Goal: Task Accomplishment & Management: Use online tool/utility

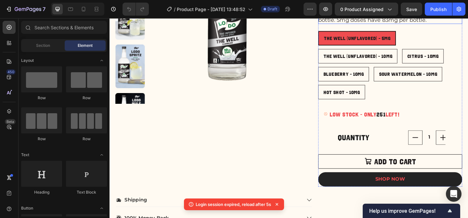
scroll to position [213, 0]
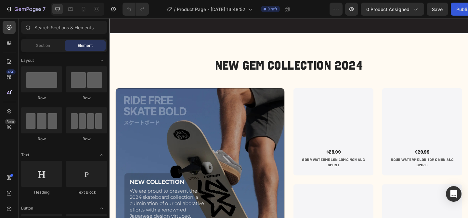
scroll to position [1173, 0]
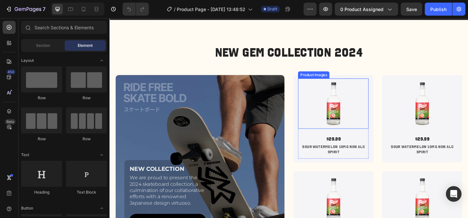
click at [358, 125] on img at bounding box center [353, 111] width 55 height 55
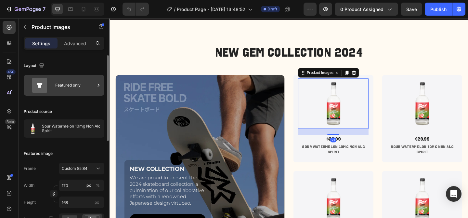
click at [63, 87] on div "Featured only" at bounding box center [75, 85] width 40 height 15
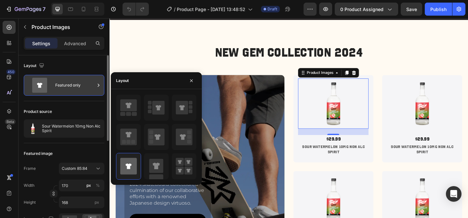
click at [63, 87] on div "Featured only" at bounding box center [75, 85] width 40 height 15
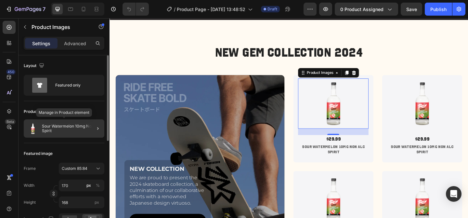
click at [67, 128] on p "Sour Watermelon 10mg Non Alc Spirit" at bounding box center [72, 128] width 60 height 9
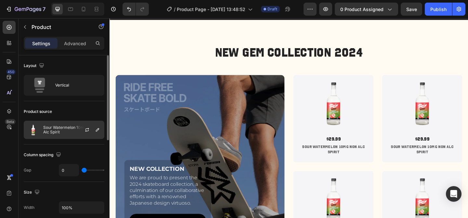
click at [54, 129] on p "Sour Watermelon 10mg Non Alc Spirit" at bounding box center [72, 129] width 58 height 9
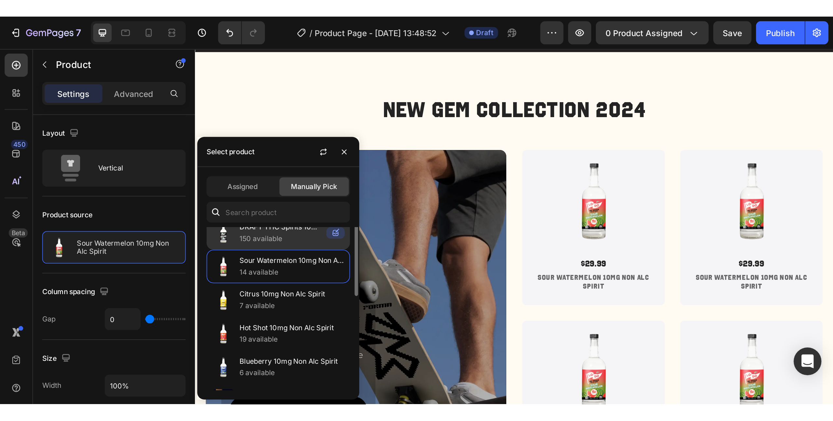
scroll to position [109, 0]
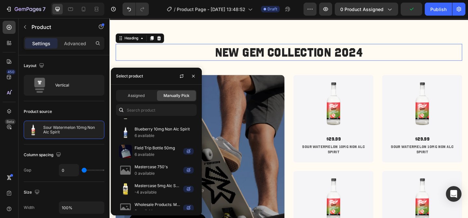
click at [422, 64] on h2 "New Gem Collection 2024" at bounding box center [304, 55] width 377 height 18
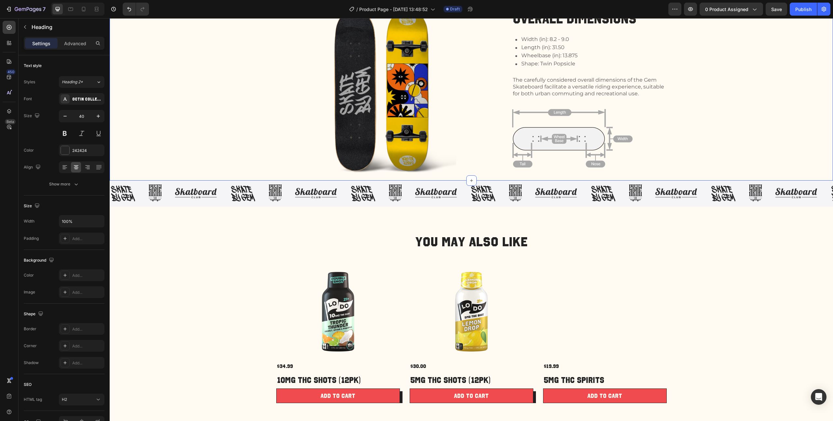
scroll to position [519, 0]
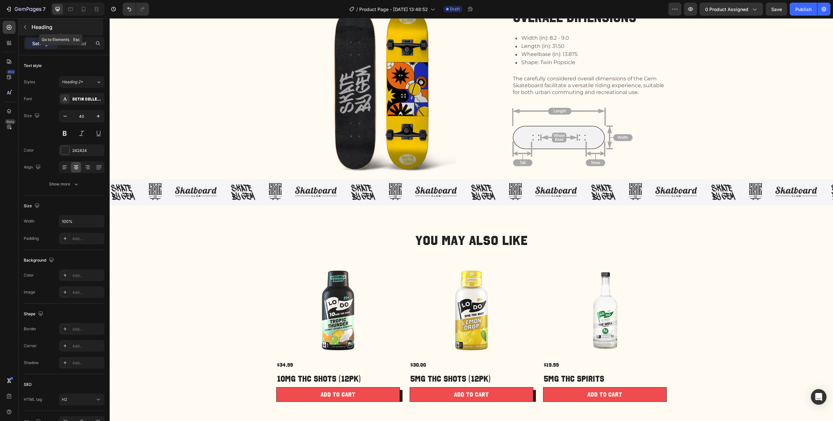
click at [47, 24] on p "Heading" at bounding box center [67, 27] width 70 height 8
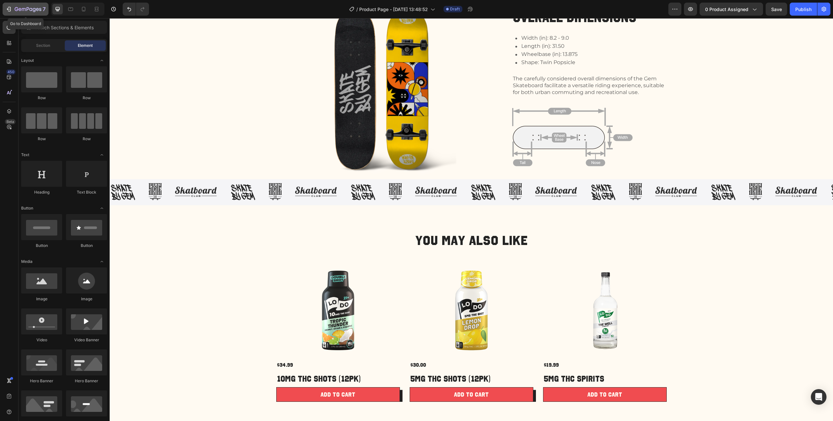
click at [32, 8] on icon "button" at bounding box center [28, 10] width 27 height 6
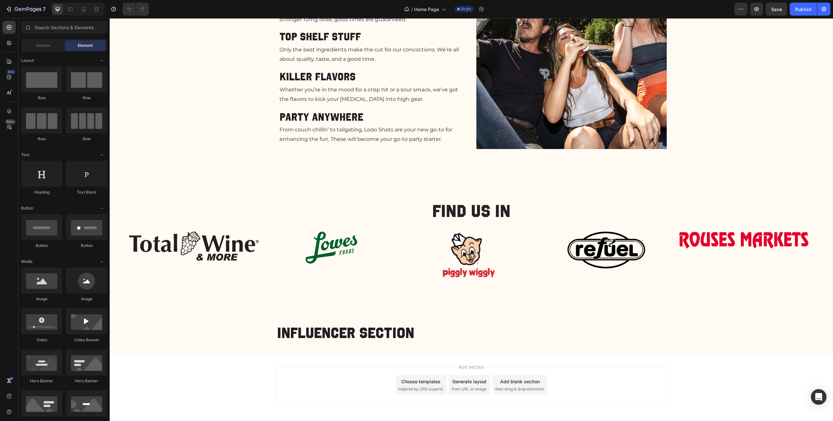
scroll to position [552, 0]
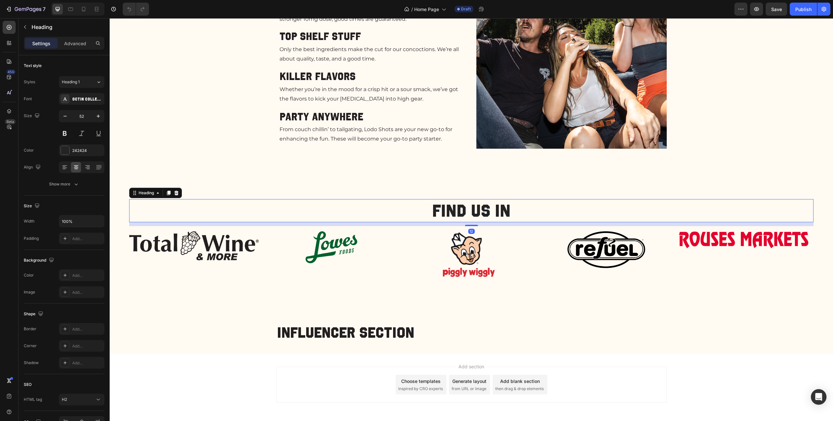
click at [458, 209] on h2 "Find us in" at bounding box center [471, 210] width 684 height 23
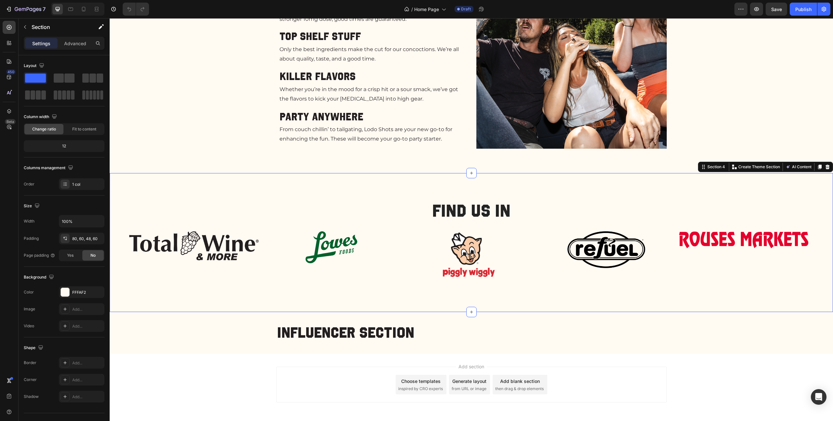
click at [120, 219] on div "Find us in Heading Image Image Image Image Image Carousel Row Section 4 You can…" at bounding box center [471, 242] width 723 height 139
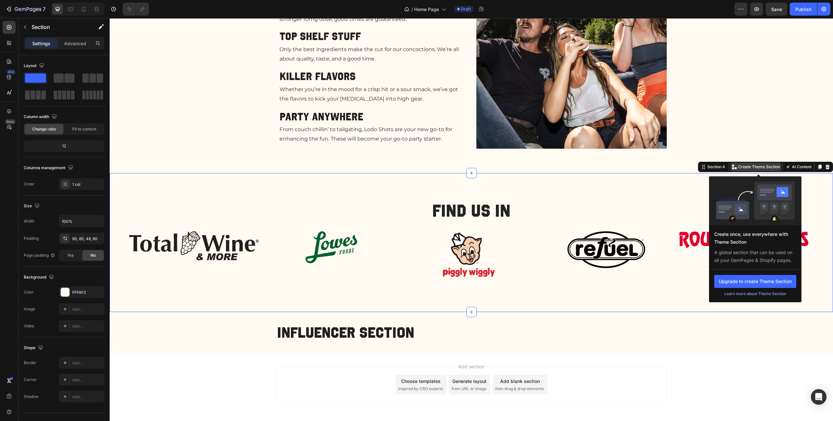
click at [751, 169] on p "Create Theme Section" at bounding box center [759, 167] width 42 height 6
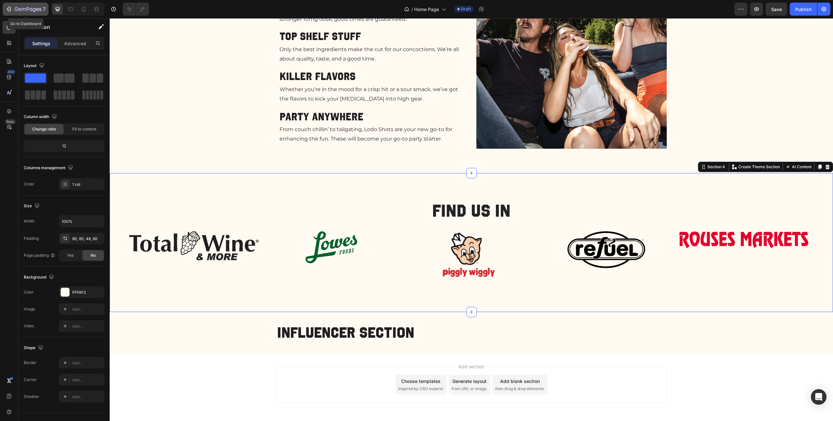
click at [23, 12] on icon "button" at bounding box center [28, 10] width 27 height 6
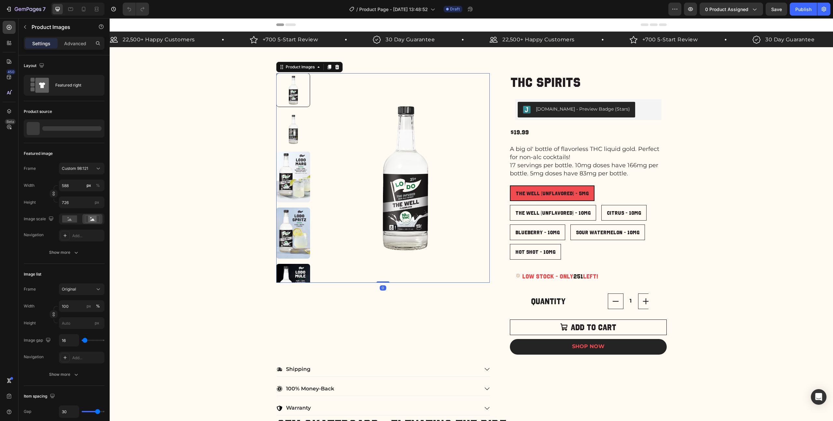
click at [349, 126] on img at bounding box center [405, 178] width 170 height 210
click at [75, 83] on div "Featured right" at bounding box center [75, 85] width 40 height 15
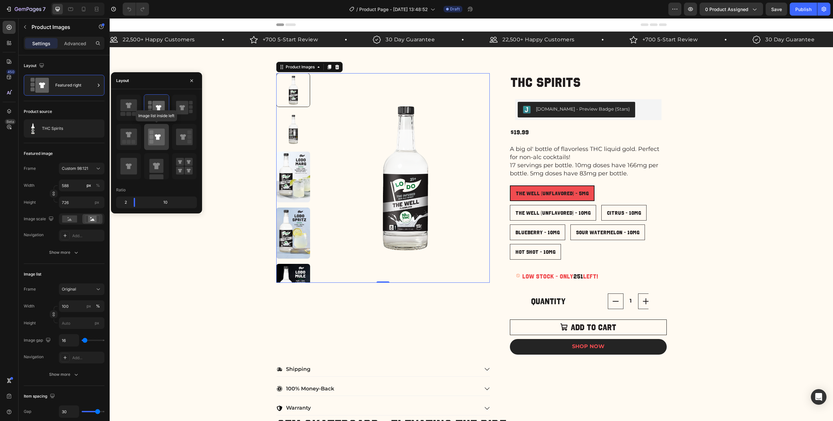
click at [156, 132] on icon at bounding box center [156, 137] width 17 height 17
type input "20"
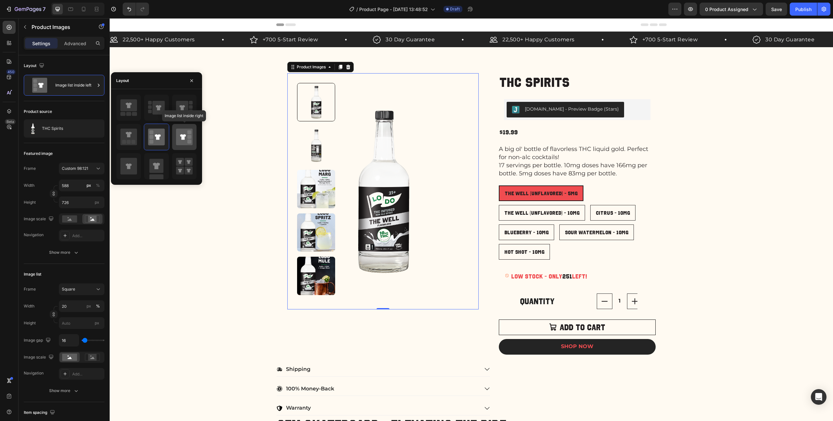
click at [181, 133] on icon at bounding box center [184, 137] width 17 height 17
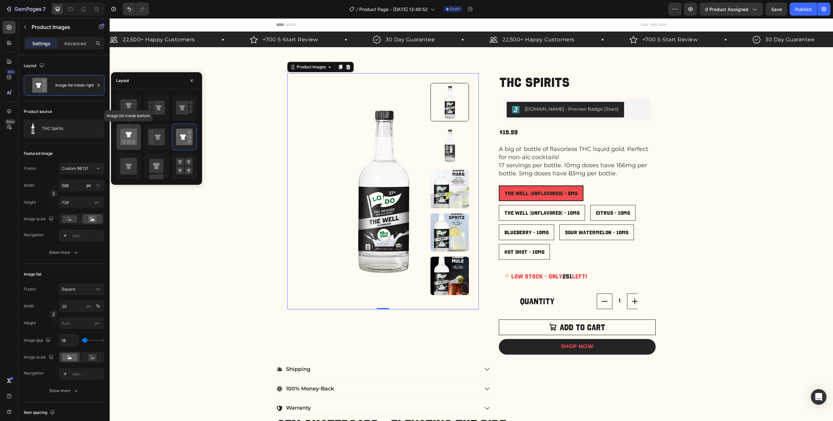
click at [131, 137] on icon at bounding box center [128, 137] width 17 height 17
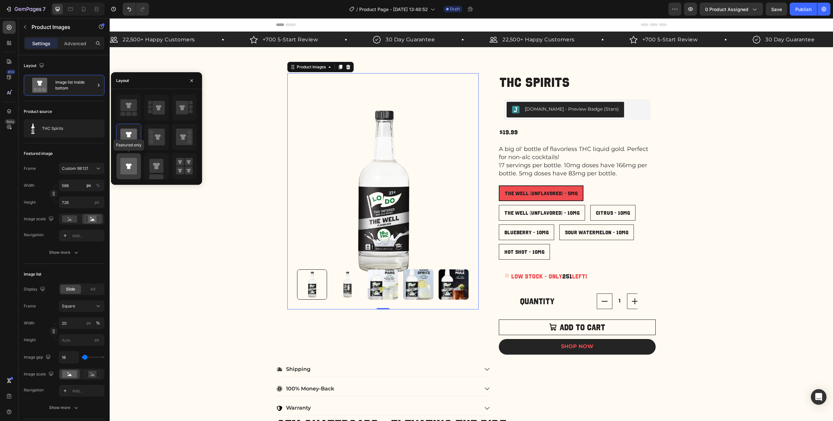
click at [126, 164] on icon at bounding box center [128, 166] width 17 height 17
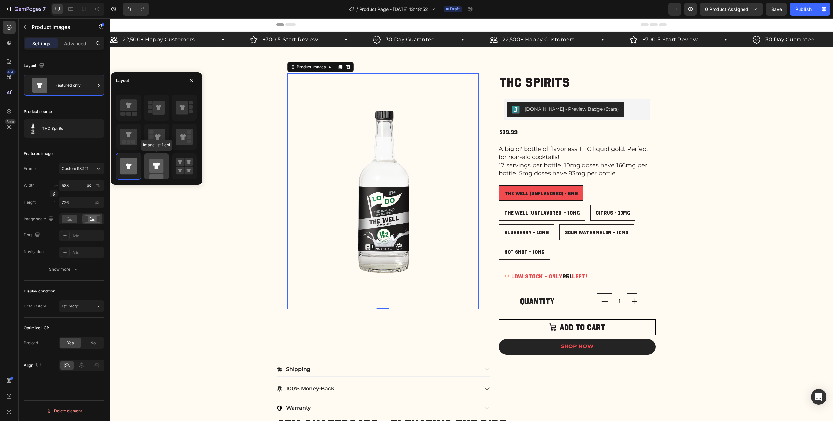
click at [155, 164] on icon at bounding box center [156, 166] width 7 height 7
type input "100"
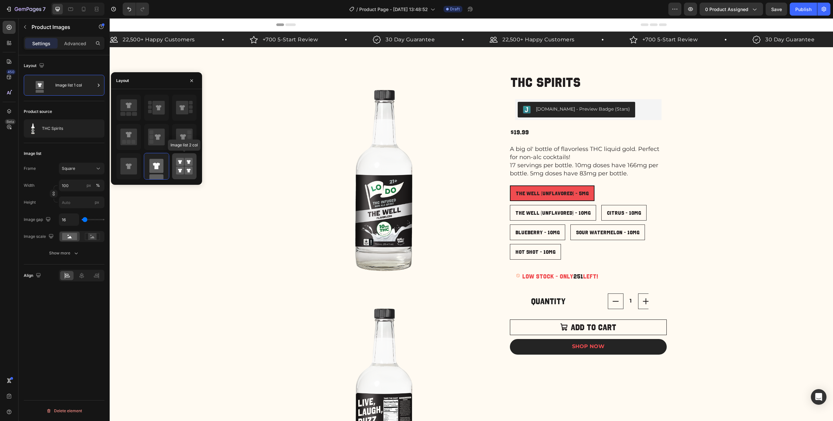
click at [186, 162] on rect at bounding box center [188, 162] width 8 height 8
type input "50"
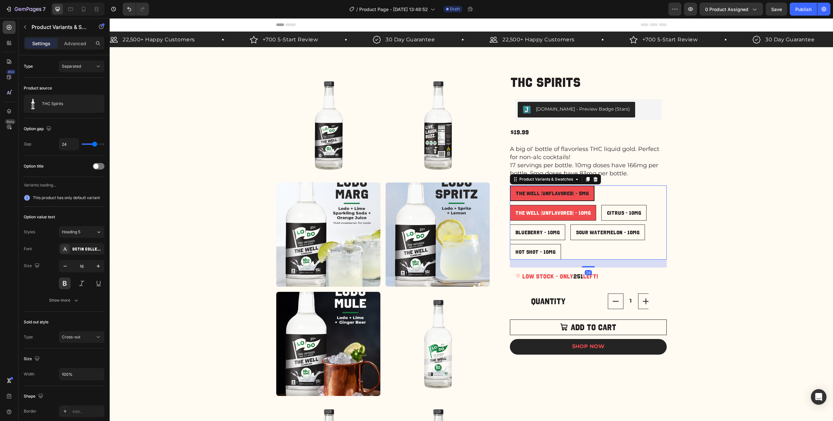
click at [524, 212] on span "The Well (Unflavored) - 10mg" at bounding box center [552, 213] width 75 height 6
click at [510, 205] on input "The Well (Unflavored) - 10mg The Well (Unflavored) - 10mg The Well (Unflavored)…" at bounding box center [509, 205] width 0 height 0
radio input "true"
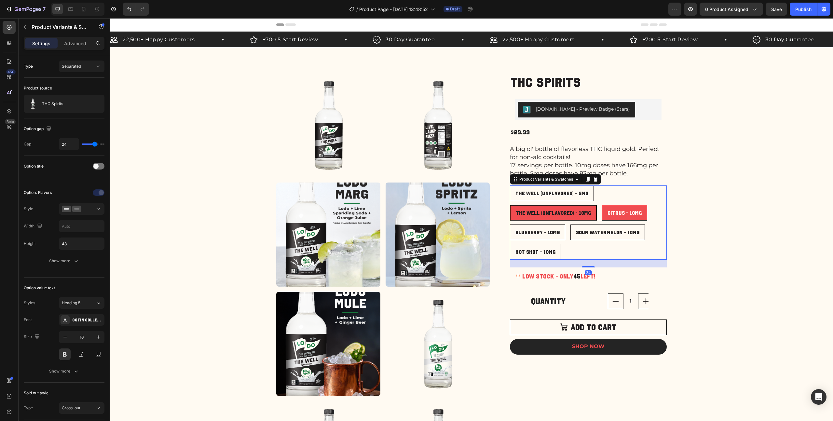
click at [607, 212] on span "Citrus - 10mg" at bounding box center [624, 213] width 34 height 6
click at [602, 205] on input "Citrus - 10mg Citrus - 10mg Citrus - 10mg" at bounding box center [602, 205] width 0 height 0
radio input "true"
click at [530, 233] on span "Blueberry - 10mg" at bounding box center [537, 232] width 44 height 6
click at [510, 224] on input "Blueberry - 10mg Blueberry - 10mg Blueberry - 10mg" at bounding box center [509, 224] width 0 height 0
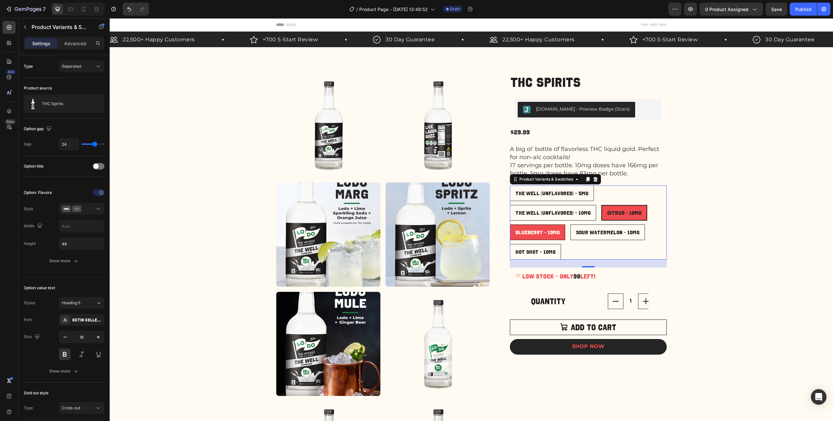
radio input "true"
click at [518, 193] on span "The Well (Unflavored) - 5mg" at bounding box center [551, 193] width 73 height 6
click at [510, 185] on input "The Well (Unflavored) - 5mg The Well (Unflavored) - 5mg The Well (Unflavored) -…" at bounding box center [509, 185] width 0 height 0
radio input "true"
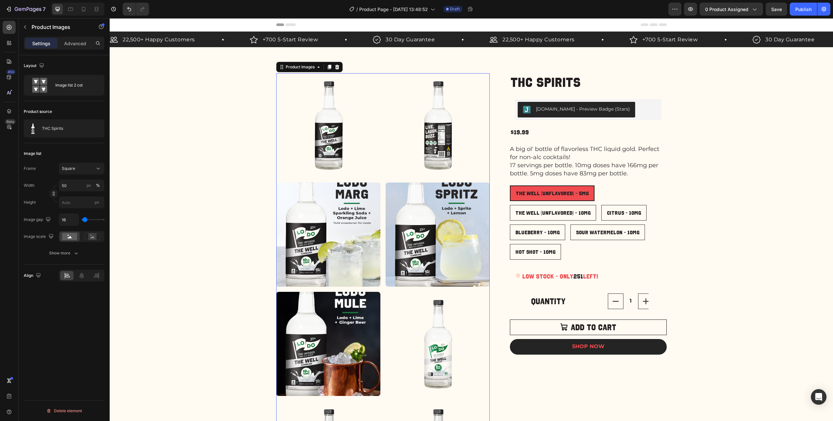
click at [369, 149] on img at bounding box center [328, 125] width 104 height 104
click at [67, 88] on div "Image list 2 col" at bounding box center [75, 85] width 40 height 15
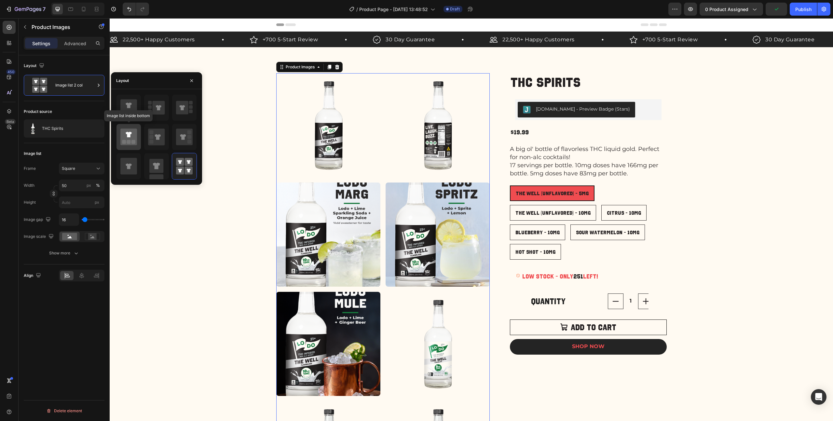
click at [132, 132] on icon at bounding box center [128, 137] width 17 height 17
type input "588"
type input "726"
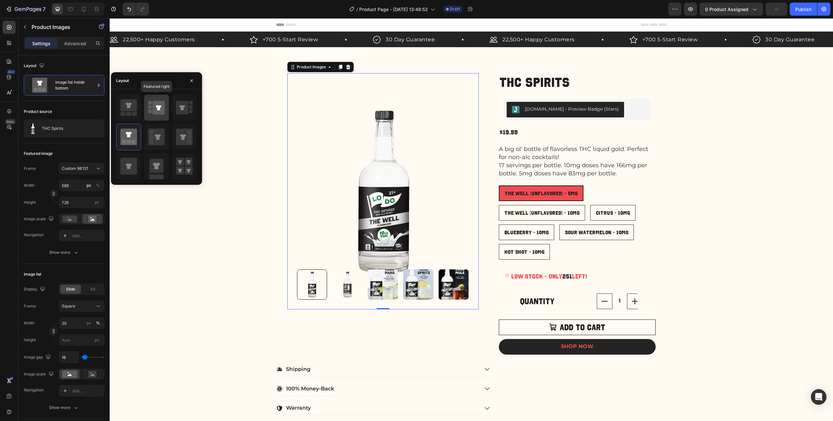
click at [151, 107] on rect at bounding box center [150, 107] width 4 height 4
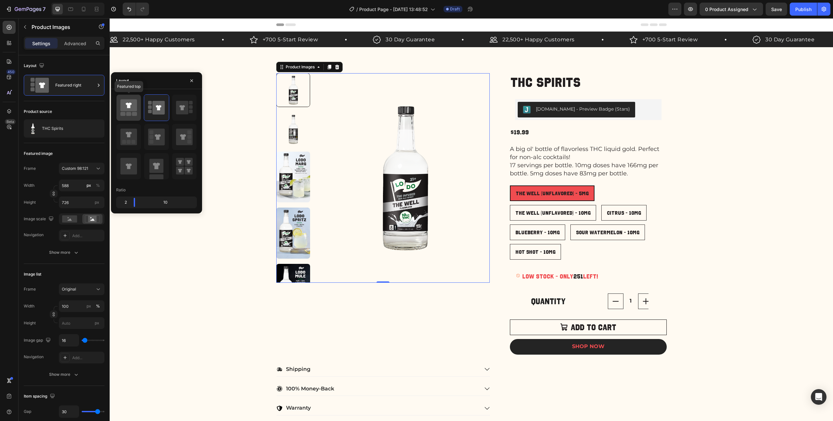
click at [127, 108] on icon at bounding box center [128, 105] width 17 height 12
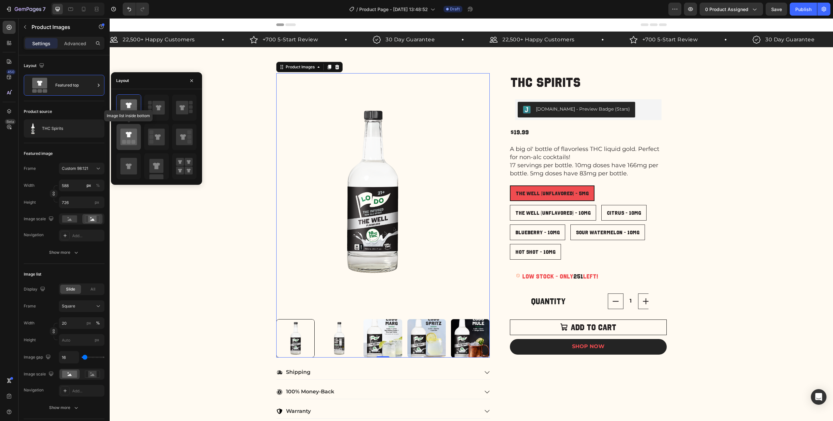
click at [128, 142] on rect at bounding box center [129, 142] width 4 height 4
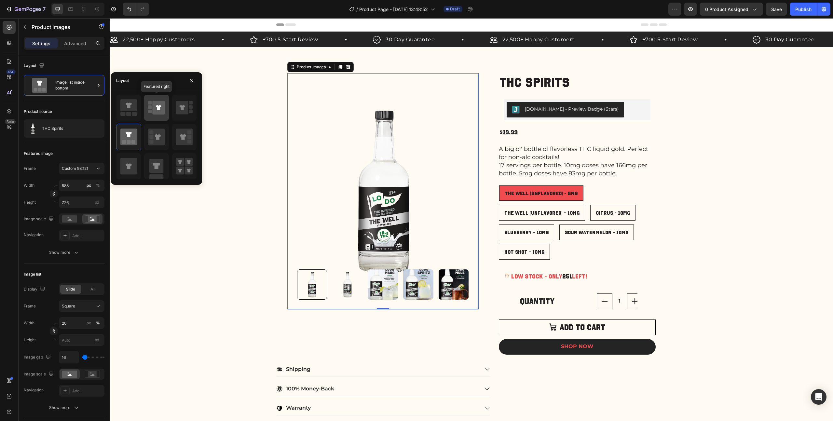
click at [155, 103] on icon at bounding box center [159, 108] width 12 height 14
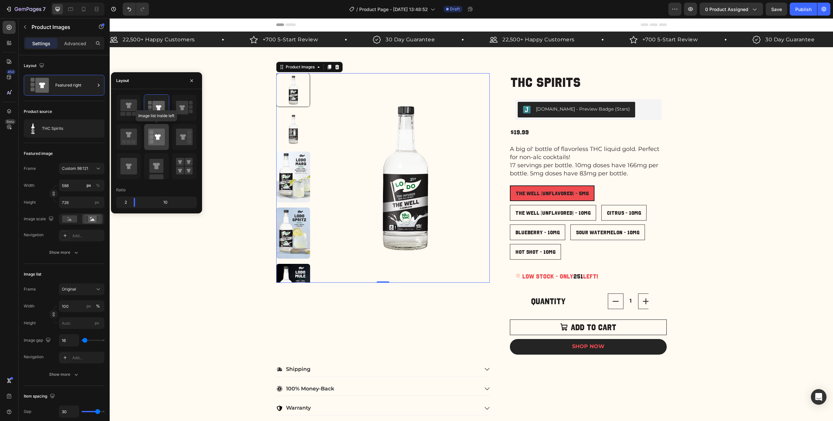
click at [152, 128] on icon at bounding box center [156, 137] width 17 height 18
type input "20"
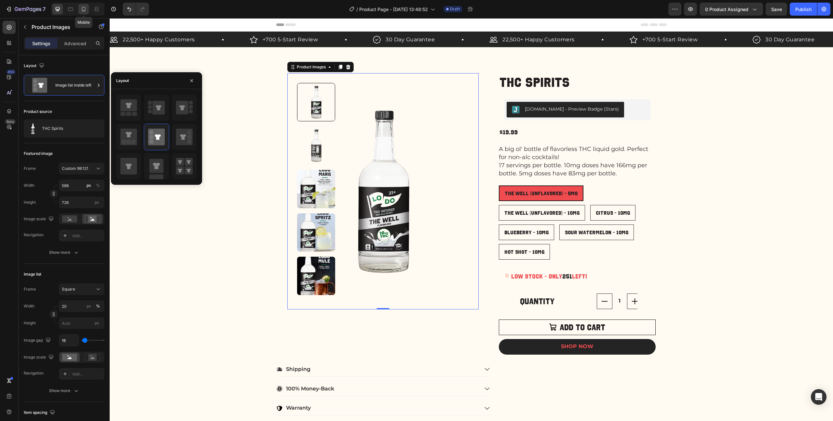
click at [82, 9] on icon at bounding box center [84, 9] width 4 height 5
type input "8"
type input "100"
type input "8"
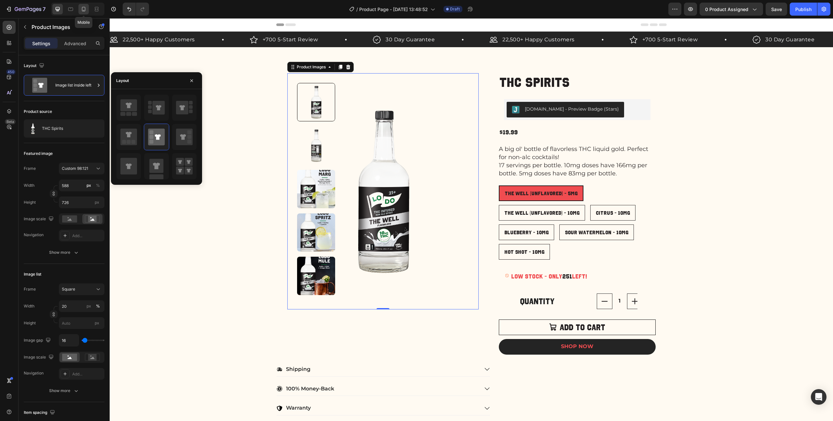
type input "8"
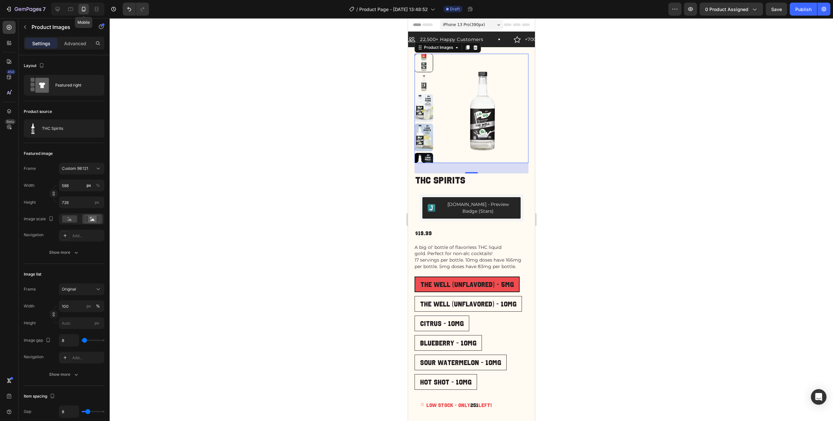
scroll to position [13, 0]
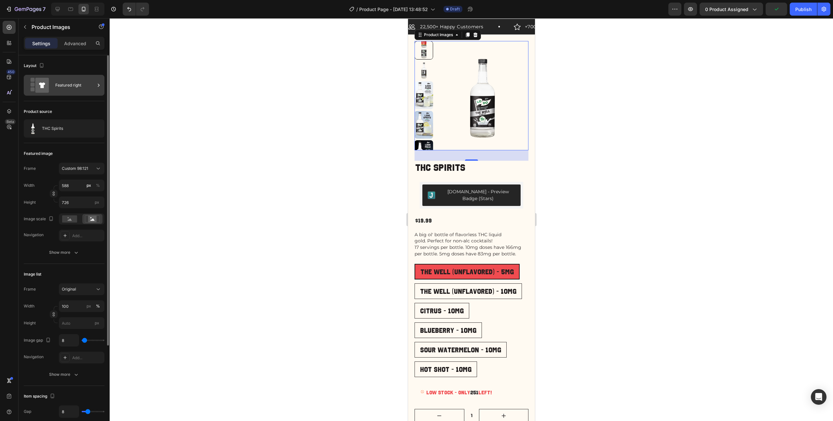
click at [68, 93] on div "Featured right" at bounding box center [64, 85] width 81 height 21
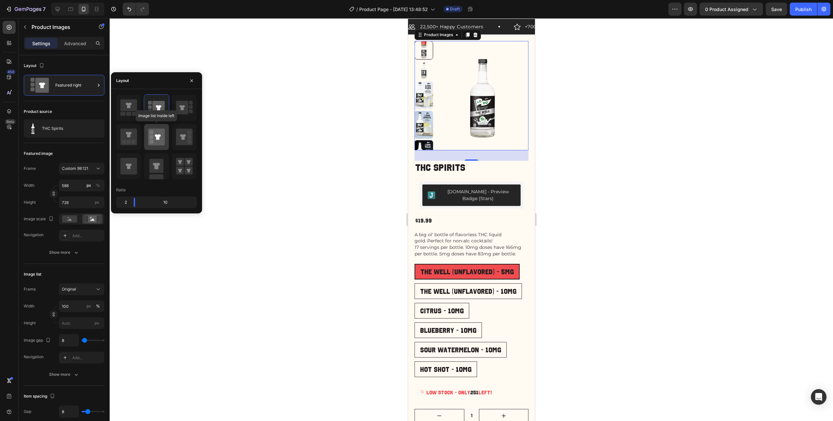
click at [157, 141] on icon at bounding box center [156, 137] width 17 height 17
type input "20"
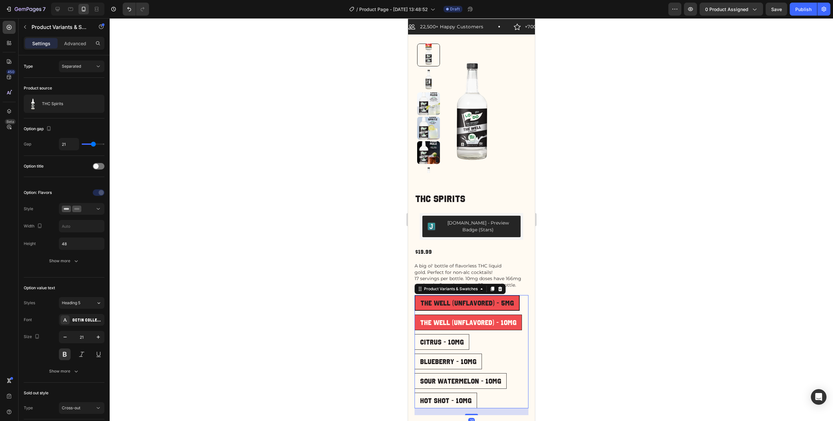
click at [459, 319] on span "The Well (Unflavored) - 10mg" at bounding box center [468, 322] width 96 height 7
click at [414, 314] on input "The Well (Unflavored) - 10mg The Well (Unflavored) - 10mg The Well (Unflavored)…" at bounding box center [414, 314] width 0 height 0
radio input "true"
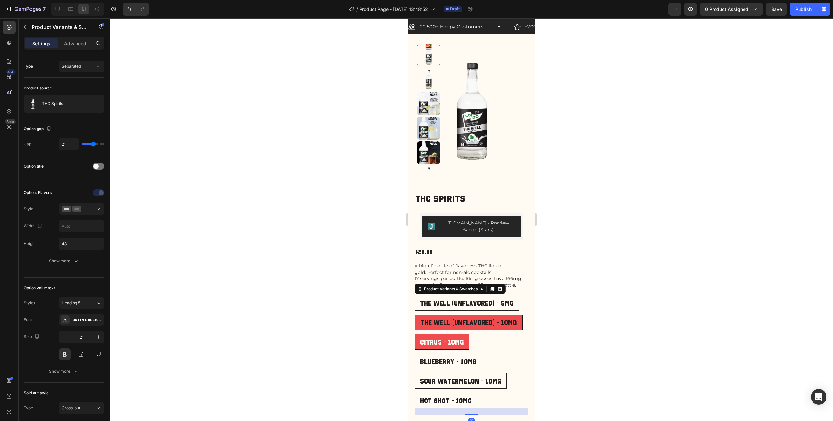
click at [446, 338] on span "Citrus - 10mg" at bounding box center [442, 341] width 44 height 7
click at [414, 334] on input "Citrus - 10mg Citrus - 10mg Citrus - 10mg" at bounding box center [414, 334] width 0 height 0
radio input "true"
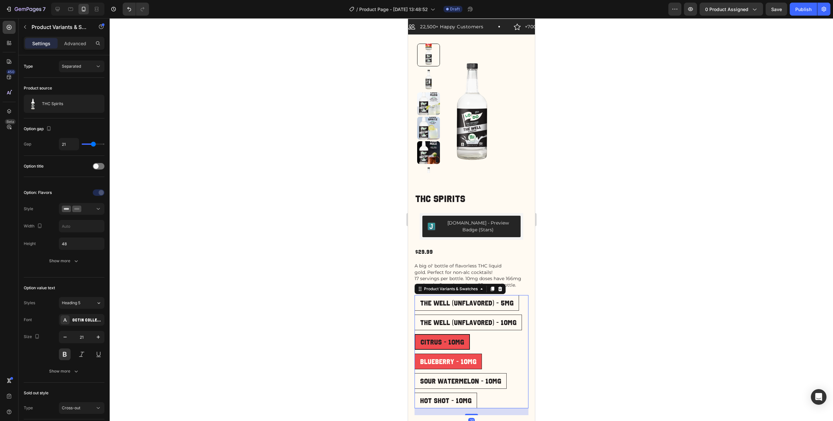
click at [444, 358] on span "Blueberry - 10mg" at bounding box center [448, 361] width 56 height 7
click at [414, 354] on input "Blueberry - 10mg Blueberry - 10mg Blueberry - 10mg" at bounding box center [414, 353] width 0 height 0
radio input "true"
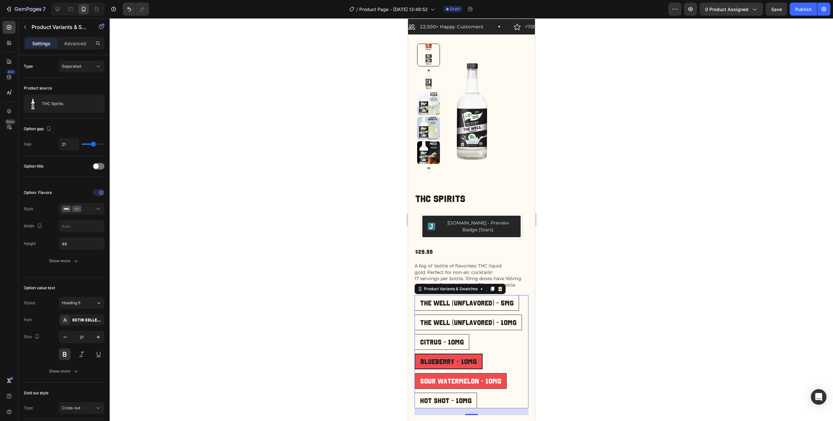
click at [450, 377] on span "Sour Watermelon - 10mg" at bounding box center [460, 380] width 81 height 7
click at [414, 373] on input "Sour Watermelon - 10mg Sour Watermelon - 10mg Sour Watermelon - 10mg" at bounding box center [414, 373] width 0 height 0
radio input "true"
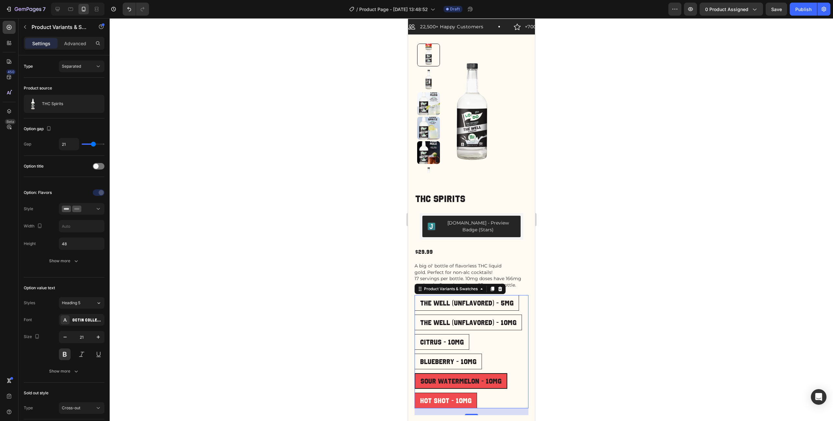
click at [448, 394] on div "Hot Shot - 10mg" at bounding box center [445, 401] width 62 height 14
click at [414, 392] on input "Hot Shot - 10mg Hot Shot - 10mg Hot Shot - 10mg" at bounding box center [414, 392] width 0 height 0
radio input "true"
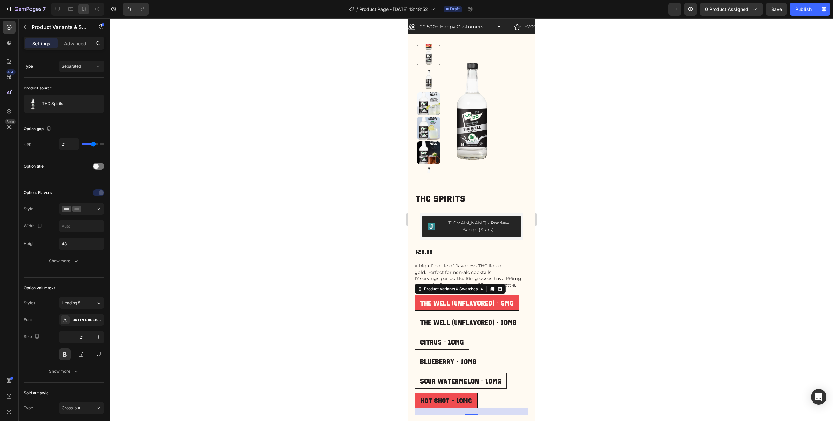
click at [507, 299] on span "The Well (Unflavored) - 5mg" at bounding box center [466, 302] width 93 height 7
click at [414, 295] on input "The Well (Unflavored) - 5mg The Well (Unflavored) - 5mg The Well (Unflavored) -…" at bounding box center [414, 295] width 0 height 0
radio input "true"
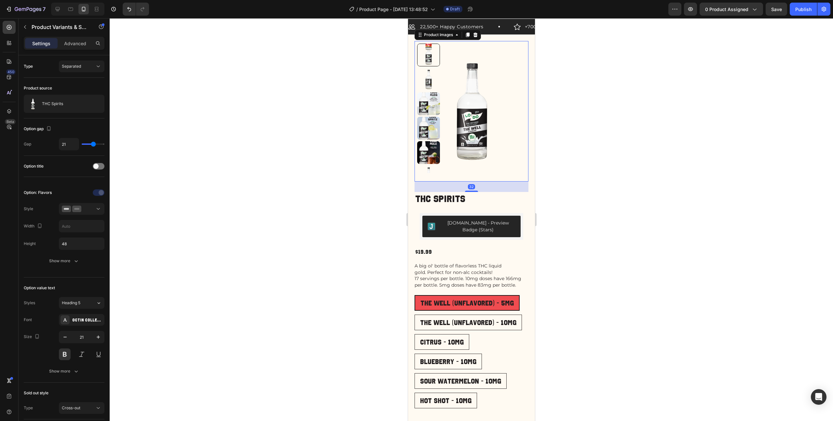
click at [475, 130] on img at bounding box center [471, 111] width 114 height 141
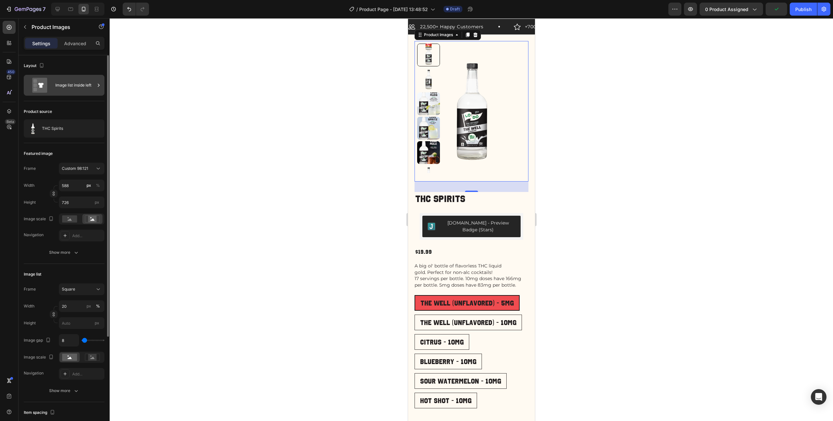
click at [74, 88] on div "Image list inside left" at bounding box center [75, 85] width 40 height 15
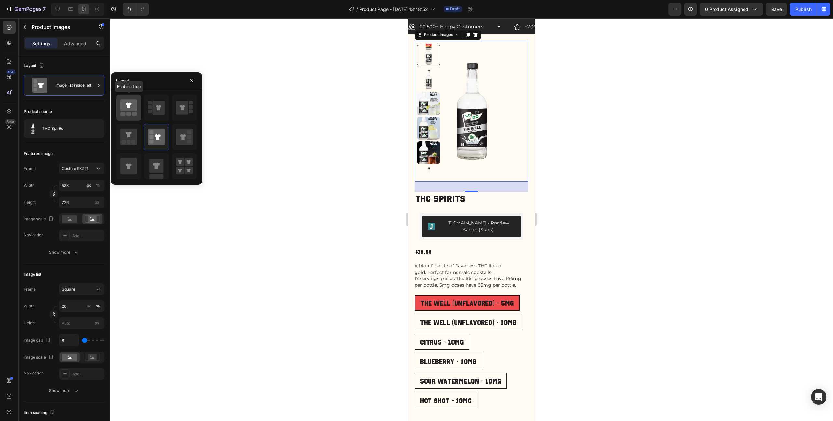
click at [129, 103] on icon at bounding box center [129, 105] width 6 height 6
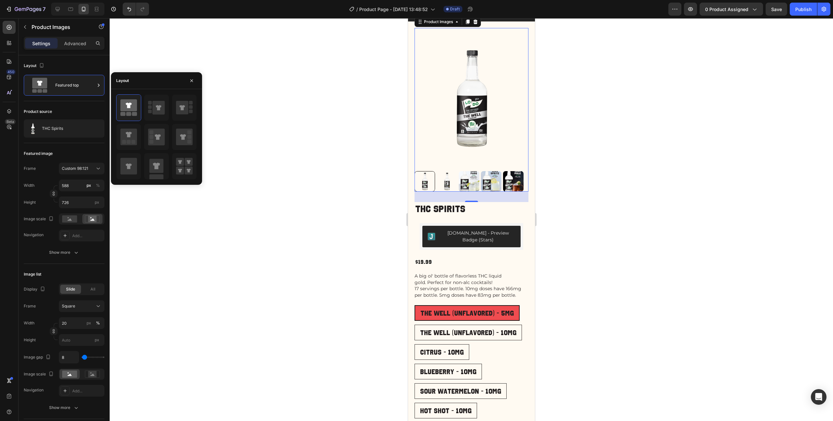
scroll to position [46, 0]
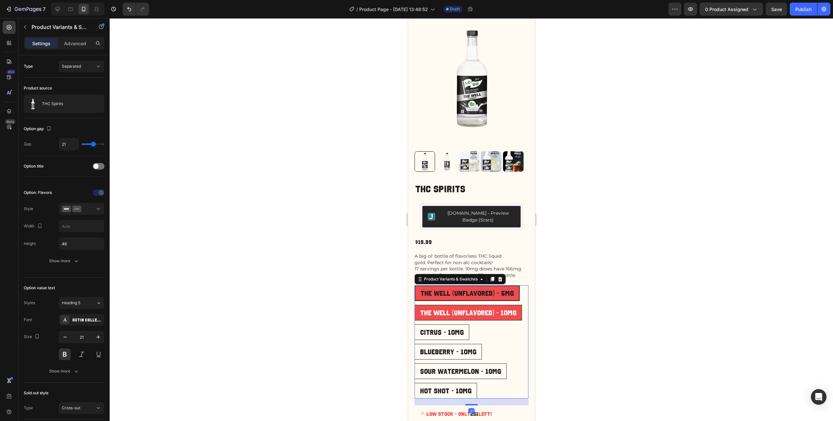
click at [450, 312] on div "The Well (Unflavored) - 10mg" at bounding box center [467, 313] width 107 height 14
click at [414, 305] on input "The Well (Unflavored) - 10mg The Well (Unflavored) - 10mg The Well (Unflavored)…" at bounding box center [414, 305] width 0 height 0
radio input "true"
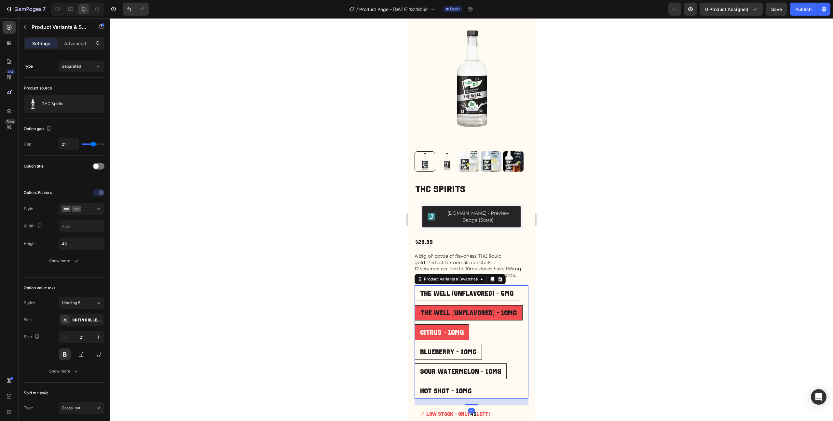
click at [445, 330] on div "Citrus - 10mg" at bounding box center [441, 332] width 54 height 14
click at [414, 324] on input "Citrus - 10mg Citrus - 10mg Citrus - 10mg" at bounding box center [414, 324] width 0 height 0
radio input "true"
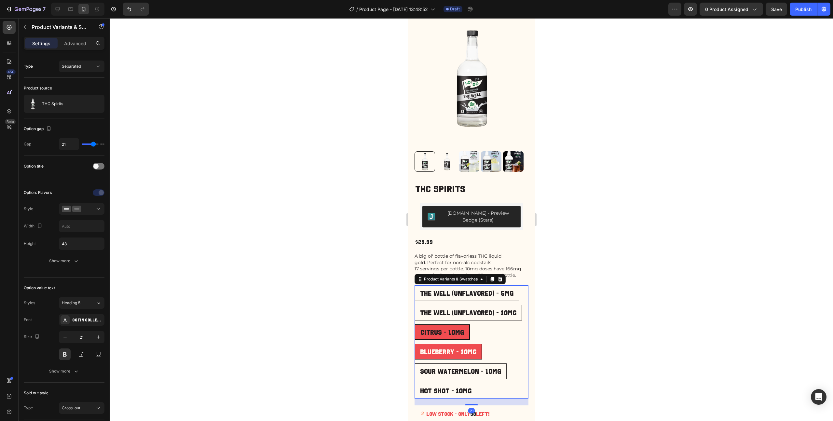
click at [448, 348] on span "Blueberry - 10mg" at bounding box center [448, 351] width 56 height 7
click at [414, 344] on input "Blueberry - 10mg Blueberry - 10mg Blueberry - 10mg" at bounding box center [414, 344] width 0 height 0
radio input "true"
click at [58, 10] on icon at bounding box center [58, 9] width 4 height 4
type input "24"
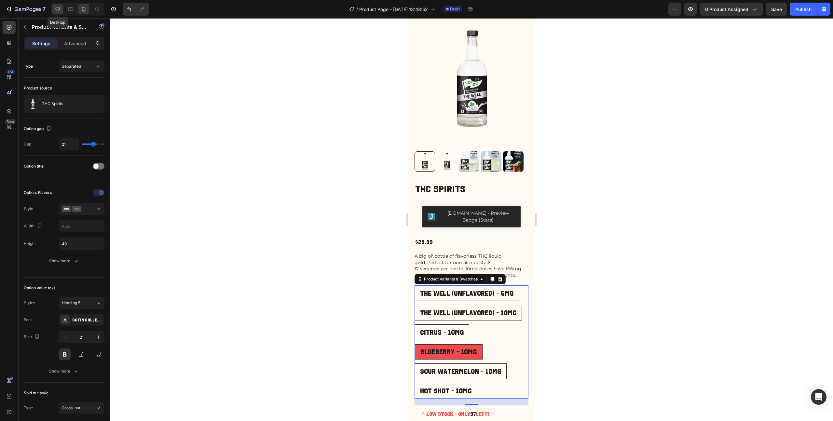
type input "24"
type input "16"
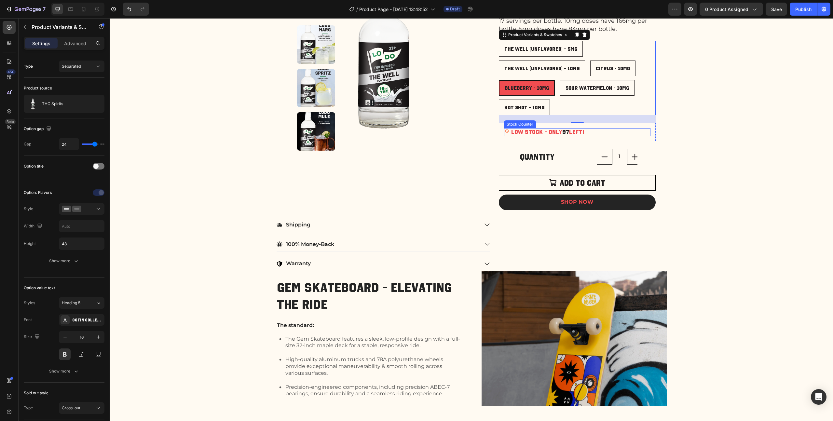
scroll to position [13, 0]
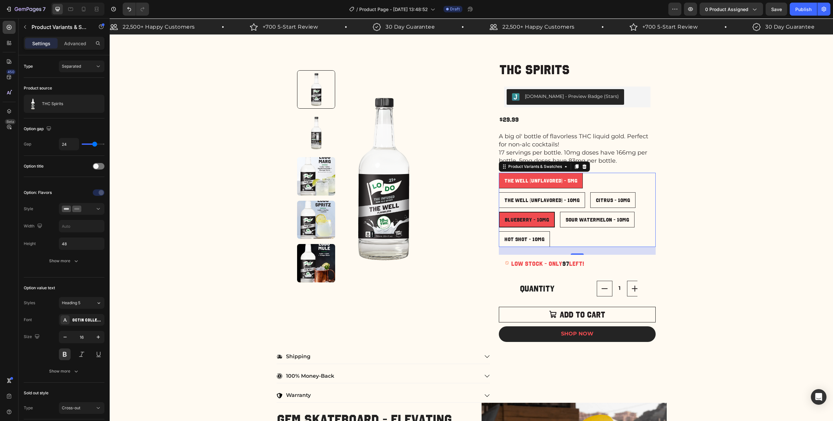
click at [518, 179] on span "The Well (Unflavored) - 5mg" at bounding box center [540, 181] width 73 height 6
click at [499, 173] on input "The Well (Unflavored) - 5mg The Well (Unflavored) - 5mg The Well (Unflavored) -…" at bounding box center [498, 172] width 0 height 0
radio input "true"
click at [605, 204] on div "Citrus - 10mg" at bounding box center [612, 200] width 45 height 12
click at [590, 192] on input "Citrus - 10mg Citrus - 10mg Citrus - 10mg" at bounding box center [590, 192] width 0 height 0
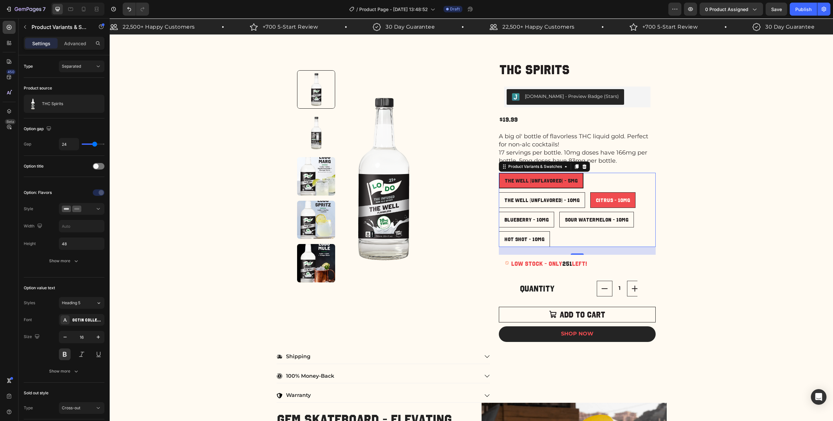
radio input "true"
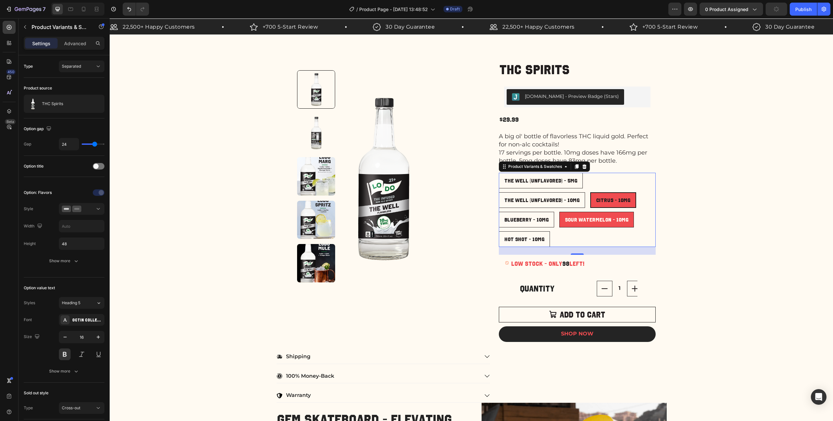
click at [599, 212] on 10mg "Sour Watermelon - 10mg" at bounding box center [596, 220] width 75 height 16
click at [559, 212] on input "Sour Watermelon - 10mg Sour Watermelon - 10mg Sour Watermelon - 10mg" at bounding box center [559, 211] width 0 height 0
radio input "true"
click at [546, 202] on span "The Well (Unflavored) - 10mg" at bounding box center [541, 200] width 75 height 6
click at [499, 192] on input "The Well (Unflavored) - 10mg The Well (Unflavored) - 10mg The Well (Unflavored)…" at bounding box center [498, 192] width 0 height 0
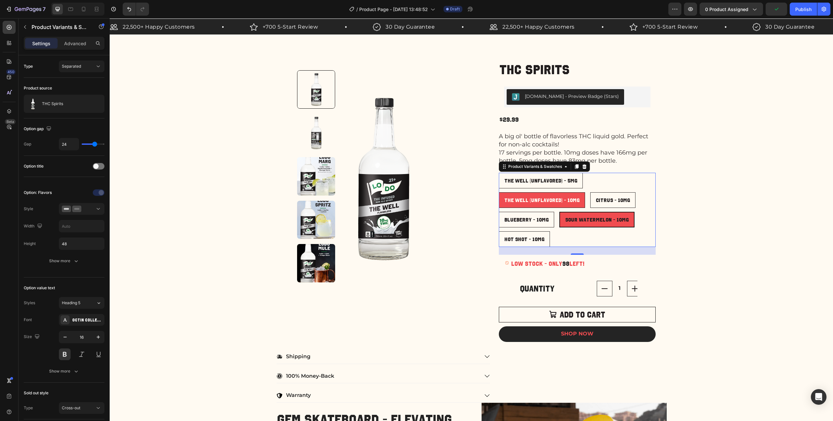
radio input "true"
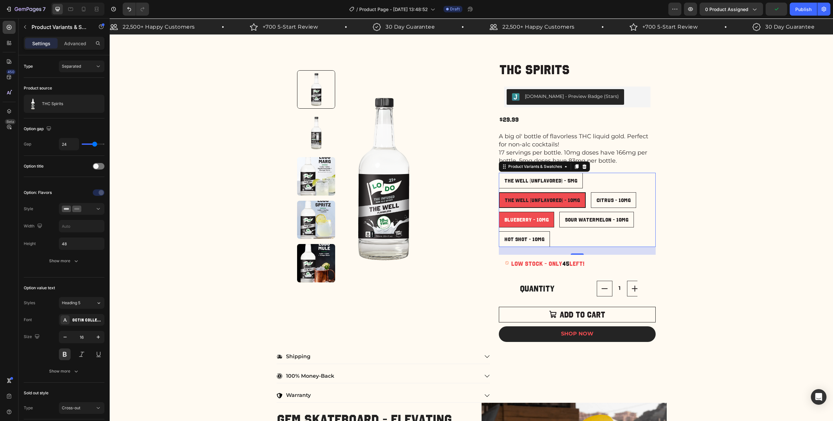
click at [535, 215] on div "Blueberry - 10mg" at bounding box center [526, 220] width 55 height 12
click at [499, 212] on input "Blueberry - 10mg Blueberry - 10mg Blueberry - 10mg" at bounding box center [498, 211] width 0 height 0
radio input "true"
click at [529, 241] on span "Hot Shot - 10mg" at bounding box center [524, 239] width 40 height 6
click at [499, 231] on input "Hot Shot - 10mg Hot Shot - 10mg Hot Shot - 10mg" at bounding box center [498, 231] width 0 height 0
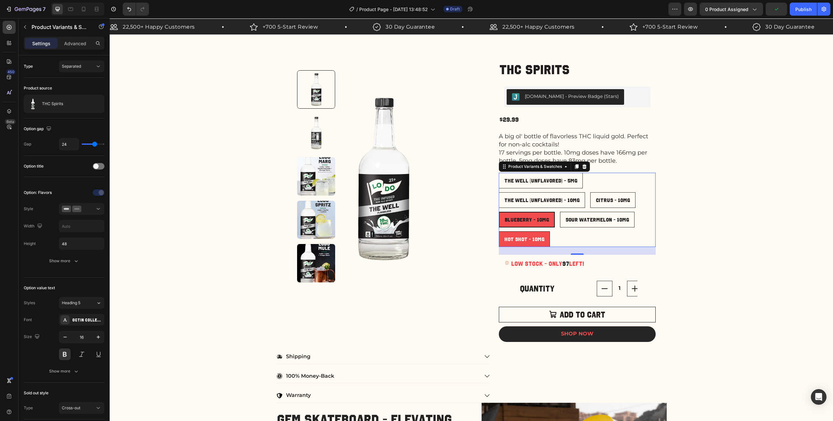
radio input "true"
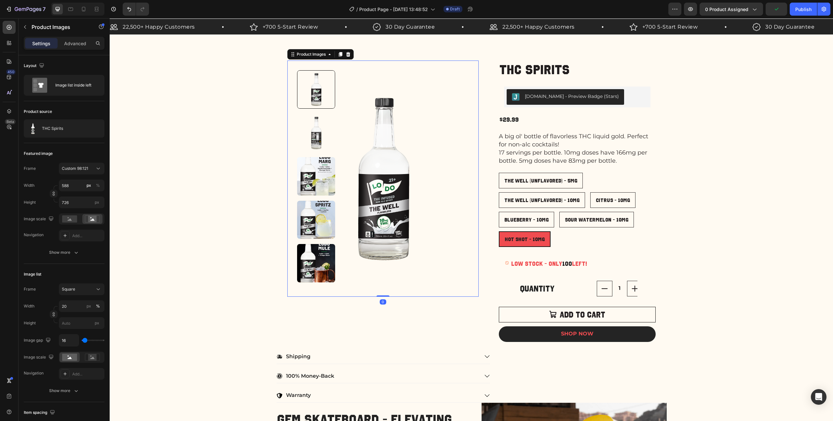
click at [398, 158] on img at bounding box center [382, 179] width 191 height 236
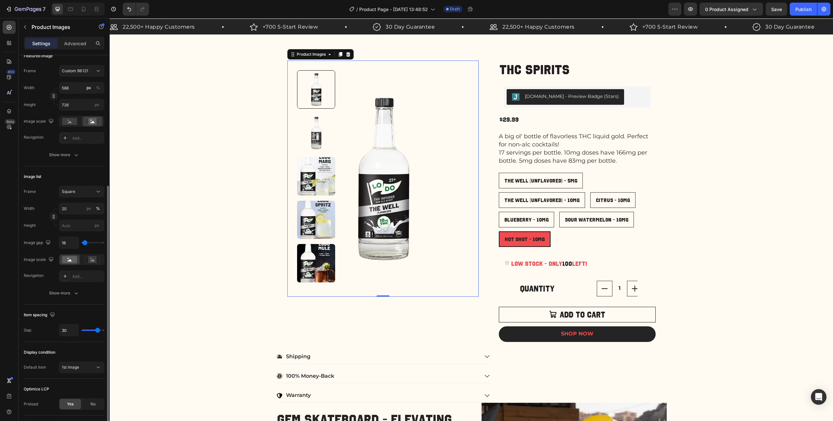
scroll to position [140, 0]
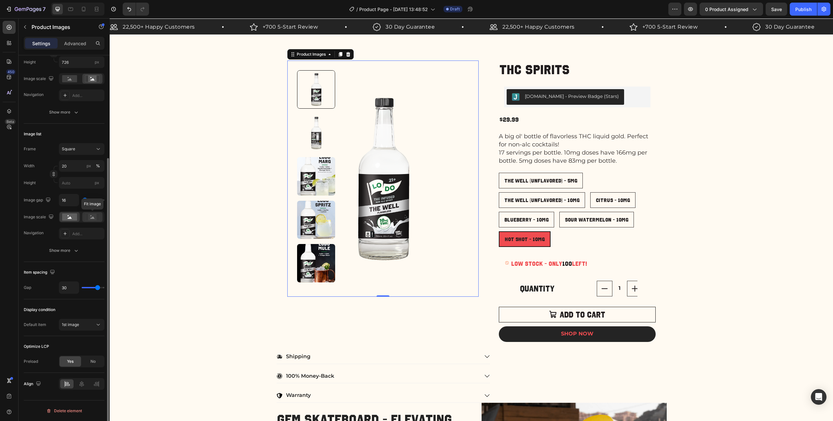
click at [88, 215] on rect at bounding box center [92, 217] width 8 height 7
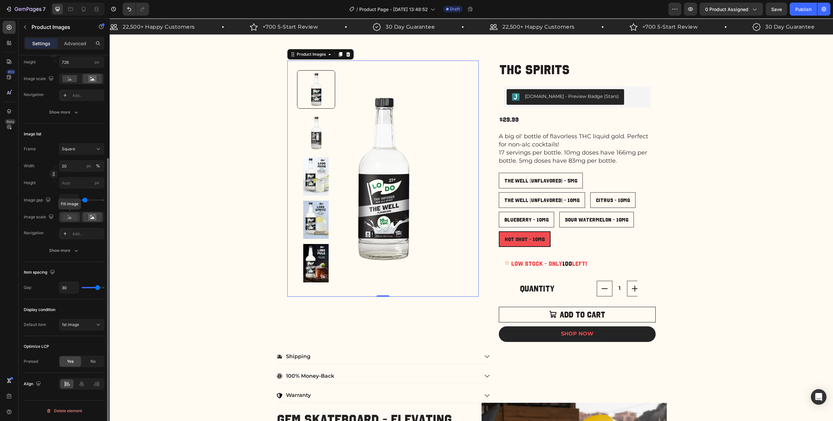
click at [67, 217] on rect at bounding box center [69, 216] width 15 height 7
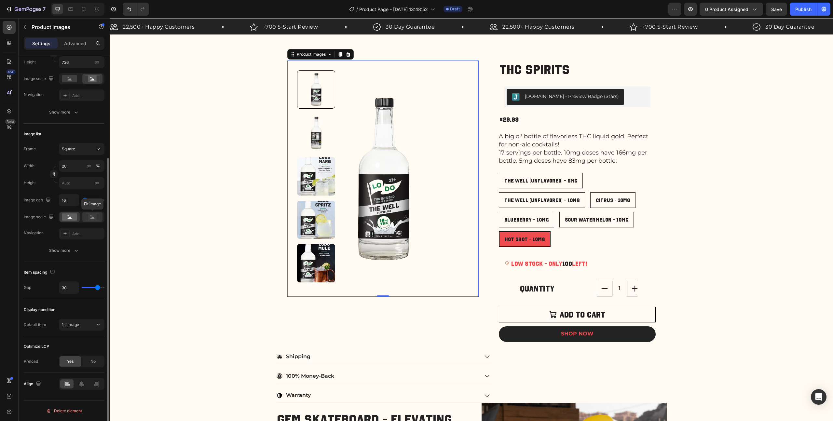
click at [94, 216] on rect at bounding box center [92, 217] width 8 height 7
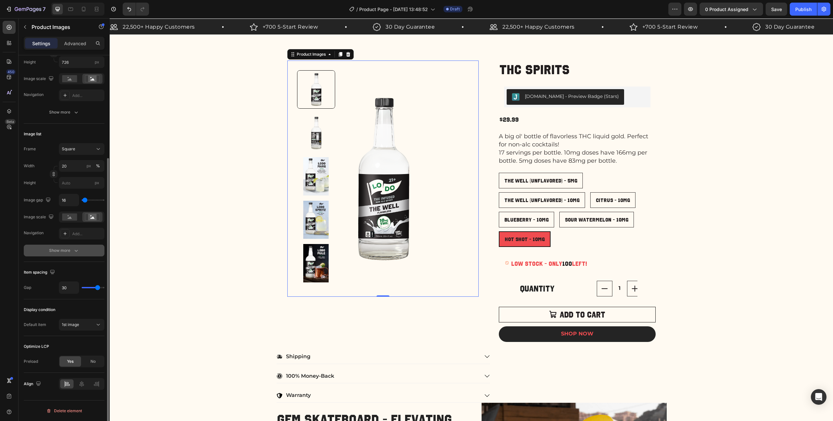
click at [66, 248] on div "Show more" at bounding box center [64, 250] width 30 height 7
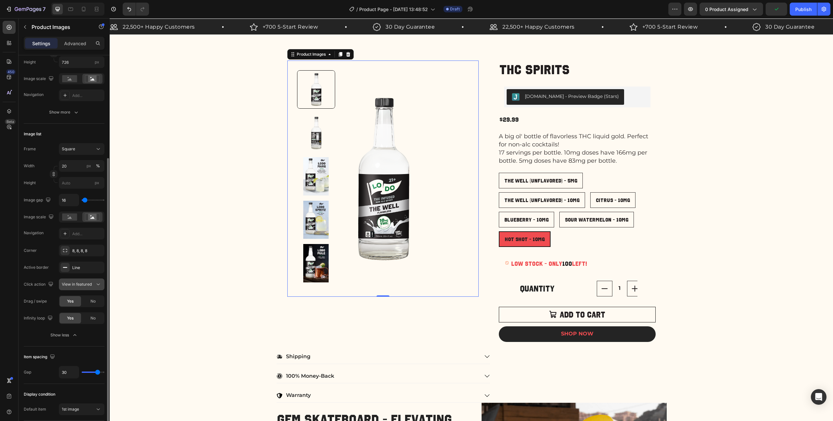
click at [83, 283] on span "View in featured" at bounding box center [77, 284] width 30 height 5
click at [319, 126] on img at bounding box center [316, 133] width 38 height 38
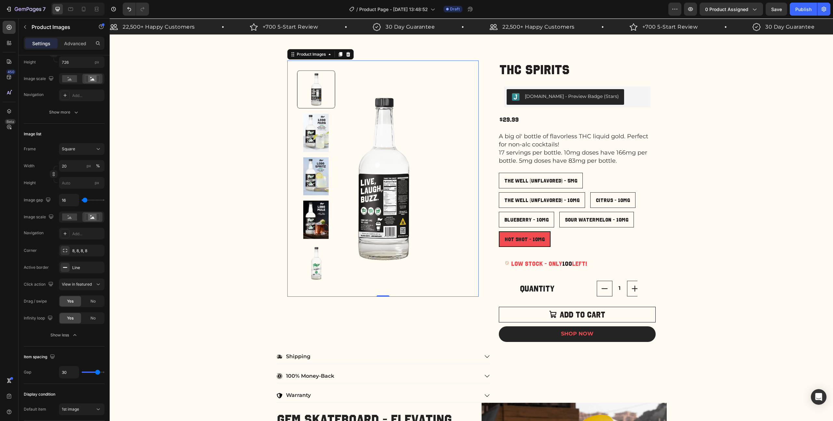
click at [318, 148] on img at bounding box center [316, 133] width 38 height 38
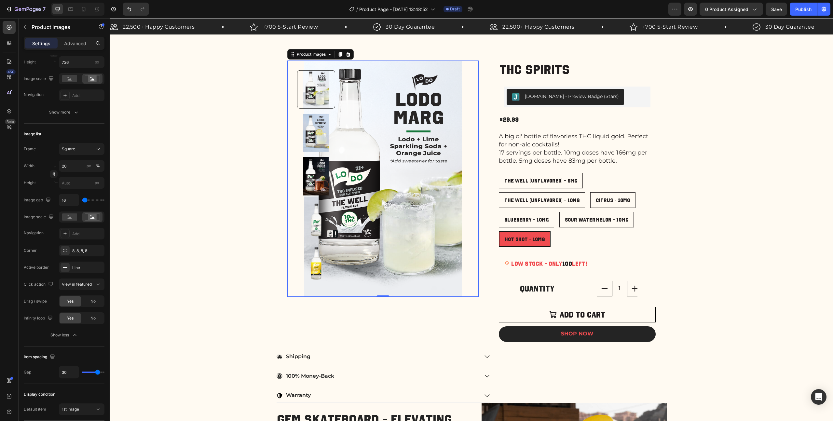
click at [312, 171] on img at bounding box center [316, 176] width 38 height 38
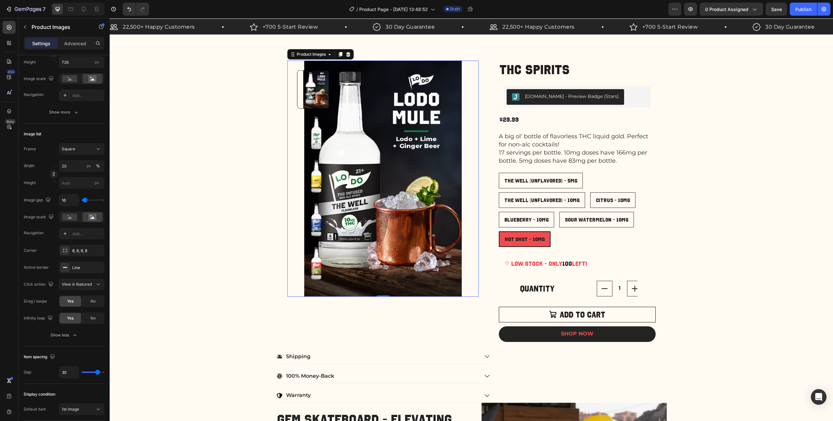
click at [317, 131] on img at bounding box center [316, 133] width 38 height 38
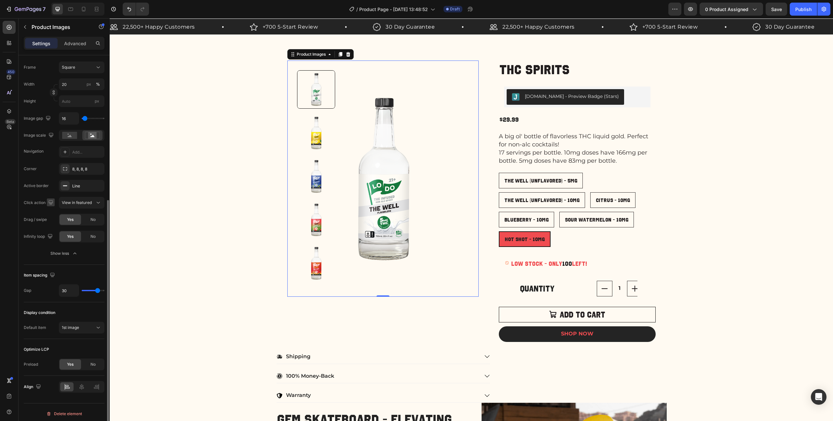
scroll to position [225, 0]
click at [87, 329] on button "1st image" at bounding box center [82, 325] width 46 height 12
click at [82, 387] on icon at bounding box center [81, 384] width 7 height 7
click at [94, 385] on icon at bounding box center [96, 384] width 7 height 7
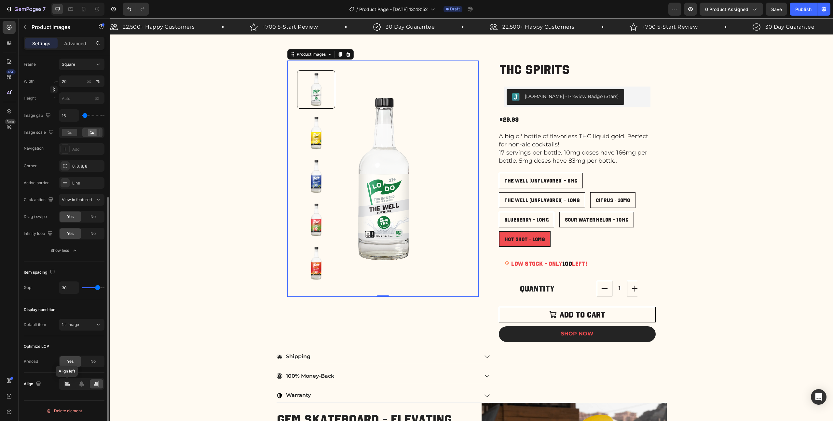
click at [65, 384] on icon at bounding box center [67, 385] width 5 height 2
click at [78, 384] on div at bounding box center [81, 383] width 13 height 9
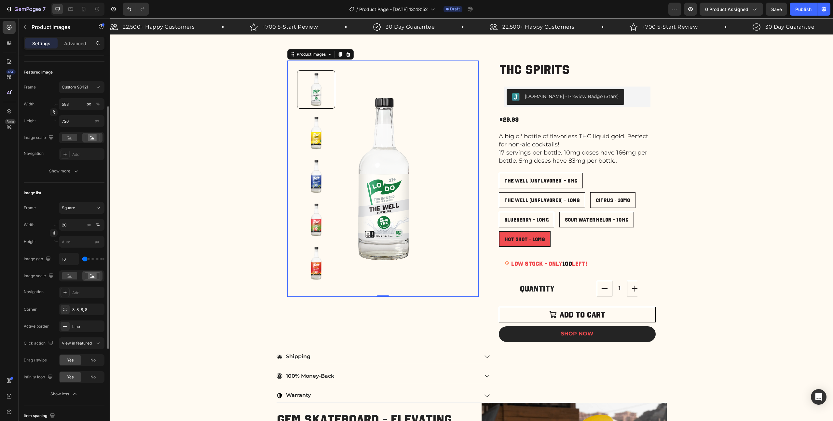
scroll to position [0, 0]
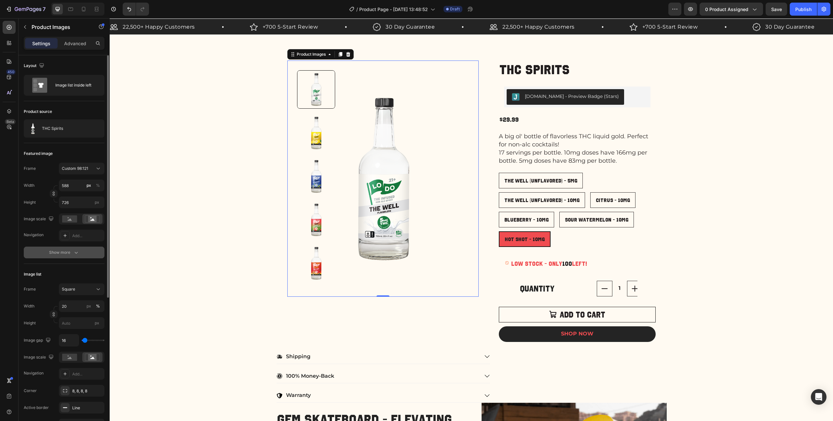
click at [62, 256] on button "Show more" at bounding box center [64, 253] width 81 height 12
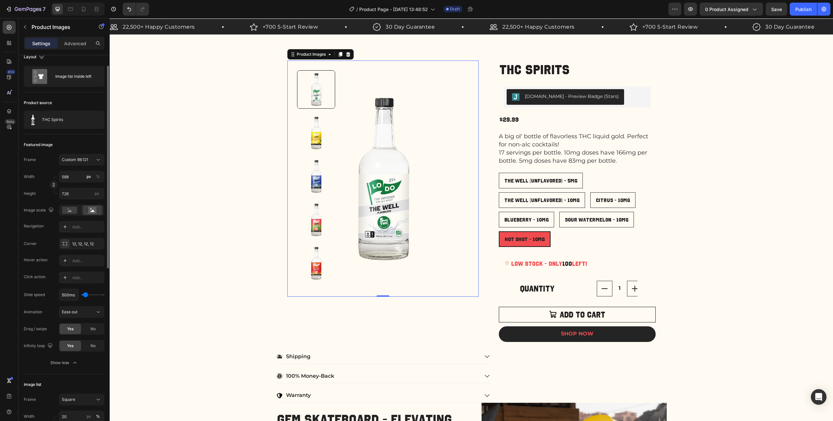
scroll to position [13, 0]
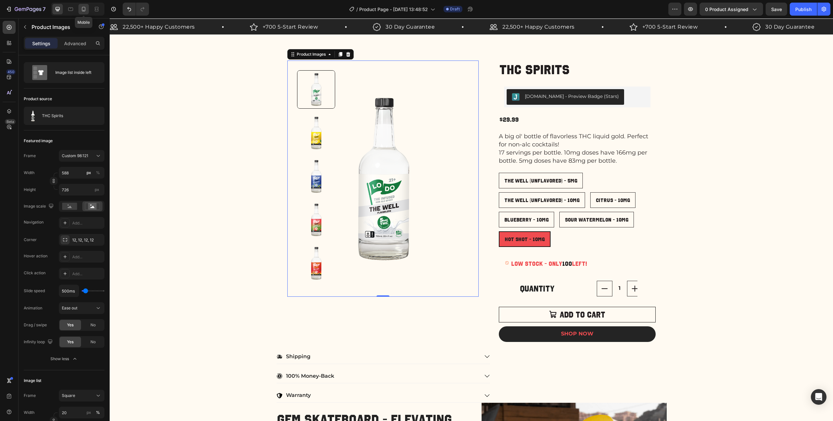
click at [83, 9] on icon at bounding box center [83, 9] width 7 height 7
type input "8"
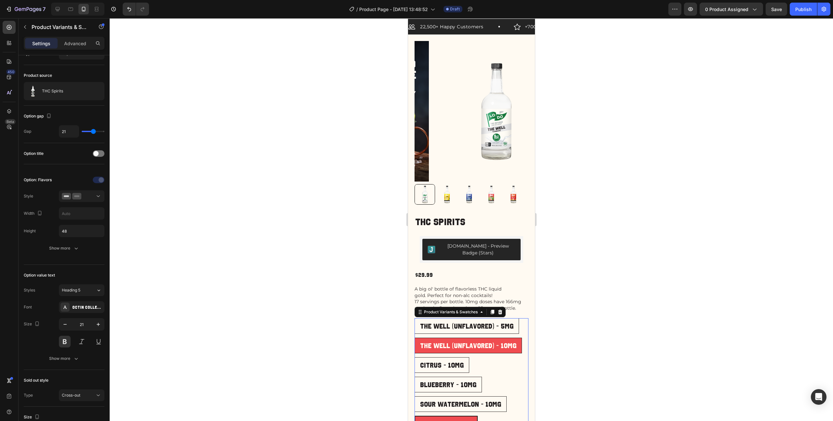
click at [454, 342] on span "The Well (Unflavored) - 10mg" at bounding box center [468, 345] width 96 height 7
click at [414, 338] on input "The Well (Unflavored) - 10mg The Well (Unflavored) - 10mg The Well (Unflavored)…" at bounding box center [414, 337] width 0 height 0
radio input "true"
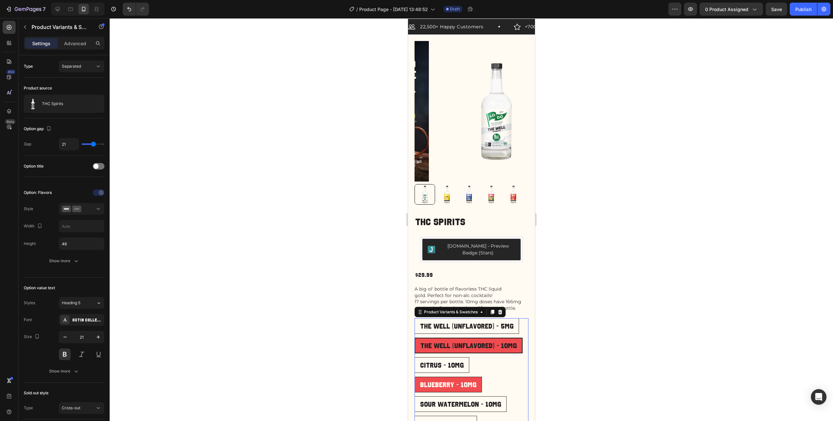
click at [439, 378] on div "Blueberry - 10mg" at bounding box center [447, 385] width 67 height 14
click at [414, 376] on input "Blueberry - 10mg Blueberry - 10mg Blueberry - 10mg" at bounding box center [414, 376] width 0 height 0
radio input "true"
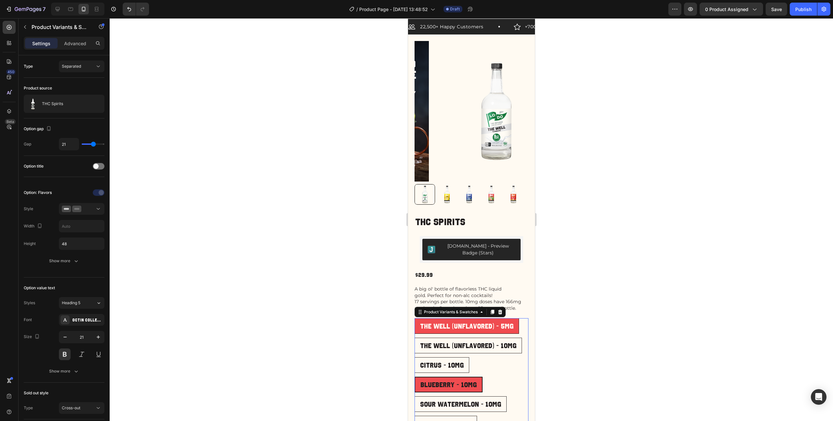
click at [422, 322] on span "The Well (Unflavored) - 5mg" at bounding box center [466, 325] width 93 height 7
click at [414, 318] on input "The Well (Unflavored) - 5mg The Well (Unflavored) - 5mg The Well (Unflavored) -…" at bounding box center [414, 318] width 0 height 0
radio input "true"
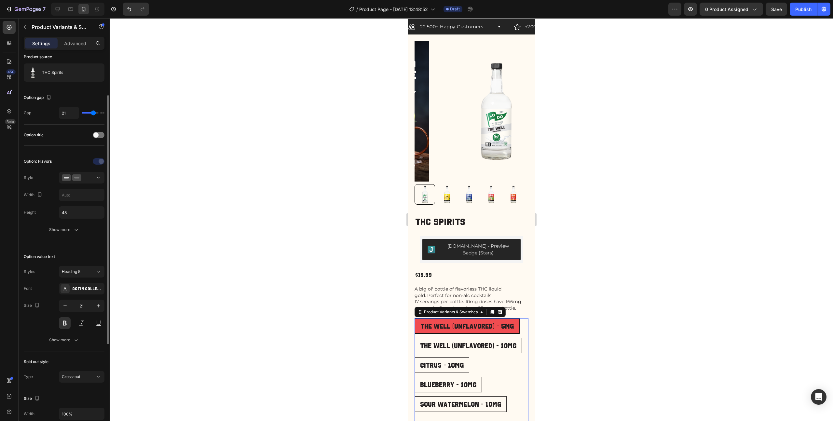
scroll to position [80, 0]
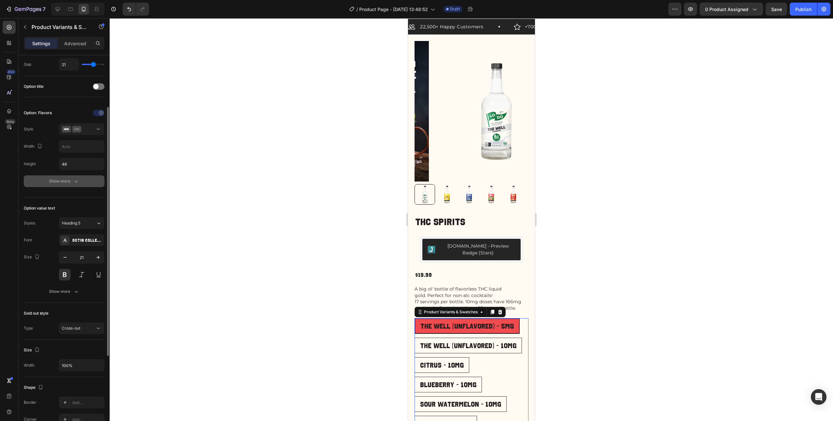
click at [66, 181] on div "Show more" at bounding box center [64, 181] width 30 height 7
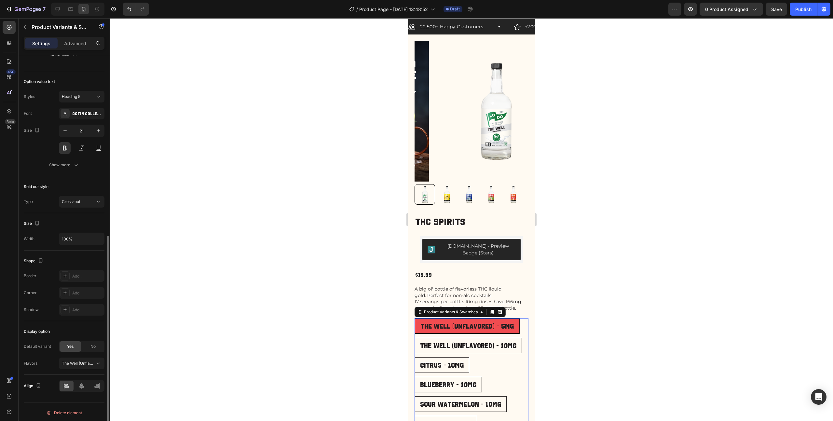
scroll to position [344, 0]
click at [85, 361] on span "The Well (Unflavored) - 5mg" at bounding box center [78, 362] width 32 height 6
click at [86, 361] on span "The Well (Unflavored) - 5mg" at bounding box center [78, 362] width 32 height 6
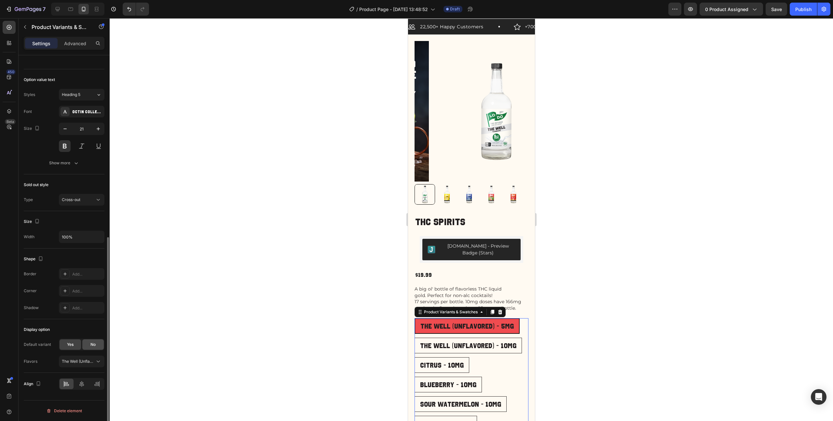
click at [91, 349] on div "No" at bounding box center [92, 344] width 21 height 10
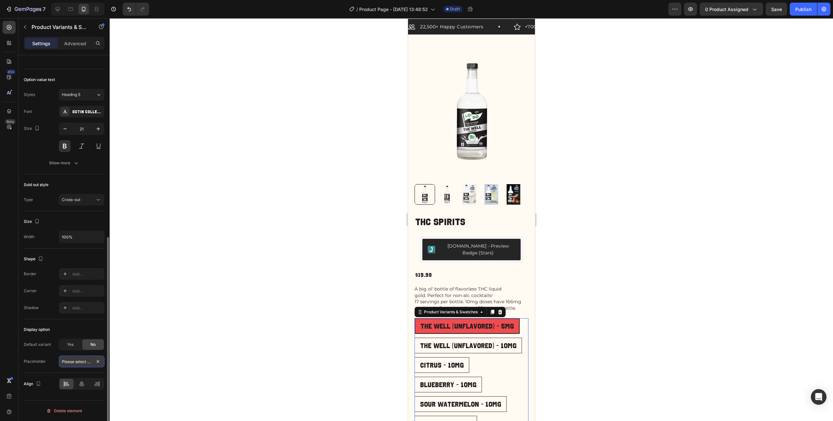
click at [80, 364] on input "Please select an option" at bounding box center [82, 362] width 46 height 12
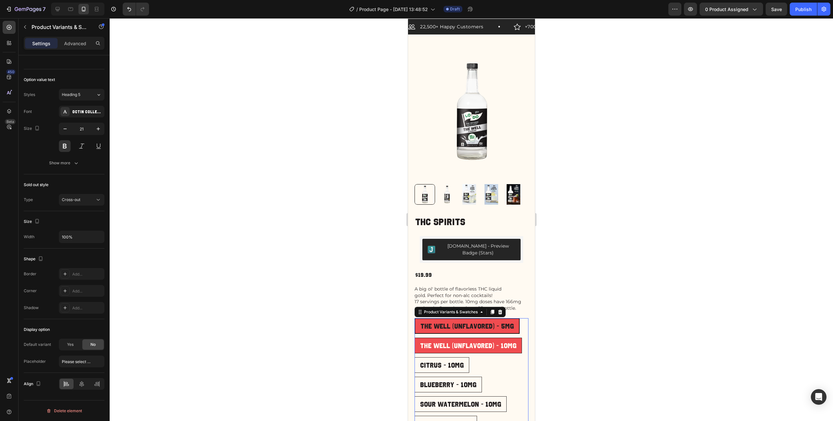
click at [455, 343] on span "The Well (Unflavored) - 10mg" at bounding box center [468, 345] width 96 height 7
click at [414, 338] on input "The Well (Unflavored) - 10mg The Well (Unflavored) - 10mg The Well (Unflavored)…" at bounding box center [414, 337] width 0 height 0
radio input "true"
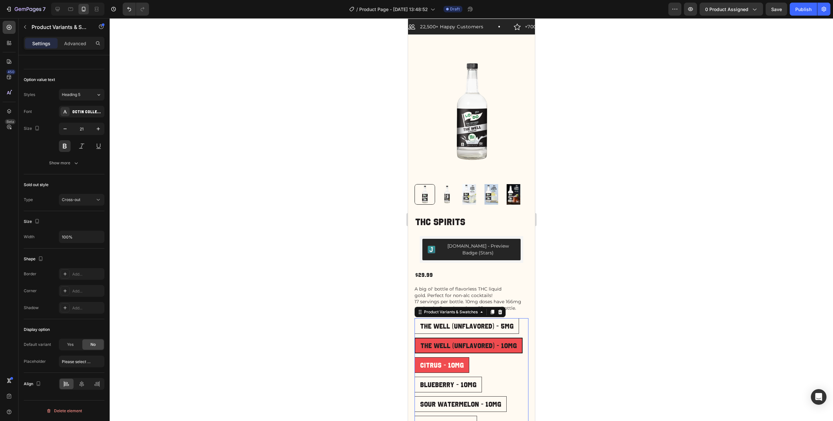
click at [445, 361] on span "Citrus - 10mg" at bounding box center [442, 364] width 44 height 7
click at [414, 357] on input "Citrus - 10mg Citrus - 10mg Citrus - 10mg" at bounding box center [414, 357] width 0 height 0
radio input "true"
click at [498, 339] on div "The Well (Unflavored) - 10mg" at bounding box center [467, 346] width 107 height 14
click at [414, 337] on input "The Well (Unflavored) - 10mg The Well (Unflavored) - 10mg The Well (Unflavored)…" at bounding box center [414, 337] width 0 height 0
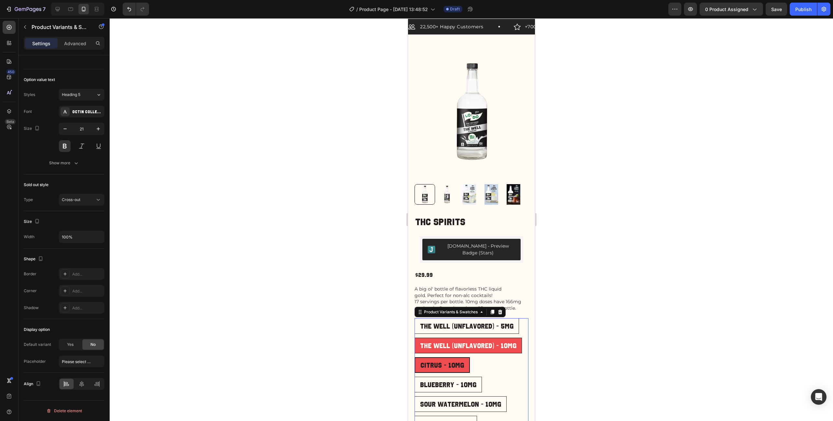
radio input "true"
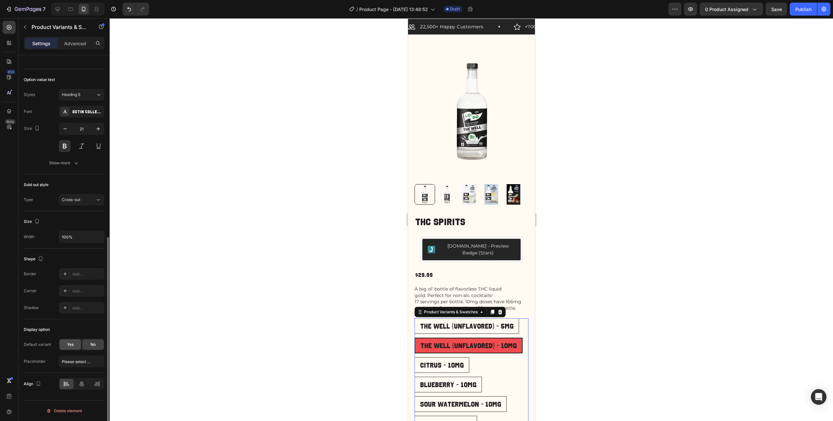
click at [72, 345] on span "Yes" at bounding box center [70, 345] width 7 height 6
radio input "true"
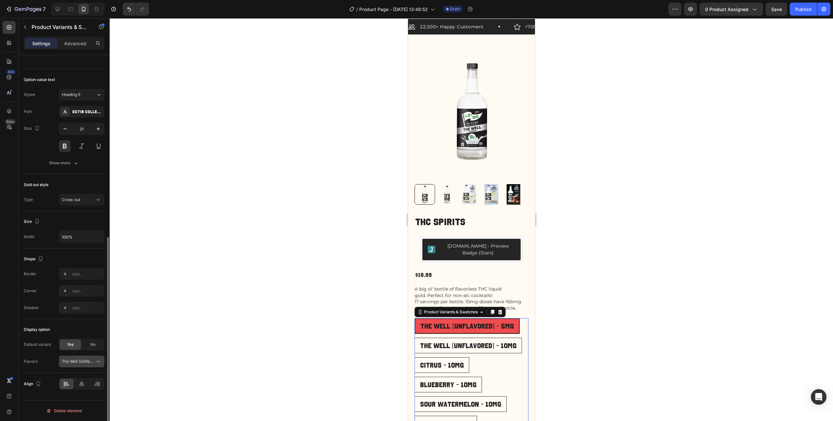
click at [77, 360] on span "The Well (Unflavored) - 5mg" at bounding box center [78, 362] width 32 height 6
click at [72, 300] on span "The Well (Unflavored) - 10mg" at bounding box center [71, 299] width 54 height 6
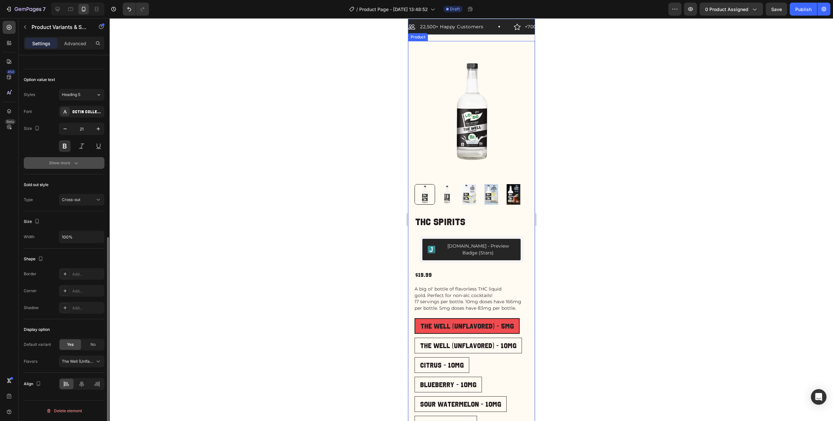
click at [74, 164] on icon "button" at bounding box center [76, 163] width 7 height 7
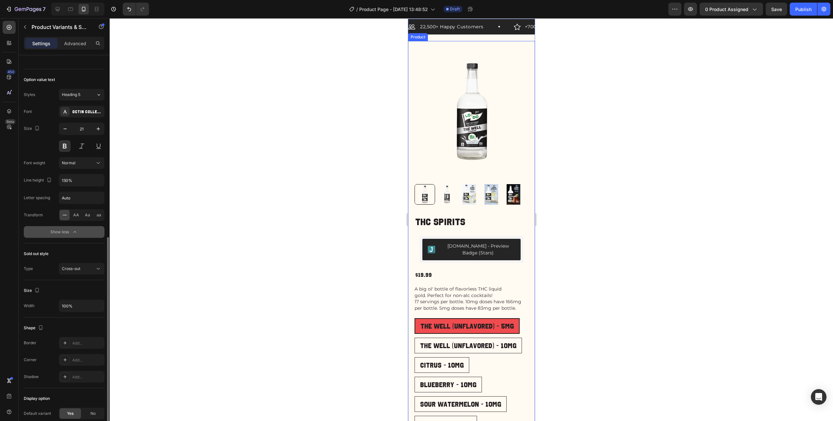
click at [70, 234] on div "Show less" at bounding box center [64, 232] width 28 height 7
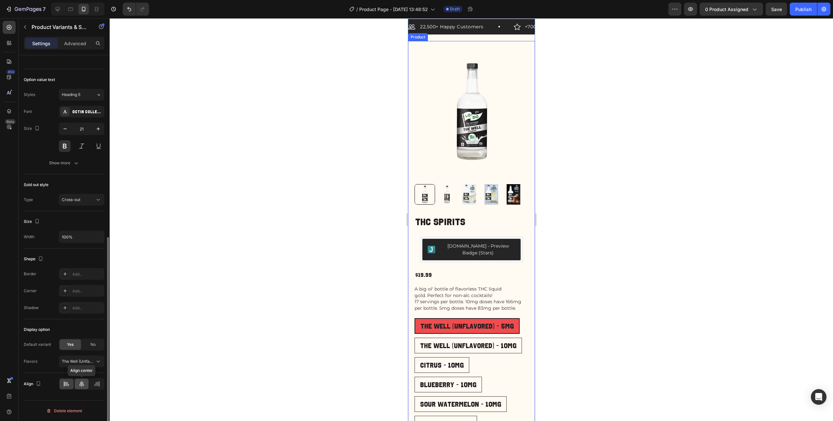
click at [83, 384] on icon at bounding box center [81, 384] width 5 height 6
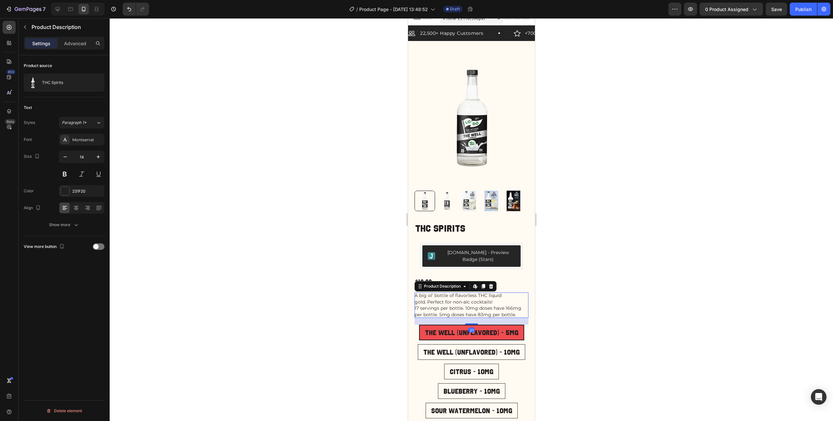
scroll to position [0, 0]
click at [477, 292] on div "A big ol' bottle of flavorless THC liquid gold. Perfect for non-alc cocktails! …" at bounding box center [471, 304] width 114 height 25
click at [76, 208] on icon at bounding box center [76, 208] width 5 height 1
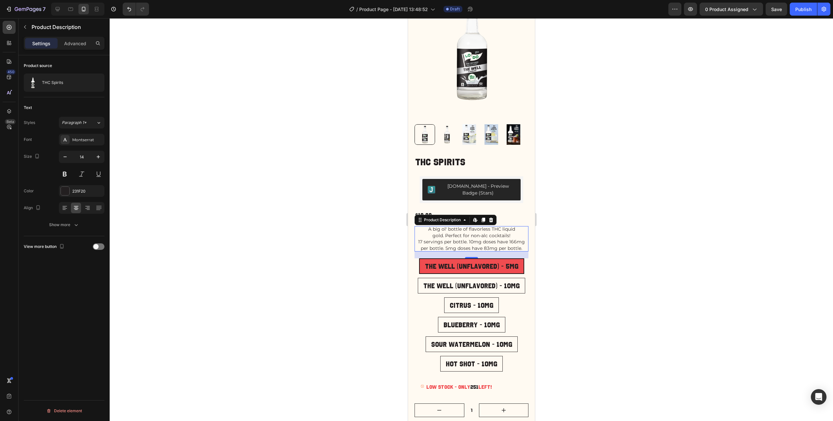
scroll to position [74, 0]
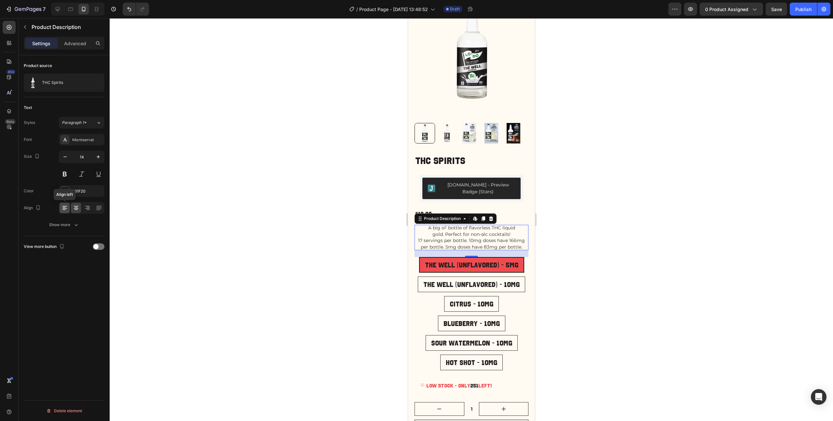
click at [65, 210] on icon at bounding box center [64, 208] width 7 height 7
click at [97, 248] on span at bounding box center [95, 246] width 5 height 5
click at [97, 248] on div at bounding box center [99, 246] width 12 height 7
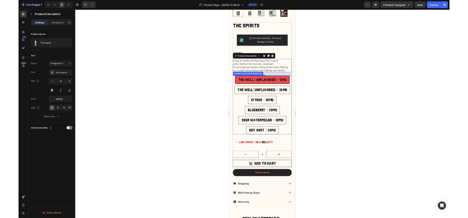
scroll to position [187, 0]
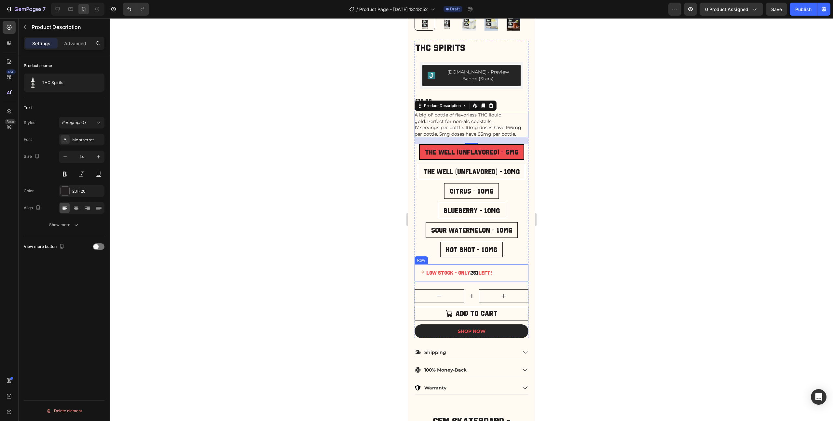
click at [435, 274] on div "Low stock - Only 251 left! Stock Counter Row" at bounding box center [471, 272] width 114 height 17
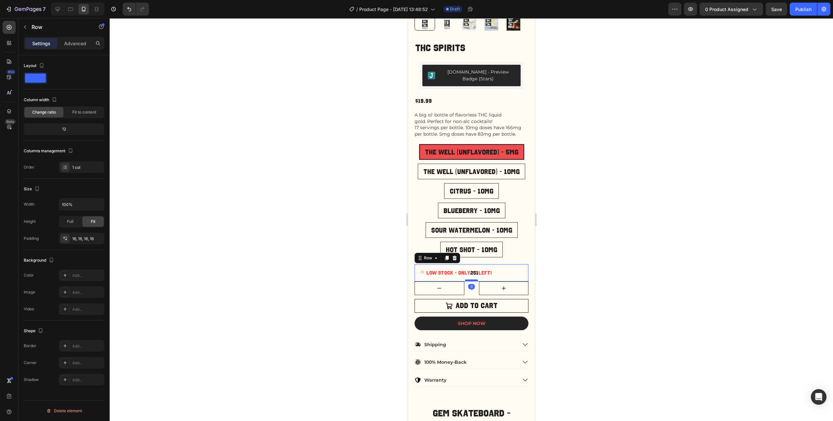
drag, startPoint x: 469, startPoint y: 283, endPoint x: 469, endPoint y: 275, distance: 8.1
click at [469, 279] on div at bounding box center [471, 280] width 13 height 2
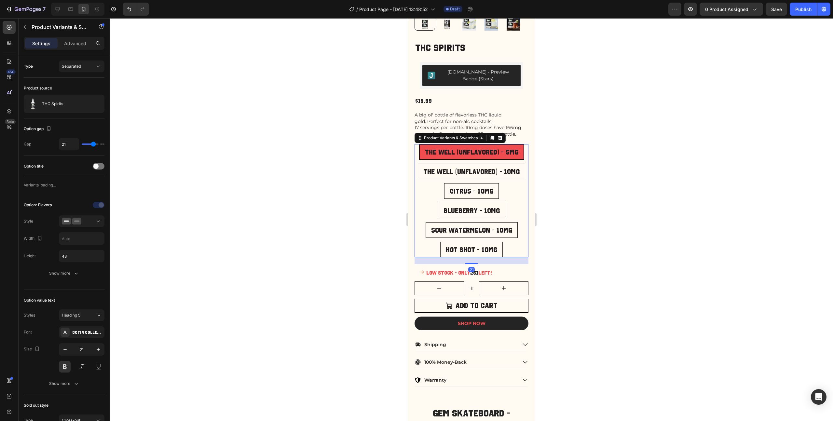
click at [513, 246] on div "The Well (Unflavored) - 5mg The Well (Unflavored) - 5mg The Well (Unflavored) -…" at bounding box center [471, 200] width 114 height 113
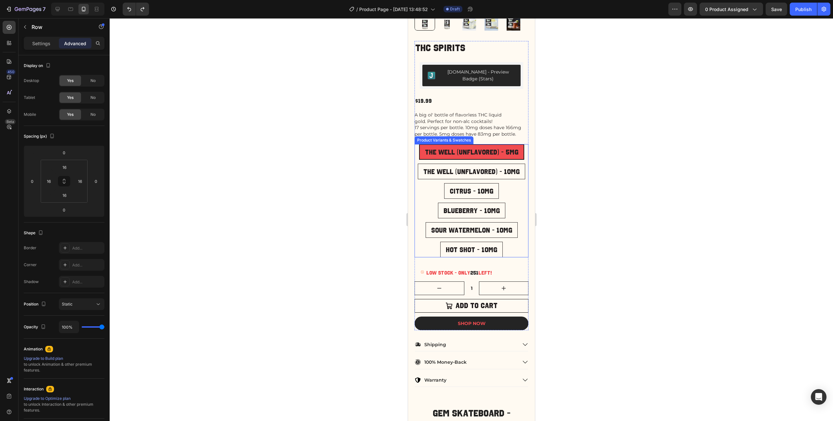
click at [513, 248] on div "The Well (Unflavored) - 5mg The Well (Unflavored) - 5mg The Well (Unflavored) -…" at bounding box center [471, 200] width 114 height 113
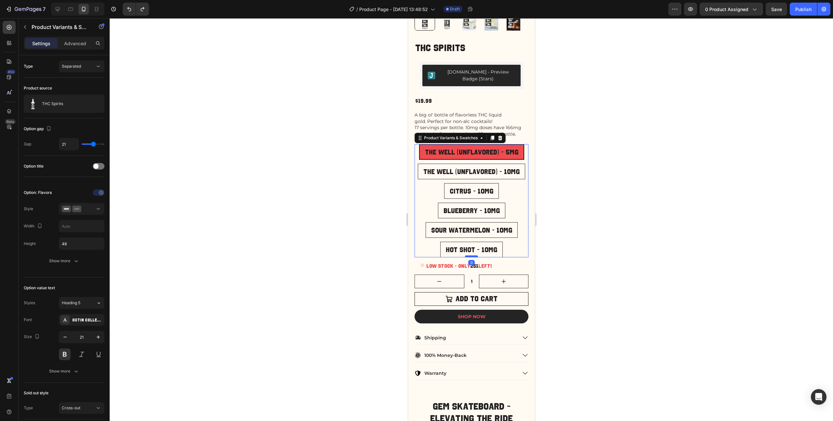
drag, startPoint x: 470, startPoint y: 258, endPoint x: 471, endPoint y: 250, distance: 8.2
click at [471, 255] on div at bounding box center [471, 256] width 13 height 2
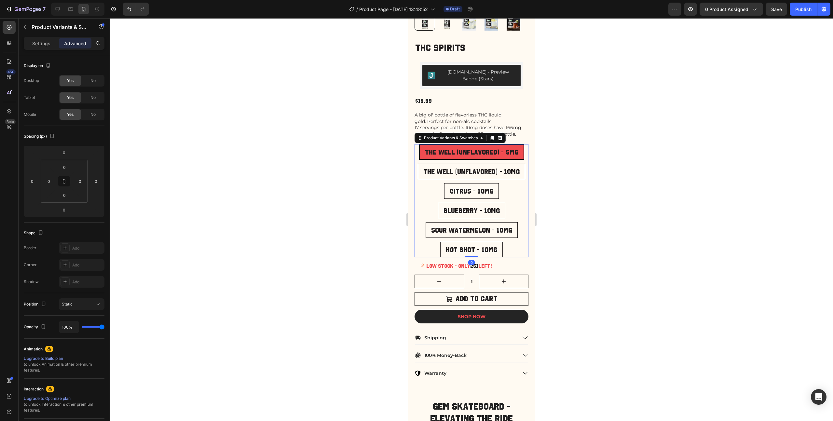
click at [591, 249] on div at bounding box center [471, 219] width 723 height 403
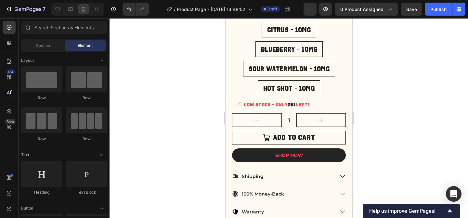
scroll to position [348, 0]
click at [58, 10] on icon at bounding box center [57, 9] width 7 height 7
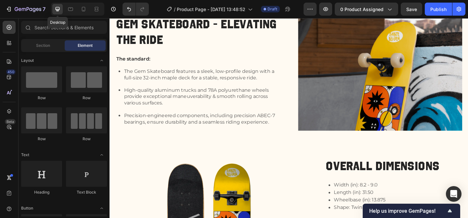
scroll to position [404, 0]
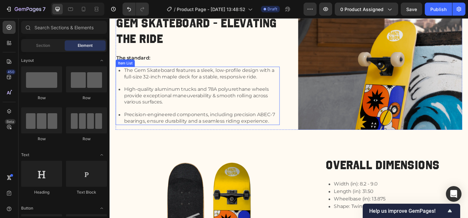
click at [183, 88] on div "The Gem Skateboard features a sleek, low-profile design with a full-size 32-inc…" at bounding box center [205, 103] width 179 height 64
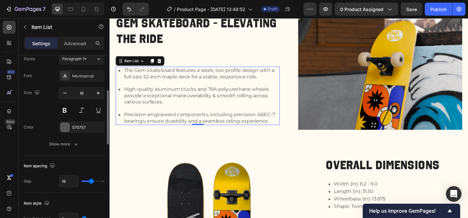
scroll to position [0, 0]
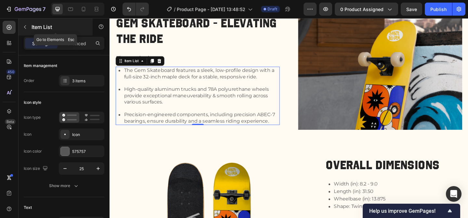
click at [25, 28] on icon "button" at bounding box center [25, 27] width 2 height 4
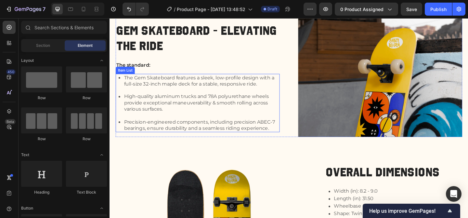
scroll to position [280, 0]
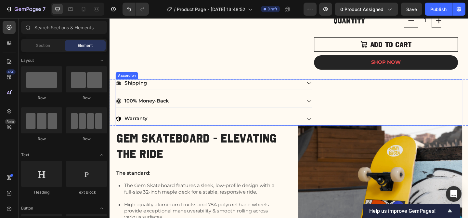
click at [378, 99] on div "Shipping 100% Money-Back Warranty" at bounding box center [304, 110] width 377 height 50
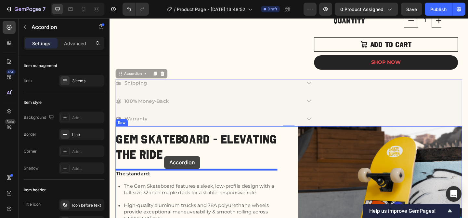
drag, startPoint x: 124, startPoint y: 78, endPoint x: 169, endPoint y: 168, distance: 101.0
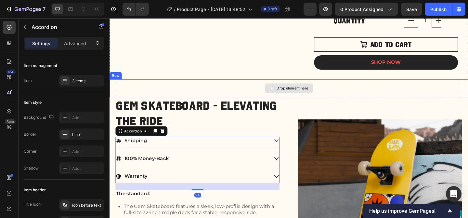
click at [192, 88] on div "Drop element here" at bounding box center [304, 95] width 377 height 20
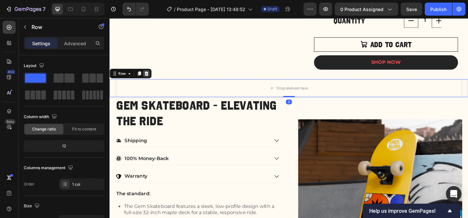
click at [150, 77] on icon at bounding box center [150, 78] width 4 height 5
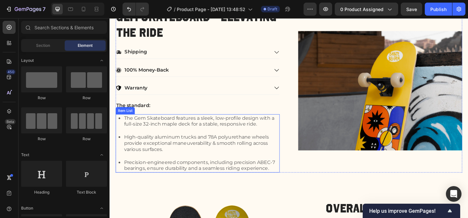
scroll to position [358, 0]
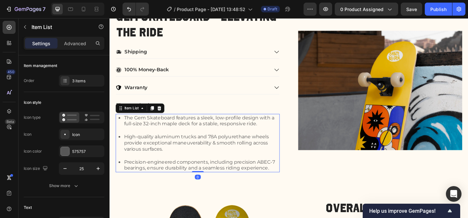
click at [186, 139] on div "The Gem Skateboard features a sleek, low-profile design with a full-size 32-inc…" at bounding box center [205, 154] width 179 height 64
click at [162, 115] on icon at bounding box center [163, 116] width 5 height 5
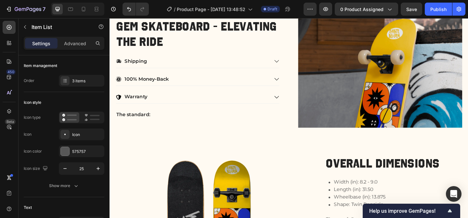
scroll to position [367, 0]
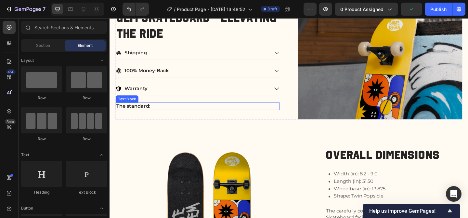
click at [156, 112] on p "The standard:" at bounding box center [205, 114] width 177 height 7
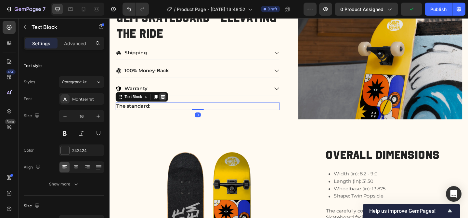
click at [166, 102] on icon at bounding box center [167, 103] width 5 height 5
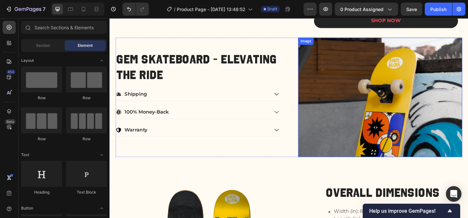
scroll to position [325, 0]
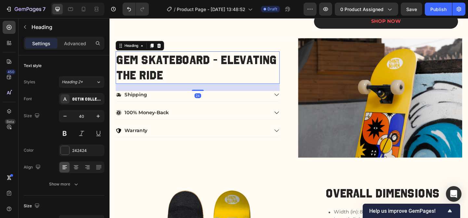
click at [185, 60] on h2 "Gem Skateboard - Elevating the Ride" at bounding box center [205, 71] width 179 height 35
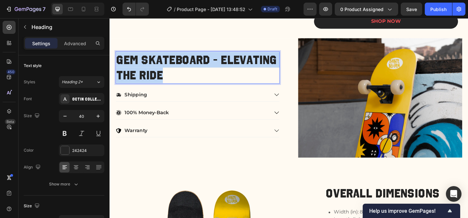
click at [185, 60] on p "Gem Skateboard - Elevating the Ride" at bounding box center [205, 72] width 177 height 34
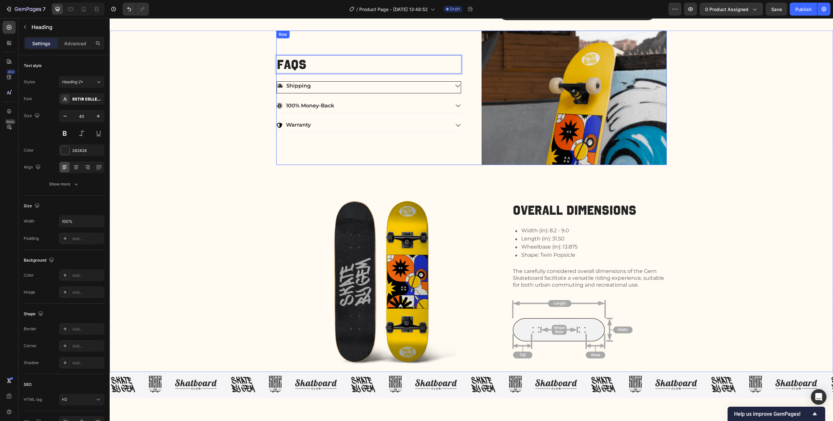
scroll to position [334, 0]
click at [311, 88] on div "Shipping" at bounding box center [363, 86] width 173 height 9
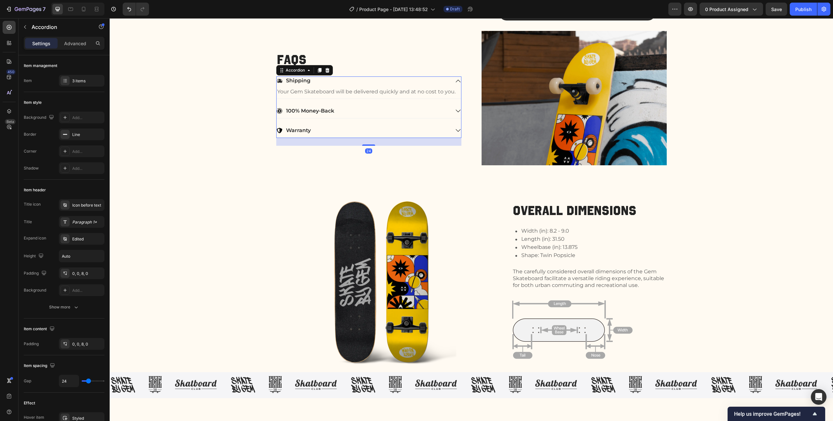
click at [289, 80] on p "Shipping" at bounding box center [298, 80] width 24 height 7
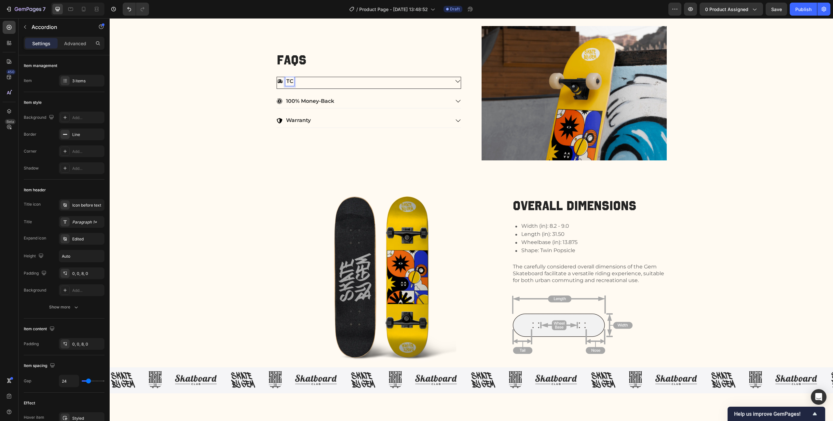
scroll to position [340, 0]
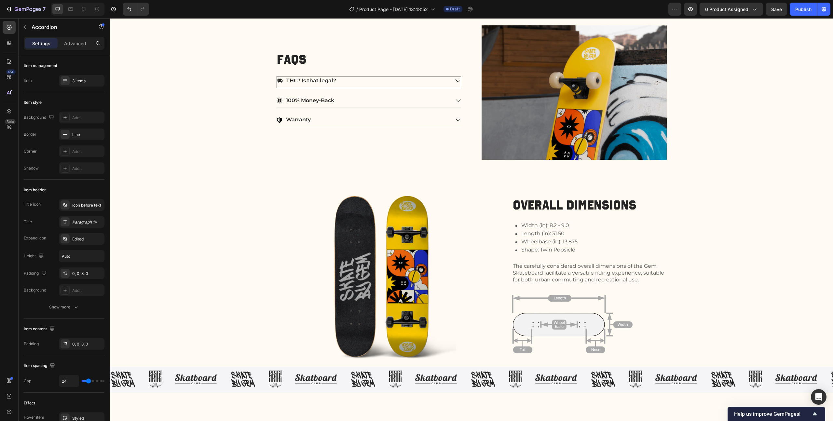
click at [351, 82] on div "THC? Is that legal?" at bounding box center [363, 80] width 173 height 9
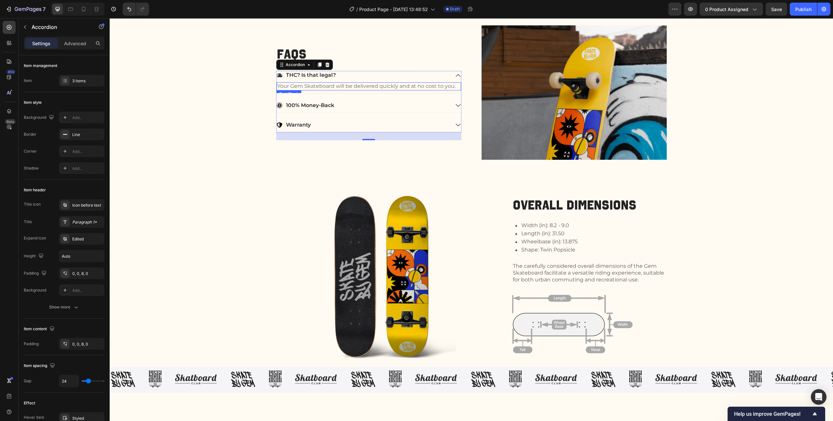
click at [323, 87] on p "Your Gem Skateboard will be delivered quickly and at no cost to you." at bounding box center [368, 86] width 183 height 7
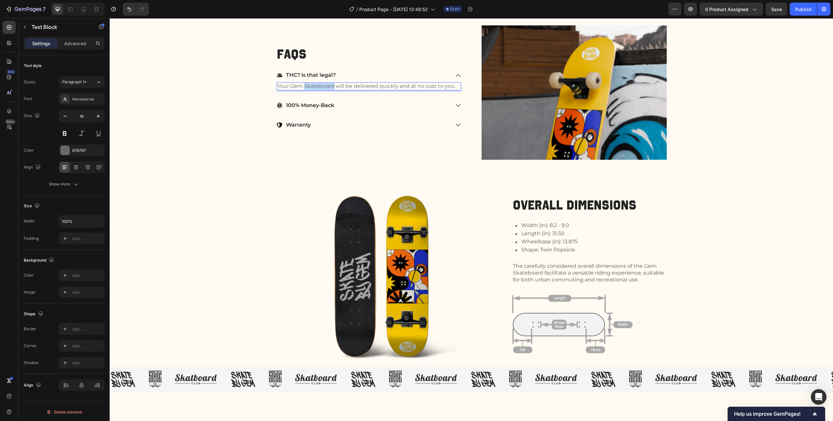
click at [322, 87] on p "Your Gem Skateboard will be delivered quickly and at no cost to you." at bounding box center [368, 86] width 183 height 7
click at [340, 72] on div "THC? Is that legal?" at bounding box center [363, 75] width 173 height 9
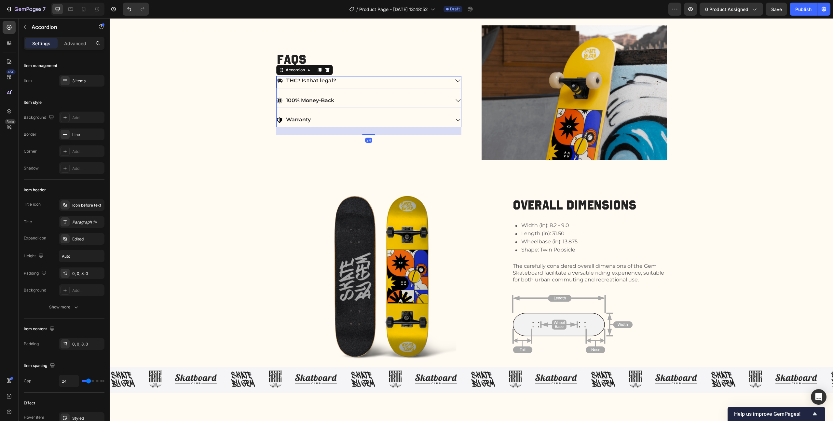
click at [337, 78] on div "THC? Is that legal?" at bounding box center [363, 80] width 173 height 9
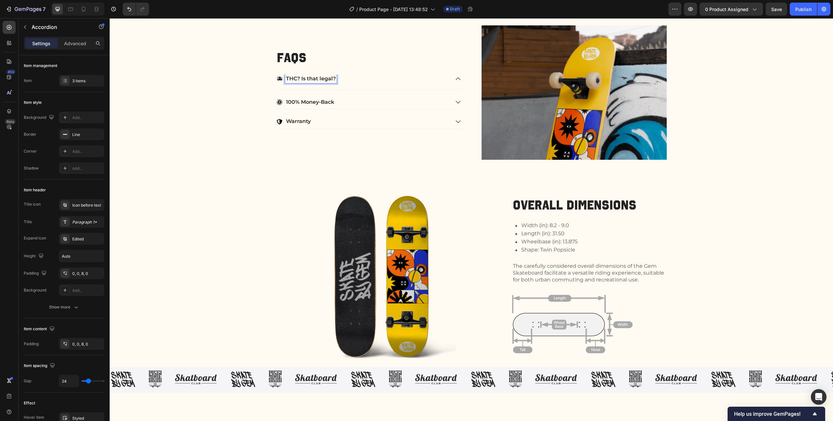
click at [322, 79] on p "THC? Is that legal?" at bounding box center [311, 78] width 50 height 7
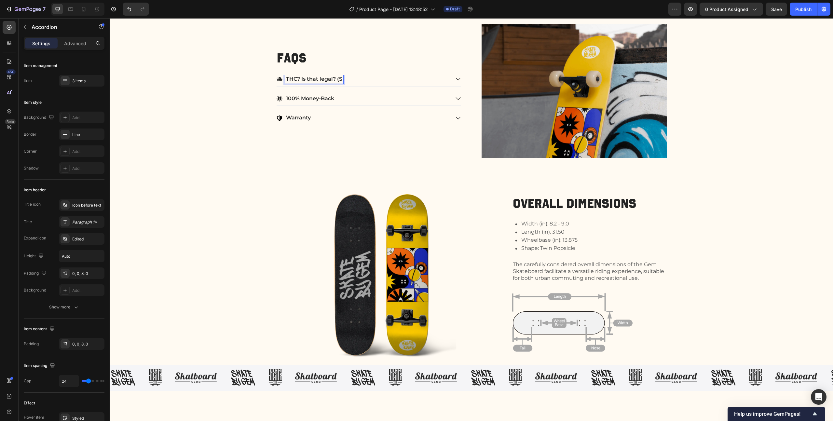
scroll to position [342, 0]
click at [455, 78] on icon at bounding box center [458, 79] width 6 height 6
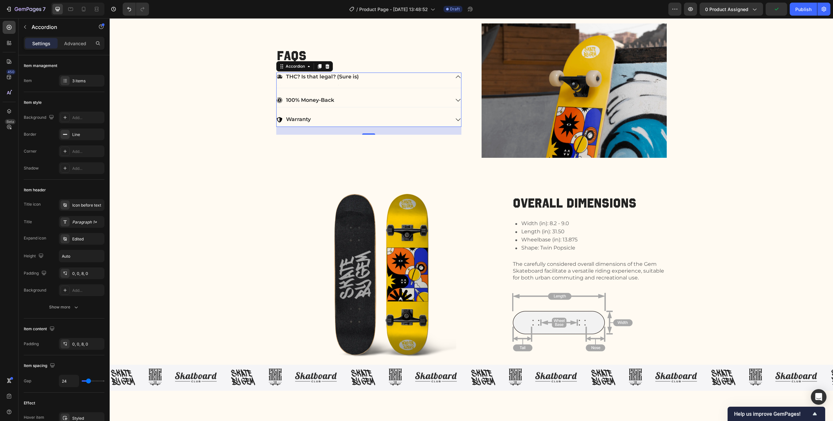
click at [447, 82] on div "THC? Is that legal? (Sure is)" at bounding box center [369, 78] width 184 height 11
click at [420, 84] on div "THC? Is that legal? (Sure is)" at bounding box center [369, 80] width 184 height 12
click at [291, 84] on div "Text Block" at bounding box center [369, 84] width 184 height 1
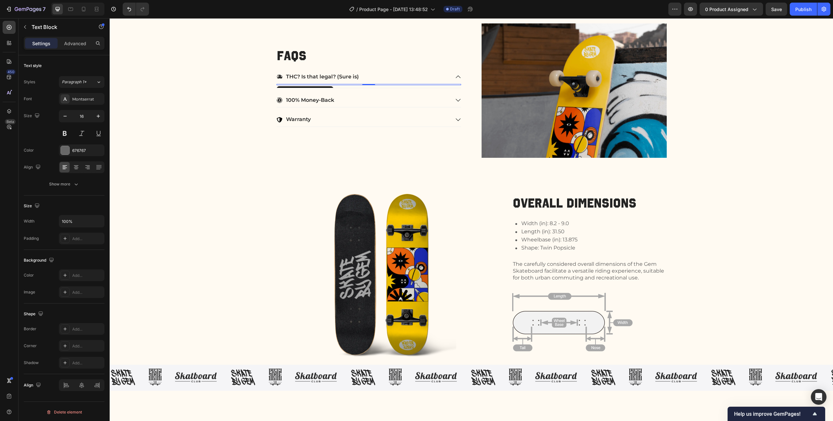
click at [291, 84] on div at bounding box center [369, 84] width 184 height 1
click at [291, 84] on div "Rich Text Editor. Editing area: main" at bounding box center [369, 84] width 184 height 8
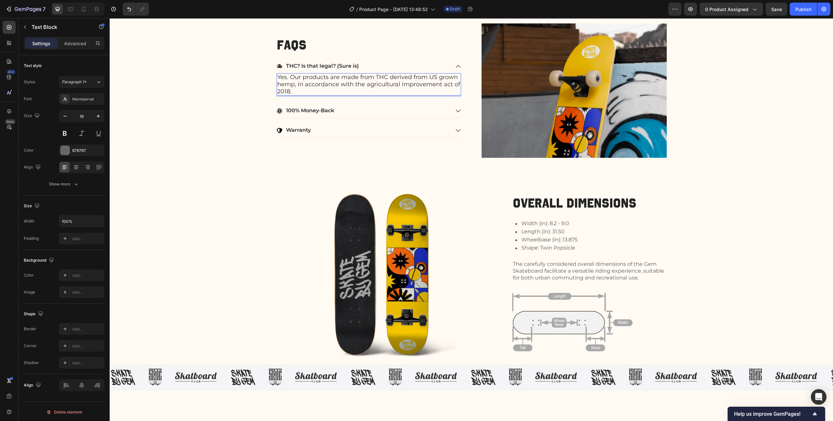
drag, startPoint x: 362, startPoint y: 87, endPoint x: 366, endPoint y: 86, distance: 4.0
click at [363, 86] on span "Yes. Our products are made from THC derived from US grown hemp, in accordance w…" at bounding box center [368, 84] width 183 height 21
click at [365, 64] on div "THC? Is that legal? (Sure is)" at bounding box center [363, 66] width 173 height 9
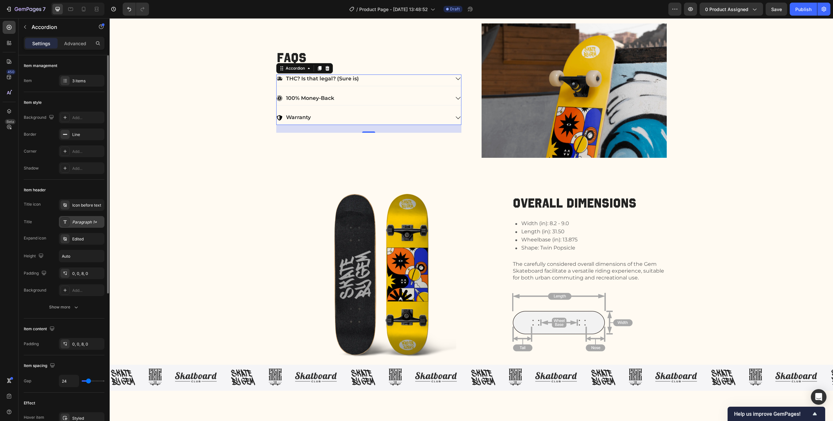
click at [78, 222] on div "Paragraph 1*" at bounding box center [87, 222] width 31 height 6
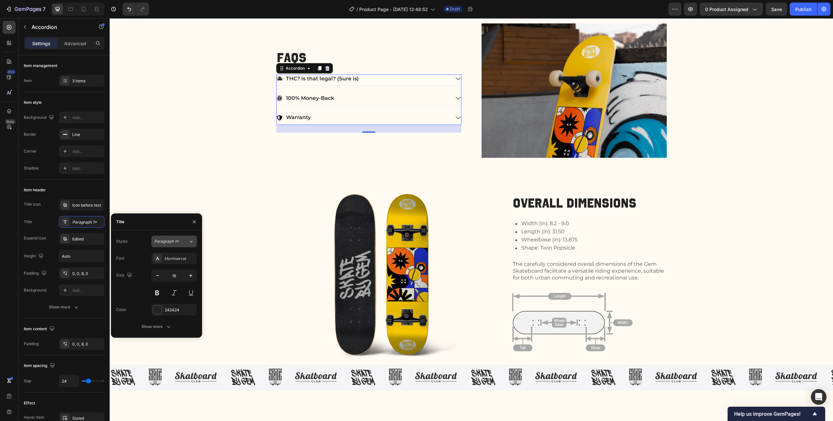
click at [183, 243] on div "Paragraph 1*" at bounding box center [171, 241] width 34 height 6
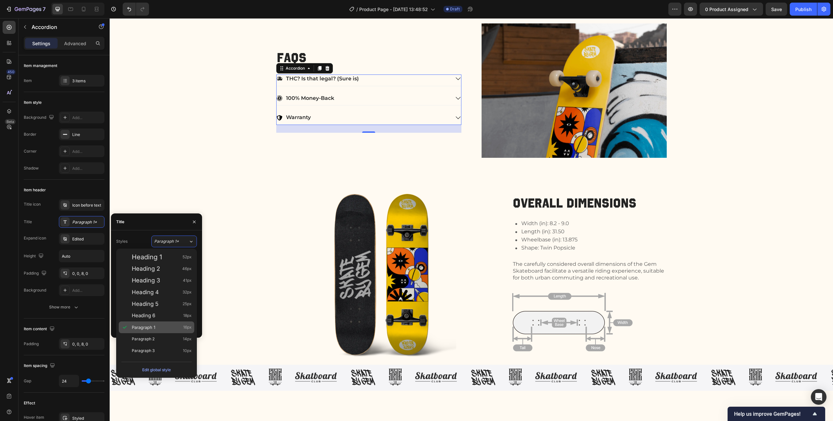
click at [160, 324] on div "Paragraph 1 16px" at bounding box center [162, 327] width 60 height 7
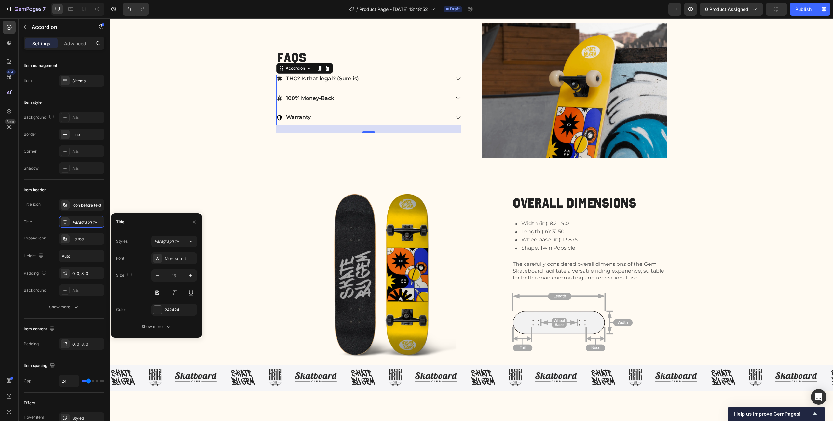
click at [356, 78] on div "THC? Is that legal? (Sure is)" at bounding box center [322, 79] width 75 height 9
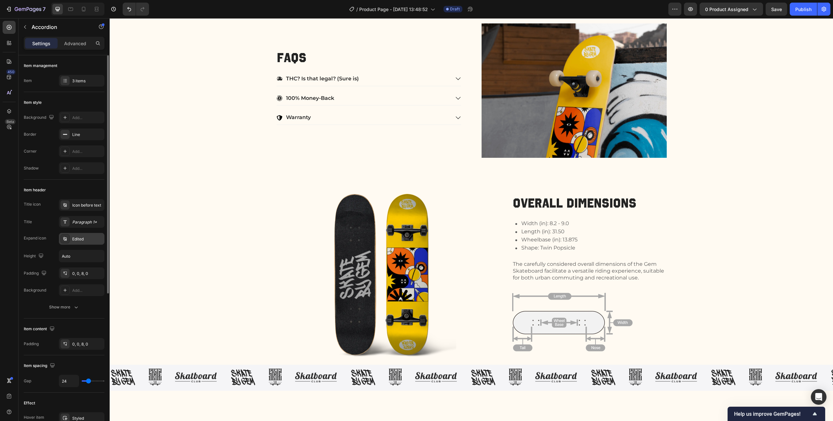
click at [69, 240] on div at bounding box center [65, 238] width 9 height 9
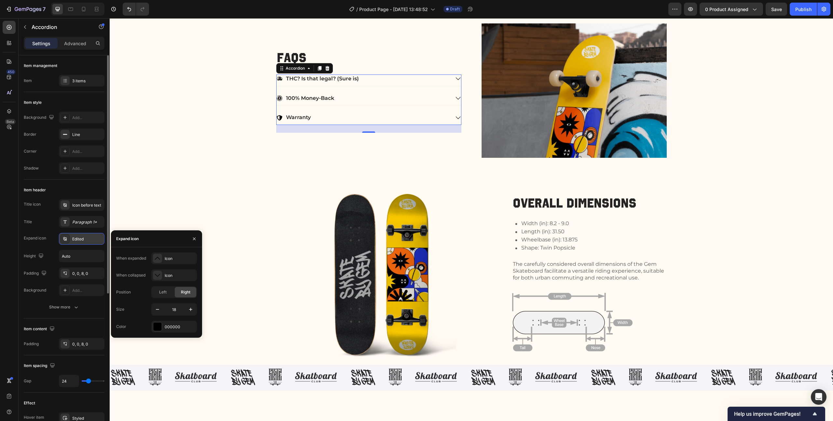
click at [69, 240] on div at bounding box center [65, 238] width 9 height 9
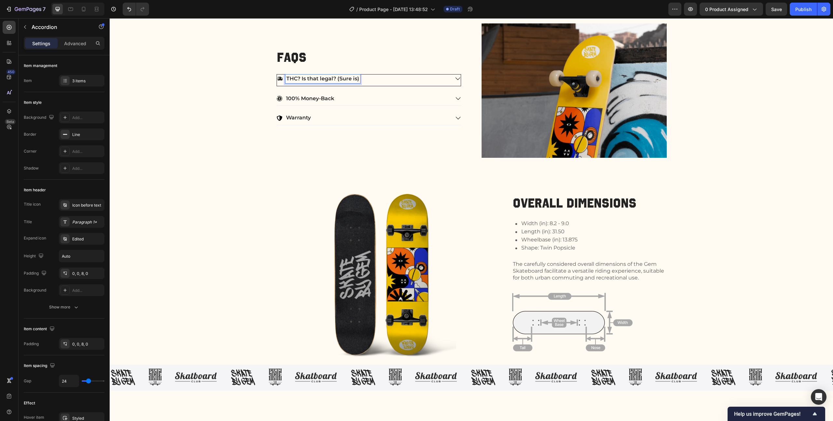
click at [317, 79] on p "THC? Is that legal? (Sure is)" at bounding box center [322, 78] width 73 height 7
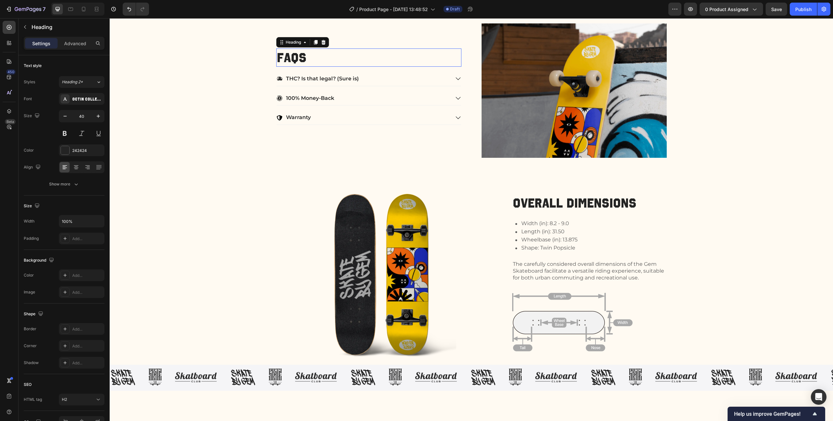
click at [290, 51] on p "FAQs" at bounding box center [369, 57] width 184 height 17
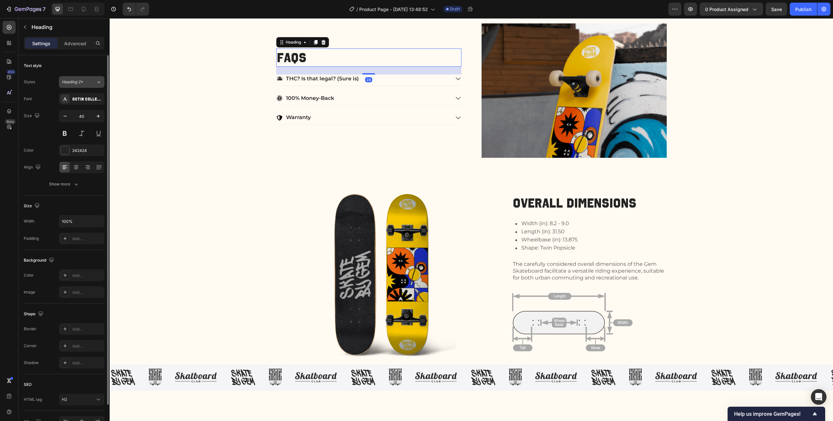
click at [88, 82] on div "Heading 2*" at bounding box center [79, 82] width 34 height 6
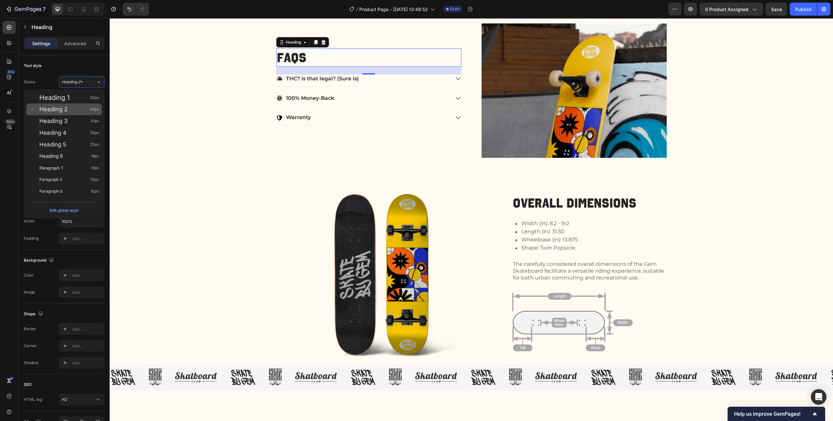
click at [82, 108] on div "Heading 2 46px" at bounding box center [69, 109] width 60 height 7
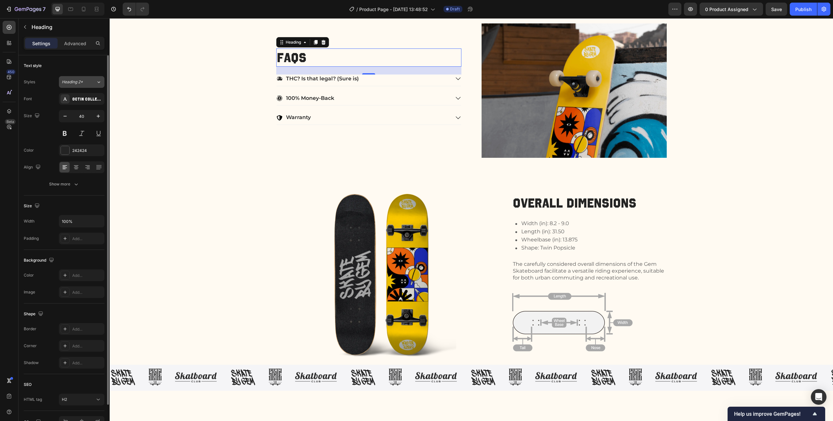
click at [87, 80] on div "Heading 2*" at bounding box center [75, 82] width 26 height 6
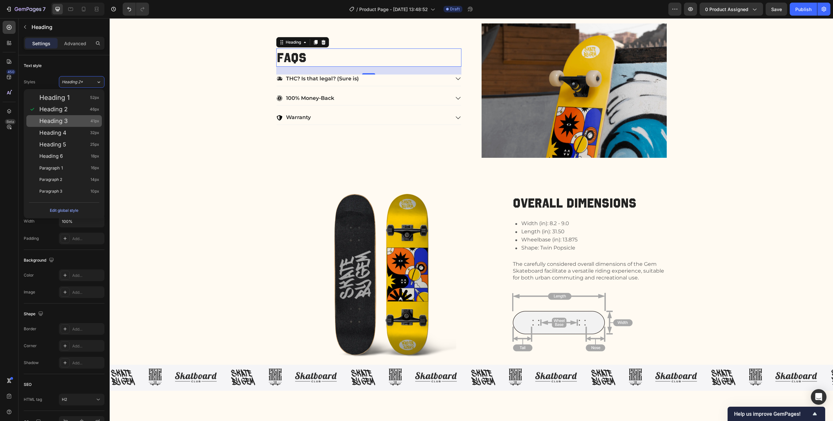
click at [72, 118] on div "Heading 3 41px" at bounding box center [69, 121] width 60 height 7
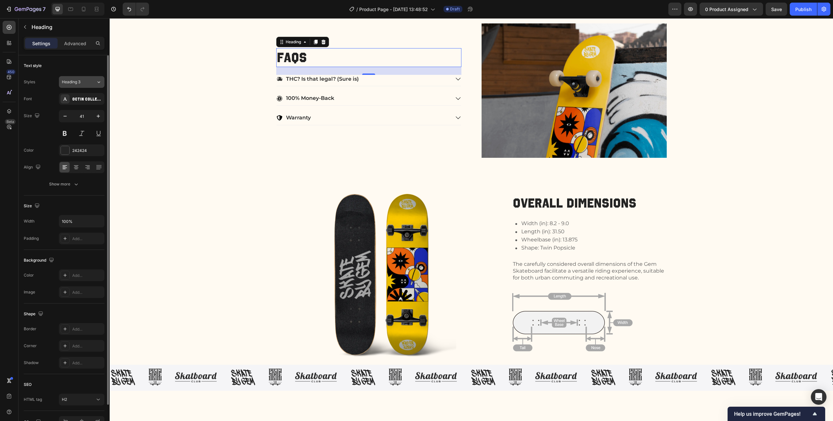
click at [88, 81] on div "Heading 3" at bounding box center [79, 82] width 34 height 6
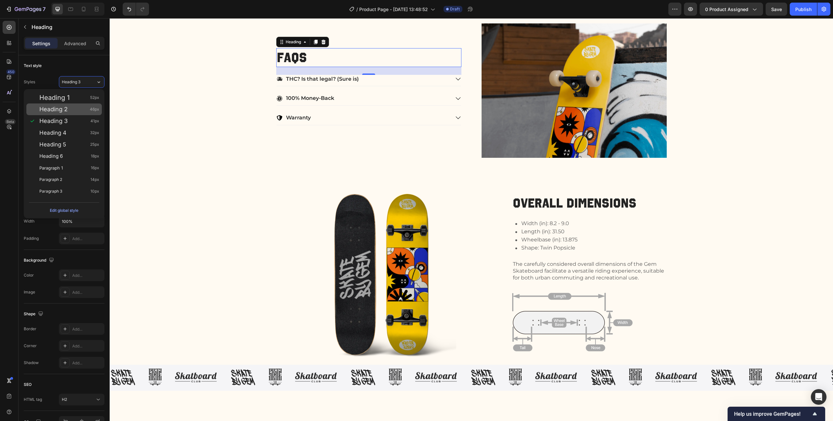
click at [78, 111] on div "Heading 2 46px" at bounding box center [69, 109] width 60 height 7
type input "46"
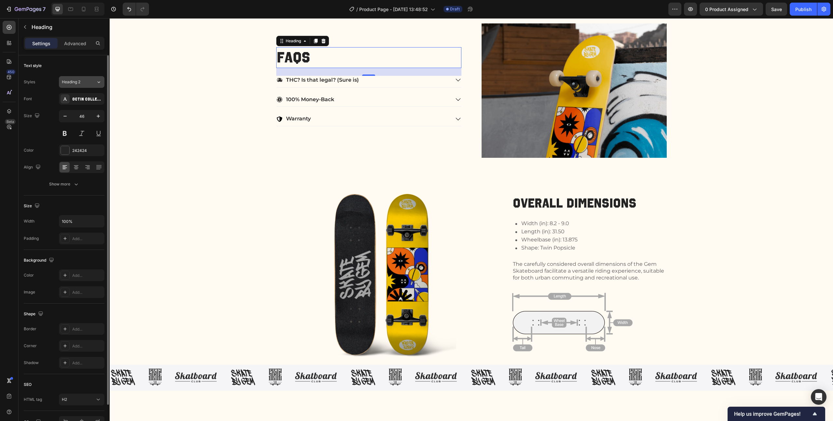
click at [91, 83] on div "Heading 2" at bounding box center [79, 82] width 34 height 6
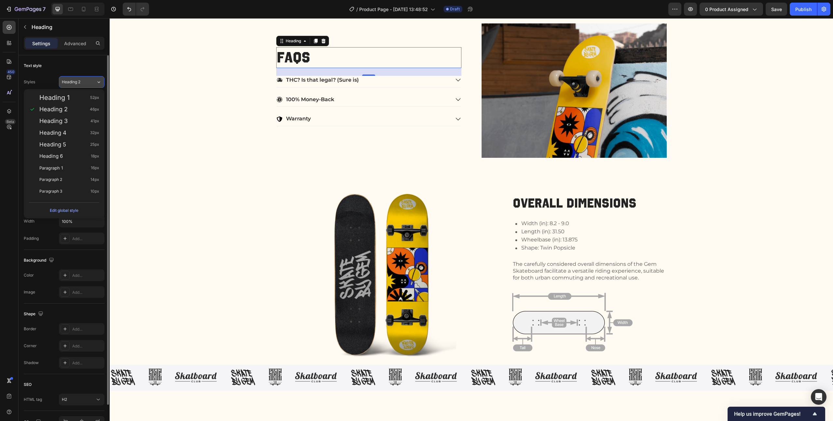
click at [91, 83] on div "Heading 2" at bounding box center [79, 82] width 34 height 6
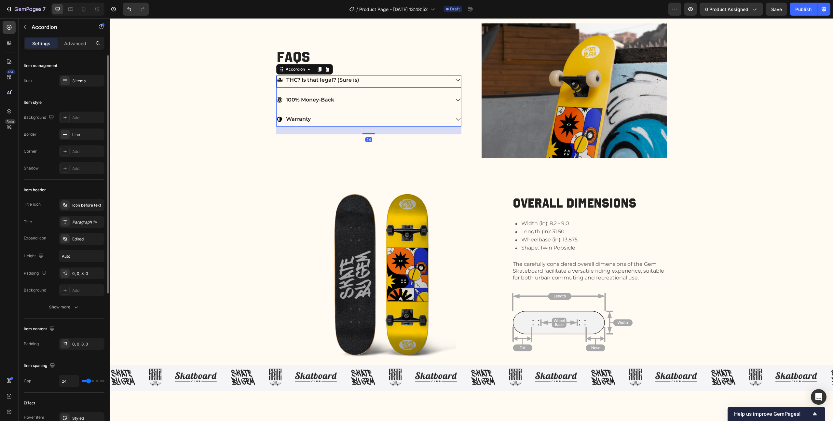
click at [346, 82] on p "THC? Is that legal? (Sure is)" at bounding box center [322, 80] width 73 height 7
click at [69, 224] on div at bounding box center [65, 221] width 9 height 9
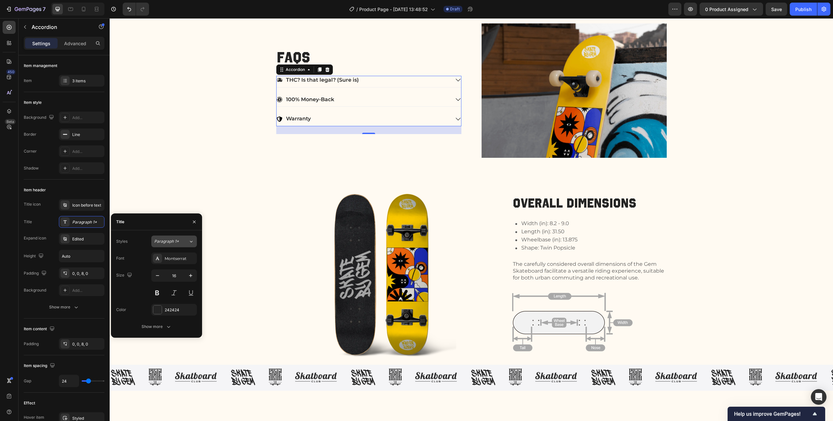
click at [183, 243] on div "Paragraph 1*" at bounding box center [171, 241] width 34 height 6
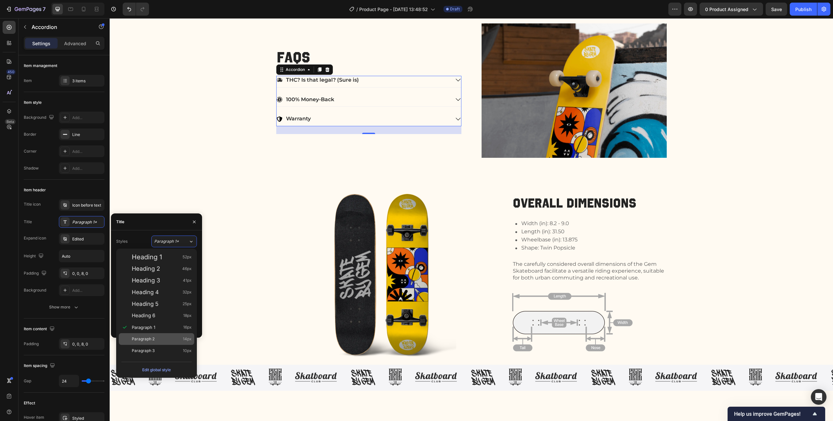
click at [146, 337] on span "Paragraph 2" at bounding box center [143, 339] width 23 height 7
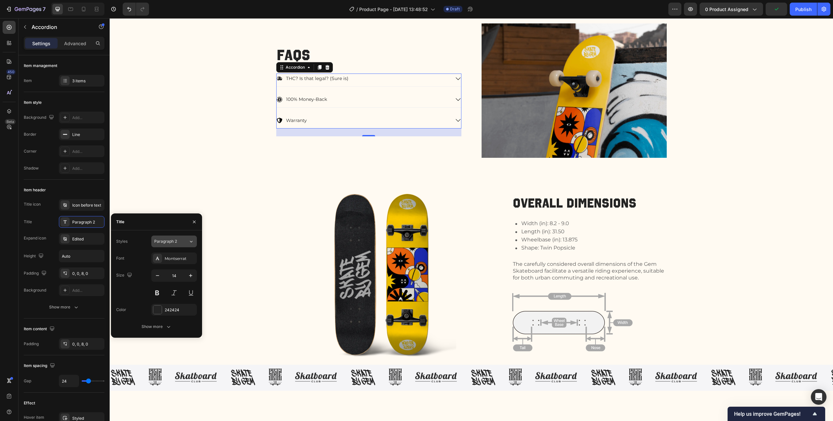
click at [180, 237] on button "Paragraph 2" at bounding box center [174, 242] width 46 height 12
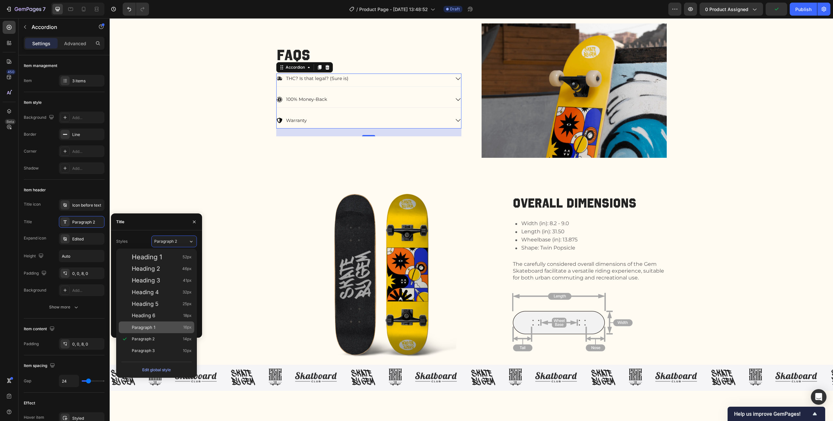
click at [156, 323] on div "Paragraph 1 16px" at bounding box center [156, 327] width 75 height 12
type input "16"
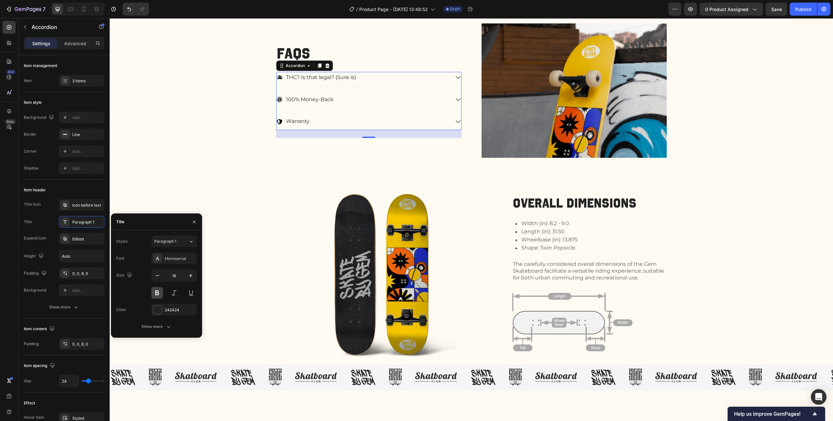
click at [156, 292] on button at bounding box center [157, 293] width 12 height 12
click at [168, 307] on div "242424" at bounding box center [174, 310] width 19 height 6
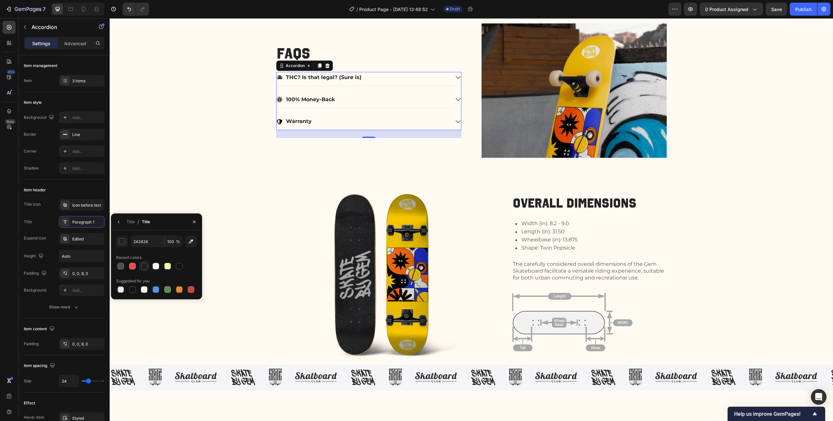
click at [143, 265] on div at bounding box center [144, 266] width 7 height 7
type input "231F20"
click at [333, 57] on p "FAQs" at bounding box center [369, 54] width 184 height 20
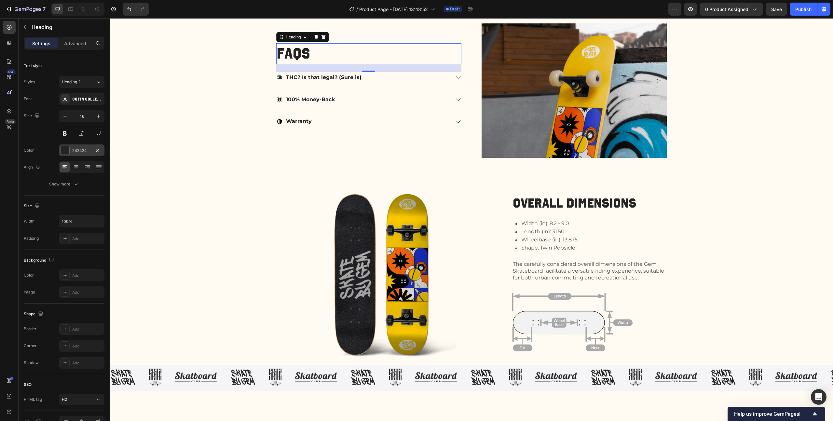
click at [79, 152] on div "242424" at bounding box center [81, 151] width 19 height 6
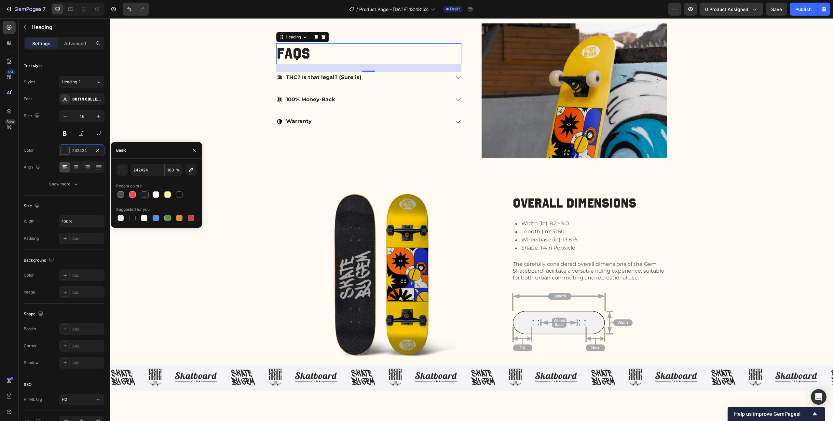
click at [142, 197] on div at bounding box center [144, 194] width 7 height 7
type input "231F20"
click at [362, 78] on div "THC? Is that legal? (Sure is)" at bounding box center [363, 77] width 173 height 11
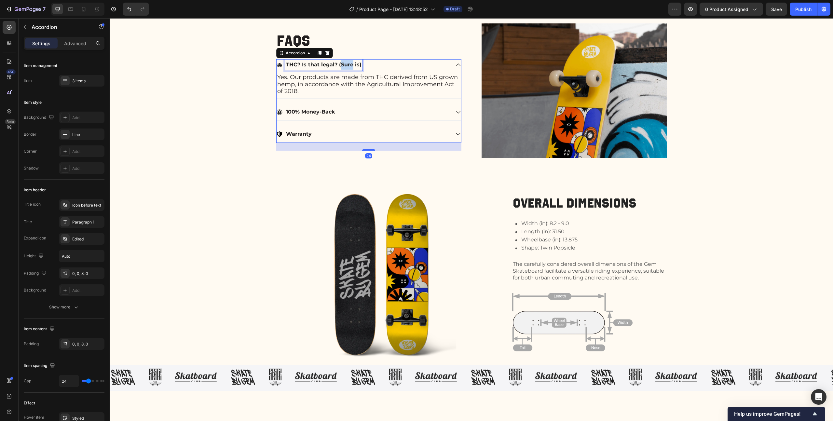
click at [346, 64] on p "THC? Is that legal? (Sure is)" at bounding box center [323, 64] width 75 height 9
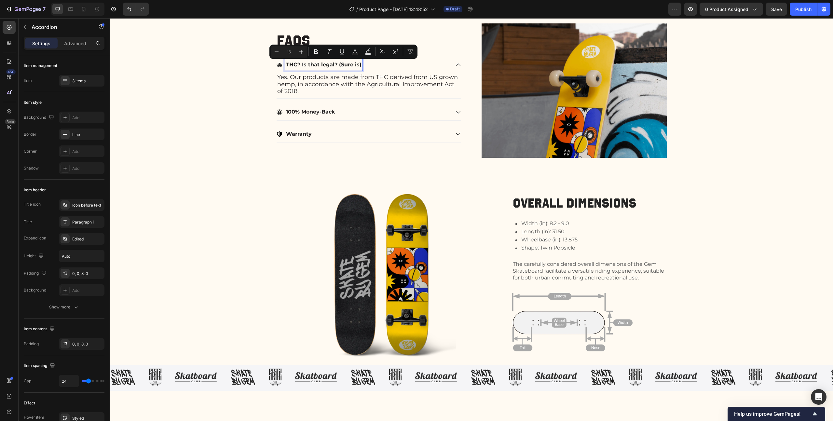
click at [335, 65] on p "THC? Is that legal? (Sure is)" at bounding box center [323, 64] width 75 height 9
drag, startPoint x: 335, startPoint y: 65, endPoint x: 359, endPoint y: 65, distance: 24.1
click at [359, 65] on div "THC? Is that legal? (Sure is)" at bounding box center [363, 64] width 173 height 11
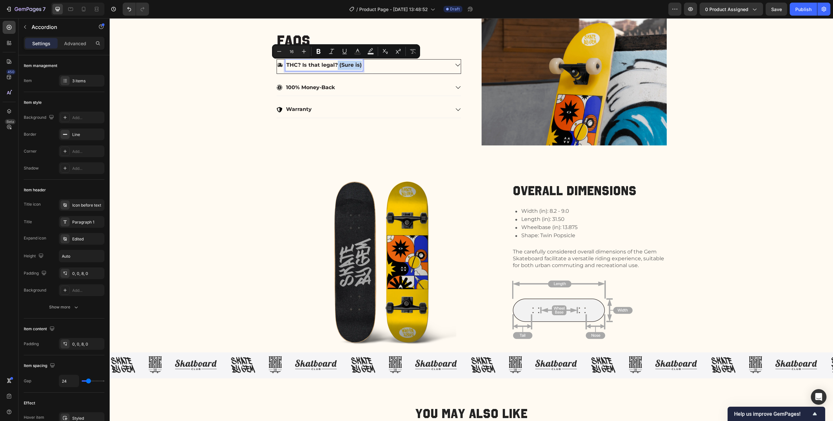
scroll to position [354, 0]
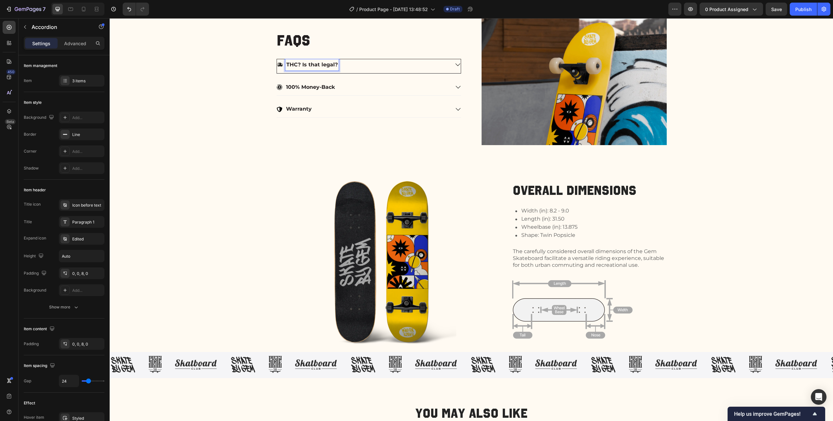
click at [277, 64] on icon at bounding box center [280, 64] width 6 height 5
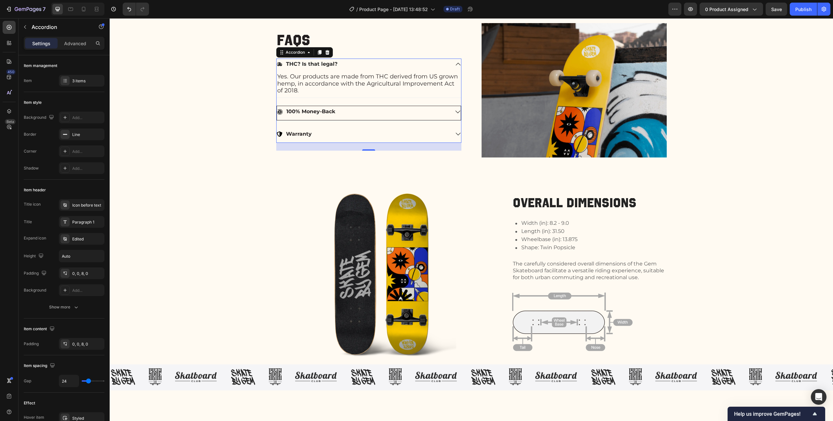
scroll to position [342, 0]
click at [303, 111] on p "100% Money-Back" at bounding box center [310, 111] width 49 height 9
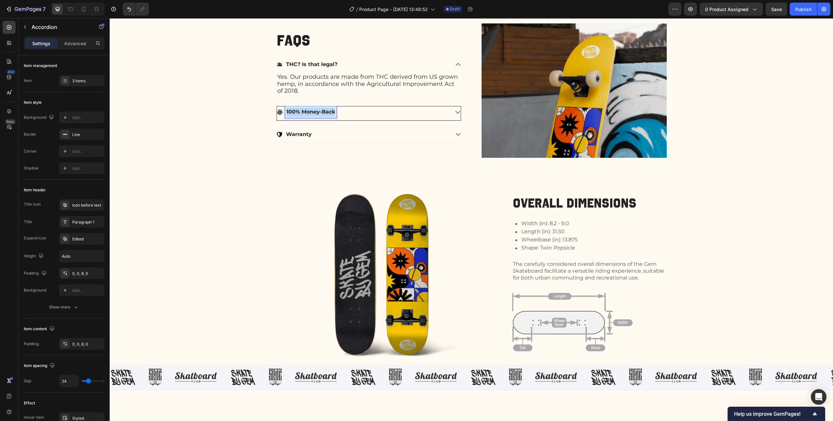
click at [303, 111] on p "100% Money-Back" at bounding box center [310, 111] width 49 height 9
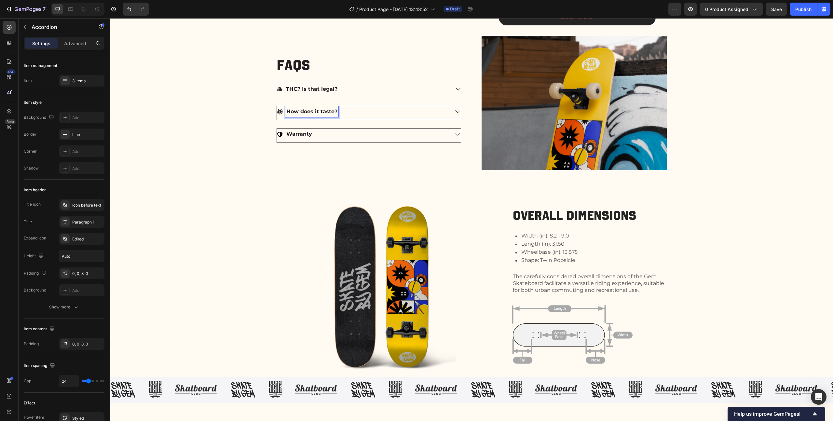
scroll to position [329, 0]
click at [301, 136] on p "Warranty" at bounding box center [299, 134] width 26 height 9
click at [378, 115] on div "How does it taste?" at bounding box center [363, 111] width 173 height 11
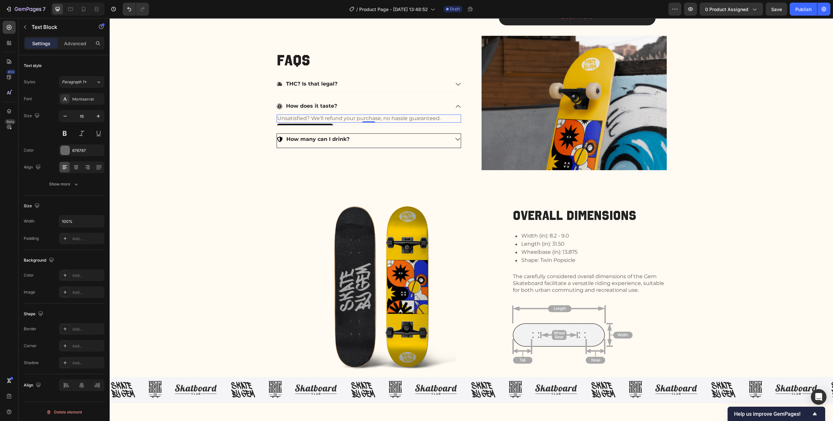
click at [333, 120] on p "Unsatisfied? We'll refund your purchase, no hassle guaranteed." at bounding box center [368, 118] width 183 height 7
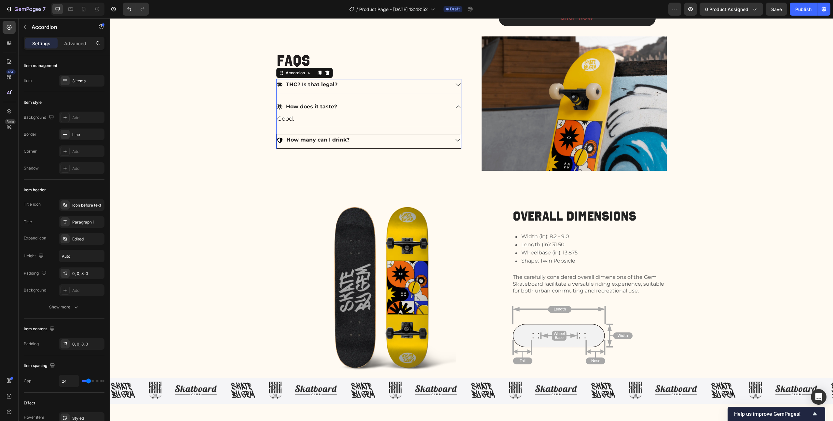
click at [343, 142] on p "How many can I drink?" at bounding box center [317, 139] width 63 height 9
click at [455, 141] on icon at bounding box center [458, 140] width 6 height 6
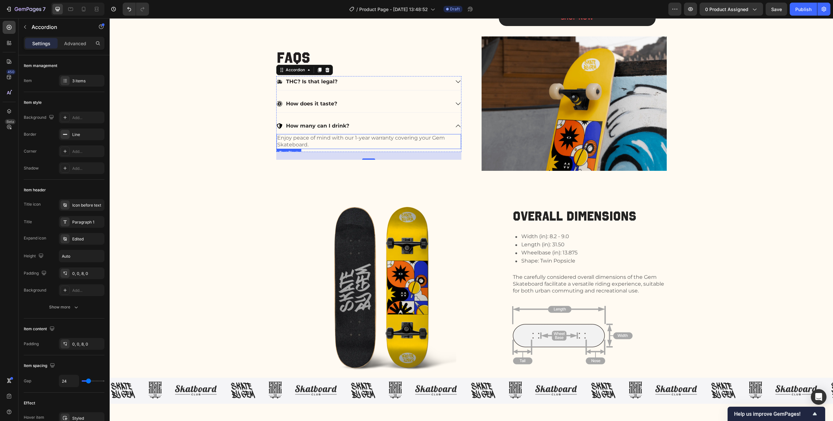
click at [334, 140] on p "Enjoy peace of mind with our 1-year warranty covering your Gem Skateboard." at bounding box center [368, 142] width 183 height 14
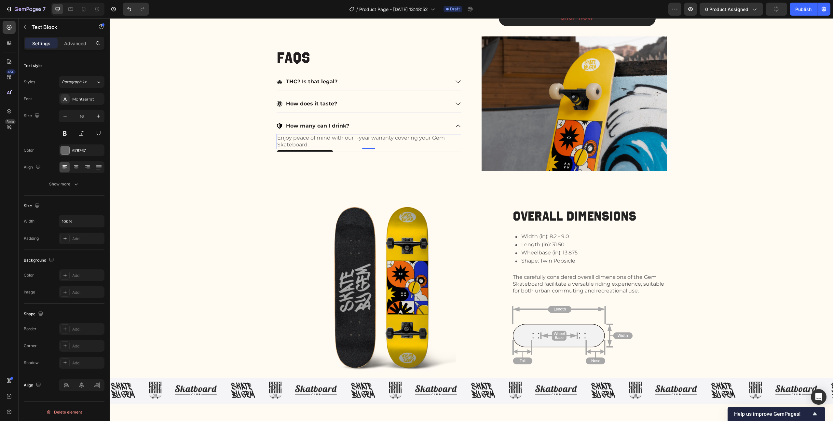
click at [334, 140] on p "Enjoy peace of mind with our 1-year warranty covering your Gem Skateboard." at bounding box center [368, 142] width 183 height 14
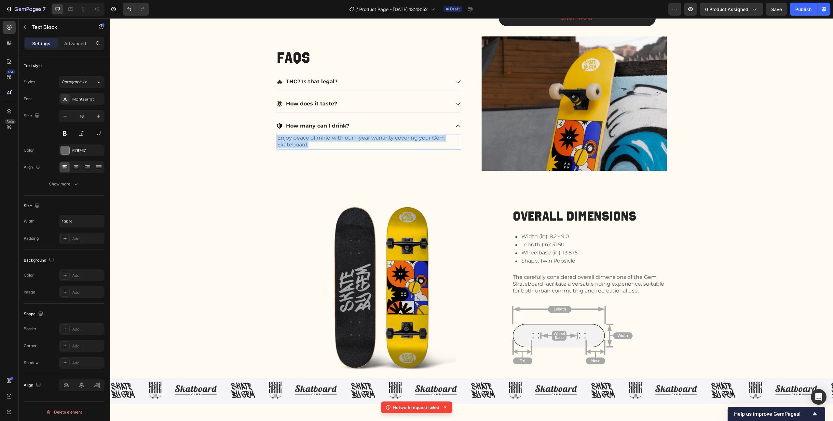
click at [334, 140] on p "Enjoy peace of mind with our 1-year warranty covering your Gem Skateboard." at bounding box center [368, 142] width 183 height 14
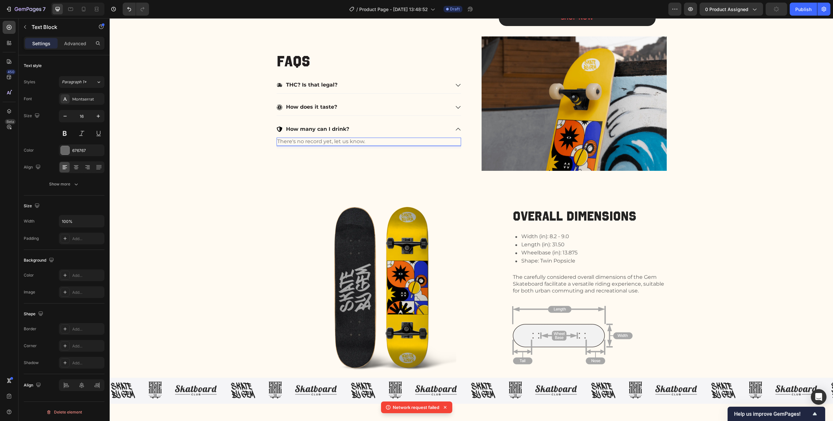
scroll to position [332, 0]
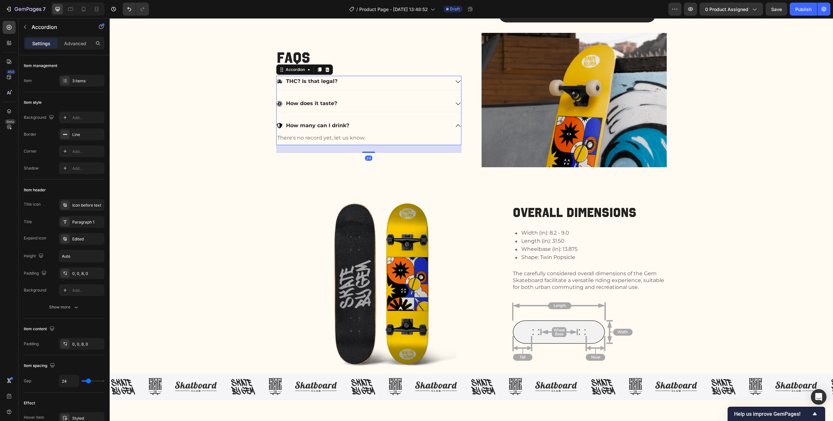
click at [277, 124] on icon at bounding box center [280, 126] width 6 height 6
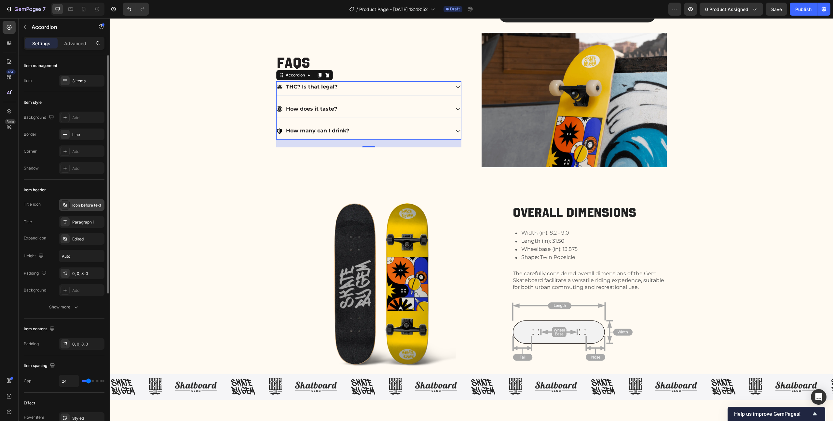
click at [79, 209] on div "Icon before text" at bounding box center [82, 205] width 46 height 12
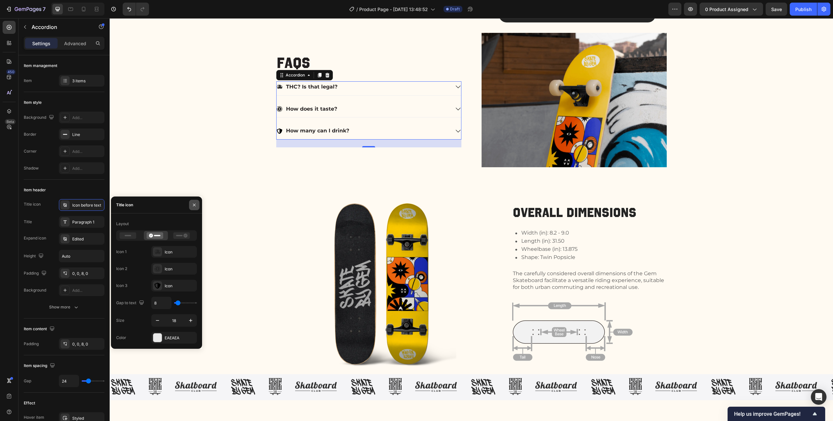
click at [197, 207] on icon "button" at bounding box center [194, 204] width 5 height 5
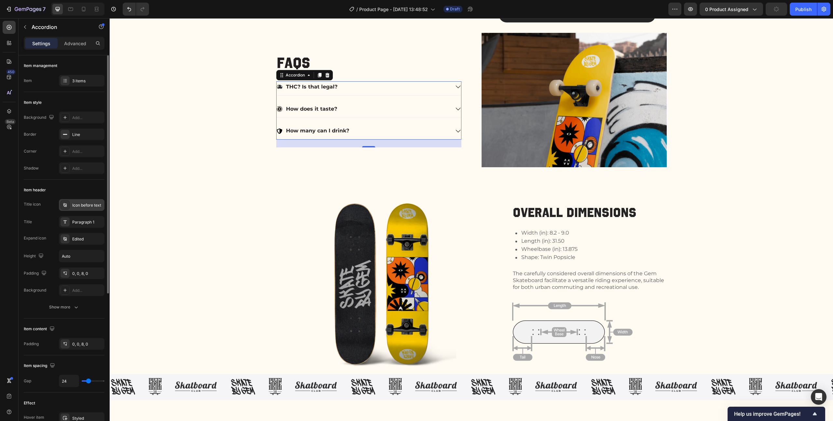
click at [63, 205] on icon at bounding box center [64, 204] width 5 height 5
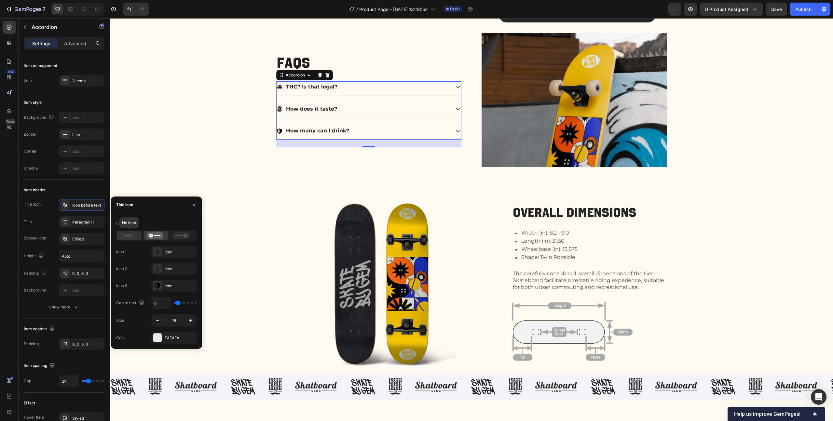
click at [134, 234] on icon at bounding box center [128, 235] width 17 height 7
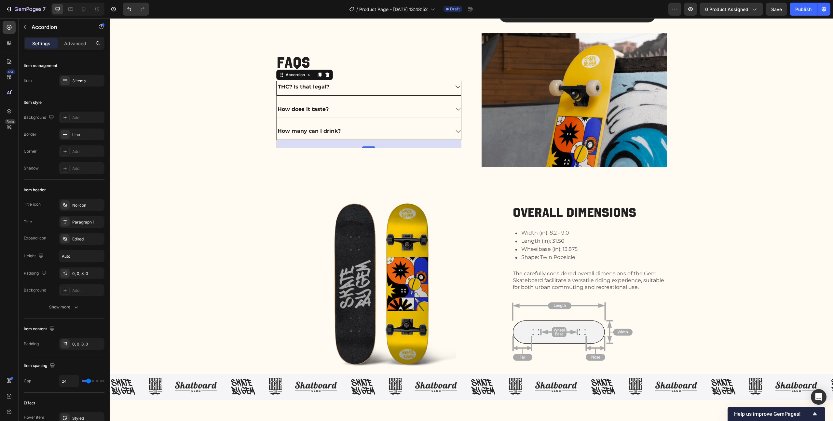
click at [340, 90] on div "THC? Is that legal?" at bounding box center [363, 86] width 173 height 11
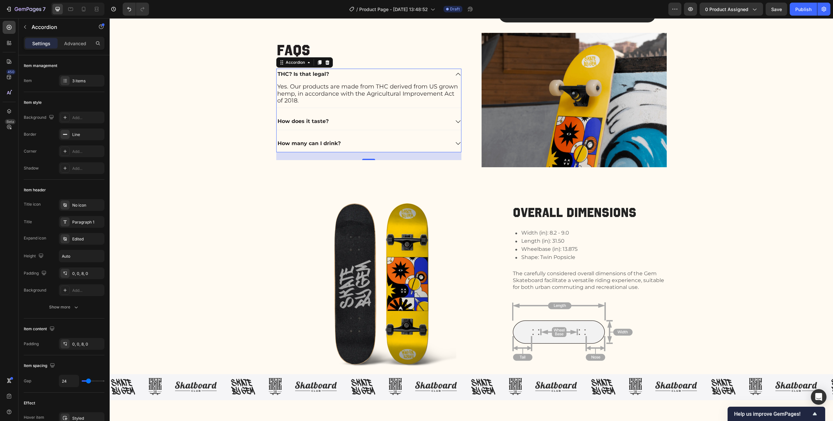
click at [337, 72] on div "THC? Is that legal?" at bounding box center [363, 74] width 173 height 11
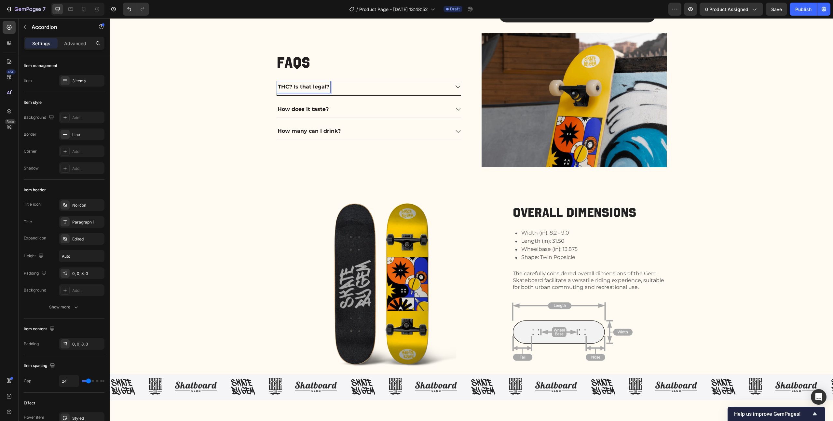
click at [340, 86] on div "THC? Is that legal?" at bounding box center [363, 86] width 173 height 11
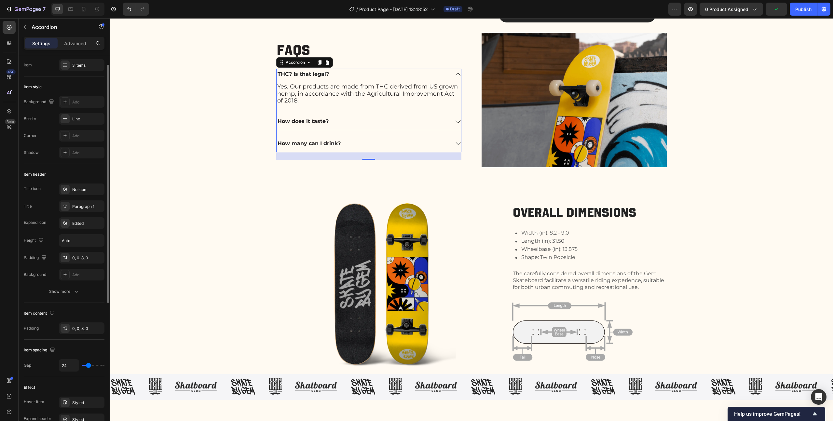
scroll to position [0, 0]
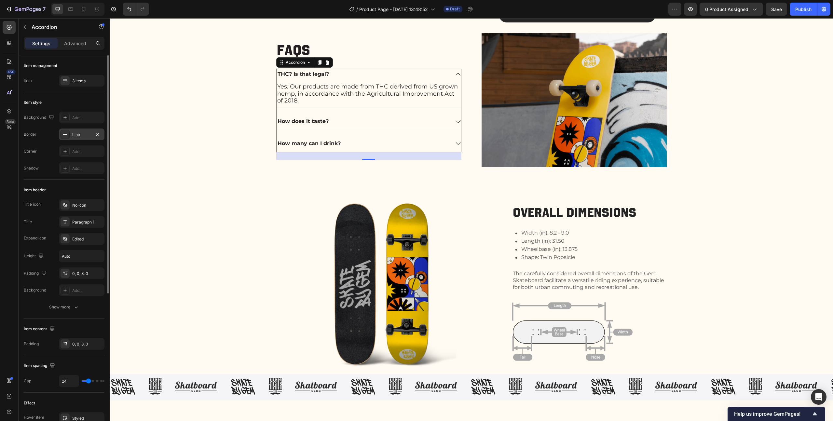
click at [75, 137] on div "Line" at bounding box center [81, 135] width 19 height 6
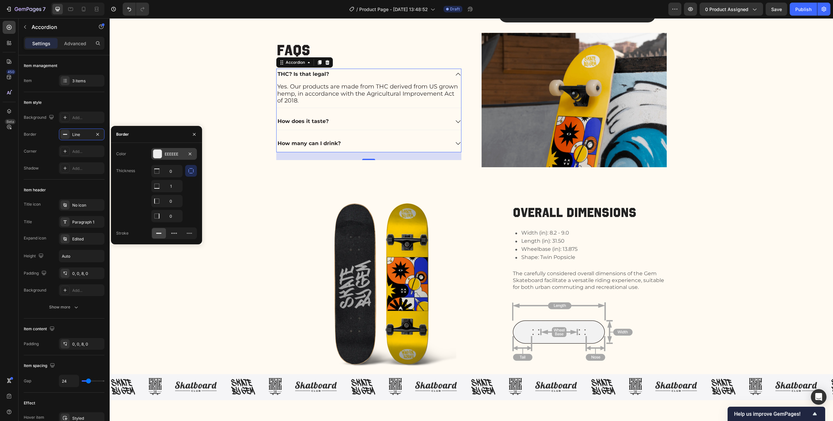
click at [170, 156] on div "EEEEEE" at bounding box center [174, 154] width 19 height 6
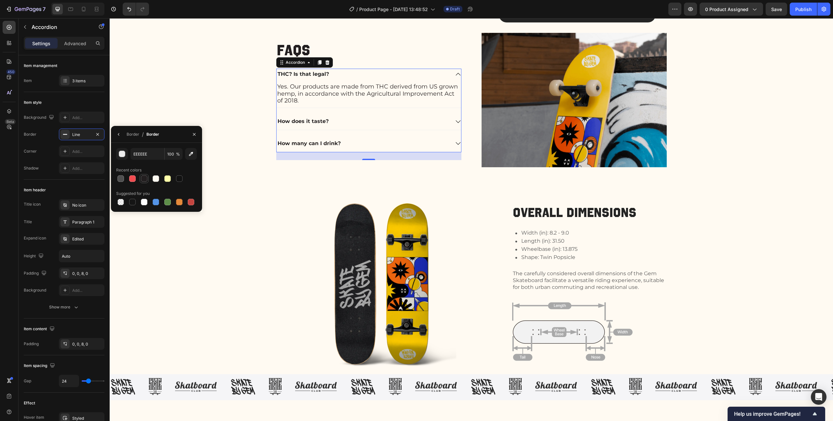
click at [144, 180] on div at bounding box center [144, 178] width 7 height 7
type input "231F20"
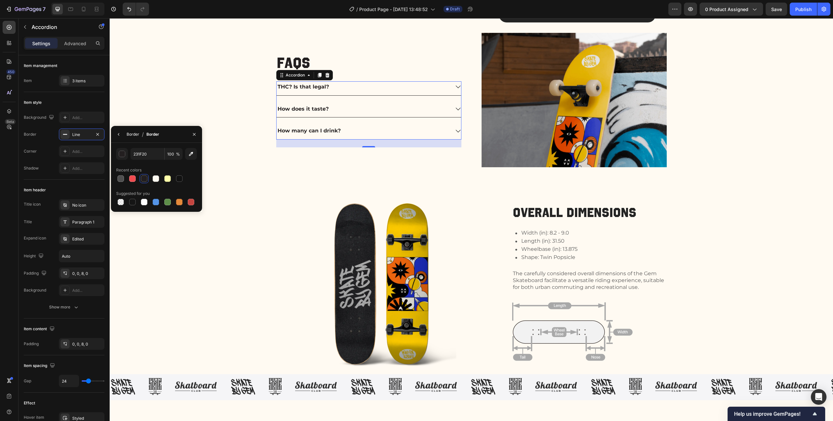
click at [133, 134] on div "Border" at bounding box center [133, 134] width 13 height 6
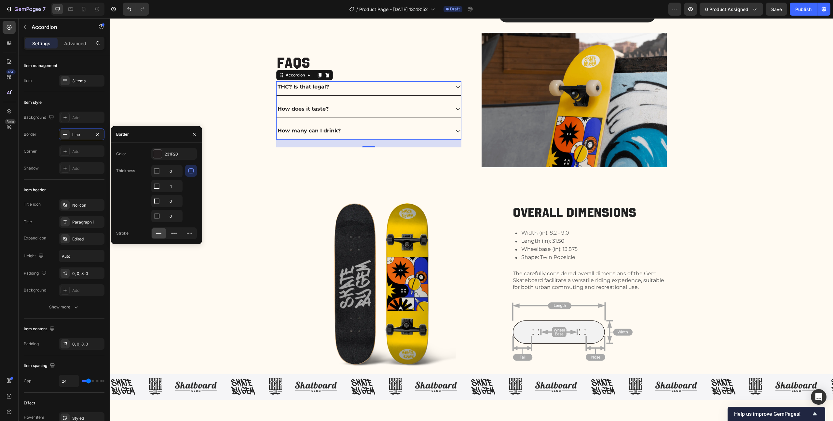
click at [193, 172] on icon "button" at bounding box center [191, 171] width 7 height 7
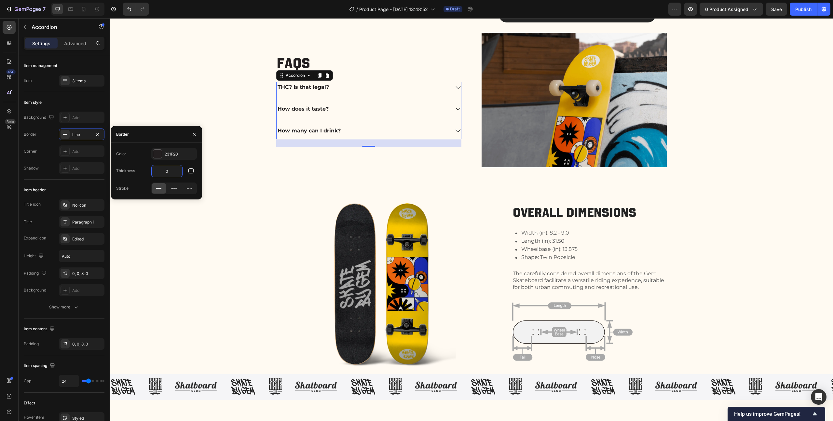
click at [169, 174] on input "0" at bounding box center [167, 171] width 31 height 12
type input "1"
click at [170, 154] on div "231F20" at bounding box center [174, 154] width 19 height 6
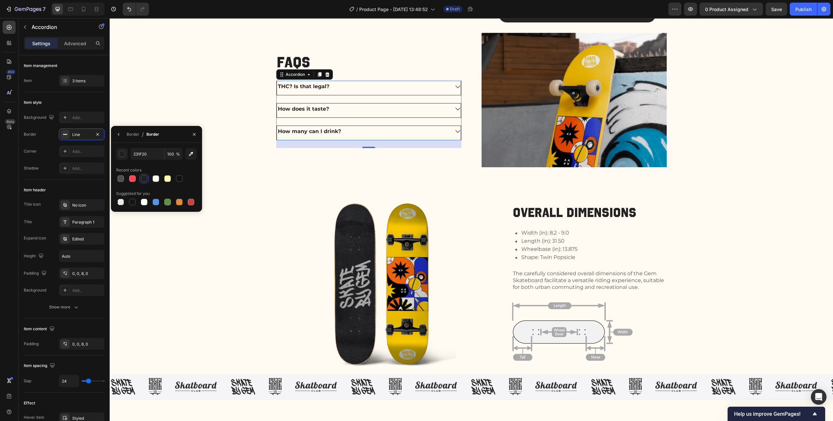
click at [125, 133] on div "Border / Border" at bounding box center [136, 134] width 51 height 17
click at [122, 134] on button "button" at bounding box center [119, 134] width 10 height 10
click at [187, 90] on div "FAQs Heading THC? Is that legal? How does it taste? How many can I drink? Accor…" at bounding box center [471, 203] width 710 height 341
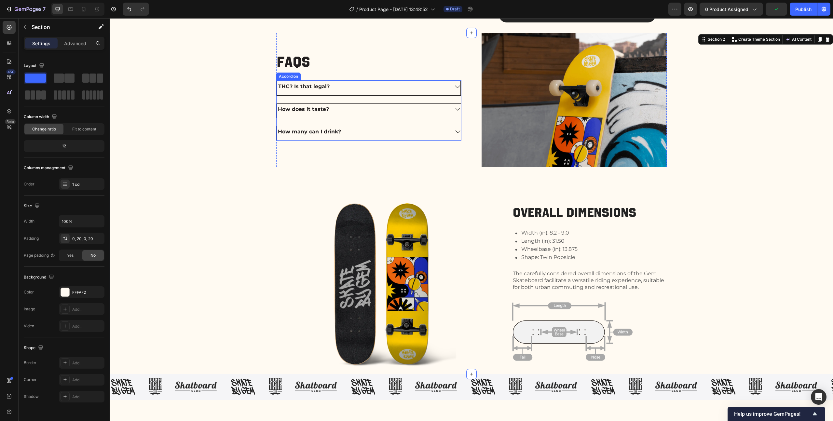
click at [394, 87] on div "THC? Is that legal?" at bounding box center [363, 86] width 172 height 11
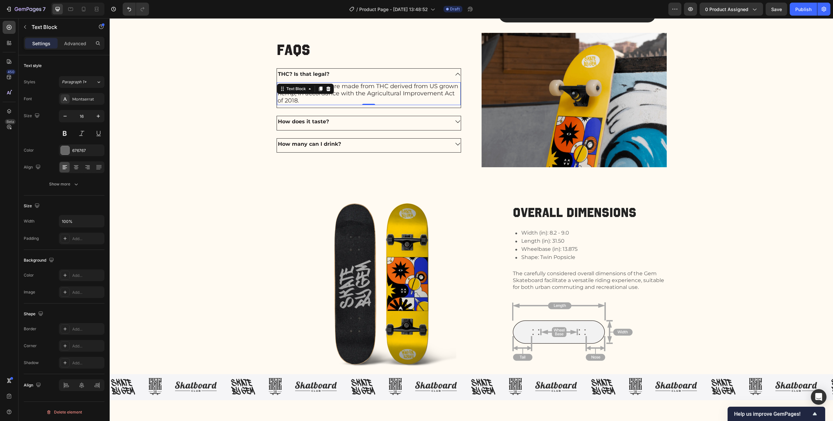
click at [371, 85] on span "Yes. Our products are made from THC derived from US grown hemp, in accordance w…" at bounding box center [368, 93] width 181 height 21
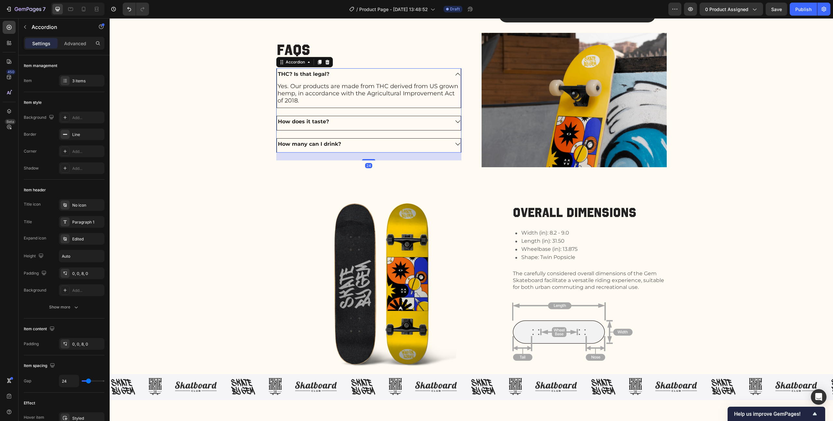
click at [368, 77] on div "THC? Is that legal?" at bounding box center [363, 74] width 173 height 11
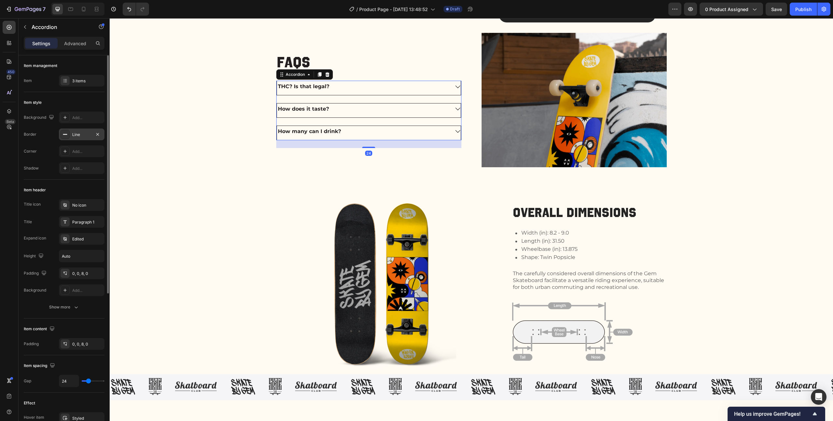
click at [76, 135] on div "Line" at bounding box center [81, 135] width 19 height 6
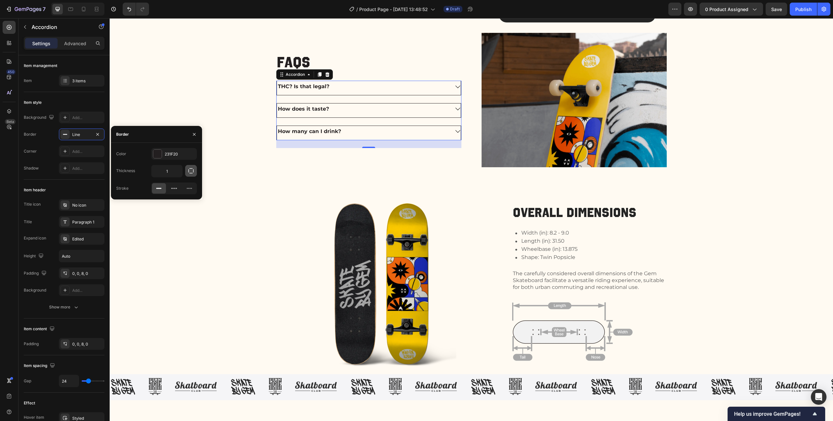
click at [193, 172] on icon "button" at bounding box center [191, 171] width 7 height 7
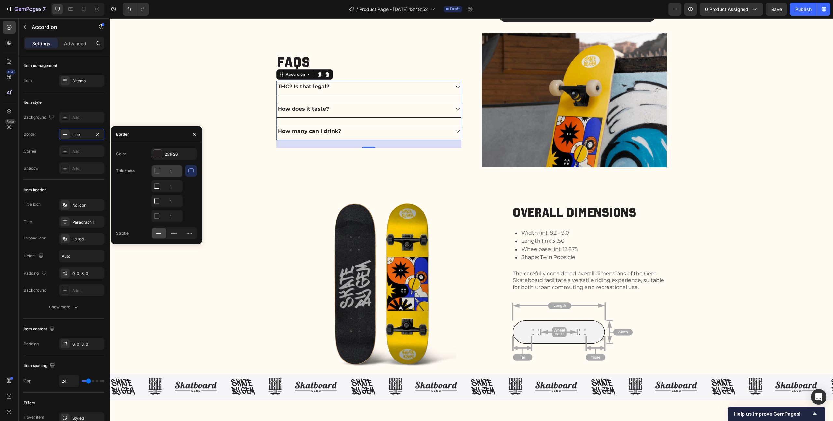
click at [169, 176] on input "1" at bounding box center [167, 171] width 31 height 12
type input "0"
click at [171, 202] on input "1" at bounding box center [167, 201] width 31 height 12
type input "0"
click at [178, 218] on input "1" at bounding box center [167, 216] width 31 height 12
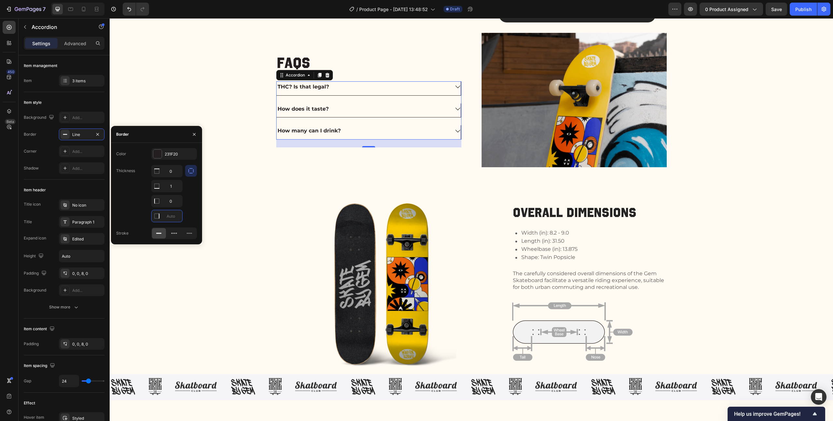
type input "0"
click at [189, 211] on div at bounding box center [191, 193] width 12 height 57
click at [211, 94] on div "FAQs Heading THC? Is that legal? How does it taste? How many can I drink? Accor…" at bounding box center [471, 203] width 710 height 341
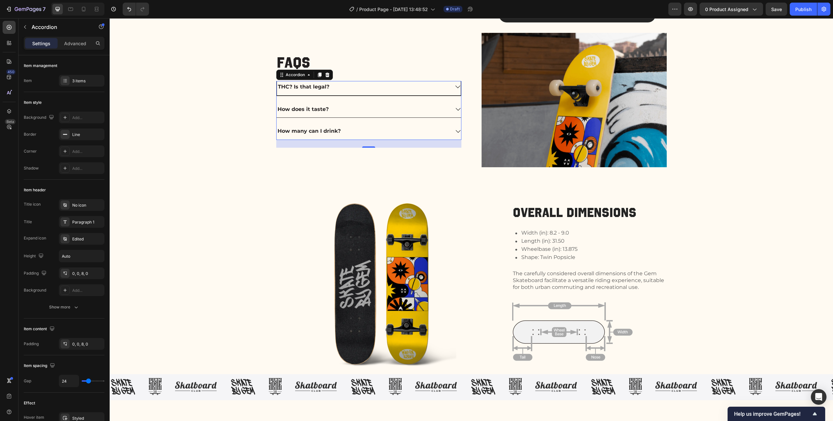
click at [427, 89] on div "THC? Is that legal?" at bounding box center [363, 86] width 173 height 11
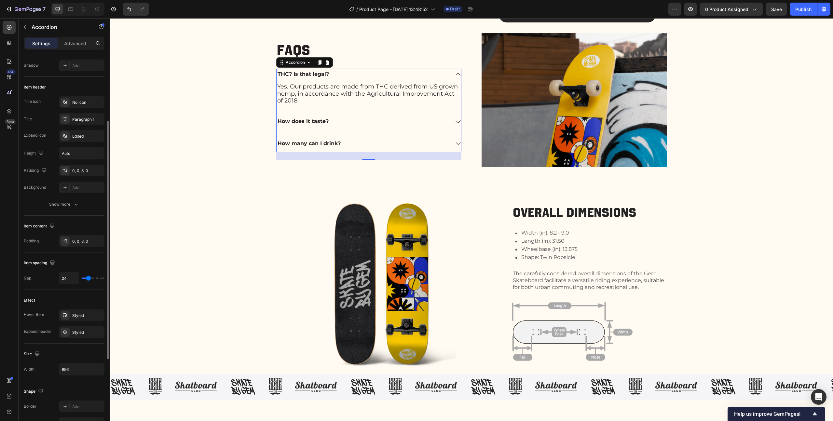
scroll to position [104, 0]
click at [78, 120] on div "Paragraph 1" at bounding box center [87, 118] width 31 height 6
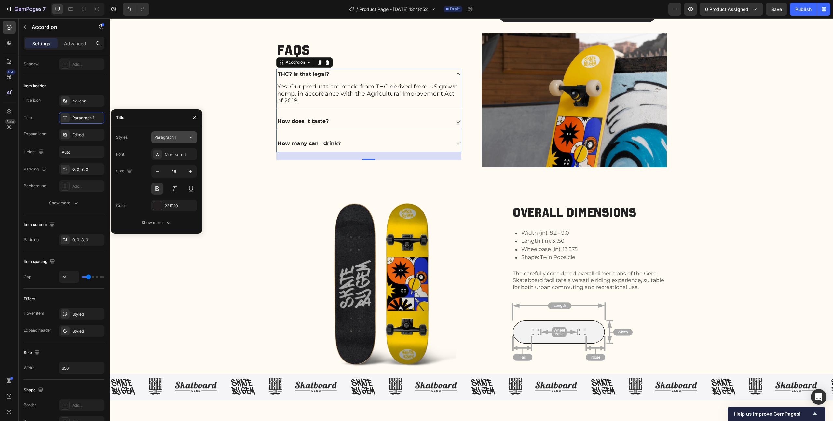
click at [189, 137] on icon at bounding box center [191, 137] width 6 height 7
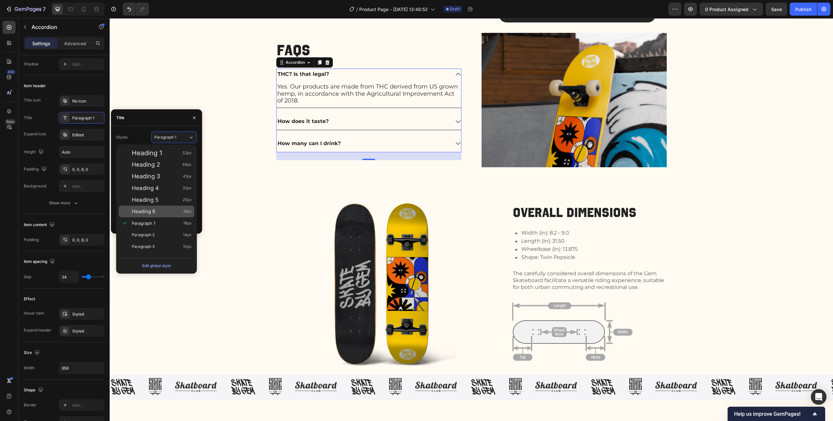
click at [162, 208] on div "Heading 6 18px" at bounding box center [156, 212] width 75 height 12
type input "18"
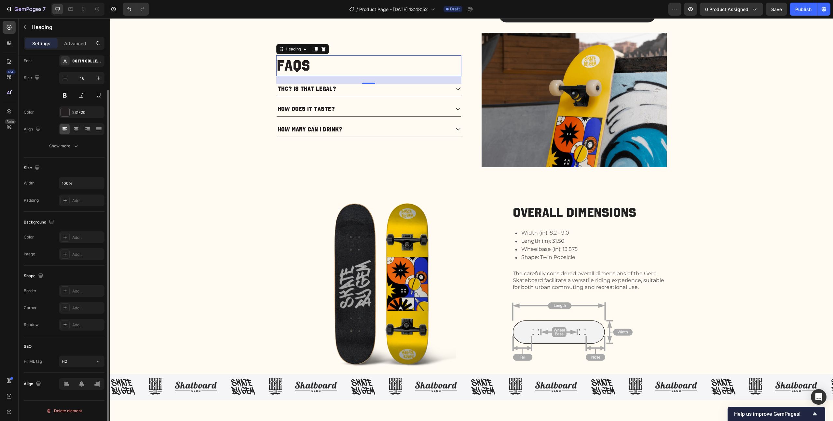
scroll to position [0, 0]
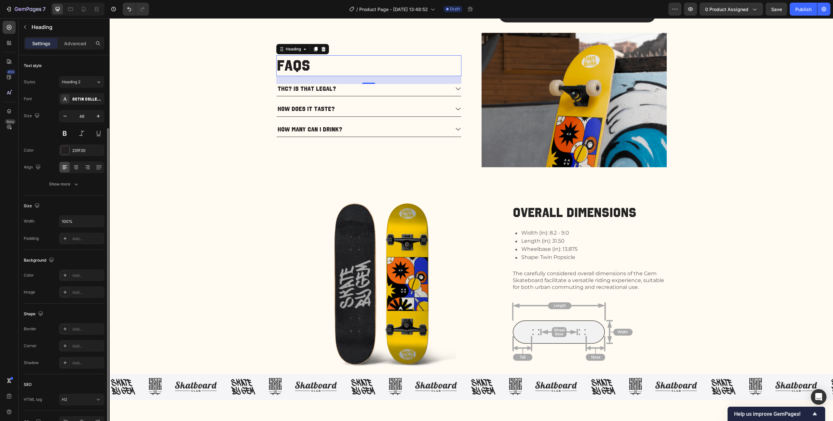
click at [309, 62] on p "FAQs" at bounding box center [369, 66] width 184 height 20
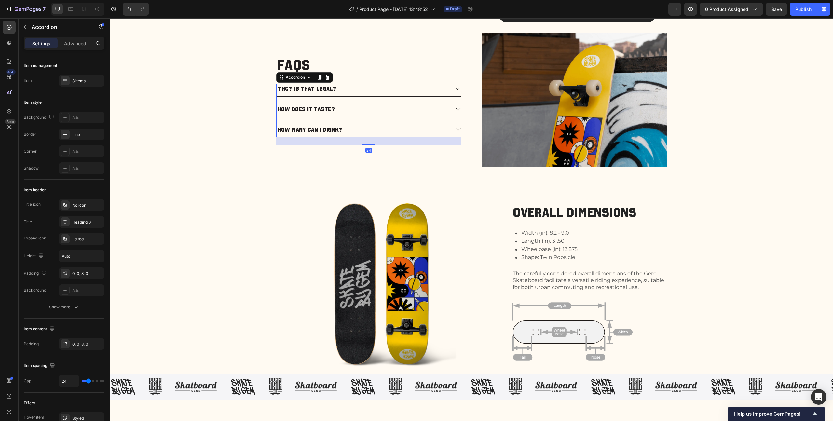
click at [332, 89] on div "THC? Is that legal?" at bounding box center [363, 88] width 173 height 9
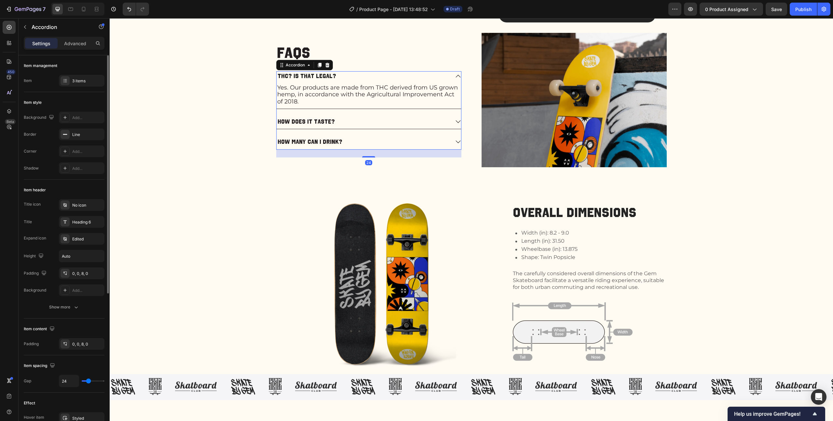
scroll to position [45, 0]
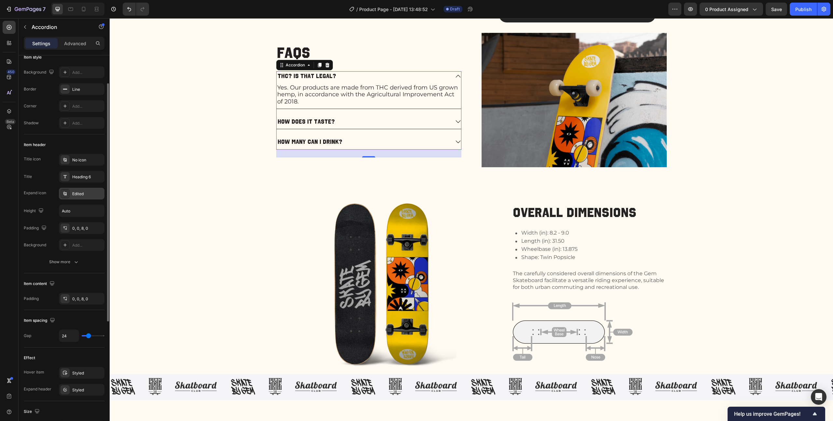
click at [76, 192] on div "Edited" at bounding box center [87, 194] width 31 height 6
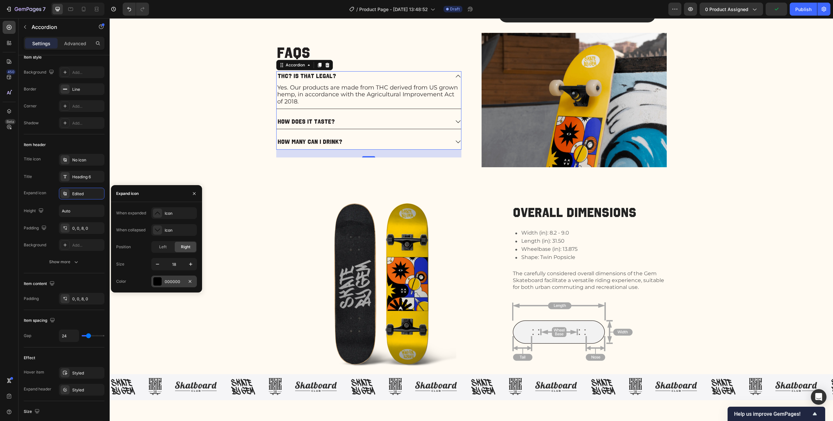
click at [180, 281] on div "000000" at bounding box center [174, 282] width 19 height 6
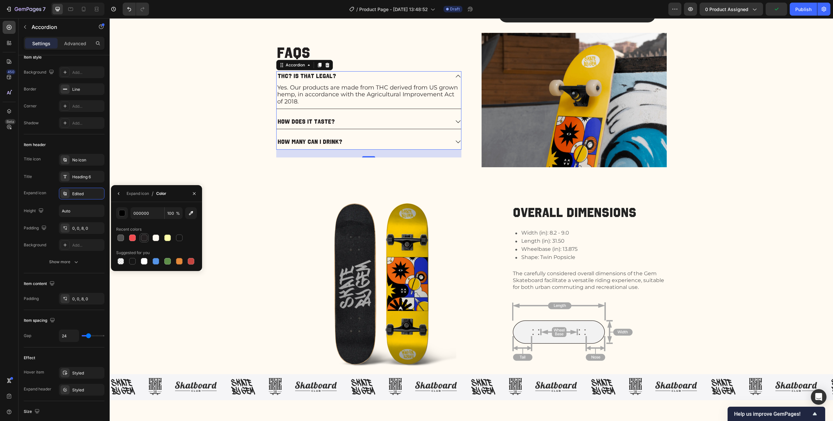
click at [145, 236] on div at bounding box center [144, 238] width 7 height 7
type input "231F20"
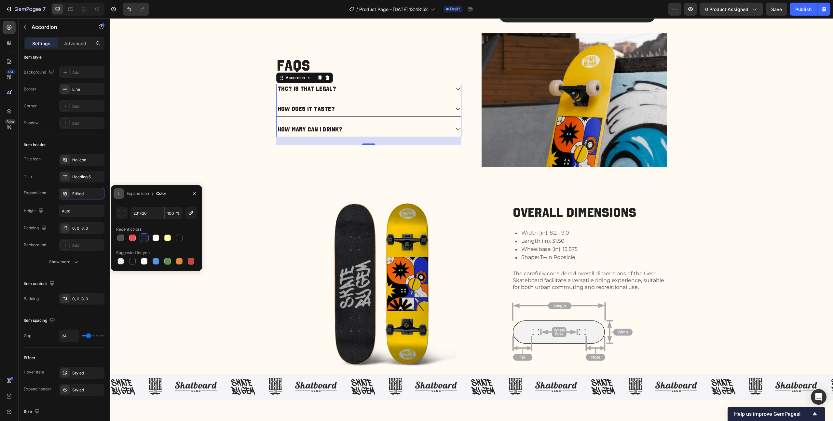
click at [121, 192] on icon "button" at bounding box center [118, 193] width 5 height 5
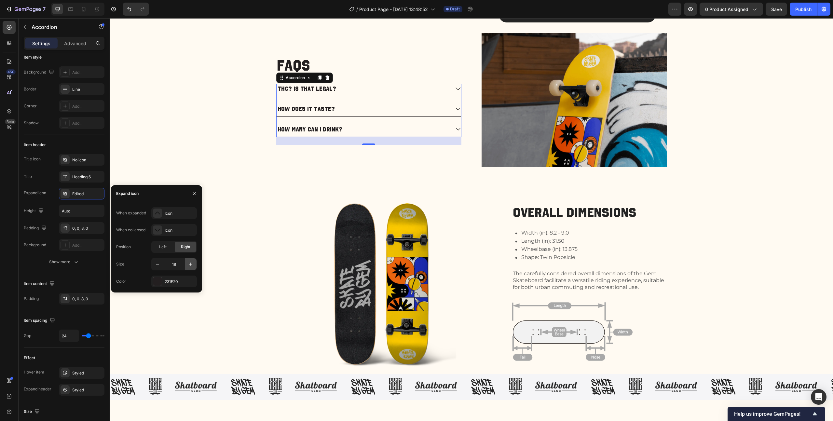
click at [193, 265] on icon "button" at bounding box center [190, 264] width 7 height 7
type input "20"
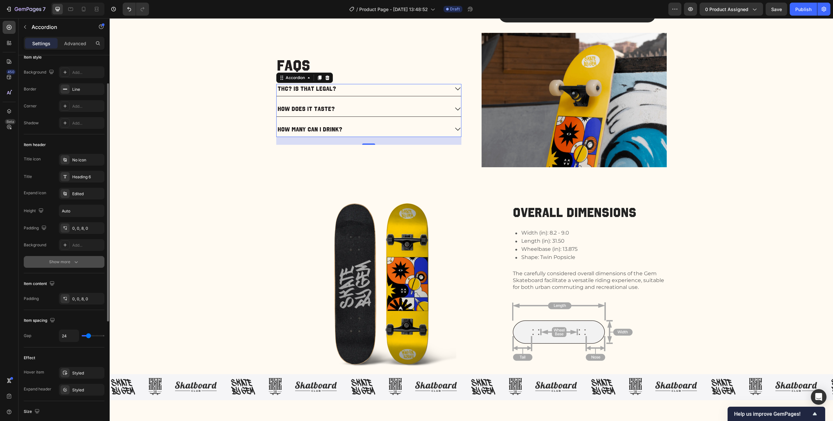
click at [67, 259] on div "Show more" at bounding box center [64, 262] width 30 height 7
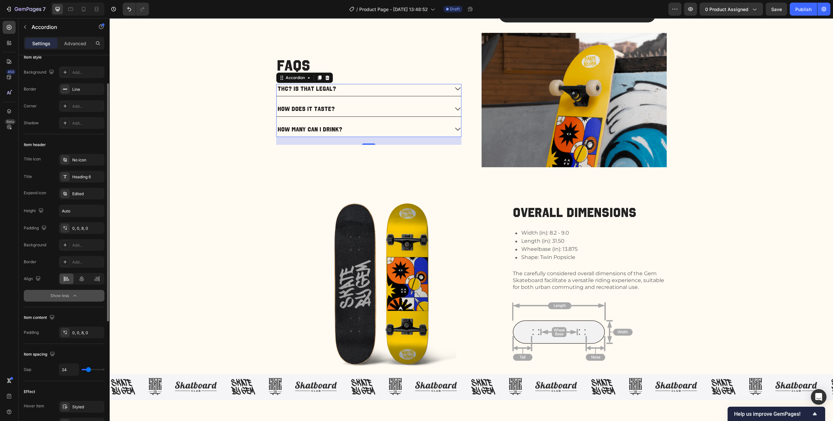
click at [72, 297] on icon "button" at bounding box center [75, 295] width 7 height 7
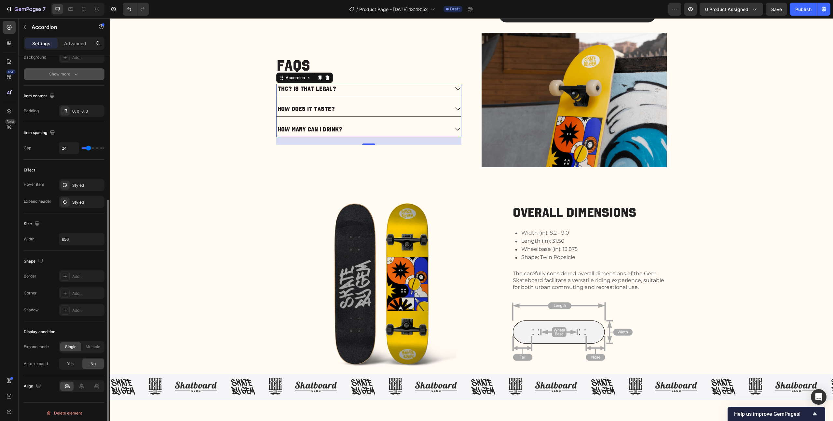
scroll to position [235, 0]
click at [587, 344] on img at bounding box center [572, 331] width 120 height 65
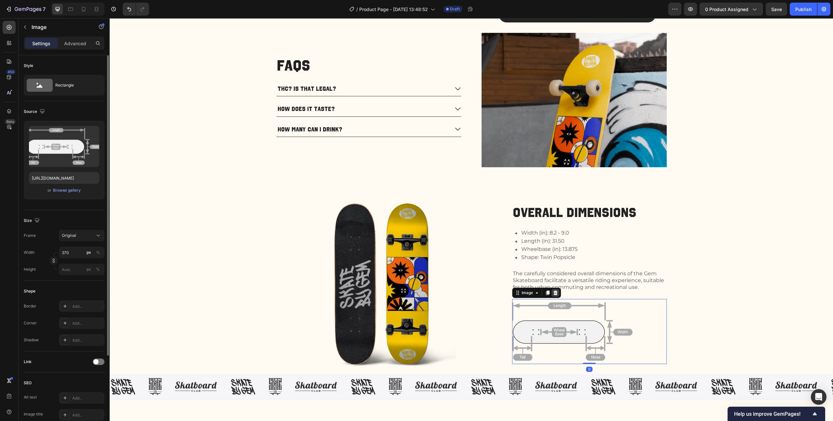
click at [554, 293] on icon at bounding box center [555, 293] width 4 height 5
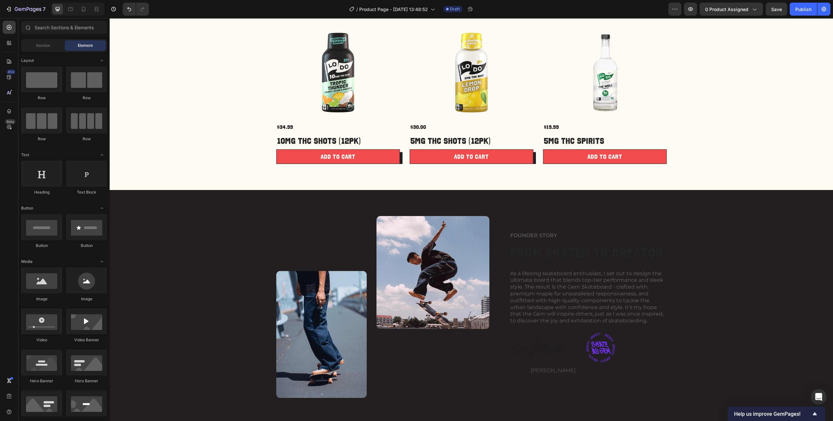
scroll to position [770, 0]
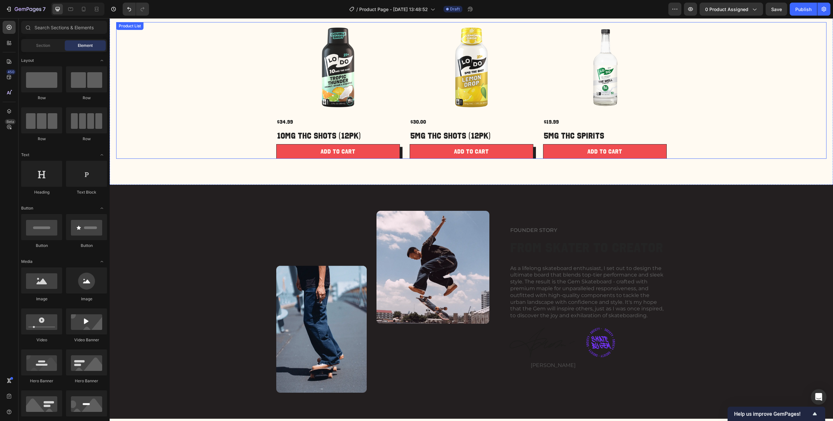
click at [535, 150] on div "Product Images $34.99 Product Price Product Price 10mg THC Shots (12pk) Product…" at bounding box center [471, 90] width 390 height 137
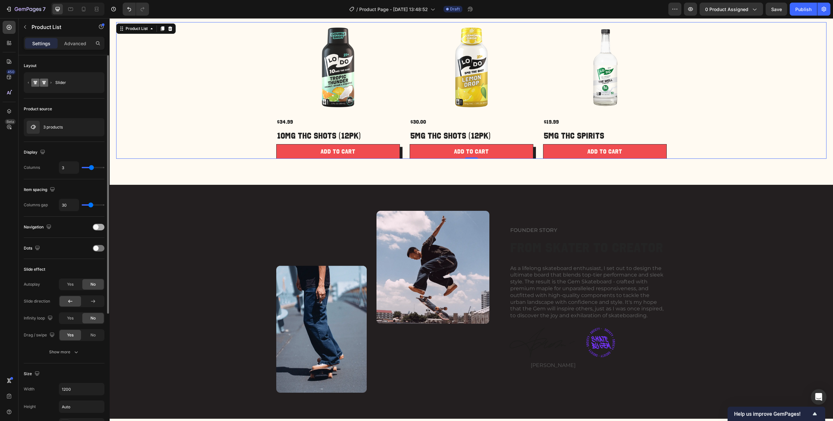
click at [94, 228] on span at bounding box center [95, 226] width 5 height 5
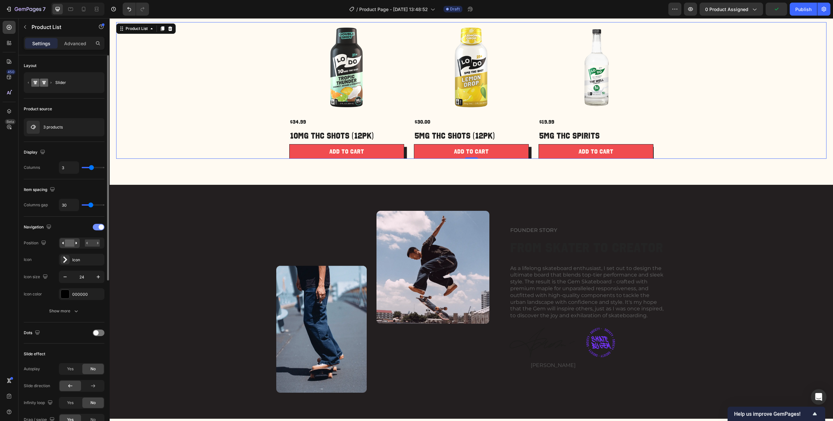
click at [94, 228] on div at bounding box center [99, 227] width 12 height 7
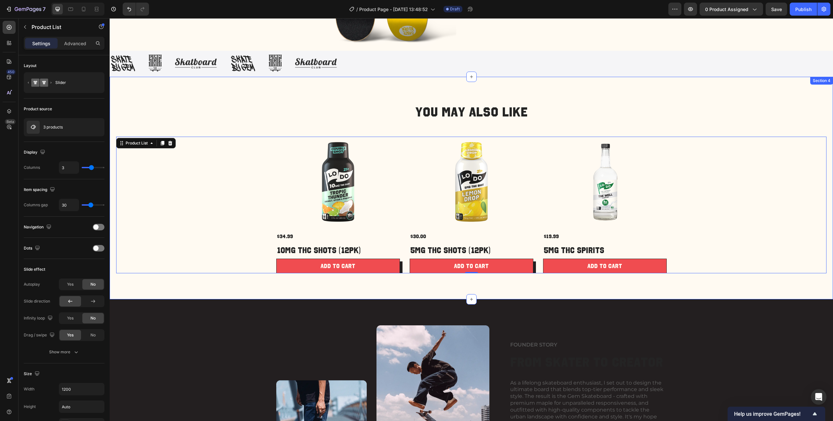
scroll to position [629, 0]
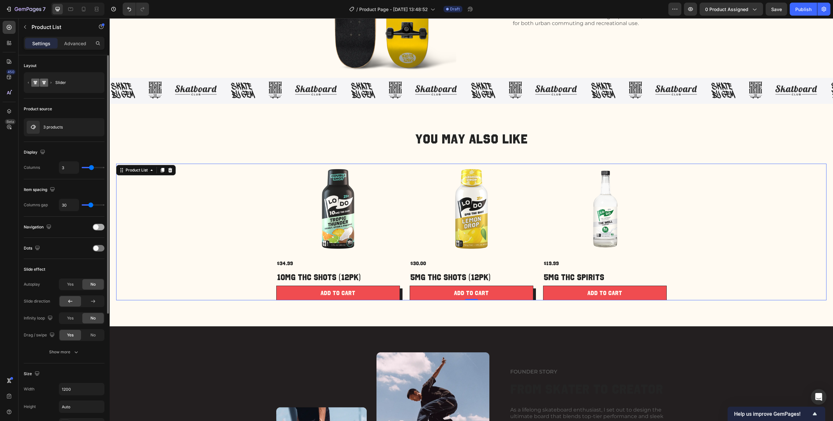
click at [97, 227] on span at bounding box center [95, 226] width 5 height 5
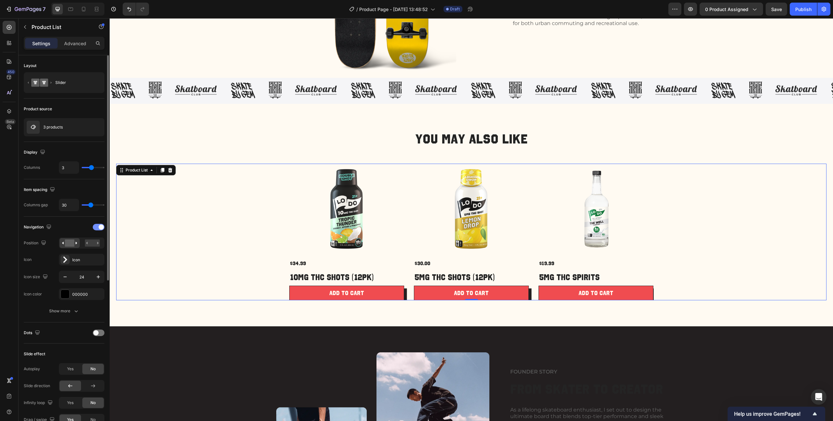
click at [97, 227] on div at bounding box center [99, 227] width 12 height 7
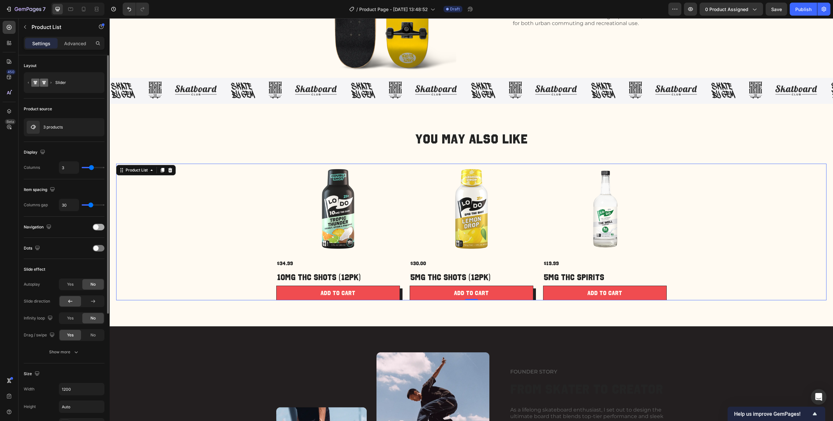
click at [97, 228] on span at bounding box center [95, 226] width 5 height 5
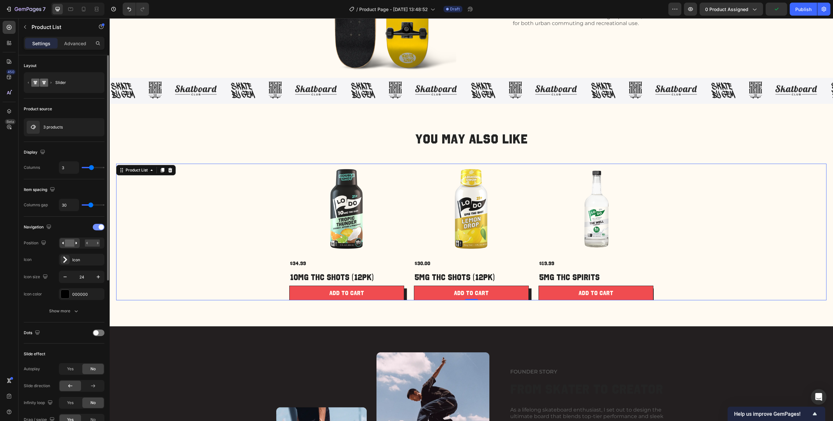
click at [97, 228] on div at bounding box center [99, 227] width 12 height 7
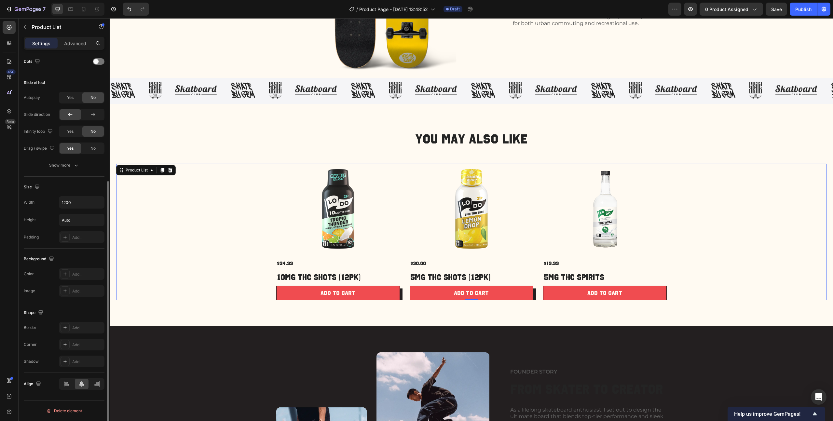
scroll to position [177, 0]
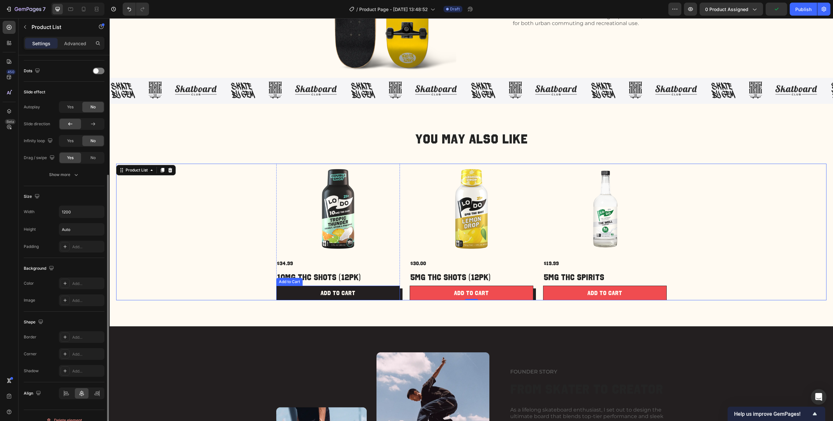
click at [289, 287] on button "Add To Cart" at bounding box center [338, 293] width 124 height 15
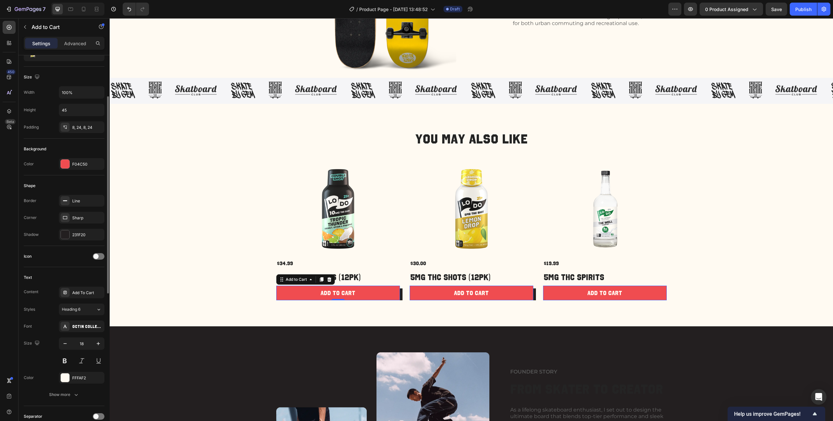
scroll to position [78, 0]
click at [100, 234] on icon "button" at bounding box center [97, 233] width 5 height 5
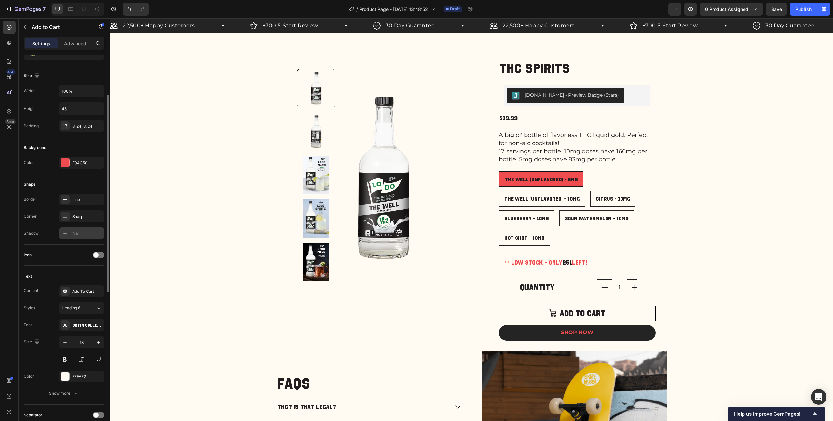
scroll to position [0, 0]
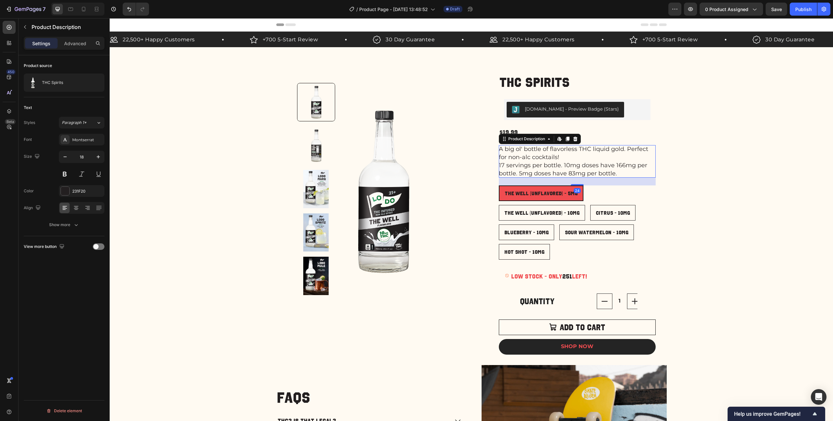
click at [535, 156] on p "A big ol' bottle of flavorless THC liquid gold. Perfect for non-alc cocktails!" at bounding box center [573, 152] width 149 height 15
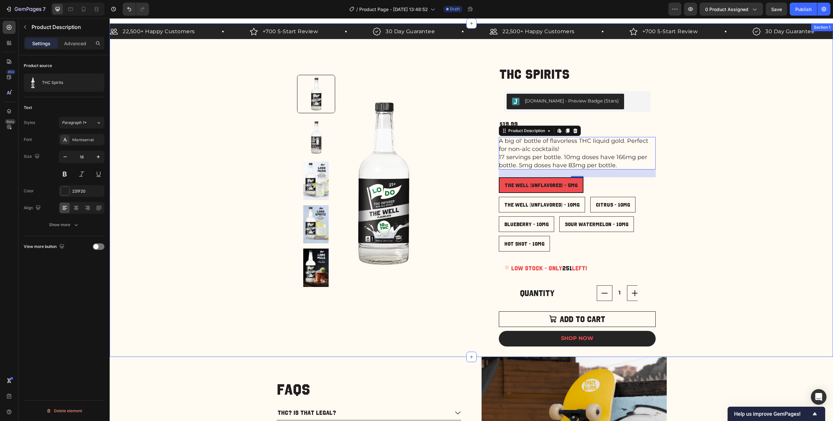
scroll to position [9, 0]
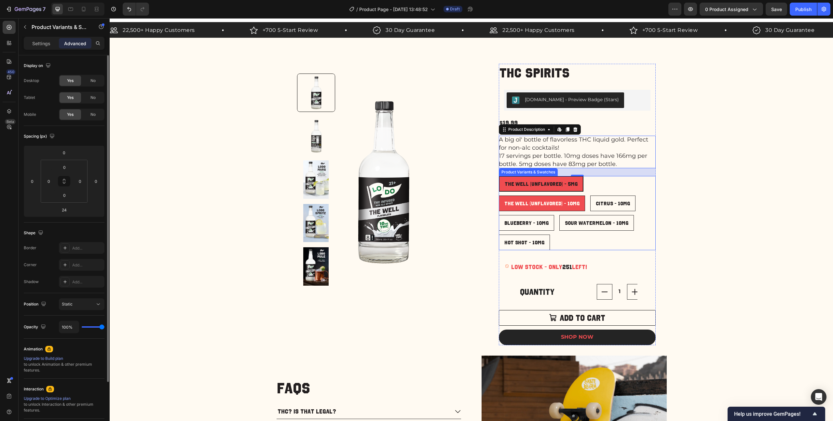
click at [552, 210] on 10mg "The Well (Unflavored) - 10mg" at bounding box center [542, 204] width 86 height 16
click at [499, 196] on input "The Well (Unflavored) - 10mg The Well (Unflavored) - 10mg The Well (Unflavored)…" at bounding box center [498, 195] width 0 height 0
radio input "true"
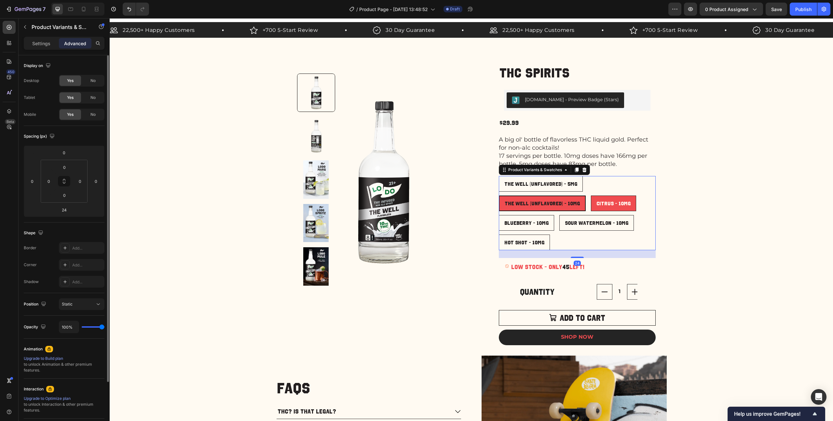
click at [602, 205] on span "Citrus - 10mg" at bounding box center [613, 203] width 34 height 6
click at [591, 196] on input "Citrus - 10mg Citrus - 10mg Citrus - 10mg" at bounding box center [590, 195] width 0 height 0
radio input "true"
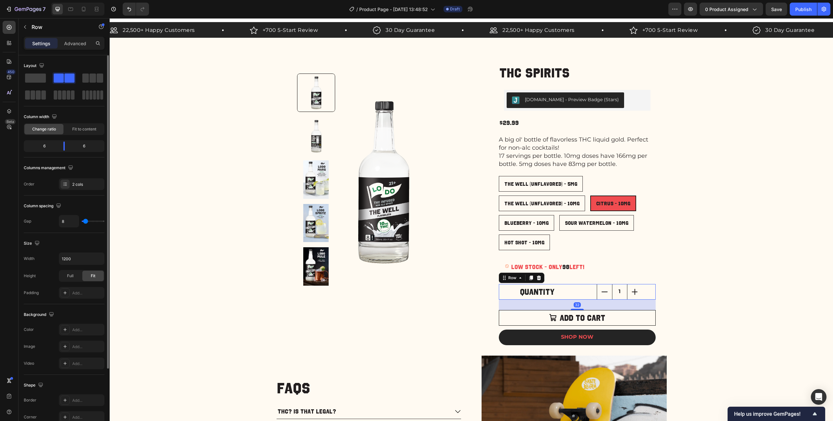
click at [575, 289] on div "Quantity Text Block 1 Product Quantity Row 32" at bounding box center [577, 292] width 157 height 16
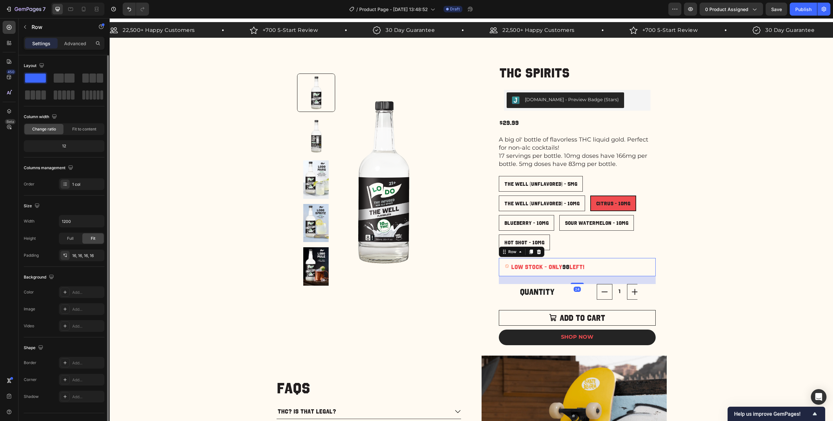
click at [579, 272] on div "Low stock - Only 98 left! Stock Counter Row 24" at bounding box center [577, 267] width 157 height 18
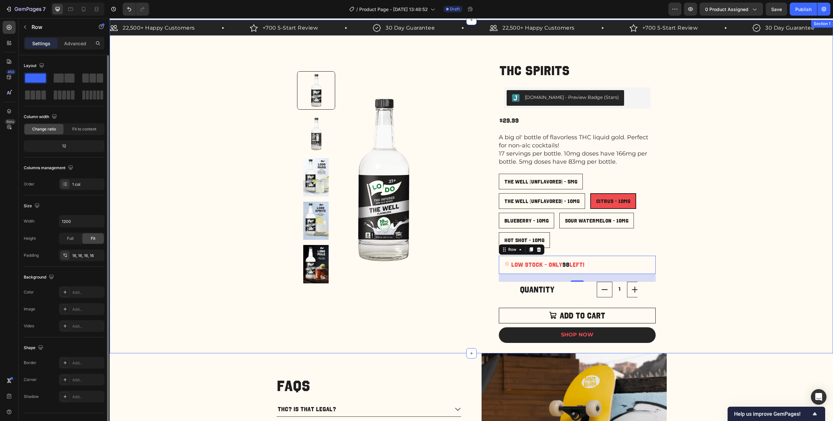
scroll to position [12, 0]
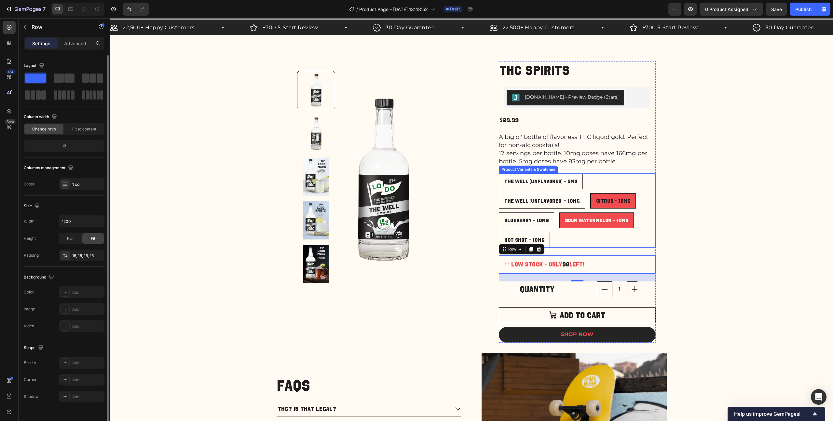
click at [578, 219] on span "Sour Watermelon - 10mg" at bounding box center [596, 220] width 63 height 6
click at [559, 212] on input "Sour Watermelon - 10mg Sour Watermelon - 10mg Sour Watermelon - 10mg" at bounding box center [559, 212] width 0 height 0
radio input "true"
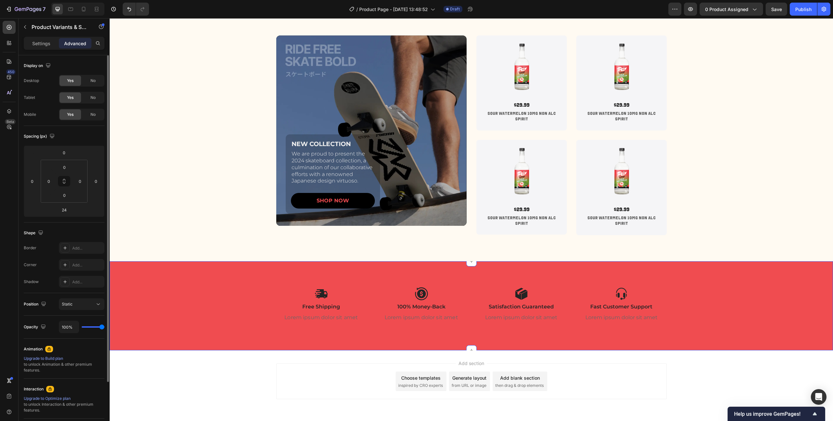
scroll to position [1227, 0]
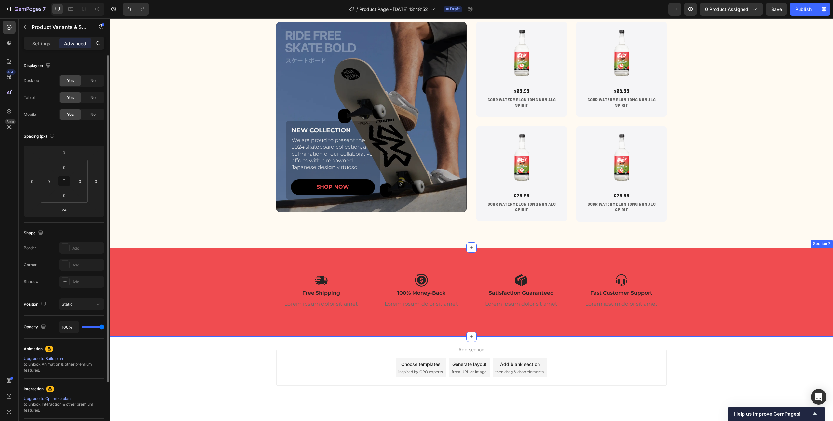
click at [255, 282] on div "Icon Free Shipping Text Block Lorem ipsum dolor sit amet Text Block Icon 100% M…" at bounding box center [471, 292] width 710 height 37
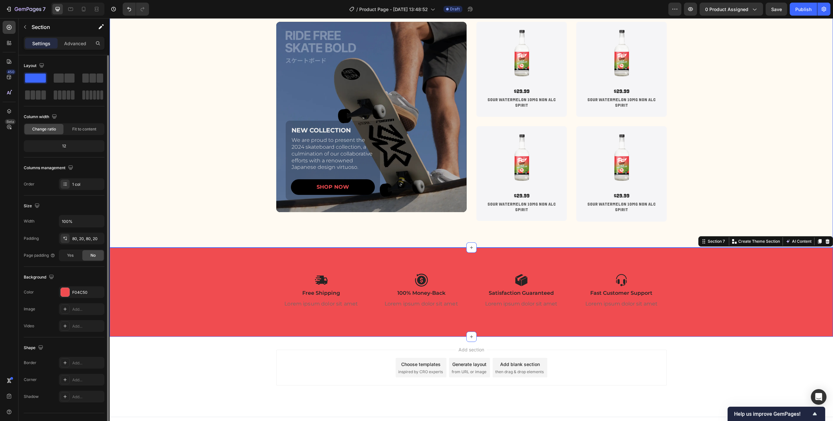
click at [804, 190] on div "New Gem Collection 2024 Heading NEW COLLECTION Text Block We are proud to prese…" at bounding box center [471, 118] width 710 height 260
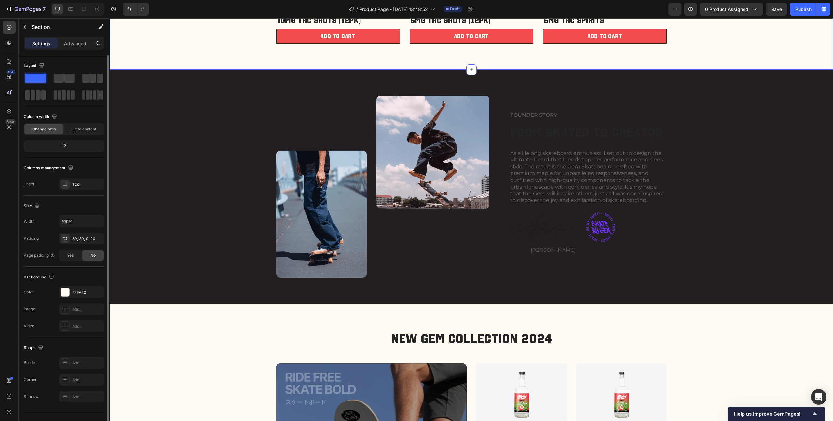
scroll to position [886, 0]
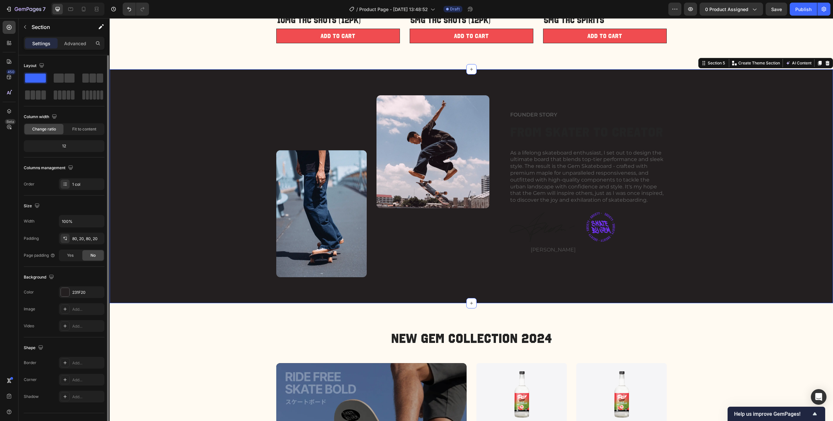
click at [179, 230] on div "Image FOUNDER STORY Text Block From Skater to Creator Heading As a lifelong ska…" at bounding box center [471, 186] width 710 height 182
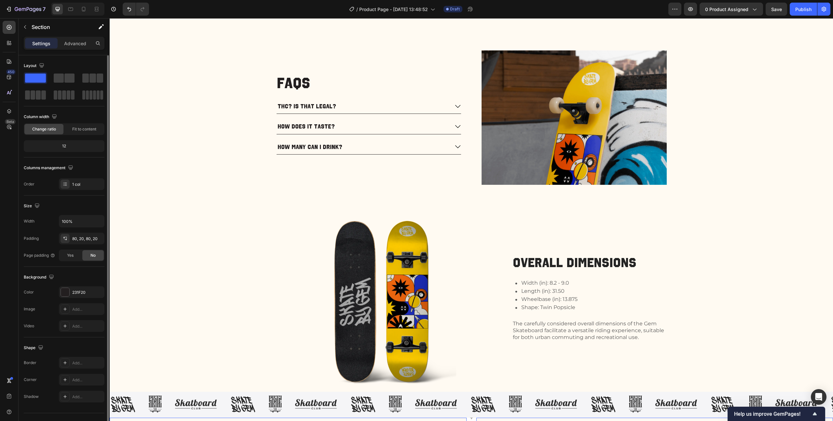
scroll to position [232, 0]
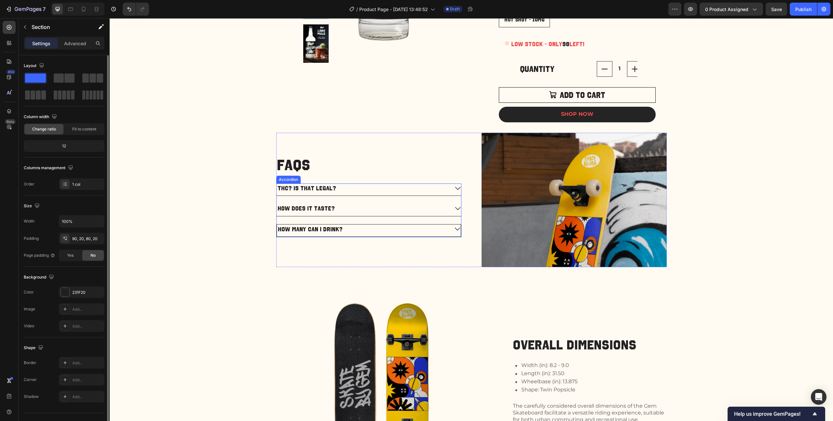
click at [397, 227] on div "How many can I drink?" at bounding box center [363, 228] width 172 height 9
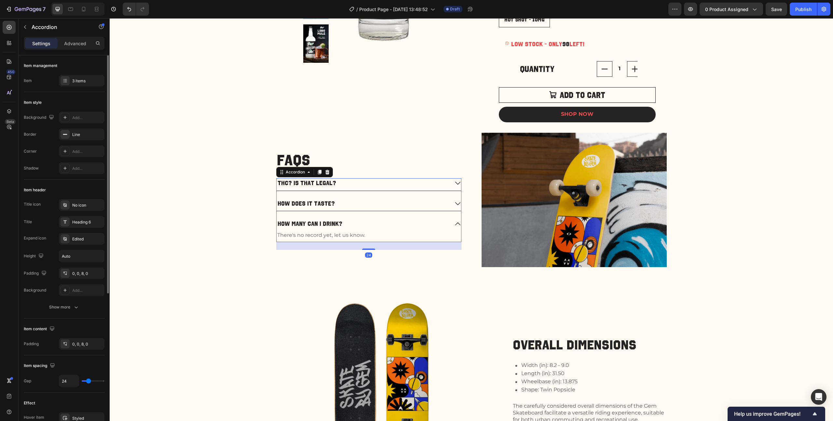
click at [400, 224] on div "How many can I drink?" at bounding box center [363, 223] width 173 height 9
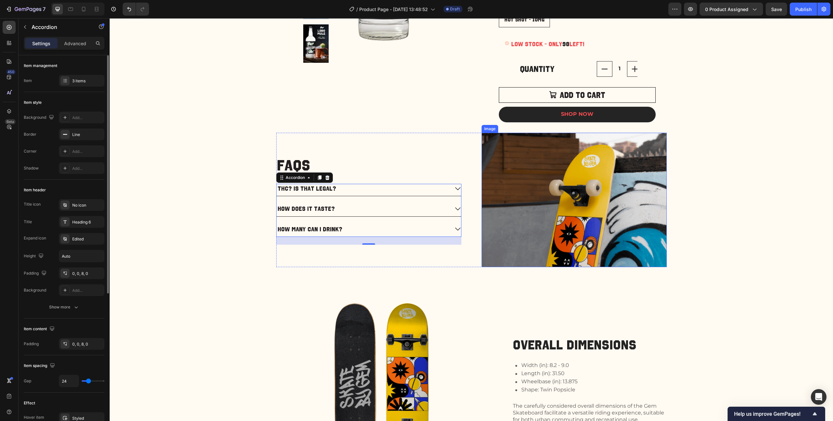
click at [597, 196] on img at bounding box center [573, 200] width 185 height 134
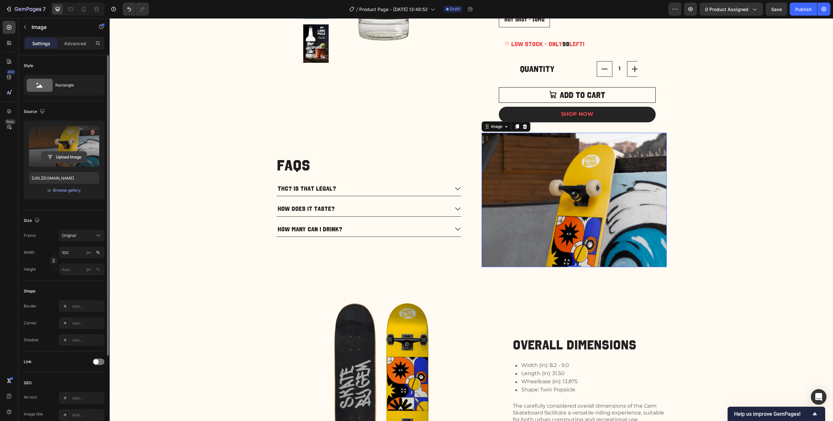
click at [63, 156] on input "file" at bounding box center [64, 157] width 45 height 11
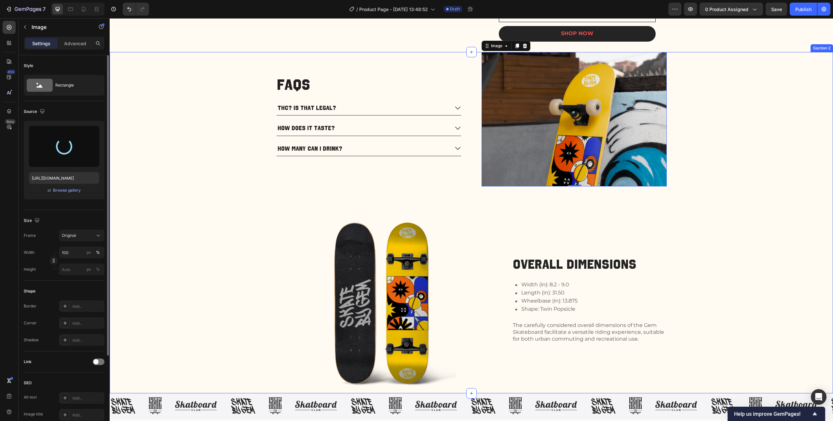
scroll to position [315, 0]
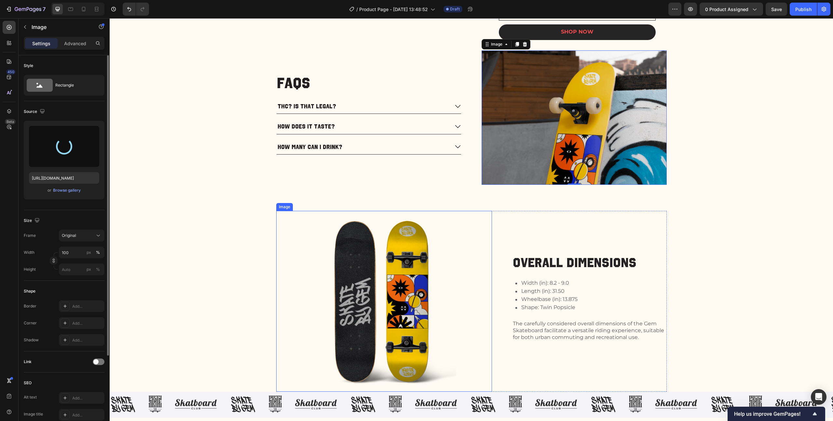
type input "https://cdn.shopify.com/s/files/1/0694/5872/2974/files/gempages_584857236635911…"
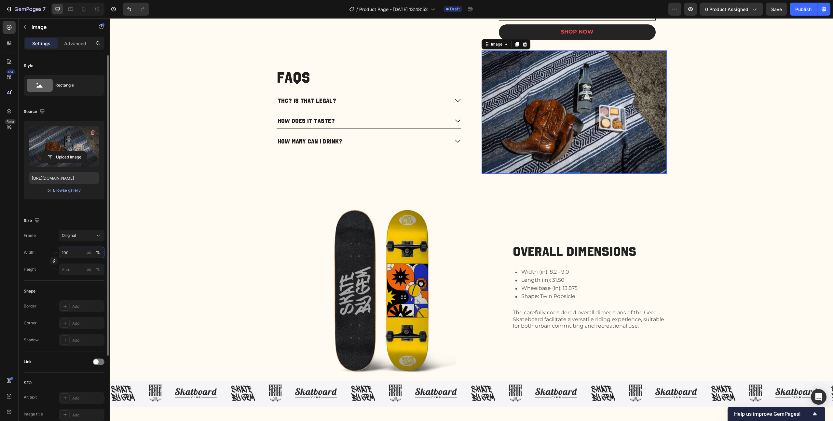
click at [80, 253] on input "100" at bounding box center [82, 253] width 46 height 12
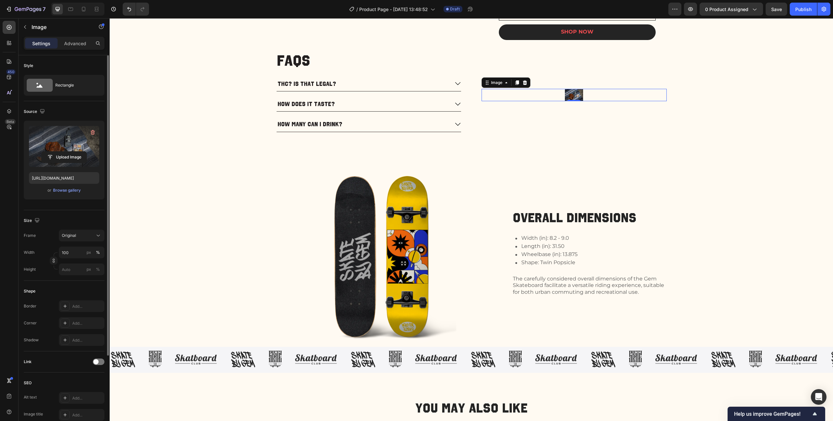
click at [86, 217] on div "Size" at bounding box center [64, 220] width 81 height 10
click at [77, 255] on input "100" at bounding box center [82, 253] width 46 height 12
click at [66, 254] on input "10" at bounding box center [82, 253] width 46 height 12
click at [71, 254] on input "10" at bounding box center [82, 253] width 46 height 12
click at [68, 266] on p "Full 100%" at bounding box center [80, 268] width 38 height 6
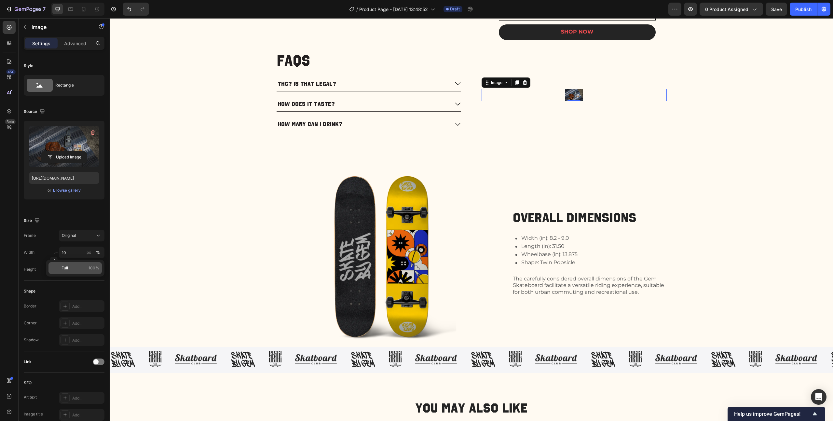
type input "100"
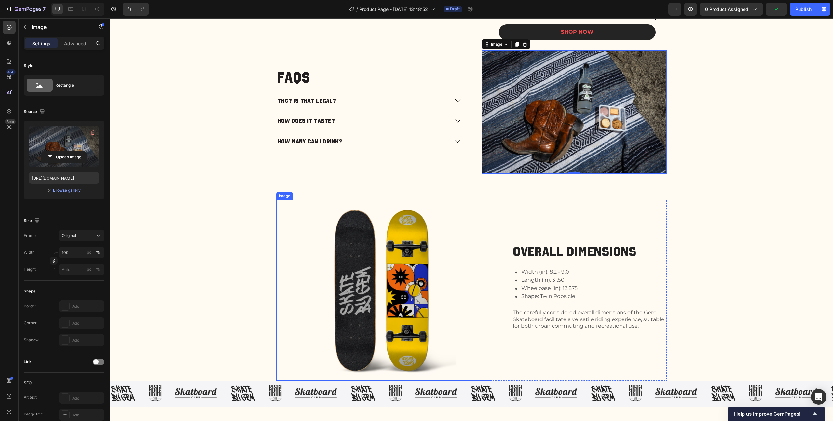
click at [410, 248] on img at bounding box center [384, 290] width 216 height 181
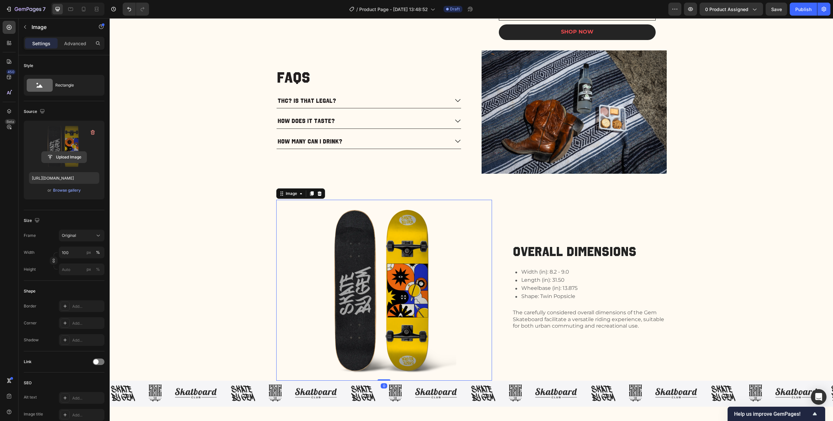
click at [62, 157] on input "file" at bounding box center [64, 157] width 45 height 11
type input "https://cdn.shopify.com/s/files/1/0694/5872/2974/files/gempages_584857236635911…"
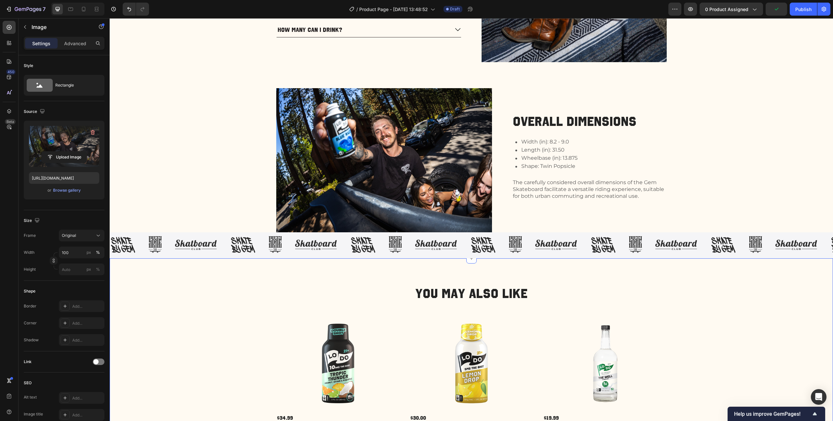
scroll to position [510, 0]
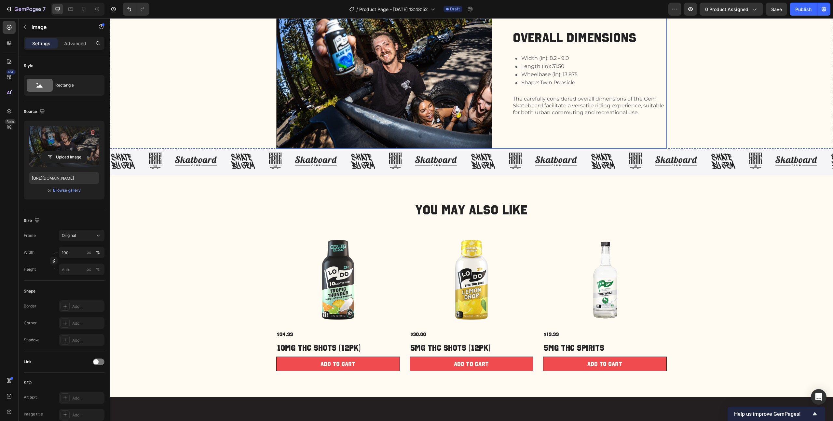
click at [622, 133] on div "Overall Dimensions Heading Width (in): 8.2 - 9.0 Length (in): 31.50 Wheelbase (…" at bounding box center [589, 77] width 154 height 144
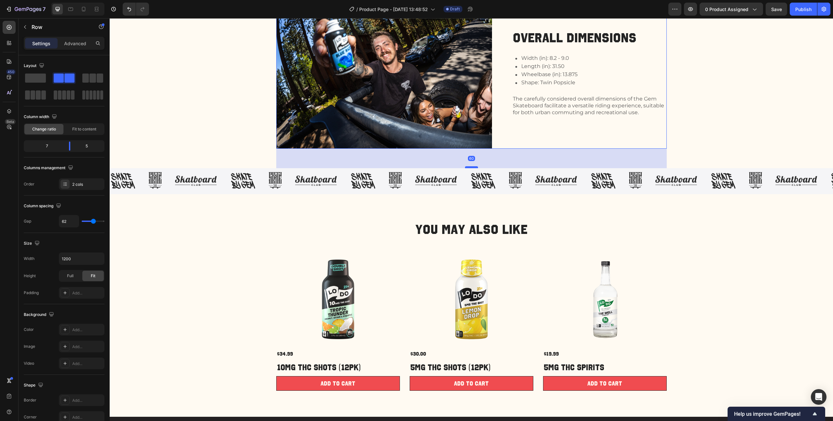
drag, startPoint x: 469, startPoint y: 148, endPoint x: 470, endPoint y: 168, distance: 19.5
click at [470, 168] on div at bounding box center [471, 167] width 13 height 2
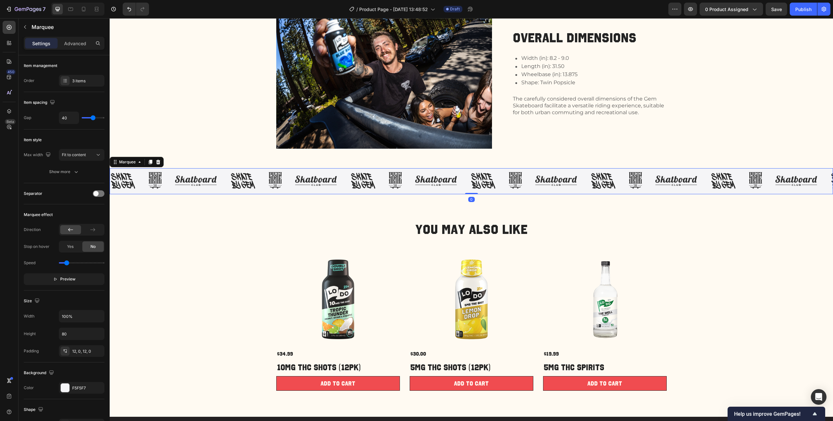
click at [340, 177] on div "Image" at bounding box center [322, 180] width 55 height 10
click at [96, 195] on span at bounding box center [95, 193] width 5 height 5
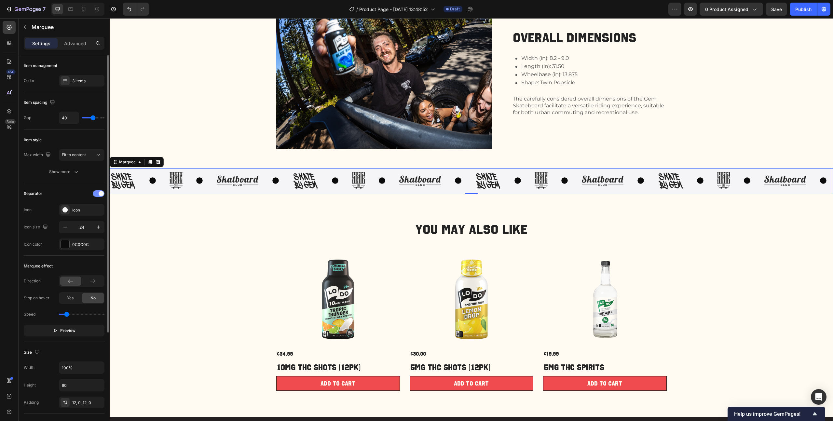
click at [102, 195] on span at bounding box center [101, 193] width 5 height 5
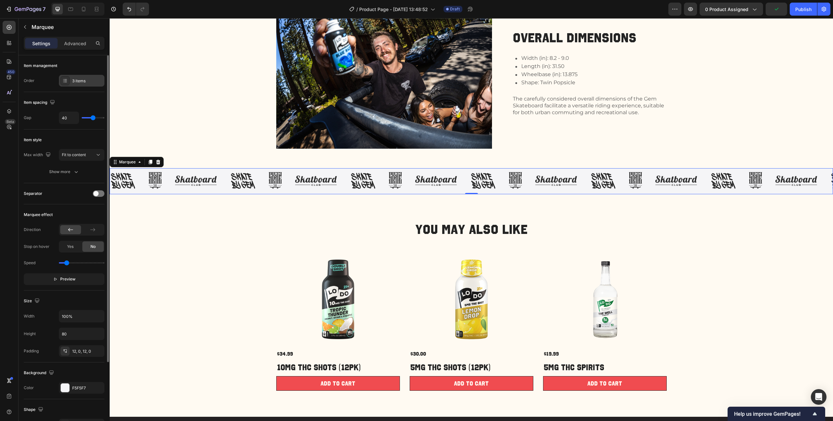
click at [74, 81] on div "3 items" at bounding box center [87, 81] width 31 height 6
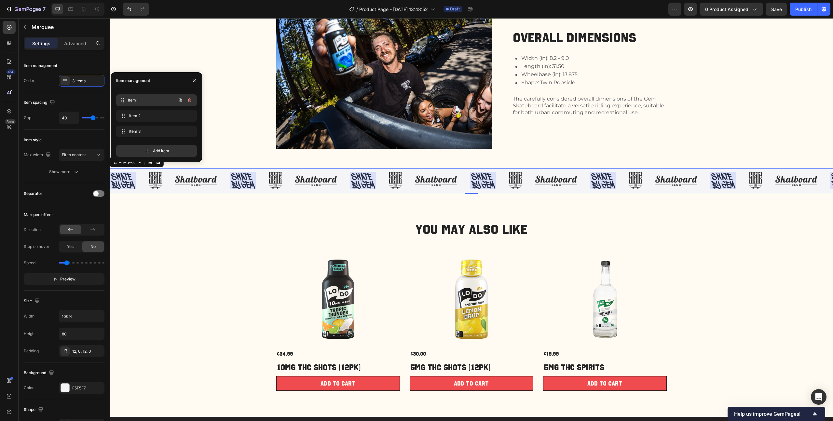
click at [144, 96] on div "Item 1 Item 1" at bounding box center [147, 100] width 57 height 9
click at [181, 100] on icon "button" at bounding box center [180, 100] width 1 height 1
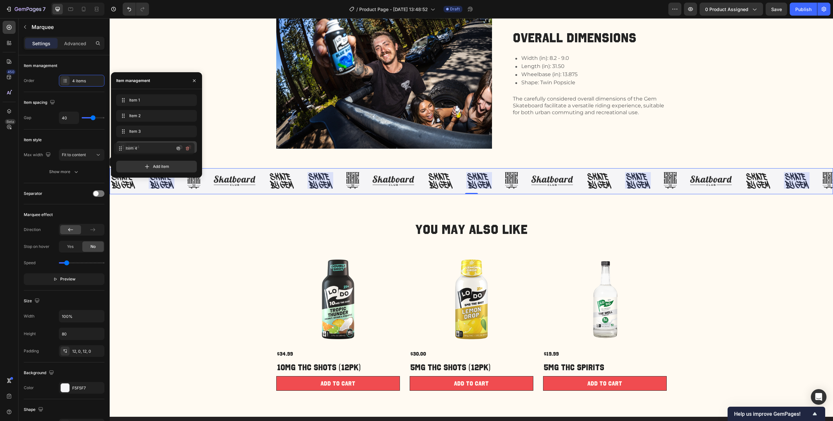
drag, startPoint x: 122, startPoint y: 115, endPoint x: 120, endPoint y: 148, distance: 32.9
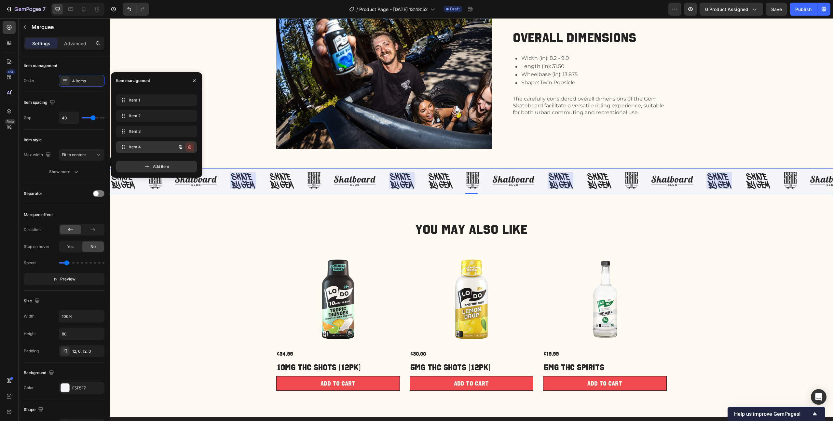
click at [191, 149] on icon "button" at bounding box center [189, 146] width 5 height 5
click at [147, 96] on div "Item 1 Item 1" at bounding box center [147, 100] width 57 height 9
click at [137, 98] on span "Item 1" at bounding box center [147, 100] width 37 height 6
click at [137, 98] on span "Item 1" at bounding box center [152, 100] width 48 height 6
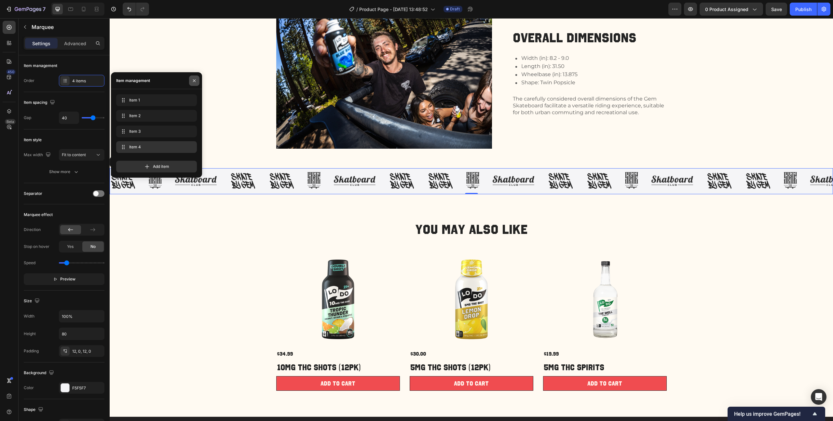
drag, startPoint x: 194, startPoint y: 80, endPoint x: 18, endPoint y: 68, distance: 177.1
click at [194, 80] on icon "button" at bounding box center [194, 80] width 3 height 3
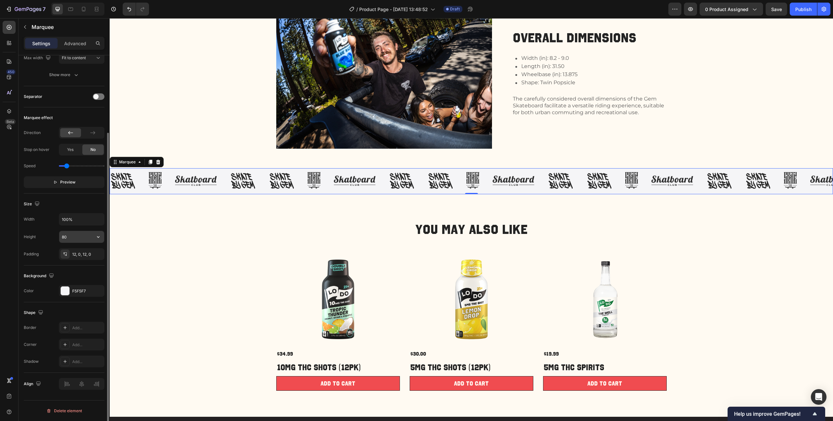
scroll to position [0, 0]
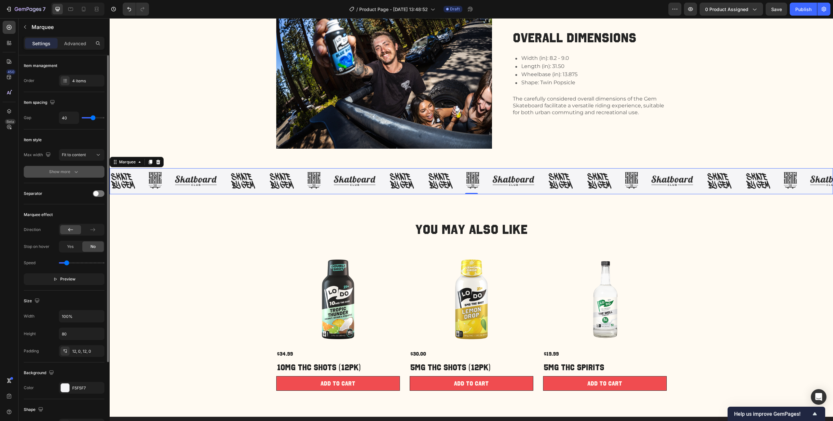
click at [58, 175] on div "Show more" at bounding box center [64, 172] width 30 height 7
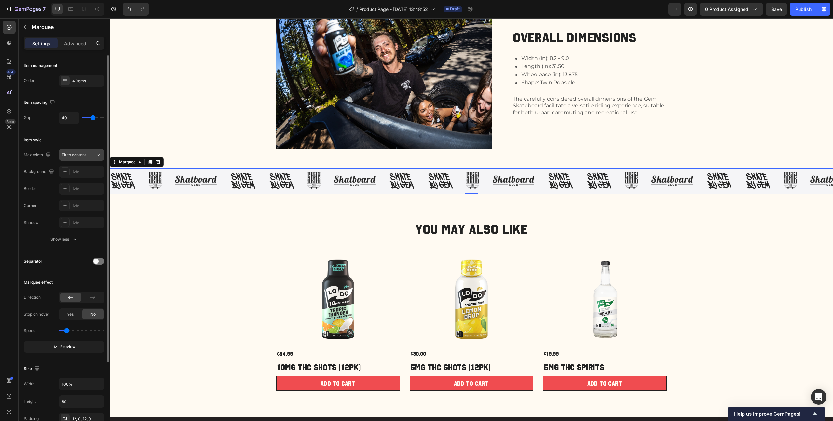
click at [94, 155] on div "Fit to content" at bounding box center [78, 155] width 33 height 6
click at [83, 10] on icon at bounding box center [83, 9] width 7 height 7
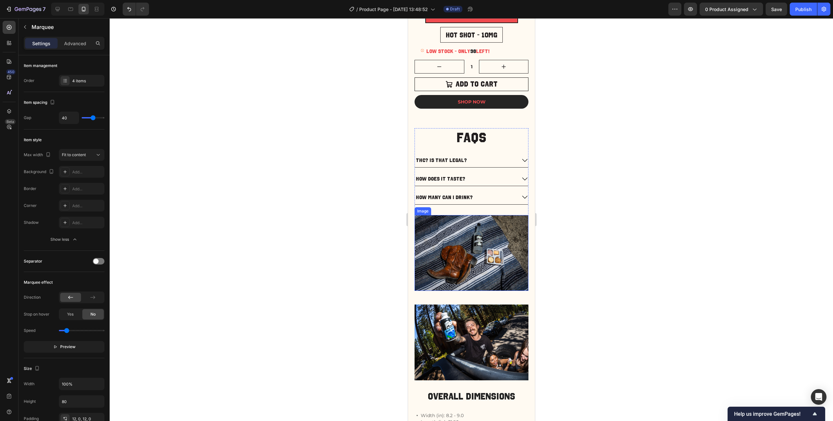
scroll to position [407, 0]
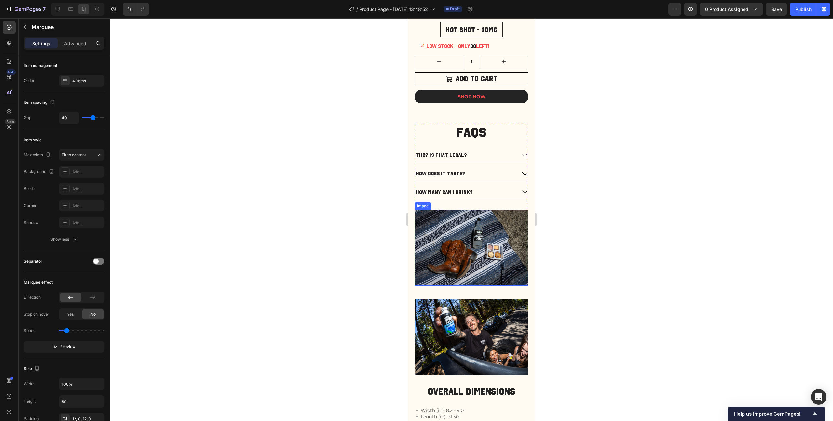
click at [437, 235] on img at bounding box center [471, 248] width 114 height 76
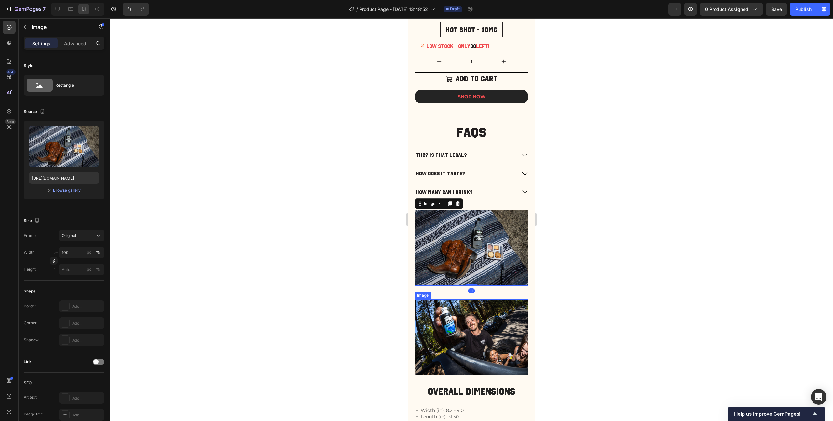
click at [486, 319] on img at bounding box center [471, 337] width 114 height 76
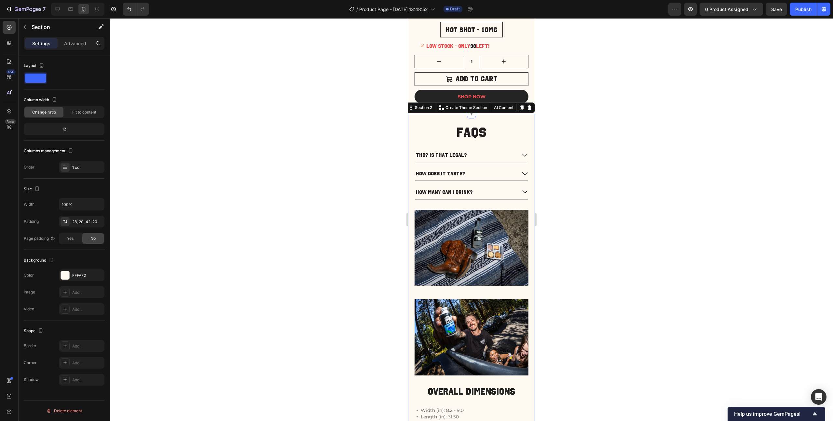
click at [521, 288] on div "FAQs Heading THC? Is that legal? How does it taste? How many can I drink? Accor…" at bounding box center [471, 304] width 114 height 362
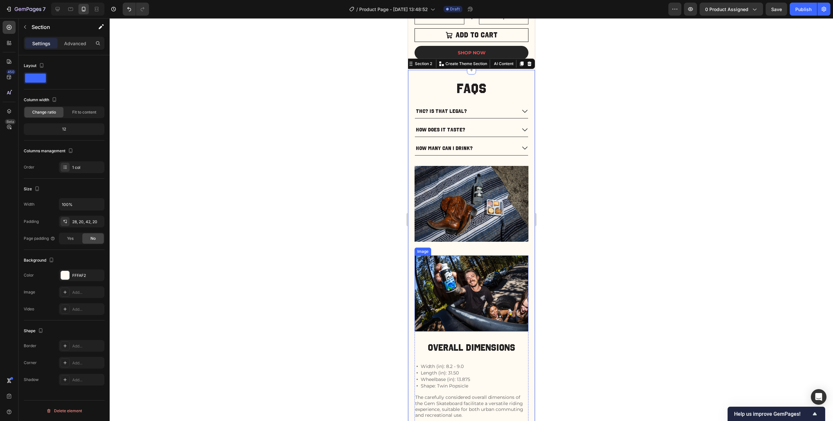
scroll to position [473, 0]
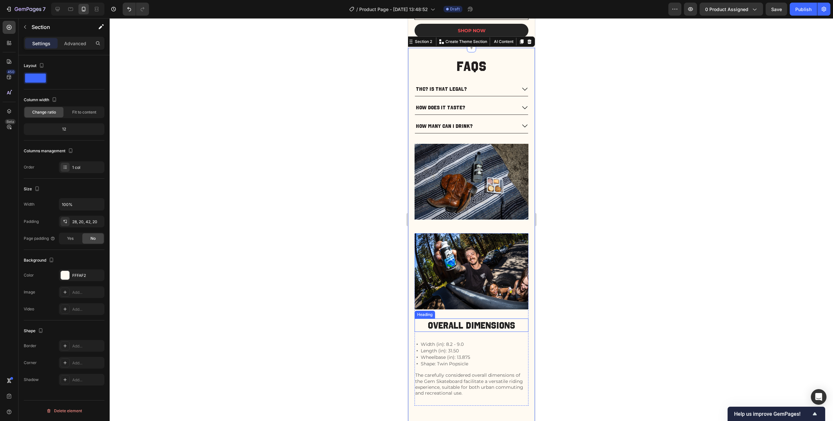
click at [488, 319] on h2 "Overall Dimensions" at bounding box center [471, 326] width 114 height 14
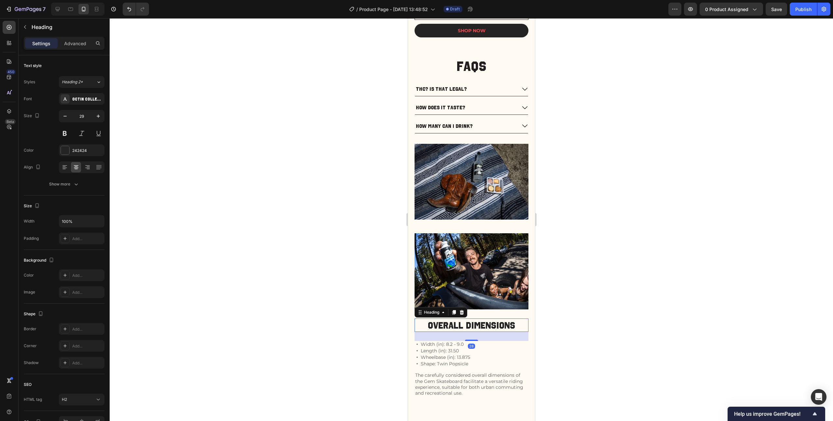
click at [488, 319] on h2 "Overall Dimensions" at bounding box center [471, 326] width 114 height 14
click at [488, 319] on p "Overall Dimensions" at bounding box center [471, 325] width 113 height 12
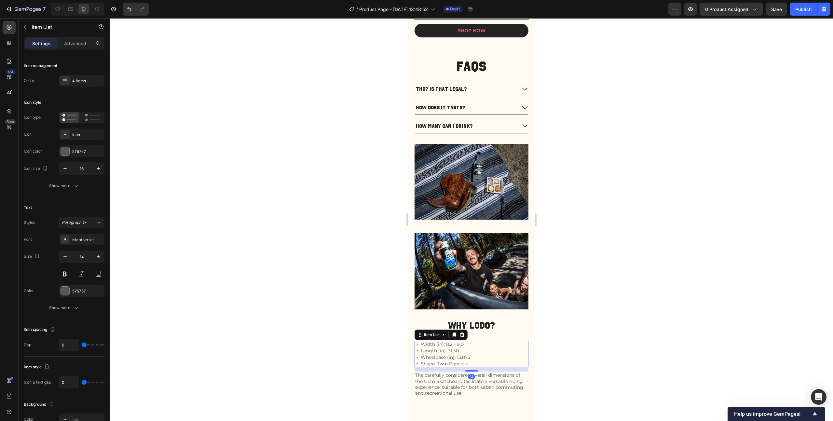
click at [461, 355] on p "Wheelbase (in): 13.875" at bounding box center [444, 357] width 49 height 5
click at [462, 342] on p "Width (in): 8.2 - 9.0" at bounding box center [444, 344] width 49 height 5
click at [493, 379] on p "The carefully considered overall dimensions of the Gem Skateboard facilitate a …" at bounding box center [471, 384] width 113 height 24
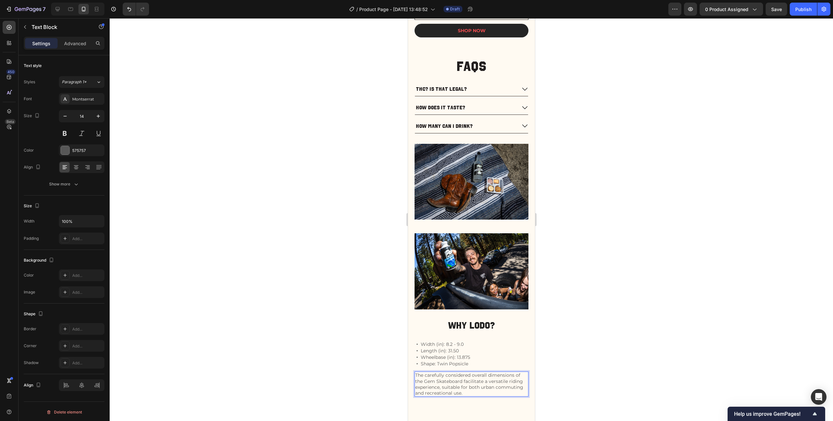
click at [495, 381] on p "The carefully considered overall dimensions of the Gem Skateboard facilitate a …" at bounding box center [471, 384] width 113 height 24
click at [494, 381] on p "The carefully considered overall dimensions of the Gem Skateboard facilitate a …" at bounding box center [471, 384] width 113 height 24
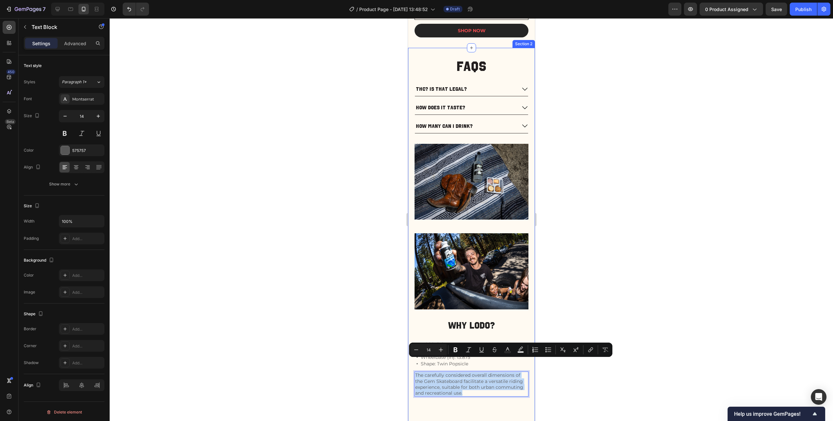
drag, startPoint x: 494, startPoint y: 381, endPoint x: 411, endPoint y: 365, distance: 84.8
click at [411, 365] on div "FAQs Heading THC? Is that legal? How does it taste? How many can I drink? Accor…" at bounding box center [471, 240] width 127 height 385
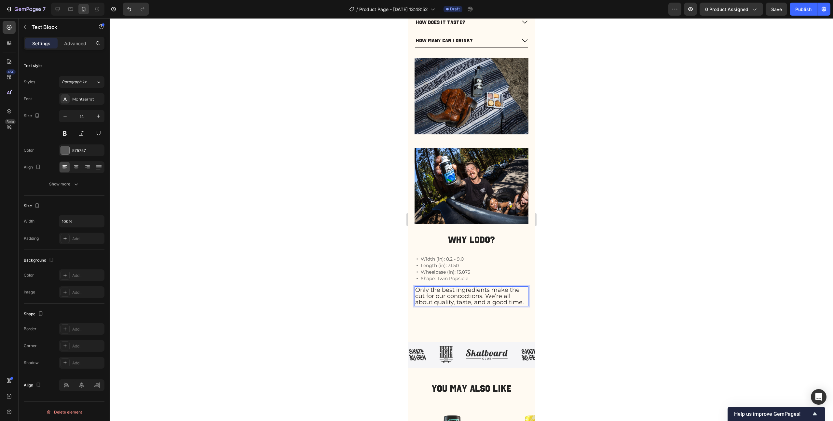
scroll to position [553, 0]
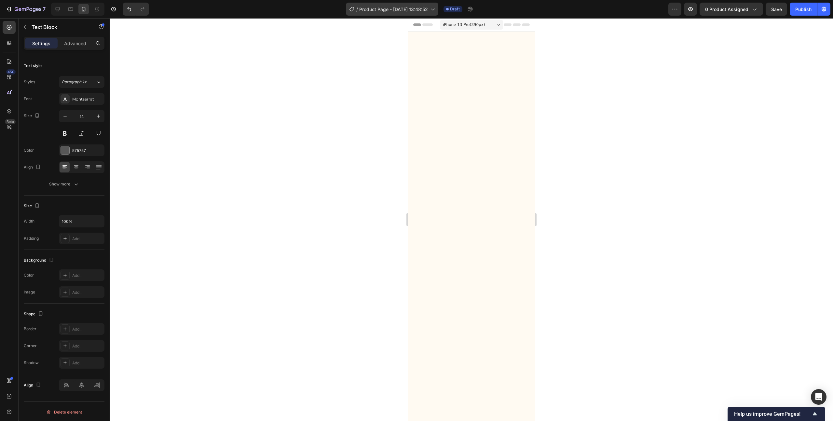
scroll to position [553, 0]
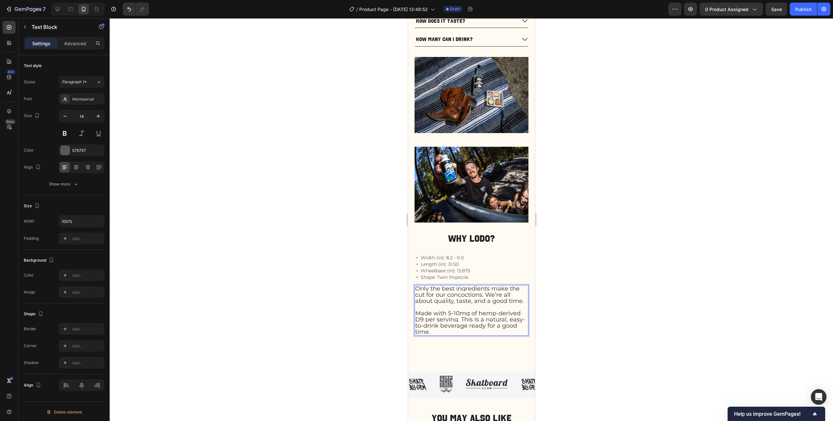
click at [462, 312] on span "Made with 5-10mg of hemp-derived D9 per serving. This is a natural, easy-to-dri…" at bounding box center [470, 323] width 110 height 26
click at [423, 318] on span "Made with 5-10mg of hemp-derived D9 per serving. This is a natural, easy-to-dri…" at bounding box center [470, 323] width 110 height 26
click at [423, 319] on span "Made with 5-10mg of hemp-derived D9 per serving. This is a natural, easy-to-dri…" at bounding box center [470, 323] width 110 height 26
click at [465, 318] on span "Made with 5-10mg of hemp-derived THC per serving. This is a natural, easy-to-dr…" at bounding box center [467, 323] width 105 height 26
click at [463, 320] on span "Made with 5-10mg of hemp-derived THC per serving. This is a natural, easy-to-dr…" at bounding box center [467, 323] width 105 height 26
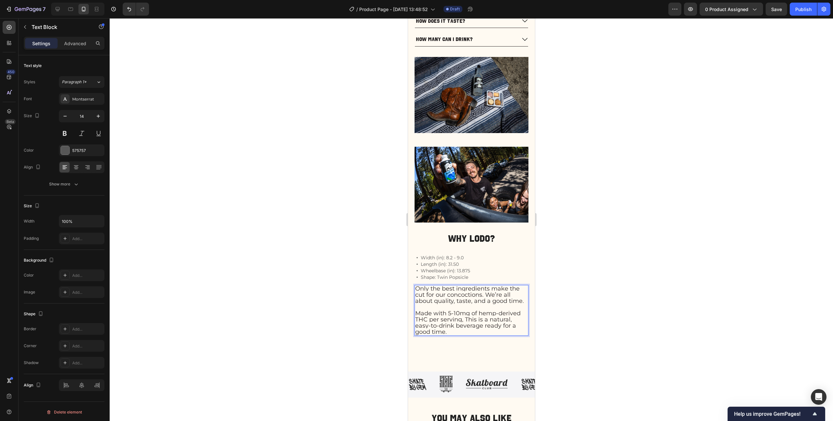
click at [472, 318] on span "Made with 5-10mg of hemp-derived THC per serving, This is a natural, easy-to-dr…" at bounding box center [467, 323] width 105 height 26
click at [479, 319] on span "Made with 5-10mg of hemp-derived THC per serving, LoDo shots, spirits, and beve…" at bounding box center [470, 323] width 110 height 26
click at [498, 268] on div "Width (in): 8.2 - 9.0 Length (in): 31.50 Wheelbase (in): 13.875 Shape: Twin Pop…" at bounding box center [471, 267] width 114 height 26
click at [481, 285] on span "Only the best ingredients make the cut for our concoctions. We’re all about qua…" at bounding box center [469, 295] width 109 height 20
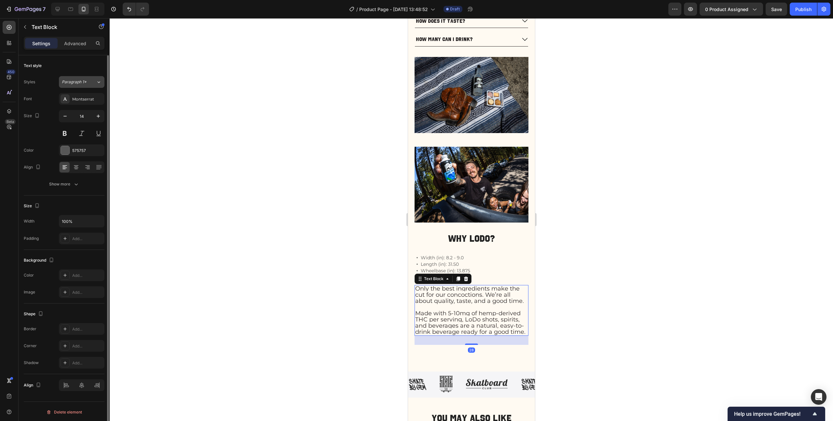
click at [95, 81] on div "Paragraph 1*" at bounding box center [79, 82] width 34 height 6
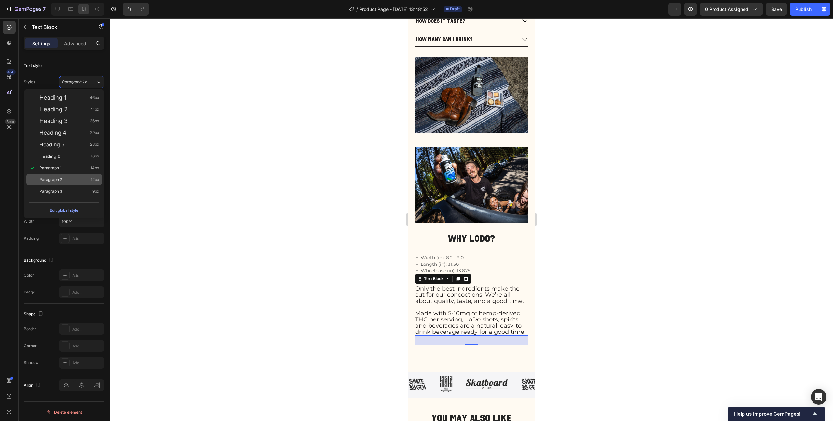
click at [68, 179] on div "Paragraph 2 12px" at bounding box center [69, 179] width 60 height 7
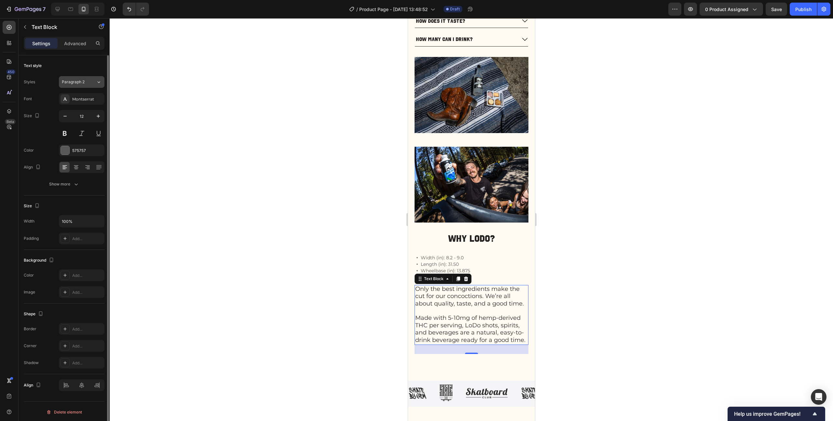
click at [94, 86] on button "Paragraph 2" at bounding box center [82, 82] width 46 height 12
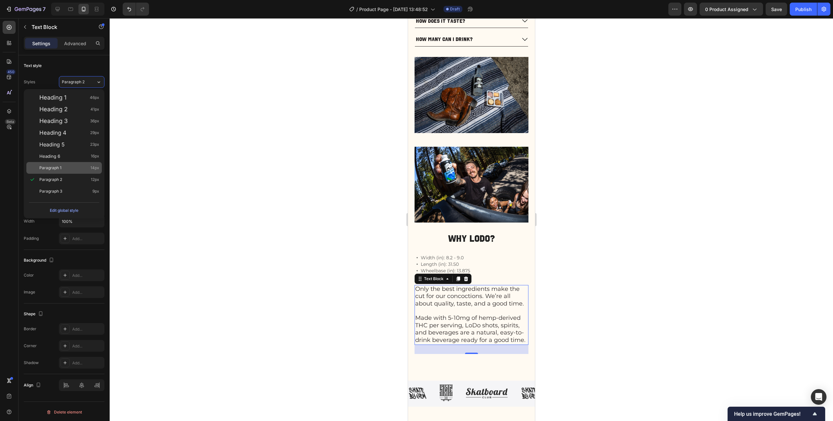
click at [68, 168] on div "Paragraph 1 14px" at bounding box center [69, 168] width 60 height 7
type input "14"
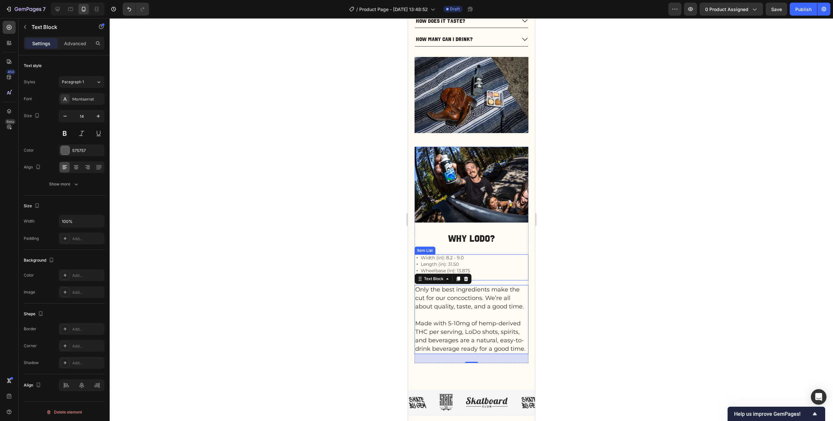
click at [490, 254] on div "Width (in): 8.2 - 9.0 Length (in): 31.50 Wheelbase (in): 13.875 Shape: Twin Pop…" at bounding box center [471, 267] width 114 height 26
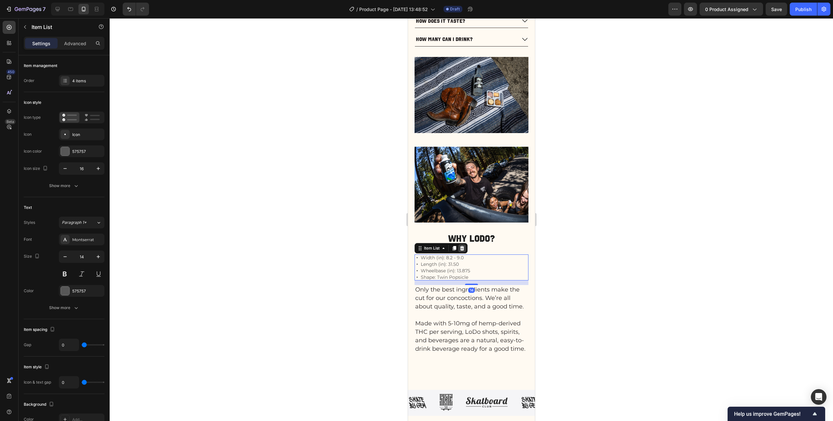
click at [463, 246] on icon at bounding box center [462, 248] width 4 height 5
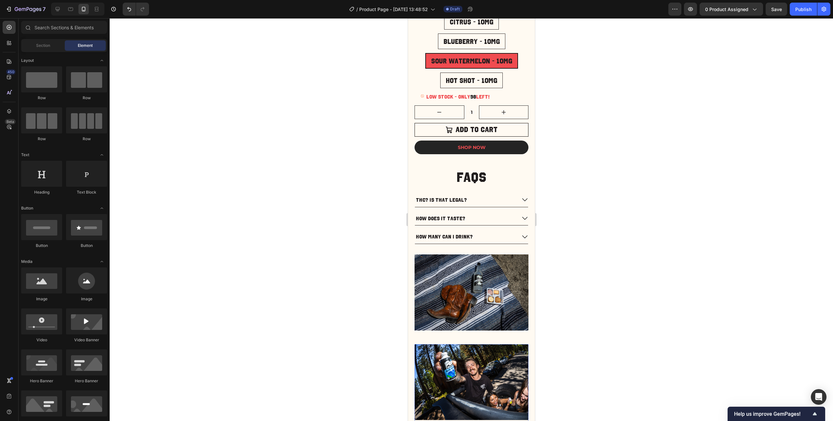
scroll to position [351, 0]
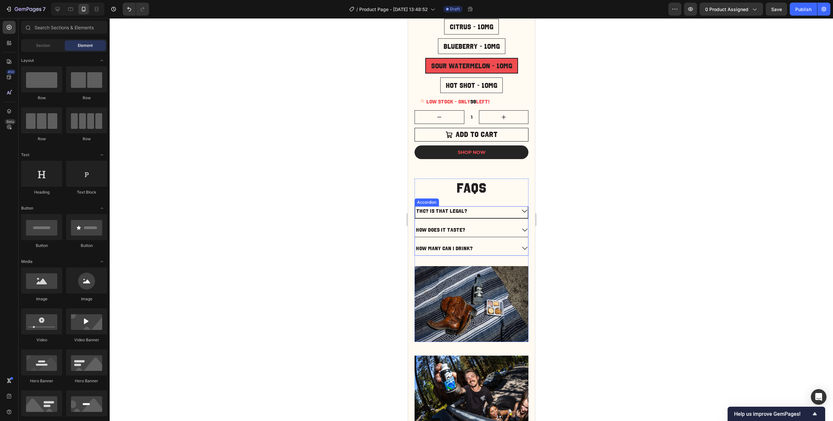
click at [471, 207] on div "THC? Is that legal?" at bounding box center [465, 211] width 101 height 9
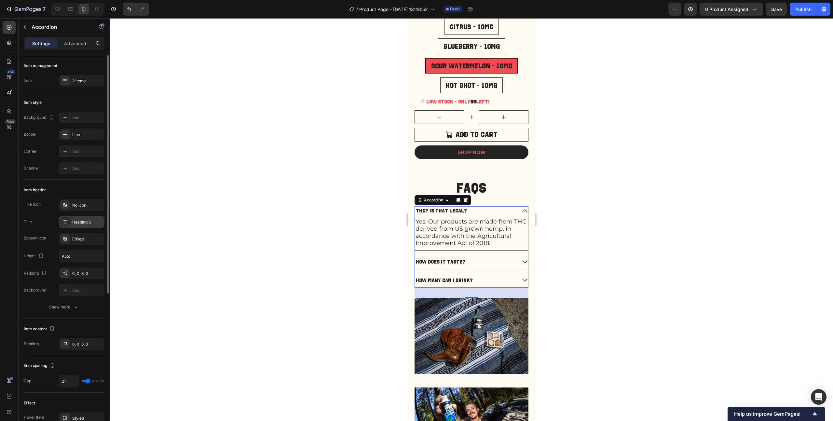
click at [75, 222] on div "Heading 6" at bounding box center [87, 222] width 31 height 6
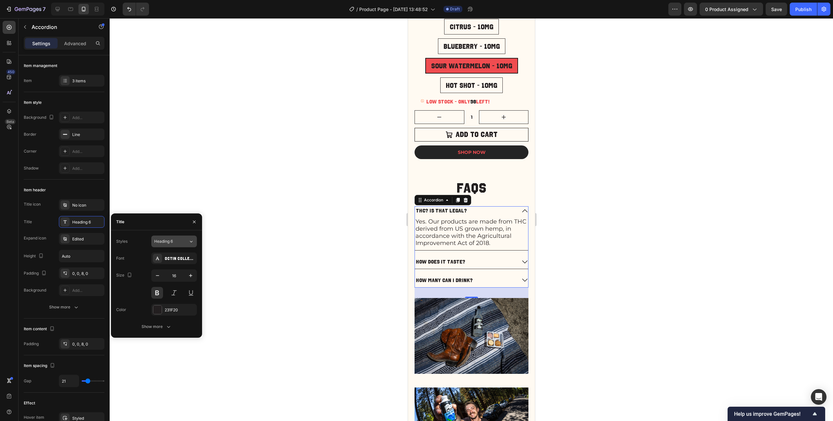
click at [172, 241] on span "Heading 6" at bounding box center [163, 241] width 19 height 6
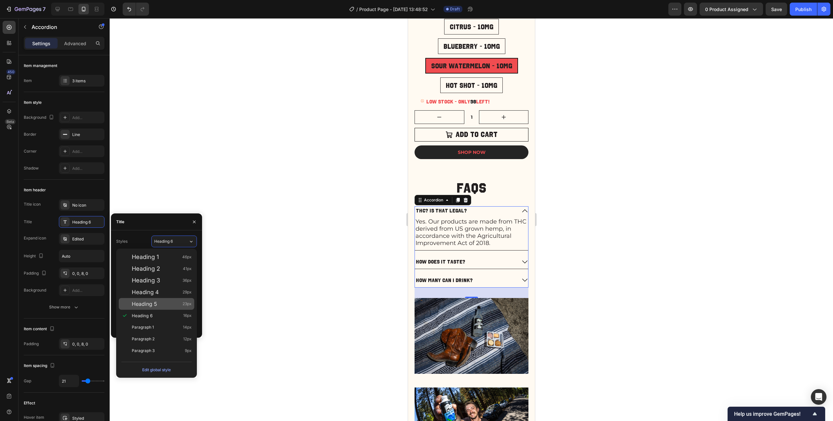
click at [159, 305] on div "Heading 5 23px" at bounding box center [162, 304] width 60 height 7
type input "23"
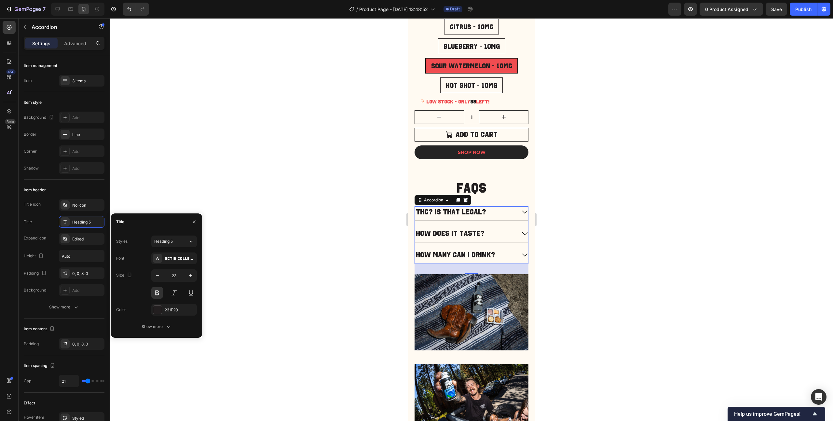
click at [595, 213] on div at bounding box center [471, 219] width 723 height 403
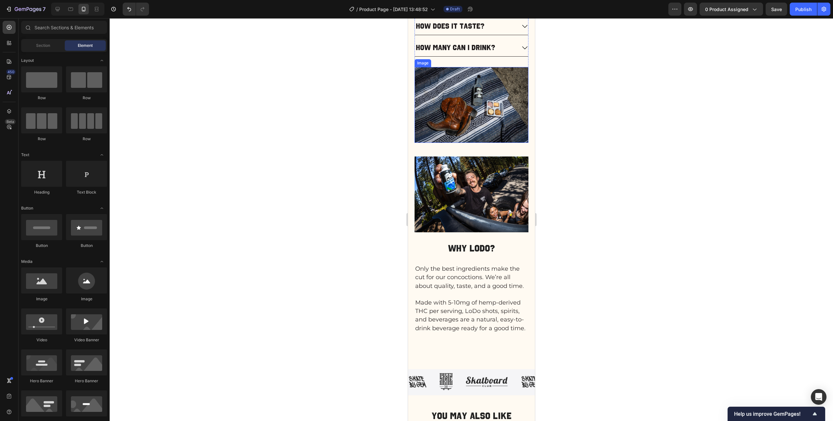
scroll to position [555, 0]
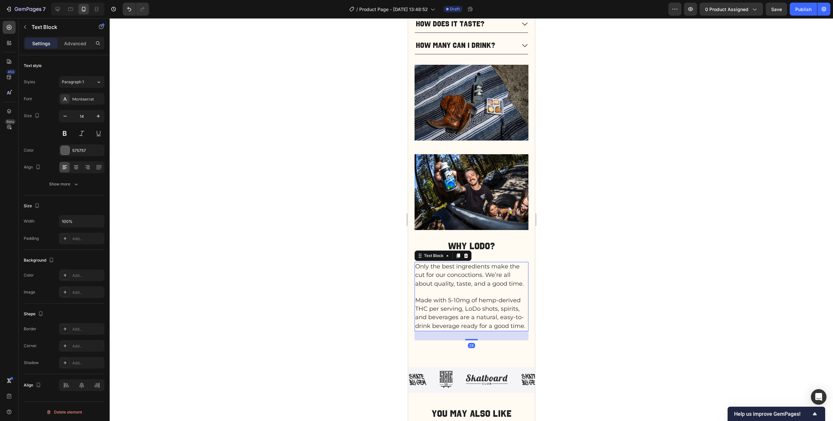
click at [465, 329] on span "Made with 5-10mg of hemp-derived THC per serving, LoDo shots, spirits, and beve…" at bounding box center [470, 313] width 110 height 33
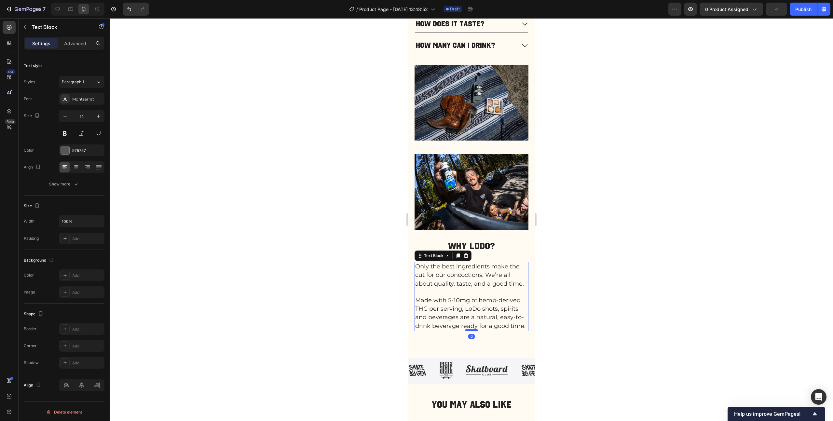
drag, startPoint x: 471, startPoint y: 350, endPoint x: 471, endPoint y: 339, distance: 11.1
click at [471, 331] on div at bounding box center [471, 330] width 13 height 2
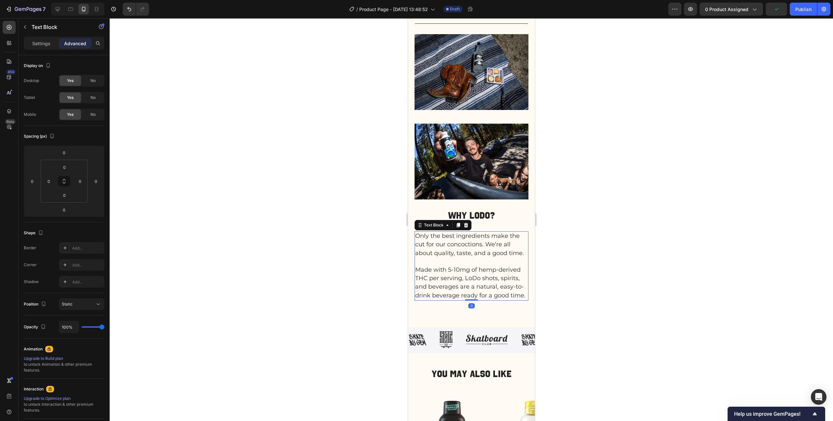
scroll to position [628, 0]
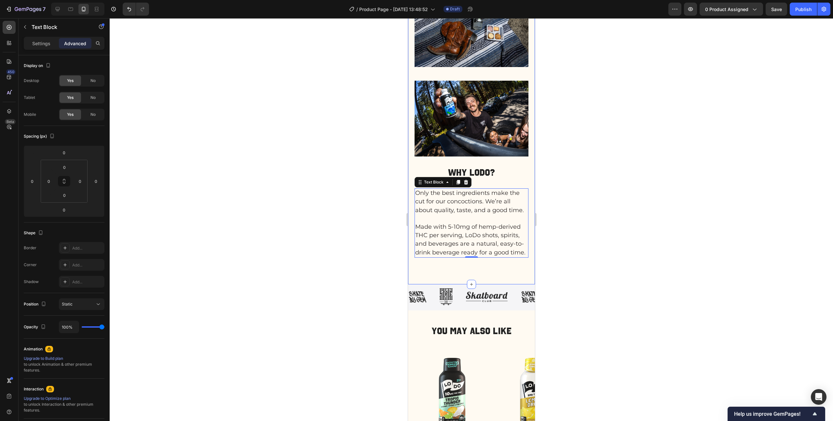
click at [453, 271] on div "FAQs Heading THC? Is that legal? How does it taste? How many can I drink? Accor…" at bounding box center [471, 83] width 114 height 375
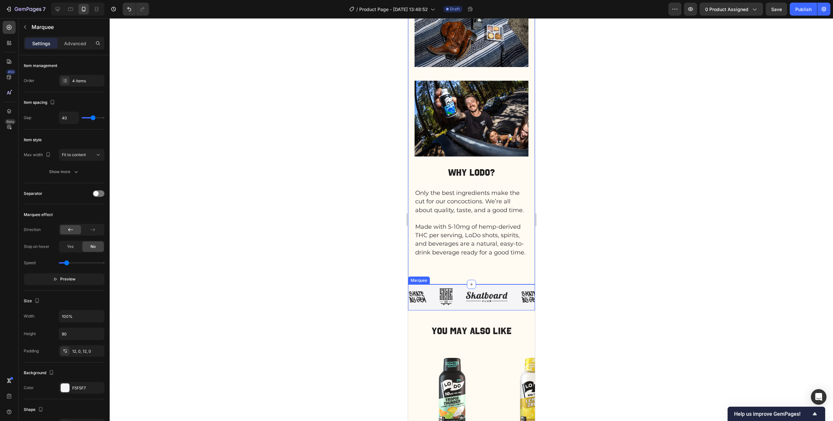
click at [509, 299] on div "Image Image Image Image" at bounding box center [480, 296] width 144 height 17
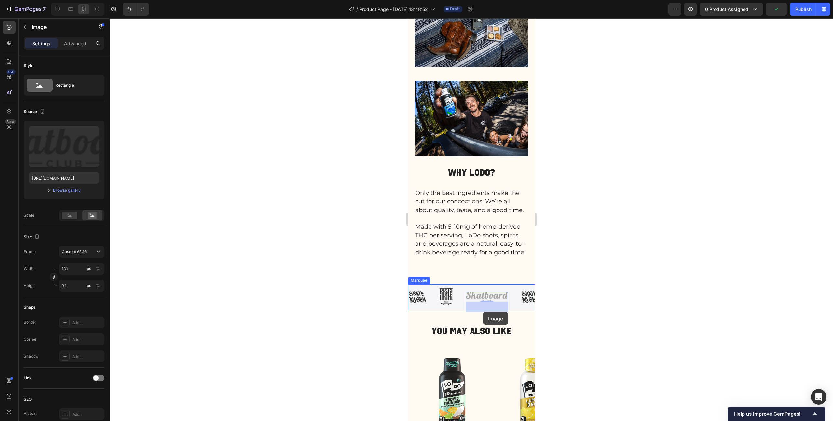
drag, startPoint x: 495, startPoint y: 308, endPoint x: 482, endPoint y: 312, distance: 13.0
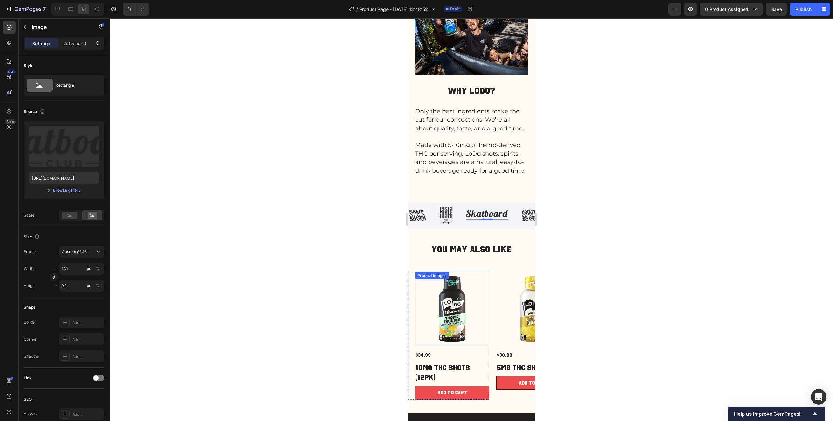
scroll to position [726, 0]
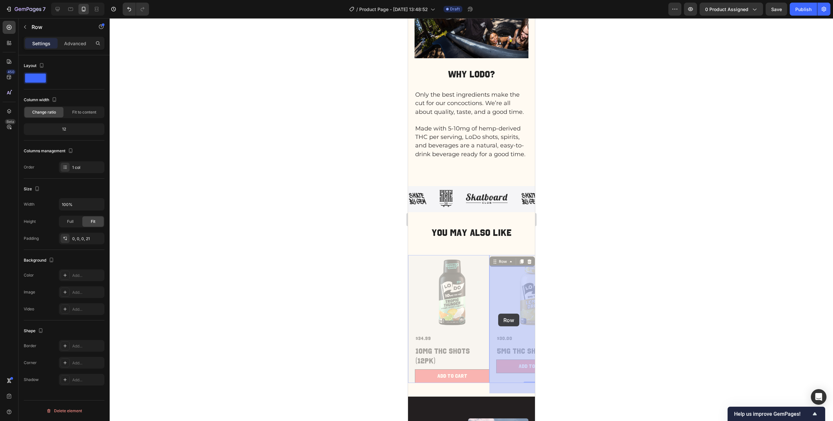
drag, startPoint x: 493, startPoint y: 315, endPoint x: 498, endPoint y: 314, distance: 4.8
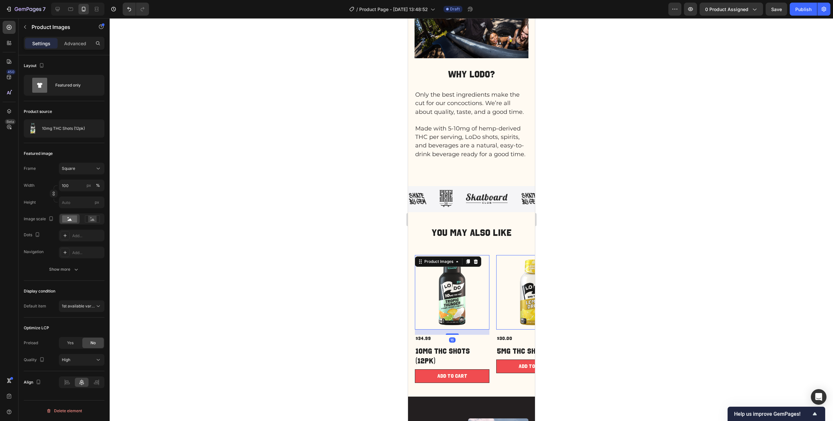
click at [473, 325] on img at bounding box center [451, 292] width 75 height 75
click at [477, 125] on p "Rich Text Editor. Editing area: main" at bounding box center [471, 120] width 113 height 8
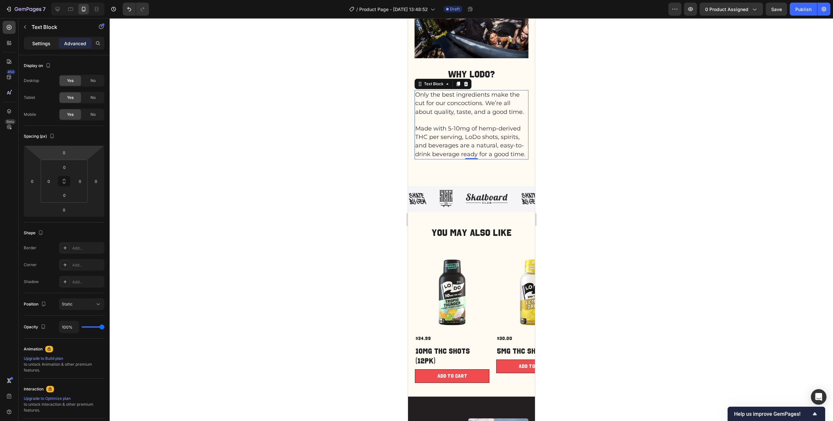
click at [39, 45] on p "Settings" at bounding box center [41, 43] width 18 height 7
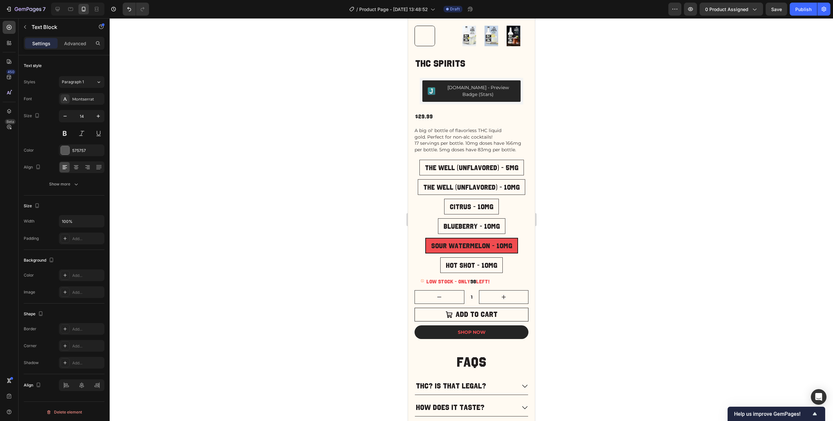
scroll to position [159, 0]
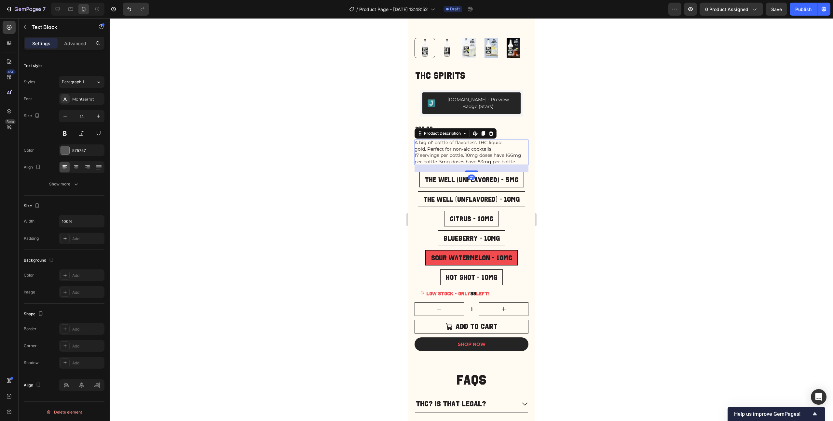
click at [481, 153] on p "17 servings per bottle. 10mg doses have 166mg per bottle. 5mg doses have 83mg p…" at bounding box center [467, 158] width 107 height 12
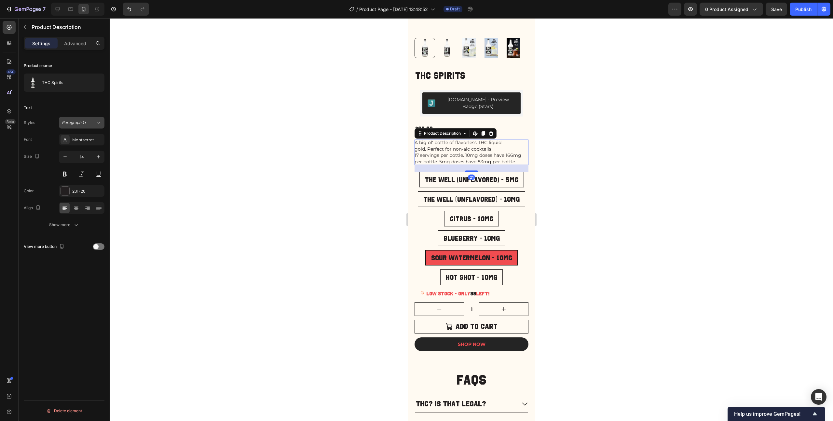
click at [98, 120] on icon at bounding box center [99, 122] width 6 height 7
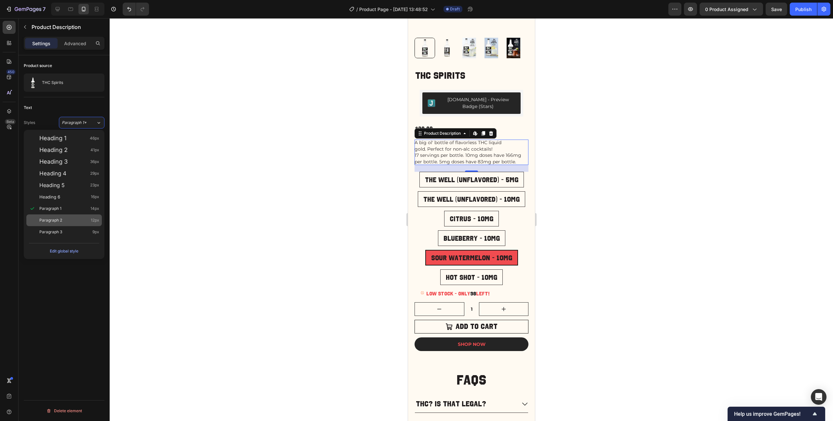
click at [65, 218] on div "Paragraph 2 12px" at bounding box center [69, 220] width 60 height 7
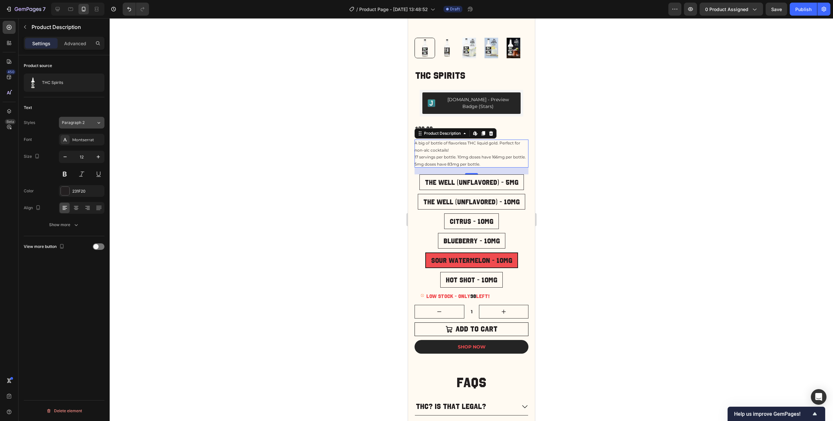
click at [91, 122] on div "Paragraph 2" at bounding box center [79, 123] width 34 height 6
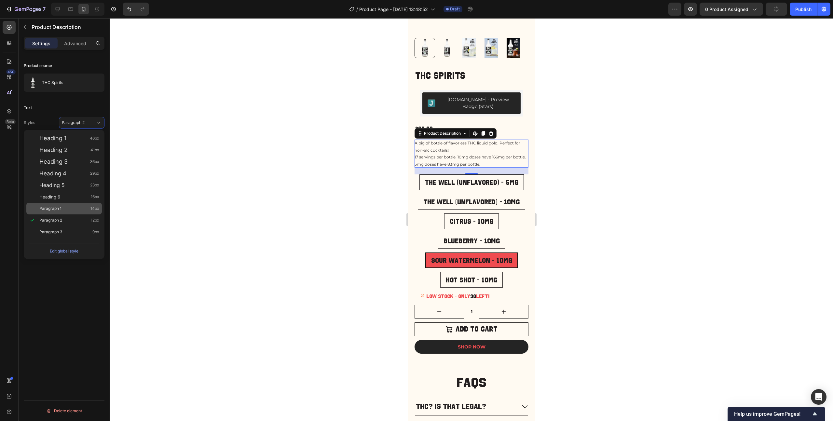
click at [67, 206] on div "Paragraph 1 14px" at bounding box center [69, 208] width 60 height 7
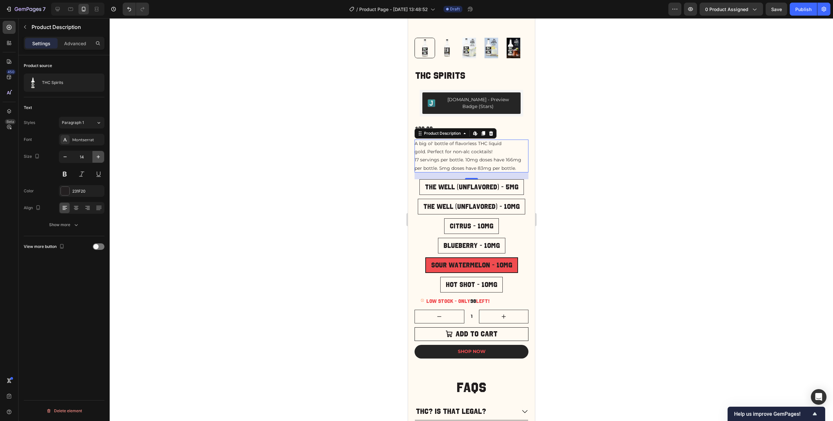
click at [94, 156] on button "button" at bounding box center [98, 157] width 12 height 12
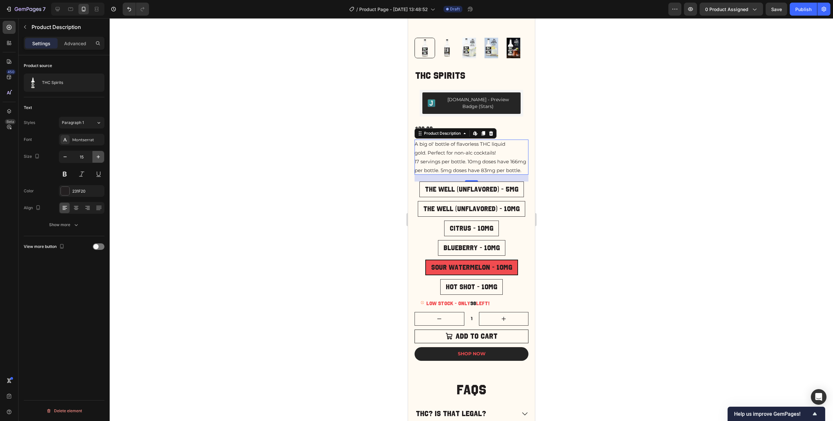
click at [94, 156] on button "button" at bounding box center [98, 157] width 12 height 12
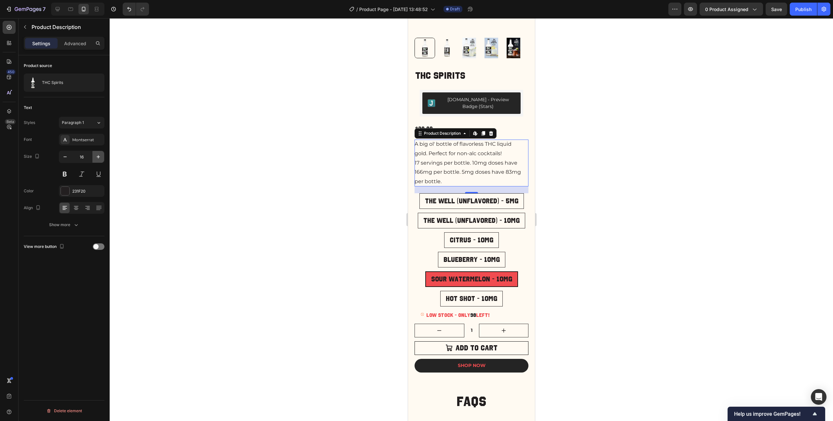
click at [94, 156] on button "button" at bounding box center [98, 157] width 12 height 12
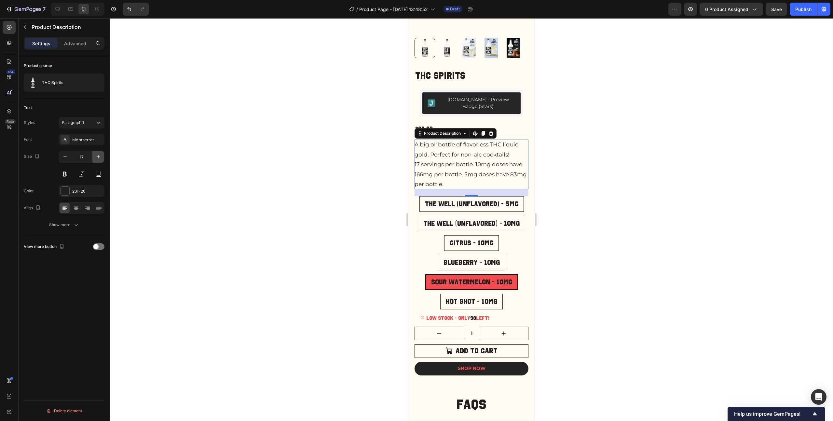
click at [94, 156] on button "button" at bounding box center [98, 157] width 12 height 12
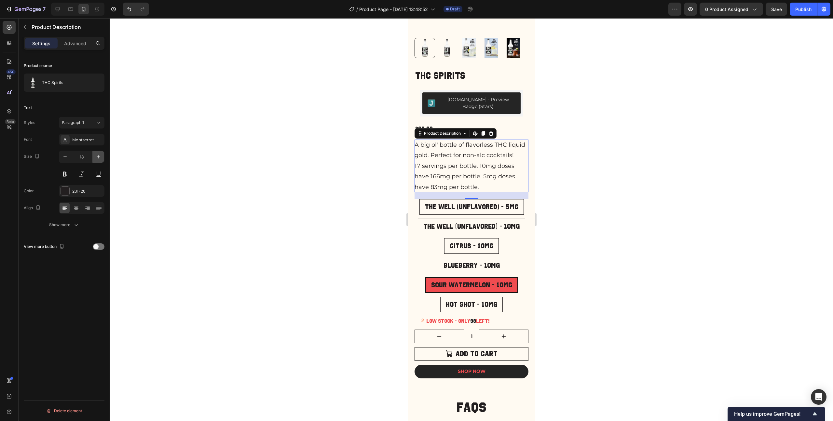
click at [94, 156] on button "button" at bounding box center [98, 157] width 12 height 12
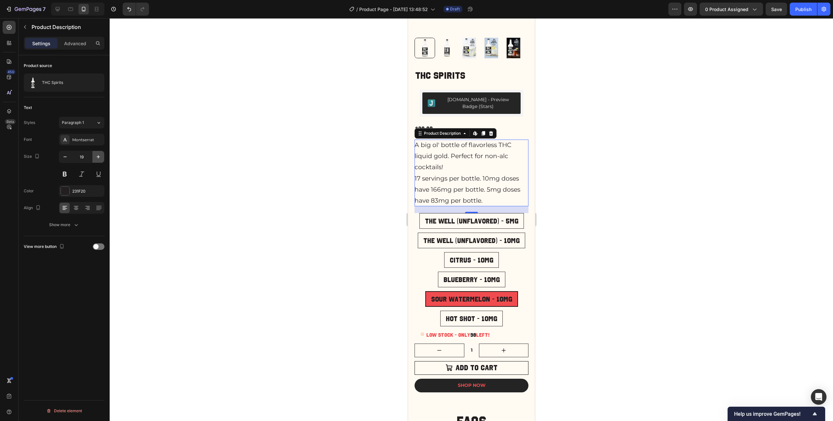
click at [94, 156] on button "button" at bounding box center [98, 157] width 12 height 12
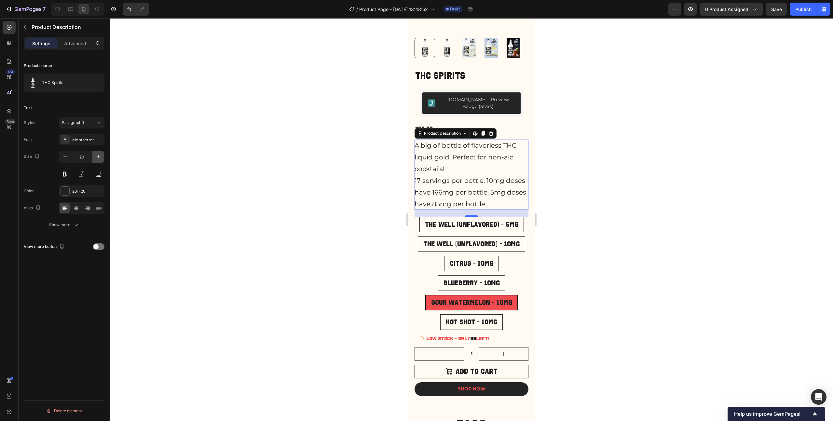
click at [94, 156] on button "button" at bounding box center [98, 157] width 12 height 12
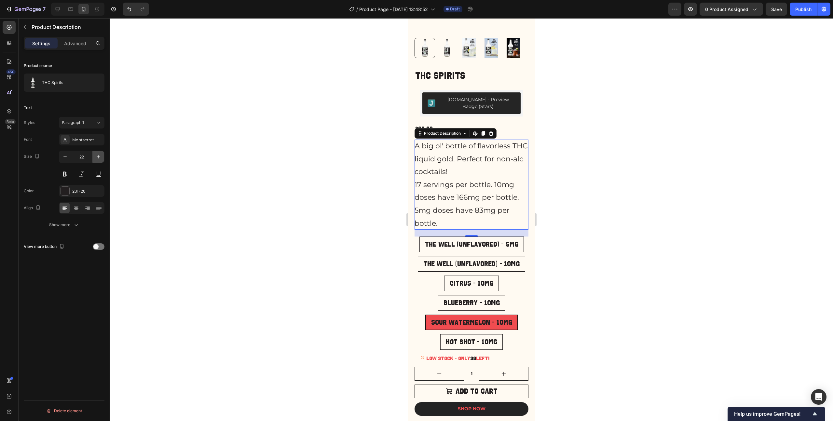
click at [94, 156] on button "button" at bounding box center [98, 157] width 12 height 12
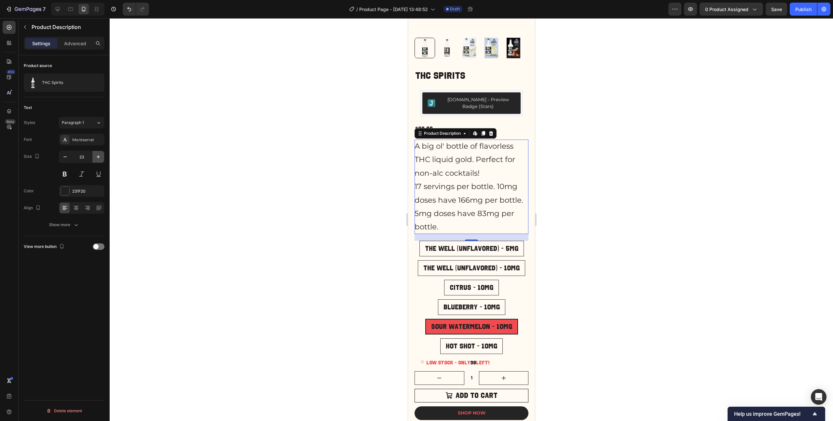
click at [94, 156] on button "button" at bounding box center [98, 157] width 12 height 12
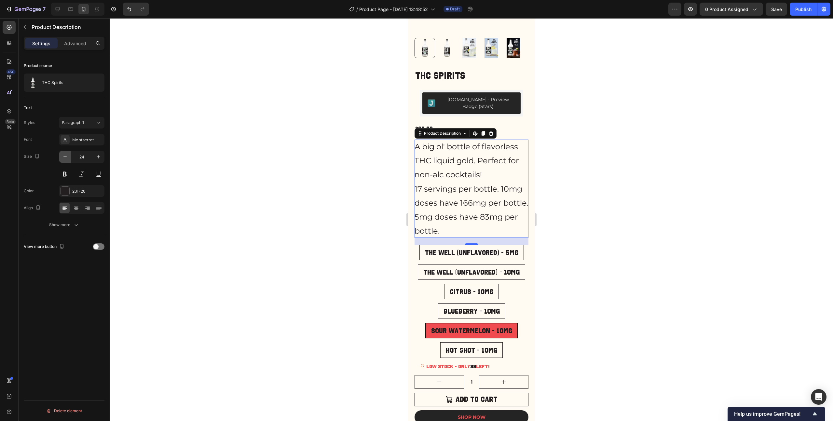
click at [67, 161] on button "button" at bounding box center [65, 157] width 12 height 12
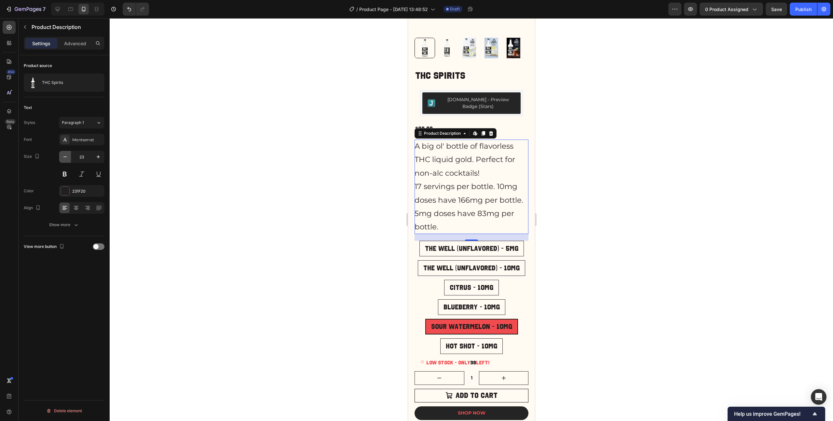
click at [67, 161] on button "button" at bounding box center [65, 157] width 12 height 12
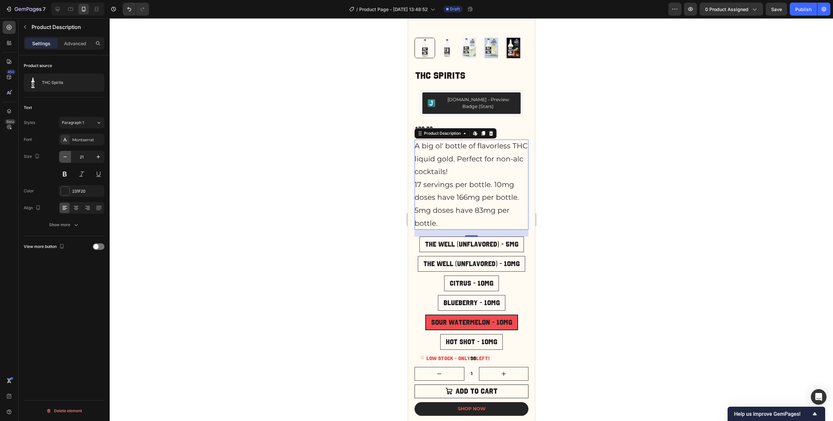
click at [67, 161] on button "button" at bounding box center [65, 157] width 12 height 12
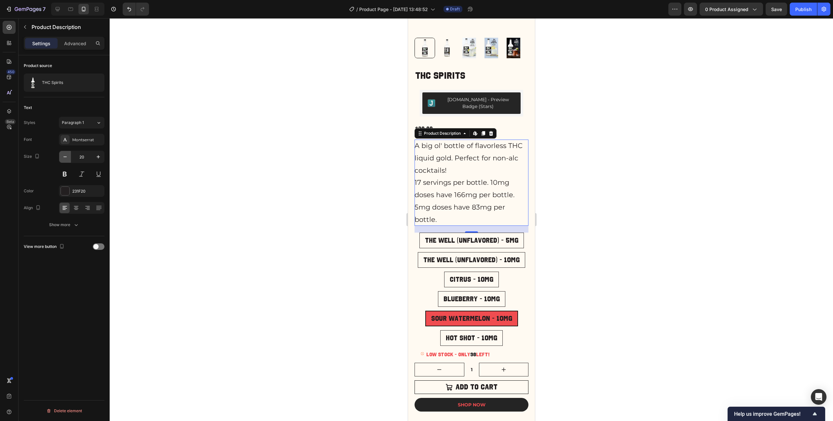
click at [67, 161] on button "button" at bounding box center [65, 157] width 12 height 12
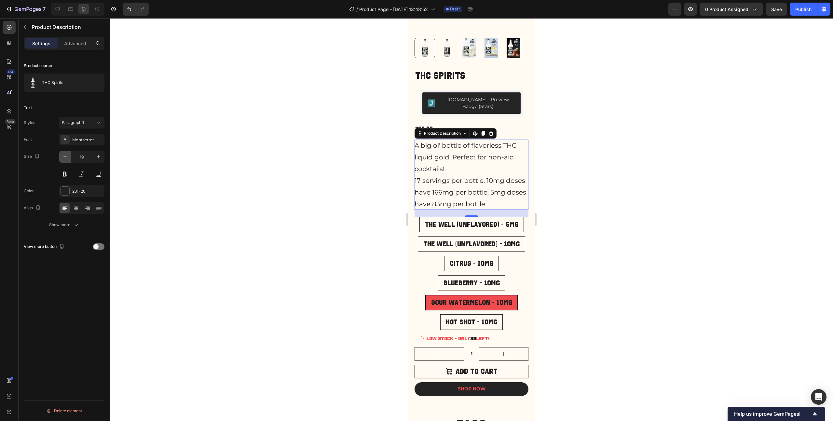
click at [67, 161] on button "button" at bounding box center [65, 157] width 12 height 12
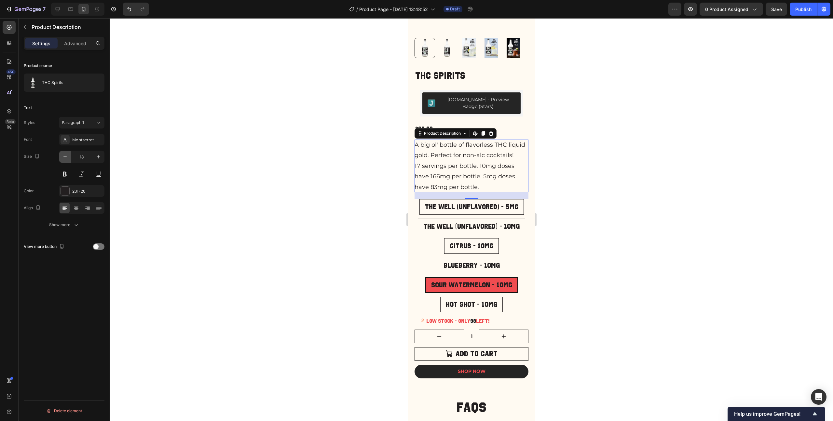
click at [67, 161] on button "button" at bounding box center [65, 157] width 12 height 12
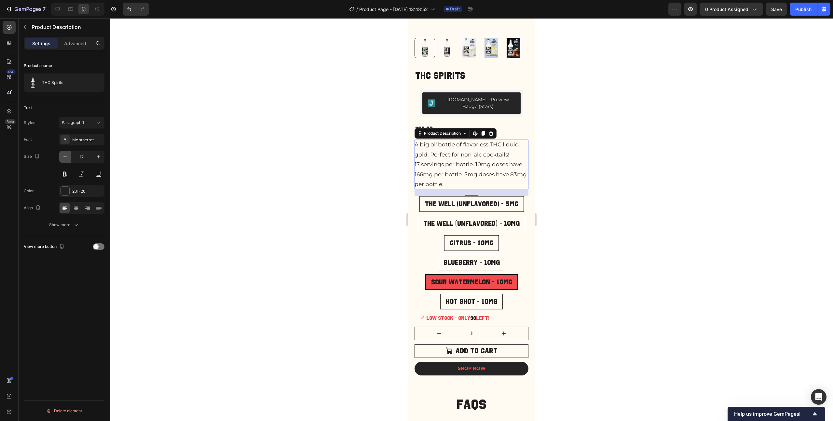
click at [67, 161] on button "button" at bounding box center [65, 157] width 12 height 12
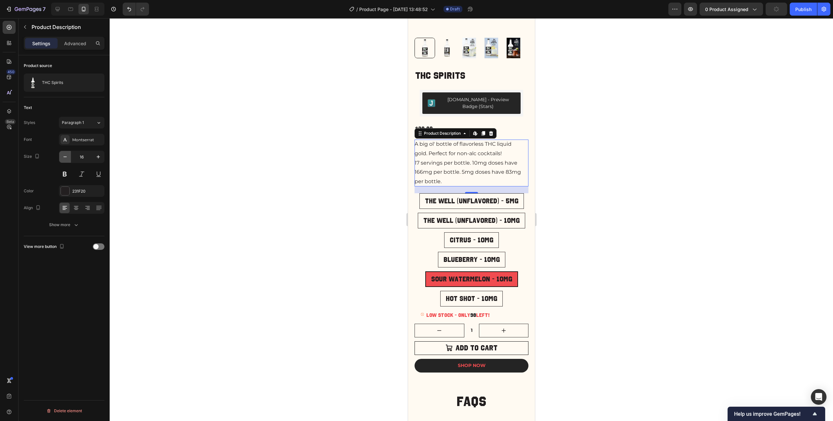
click at [67, 161] on button "button" at bounding box center [65, 157] width 12 height 12
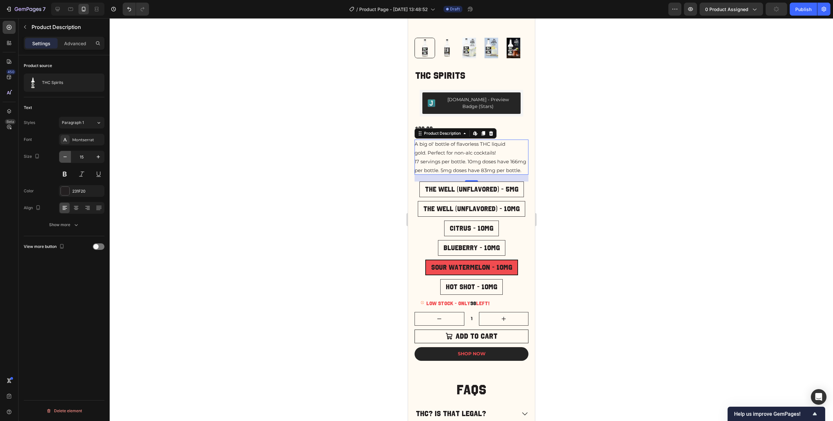
click at [67, 161] on button "button" at bounding box center [65, 157] width 12 height 12
type input "14"
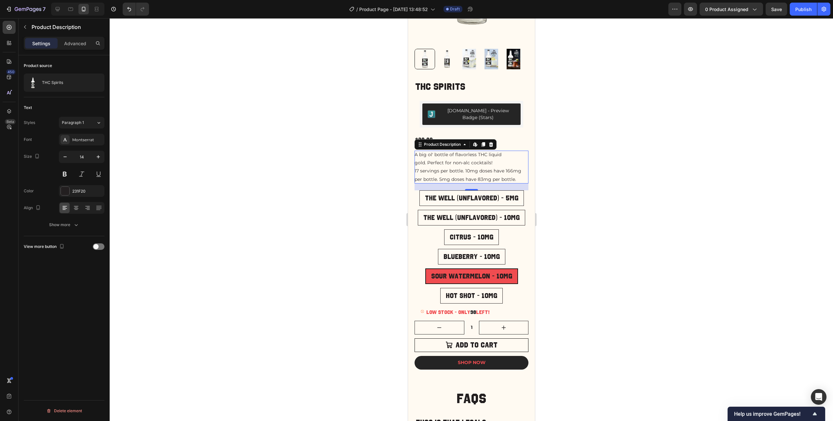
scroll to position [62, 0]
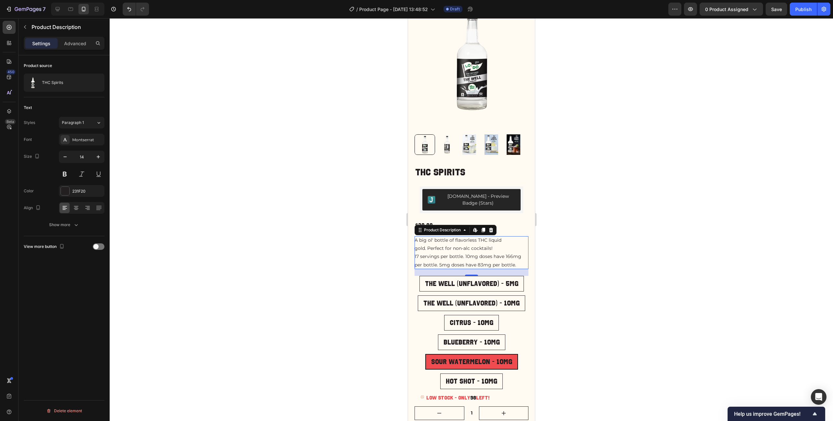
click at [589, 209] on div at bounding box center [471, 219] width 723 height 403
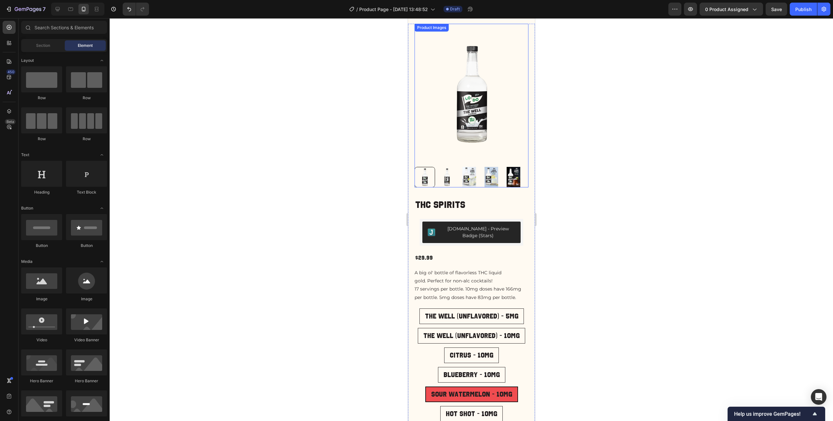
scroll to position [0, 0]
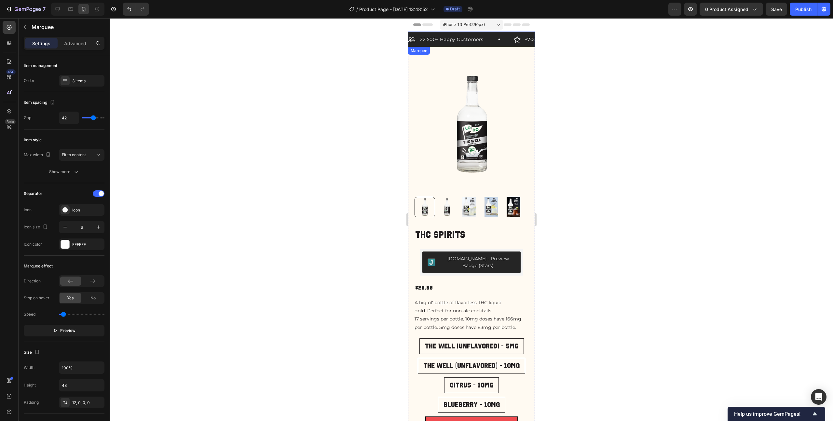
click at [489, 44] on div "22,500+ Happy Customers Item List +700 5-Start Review Item List 30 Day Guarante…" at bounding box center [471, 41] width 127 height 12
click at [65, 79] on icon at bounding box center [65, 79] width 3 height 0
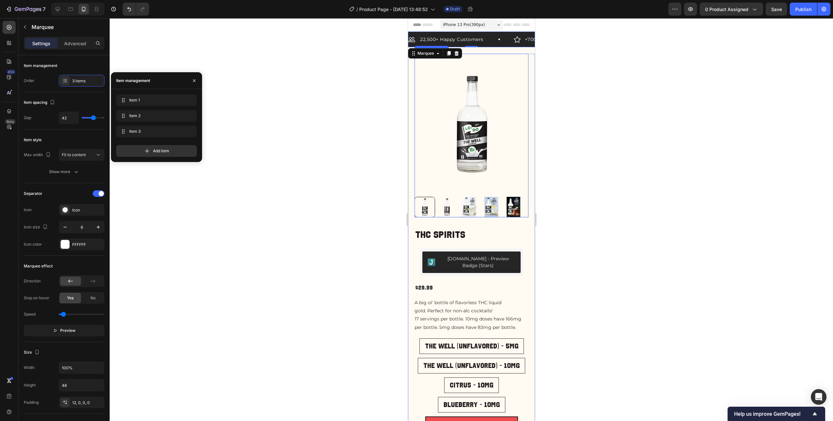
click at [504, 149] on img at bounding box center [471, 124] width 114 height 141
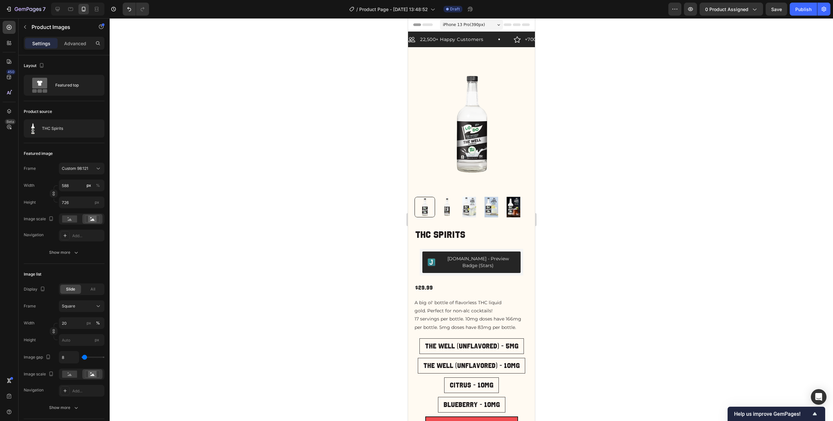
click at [476, 24] on span "iPhone 13 Pro ( 390 px)" at bounding box center [463, 24] width 42 height 7
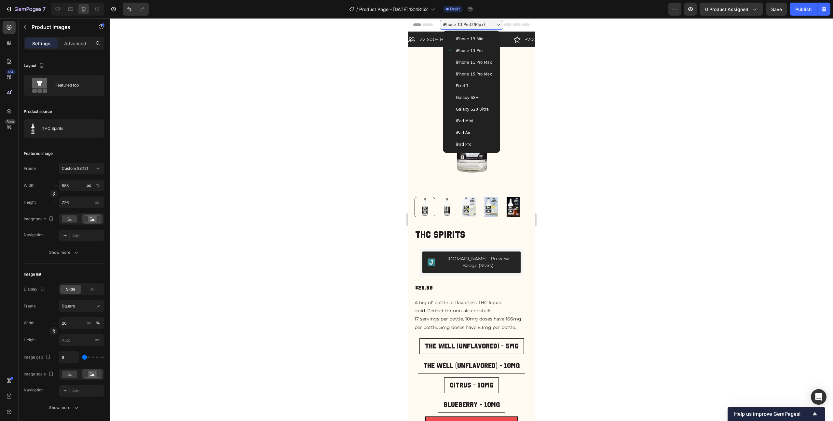
click at [467, 69] on div "iPhone 15 Pro Max" at bounding box center [471, 74] width 52 height 12
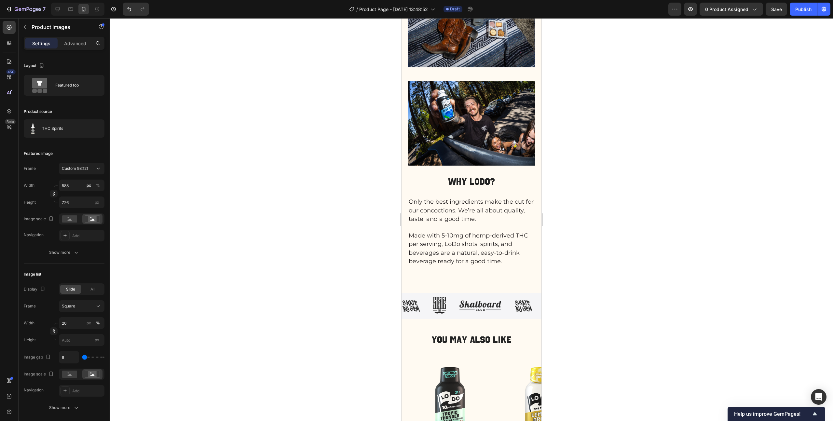
scroll to position [712, 0]
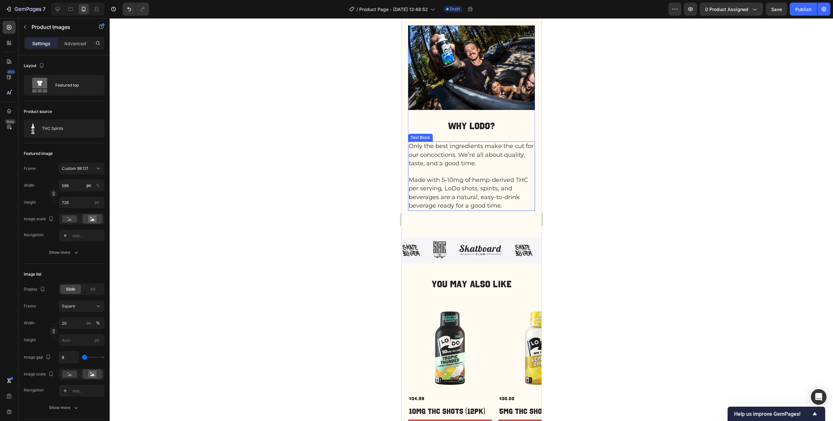
click at [482, 152] on span "Only the best ingredients make the cut for our concoctions. We’re all about qua…" at bounding box center [470, 154] width 125 height 24
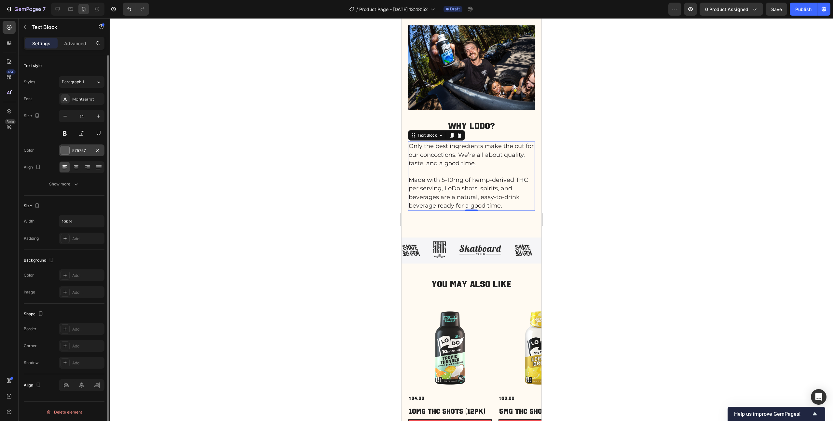
click at [76, 149] on div "575757" at bounding box center [81, 151] width 19 height 6
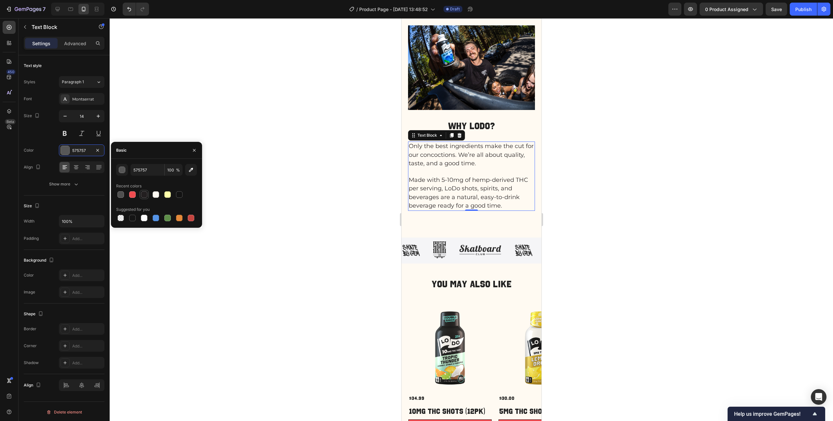
click at [142, 195] on div at bounding box center [144, 194] width 7 height 7
type input "231F20"
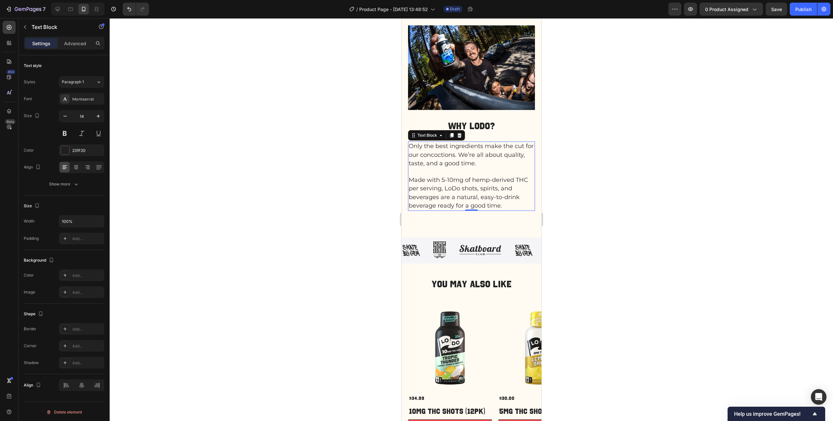
click at [478, 179] on span "Made with 5-10mg of hemp-derived THC per serving, LoDo shots, spirits, and beve…" at bounding box center [467, 192] width 119 height 33
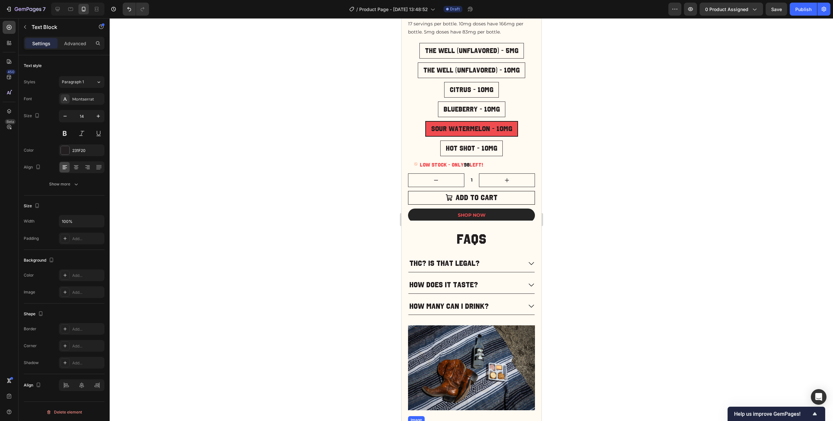
scroll to position [203, 0]
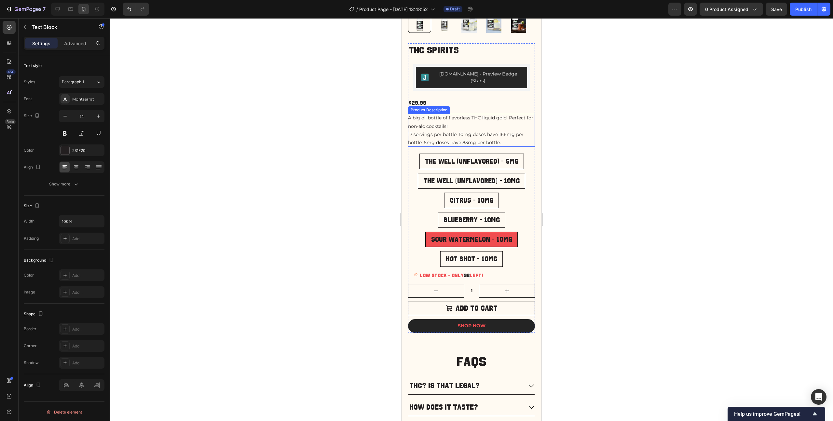
click at [465, 115] on div "A big ol' bottle of flavorless THC liquid gold. Perfect for non-alc cocktails! …" at bounding box center [471, 130] width 127 height 33
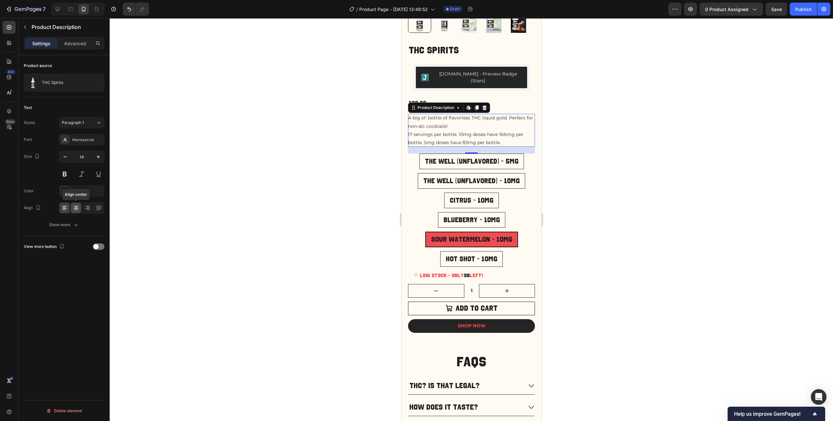
click at [76, 208] on icon at bounding box center [76, 208] width 7 height 7
click at [64, 209] on icon at bounding box center [64, 208] width 7 height 7
click at [65, 222] on div "Show more" at bounding box center [64, 225] width 30 height 7
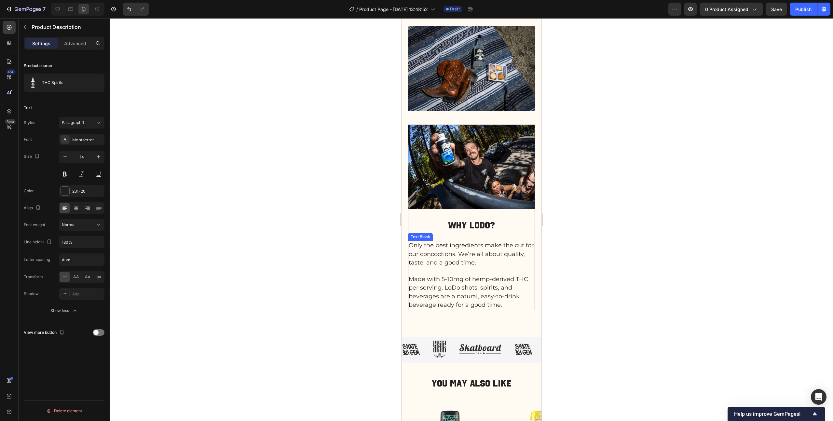
scroll to position [637, 0]
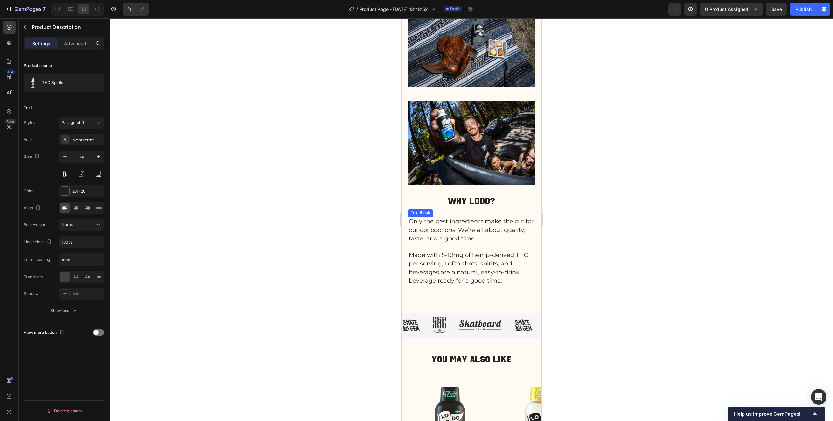
click at [457, 260] on span "Made with 5-10mg of hemp-derived THC per serving, LoDo shots, spirits, and beve…" at bounding box center [467, 267] width 119 height 33
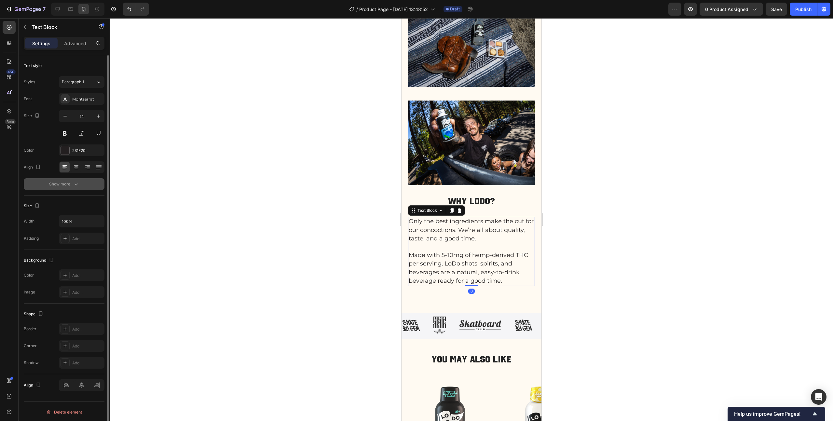
click at [58, 184] on div "Show more" at bounding box center [64, 184] width 30 height 7
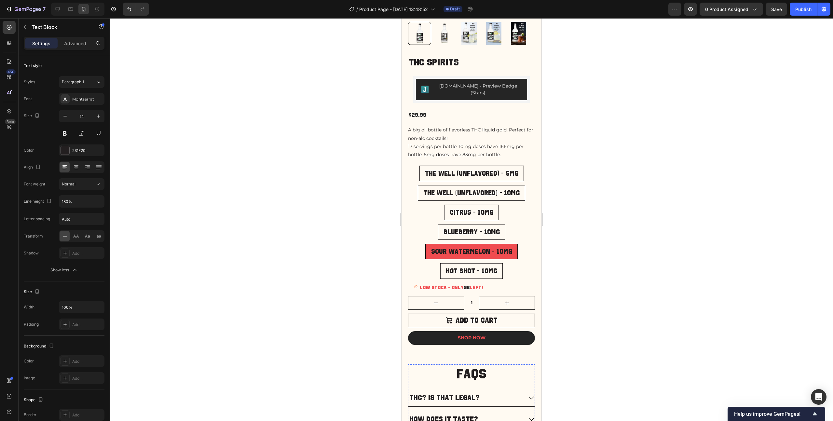
scroll to position [186, 0]
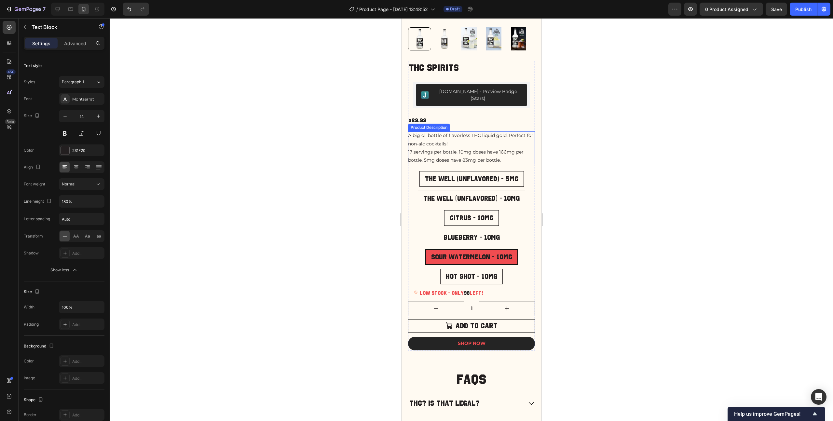
click at [447, 149] on p "17 servings per bottle. 10mg doses have 166mg per bottle. 5mg doses have 83mg p…" at bounding box center [465, 156] width 115 height 14
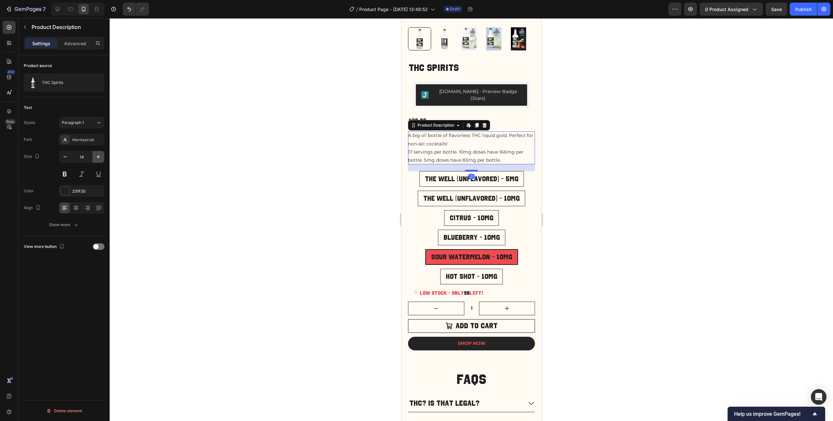
click at [97, 157] on icon "button" at bounding box center [98, 156] width 3 height 3
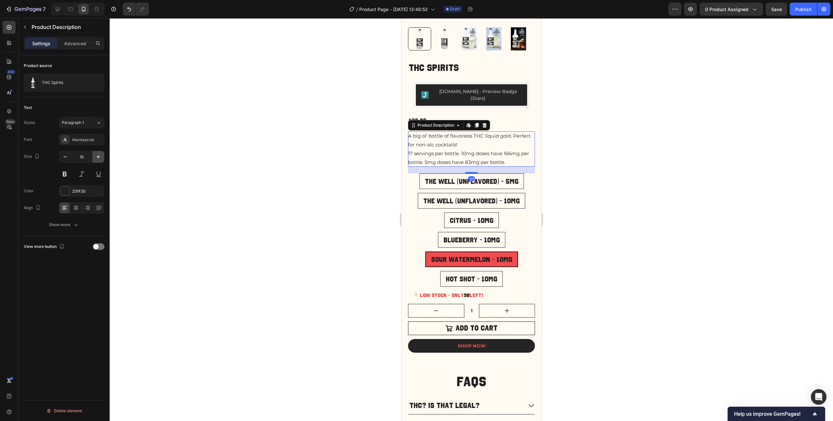
click at [97, 157] on icon "button" at bounding box center [98, 156] width 3 height 3
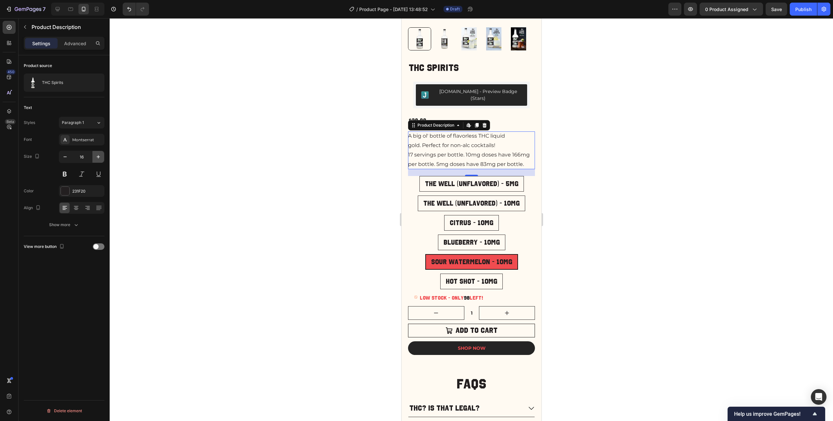
click at [97, 157] on icon "button" at bounding box center [98, 156] width 3 height 3
type input "17"
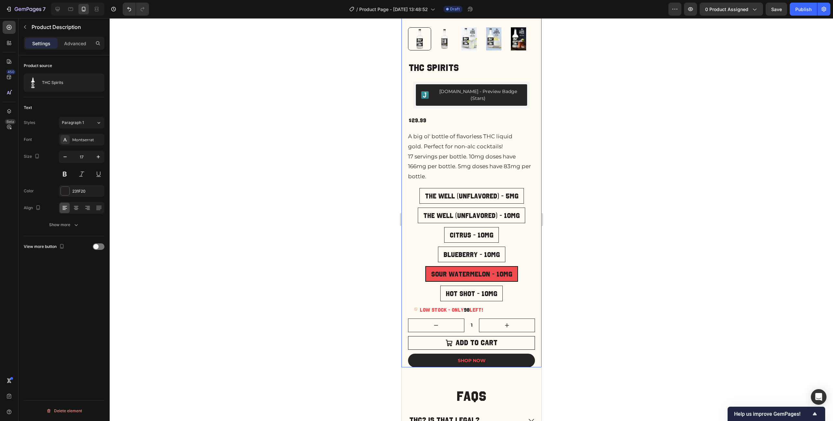
click at [530, 189] on div "Product Images THC Spirits Product Title Judge.me - Preview Badge (Stars) Judge…" at bounding box center [471, 117] width 140 height 499
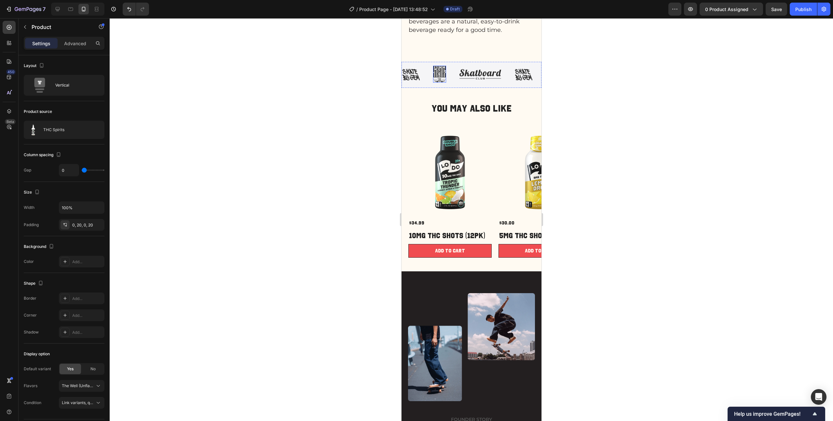
scroll to position [916, 0]
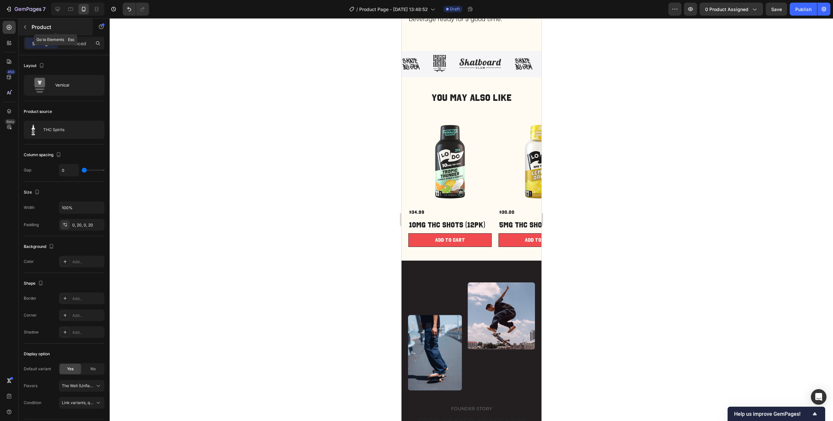
click at [23, 24] on icon "button" at bounding box center [24, 26] width 5 height 5
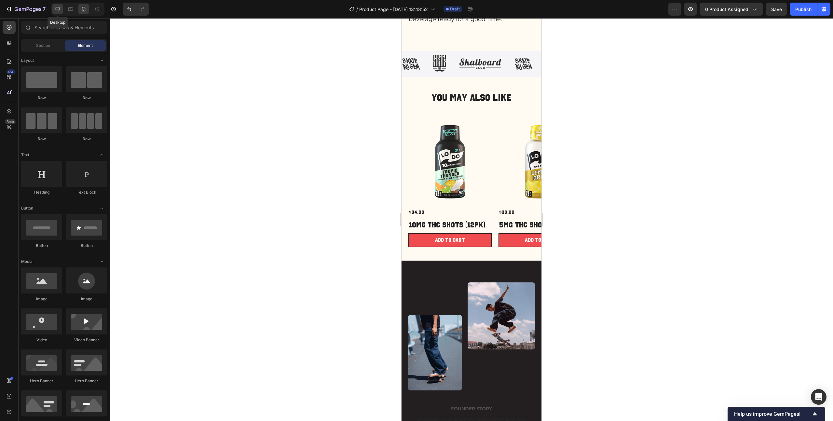
click at [61, 11] on icon at bounding box center [57, 9] width 7 height 7
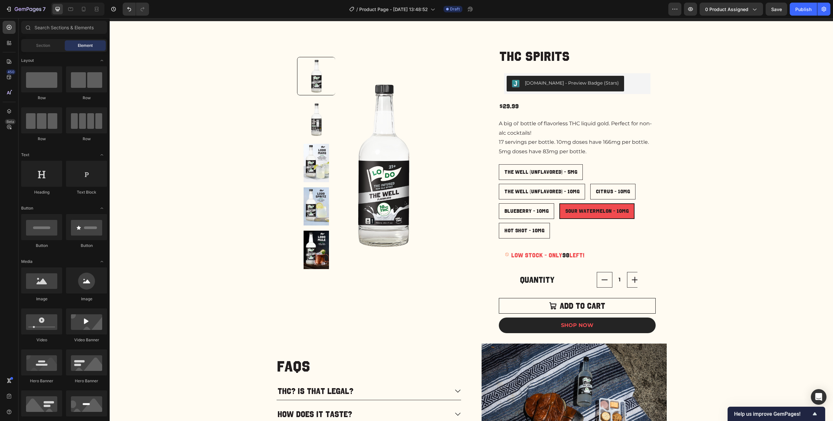
scroll to position [25, 0]
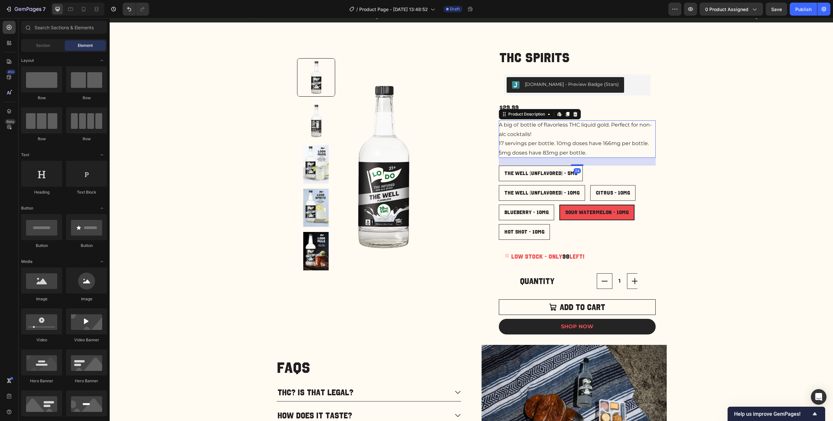
click at [521, 146] on div "A big ol' bottle of flavorless THC liquid gold. Perfect for non-alc cocktails! …" at bounding box center [577, 138] width 157 height 37
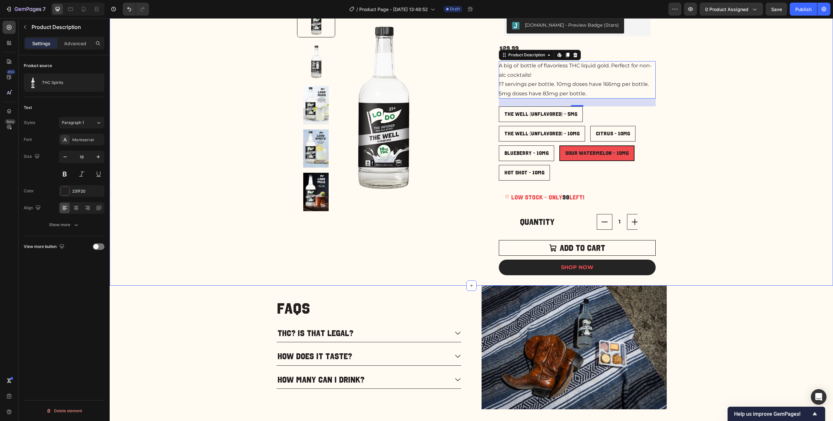
scroll to position [121, 0]
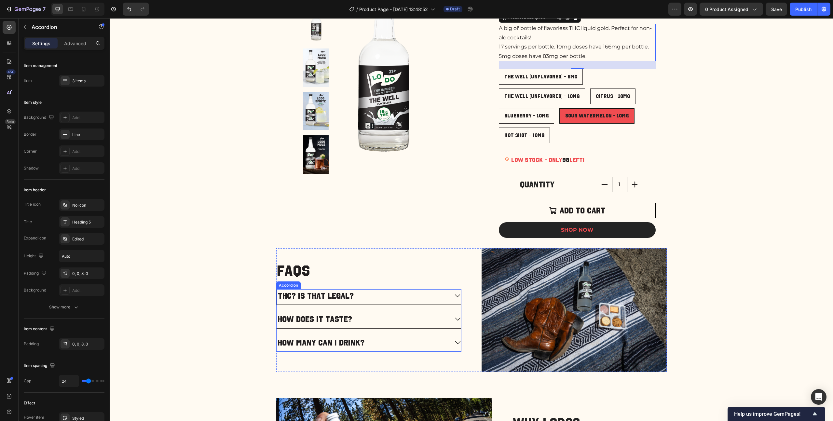
click at [439, 300] on div "THC? Is that legal?" at bounding box center [363, 296] width 172 height 13
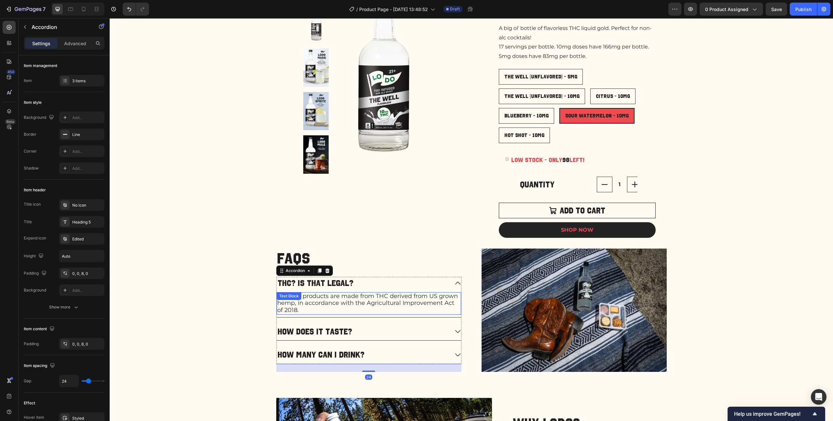
click at [407, 304] on span "Yes. Our products are made from THC derived from US grown hemp, in accordance w…" at bounding box center [367, 302] width 181 height 21
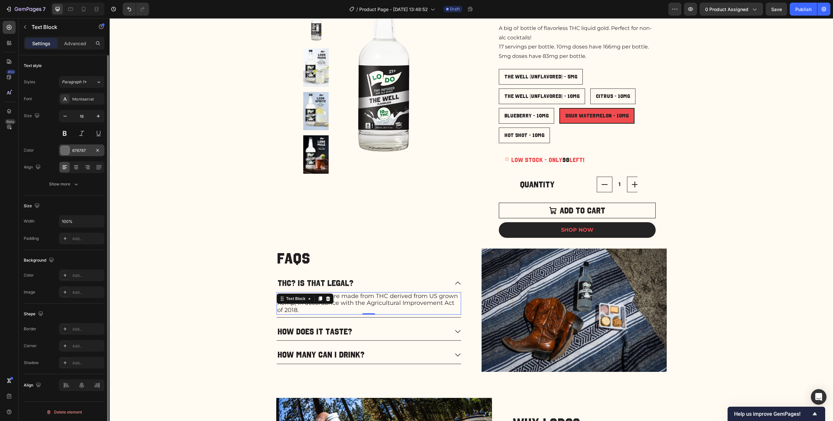
click at [74, 150] on div "676767" at bounding box center [81, 151] width 19 height 6
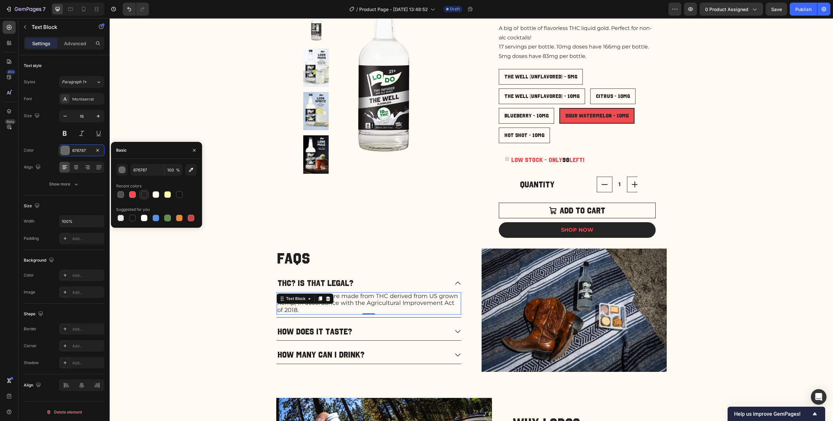
click at [144, 194] on div at bounding box center [144, 194] width 7 height 7
type input "231F20"
click at [387, 338] on div "How does it taste?" at bounding box center [363, 332] width 172 height 13
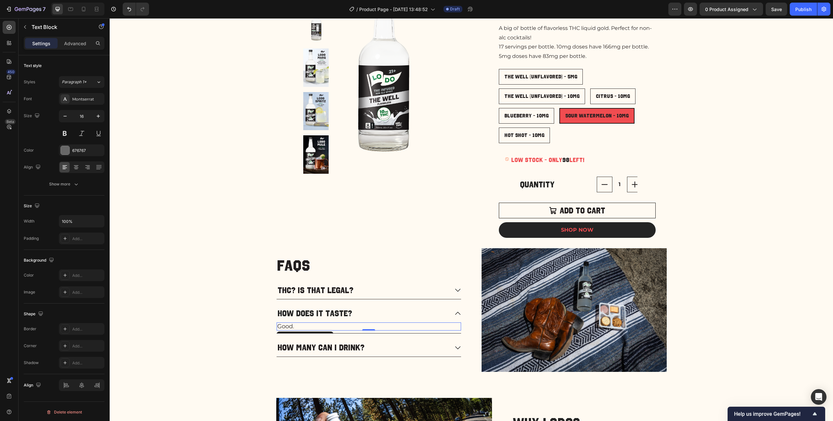
click at [312, 327] on p "Good." at bounding box center [368, 326] width 183 height 7
click at [75, 149] on div "676767" at bounding box center [81, 151] width 19 height 6
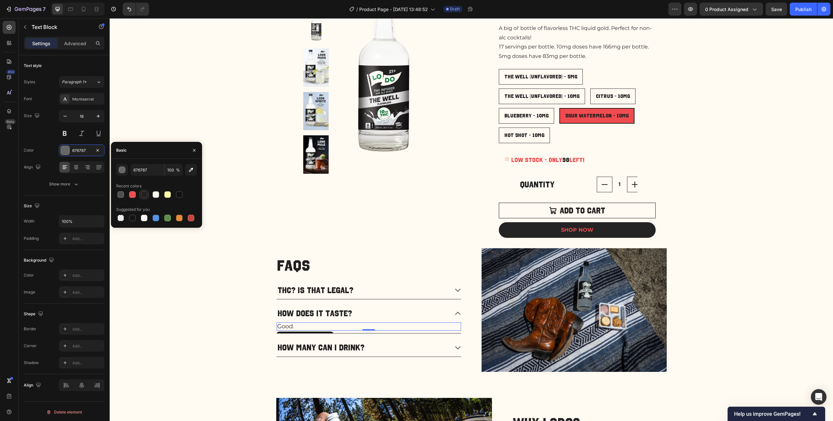
click at [144, 196] on div at bounding box center [144, 194] width 7 height 7
type input "231F20"
click at [426, 318] on div "How does it taste?" at bounding box center [363, 313] width 173 height 13
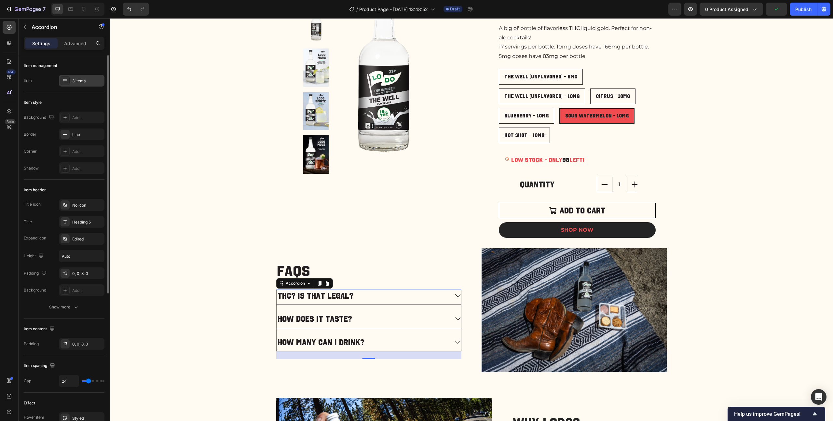
click at [83, 78] on div "3 items" at bounding box center [87, 81] width 31 height 6
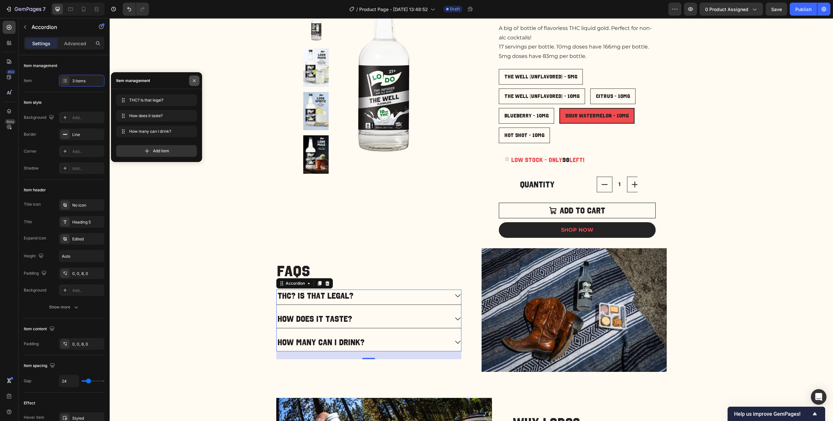
drag, startPoint x: 192, startPoint y: 78, endPoint x: 82, endPoint y: 60, distance: 110.9
click at [192, 78] on icon "button" at bounding box center [194, 80] width 5 height 5
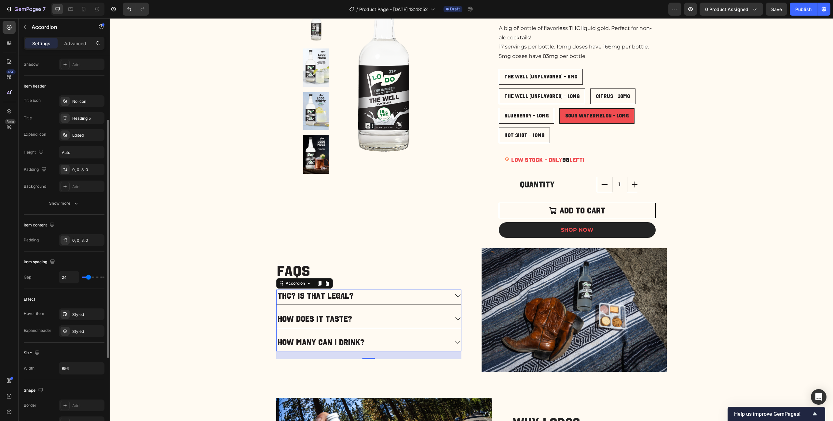
scroll to position [105, 0]
click at [456, 297] on icon at bounding box center [457, 295] width 7 height 7
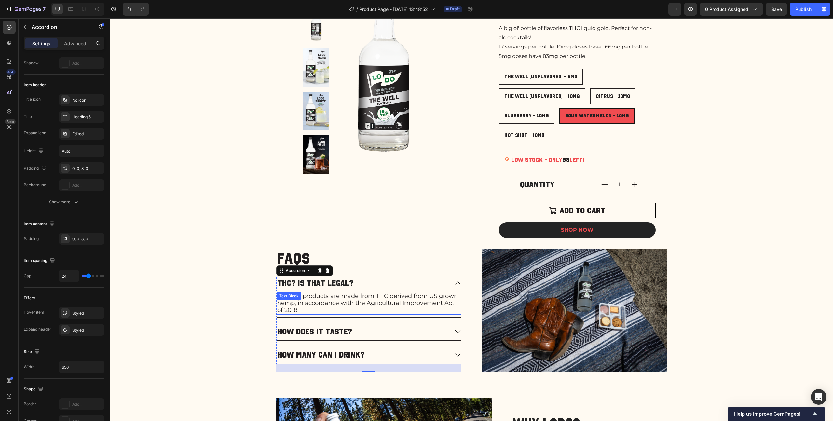
click at [367, 309] on p "Yes. Our products are made from THC derived from US grown hemp, in accordance w…" at bounding box center [368, 303] width 183 height 21
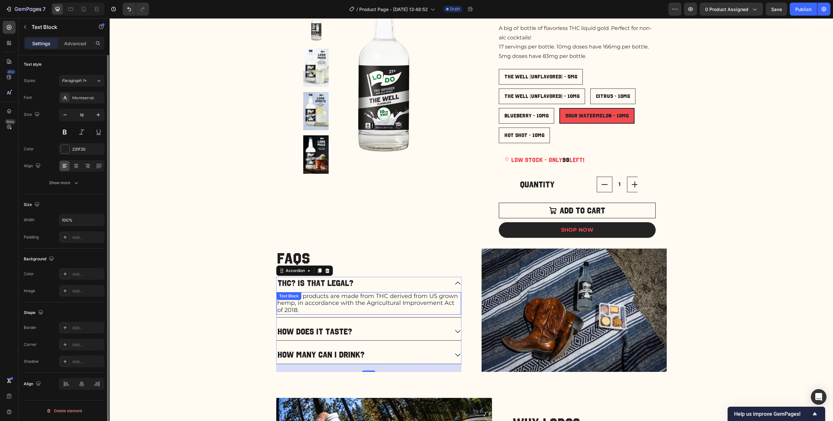
scroll to position [0, 0]
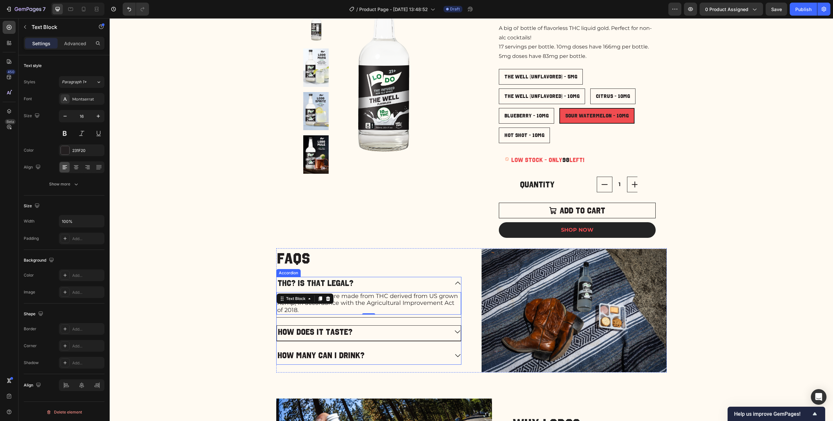
click at [391, 328] on div "How does it taste?" at bounding box center [363, 332] width 172 height 13
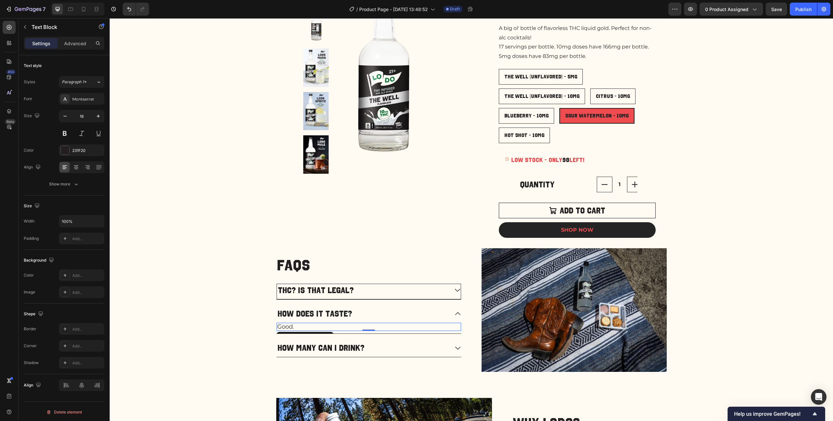
click at [309, 327] on p "Good." at bounding box center [368, 326] width 183 height 7
click at [63, 131] on button at bounding box center [65, 134] width 12 height 12
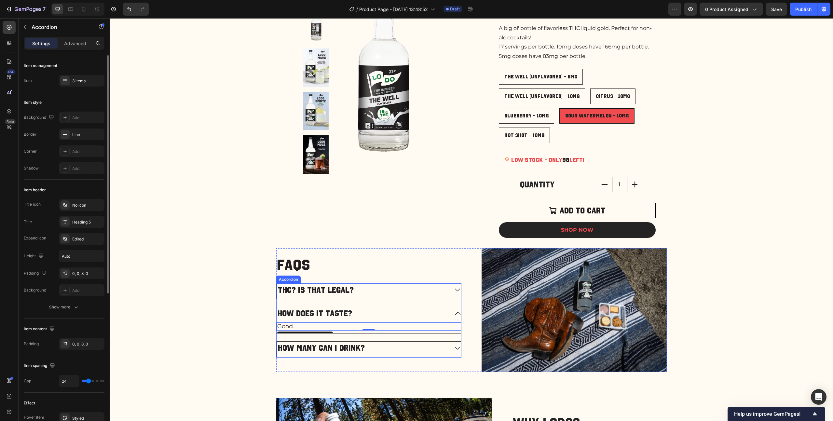
click at [384, 351] on div "How many can I drink?" at bounding box center [363, 348] width 172 height 13
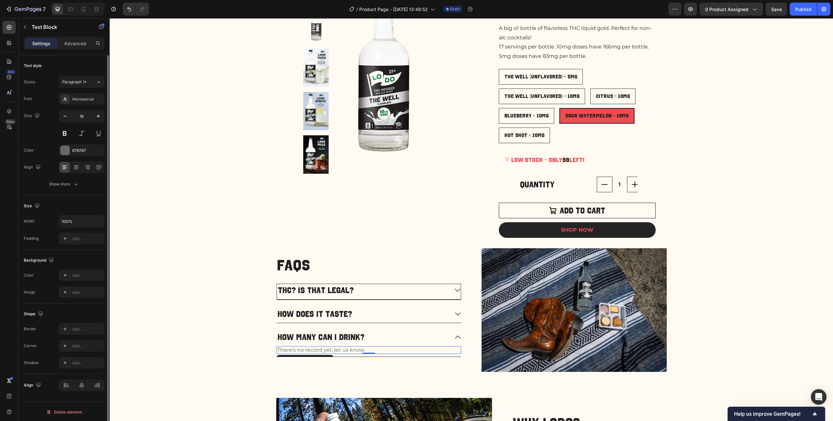
click at [359, 352] on p "There's no record yet, let us know." at bounding box center [368, 350] width 183 height 7
click at [81, 152] on div "676767" at bounding box center [81, 151] width 19 height 6
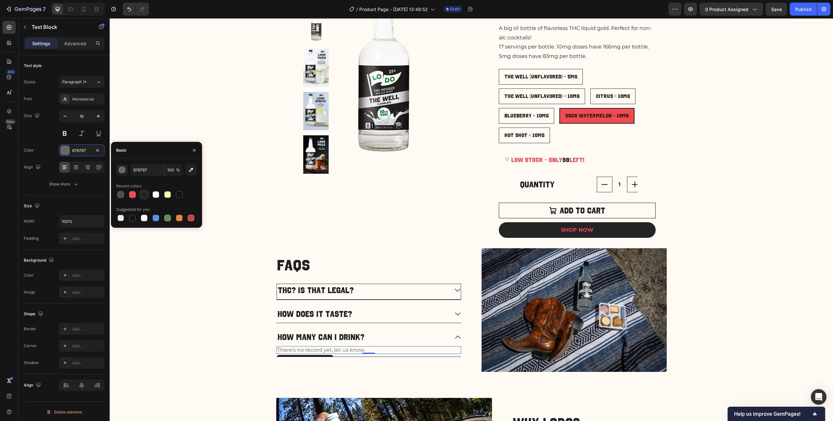
click at [145, 196] on div at bounding box center [144, 194] width 7 height 7
type input "231F20"
click at [98, 118] on icon "button" at bounding box center [98, 116] width 7 height 7
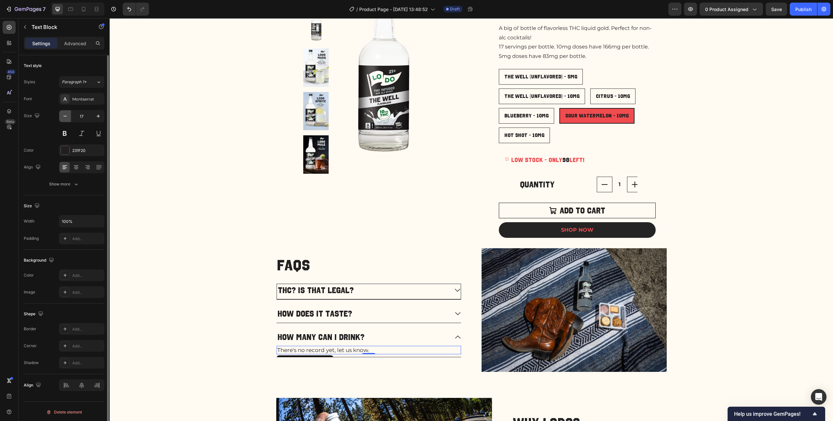
click at [61, 118] on button "button" at bounding box center [65, 116] width 12 height 12
type input "16"
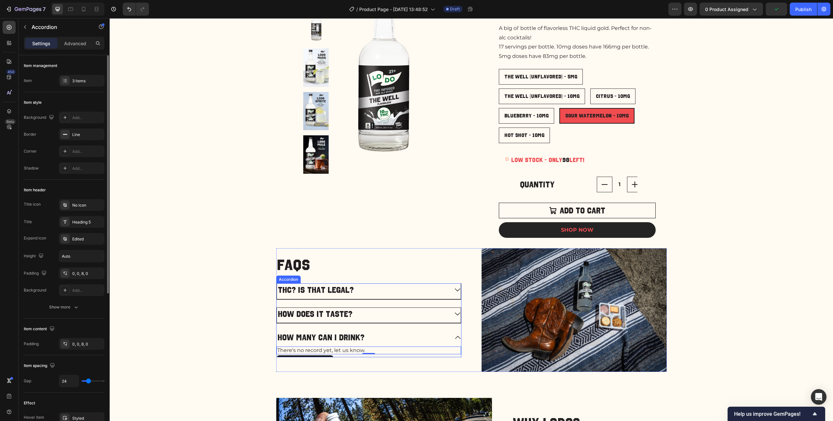
click at [387, 319] on div "How does it taste?" at bounding box center [363, 314] width 172 height 13
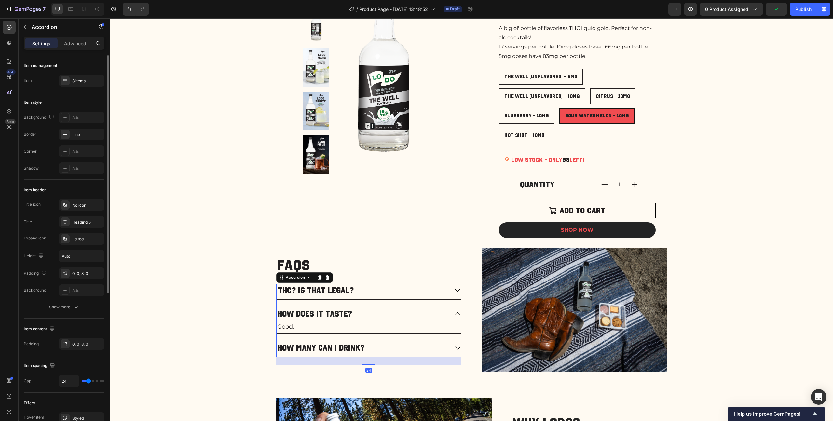
click at [387, 301] on div "THC? Is that legal? How does it taste? Good. Text Block How many can I drink?" at bounding box center [368, 321] width 185 height 74
click at [388, 297] on div "THC? Is that legal?" at bounding box center [369, 292] width 184 height 16
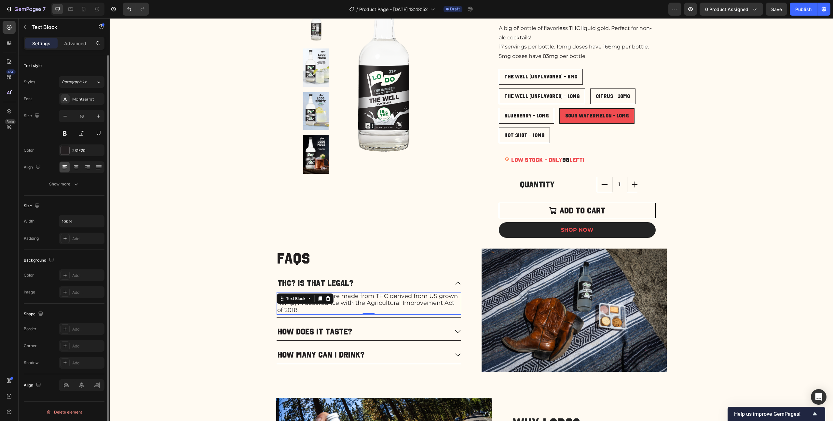
click at [350, 305] on span "Yes. Our products are made from THC derived from US grown hemp, in accordance w…" at bounding box center [367, 302] width 181 height 21
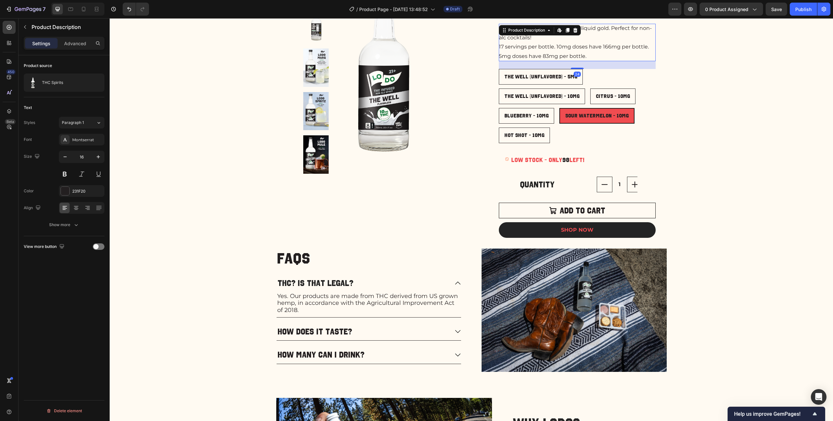
click at [544, 51] on div "A big ol' bottle of flavorless THC liquid gold. Perfect for non-alc cocktails! …" at bounding box center [577, 42] width 157 height 37
click at [63, 170] on button at bounding box center [65, 174] width 12 height 12
click at [97, 156] on icon "button" at bounding box center [98, 157] width 7 height 7
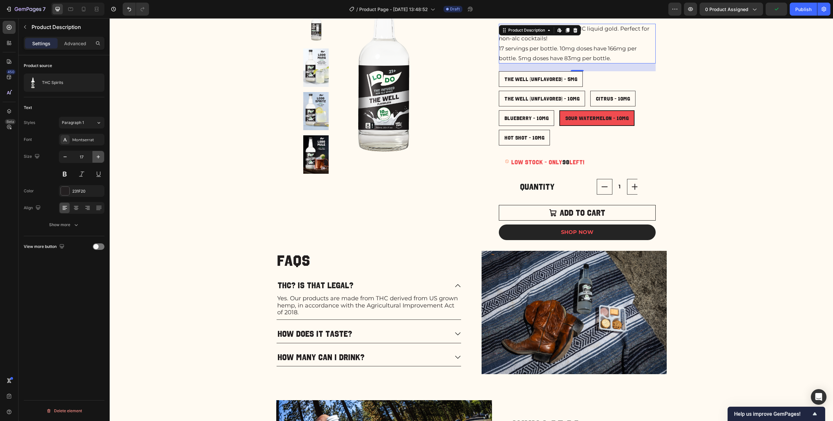
click at [97, 156] on icon "button" at bounding box center [98, 157] width 7 height 7
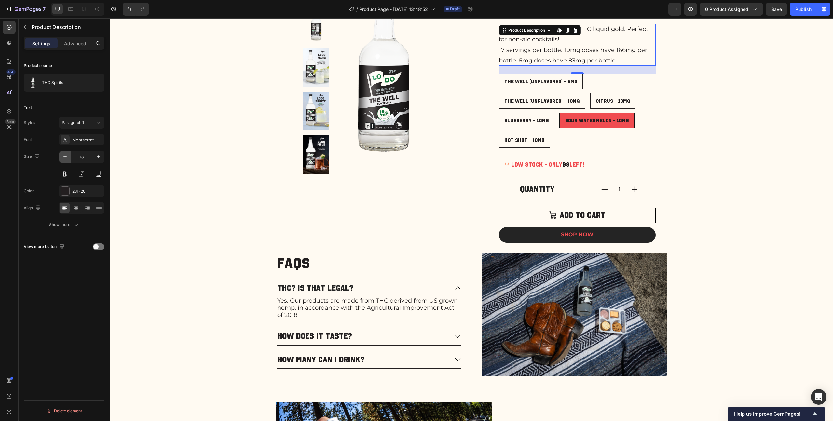
click at [65, 158] on icon "button" at bounding box center [65, 157] width 7 height 7
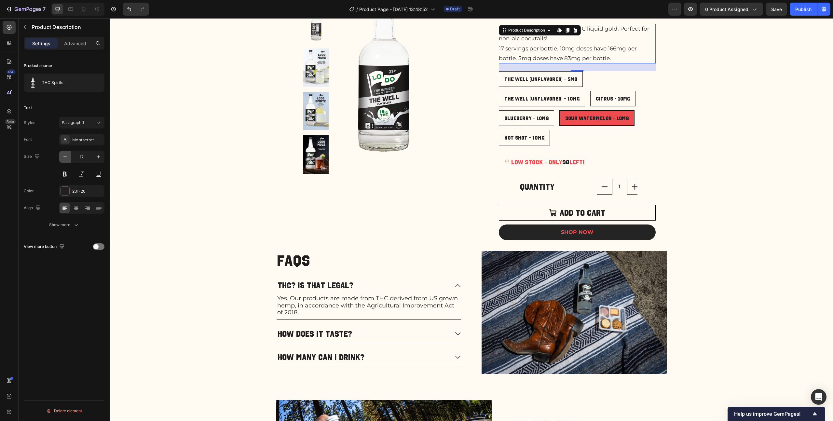
click at [65, 158] on icon "button" at bounding box center [65, 157] width 7 height 7
type input "16"
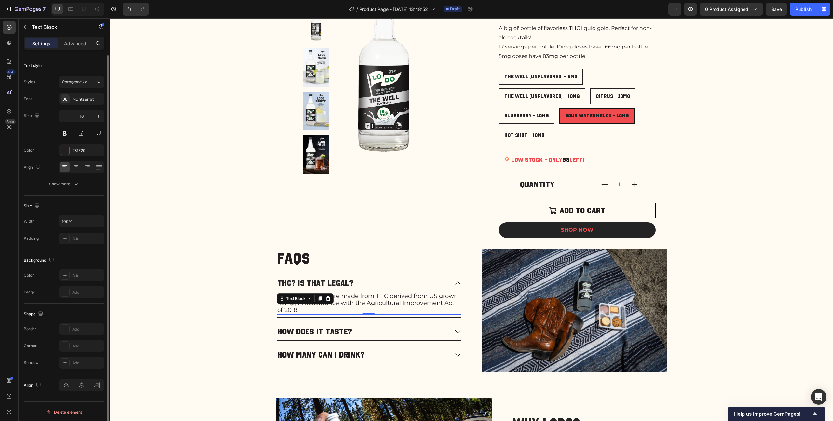
click at [372, 304] on span "Yes. Our products are made from THC derived from US grown hemp, in accordance w…" at bounding box center [367, 302] width 181 height 21
click at [88, 86] on button "Paragraph 1*" at bounding box center [82, 82] width 46 height 12
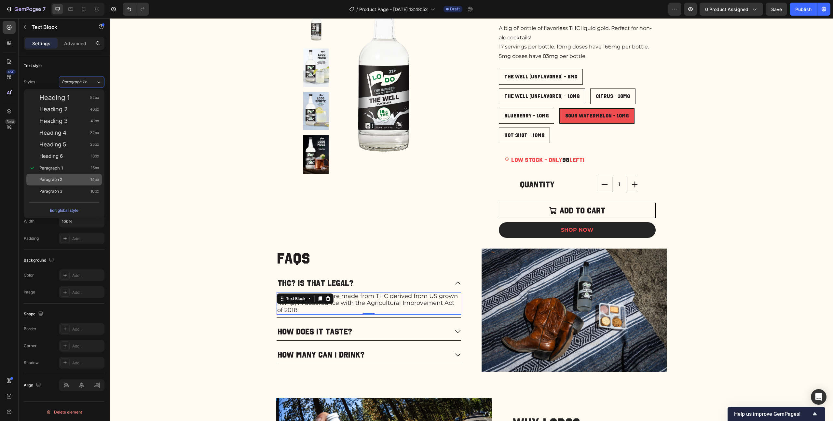
click at [66, 183] on div "Paragraph 2 14px" at bounding box center [63, 180] width 75 height 12
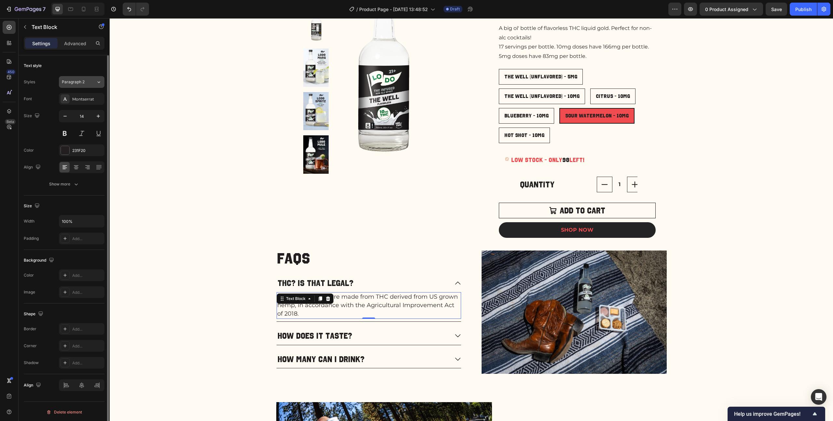
click at [83, 80] on span "Paragraph 2" at bounding box center [73, 82] width 23 height 6
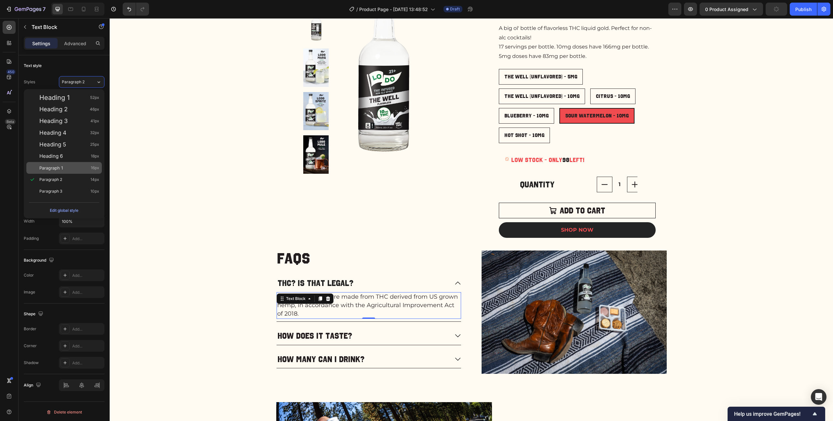
click at [54, 169] on span "Paragraph 1" at bounding box center [50, 168] width 23 height 7
type input "16"
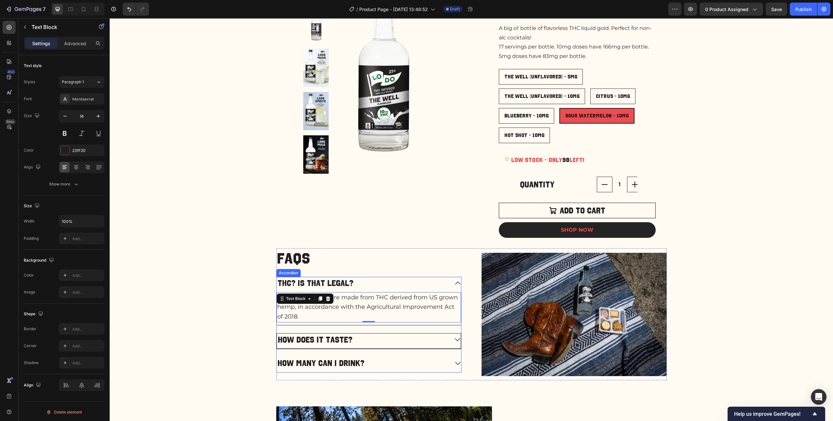
click at [378, 341] on div "How does it taste?" at bounding box center [363, 339] width 172 height 13
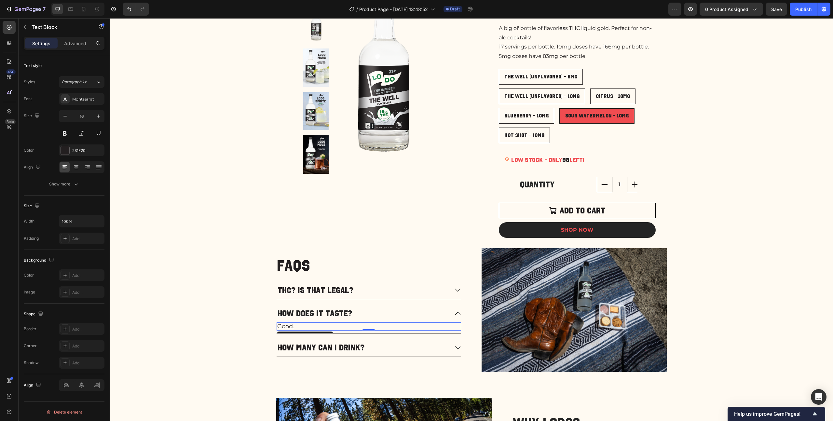
click at [302, 322] on div "Good." at bounding box center [369, 326] width 184 height 8
click at [94, 86] on button "Paragraph 1*" at bounding box center [82, 82] width 46 height 12
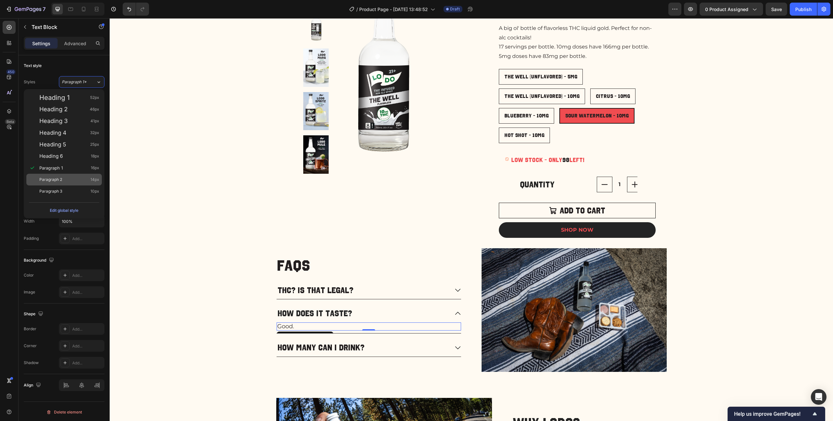
click at [62, 181] on div "Paragraph 2 14px" at bounding box center [69, 179] width 60 height 7
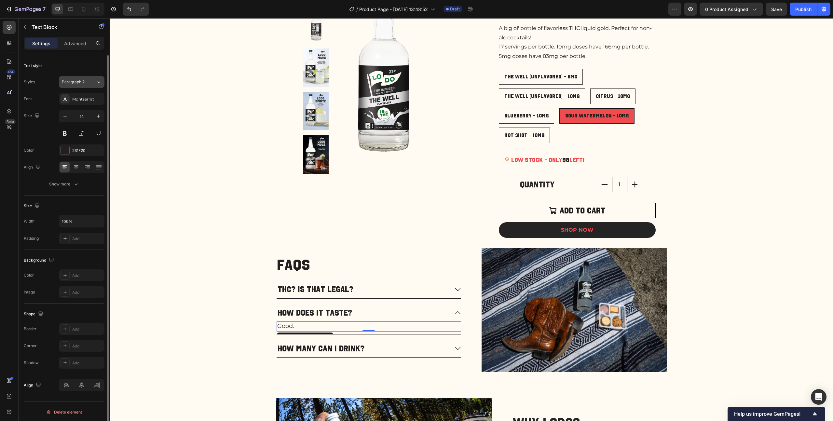
click at [87, 84] on div "Paragraph 2" at bounding box center [75, 82] width 26 height 6
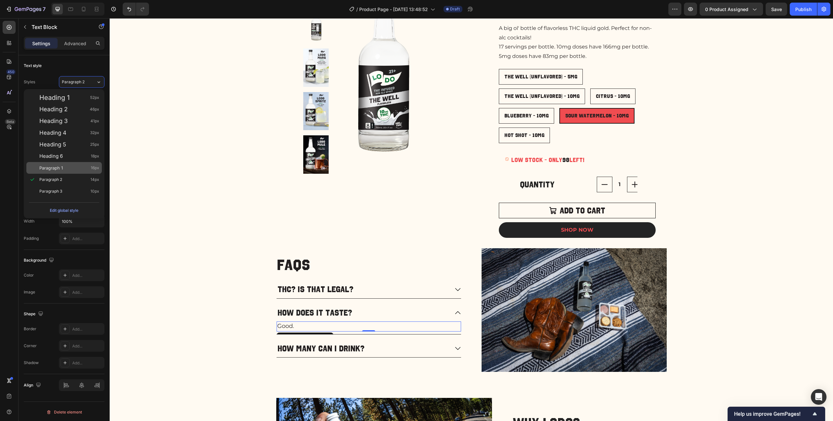
click at [65, 165] on div "Paragraph 1 16px" at bounding box center [69, 168] width 60 height 7
type input "16"
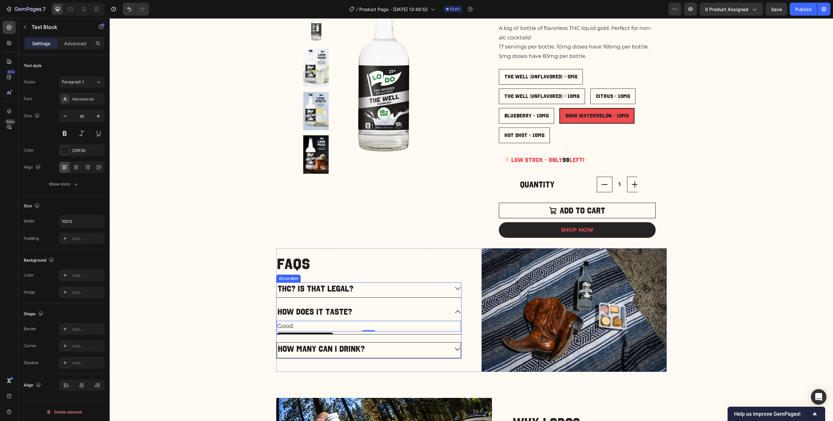
click at [399, 351] on div "How many can I drink?" at bounding box center [363, 349] width 172 height 13
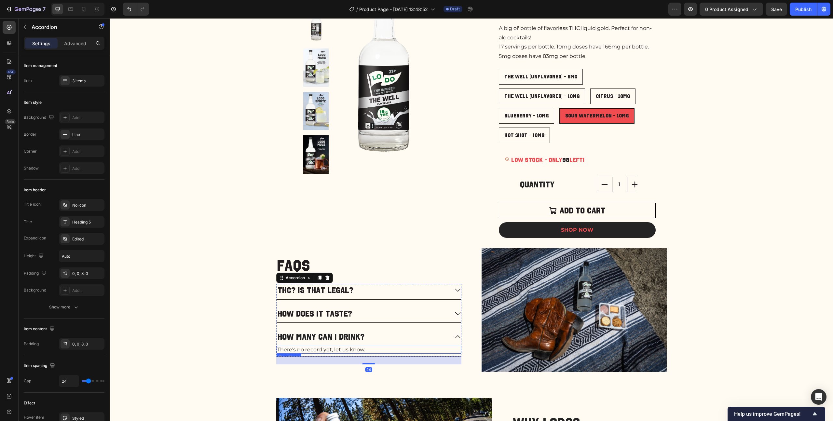
click at [370, 350] on p "There's no record yet, let us know." at bounding box center [368, 349] width 183 height 7
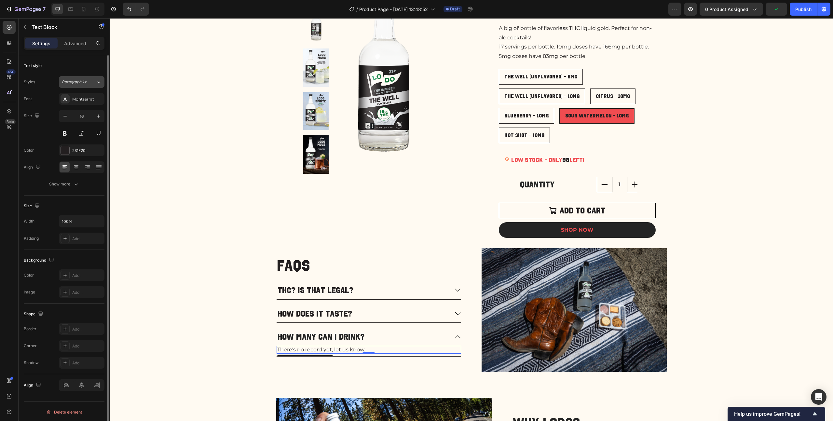
click at [85, 81] on span "Paragraph 1*" at bounding box center [74, 82] width 25 height 6
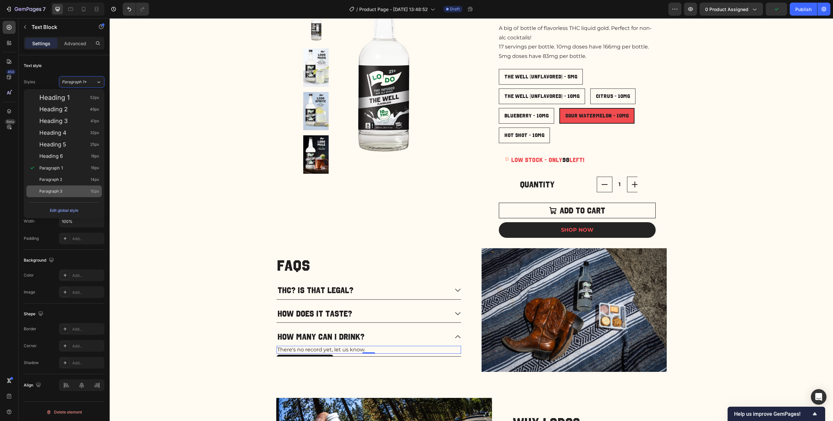
click at [70, 186] on div "Paragraph 3 10px" at bounding box center [63, 191] width 75 height 12
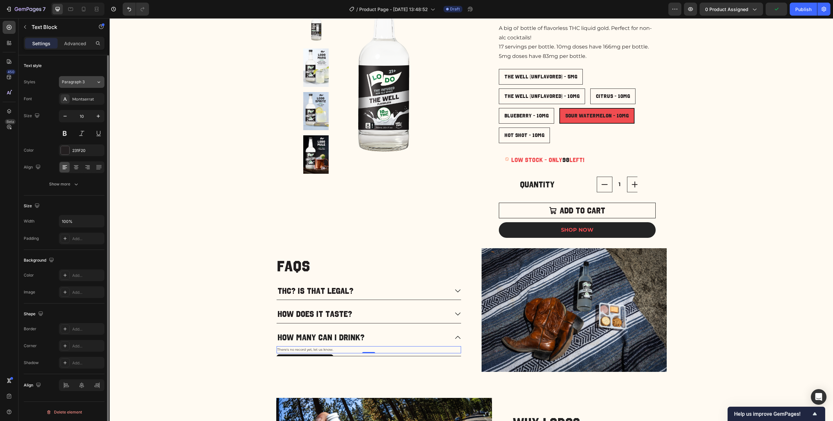
click at [87, 78] on button "Paragraph 3" at bounding box center [82, 82] width 46 height 12
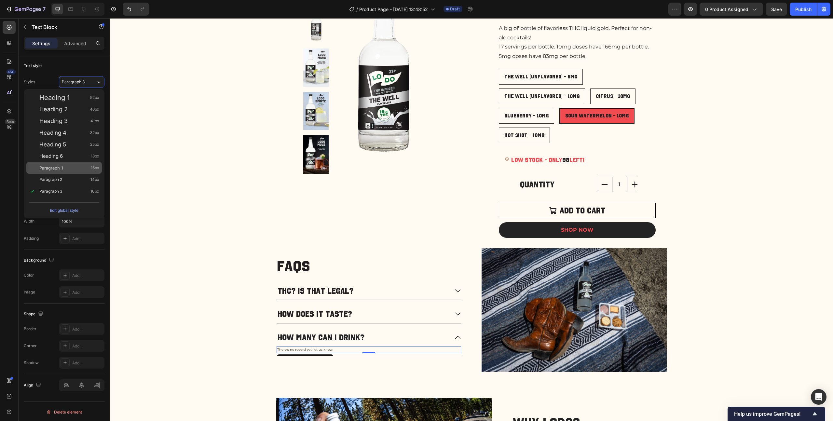
click at [74, 167] on div "Paragraph 1 16px" at bounding box center [69, 168] width 60 height 7
type input "16"
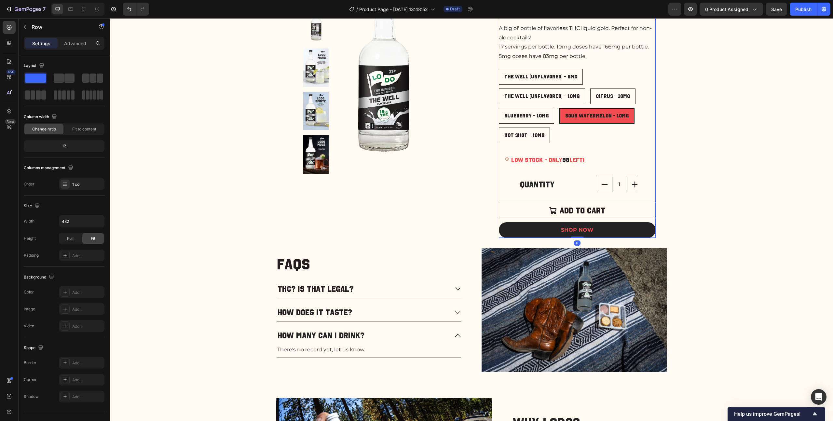
click at [570, 61] on div "THC Spirits Product Title Judge.me - Preview Badge (Stars) Judge.me Row $29.99 …" at bounding box center [577, 95] width 157 height 286
click at [438, 321] on div "How does it taste?" at bounding box center [369, 314] width 184 height 16
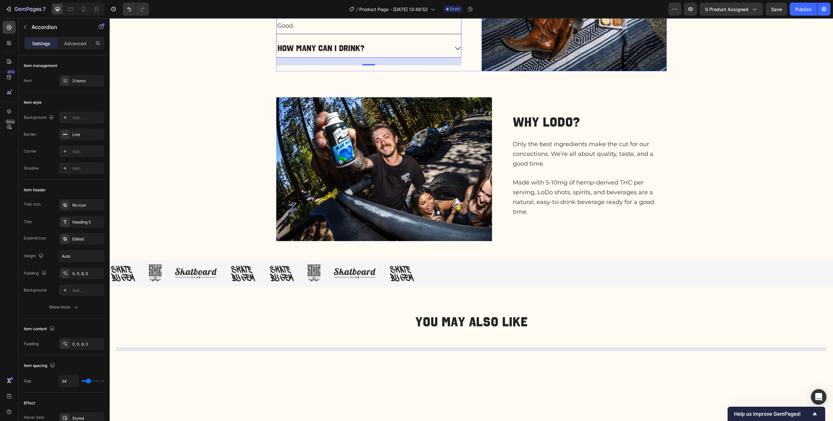
scroll to position [422, 0]
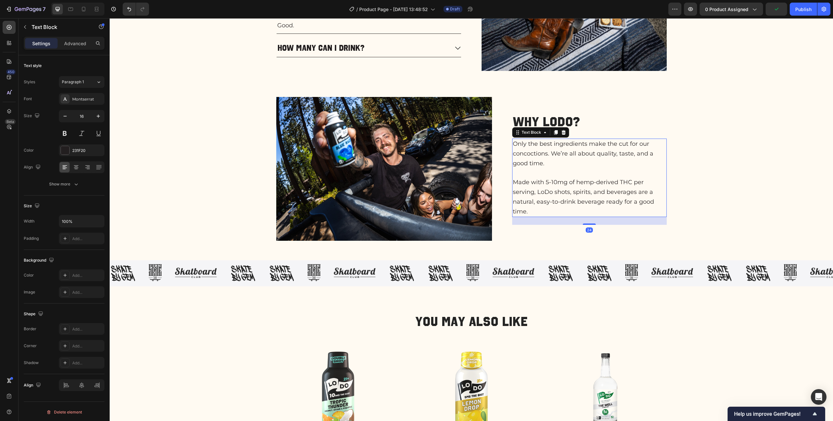
click at [550, 149] on p "Only the best ingredients make the cut for our concoctions. We’re all about qua…" at bounding box center [589, 153] width 153 height 29
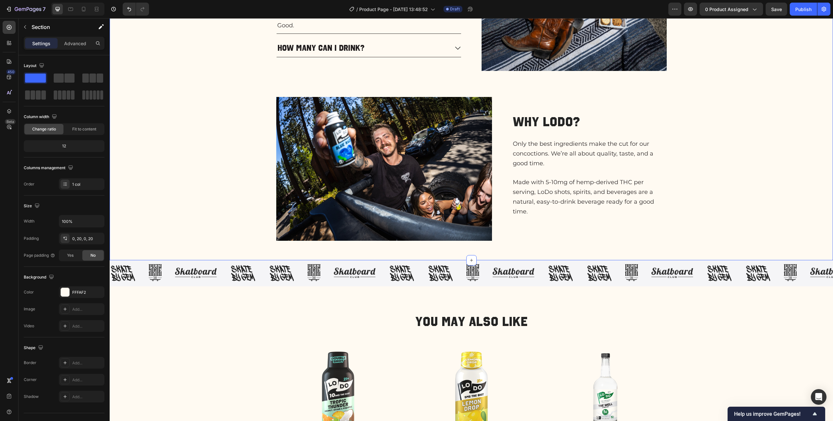
click at [750, 204] on div "FAQs Heading THC? Is that legal? How does it taste? Good. Text Block How many c…" at bounding box center [471, 103] width 710 height 313
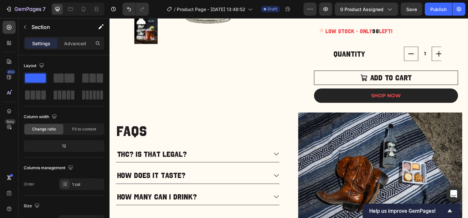
scroll to position [247, 0]
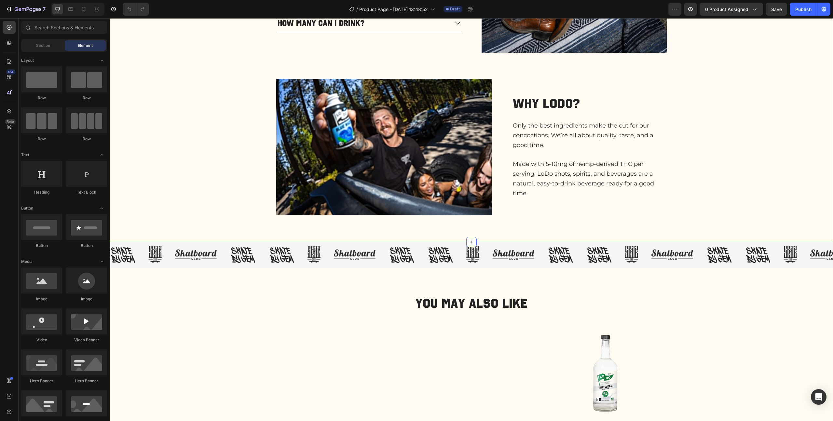
scroll to position [444, 0]
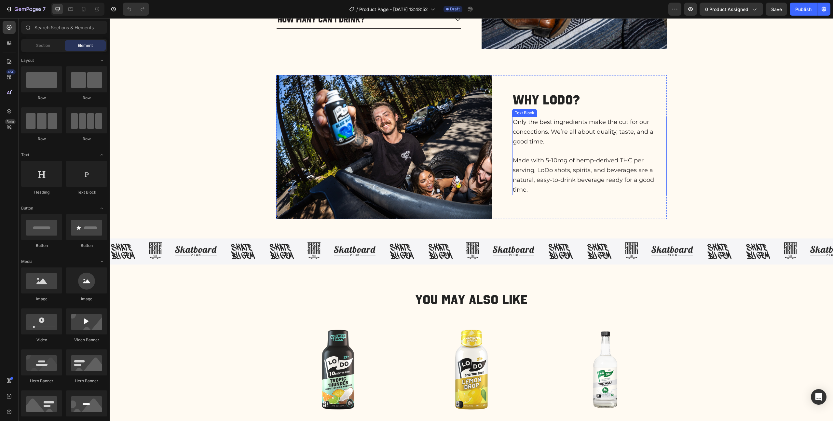
click at [468, 179] on span "Made with 5-10mg of hemp-derived THC per serving, LoDo shots, spirits, and beve…" at bounding box center [583, 175] width 141 height 36
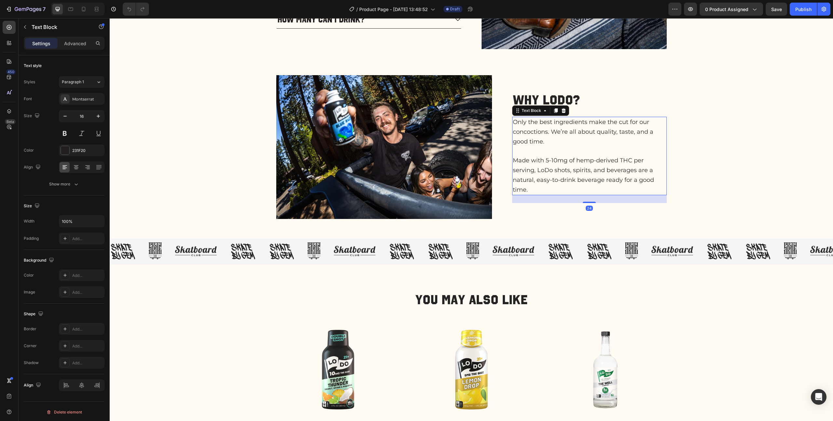
click at [468, 180] on span "Made with 5-10mg of hemp-derived THC per serving, LoDo shots, spirits, and beve…" at bounding box center [583, 175] width 141 height 36
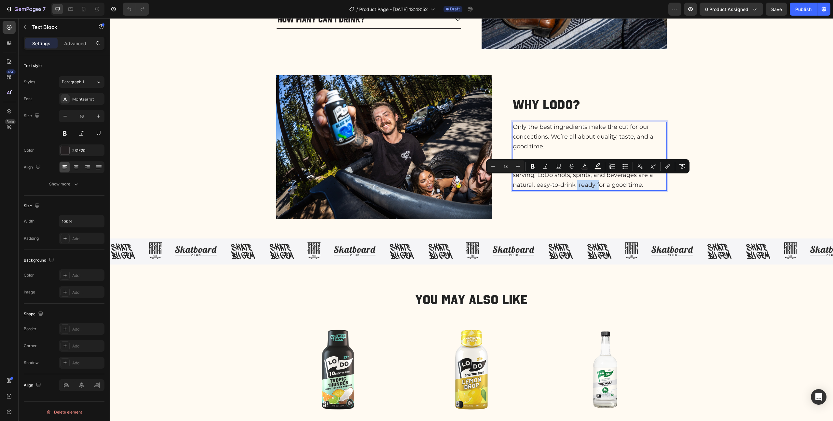
scroll to position [449, 0]
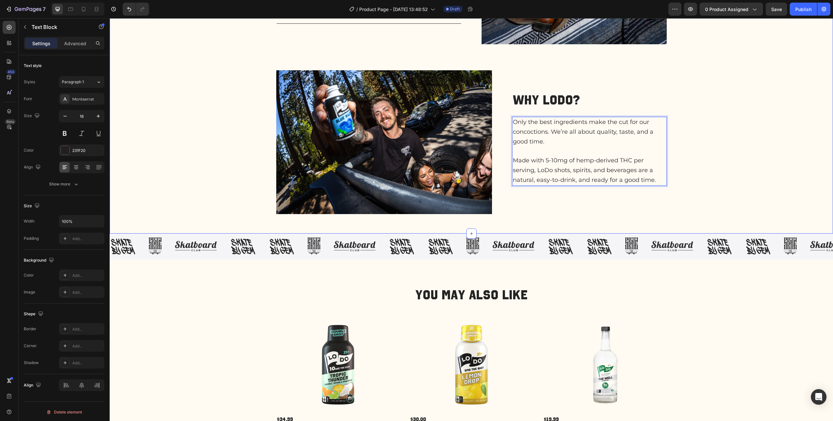
click at [468, 189] on div "FAQs Heading THC? Is that legal? How does it taste? How many can I drink? Accor…" at bounding box center [471, 77] width 710 height 313
click at [468, 171] on span "Made with 5-10mg of hemp-derived THC per serving, LoDo shots, spirits, and beve…" at bounding box center [584, 170] width 143 height 27
click at [468, 169] on p "Made with 5-10mg of hemp-derived THC per serving, LoDo shots, spirits, and beve…" at bounding box center [589, 170] width 153 height 29
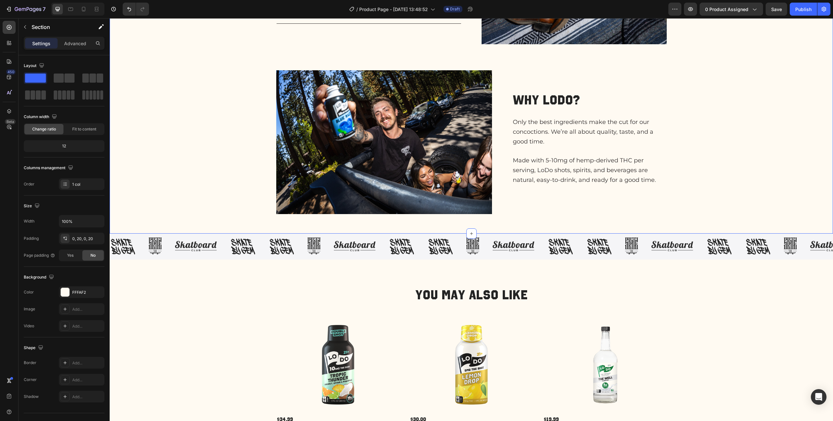
click at [468, 212] on div "FAQs Heading THC? Is that legal? How does it taste? How many can I drink? Accor…" at bounding box center [471, 77] width 710 height 313
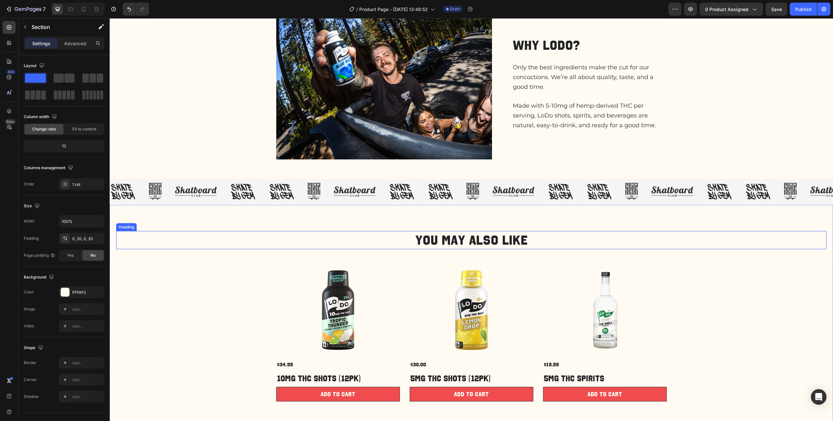
scroll to position [479, 0]
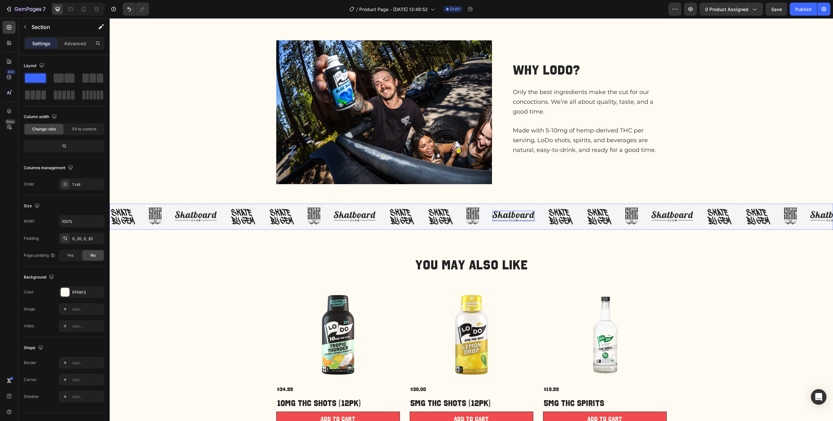
click at [468, 214] on img at bounding box center [513, 216] width 42 height 10
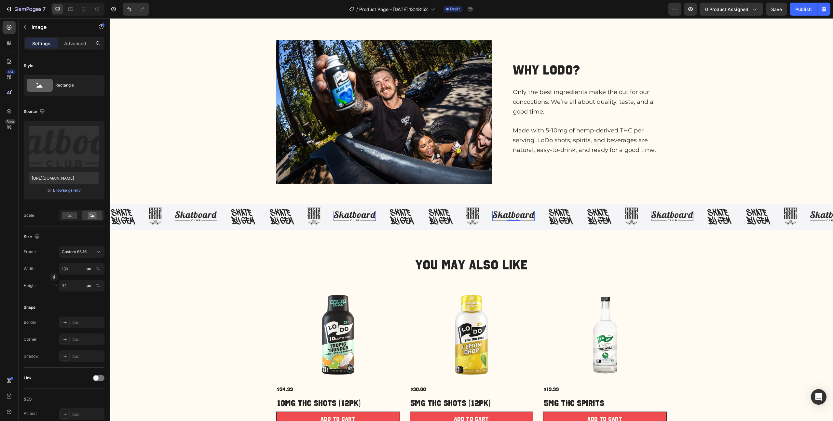
click at [356, 218] on div "Image 0" at bounding box center [354, 216] width 42 height 10
click at [64, 188] on div "Browse gallery" at bounding box center [67, 190] width 28 height 6
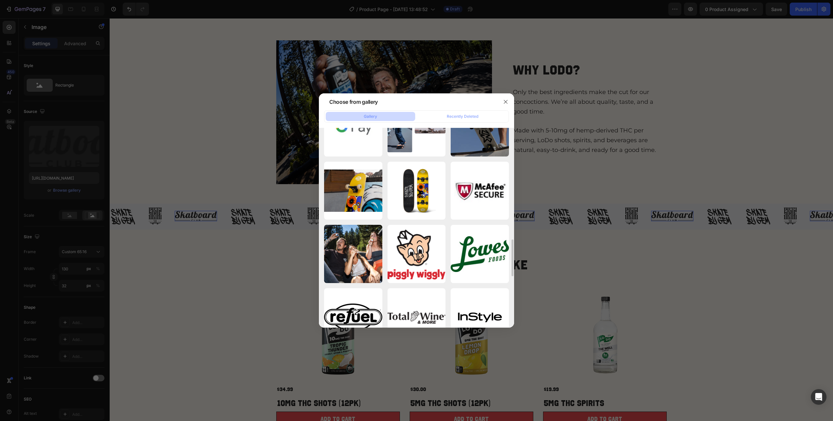
scroll to position [606, 0]
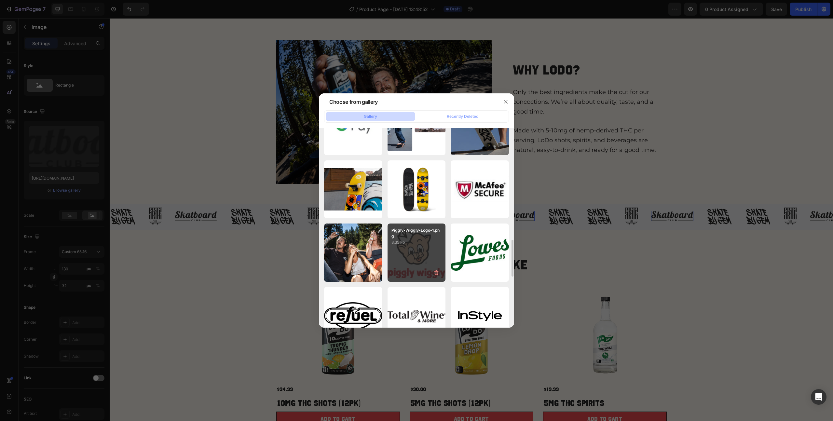
click at [420, 218] on div "Piggly-Wiggly-Logo-1.png 8.35 kb" at bounding box center [416, 253] width 58 height 58
type input "https://cdn.shopify.com/s/files/1/0694/5872/2974/files/gempages_584857236635911…"
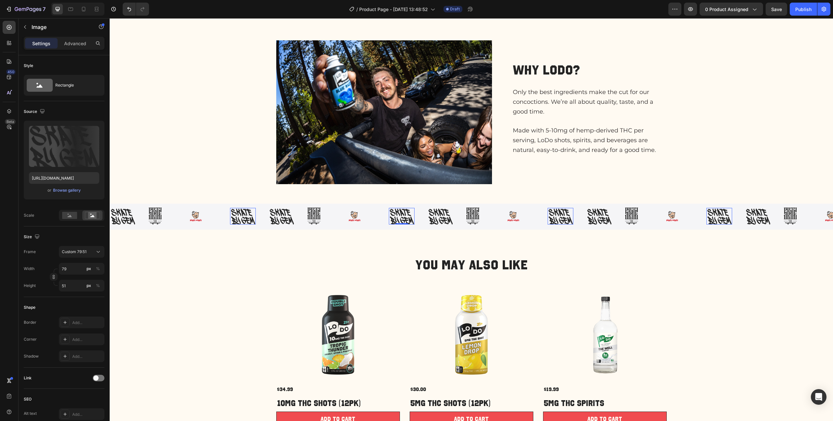
click at [404, 214] on img at bounding box center [402, 216] width 26 height 17
click at [70, 148] on label at bounding box center [64, 146] width 70 height 41
click at [70, 152] on input "file" at bounding box center [64, 157] width 45 height 11
click at [63, 190] on div "Browse gallery" at bounding box center [67, 190] width 28 height 6
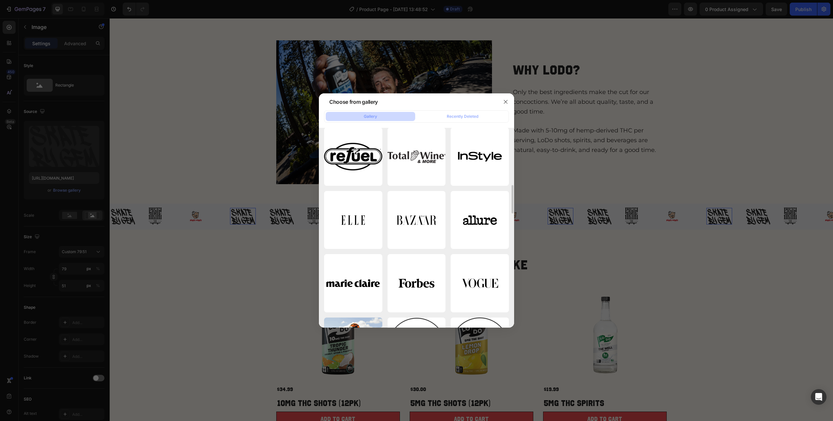
scroll to position [720, 0]
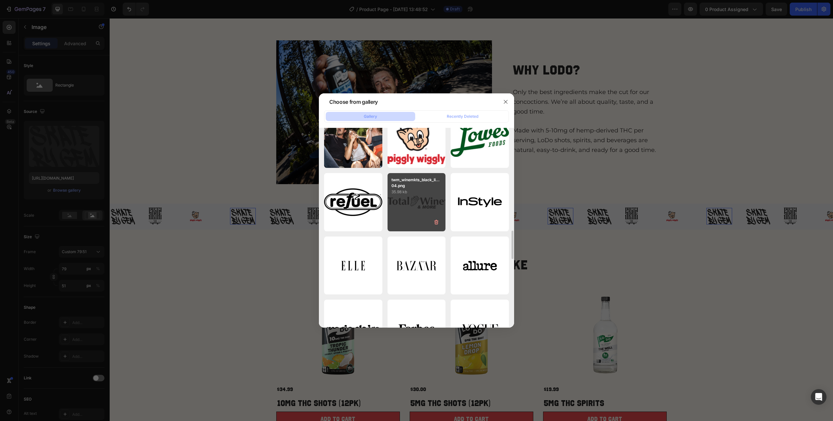
click at [401, 196] on div "twm_winemkts_black_li...04.png 35.98 kb" at bounding box center [416, 202] width 58 height 58
type input "https://cdn.shopify.com/s/files/1/0694/5872/2974/files/gempages_584857236635911…"
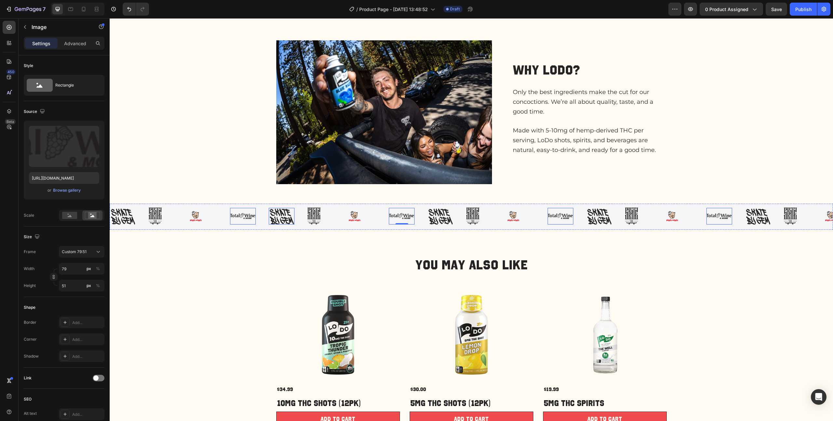
click at [278, 215] on img at bounding box center [282, 216] width 26 height 17
click at [64, 189] on div "Browse gallery" at bounding box center [67, 190] width 28 height 6
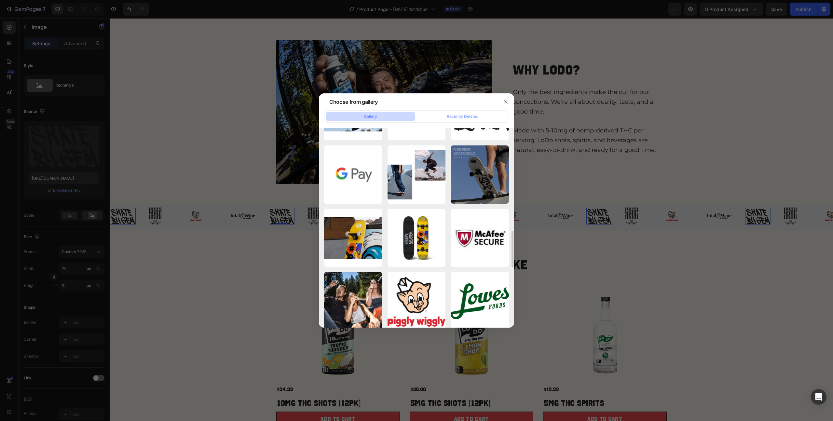
scroll to position [608, 0]
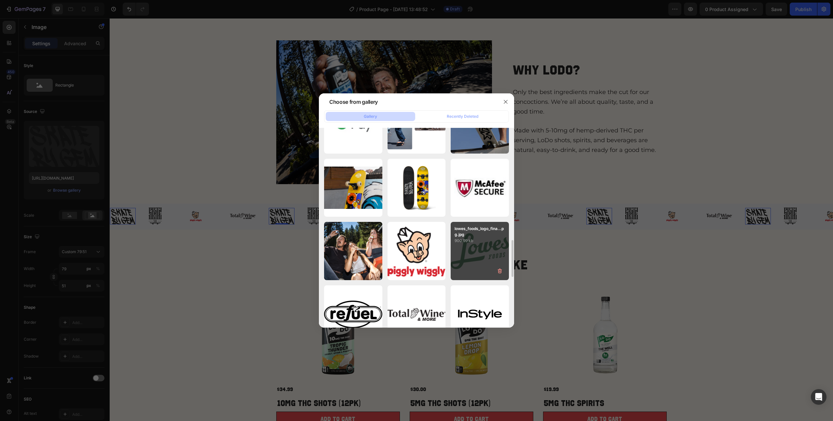
click at [468, 218] on div "lowes_foods_logo_fina...pg.jpg 900.99 kb" at bounding box center [480, 251] width 58 height 58
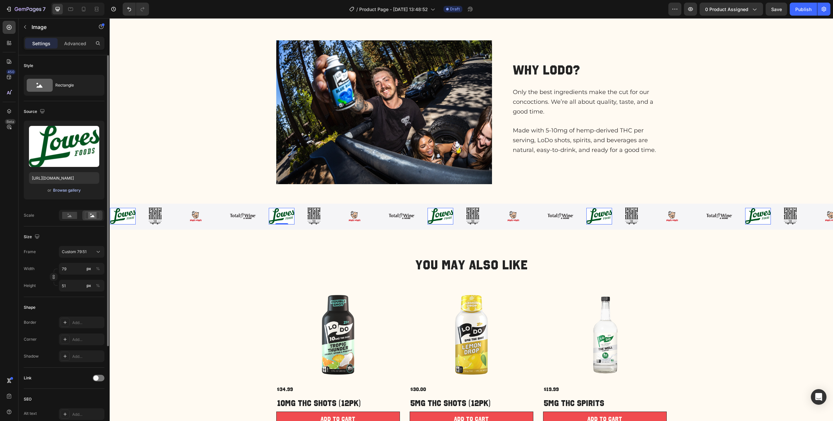
click at [70, 191] on div "Browse gallery" at bounding box center [67, 190] width 28 height 6
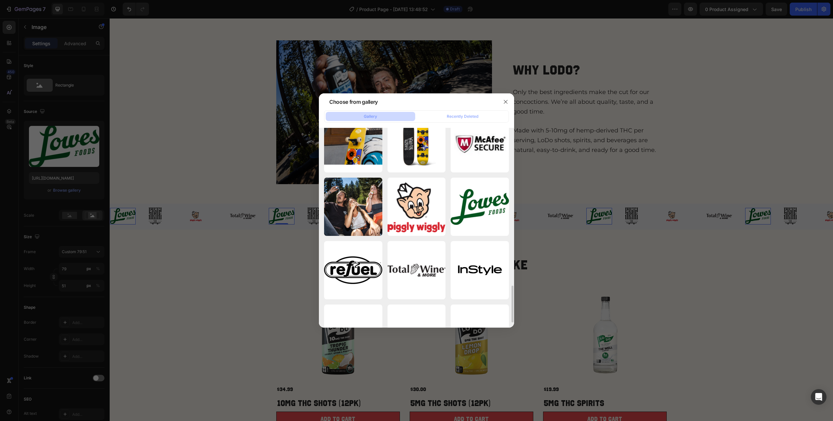
scroll to position [684, 0]
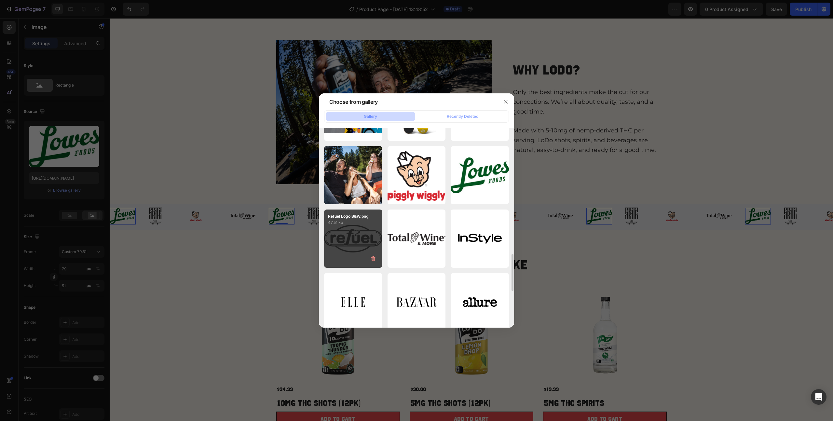
click at [365, 218] on div "Refuel Logo B&W.png 47.51 kb" at bounding box center [353, 239] width 58 height 58
type input "https://cdn.shopify.com/s/files/1/0694/5872/2974/files/gempages_584857236635911…"
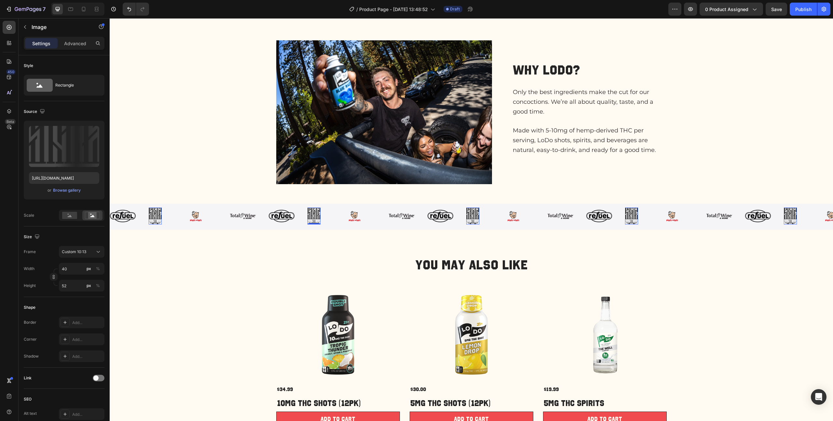
click at [319, 216] on img at bounding box center [313, 216] width 13 height 17
click at [61, 190] on div "Browse gallery" at bounding box center [67, 190] width 28 height 6
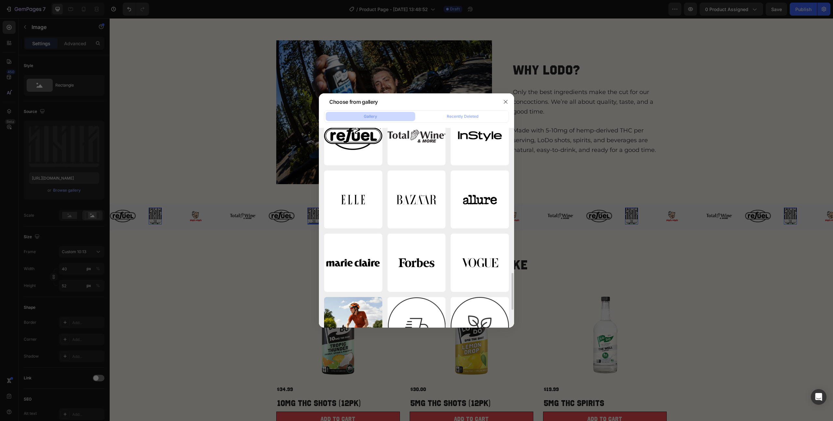
scroll to position [735, 0]
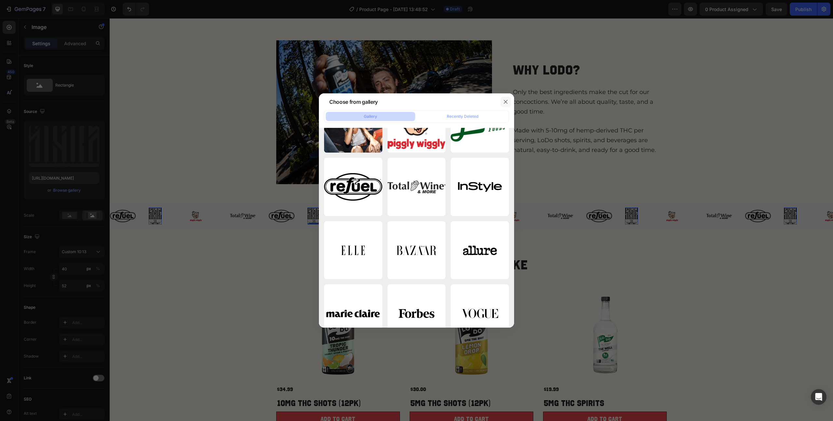
click at [468, 102] on icon "button" at bounding box center [506, 102] width 4 height 4
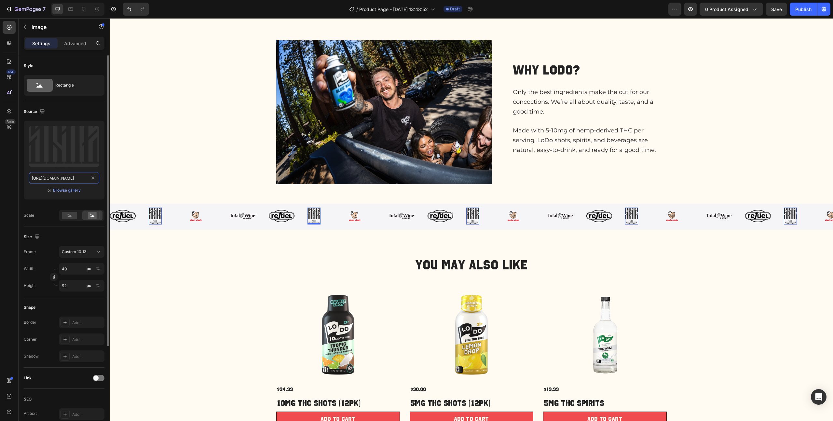
click at [66, 178] on input "https://cdn.shopify.com/s/files/1/0694/5872/2974/files/gempages_584857236635911…" at bounding box center [64, 178] width 70 height 12
paste input "www.lowesfoods.com/-/media/alex-lee/lf/lowes_foodssvg.svg"
type input "https://www.lowesfoods.com/-/media/alex-lee/lf/lowes_foodssvg.svg"
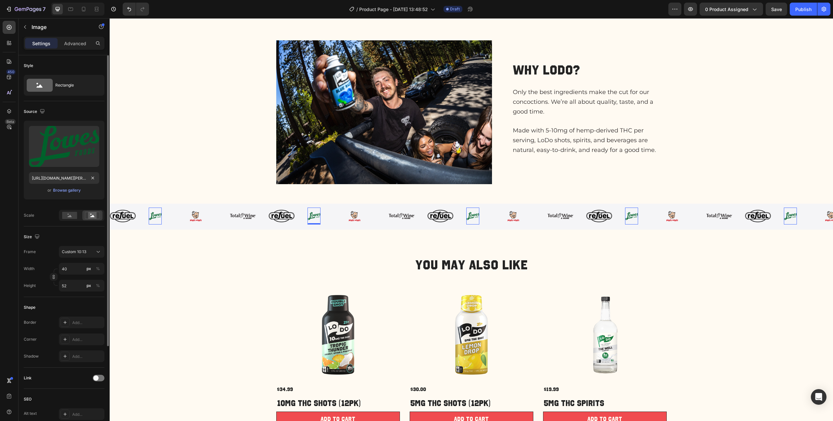
click at [92, 200] on div "Upload Image https://www.lowesfoods.com/-/media/alex-lee/lf/lowes_foodssvg.svg …" at bounding box center [64, 163] width 81 height 84
click at [72, 213] on rect at bounding box center [69, 215] width 15 height 7
click at [89, 216] on rect at bounding box center [92, 215] width 8 height 7
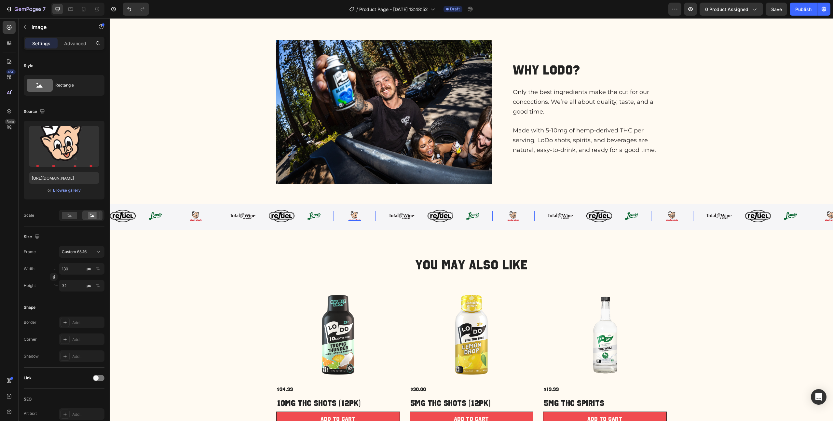
click at [338, 218] on img at bounding box center [354, 216] width 42 height 10
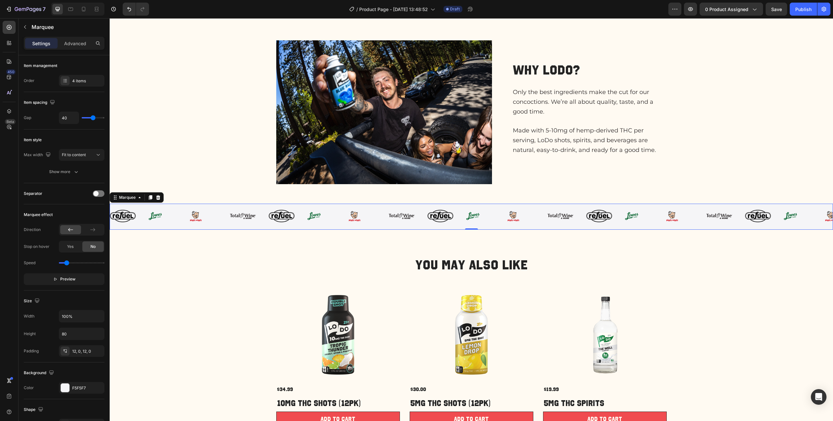
click at [330, 218] on div "Image" at bounding box center [320, 216] width 26 height 17
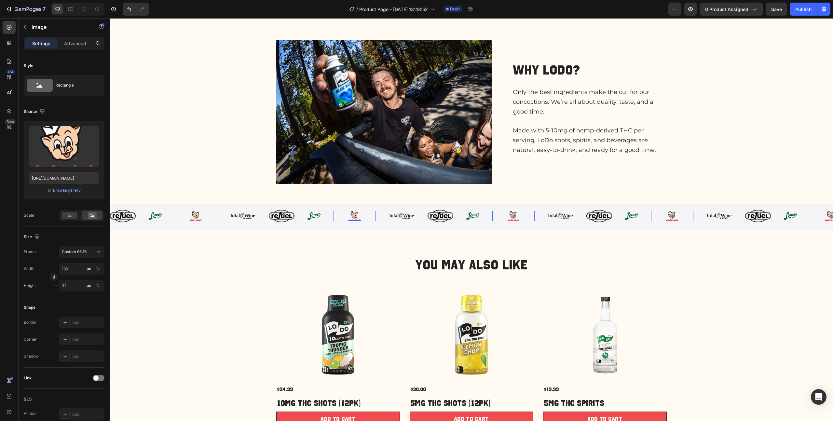
click at [362, 214] on img at bounding box center [354, 216] width 42 height 10
click at [316, 216] on img at bounding box center [313, 216] width 13 height 17
click at [285, 216] on img at bounding box center [282, 216] width 26 height 17
click at [246, 216] on img at bounding box center [243, 216] width 26 height 17
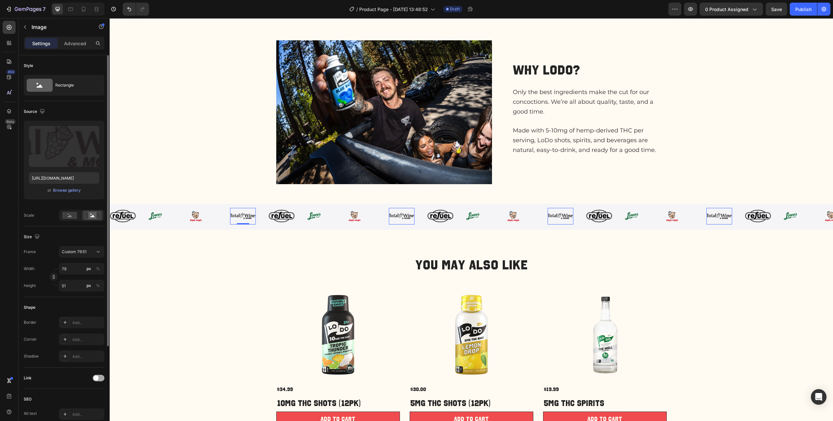
click at [100, 218] on div at bounding box center [99, 378] width 12 height 7
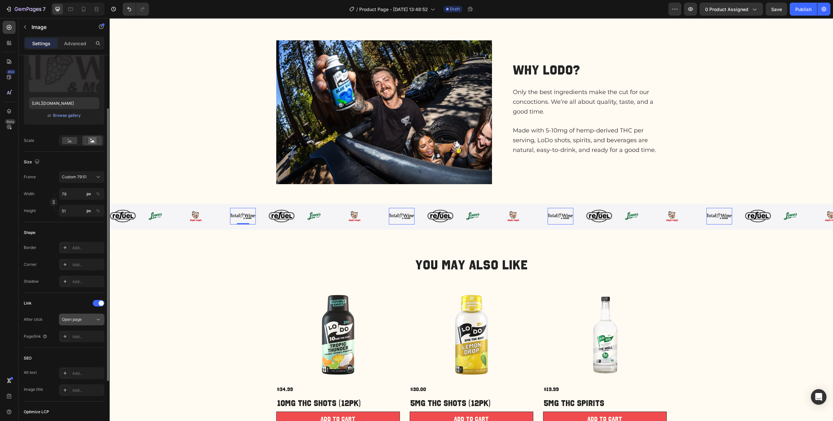
scroll to position [76, 0]
click at [75, 218] on div "Add..." at bounding box center [87, 335] width 31 height 6
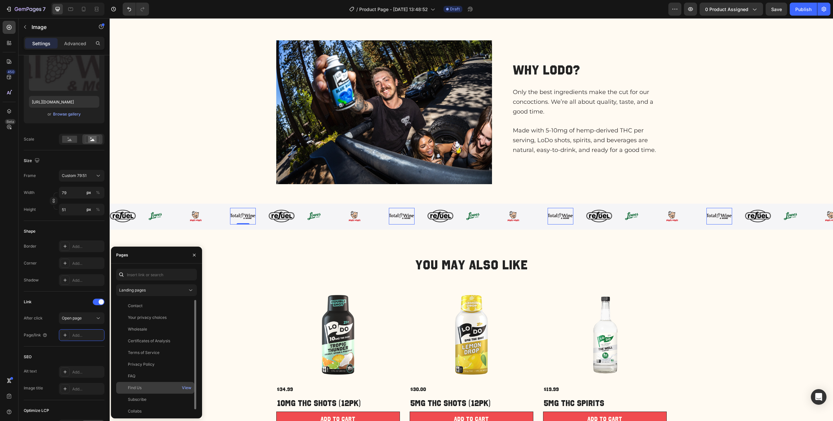
click at [149, 218] on div "Find Us" at bounding box center [155, 388] width 73 height 6
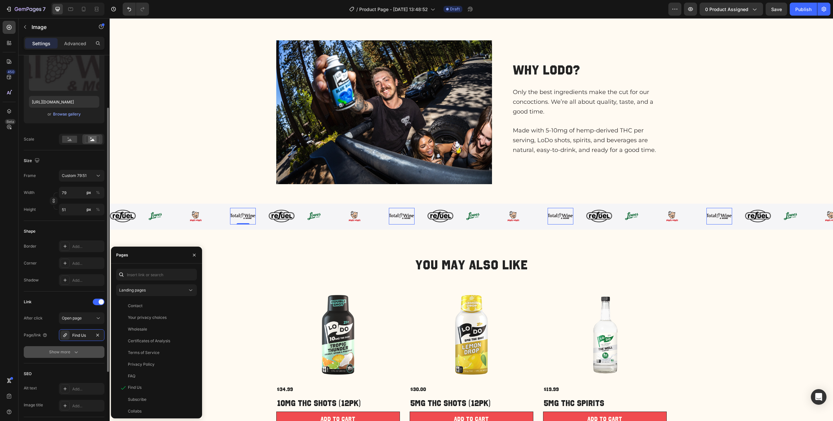
click at [75, 218] on icon "button" at bounding box center [76, 352] width 7 height 7
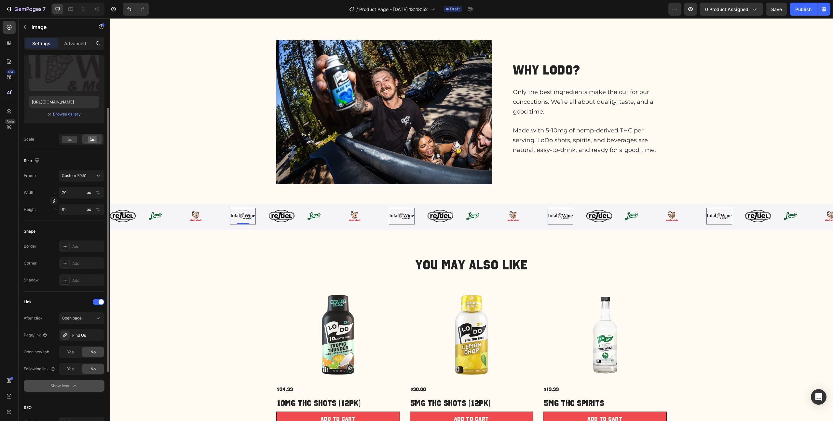
click at [73, 218] on button "Show less" at bounding box center [64, 386] width 81 height 12
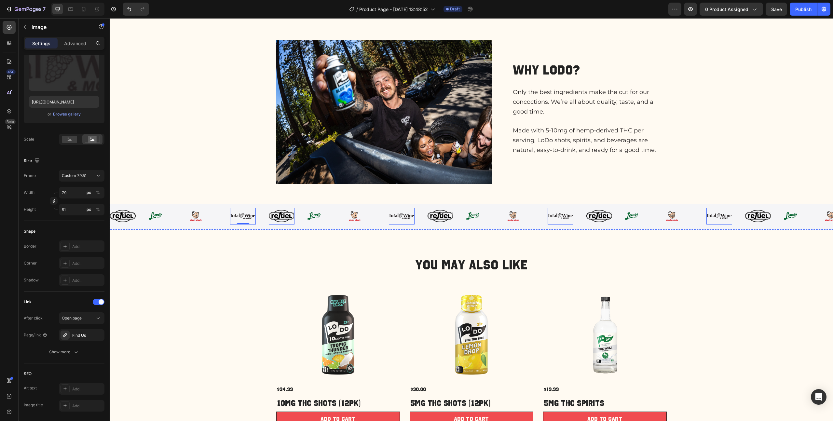
click at [278, 216] on img at bounding box center [282, 216] width 26 height 17
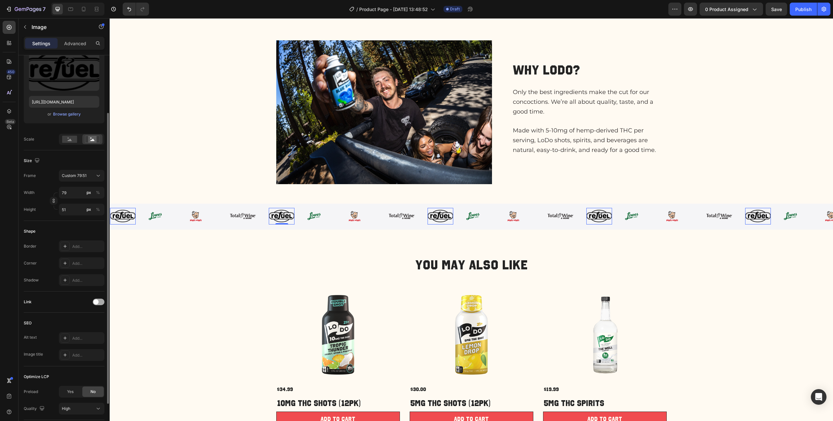
click at [97, 218] on span at bounding box center [95, 301] width 5 height 5
click at [80, 218] on div "Add..." at bounding box center [87, 335] width 31 height 6
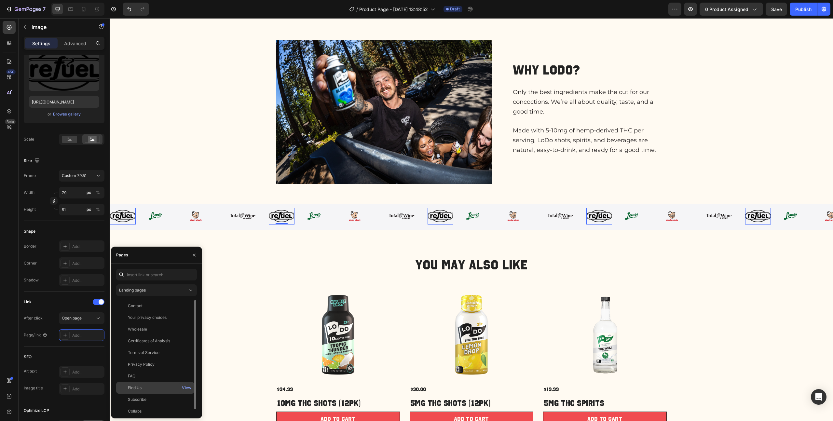
click at [156, 218] on div "Find Us" at bounding box center [155, 388] width 73 height 6
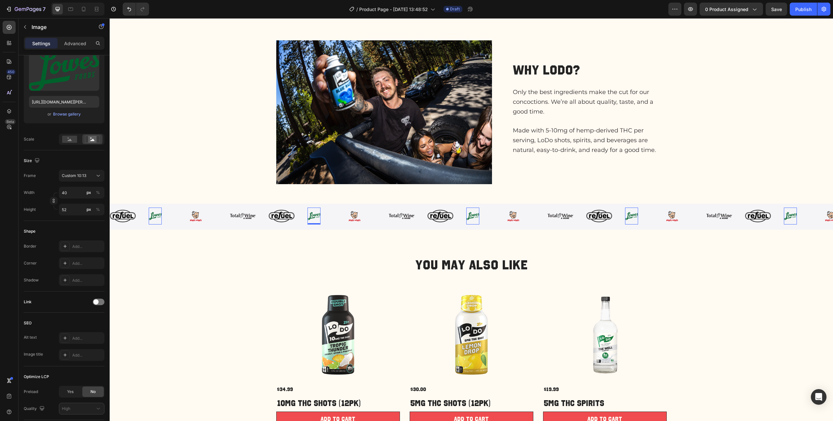
click at [313, 215] on img at bounding box center [313, 216] width 13 height 17
click at [95, 218] on span at bounding box center [95, 301] width 5 height 5
click at [88, 218] on div "Open page" at bounding box center [78, 318] width 33 height 6
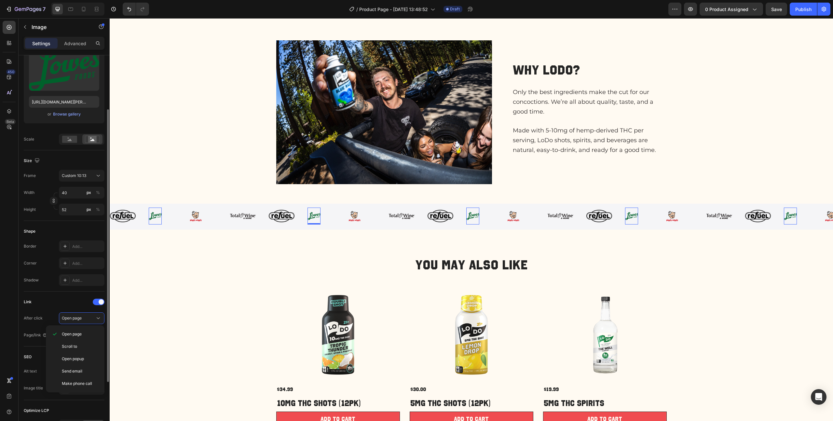
click at [38, 218] on div "Page/link" at bounding box center [36, 335] width 24 height 10
click at [79, 218] on div "Add..." at bounding box center [87, 335] width 31 height 6
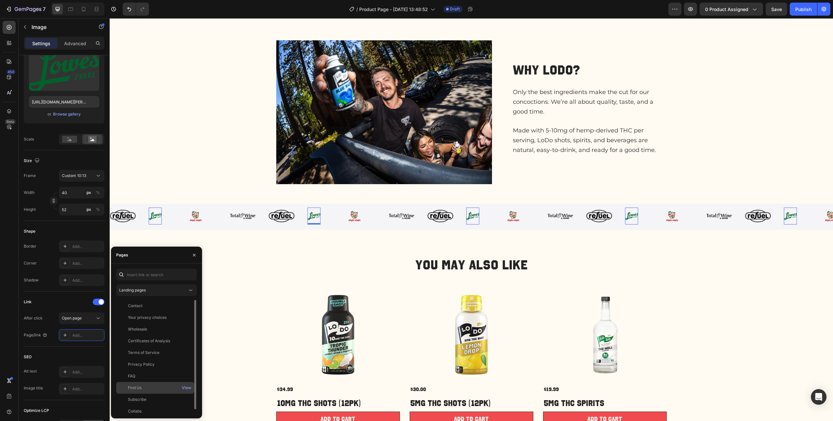
click at [141, 218] on div "Find Us View" at bounding box center [155, 388] width 78 height 12
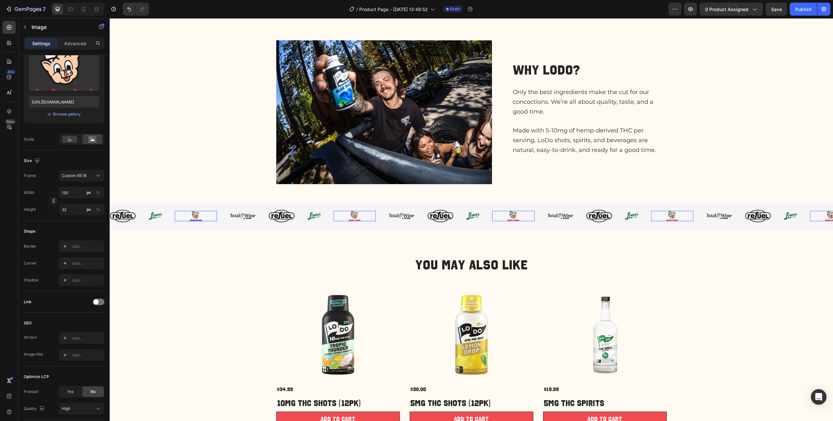
click at [196, 214] on img at bounding box center [196, 216] width 42 height 10
click at [96, 218] on span at bounding box center [95, 301] width 5 height 5
click at [92, 218] on div "Open page" at bounding box center [78, 318] width 33 height 6
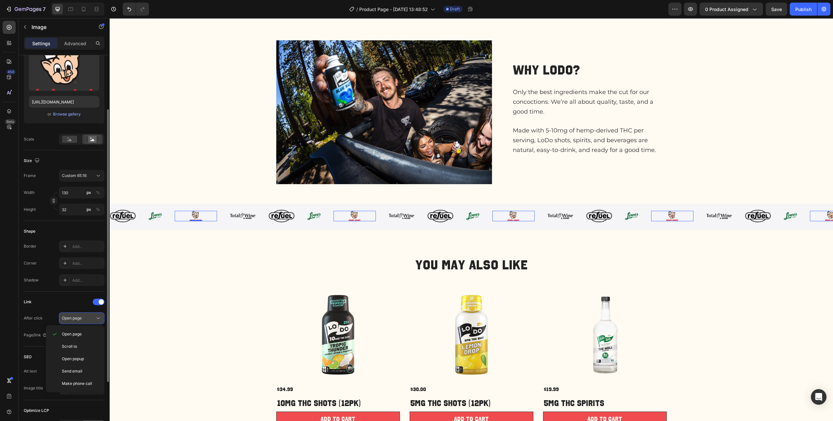
click at [92, 218] on div "Open page" at bounding box center [78, 318] width 33 height 6
click at [76, 218] on div "Add..." at bounding box center [87, 335] width 31 height 6
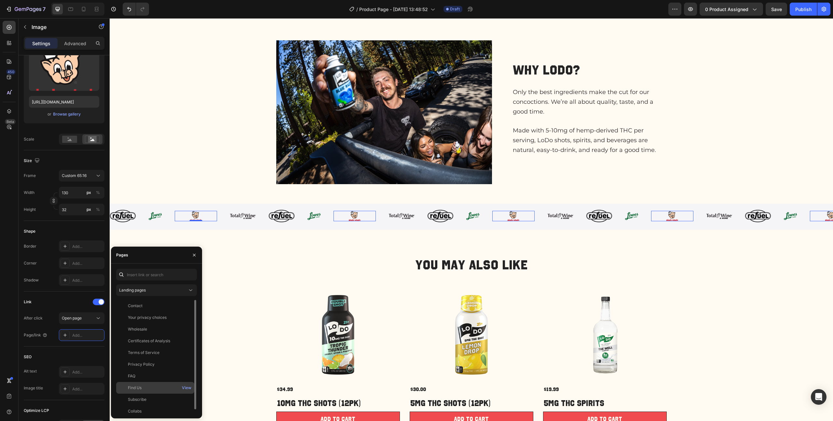
click at [146, 218] on div "Find Us" at bounding box center [155, 388] width 73 height 6
click at [235, 218] on div "You May Also Like Heading Product Images $34.99 Product Price Product Price 10m…" at bounding box center [471, 341] width 710 height 170
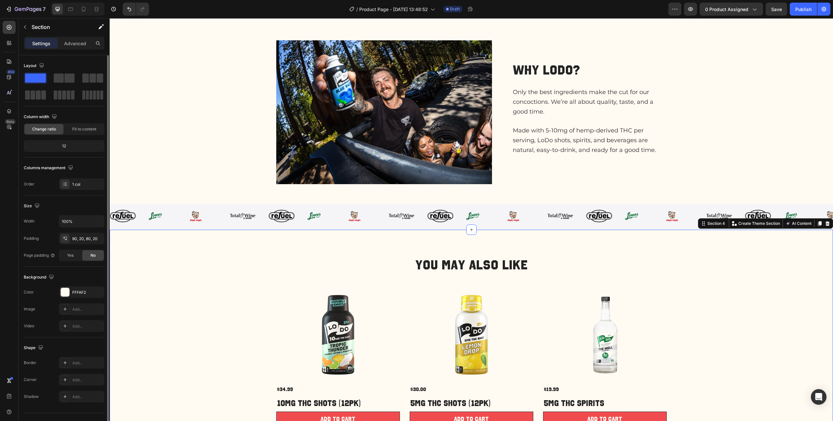
scroll to position [0, 0]
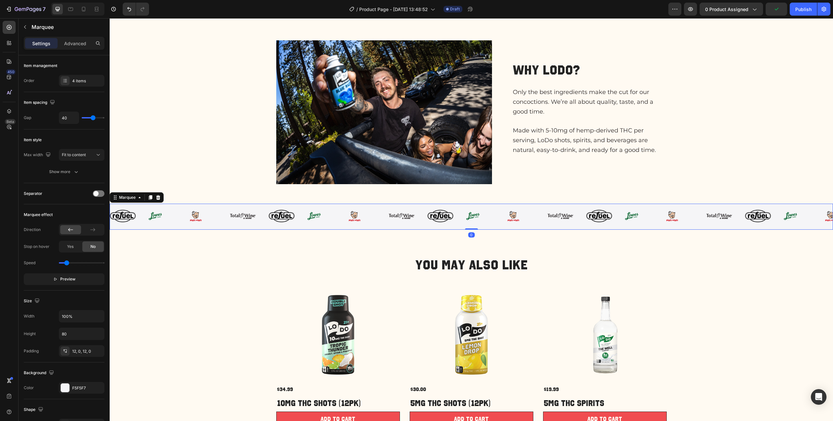
click at [304, 214] on div "Image" at bounding box center [288, 216] width 39 height 17
type input "13"
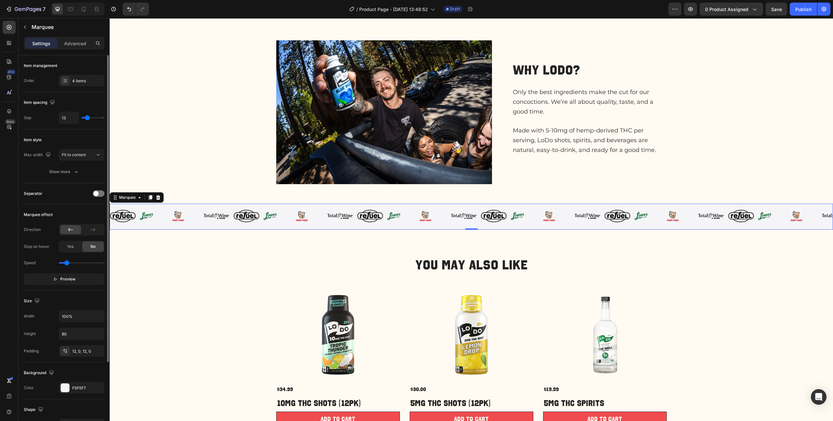
type input "0"
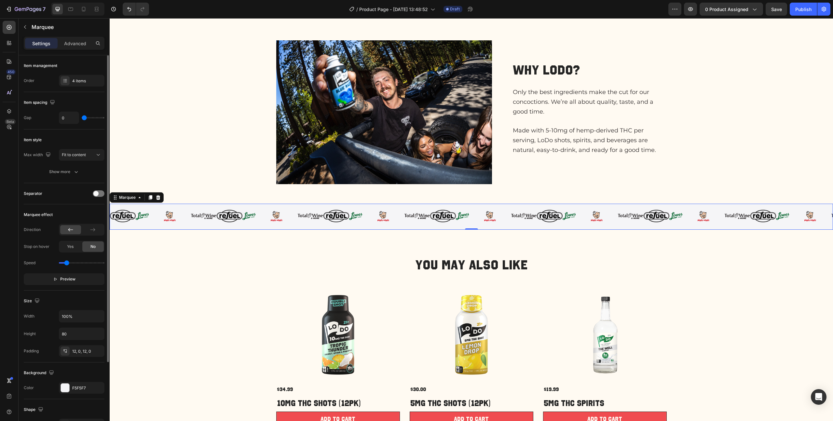
type input "11"
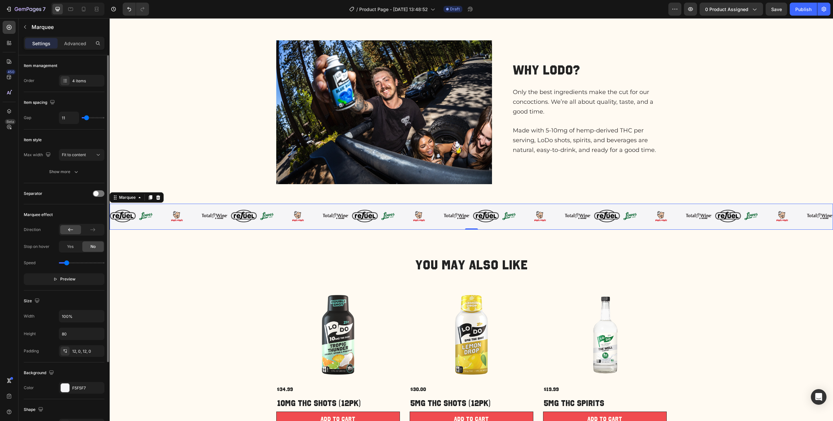
type input "18"
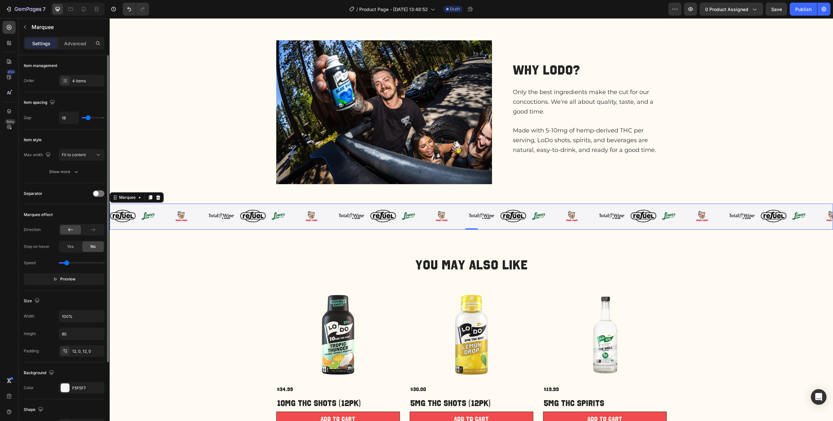
type input "19"
type input "20"
type input "21"
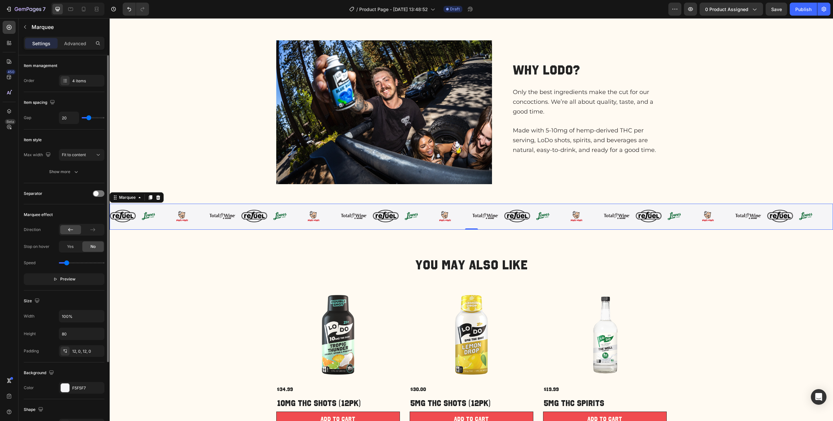
type input "21"
type input "22"
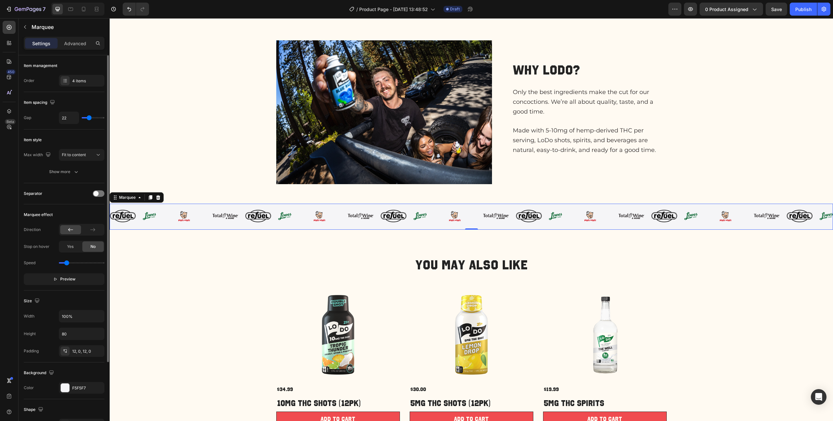
type input "23"
type input "28"
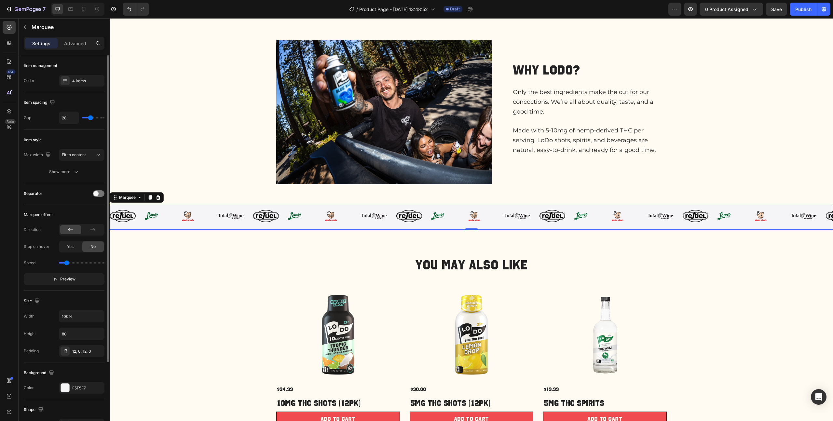
type input "33"
type input "37"
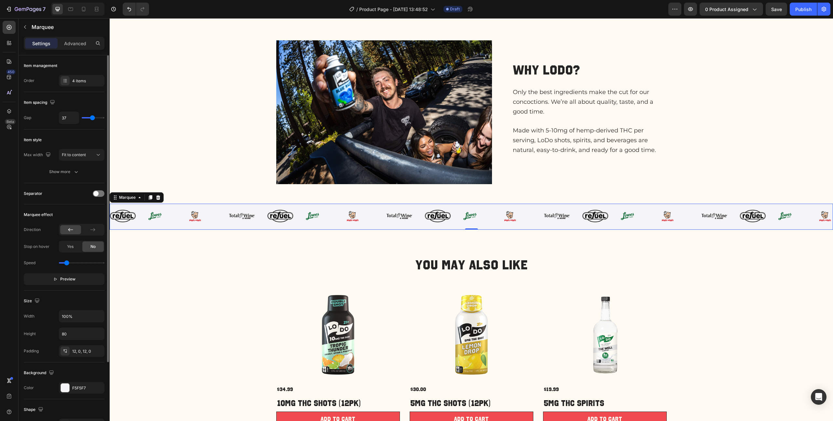
type input "39"
type input "42"
type input "45"
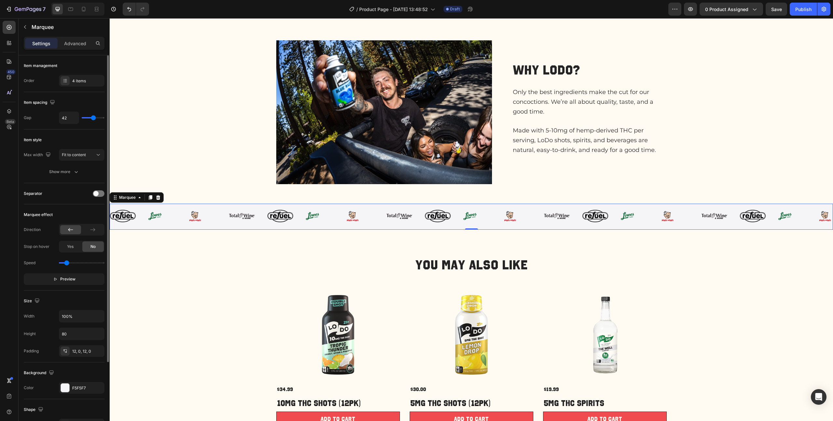
type input "45"
type input "48"
type input "51"
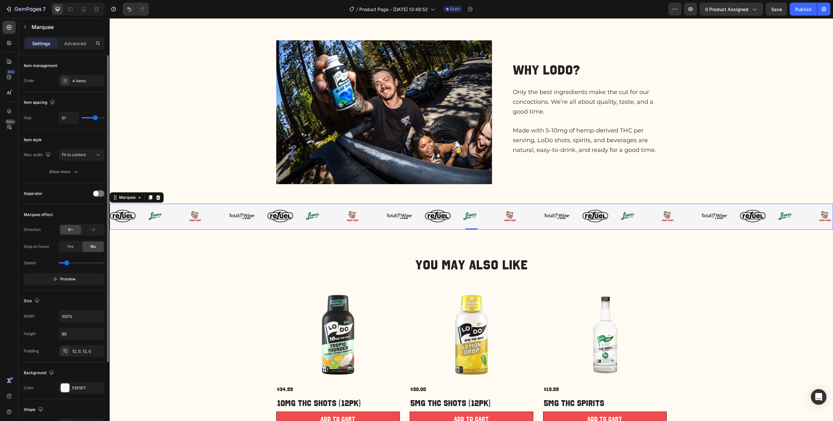
type input "53"
type input "55"
type input "57"
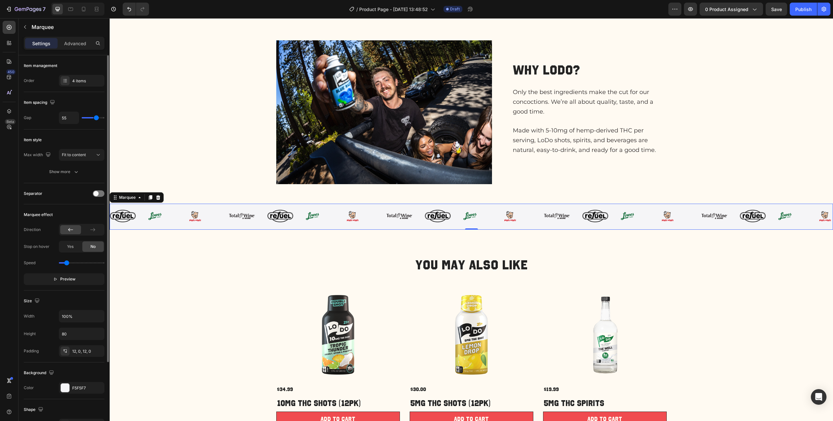
type input "57"
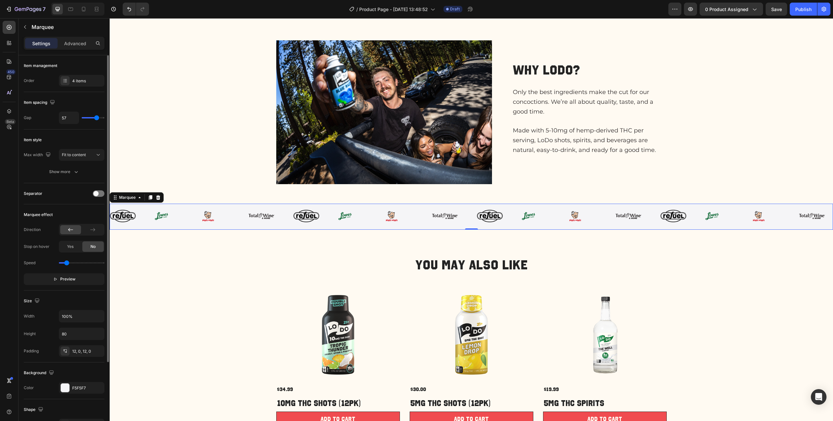
type input "59"
type input "60"
type input "63"
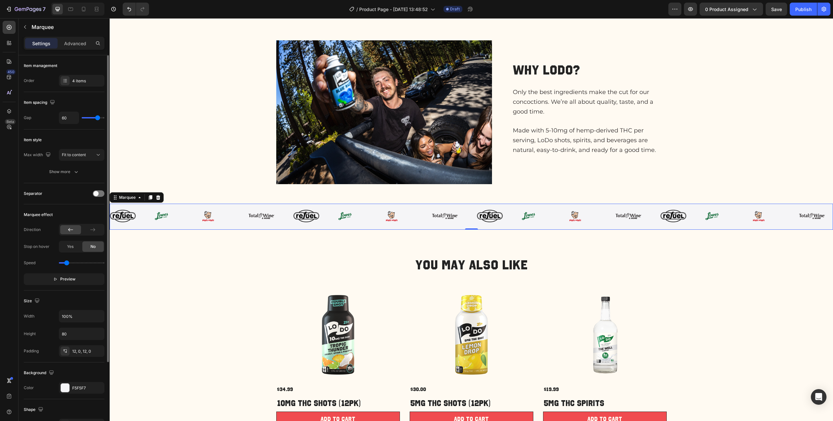
type input "63"
type input "64"
type input "68"
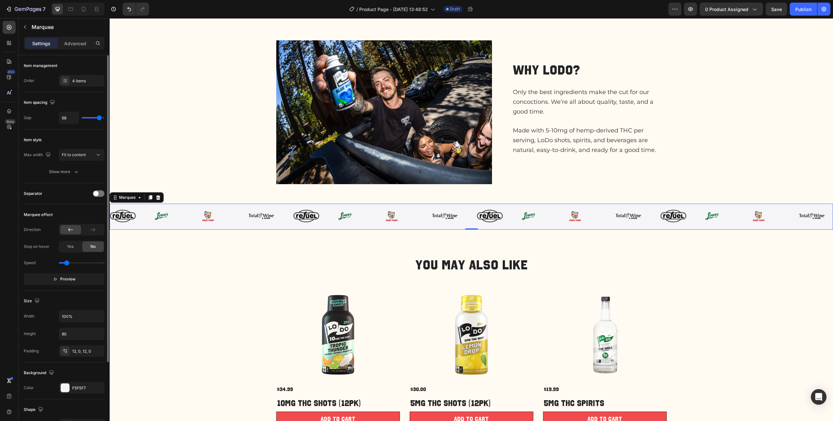
type input "71"
type input "76"
type input "80"
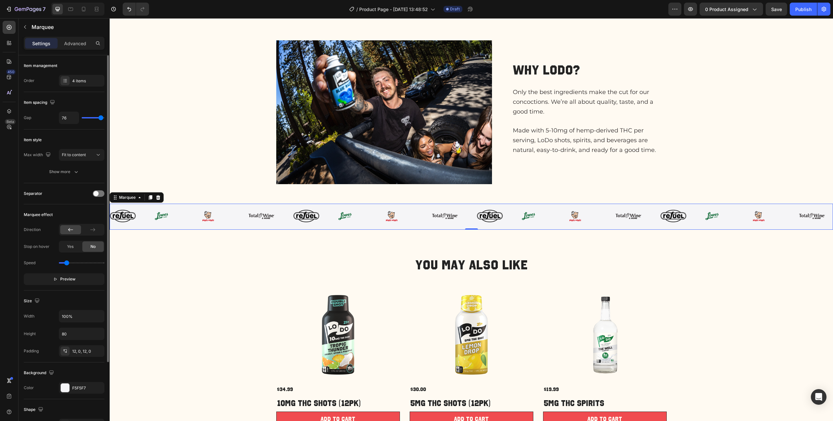
type input "80"
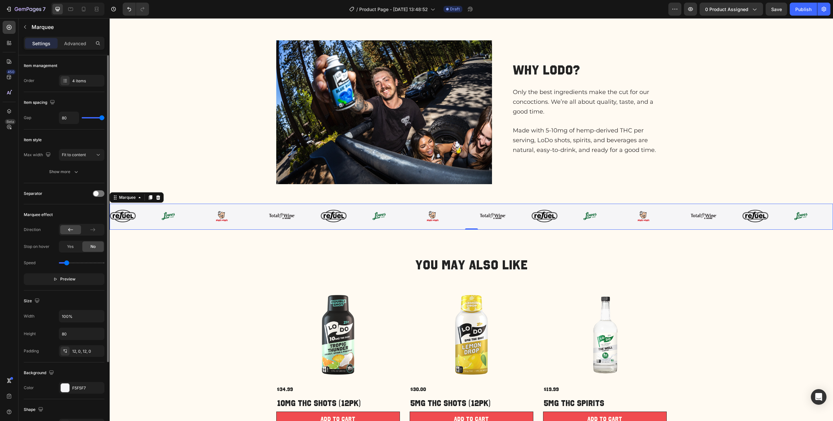
type input "65"
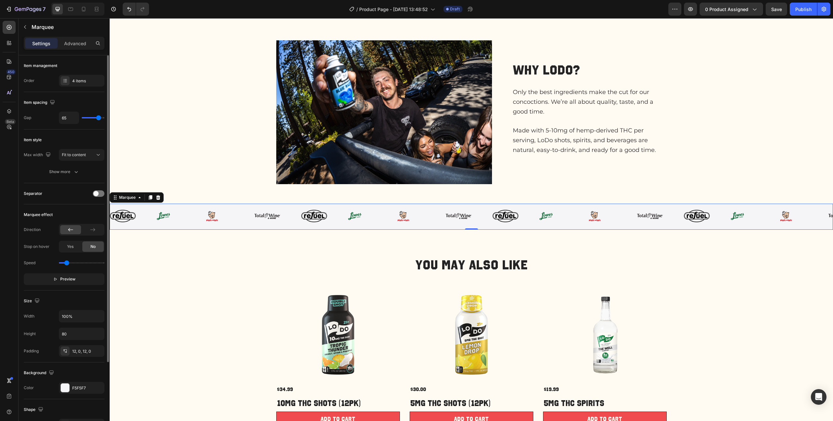
type input "53"
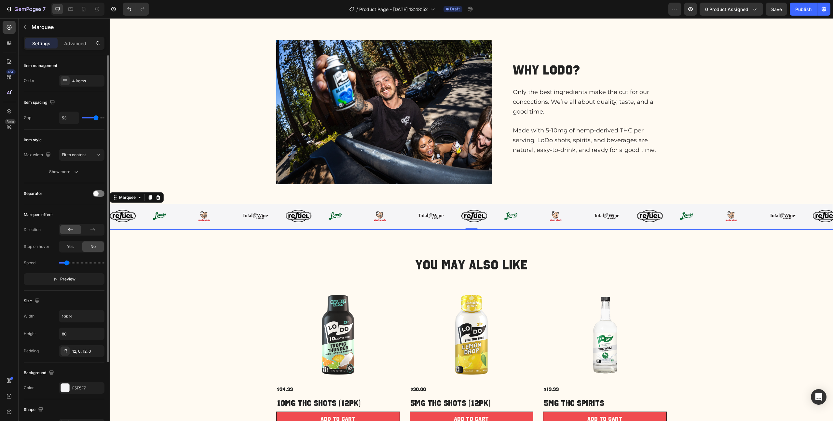
type input "52"
type input "51"
type input "46"
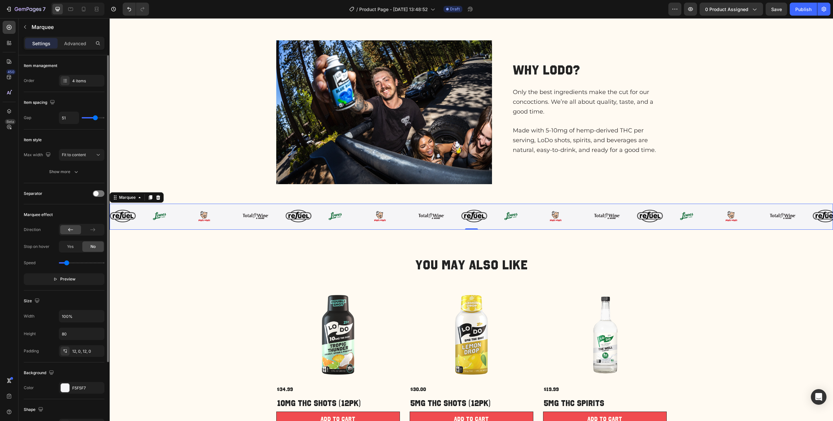
type input "46"
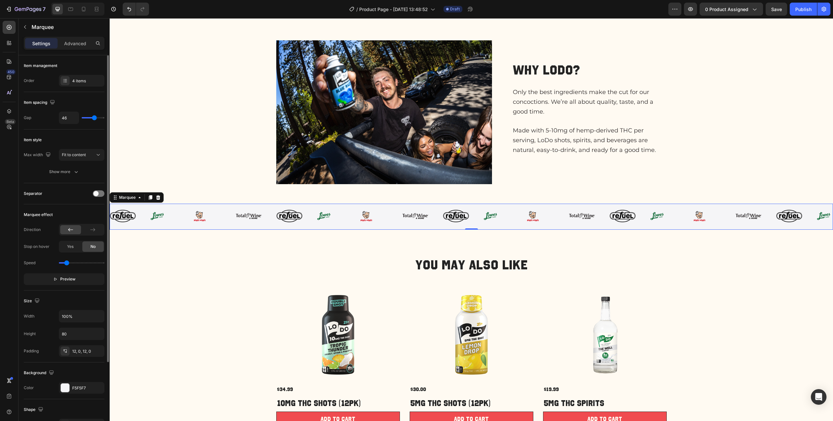
type input "41"
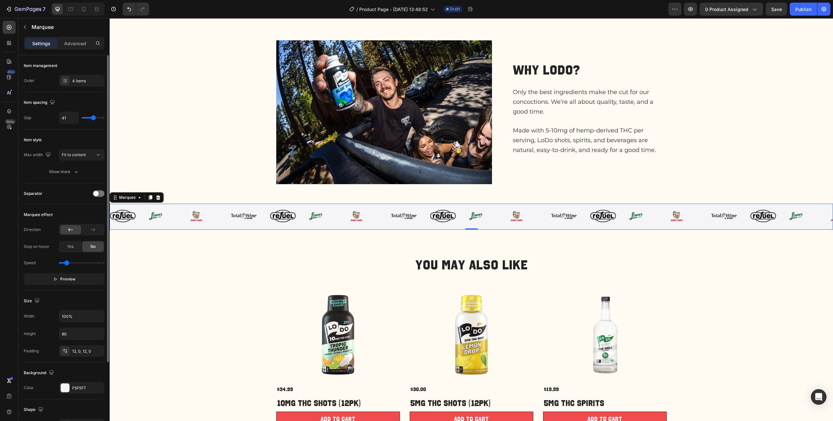
type input "40"
click at [93, 118] on input "range" at bounding box center [93, 117] width 23 height 1
click at [88, 155] on div "Fit to content" at bounding box center [78, 155] width 33 height 6
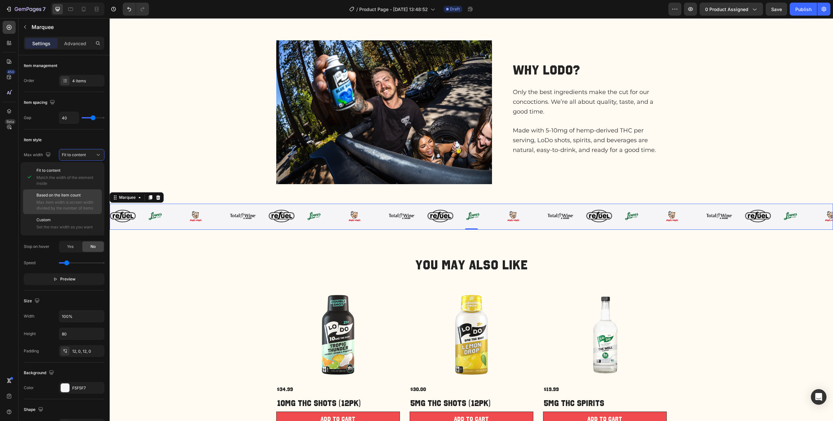
click at [75, 203] on span "Max item width is screen width divided by the number of items" at bounding box center [67, 205] width 62 height 12
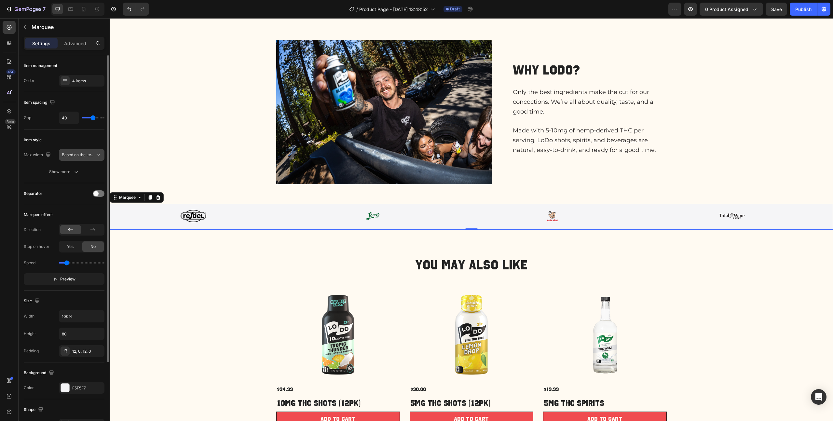
click at [79, 153] on span "Based on the item count" at bounding box center [84, 154] width 44 height 5
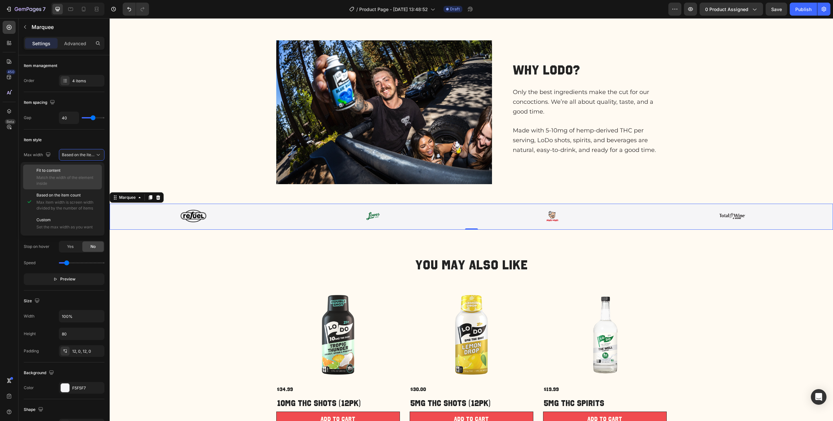
click at [61, 170] on p "Fit to content" at bounding box center [67, 171] width 62 height 6
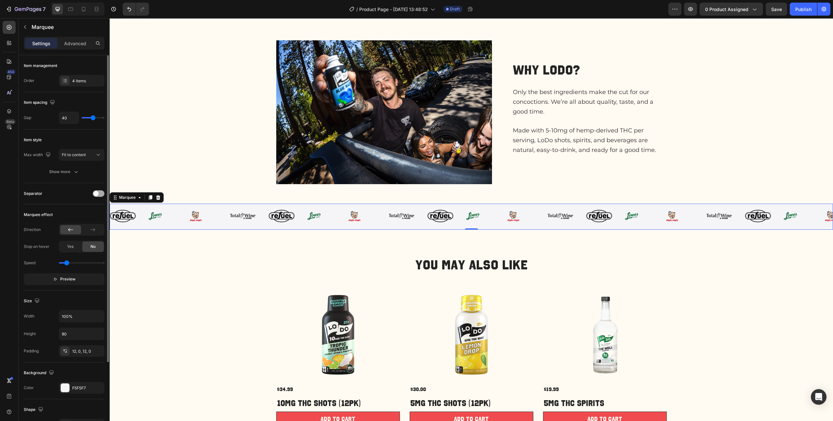
click at [97, 195] on span at bounding box center [95, 193] width 5 height 5
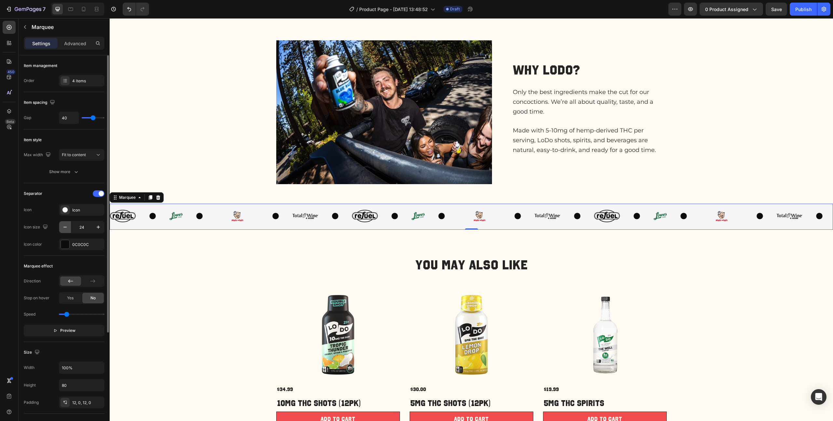
click at [65, 218] on button "button" at bounding box center [65, 227] width 12 height 12
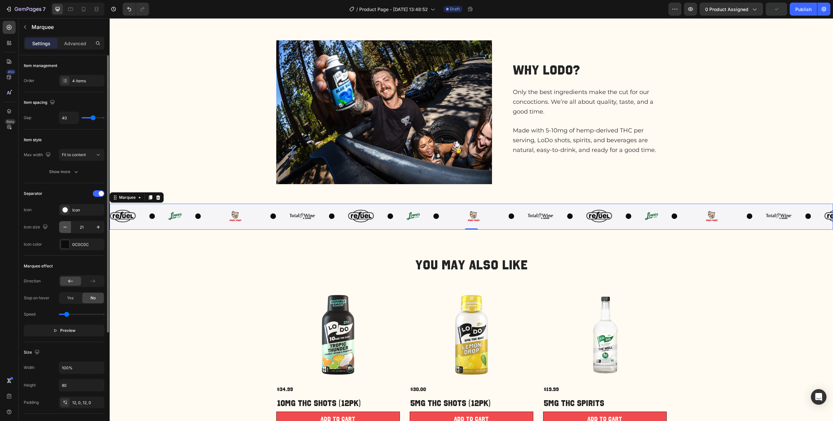
click at [65, 218] on button "button" at bounding box center [65, 227] width 12 height 12
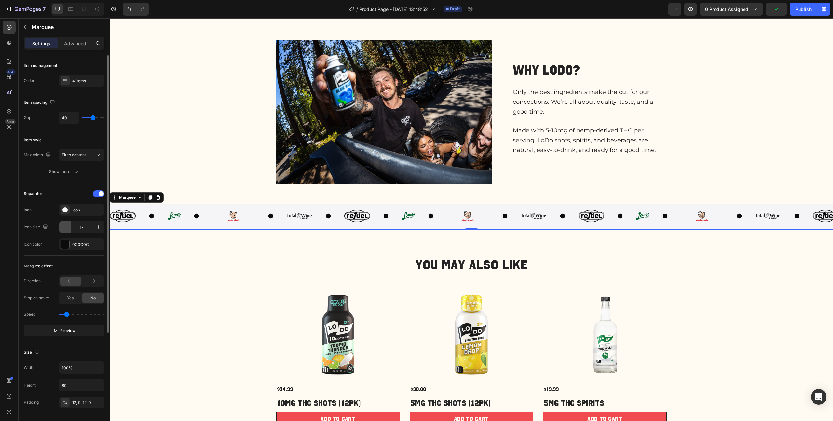
click at [65, 218] on button "button" at bounding box center [65, 227] width 12 height 12
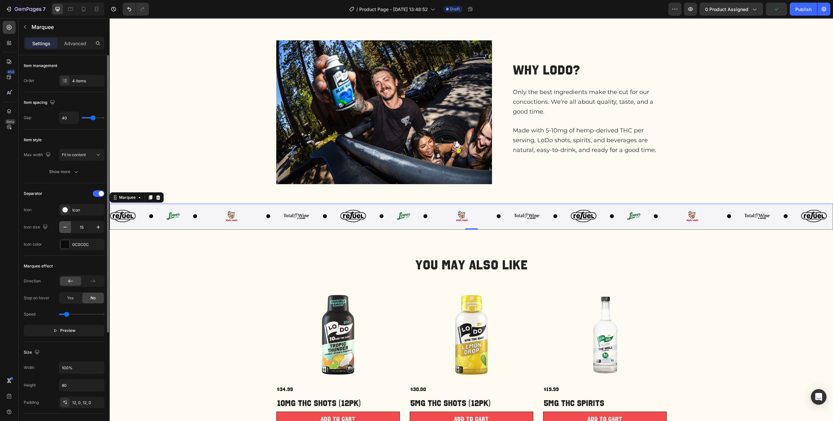
click at [65, 218] on button "button" at bounding box center [65, 227] width 12 height 12
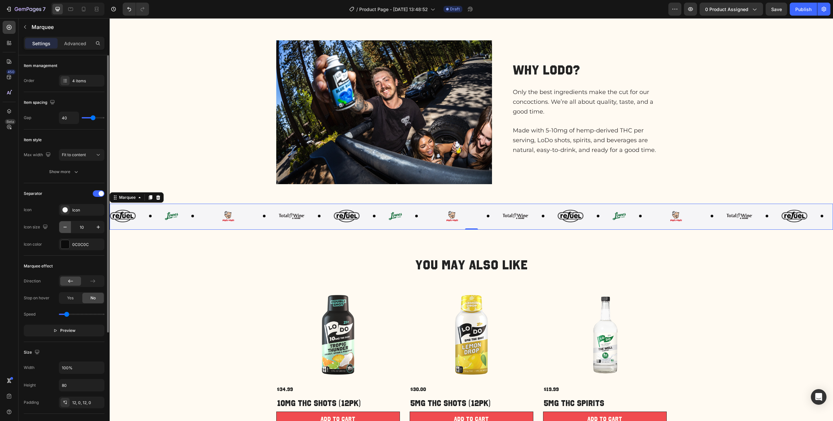
click at [65, 218] on button "button" at bounding box center [65, 227] width 12 height 12
type input "6"
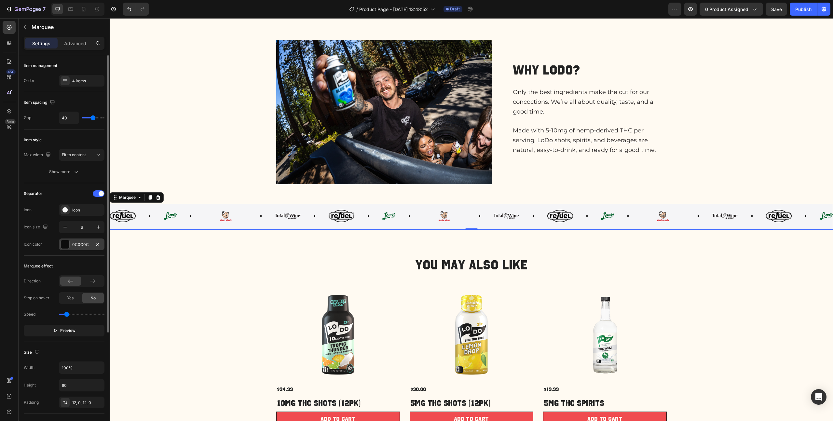
click at [70, 218] on div "0C0C0C" at bounding box center [82, 244] width 46 height 12
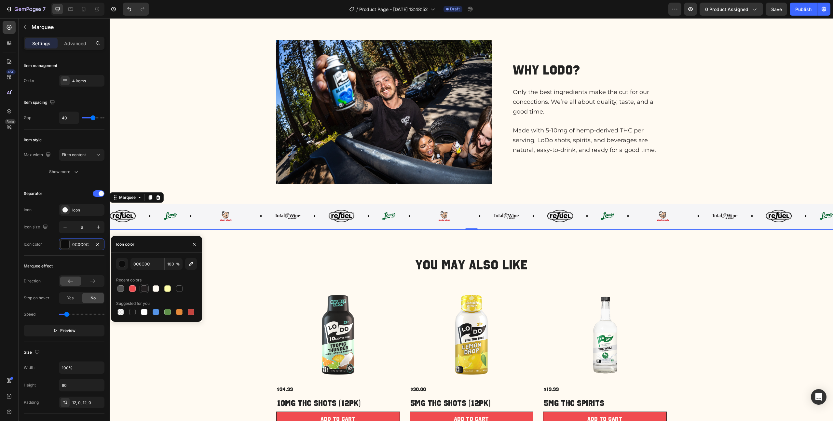
click at [143, 218] on div at bounding box center [144, 288] width 7 height 7
type input "231F20"
click at [94, 218] on icon at bounding box center [92, 280] width 5 height 3
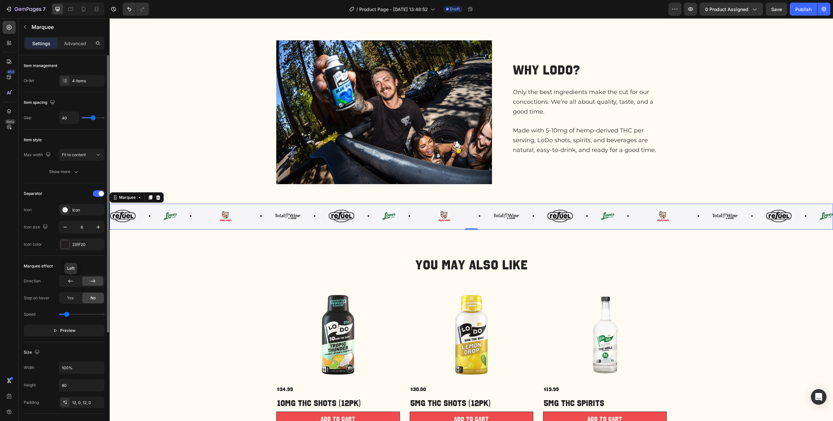
click at [69, 218] on icon at bounding box center [70, 281] width 7 height 7
click at [67, 218] on span "Yes" at bounding box center [70, 298] width 7 height 6
click at [70, 218] on span "Preview" at bounding box center [67, 330] width 15 height 7
click at [70, 218] on span "Pause" at bounding box center [67, 330] width 11 height 7
click at [82, 81] on div "4 items" at bounding box center [87, 81] width 31 height 6
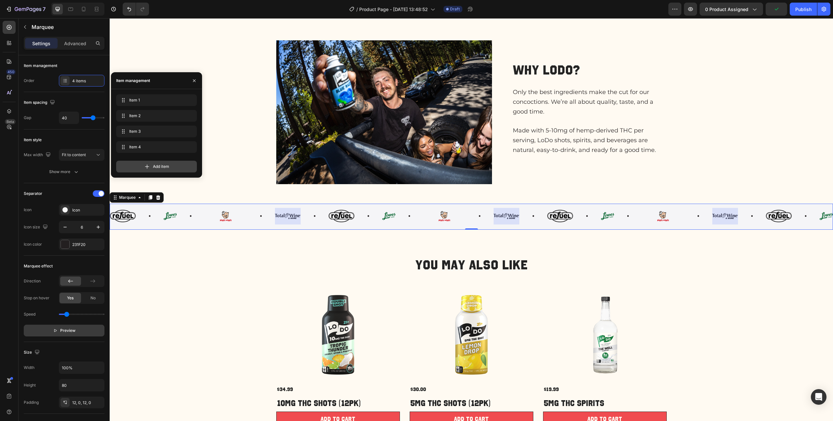
click at [150, 165] on div "Add item" at bounding box center [156, 167] width 81 height 12
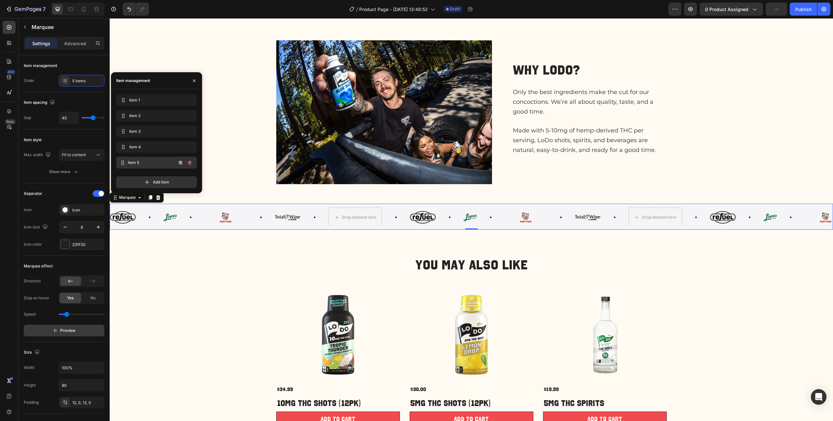
click at [150, 165] on span "Item 5" at bounding box center [152, 163] width 48 height 6
click at [350, 215] on div "Drop element here" at bounding box center [359, 217] width 34 height 5
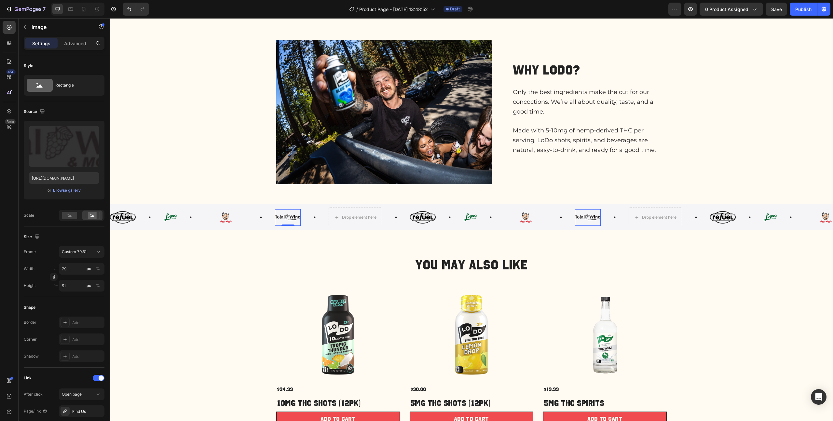
click at [288, 216] on img at bounding box center [287, 217] width 26 height 17
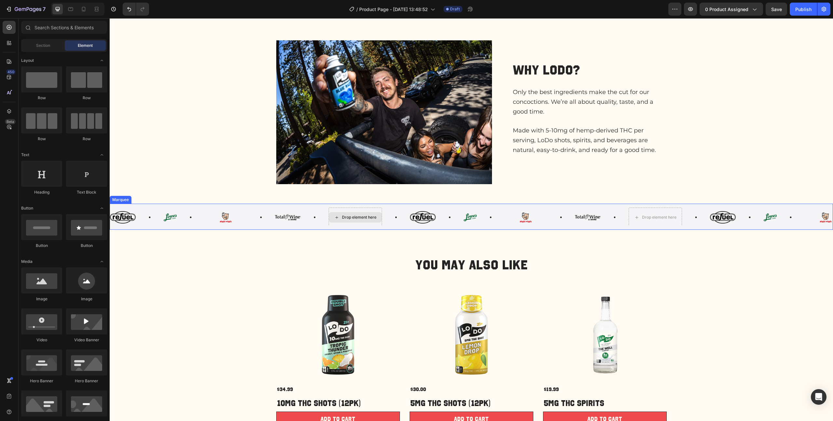
click at [345, 214] on div "Drop element here" at bounding box center [354, 217] width 53 height 10
click at [87, 218] on div at bounding box center [86, 280] width 41 height 26
drag, startPoint x: 153, startPoint y: 302, endPoint x: 357, endPoint y: 212, distance: 223.3
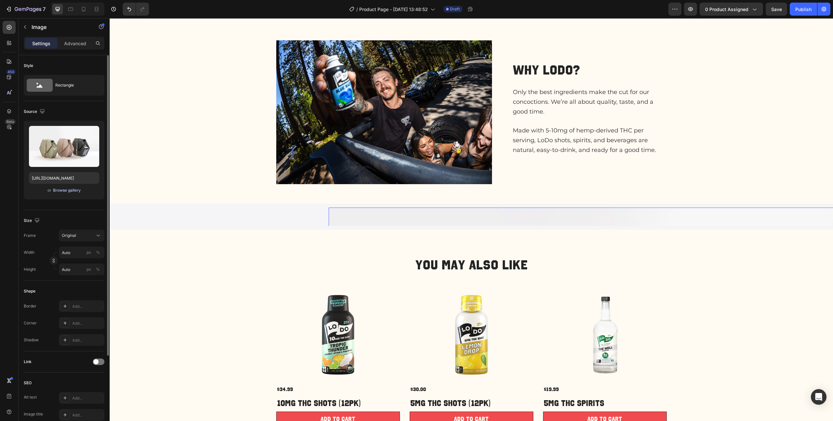
click at [69, 192] on div "Browse gallery" at bounding box center [67, 190] width 28 height 6
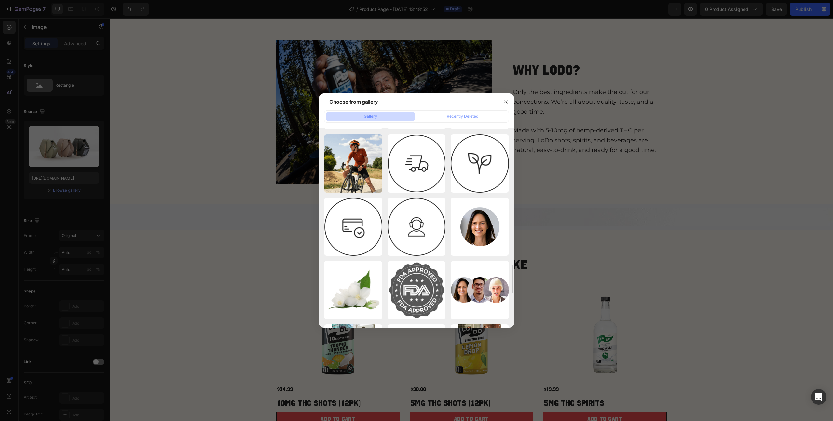
scroll to position [1020, 0]
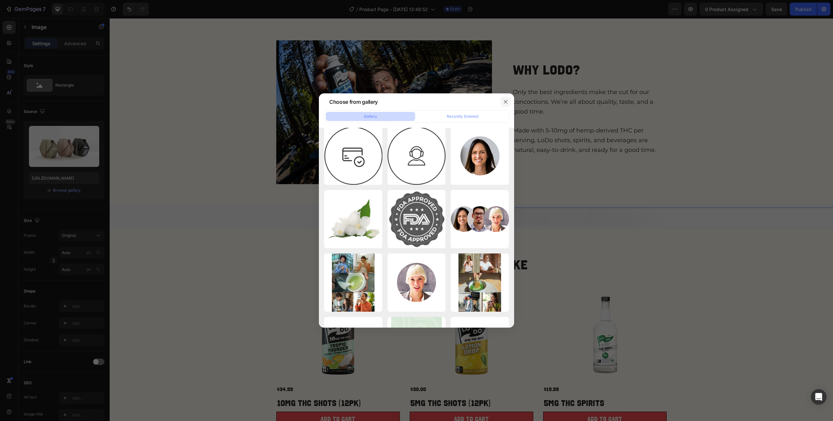
click at [468, 100] on button "button" at bounding box center [505, 102] width 10 height 10
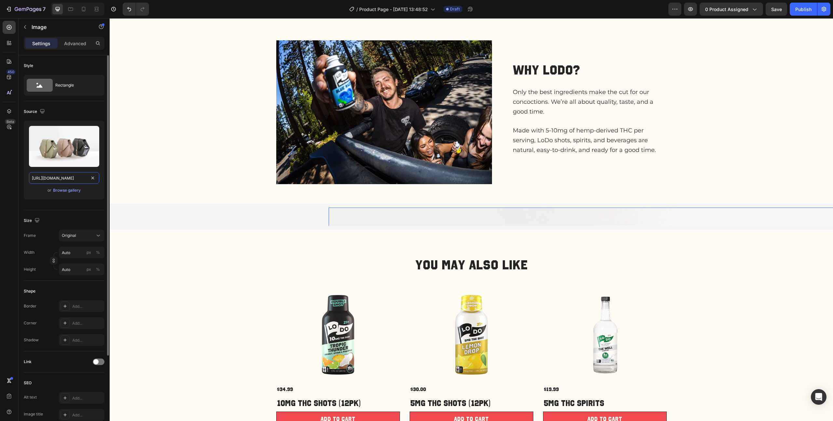
click at [73, 175] on input "https://cdn.shopify.com/s/files/1/2005/9307/files/image_demo.jpg" at bounding box center [64, 178] width 70 height 12
paste input "www.rouses.com/wp-content/themes/rouses/src/svg/logo.sv"
type input "https://www.rouses.com/wp-content/themes/rouses/src/svg/logo.svg"
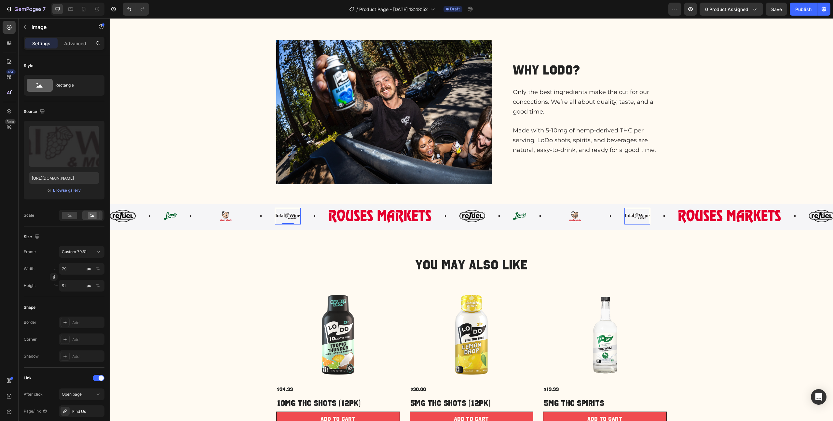
click at [295, 216] on img at bounding box center [287, 216] width 26 height 17
click at [361, 212] on img at bounding box center [379, 216] width 103 height 13
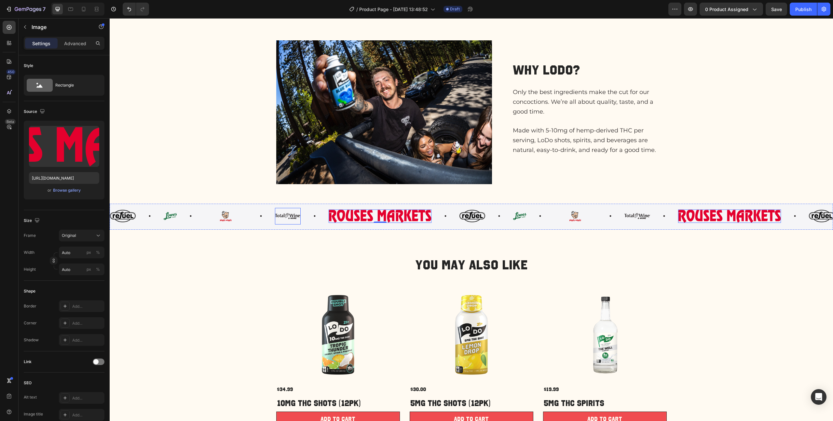
click at [291, 214] on img at bounding box center [288, 216] width 26 height 17
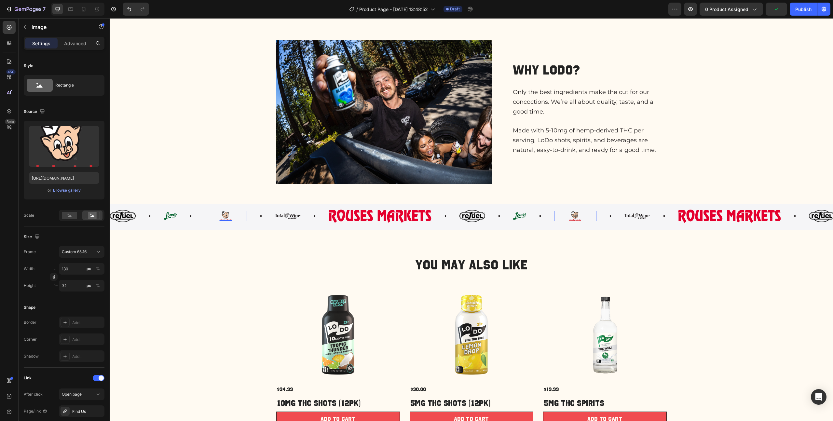
click at [224, 218] on img at bounding box center [225, 216] width 42 height 10
click at [289, 218] on img at bounding box center [287, 216] width 26 height 17
click at [226, 218] on img at bounding box center [225, 216] width 42 height 10
click at [291, 216] on img at bounding box center [287, 216] width 26 height 17
click at [54, 218] on div at bounding box center [54, 277] width 8 height 17
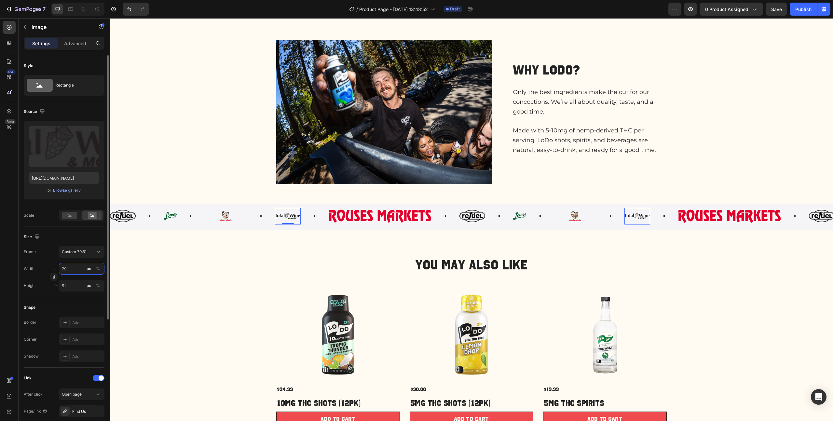
click at [62, 218] on input "79" at bounding box center [82, 269] width 46 height 12
type input "1"
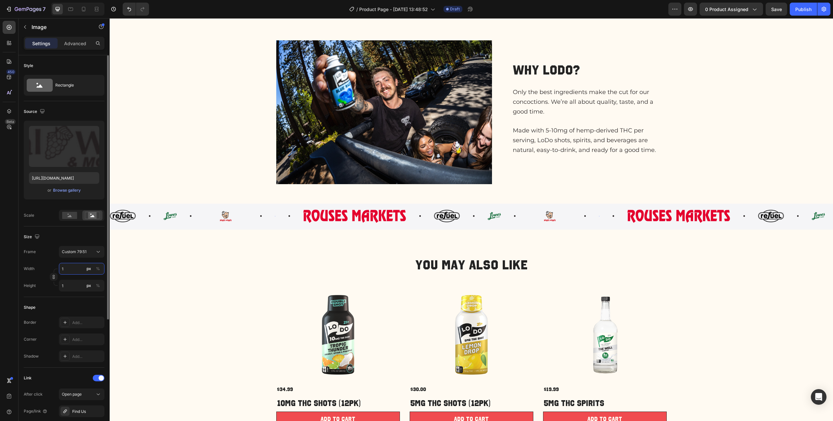
type input "13"
type input "8"
type input "130"
type input "84"
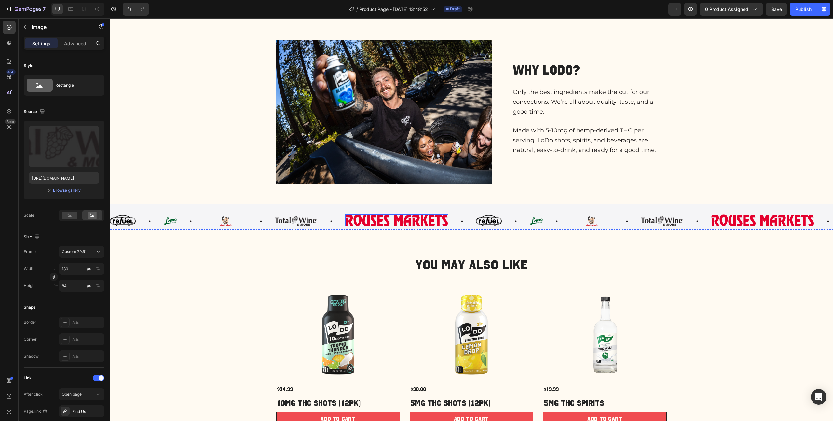
click at [390, 216] on img at bounding box center [395, 220] width 103 height 13
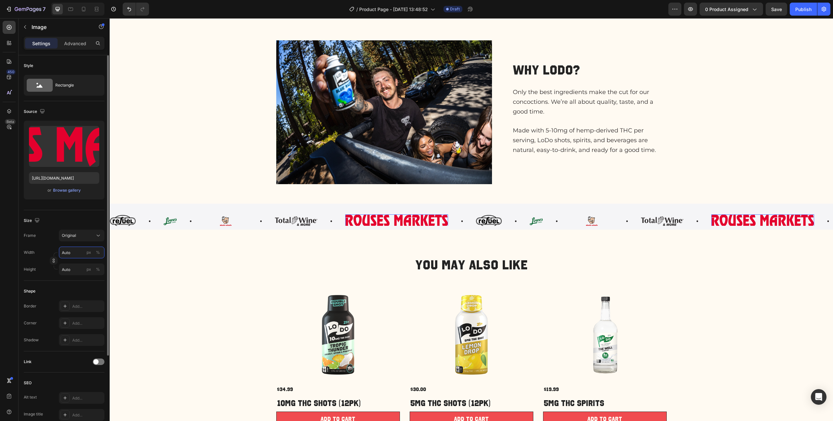
click at [70, 218] on input "Auto" at bounding box center [82, 253] width 46 height 12
type input "1"
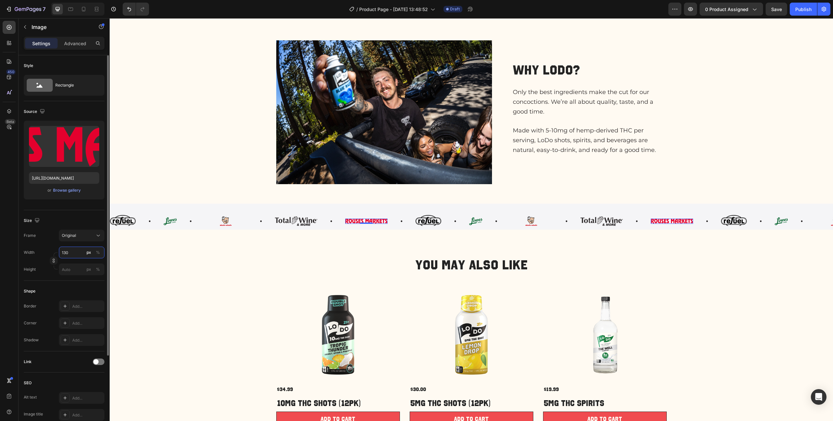
type input "130"
click at [312, 218] on img at bounding box center [295, 221] width 42 height 27
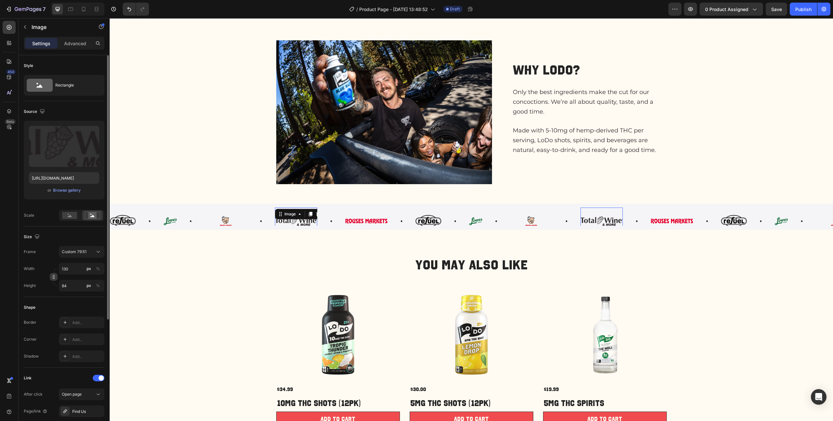
click at [55, 218] on icon "button" at bounding box center [53, 277] width 5 height 5
click at [78, 218] on input "84" at bounding box center [82, 286] width 46 height 12
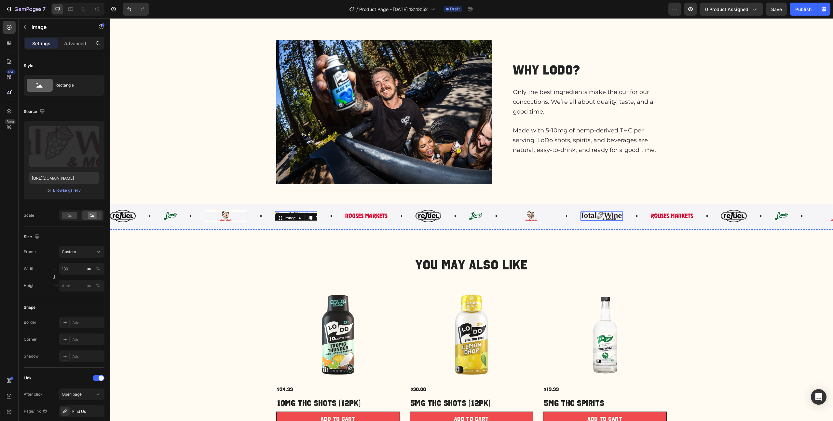
click at [226, 216] on img at bounding box center [225, 216] width 42 height 10
click at [167, 216] on img at bounding box center [169, 216] width 13 height 17
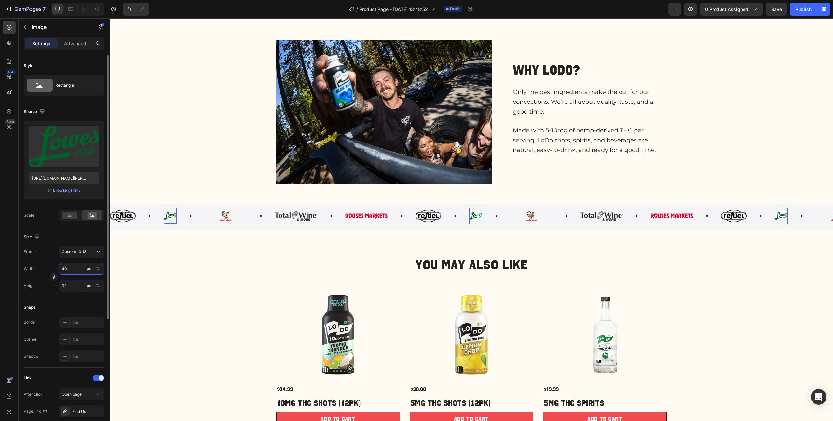
click at [69, 218] on input "40" at bounding box center [82, 269] width 46 height 12
type input "1"
type input "13"
type input "17"
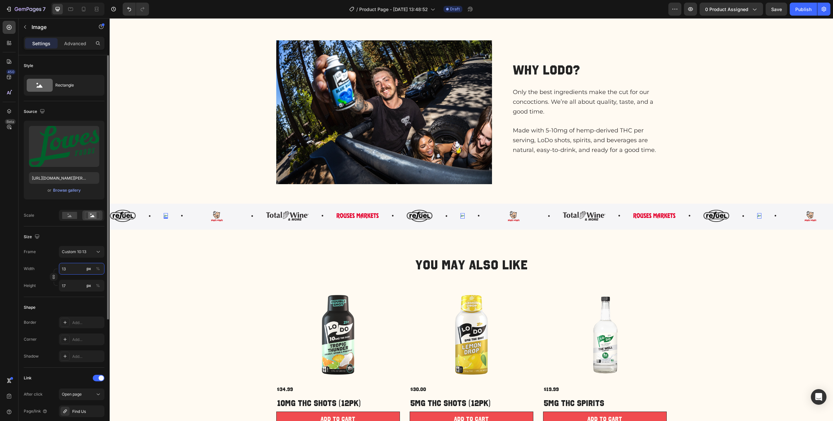
type input "130"
type input "169"
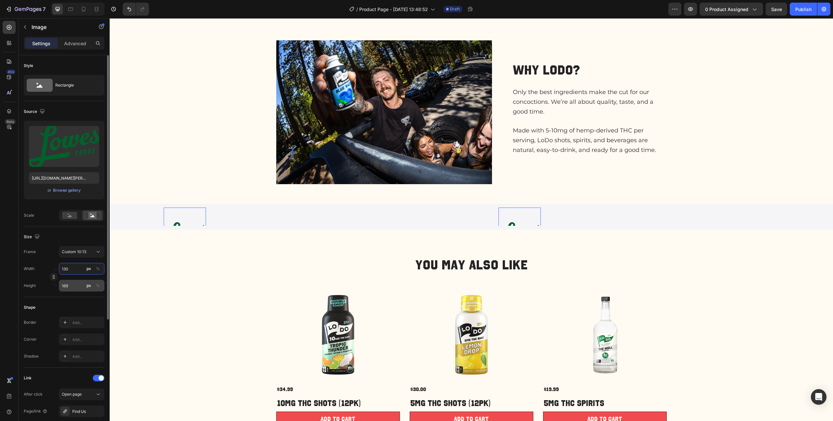
type input "130"
click at [72, 218] on input "169" at bounding box center [82, 286] width 46 height 12
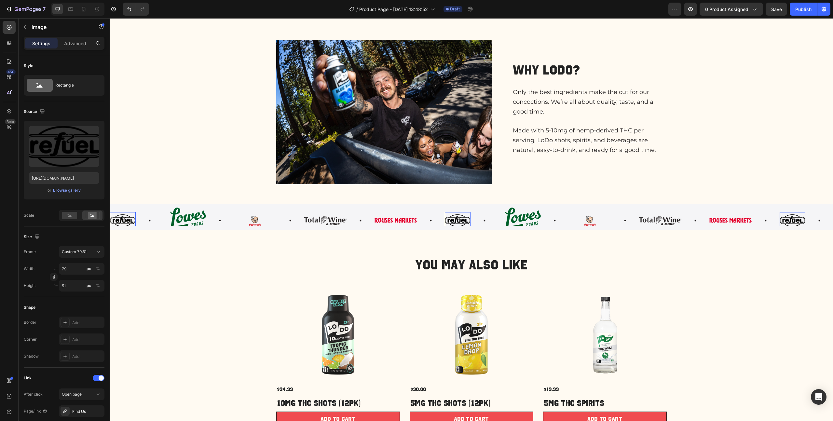
click at [131, 218] on img at bounding box center [123, 220] width 26 height 17
click at [55, 218] on icon "button" at bounding box center [53, 277] width 5 height 5
click at [67, 218] on input "51" at bounding box center [82, 286] width 46 height 12
click at [72, 218] on div "Width 79 px % Height px %" at bounding box center [64, 277] width 81 height 29
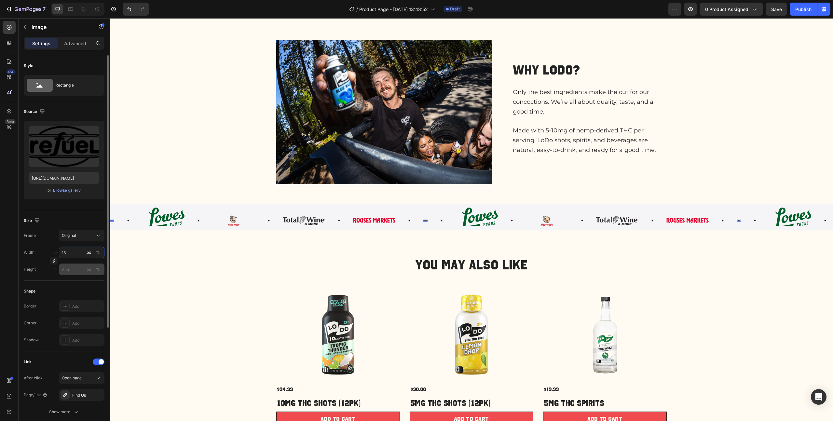
type input "130"
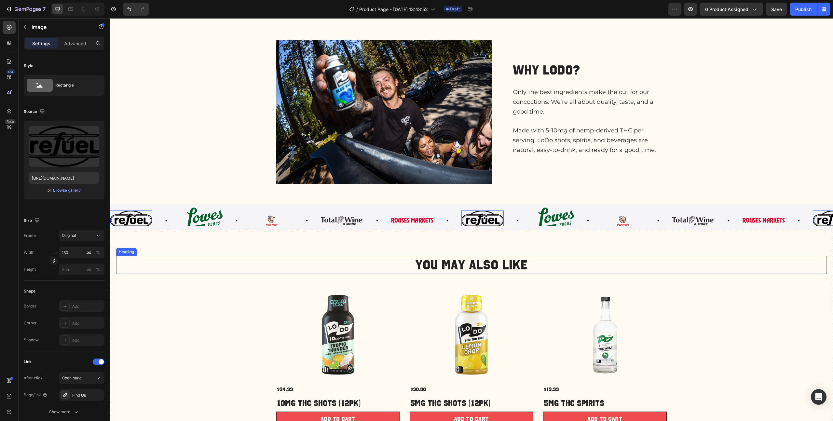
click at [216, 218] on h2 "You May Also Like" at bounding box center [471, 265] width 710 height 18
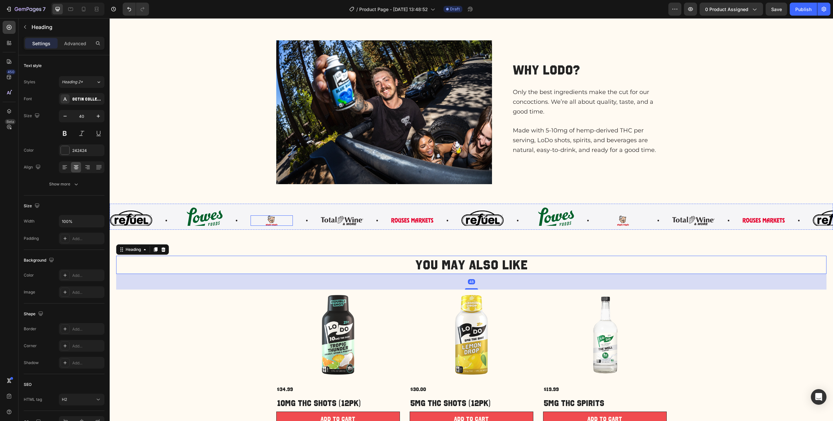
click at [269, 218] on img at bounding box center [271, 220] width 42 height 10
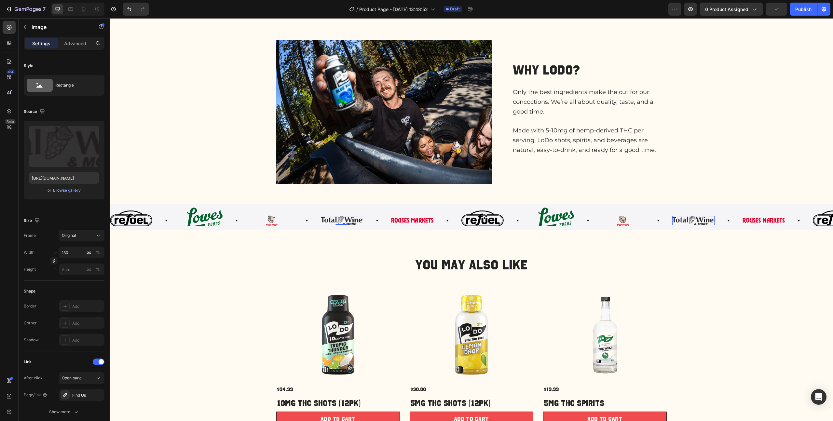
click at [347, 218] on img at bounding box center [341, 220] width 42 height 9
click at [291, 218] on div "Image Image Image Image 0 Image Image Image Image Image 0 Image Image Image Ima…" at bounding box center [471, 217] width 723 height 26
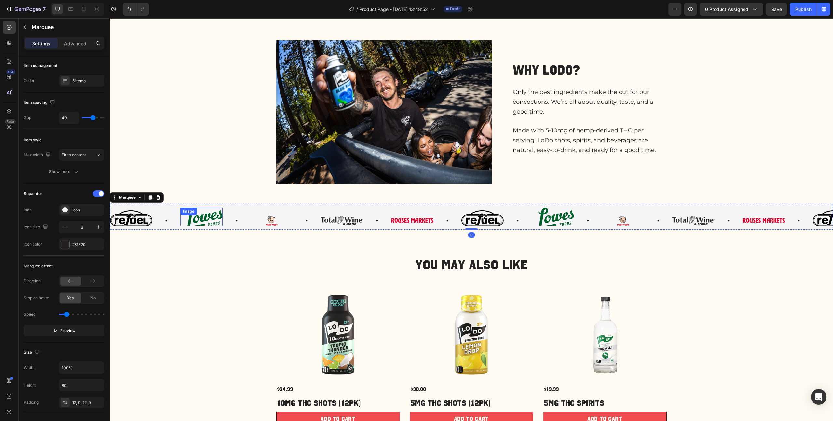
click at [215, 217] on div "Image" at bounding box center [201, 221] width 42 height 26
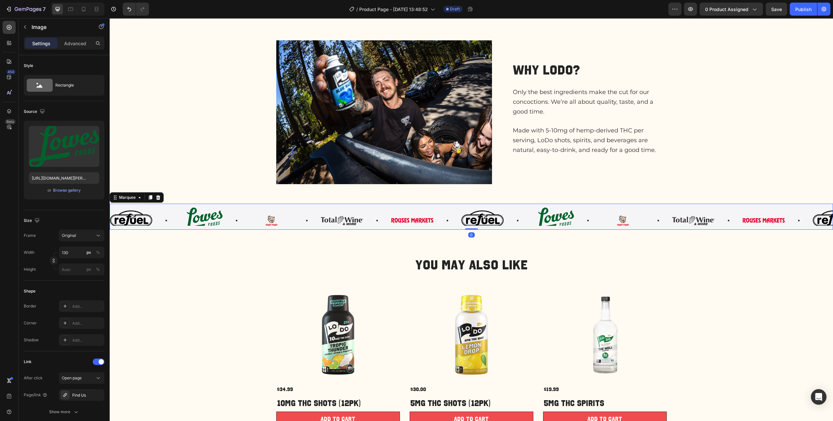
click at [150, 206] on div "Image Image Image Image Image Image Image Image Image Image Image Image Image I…" at bounding box center [471, 217] width 723 height 26
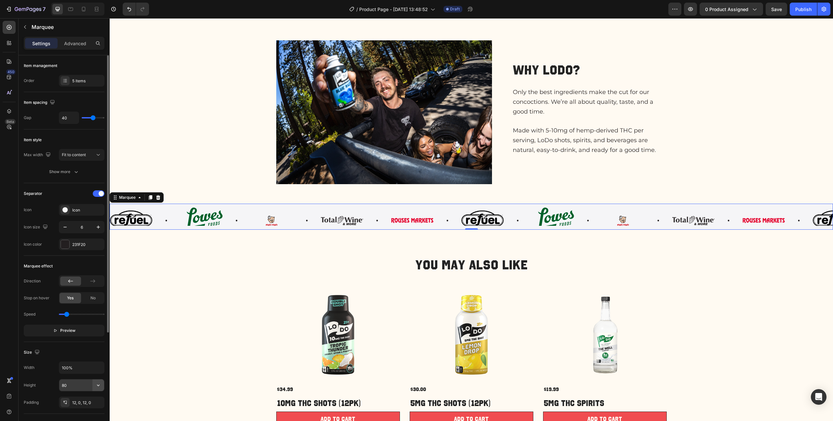
click at [97, 218] on icon "button" at bounding box center [98, 385] width 7 height 7
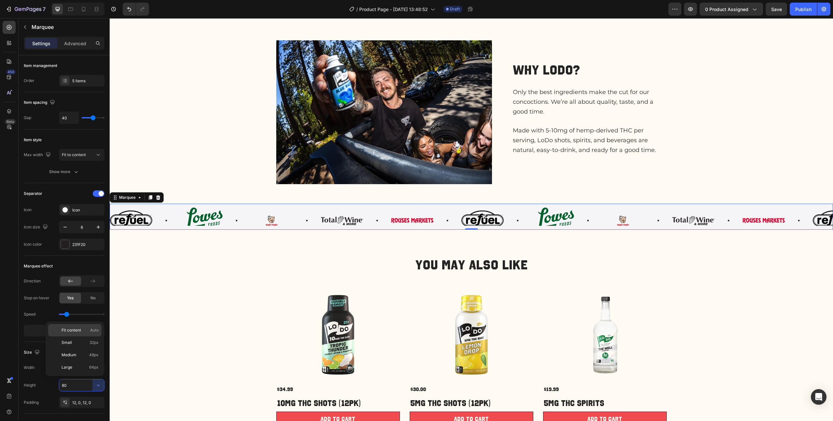
click at [82, 218] on p "Fit content Auto" at bounding box center [79, 330] width 37 height 6
type input "Auto"
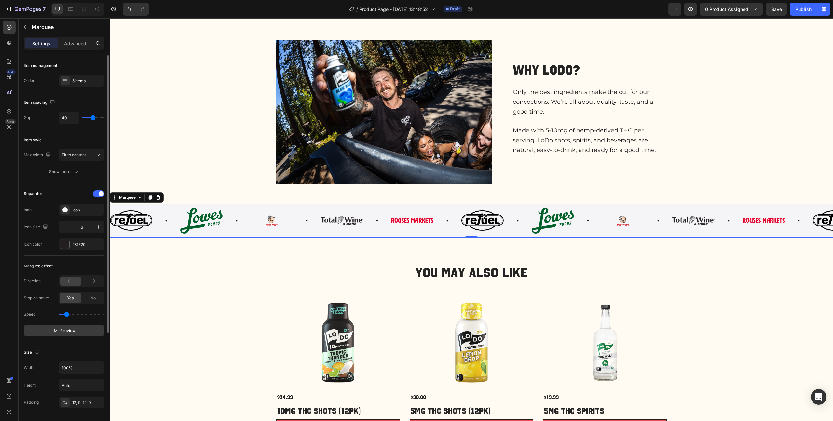
click at [61, 218] on span "Preview" at bounding box center [67, 330] width 15 height 7
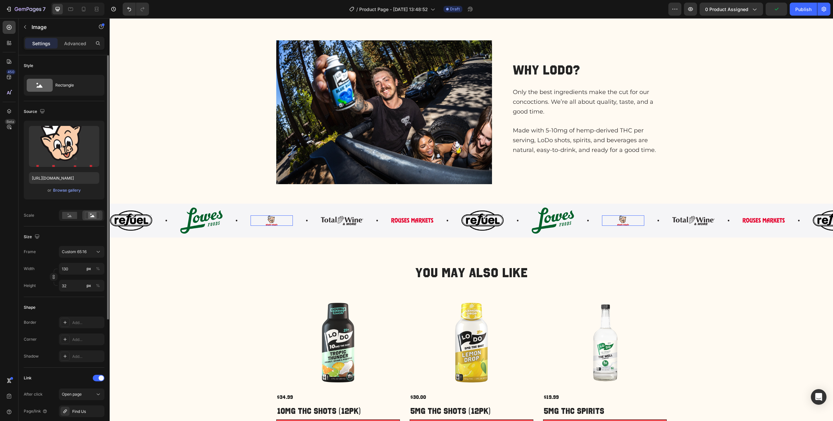
click at [468, 218] on img at bounding box center [623, 220] width 42 height 10
click at [55, 218] on icon "button" at bounding box center [53, 277] width 5 height 5
click at [67, 218] on input "32" at bounding box center [82, 286] width 46 height 12
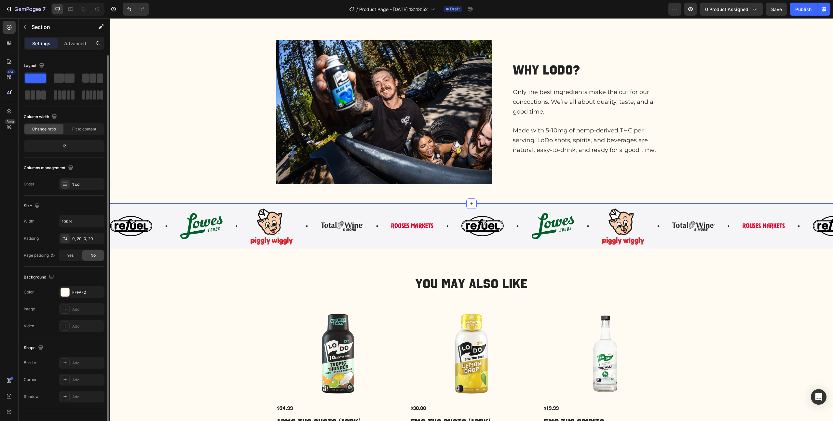
click at [213, 194] on div "FAQs Heading THC? Is that legal? How does it taste? How many can I drink? Accor…" at bounding box center [471, 47] width 710 height 313
click at [25, 25] on icon "button" at bounding box center [24, 26] width 5 height 5
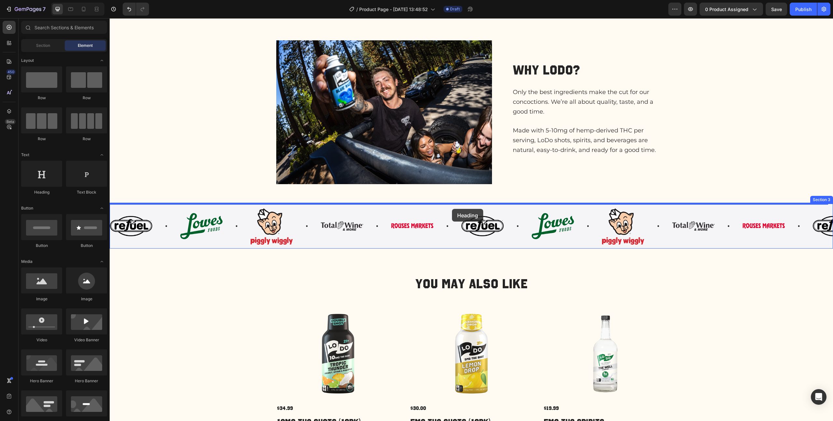
drag, startPoint x: 156, startPoint y: 195, endPoint x: 452, endPoint y: 209, distance: 296.7
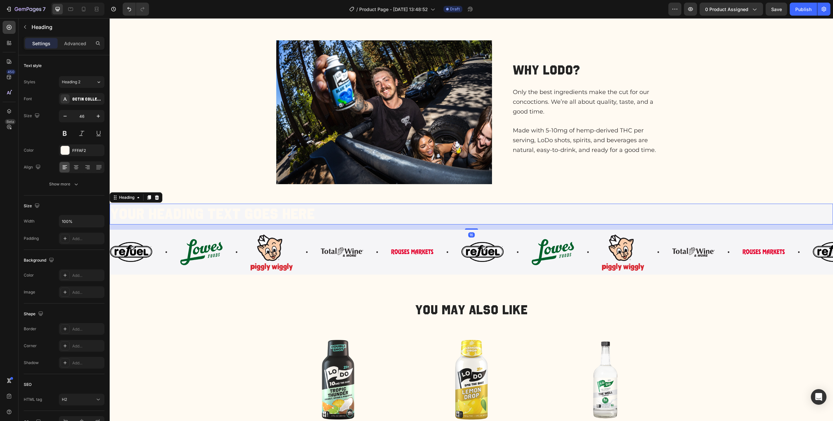
click at [342, 214] on h2 "Your heading text goes here" at bounding box center [471, 214] width 723 height 21
click at [75, 168] on icon at bounding box center [76, 167] width 7 height 7
click at [88, 150] on div "FFFAF2" at bounding box center [81, 151] width 19 height 6
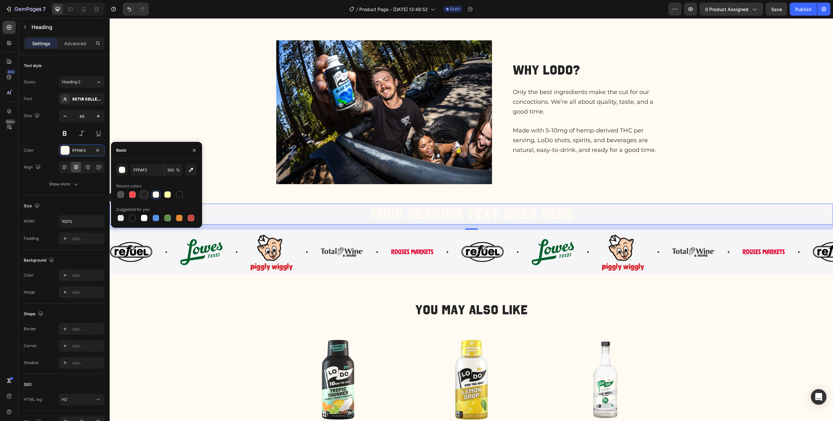
click at [142, 195] on div at bounding box center [144, 194] width 7 height 7
type input "231F20"
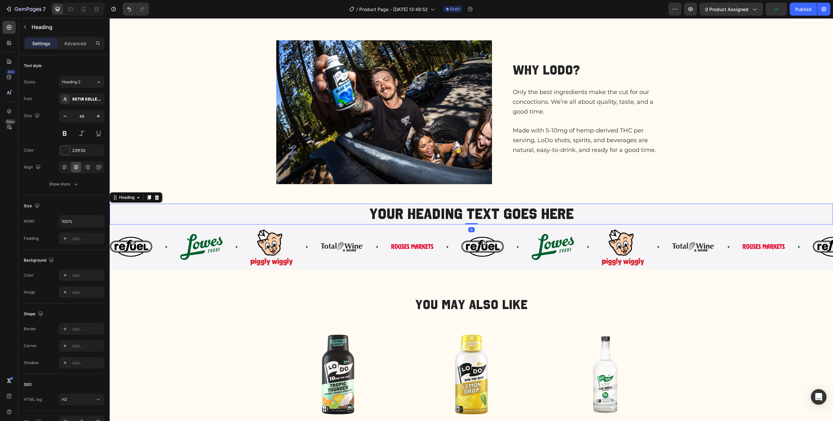
drag, startPoint x: 470, startPoint y: 229, endPoint x: 470, endPoint y: 220, distance: 9.8
click at [468, 218] on div "Your heading text goes here Heading 0" at bounding box center [471, 214] width 723 height 21
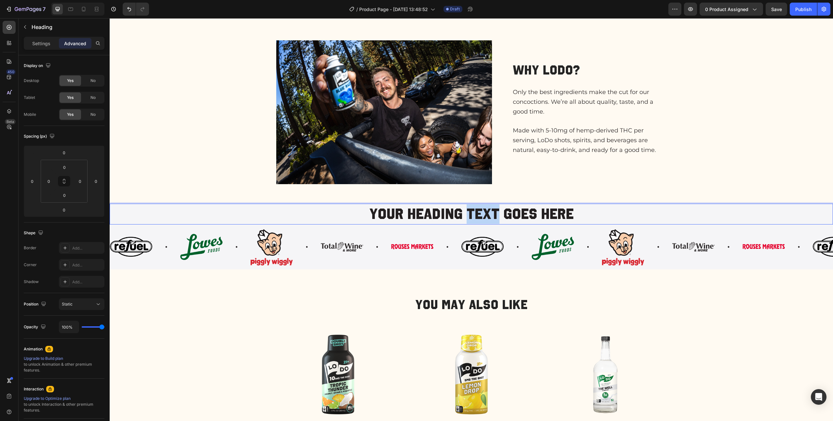
click at [468, 213] on p "Your heading text goes here" at bounding box center [471, 214] width 722 height 20
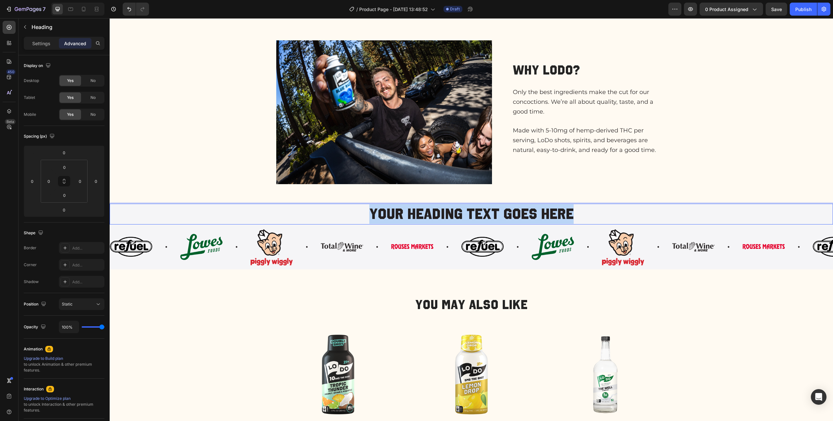
click at [468, 213] on p "Your heading text goes here" at bounding box center [471, 214] width 722 height 20
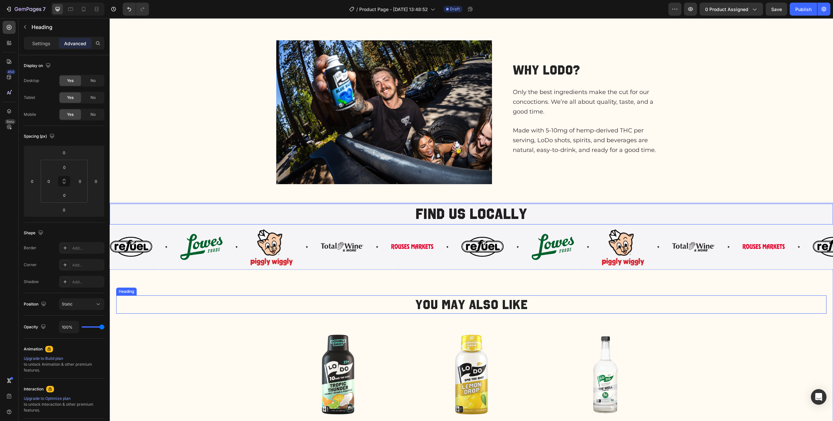
click at [468, 218] on h2 "You May Also Like" at bounding box center [471, 304] width 710 height 18
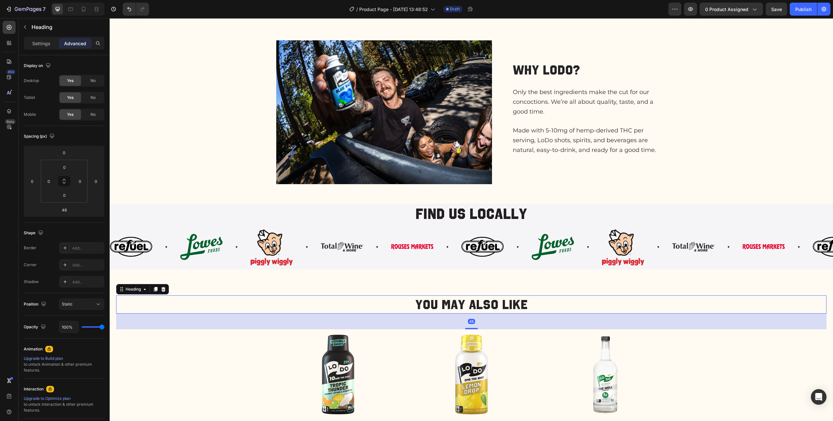
click at [463, 218] on h2 "You May Also Like" at bounding box center [471, 304] width 710 height 18
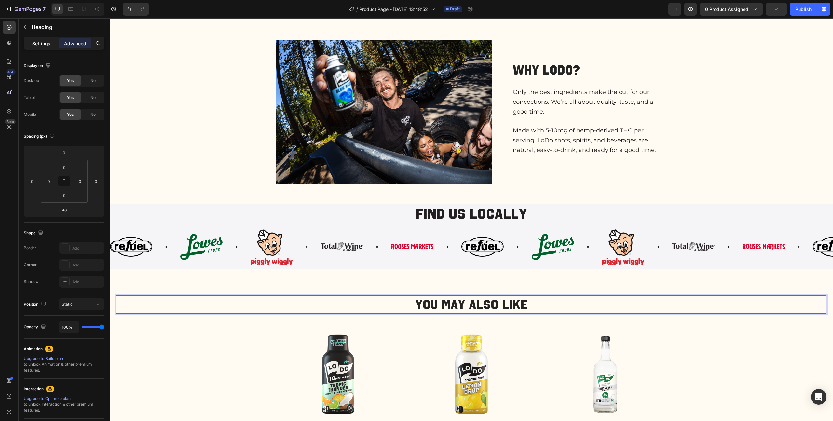
click at [42, 48] on div "Settings" at bounding box center [41, 43] width 33 height 10
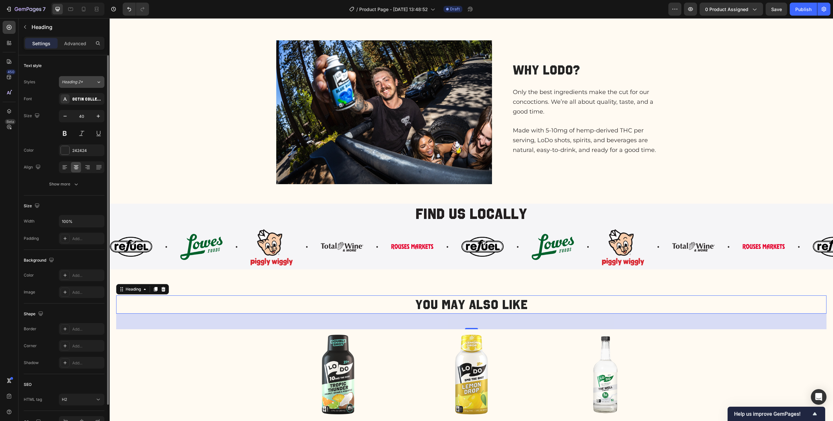
click at [86, 80] on div "Heading 2*" at bounding box center [75, 82] width 26 height 6
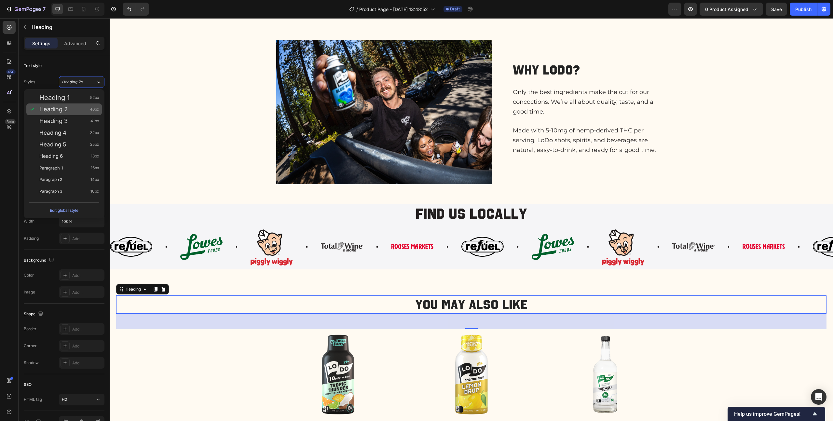
click at [71, 110] on div "Heading 2 46px" at bounding box center [69, 109] width 60 height 7
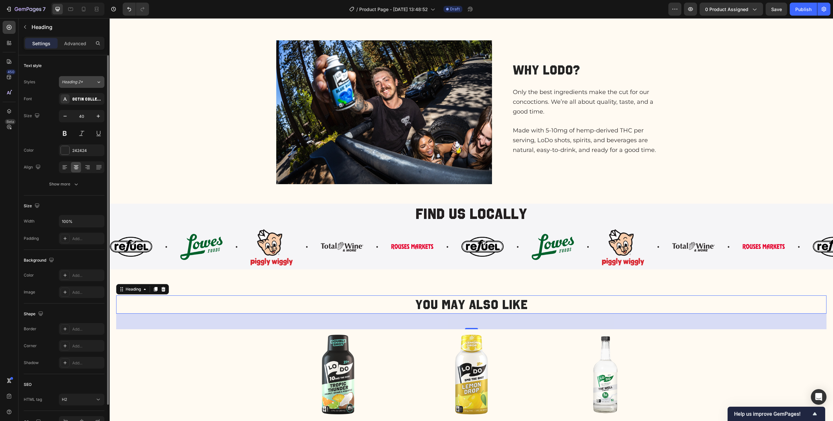
click at [87, 78] on button "Heading 2*" at bounding box center [82, 82] width 46 height 12
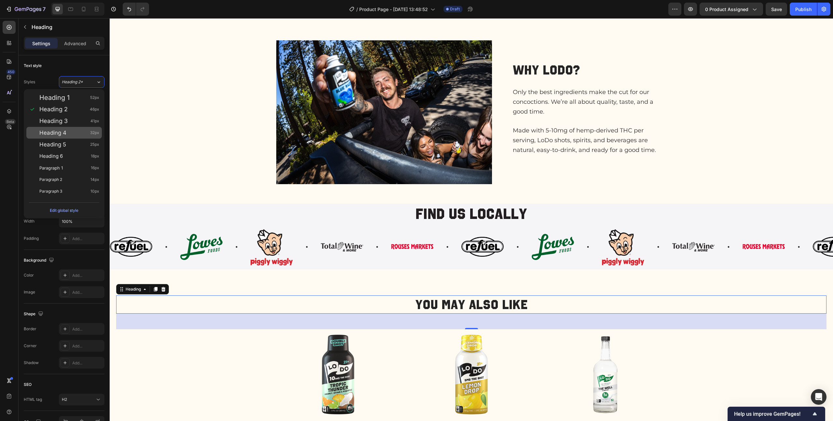
click at [70, 134] on div "Heading 4 32px" at bounding box center [69, 132] width 60 height 7
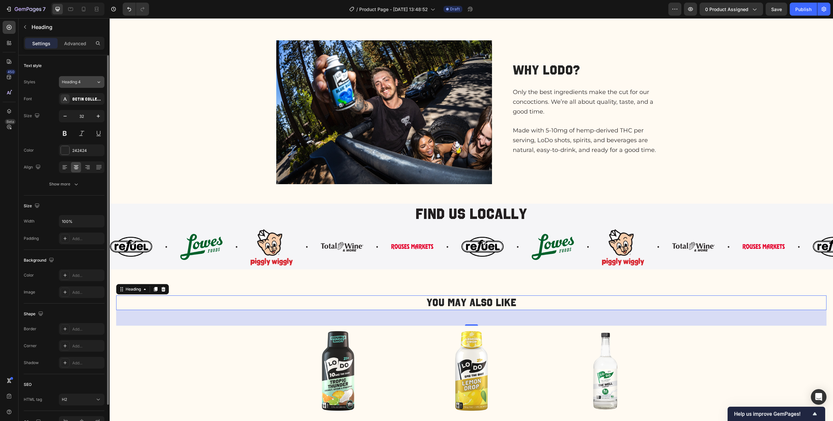
click at [74, 84] on span "Heading 4" at bounding box center [71, 82] width 19 height 6
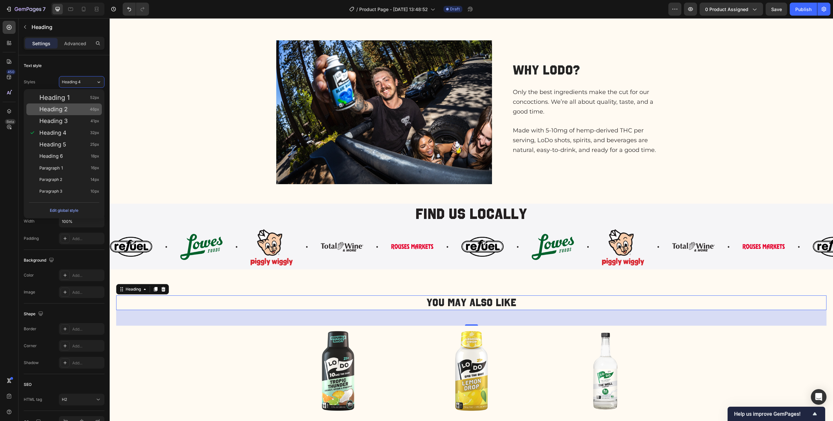
click at [70, 110] on div "Heading 2 46px" at bounding box center [69, 109] width 60 height 7
type input "46"
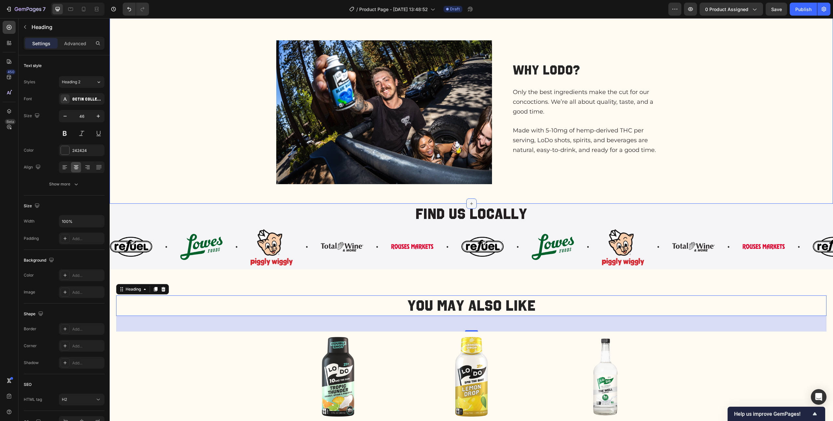
click at [468, 206] on div at bounding box center [471, 203] width 10 height 10
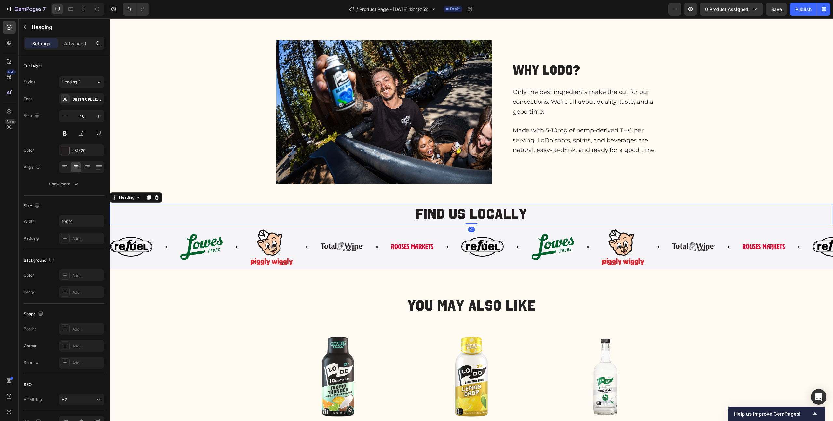
click at [468, 212] on p "Find us locally" at bounding box center [471, 214] width 722 height 20
click at [80, 80] on span "Heading 2" at bounding box center [71, 82] width 19 height 6
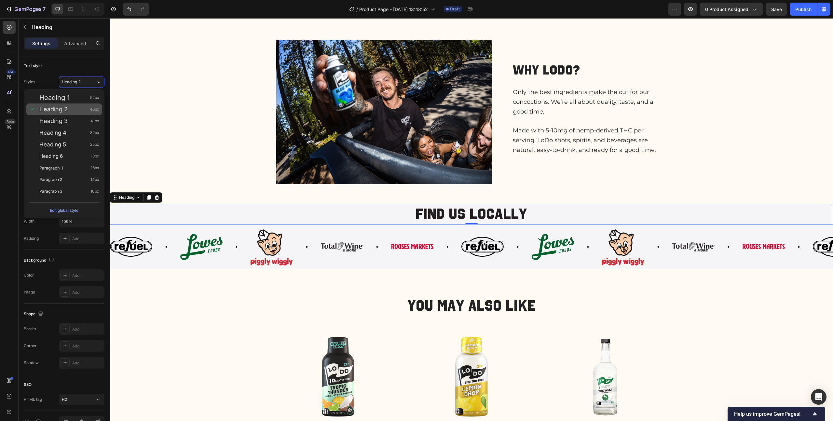
click at [65, 106] on span "Heading 2" at bounding box center [53, 109] width 28 height 7
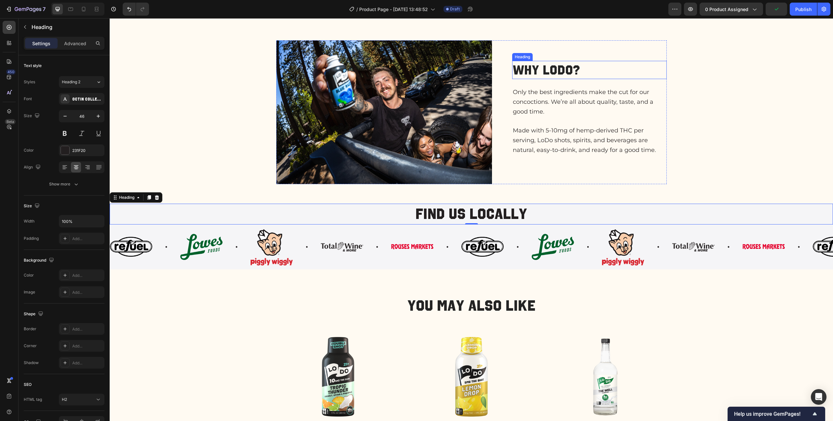
click at [468, 72] on h2 "Why lodo?" at bounding box center [589, 70] width 154 height 18
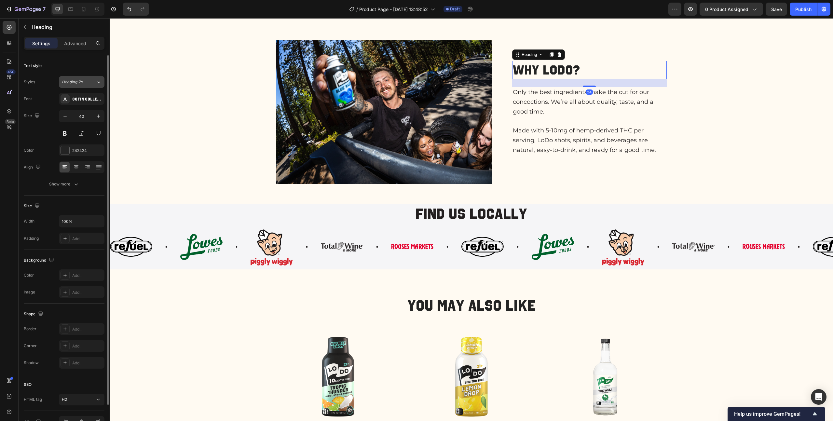
click at [88, 83] on div "Heading 2*" at bounding box center [75, 82] width 26 height 6
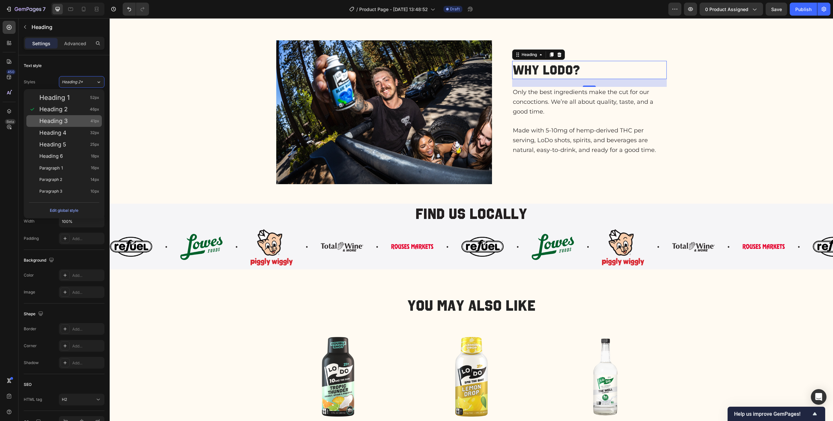
click at [71, 123] on div "Heading 3 41px" at bounding box center [69, 121] width 60 height 7
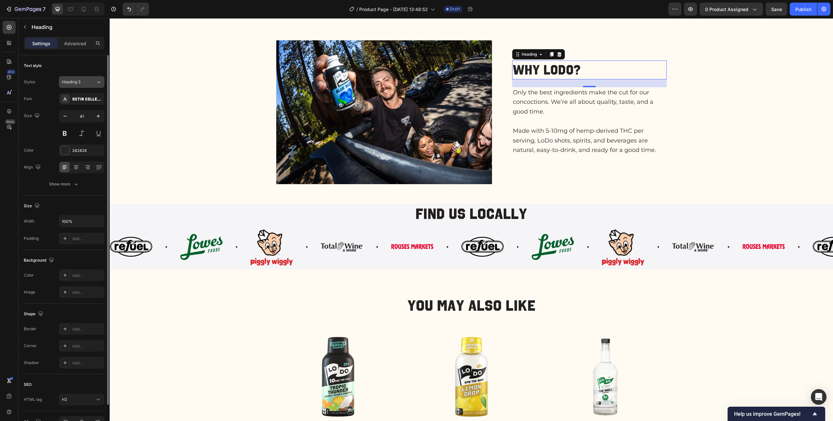
click at [83, 81] on div "Heading 3" at bounding box center [75, 82] width 26 height 6
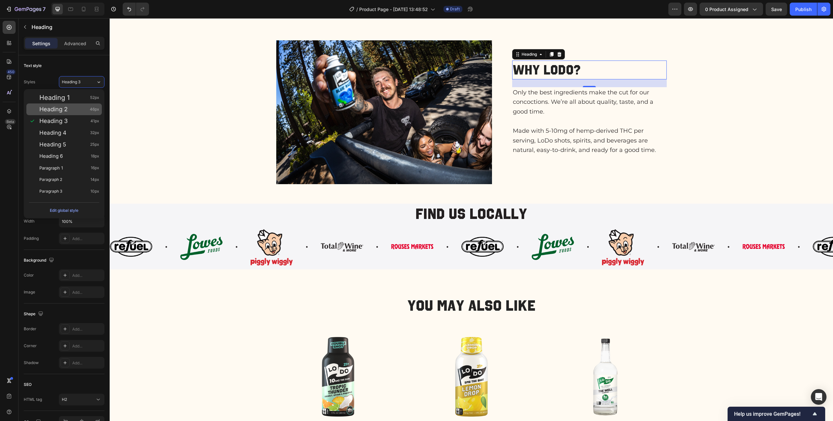
click at [61, 108] on span "Heading 2" at bounding box center [53, 109] width 28 height 7
type input "46"
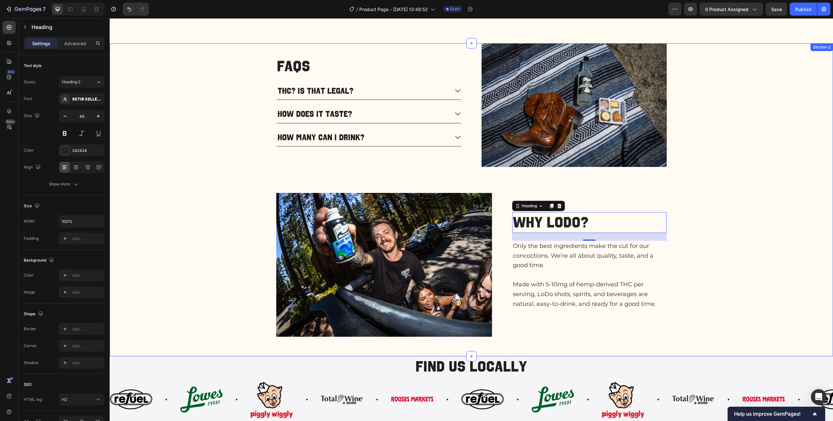
scroll to position [314, 0]
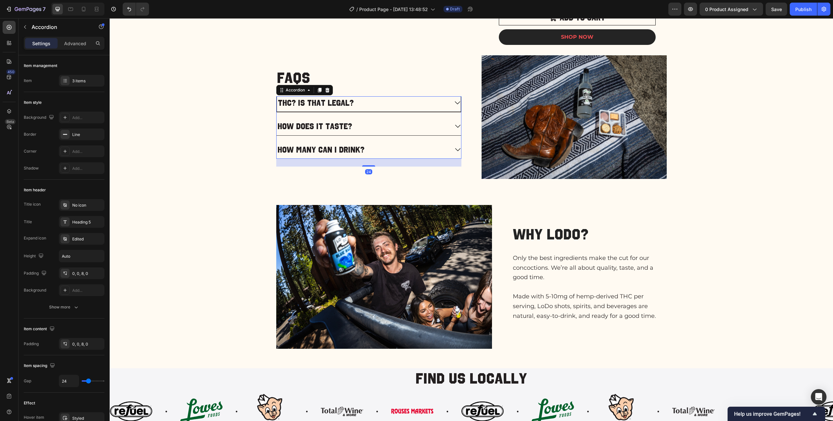
click at [312, 102] on p "THC? Is that legal?" at bounding box center [316, 103] width 76 height 11
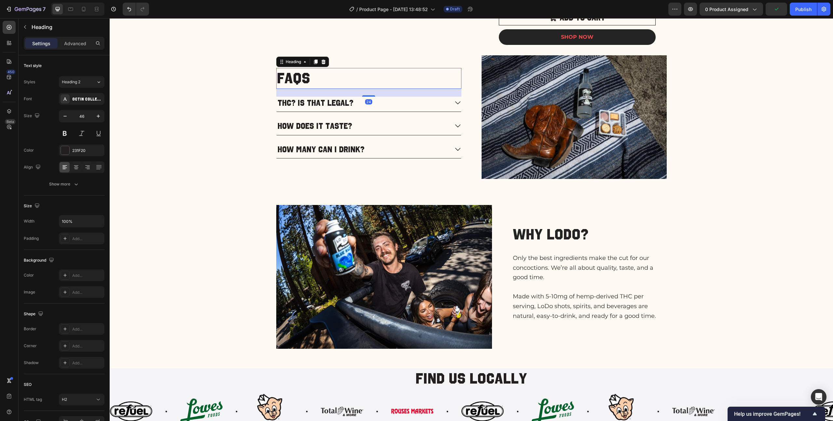
click at [320, 73] on h2 "FAQs" at bounding box center [368, 78] width 185 height 21
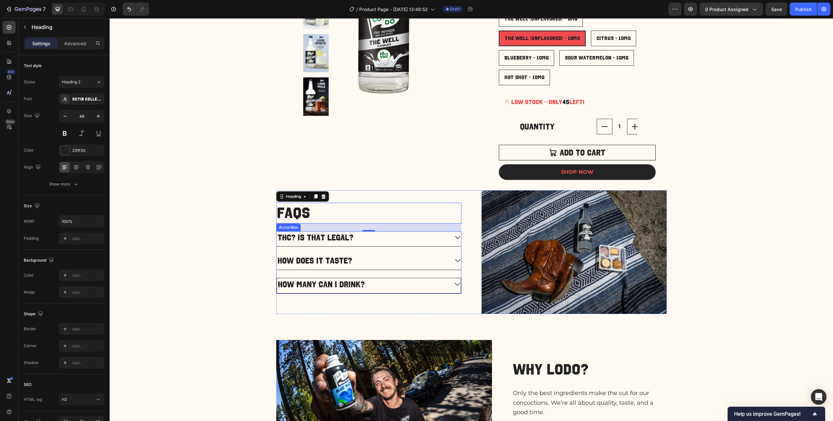
scroll to position [129, 0]
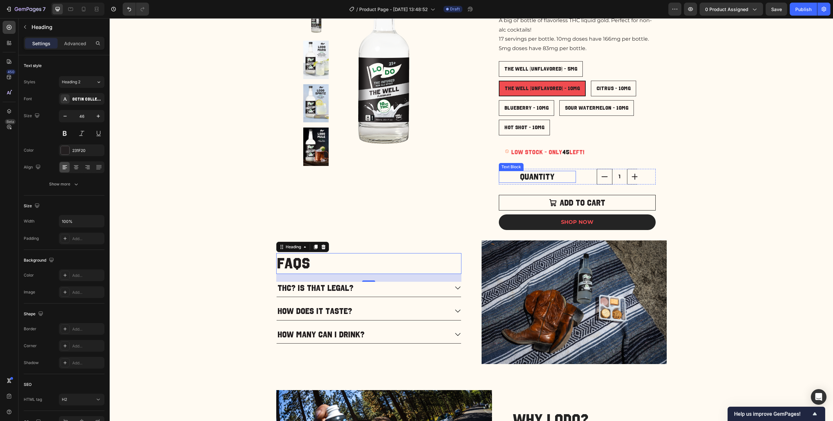
click at [468, 173] on div "Quantity" at bounding box center [537, 177] width 77 height 12
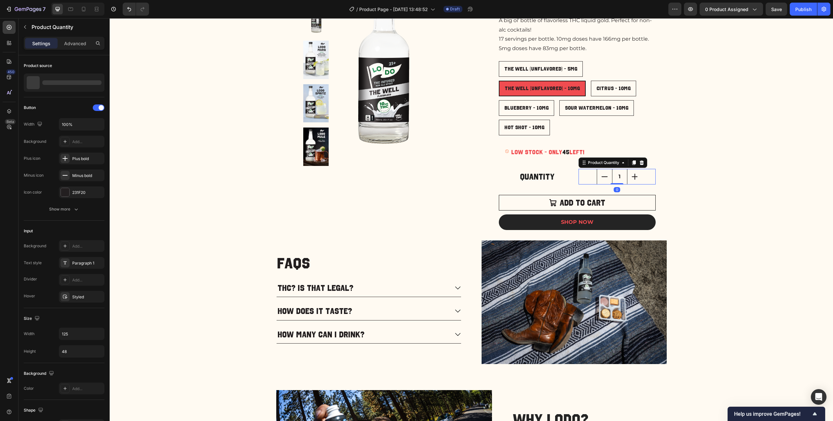
click at [468, 179] on div "1" at bounding box center [616, 177] width 77 height 16
click at [76, 41] on p "Advanced" at bounding box center [75, 43] width 22 height 7
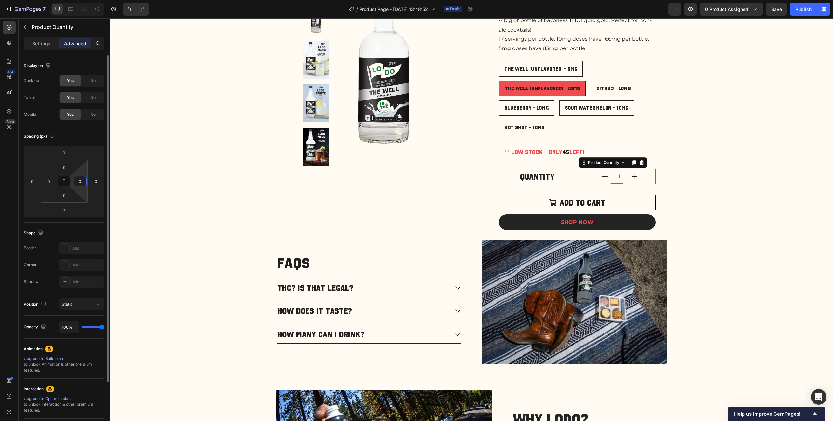
click at [79, 186] on input "0" at bounding box center [80, 181] width 10 height 10
type input "5"
click at [91, 135] on div "Spacing (px)" at bounding box center [64, 136] width 81 height 10
type input "0"
click at [86, 9] on icon at bounding box center [83, 9] width 7 height 7
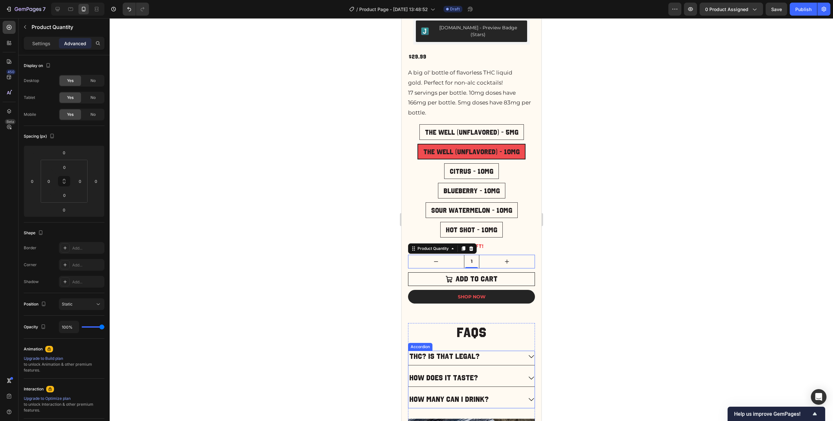
scroll to position [249, 0]
click at [468, 218] on div "Product Images THC Spirits Product Title Judge.me - Preview Badge (Stars) Judge…" at bounding box center [471, 53] width 140 height 499
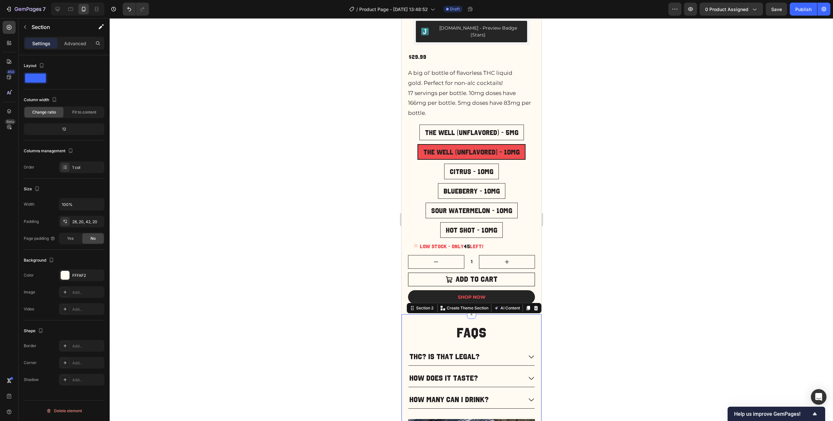
click at [27, 21] on div "Section" at bounding box center [53, 27] width 68 height 17
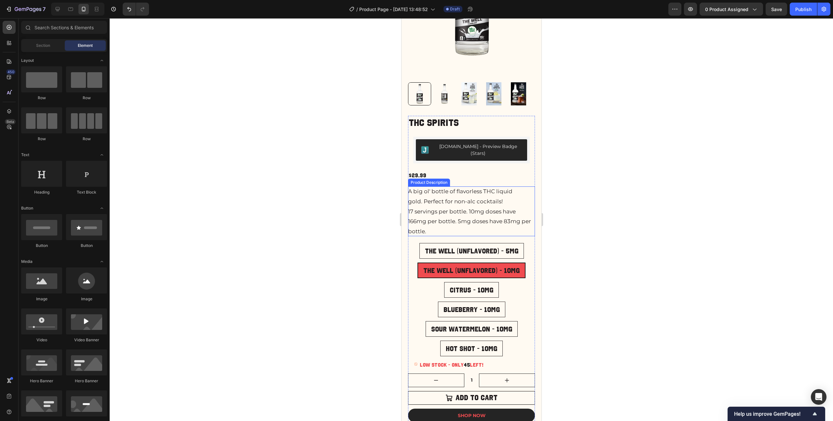
scroll to position [136, 0]
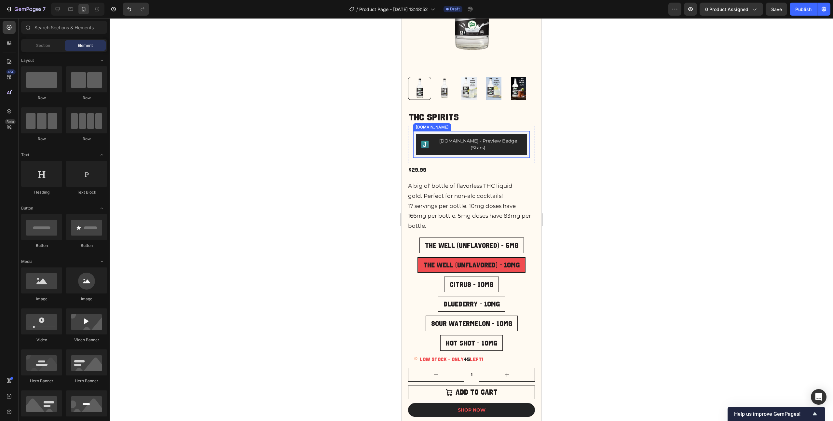
click at [468, 138] on div "[DOMAIN_NAME] - Preview Badge (Stars)" at bounding box center [478, 145] width 88 height 14
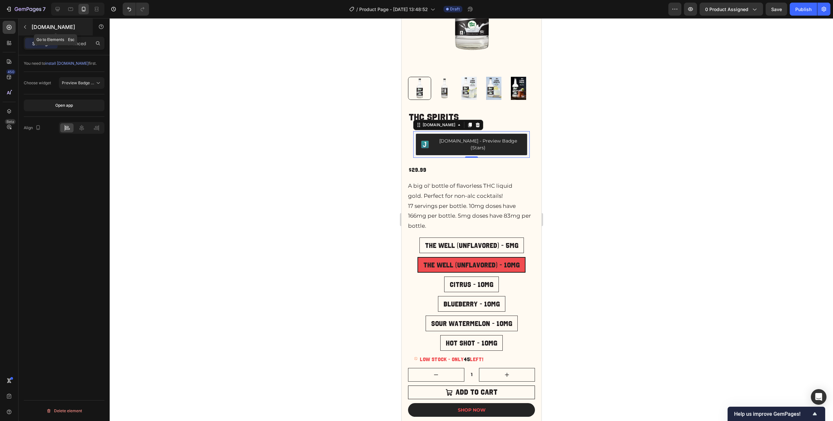
click at [34, 26] on p "[DOMAIN_NAME]" at bounding box center [59, 27] width 55 height 8
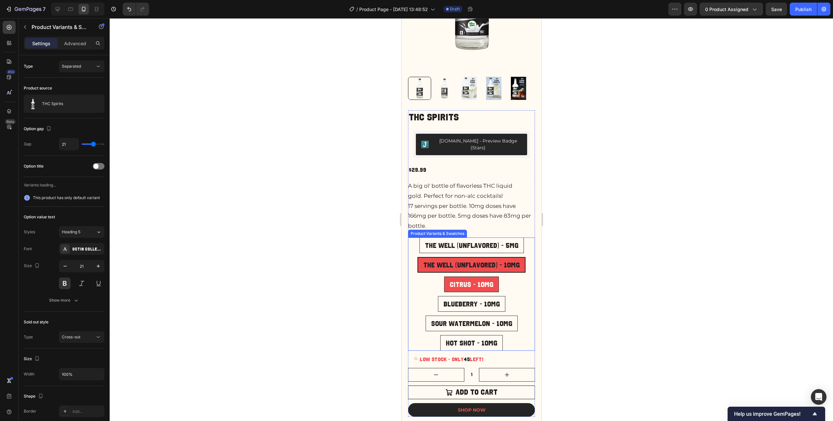
click at [468, 218] on span "Citrus - 10mg" at bounding box center [471, 284] width 44 height 7
click at [468, 218] on input "Citrus - 10mg Citrus - 10mg Citrus - 10mg" at bounding box center [471, 276] width 0 height 0
radio input "true"
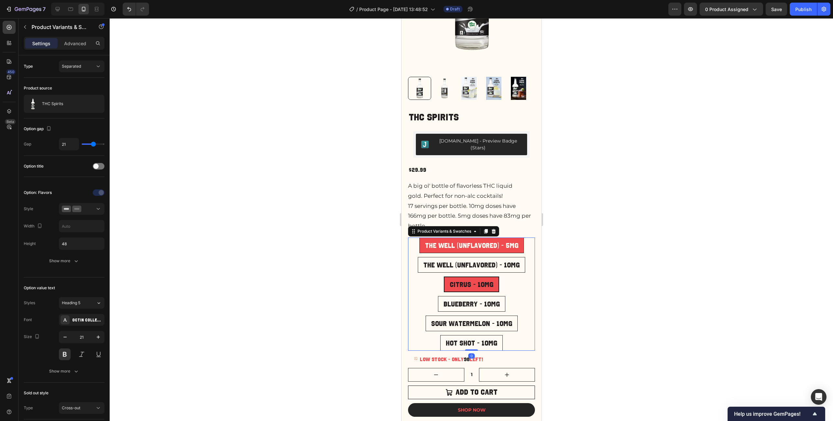
click at [468, 218] on div "The Well (Unflavored) - 5mg" at bounding box center [471, 245] width 104 height 14
click at [468, 218] on input "The Well (Unflavored) - 5mg The Well (Unflavored) - 5mg The Well (Unflavored) -…" at bounding box center [471, 237] width 0 height 0
radio input "true"
click at [468, 218] on span "Citrus - 10mg" at bounding box center [471, 284] width 44 height 7
click at [468, 218] on input "Citrus - 10mg Citrus - 10mg Citrus - 10mg" at bounding box center [471, 276] width 0 height 0
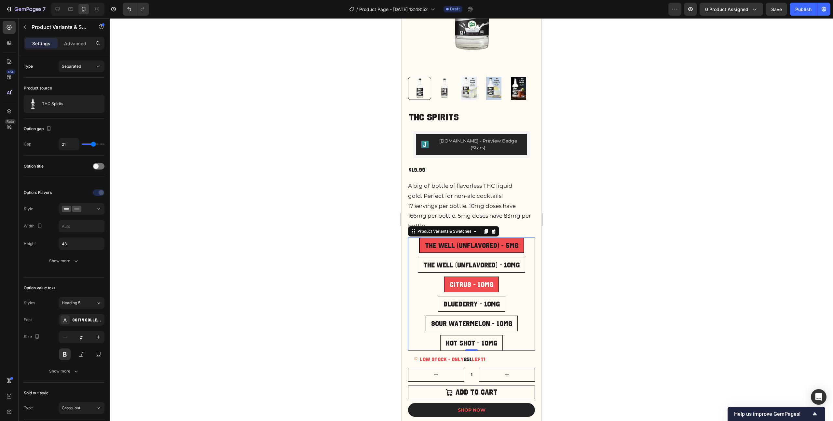
radio input "true"
click at [468, 11] on icon "button" at bounding box center [690, 9] width 7 height 7
click at [58, 8] on icon at bounding box center [57, 9] width 7 height 7
type input "24"
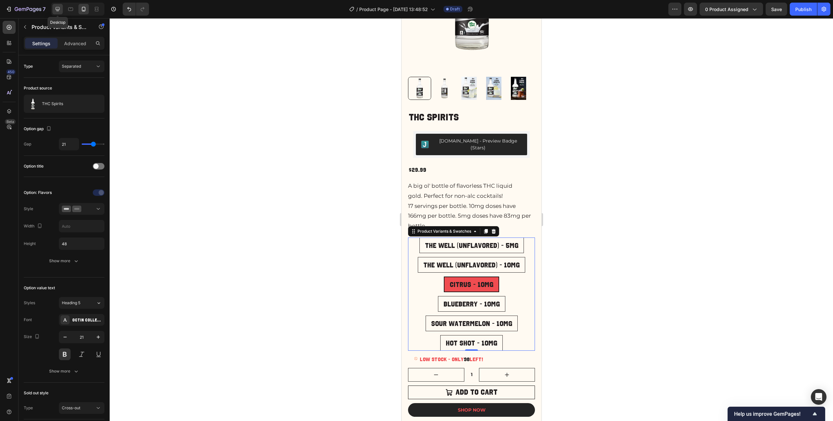
type input "16"
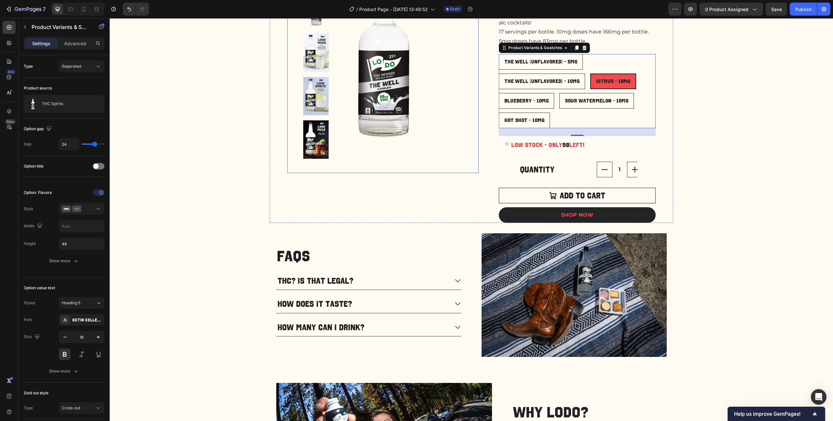
scroll to position [149, 0]
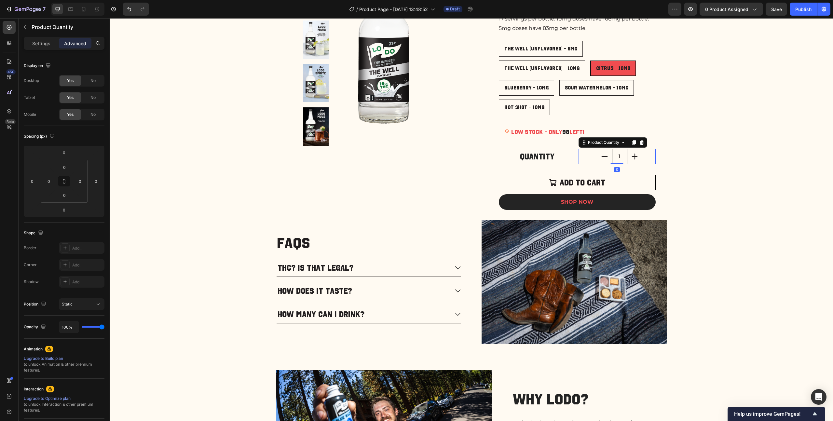
click at [468, 159] on div "1" at bounding box center [616, 157] width 77 height 16
click at [468, 144] on div "Product Quantity" at bounding box center [604, 143] width 34 height 6
click at [39, 42] on p "Settings" at bounding box center [41, 43] width 18 height 7
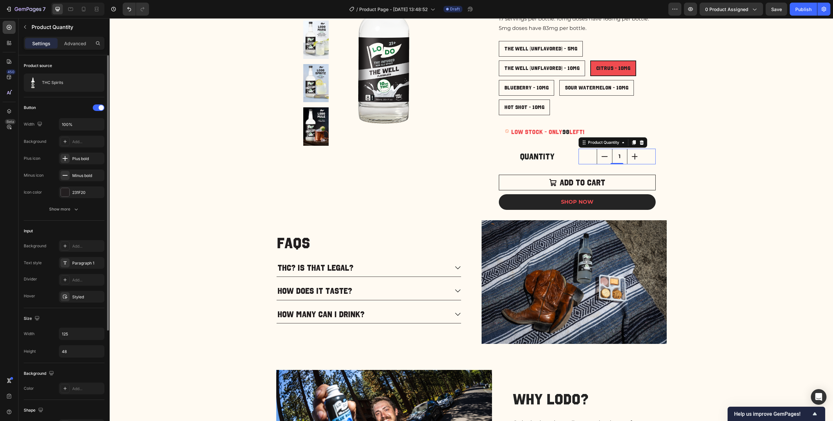
scroll to position [32, 0]
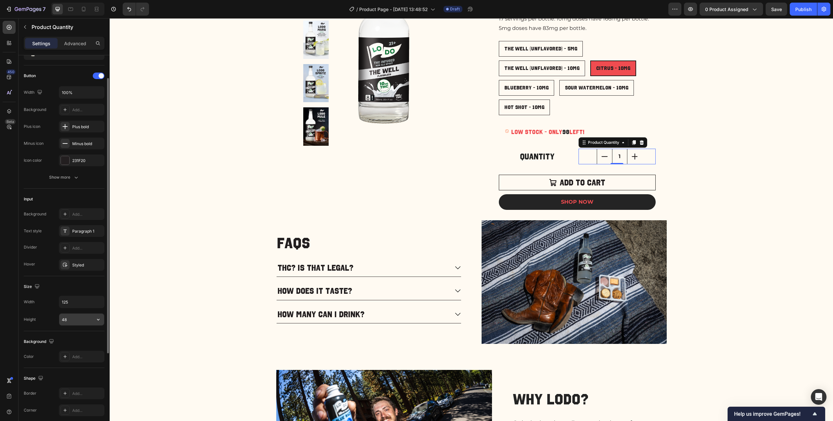
click at [79, 218] on input "48" at bounding box center [81, 320] width 45 height 12
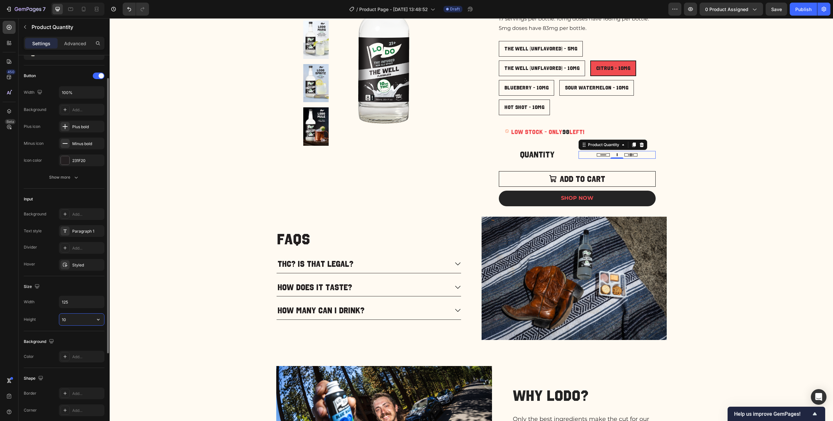
type input "1"
type input "48"
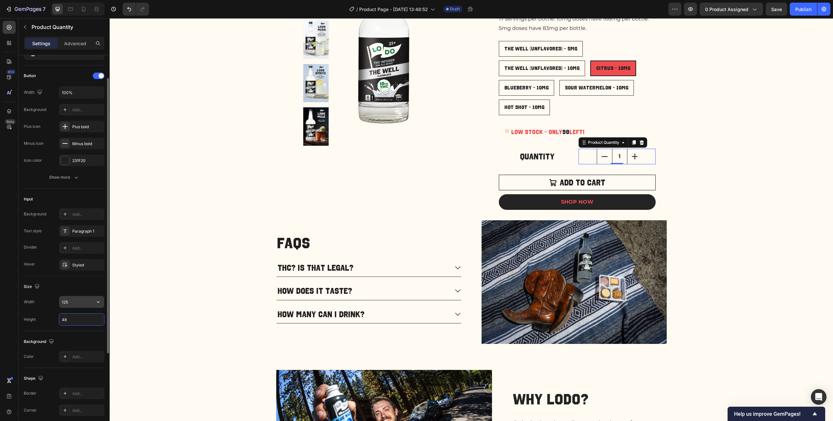
click at [67, 218] on input "125" at bounding box center [81, 302] width 45 height 12
type input "500"
click at [468, 218] on div "FAQs Heading THC? Is that legal? How does it taste? How many can I drink? Accor…" at bounding box center [471, 376] width 710 height 313
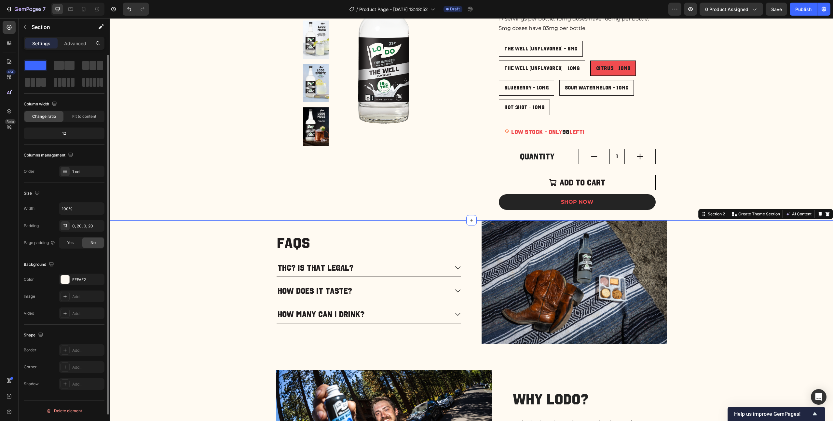
scroll to position [0, 0]
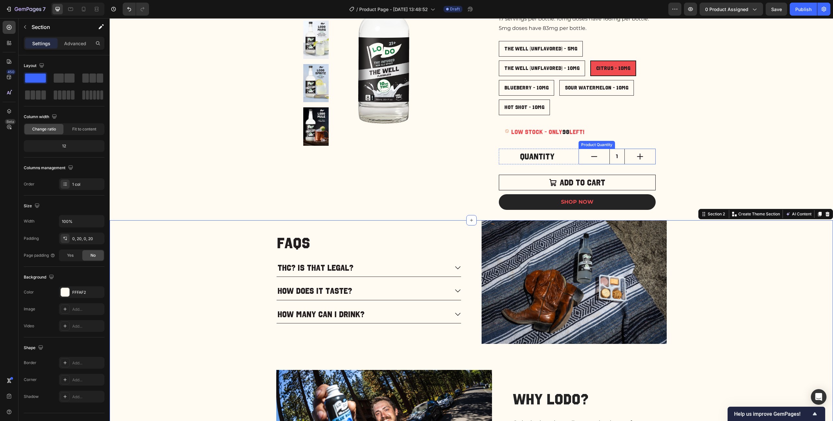
click at [468, 159] on input "1" at bounding box center [617, 157] width 15 height 16
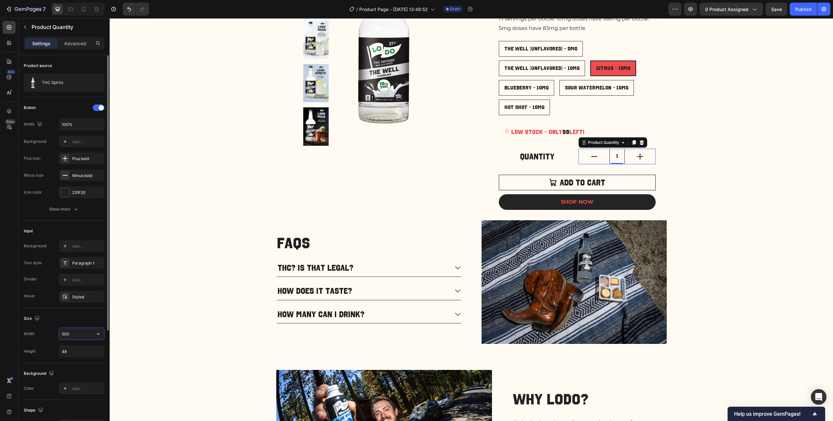
click at [74, 218] on input "500" at bounding box center [81, 334] width 45 height 12
type input "150"
click at [468, 206] on div "Product Images THC Spirits Product Title Judge.me - Preview Badge (Stars) Judge…" at bounding box center [471, 67] width 403 height 286
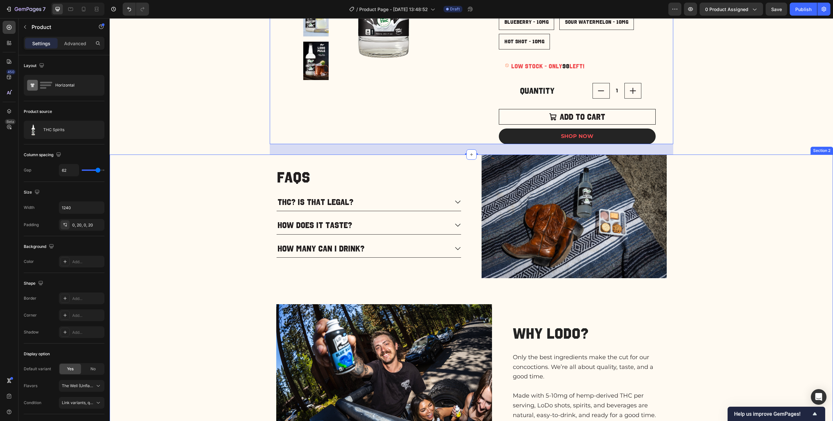
scroll to position [250, 0]
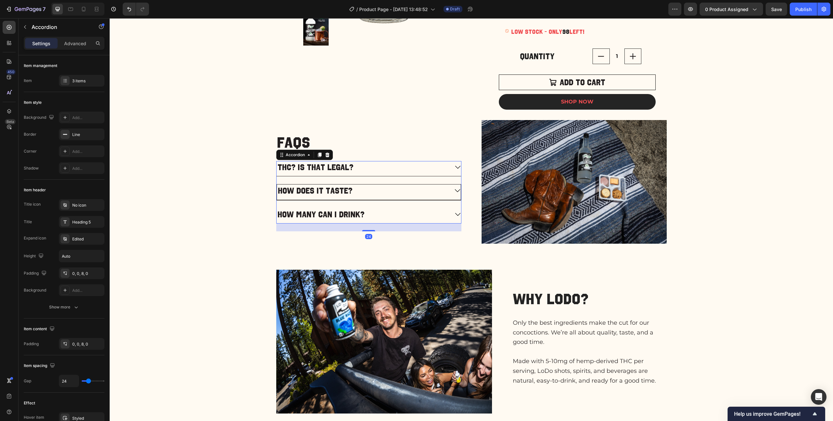
click at [389, 194] on div "How does it taste?" at bounding box center [363, 190] width 172 height 13
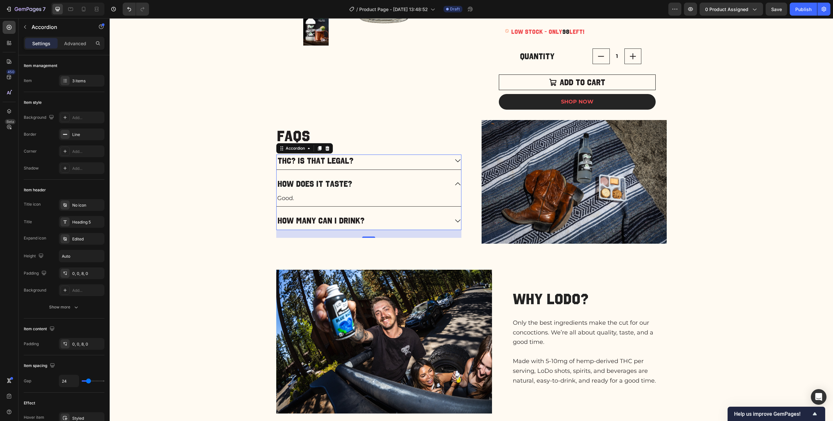
click at [443, 186] on div "How does it taste?" at bounding box center [363, 184] width 173 height 13
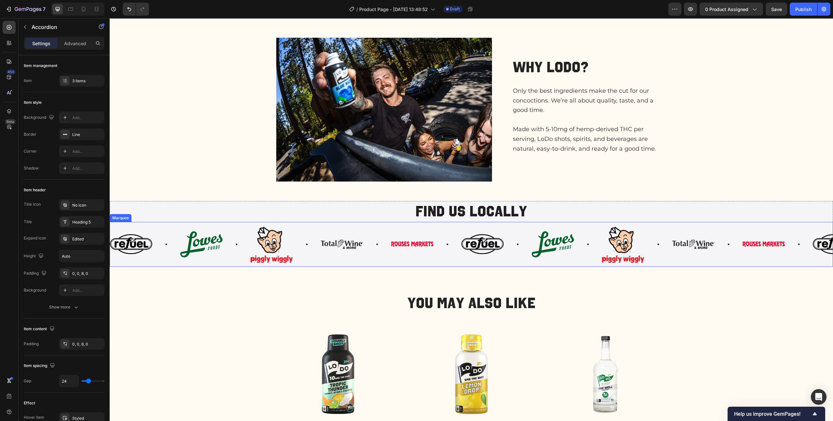
scroll to position [482, 0]
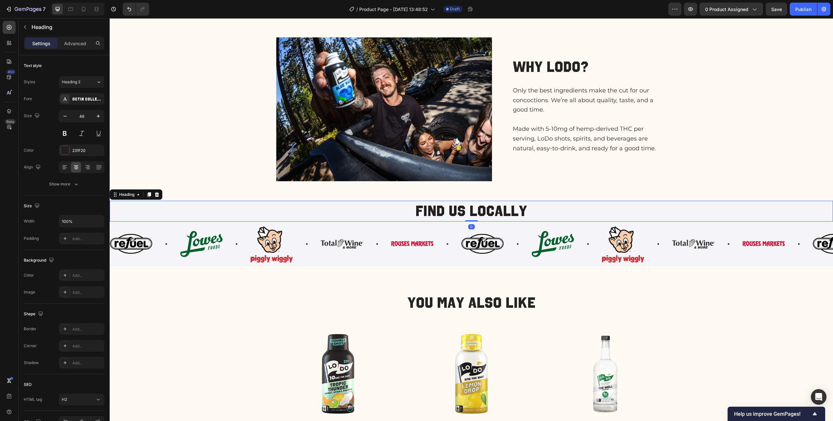
click at [468, 213] on h2 "Find us locally" at bounding box center [471, 211] width 723 height 21
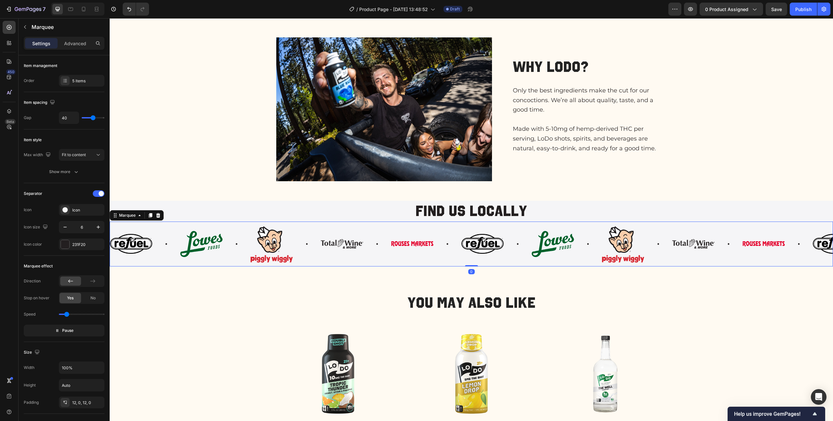
click at [155, 218] on div "Image Image Image Image Image Image Image Image Image Image Image Image Image I…" at bounding box center [471, 244] width 723 height 45
click at [128, 217] on div "Marquee" at bounding box center [127, 215] width 19 height 6
click at [135, 215] on div "Marquee" at bounding box center [127, 215] width 19 height 6
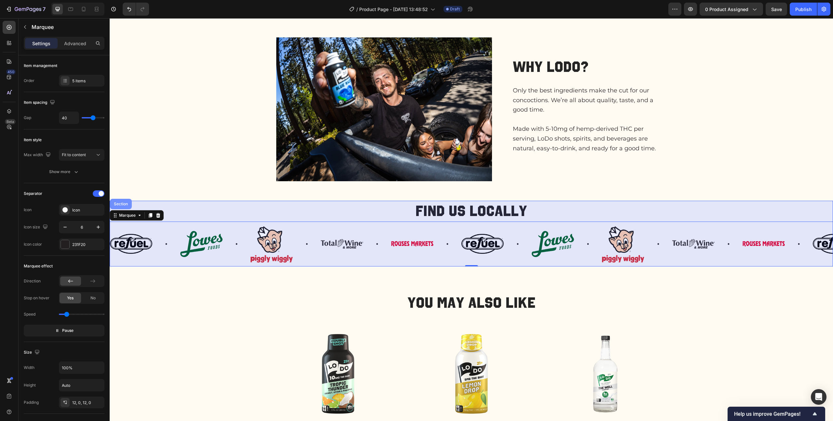
click at [124, 204] on div "Section" at bounding box center [121, 204] width 17 height 4
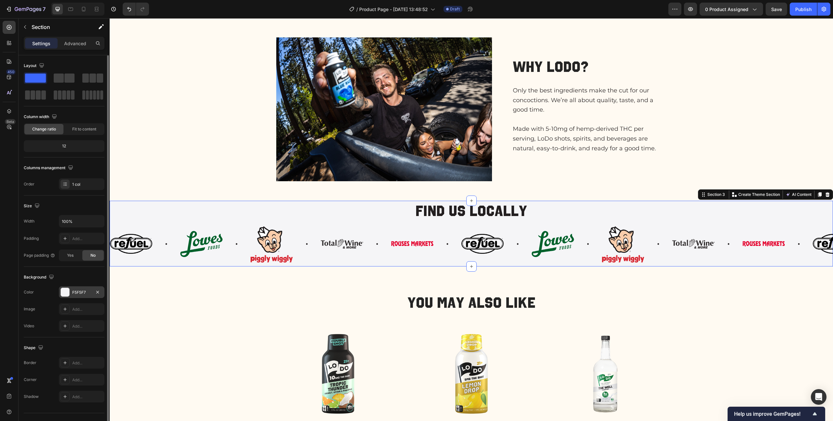
click at [77, 218] on div "F5F5F7" at bounding box center [82, 292] width 46 height 12
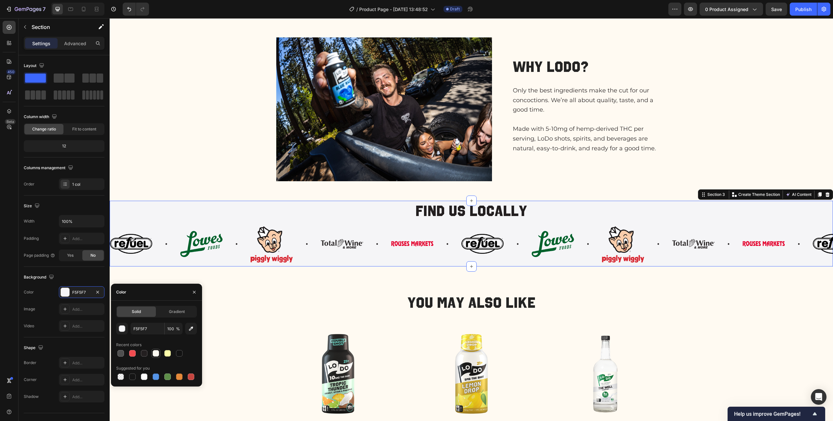
click at [155, 218] on div at bounding box center [156, 353] width 7 height 7
type input "FFFAF2"
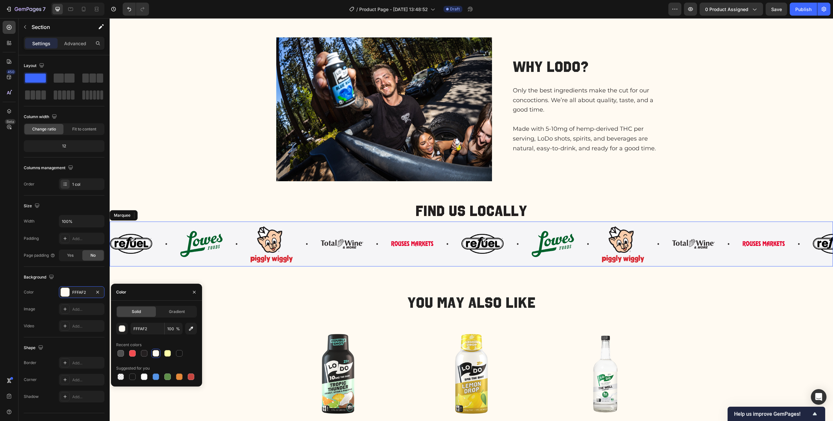
click at [140, 218] on div "Image Image Image Image Image" at bounding box center [285, 243] width 351 height 37
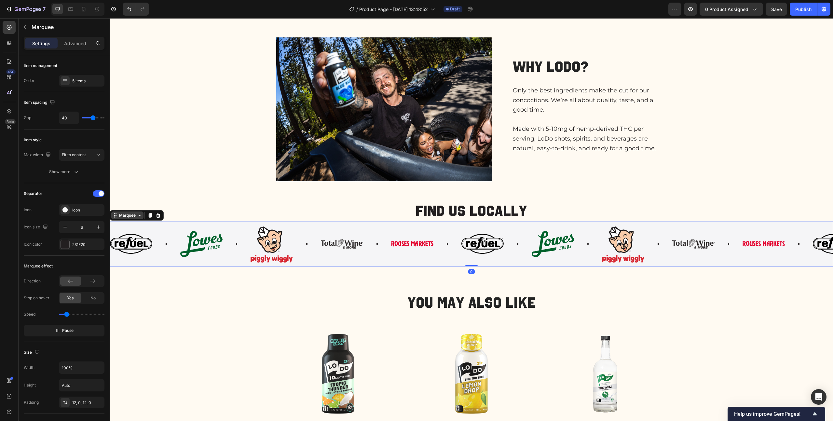
click at [137, 214] on icon at bounding box center [139, 215] width 5 height 5
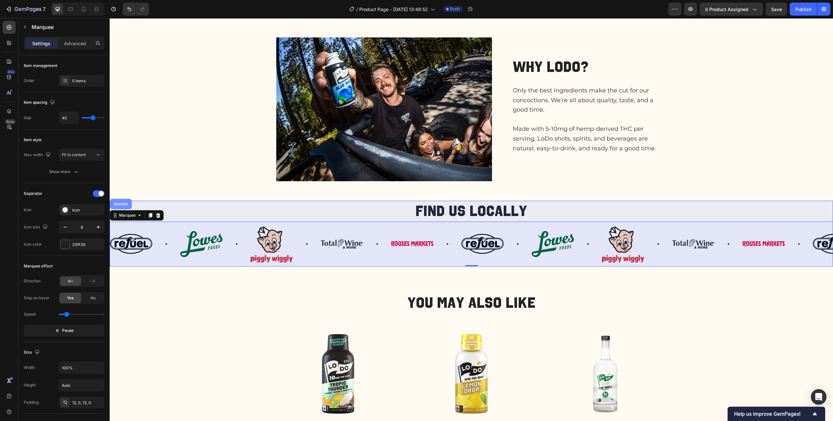
click at [115, 202] on div "Section" at bounding box center [121, 204] width 17 height 4
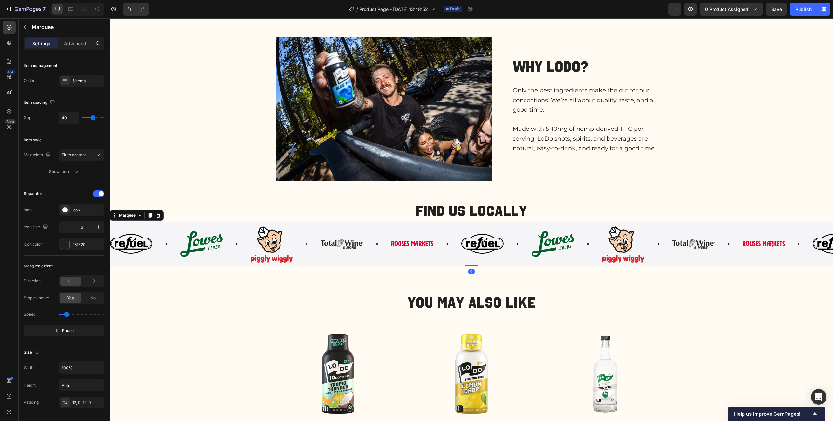
click at [152, 218] on div "Image Image Image Image Image" at bounding box center [285, 243] width 351 height 37
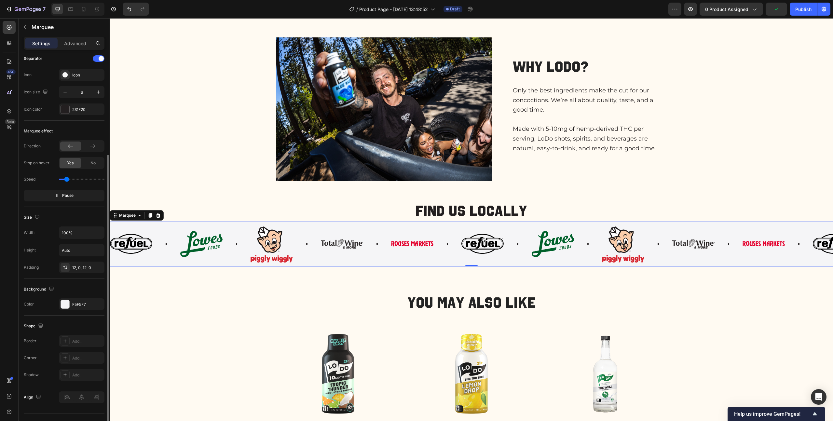
scroll to position [139, 0]
click at [97, 218] on icon "button" at bounding box center [97, 299] width 5 height 5
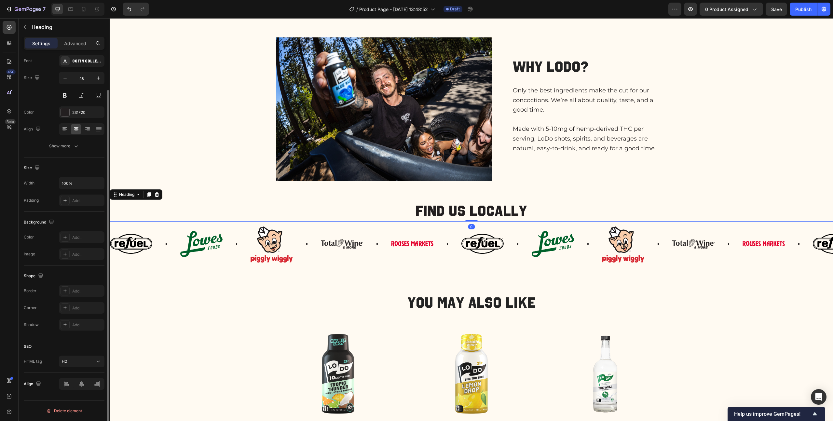
click at [161, 203] on h2 "Find us locally" at bounding box center [471, 211] width 723 height 21
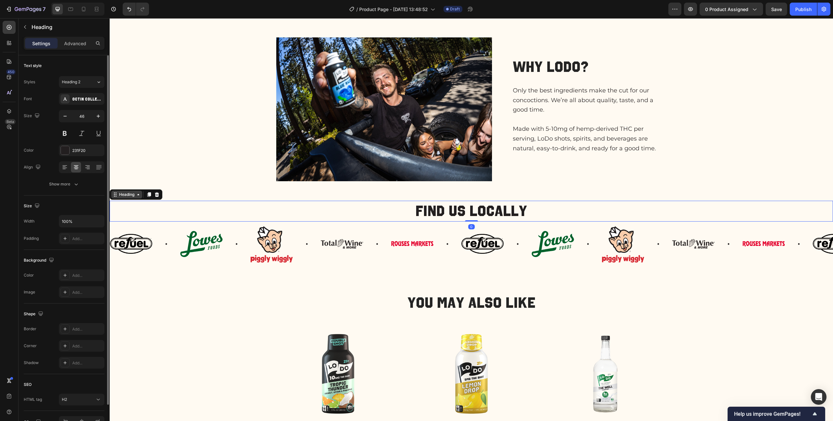
click at [131, 195] on div "Heading" at bounding box center [127, 195] width 18 height 6
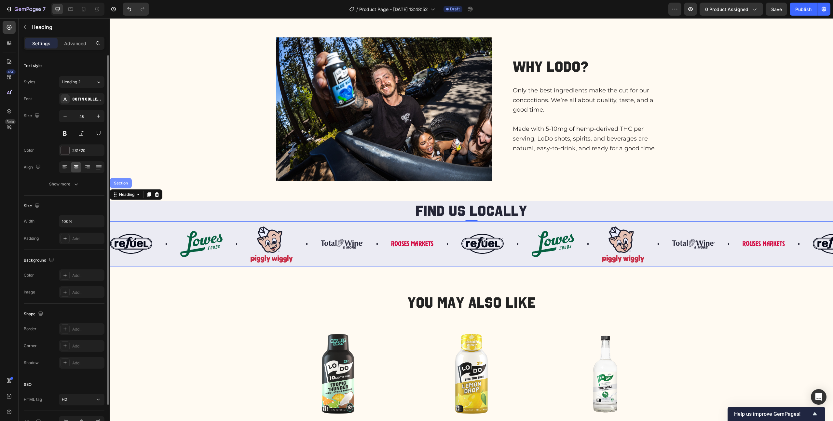
click at [127, 182] on div "Section" at bounding box center [121, 183] width 17 height 4
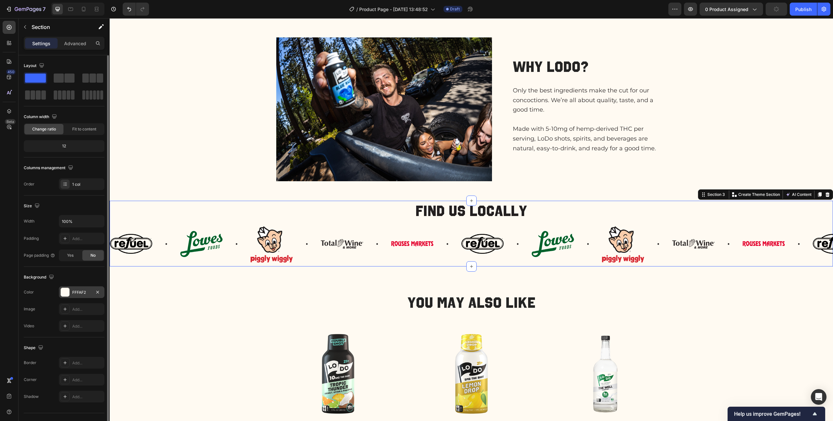
click at [77, 218] on div "FFFAF2" at bounding box center [81, 293] width 19 height 6
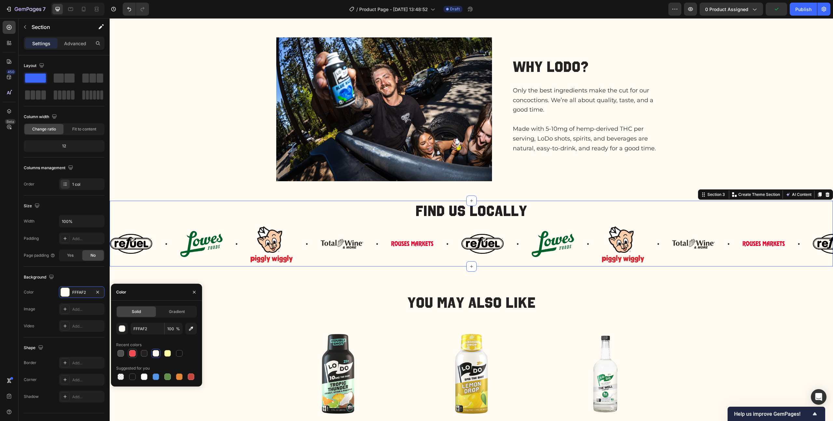
click at [130, 218] on div at bounding box center [132, 353] width 7 height 7
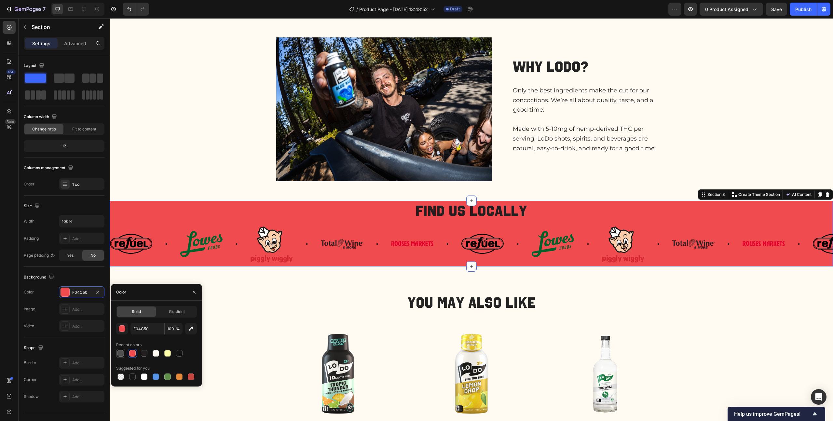
click at [119, 218] on div at bounding box center [120, 353] width 7 height 7
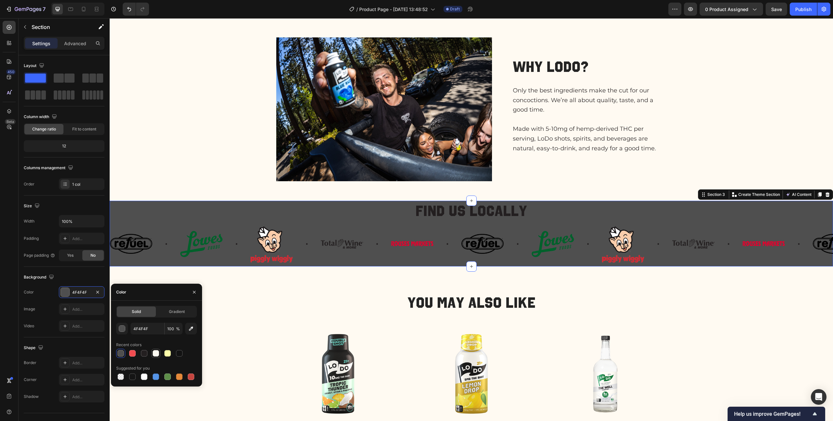
click at [159, 218] on div at bounding box center [156, 353] width 8 height 8
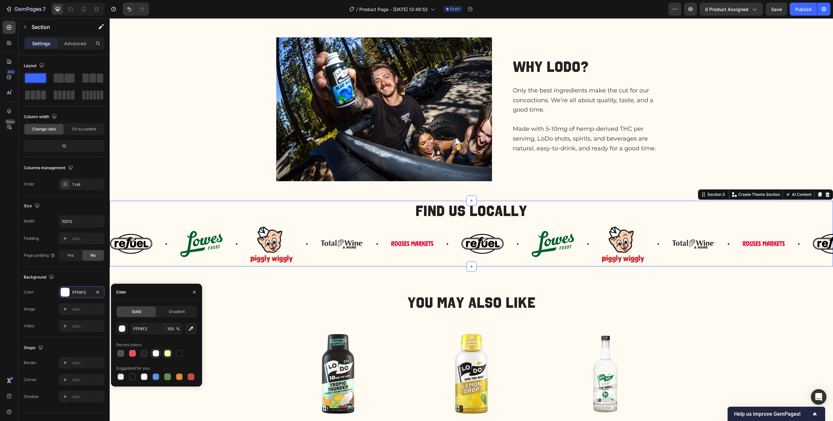
click at [170, 218] on div at bounding box center [167, 353] width 7 height 7
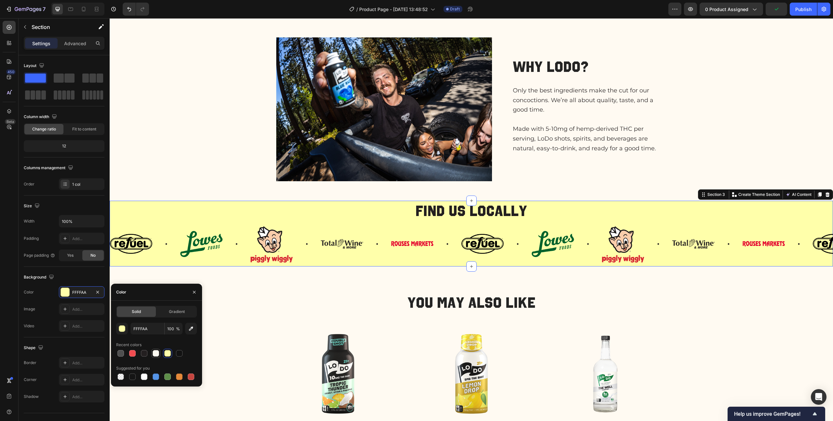
click at [156, 218] on div at bounding box center [156, 353] width 7 height 7
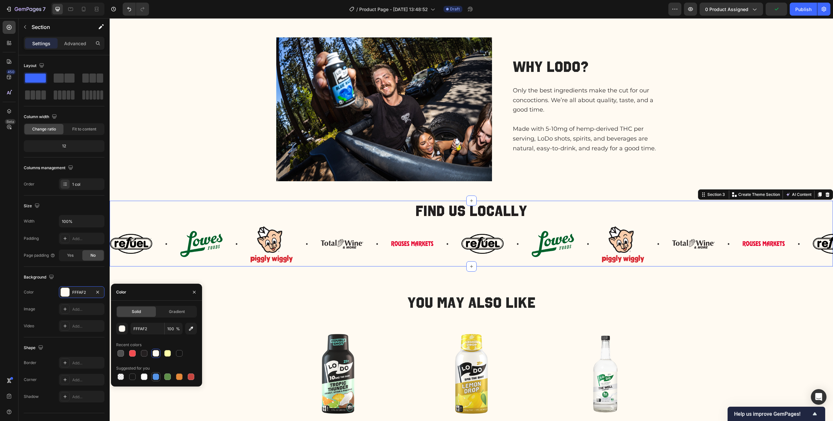
click at [154, 218] on div at bounding box center [156, 376] width 7 height 7
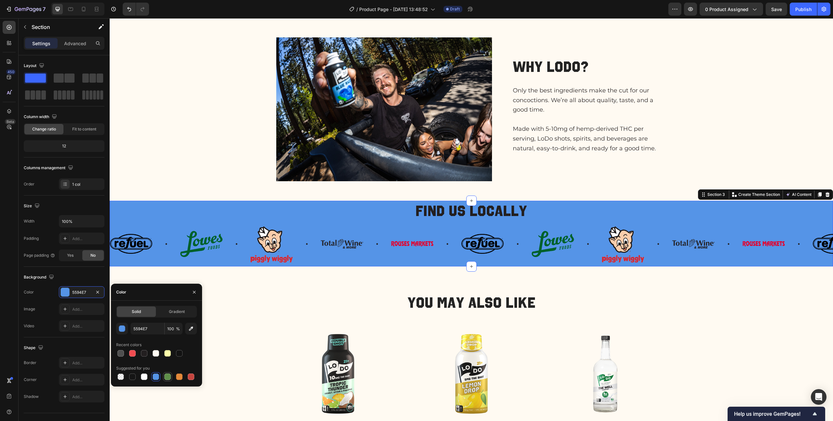
click at [168, 218] on div at bounding box center [167, 376] width 7 height 7
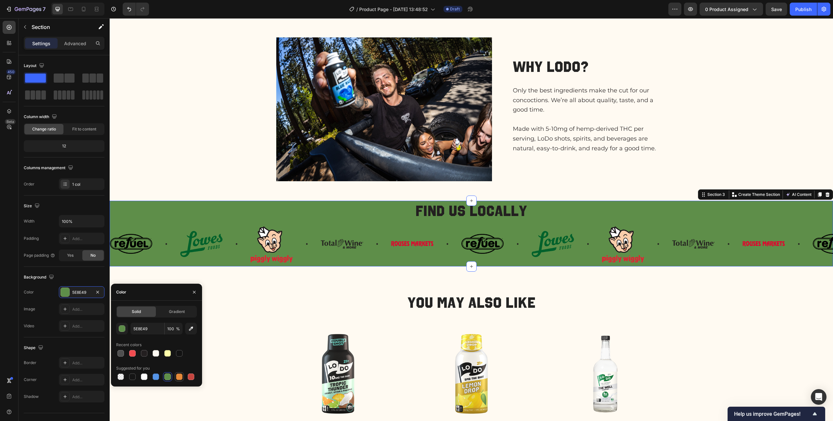
click at [177, 218] on div at bounding box center [179, 376] width 7 height 7
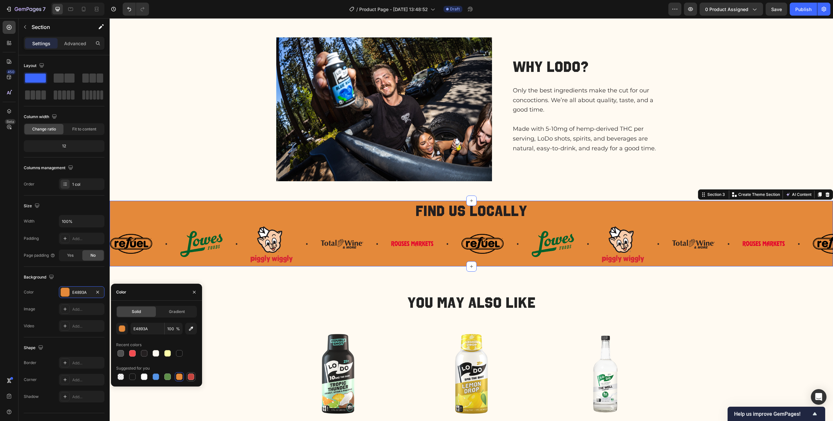
click at [194, 218] on div at bounding box center [191, 377] width 8 height 8
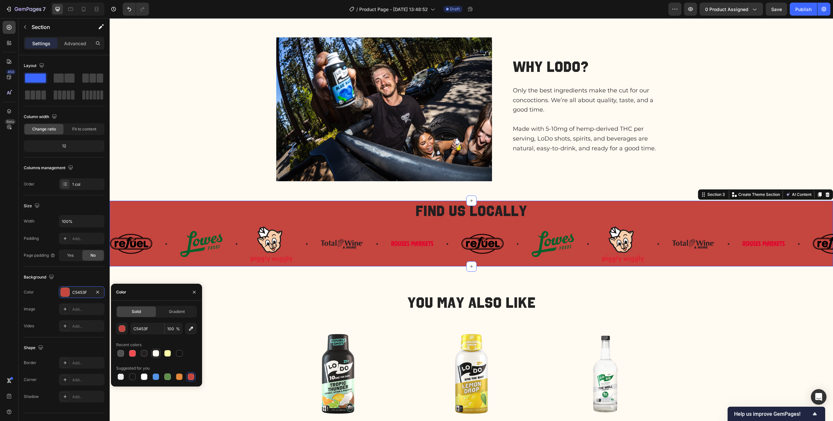
click at [156, 218] on div at bounding box center [156, 353] width 7 height 7
type input "FFFAF2"
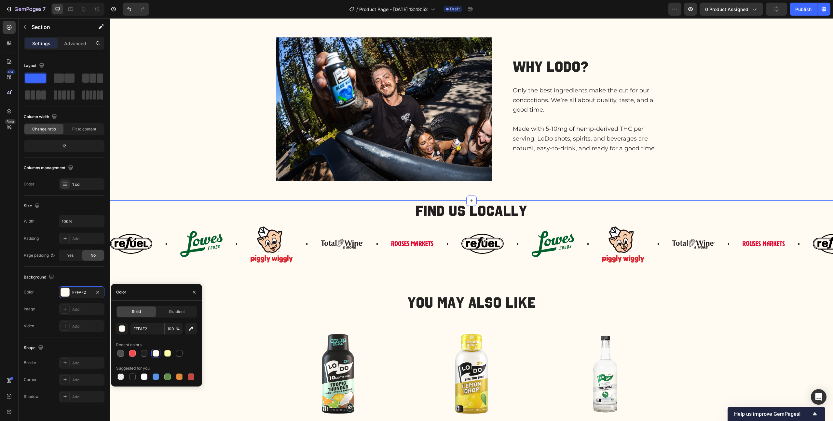
click at [191, 187] on div "FAQs Heading THC? Is that legal? How does it taste? How many can I drink? Accor…" at bounding box center [471, 44] width 710 height 313
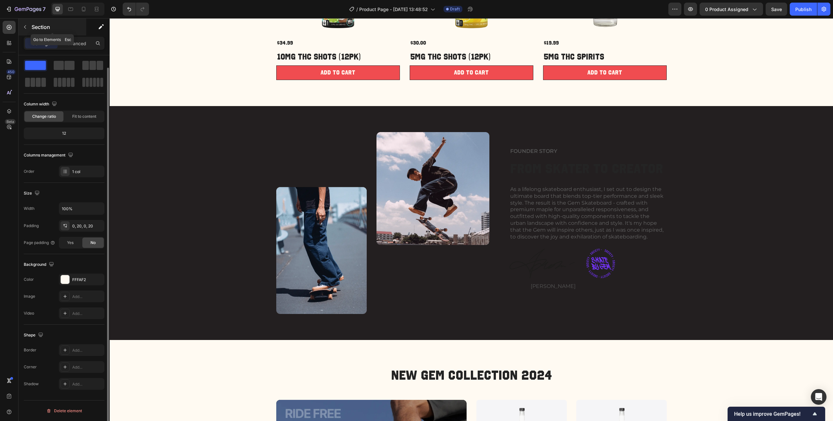
scroll to position [873, 0]
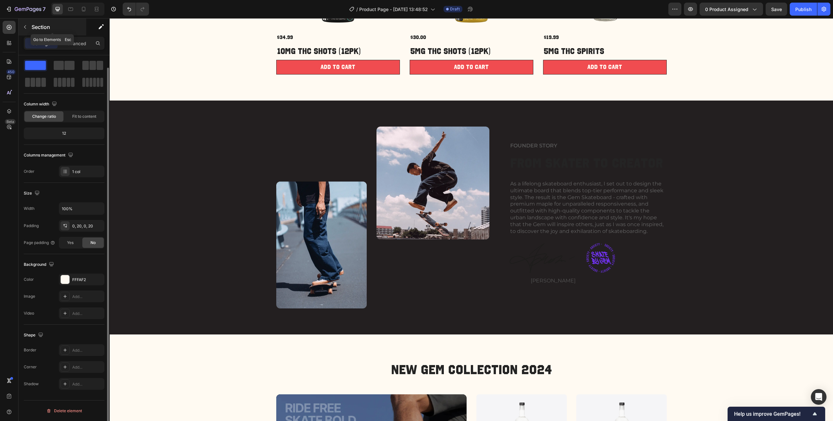
click at [32, 23] on p "Section" at bounding box center [58, 27] width 53 height 8
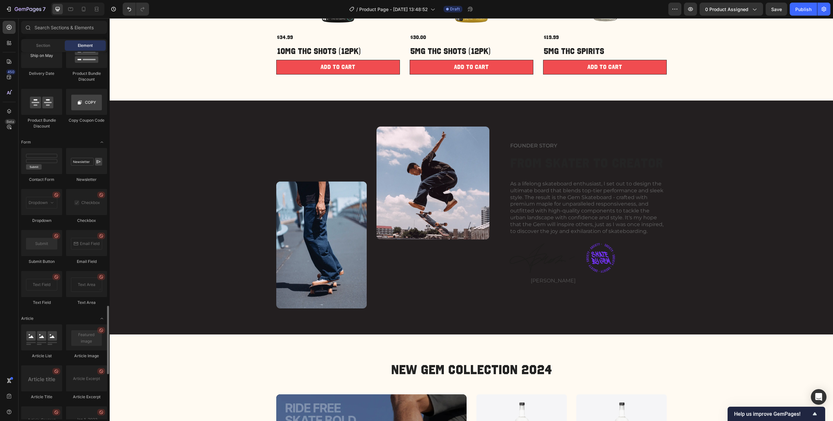
scroll to position [1393, 0]
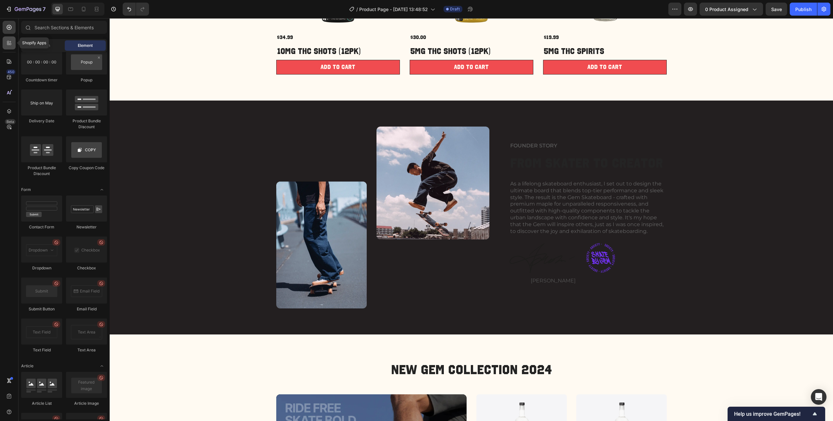
click at [10, 46] on icon at bounding box center [9, 43] width 7 height 7
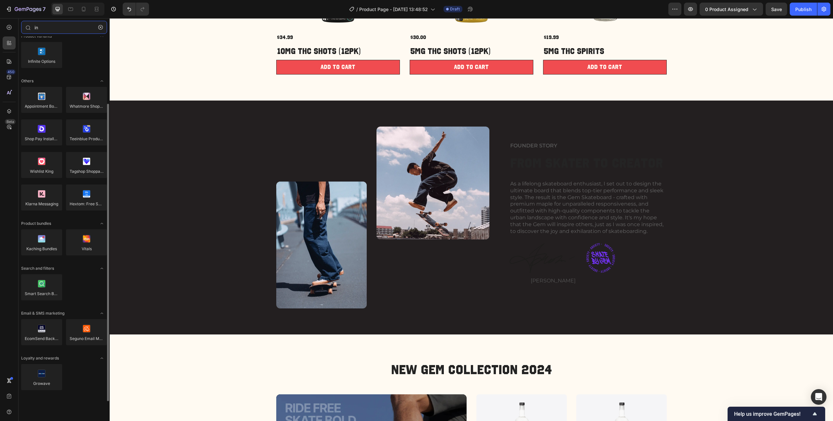
scroll to position [0, 0]
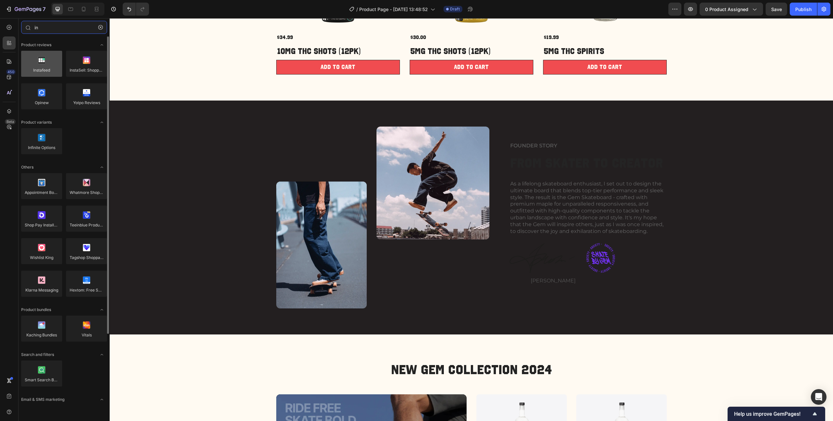
type input "in"
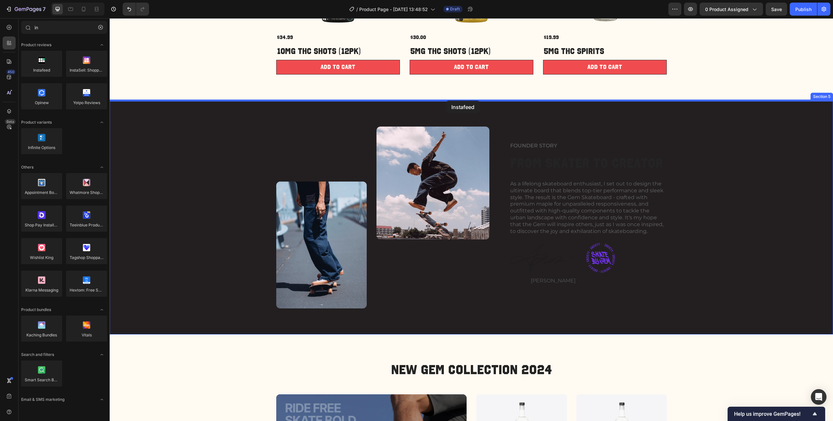
drag, startPoint x: 159, startPoint y: 82, endPoint x: 446, endPoint y: 102, distance: 287.3
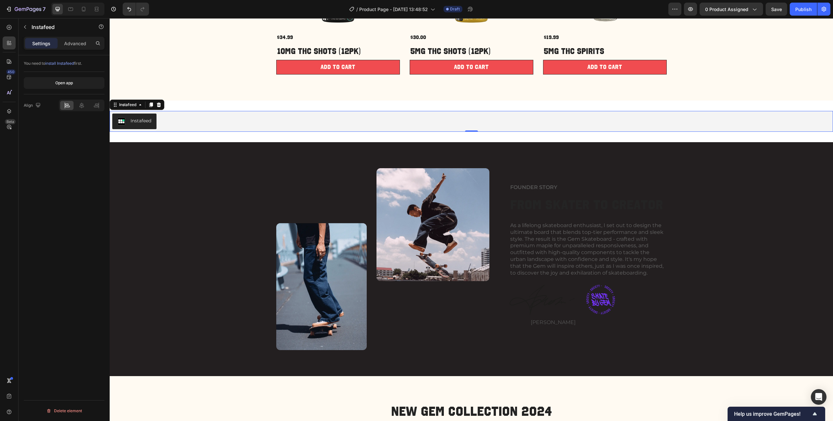
click at [147, 124] on div "Instafeed" at bounding box center [134, 121] width 34 height 8
click at [160, 104] on icon at bounding box center [159, 104] width 4 height 5
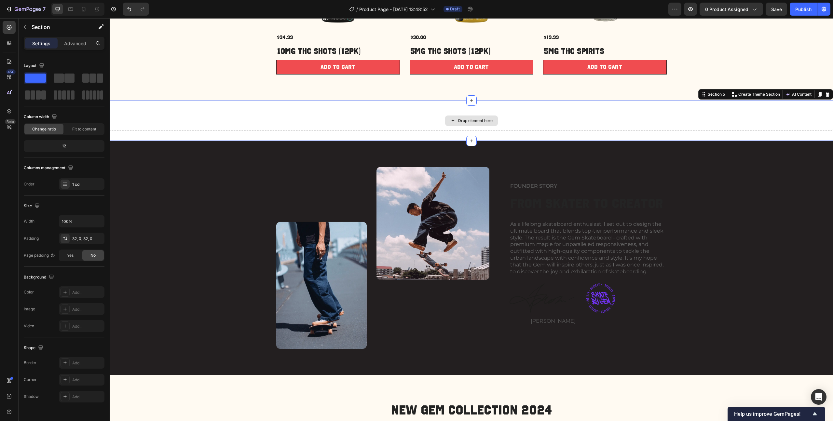
click at [314, 121] on div "Drop element here" at bounding box center [471, 121] width 723 height 20
click at [273, 121] on div "Drop element here" at bounding box center [471, 121] width 723 height 20
click at [468, 91] on div at bounding box center [827, 94] width 8 height 8
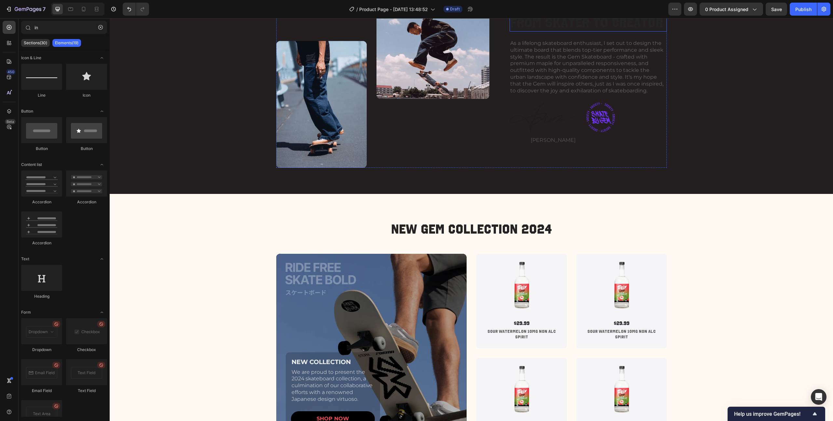
scroll to position [1032, 0]
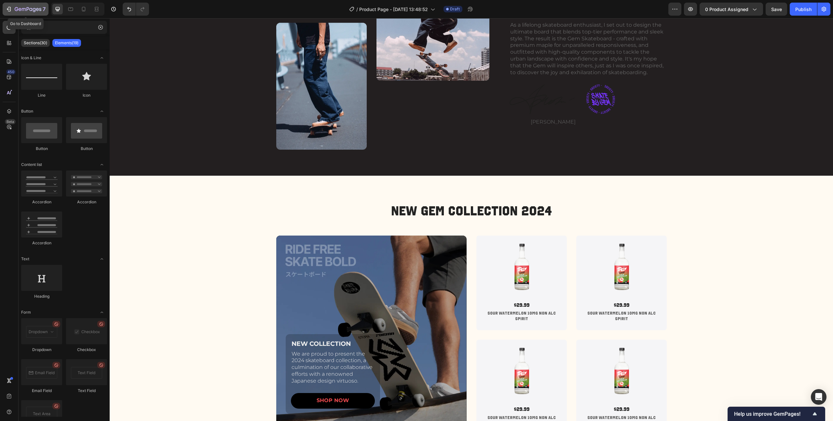
click at [16, 10] on icon "button" at bounding box center [28, 10] width 27 height 6
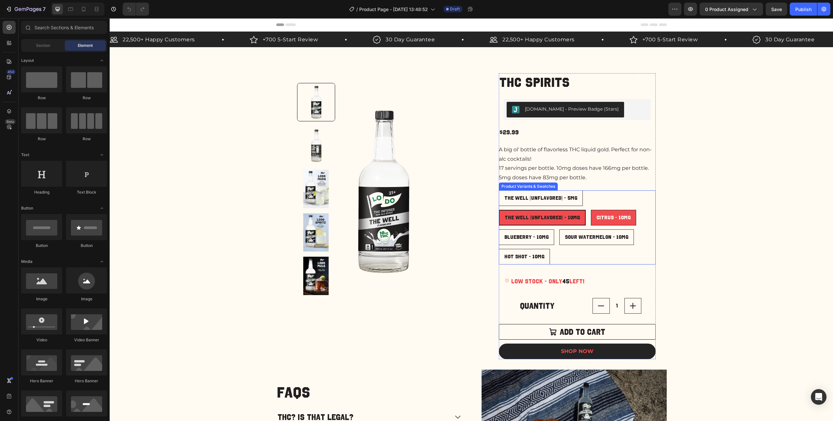
click at [618, 214] on div "Citrus - 10mg" at bounding box center [613, 217] width 45 height 12
click at [591, 210] on input "Citrus - 10mg Citrus - 10mg Citrus - 10mg" at bounding box center [590, 210] width 0 height 0
radio input "true"
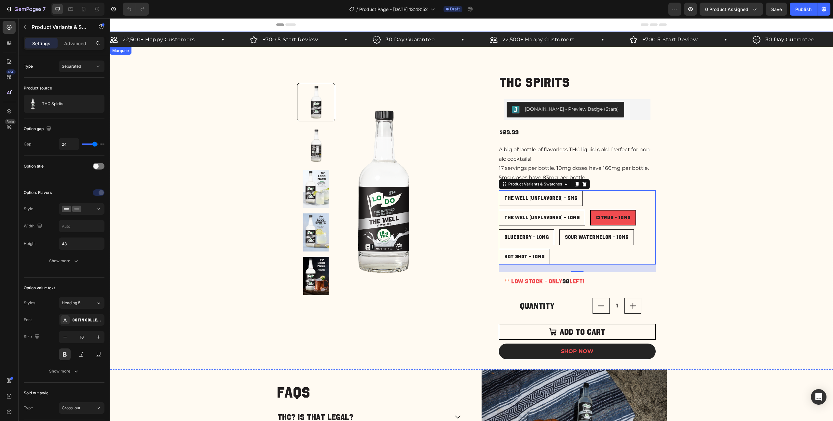
click at [453, 43] on div "30 Day Guarantee Item List" at bounding box center [431, 40] width 117 height 10
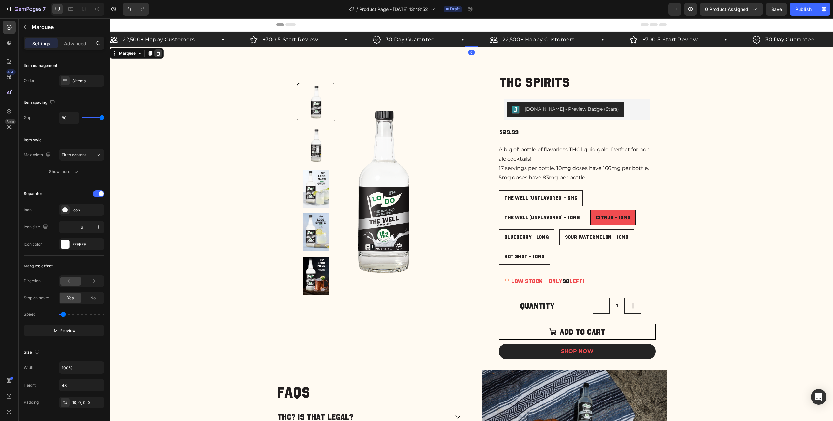
click at [157, 55] on icon at bounding box center [158, 53] width 4 height 5
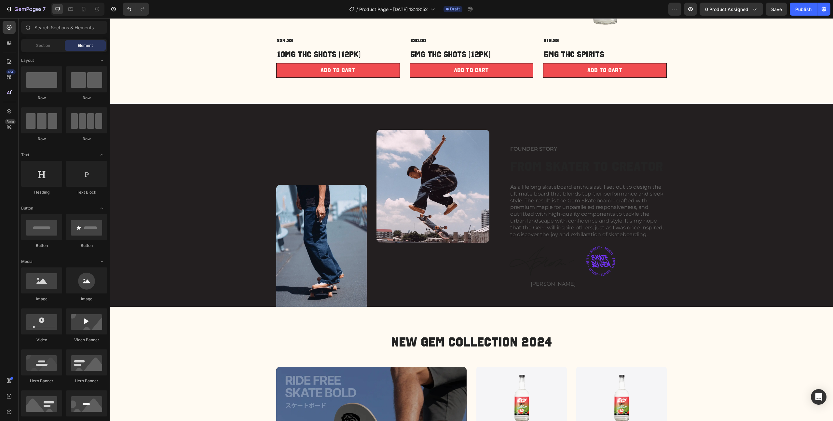
scroll to position [917, 0]
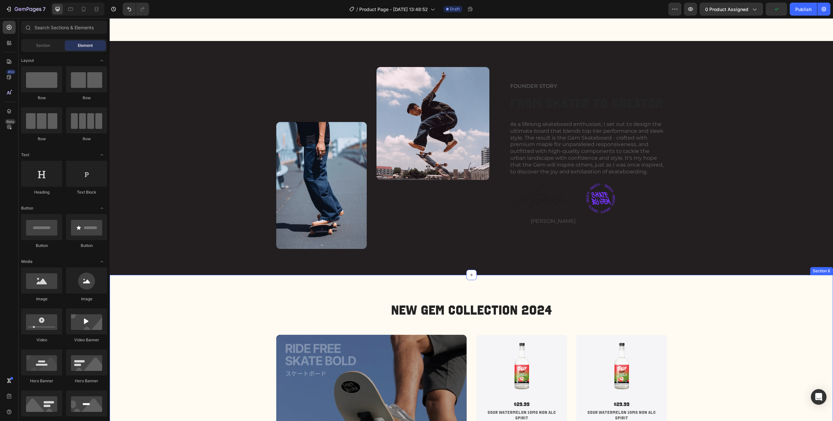
click at [180, 288] on div "New Gem Collection 2024 Heading NEW COLLECTION Text Block We are proud to prese…" at bounding box center [471, 418] width 723 height 286
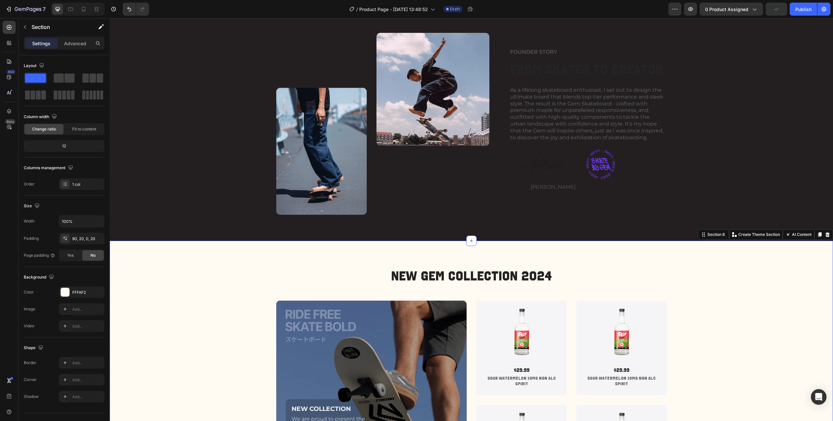
scroll to position [1019, 0]
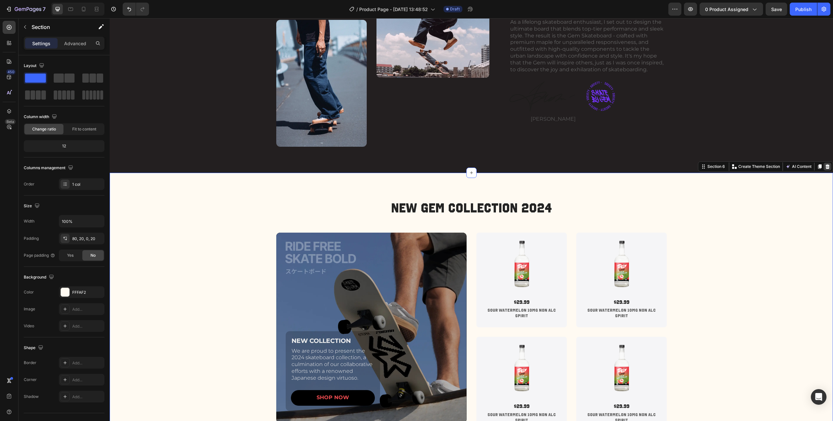
click at [825, 166] on icon at bounding box center [827, 166] width 4 height 5
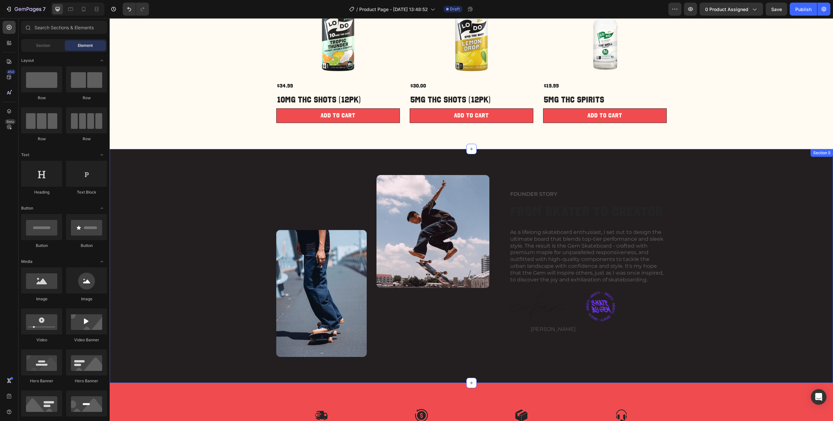
scroll to position [771, 0]
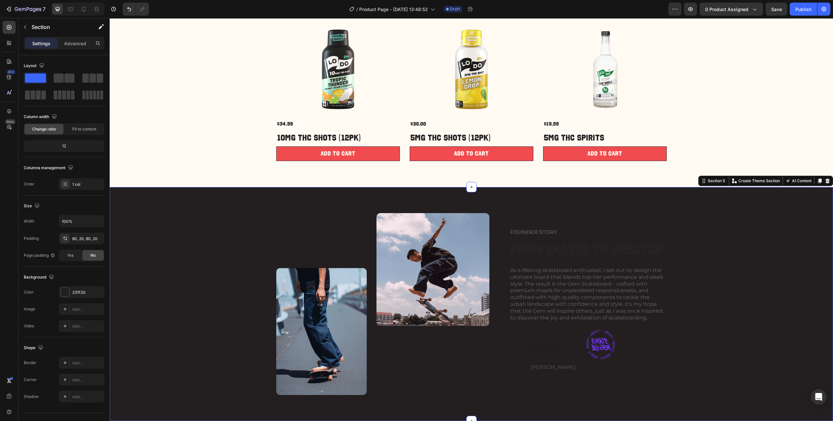
click at [155, 205] on div "Image FOUNDER STORY Text Block From Skater to Creator Heading As a lifelong ska…" at bounding box center [471, 304] width 723 height 234
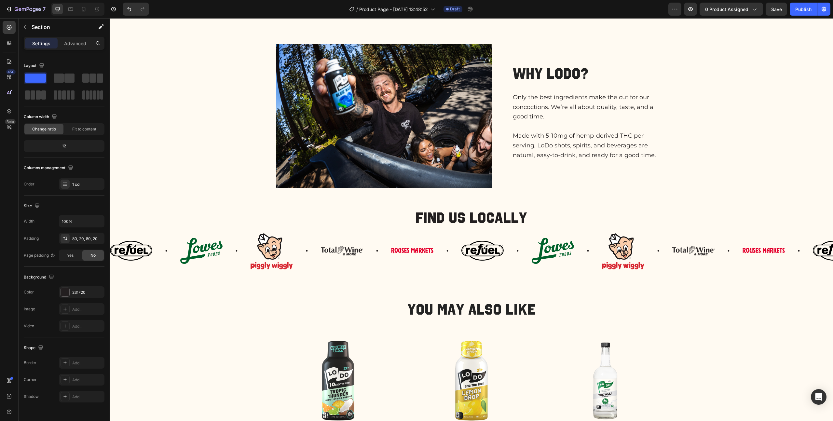
scroll to position [464, 0]
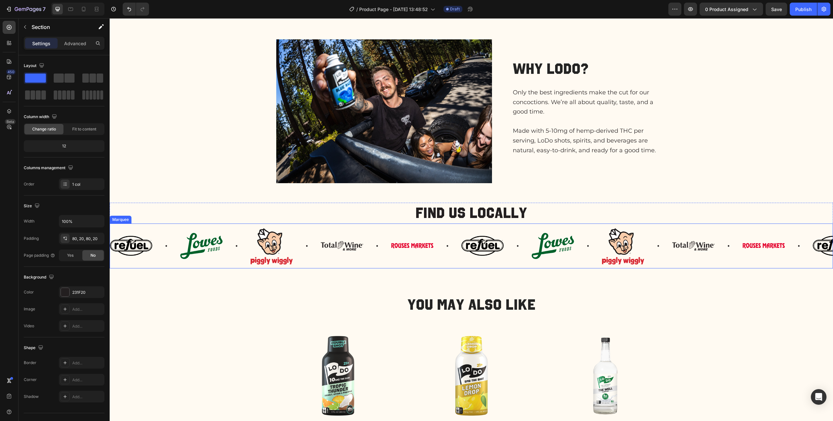
click at [339, 231] on div "Image Image Image Image Image" at bounding box center [285, 245] width 351 height 37
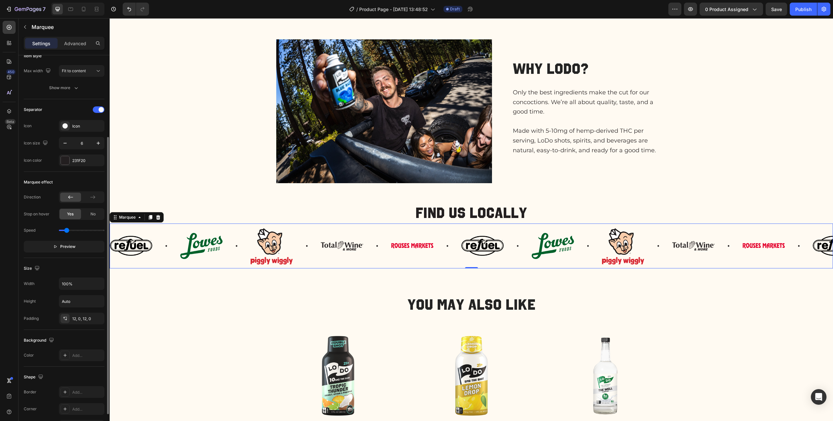
scroll to position [148, 0]
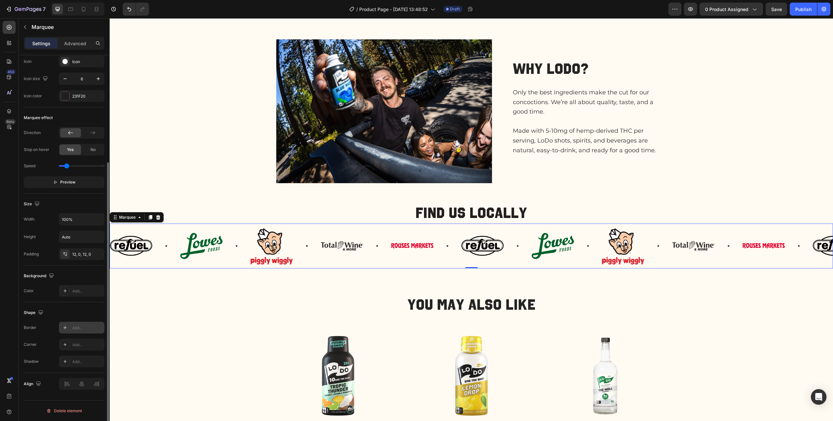
click at [75, 330] on div "Add..." at bounding box center [87, 328] width 31 height 6
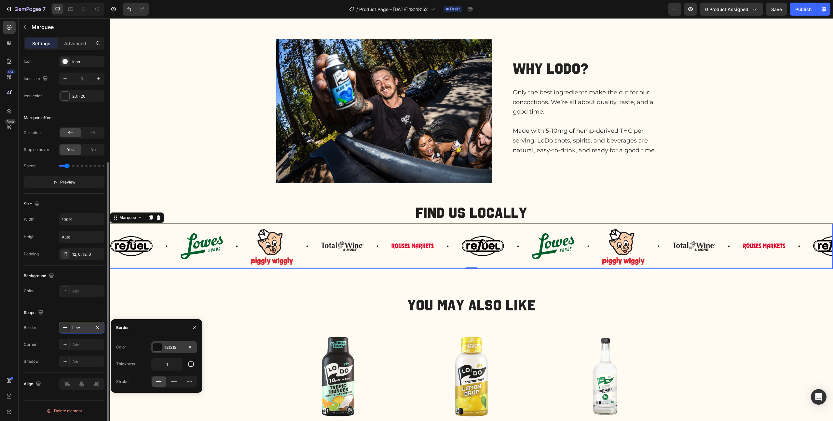
click at [174, 348] on div "121212" at bounding box center [174, 348] width 19 height 6
click at [143, 375] on div at bounding box center [144, 372] width 7 height 7
type input "231F20"
click at [133, 332] on div "Border" at bounding box center [133, 327] width 13 height 10
click at [203, 209] on h2 "Find us locally" at bounding box center [471, 213] width 723 height 21
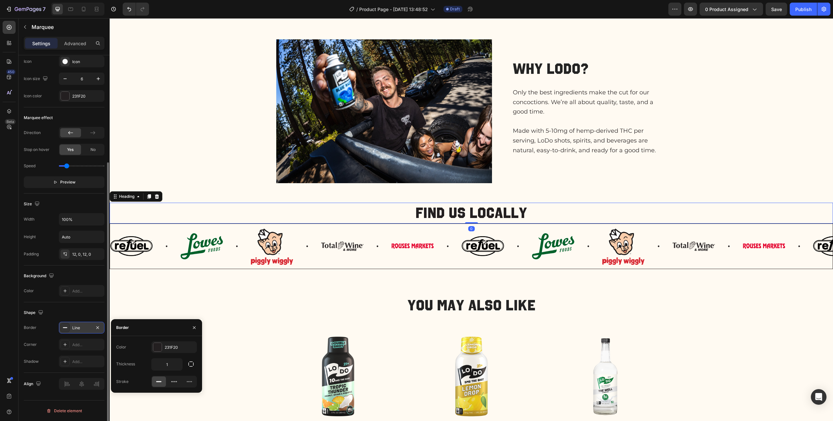
scroll to position [0, 0]
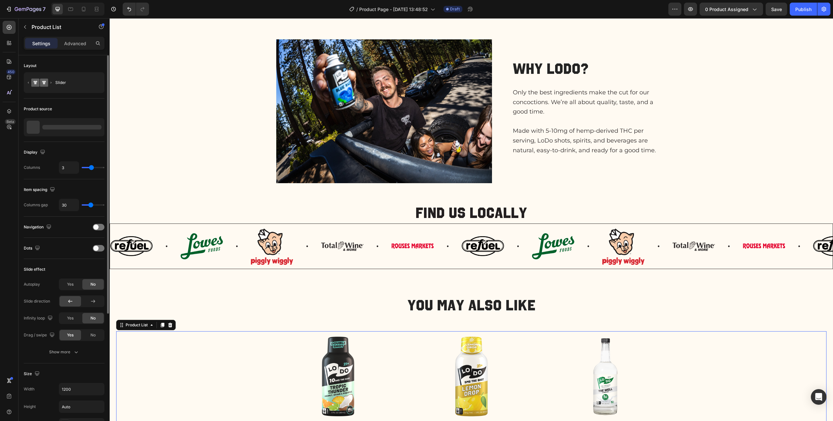
click at [203, 360] on div "Product Images $34.99 Product Price Product Price 10mg THC Shots (12pk) Product…" at bounding box center [471, 399] width 710 height 137
click at [230, 231] on div "Image Image Image Image Image" at bounding box center [285, 246] width 351 height 37
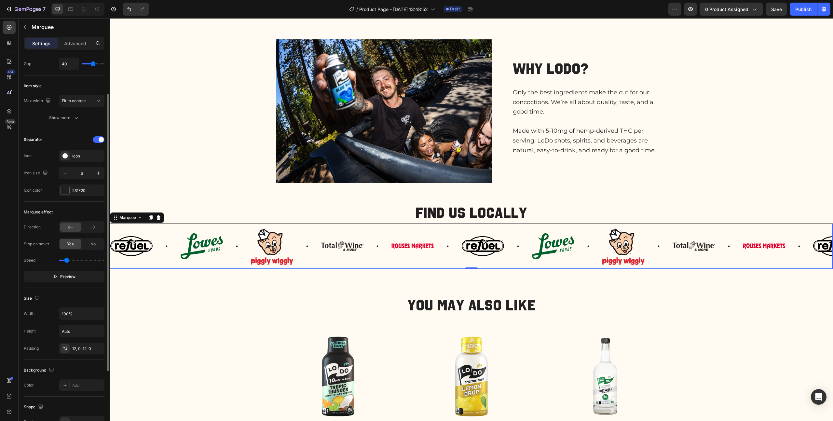
scroll to position [148, 0]
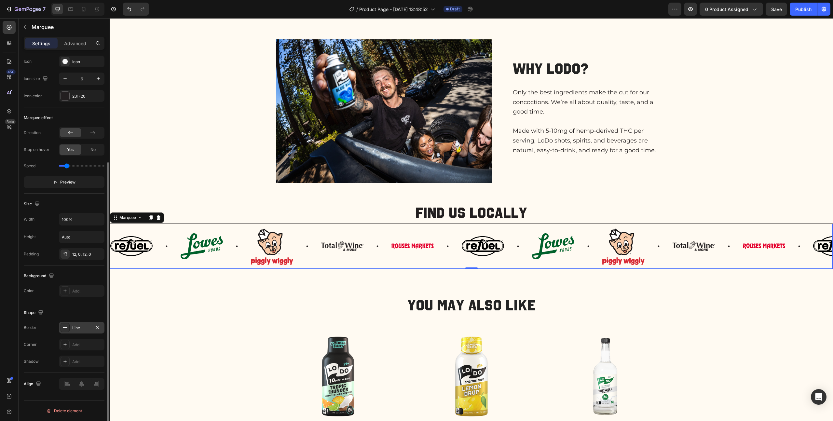
click at [84, 326] on div "Line" at bounding box center [81, 328] width 19 height 6
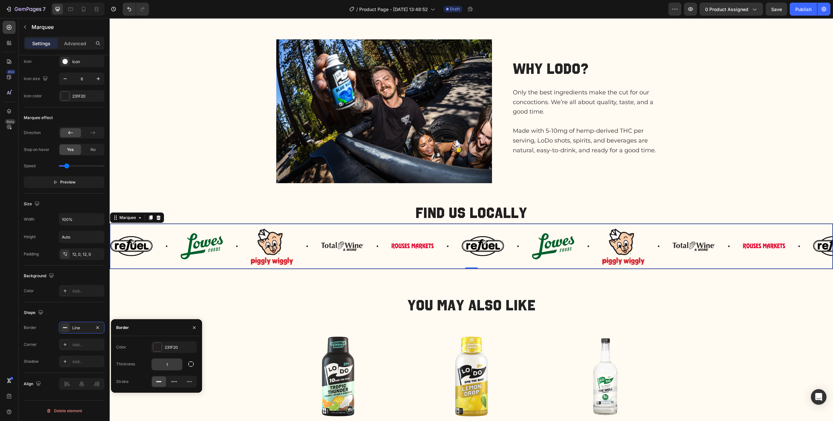
click at [166, 364] on input "1" at bounding box center [167, 365] width 31 height 12
type input "3"
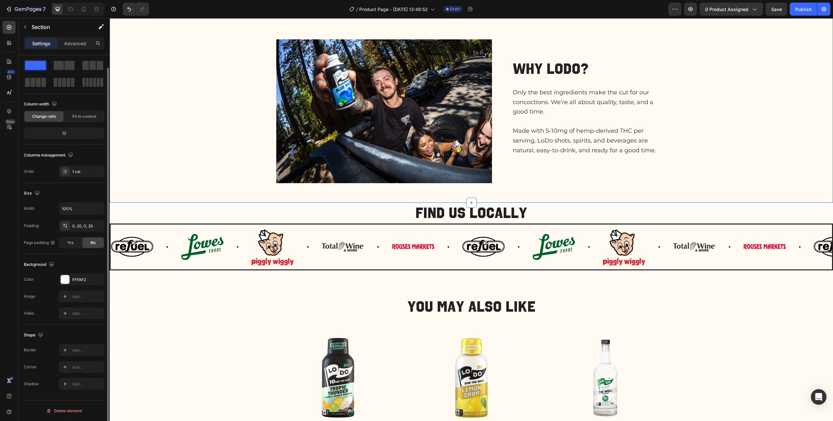
click at [189, 189] on div "FAQs Heading THC? Is that legal? How does it taste? How many can I drink? Accor…" at bounding box center [471, 46] width 710 height 313
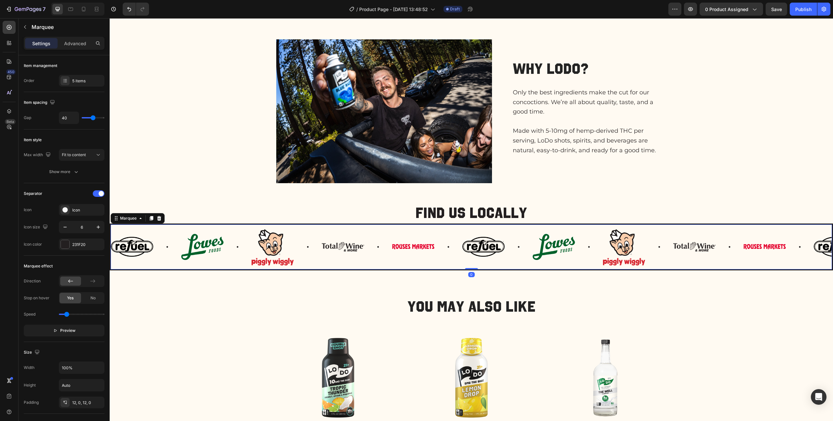
click at [221, 230] on div "Image Image Image Image Image" at bounding box center [286, 246] width 351 height 37
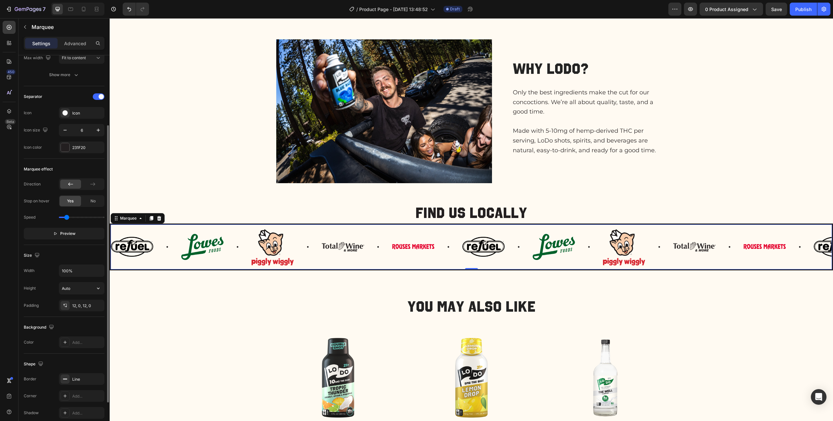
scroll to position [148, 0]
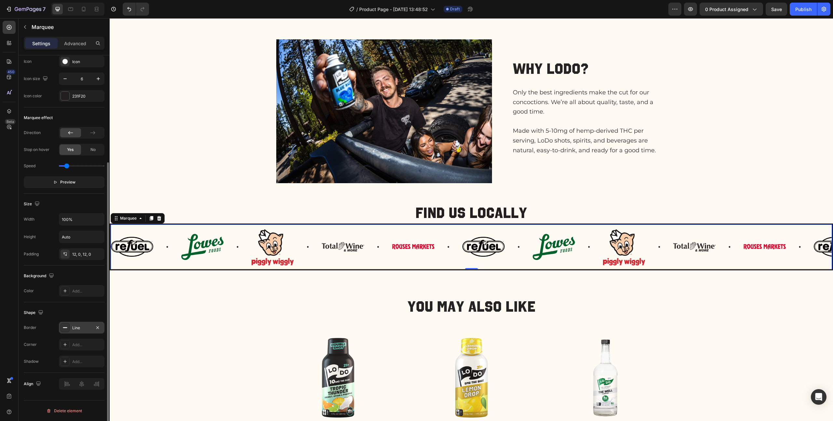
click at [79, 332] on div "Line" at bounding box center [82, 328] width 46 height 12
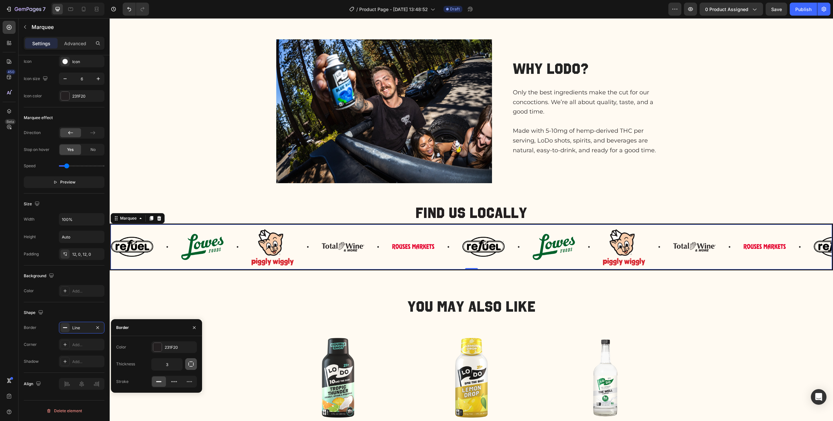
click at [189, 367] on icon "button" at bounding box center [191, 364] width 7 height 7
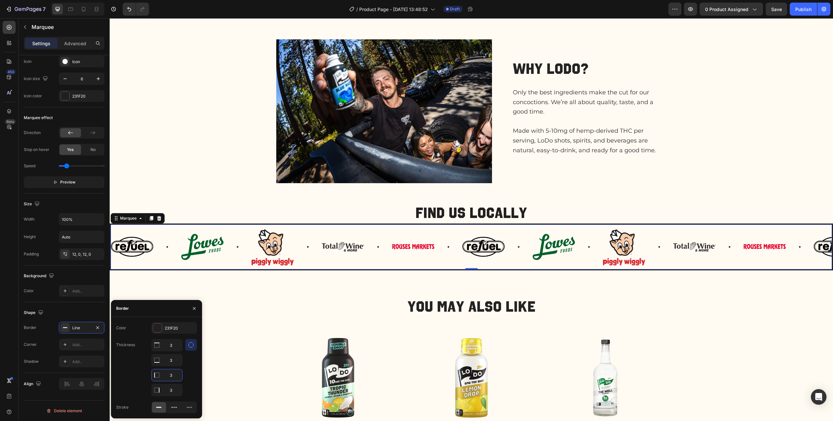
click at [173, 373] on input "3" at bounding box center [167, 375] width 31 height 12
type input "0"
click at [173, 393] on input "3" at bounding box center [167, 390] width 31 height 12
type input "0"
click at [193, 307] on icon "button" at bounding box center [194, 308] width 3 height 3
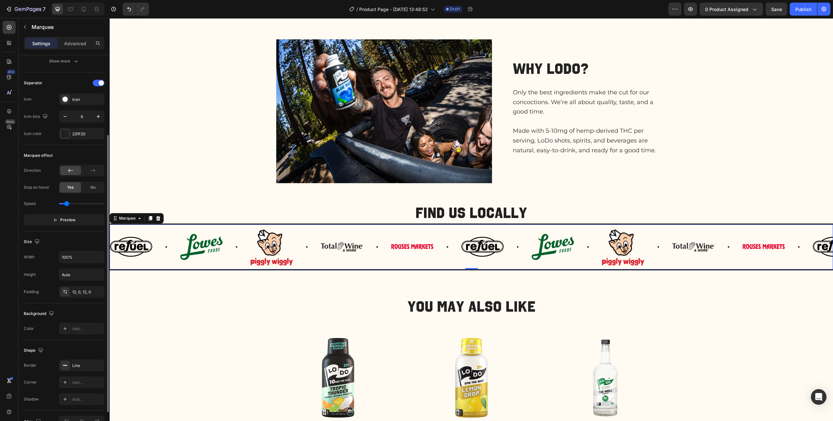
scroll to position [50, 0]
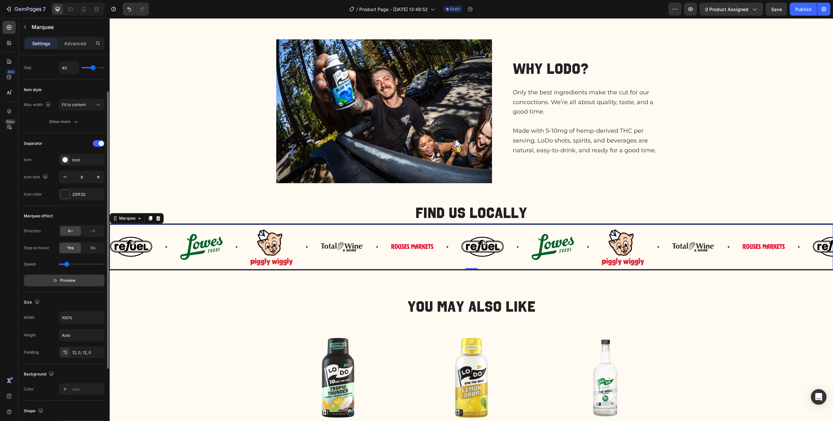
click at [69, 280] on span "Preview" at bounding box center [67, 280] width 15 height 7
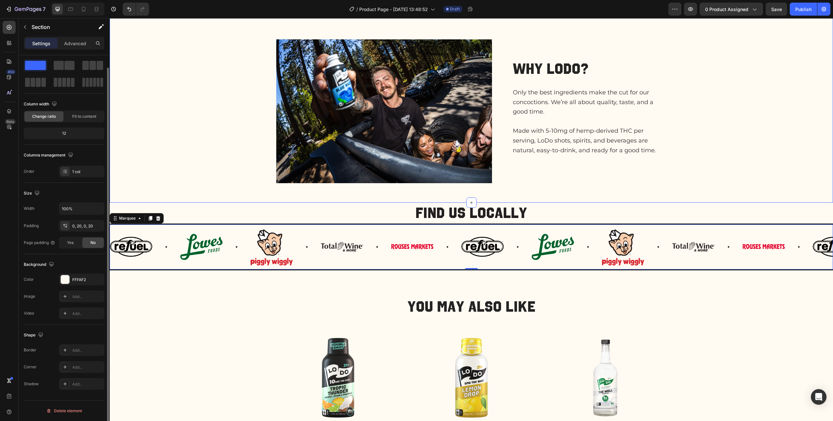
click at [169, 184] on div "FAQs Heading THC? Is that legal? How does it taste? How many can I drink? Accor…" at bounding box center [471, 46] width 710 height 313
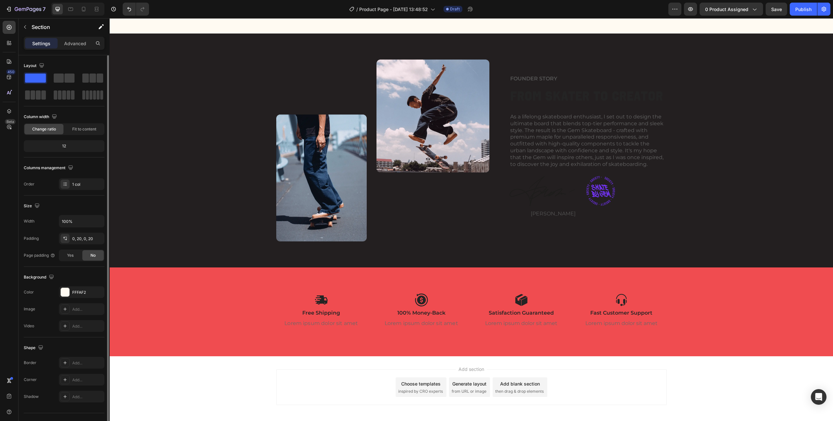
scroll to position [953, 0]
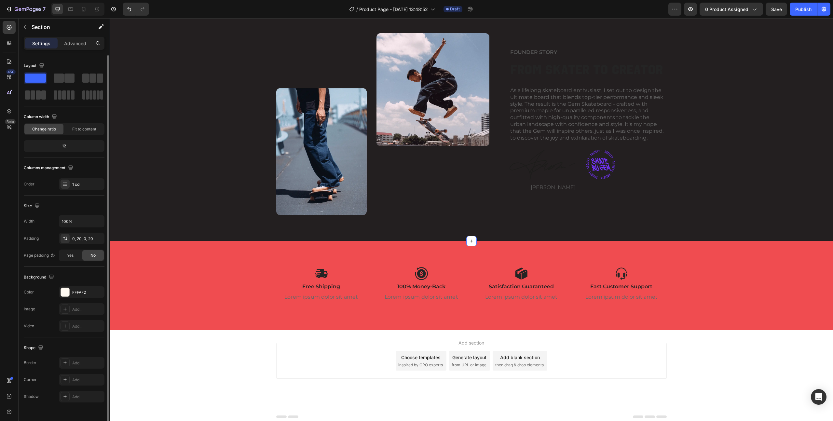
click at [756, 103] on div "Image FOUNDER STORY Text Block From Skater to Creator Heading As a lifelong ska…" at bounding box center [471, 124] width 710 height 182
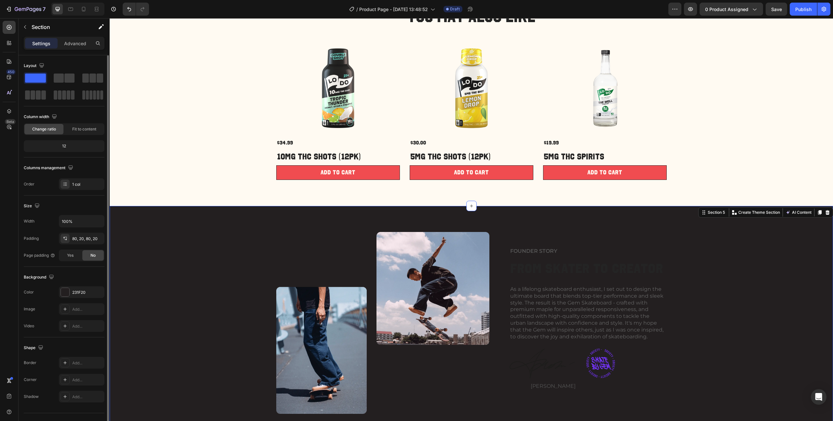
scroll to position [735, 0]
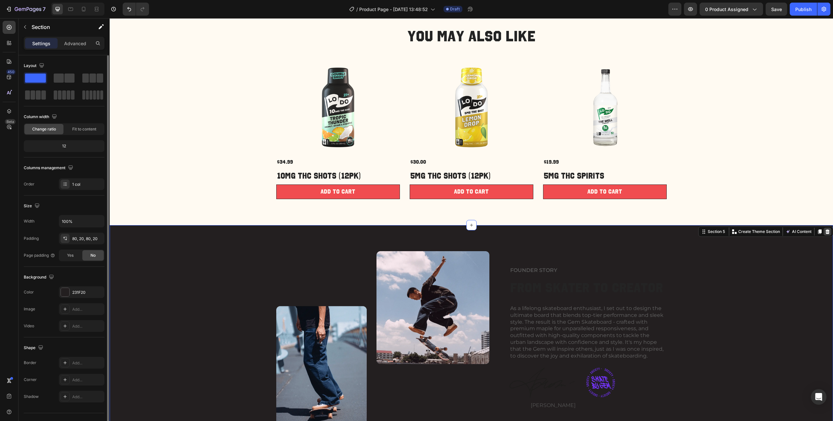
click at [825, 232] on icon at bounding box center [827, 231] width 5 height 5
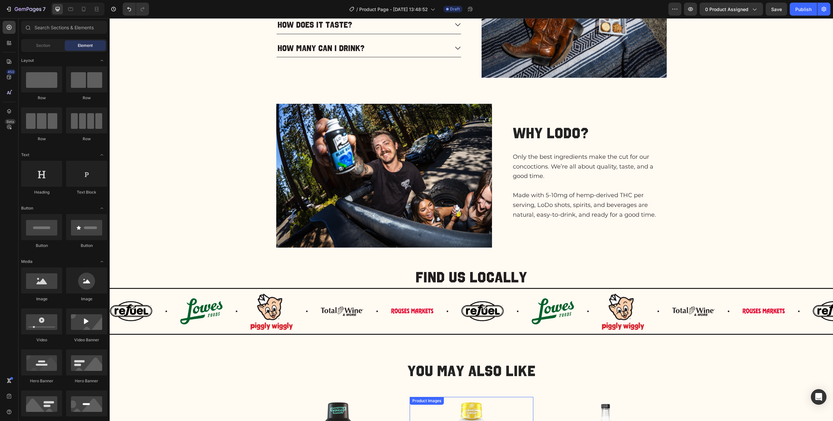
scroll to position [400, 0]
click at [56, 45] on div "Section" at bounding box center [42, 45] width 41 height 10
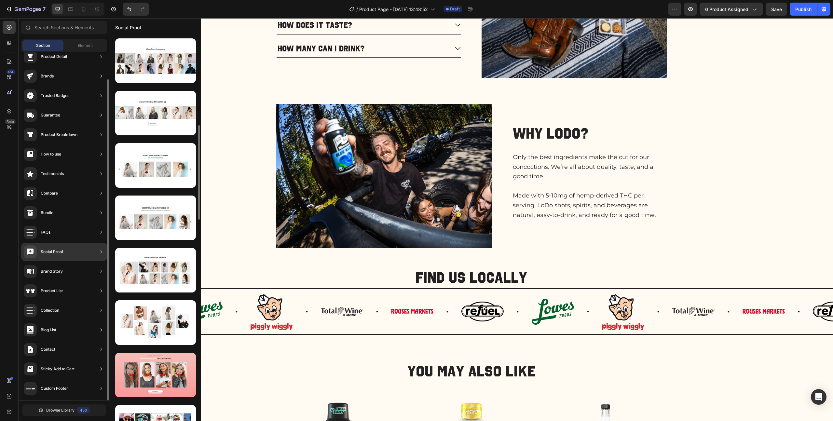
scroll to position [0, 0]
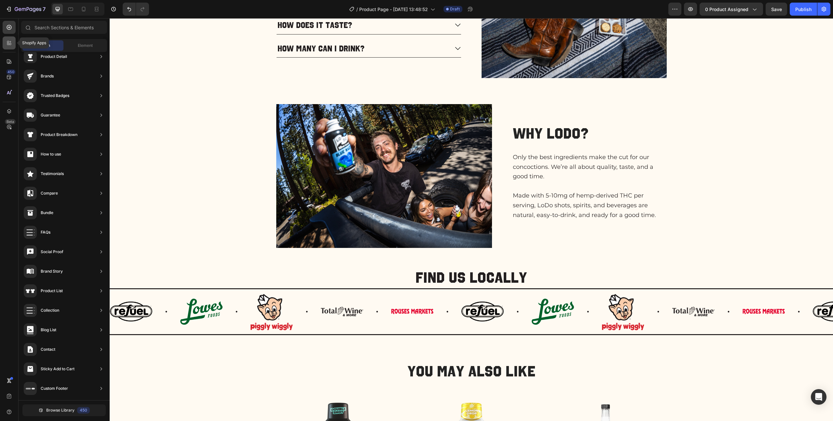
click at [5, 46] on div at bounding box center [9, 42] width 13 height 13
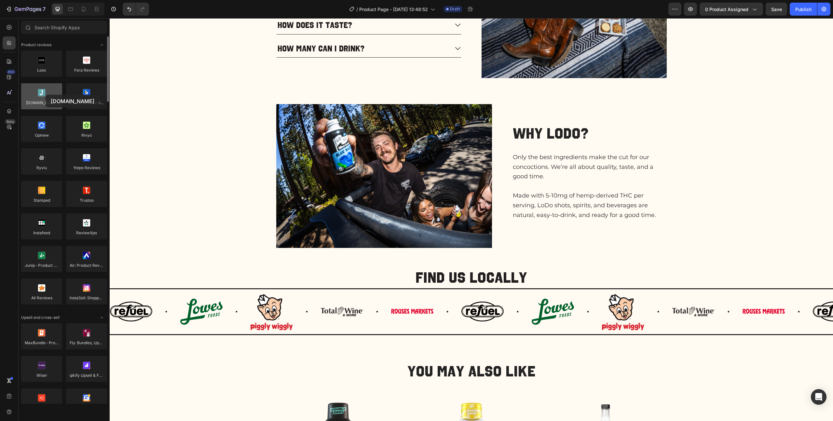
click at [46, 95] on div at bounding box center [41, 96] width 41 height 26
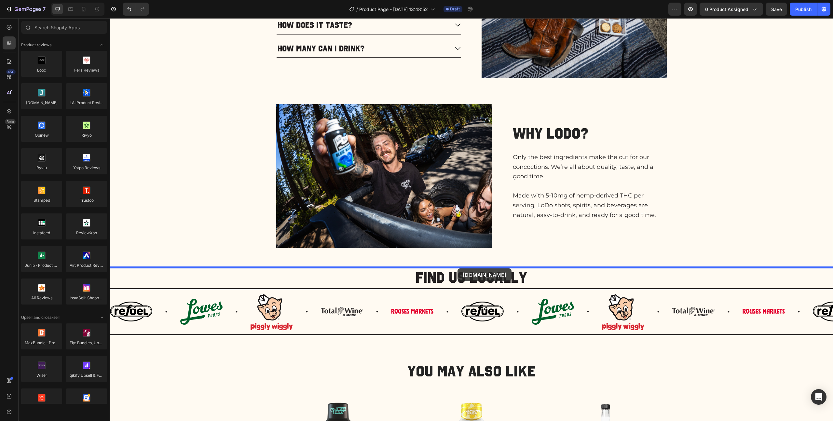
drag, startPoint x: 153, startPoint y: 114, endPoint x: 457, endPoint y: 268, distance: 341.9
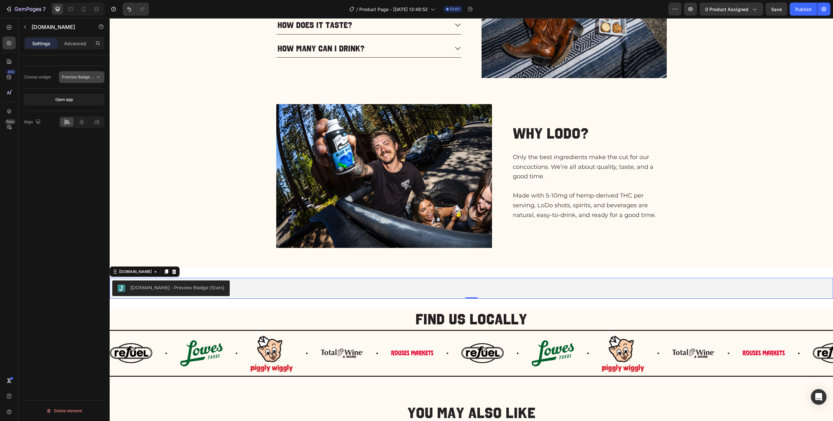
click at [75, 75] on span "Preview Badge (Stars)" at bounding box center [82, 77] width 41 height 5
click at [69, 109] on div "Review Widget" at bounding box center [69, 105] width 59 height 12
click at [80, 127] on div at bounding box center [82, 122] width 46 height 12
click at [81, 121] on icon at bounding box center [81, 122] width 7 height 7
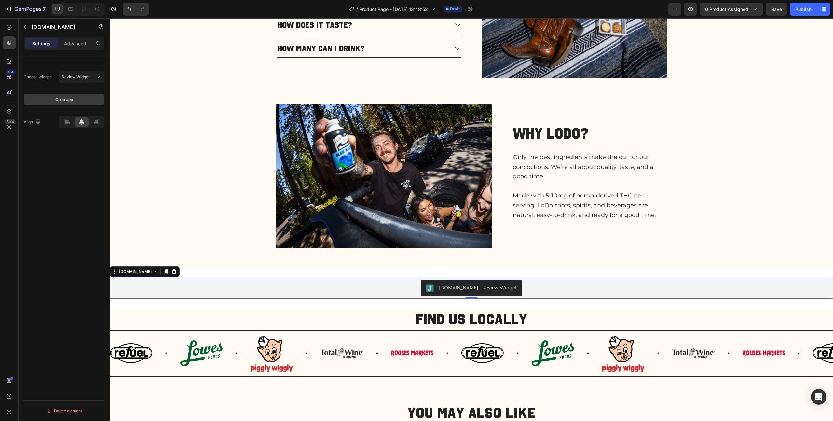
click at [69, 99] on div "Open app" at bounding box center [64, 100] width 18 height 6
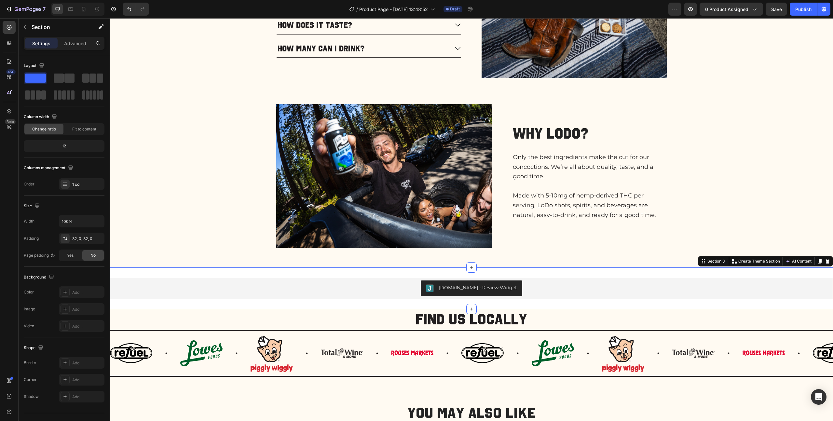
click at [522, 268] on div "[DOMAIN_NAME] - Review Widget [DOMAIN_NAME] Section 3 You can create reusable s…" at bounding box center [471, 288] width 723 height 42
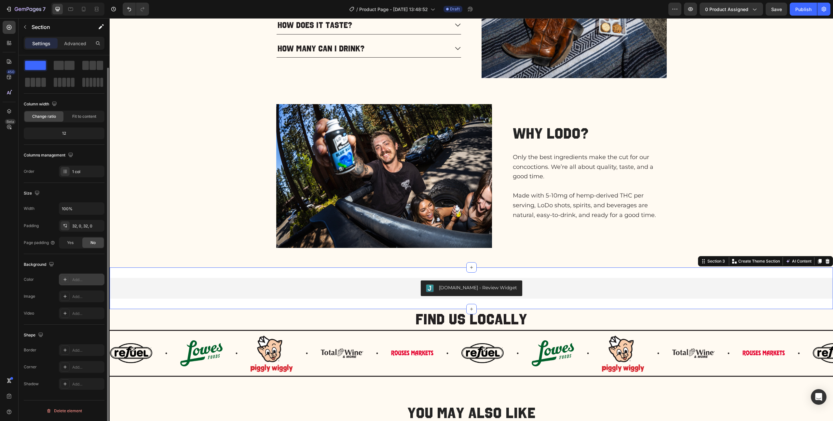
click at [80, 279] on div "Add..." at bounding box center [87, 280] width 31 height 6
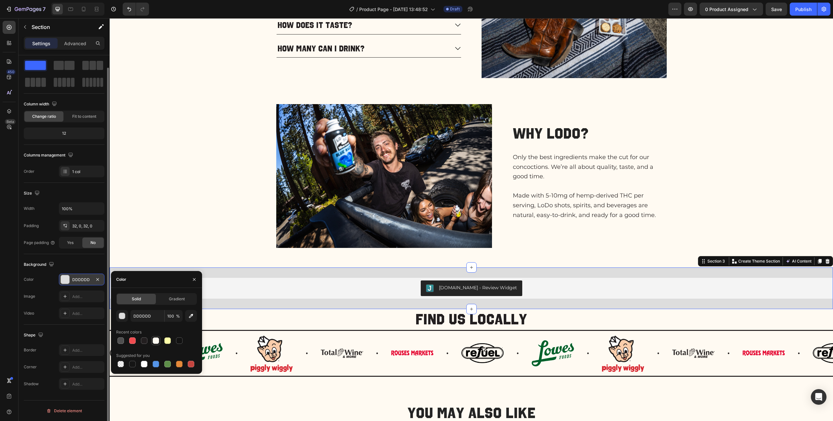
click at [158, 342] on div at bounding box center [156, 340] width 7 height 7
type input "FFFAF2"
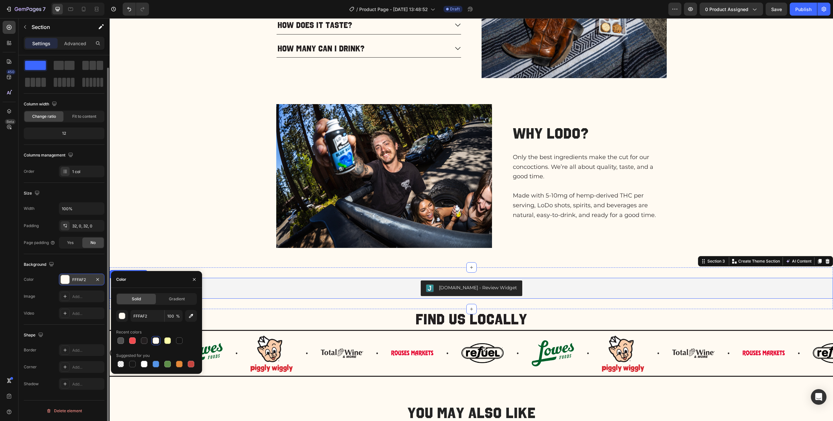
scroll to position [0, 0]
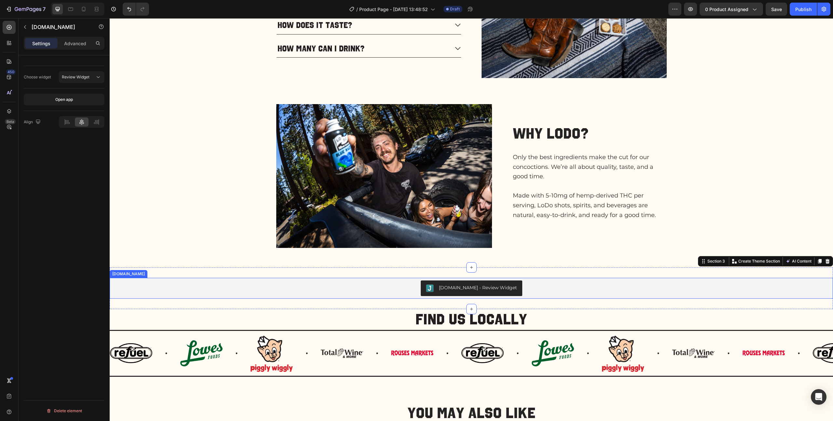
click at [441, 287] on div "[DOMAIN_NAME] - Review Widget" at bounding box center [471, 288] width 91 height 8
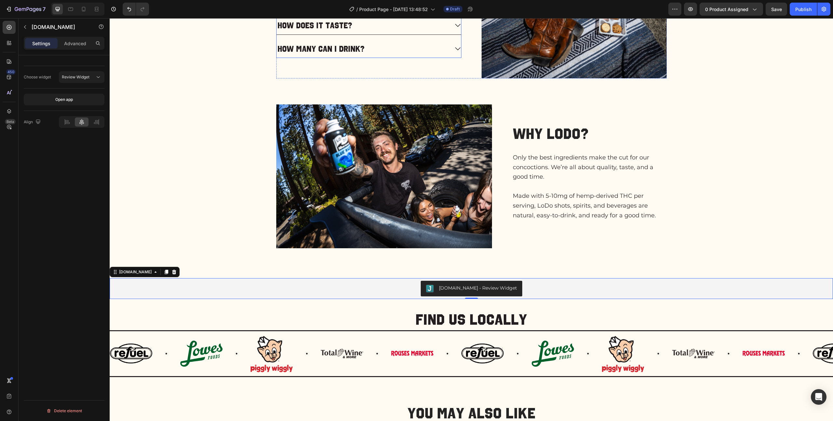
scroll to position [400, 0]
click at [691, 9] on icon "button" at bounding box center [690, 9] width 7 height 7
click at [27, 28] on icon "button" at bounding box center [24, 26] width 5 height 5
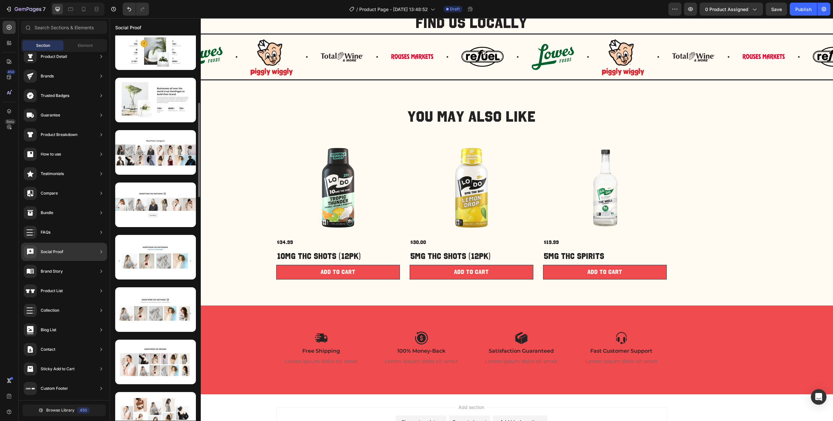
scroll to position [275, 0]
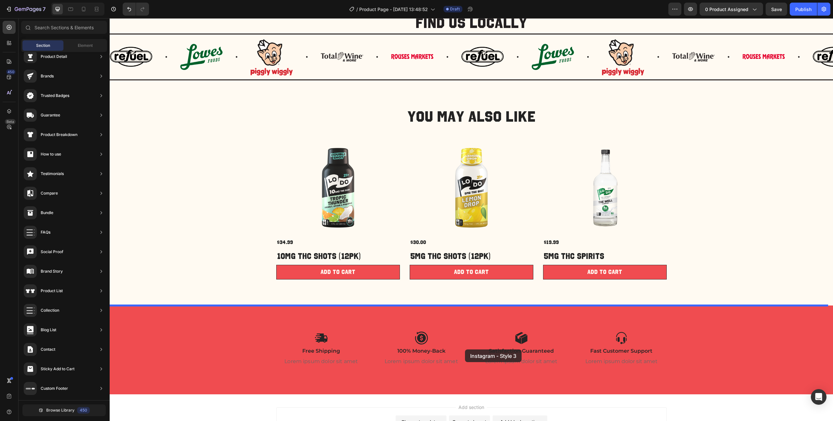
drag, startPoint x: 270, startPoint y: 213, endPoint x: 465, endPoint y: 349, distance: 237.7
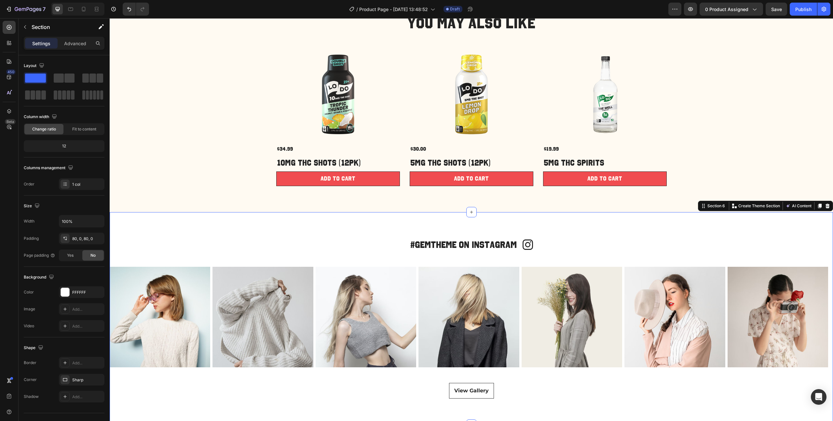
scroll to position [802, 0]
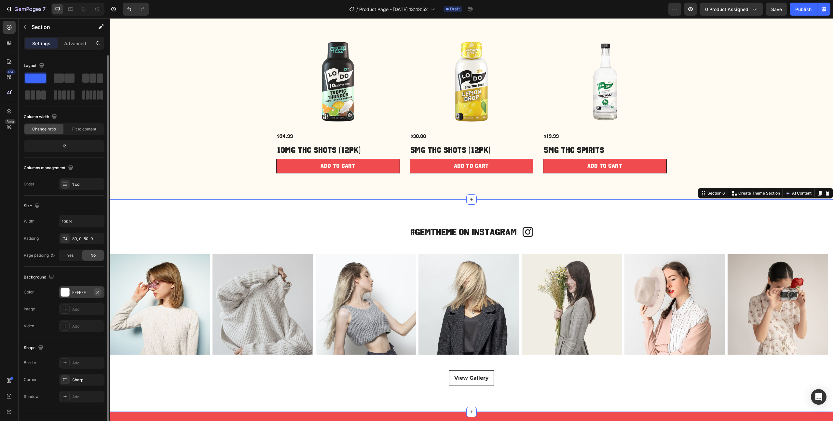
click at [99, 291] on icon "button" at bounding box center [97, 292] width 5 height 5
click at [238, 218] on div "#GEMTHEME ON INSTAGRAM Heading Icon Row Icon #GEMTHEME ON INSTAGRAM Heading Row…" at bounding box center [471, 305] width 723 height 213
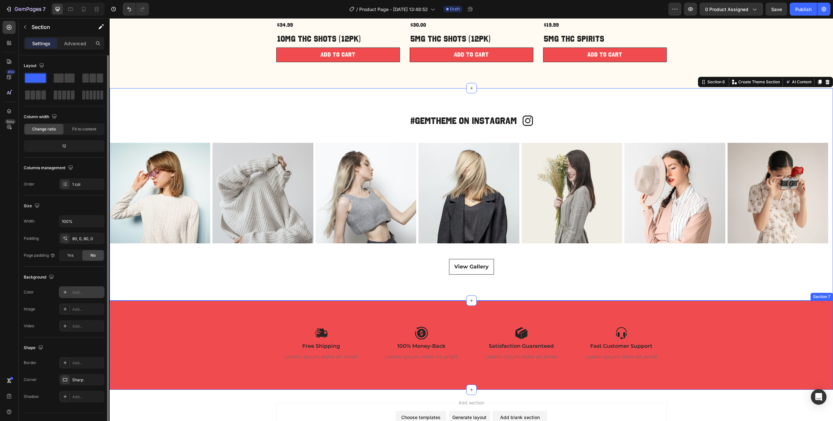
scroll to position [914, 0]
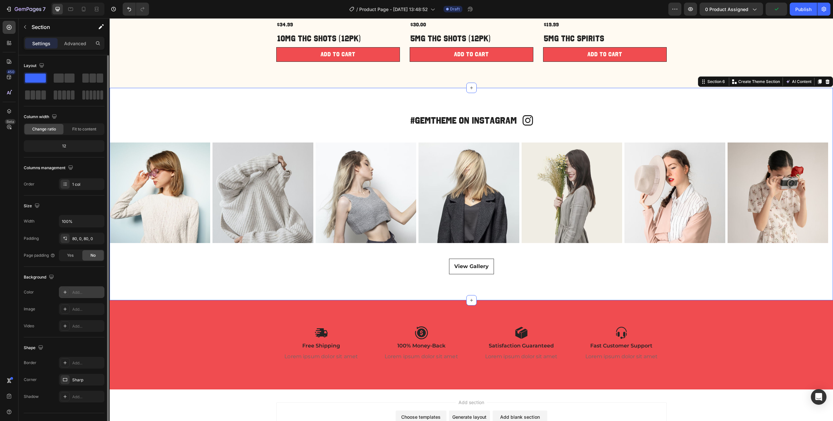
click at [149, 280] on div "#GEMTHEME ON INSTAGRAM Heading Icon Row Icon #GEMTHEME ON INSTAGRAM Heading Row…" at bounding box center [471, 194] width 723 height 213
click at [75, 290] on div "Add..." at bounding box center [87, 293] width 31 height 6
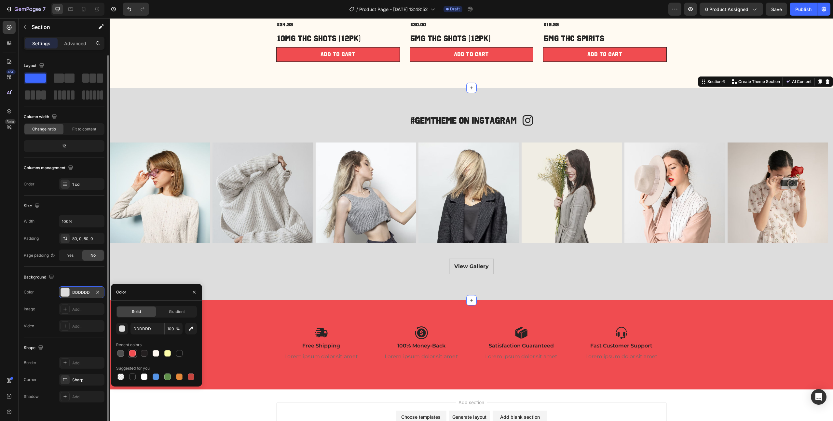
click at [132, 353] on div at bounding box center [132, 353] width 7 height 7
type input "F04C50"
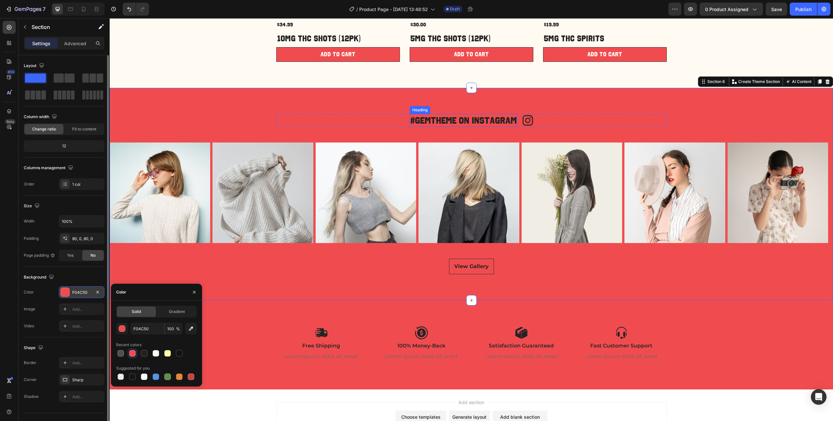
click at [484, 117] on p "#GEMTHEME ON INSTAGRAM" at bounding box center [463, 121] width 106 height 12
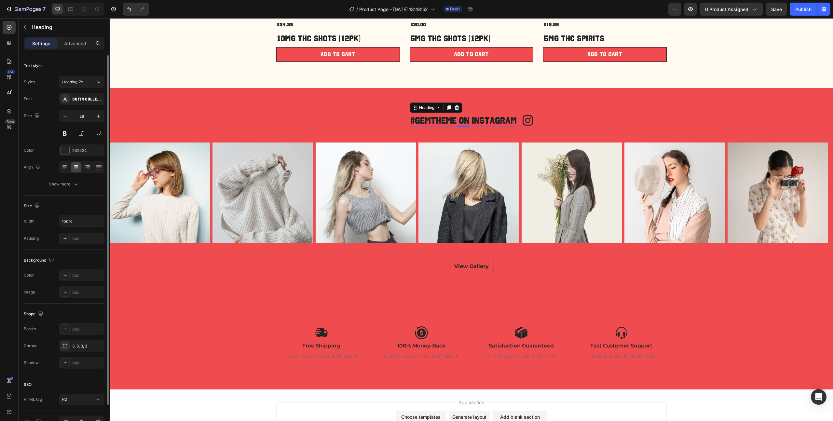
click at [484, 117] on p "#GEMTHEME ON INSTAGRAM" at bounding box center [463, 121] width 106 height 12
click at [163, 192] on img at bounding box center [160, 192] width 101 height 101
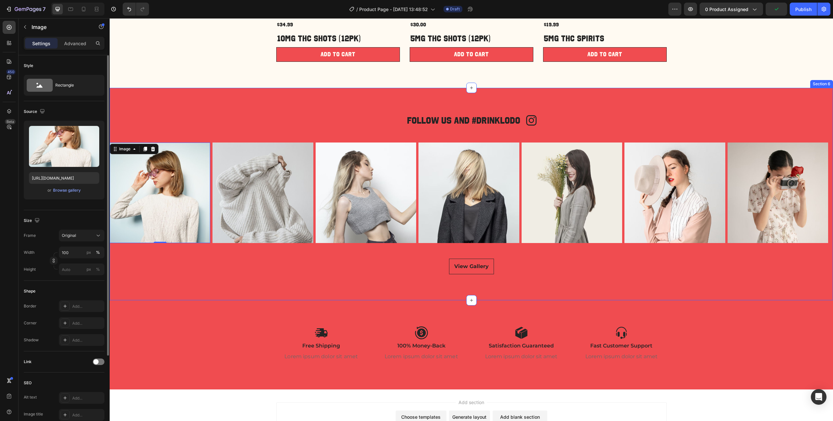
click at [221, 136] on div "Follow us and #Drinklodo Heading Icon Row Icon #GEMTHEME ON INSTAGRAM Heading R…" at bounding box center [471, 194] width 723 height 161
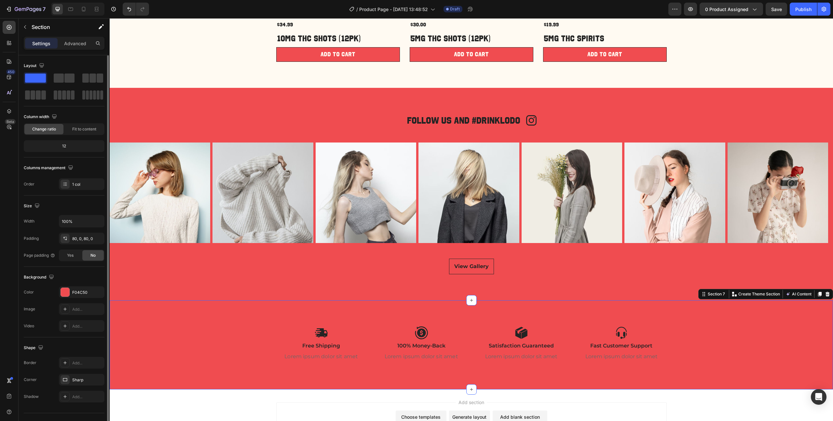
click at [190, 335] on div "Icon Free Shipping Text Block Lorem ipsum dolor sit amet Text Block Icon 100% M…" at bounding box center [471, 344] width 710 height 37
click at [825, 294] on icon at bounding box center [827, 293] width 5 height 5
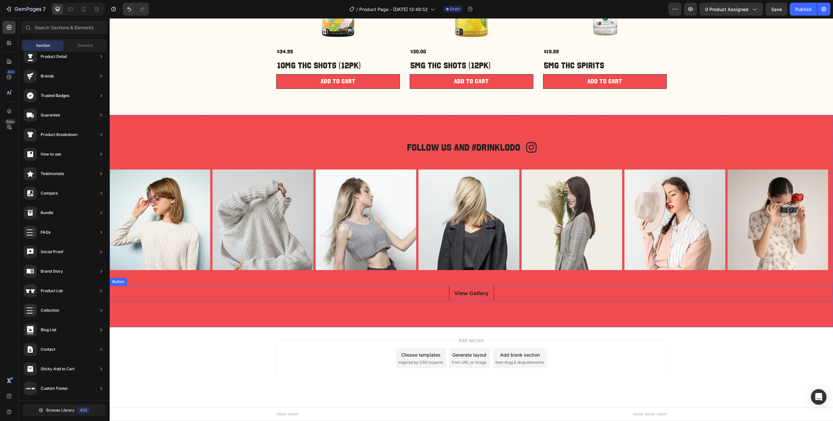
click at [536, 291] on div "View Gallery Button" at bounding box center [471, 294] width 723 height 16
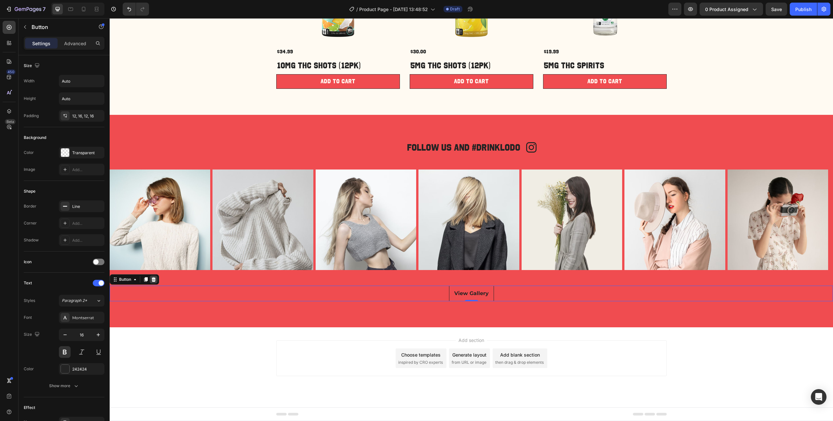
click at [154, 279] on icon at bounding box center [154, 279] width 4 height 5
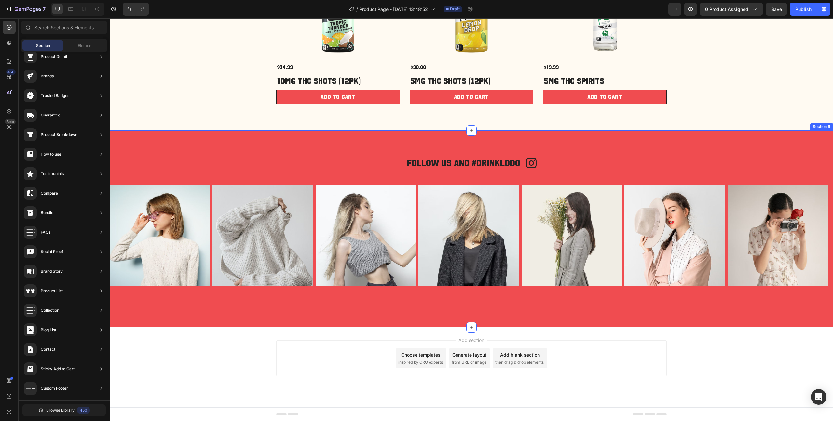
click at [332, 319] on div "Follow us and #Drinklodo Heading Icon Row Icon #GEMTHEME ON INSTAGRAM Heading R…" at bounding box center [471, 228] width 723 height 197
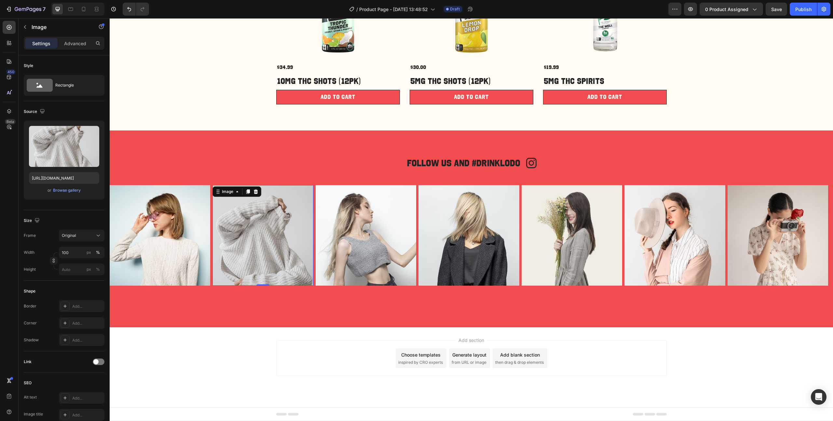
click at [313, 272] on img at bounding box center [262, 235] width 101 height 101
click at [314, 261] on div "Image Image 0 Image Image Image Image Image" at bounding box center [471, 235] width 723 height 101
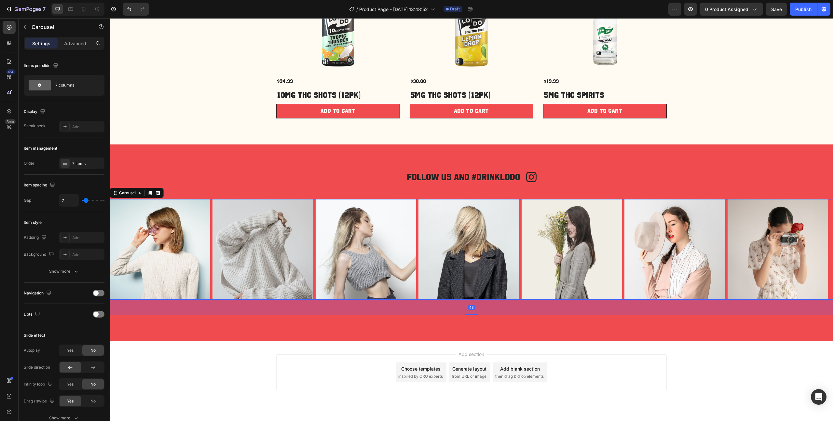
scroll to position [855, 0]
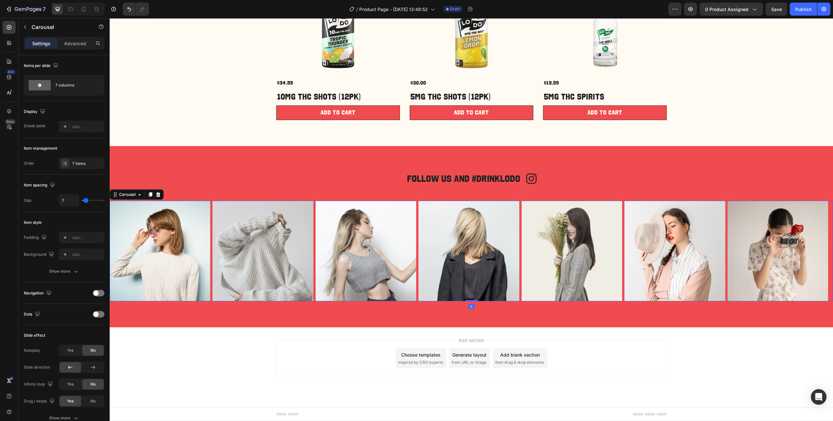
drag, startPoint x: 466, startPoint y: 301, endPoint x: 464, endPoint y: 281, distance: 20.3
click at [464, 281] on div "Image Image Image Image Image Image Image Carousel 0" at bounding box center [471, 251] width 723 height 101
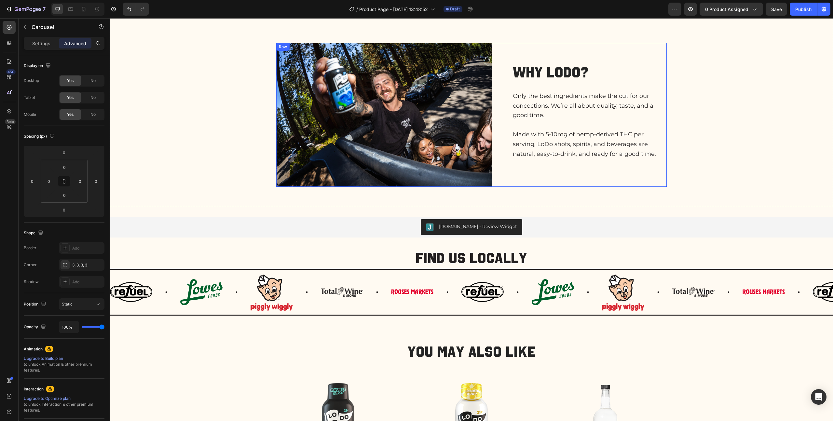
scroll to position [453, 0]
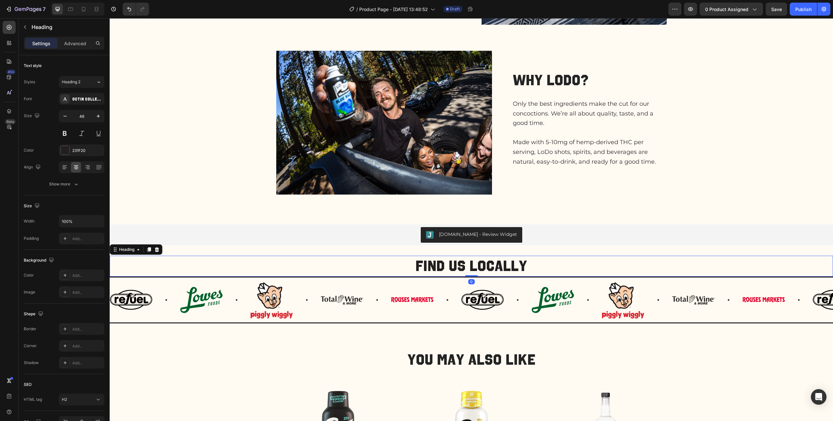
click at [549, 274] on h2 "Find us locally" at bounding box center [471, 266] width 723 height 21
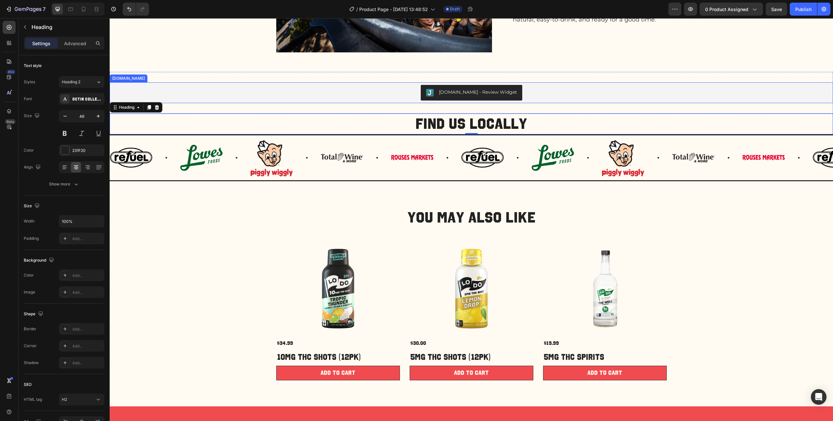
scroll to position [616, 0]
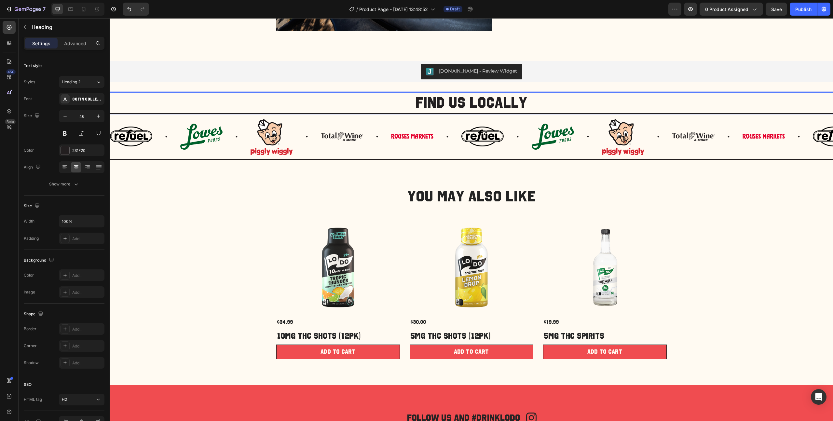
click at [331, 102] on h2 "Find us locally" at bounding box center [471, 102] width 723 height 21
click at [76, 153] on div "231F20" at bounding box center [81, 151] width 19 height 6
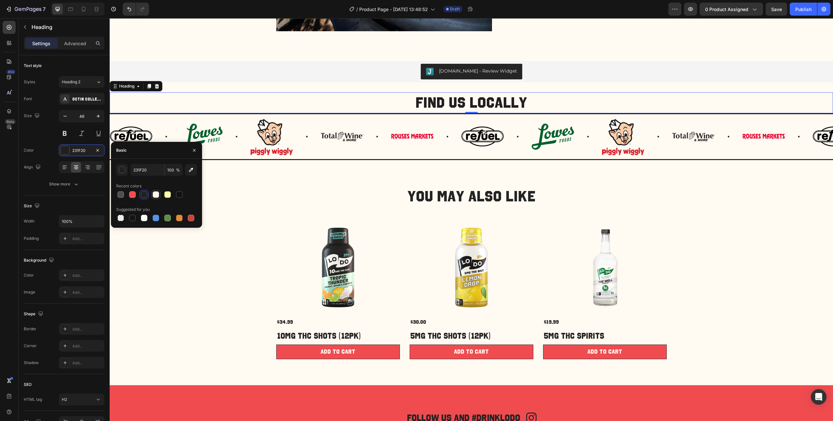
click at [157, 195] on div at bounding box center [156, 194] width 7 height 7
type input "FFFAF2"
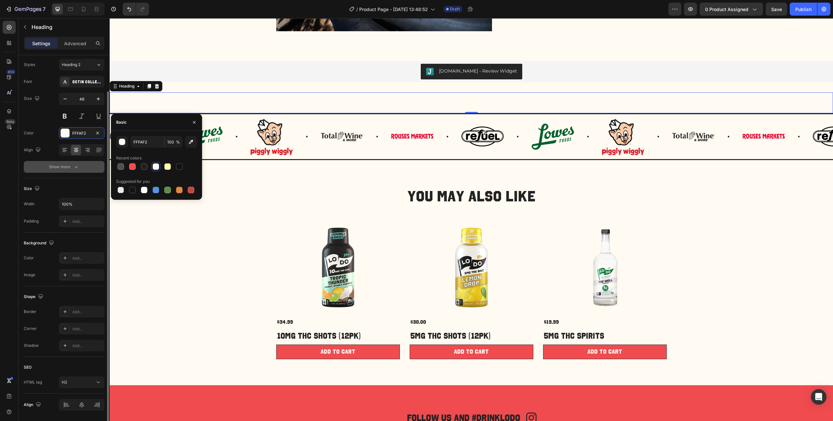
scroll to position [28, 0]
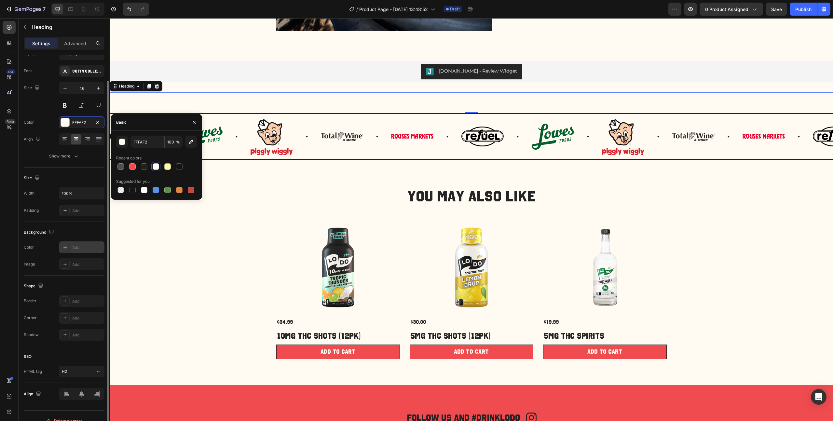
click at [79, 243] on div "Add..." at bounding box center [82, 247] width 46 height 12
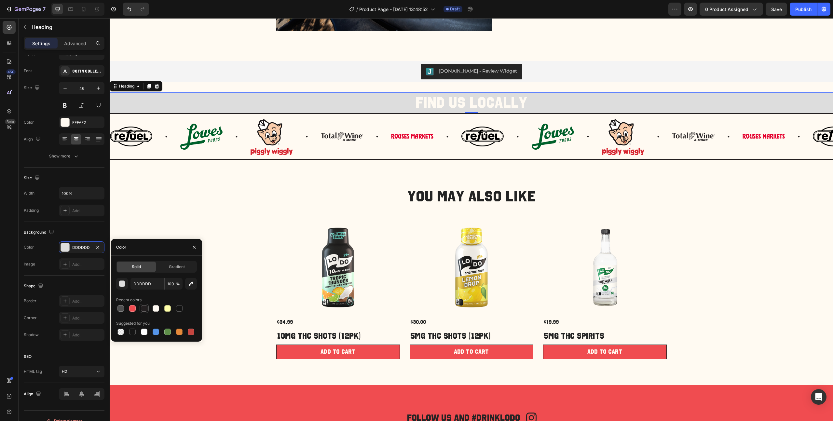
click at [145, 308] on div at bounding box center [144, 308] width 7 height 7
type input "231F20"
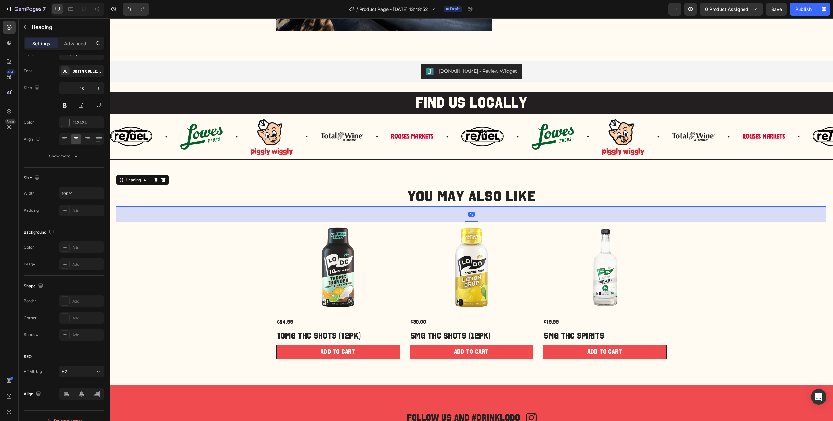
click at [711, 199] on h2 "You May Also Like" at bounding box center [471, 196] width 710 height 21
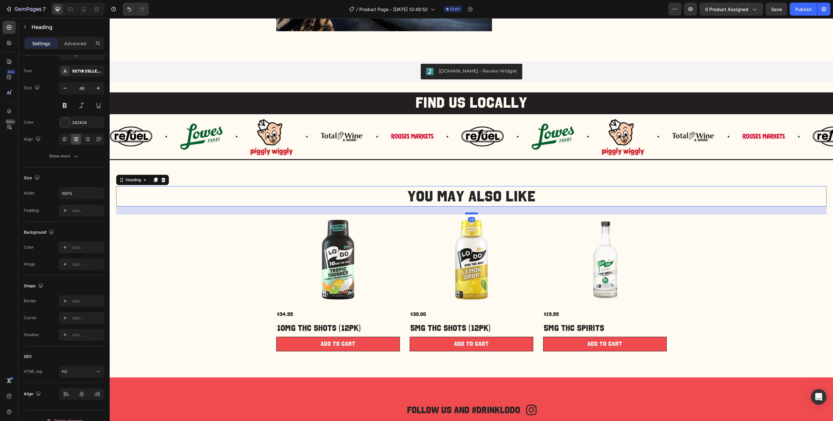
drag, startPoint x: 467, startPoint y: 222, endPoint x: 466, endPoint y: 214, distance: 7.8
click at [466, 214] on div at bounding box center [471, 213] width 13 height 2
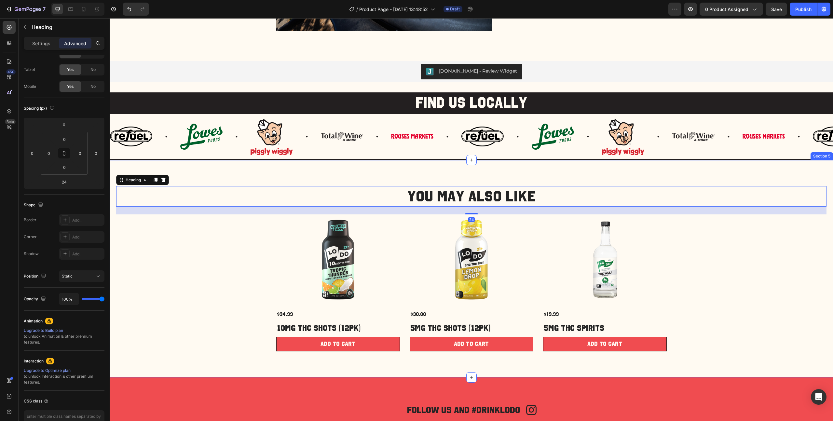
click at [823, 292] on div "You May Also Like Heading 24 Product Images $34.99 Product Price Product Price …" at bounding box center [471, 268] width 723 height 217
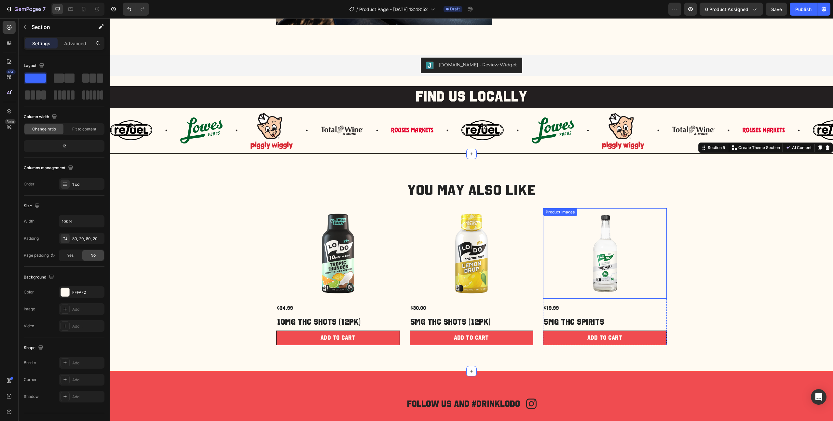
scroll to position [623, 0]
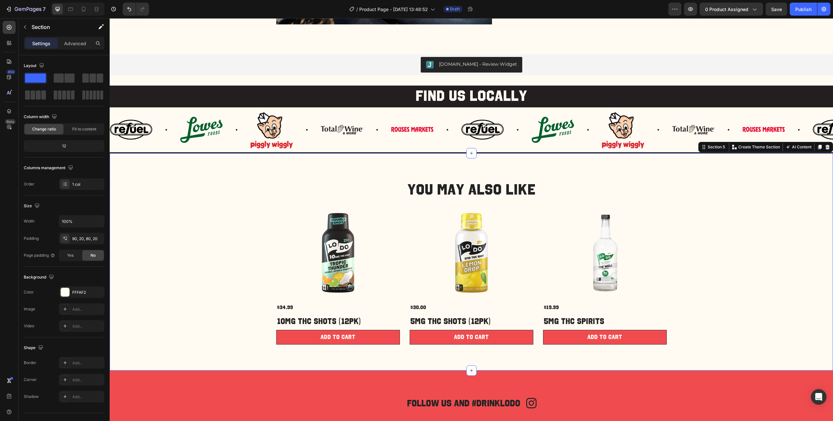
click at [476, 162] on div "You May Also Like Heading Product Images $34.99 Product Price Product Price 10m…" at bounding box center [471, 261] width 723 height 217
click at [516, 172] on div "You May Also Like Heading Product Images $34.99 Product Price Product Price 10m…" at bounding box center [471, 261] width 723 height 217
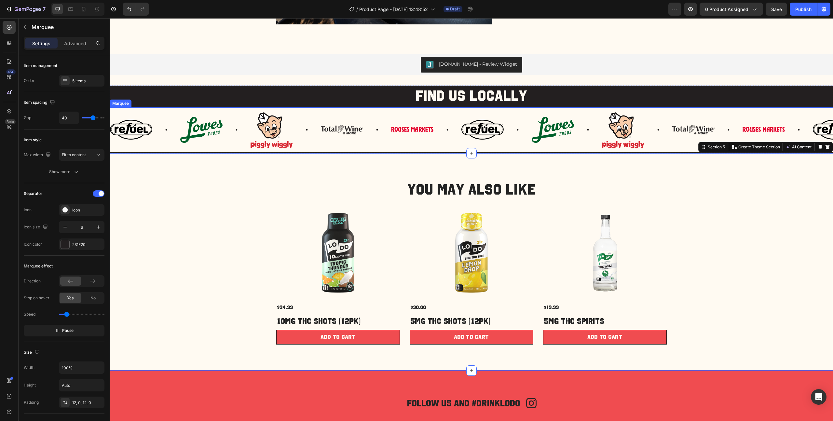
click at [503, 145] on div "Image Image Image Image Image" at bounding box center [636, 129] width 351 height 37
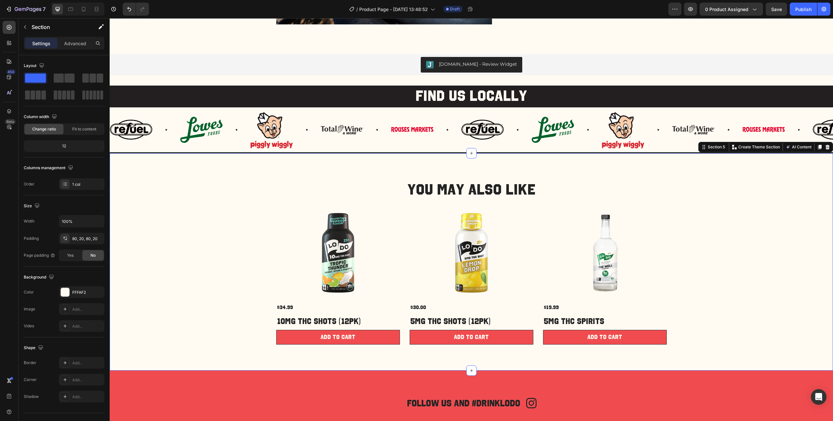
click at [214, 175] on div "You May Also Like Heading Product Images $34.99 Product Price Product Price 10m…" at bounding box center [471, 261] width 723 height 217
click at [74, 237] on div "80, 20, 80, 20" at bounding box center [81, 239] width 19 height 6
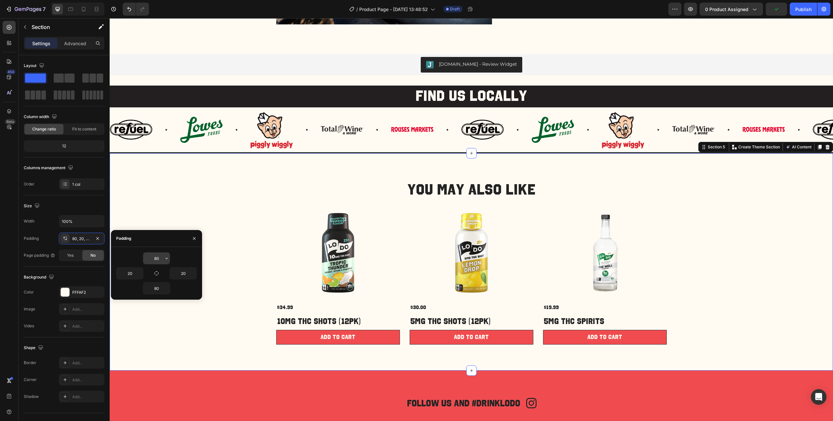
click at [157, 259] on input "80" at bounding box center [156, 258] width 27 height 12
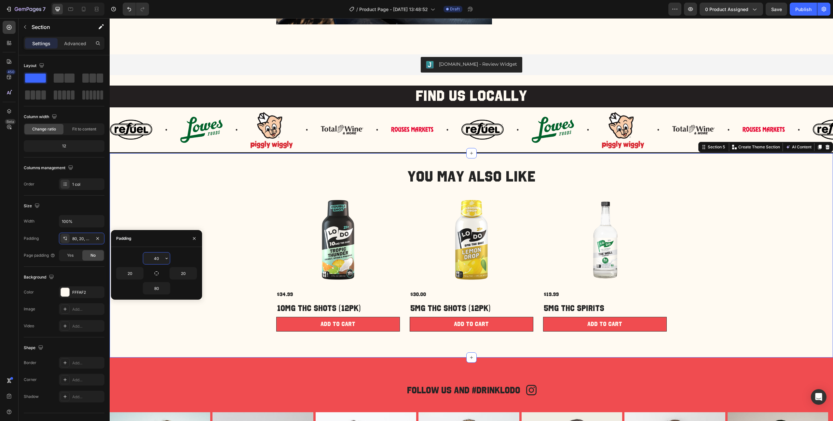
type input "4"
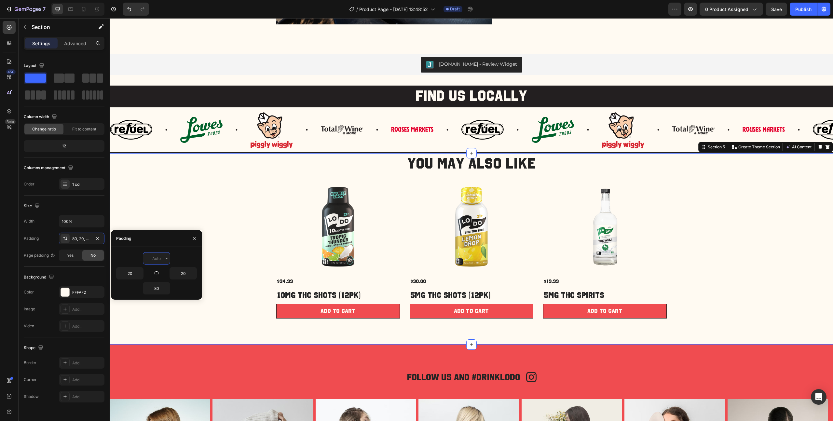
type input "2"
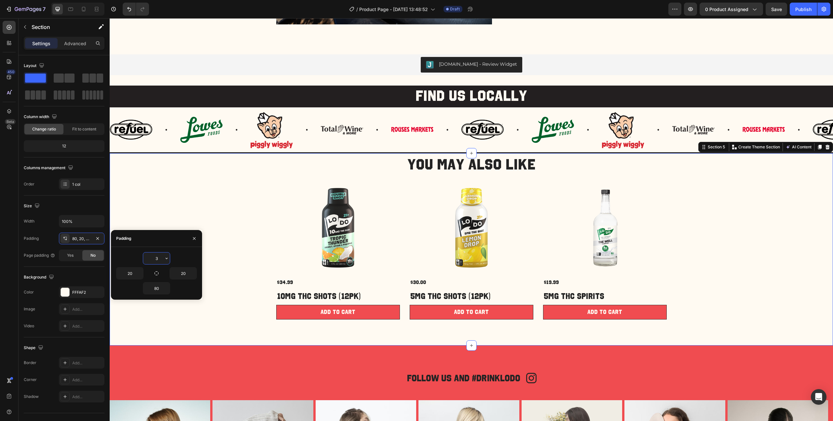
type input "36"
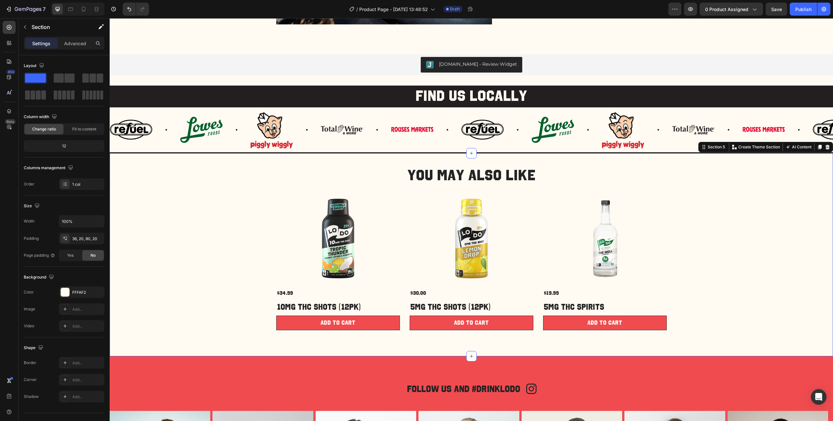
click at [582, 351] on div "You May Also Like Heading Product Images $34.99 Product Price Product Price 10m…" at bounding box center [471, 254] width 723 height 203
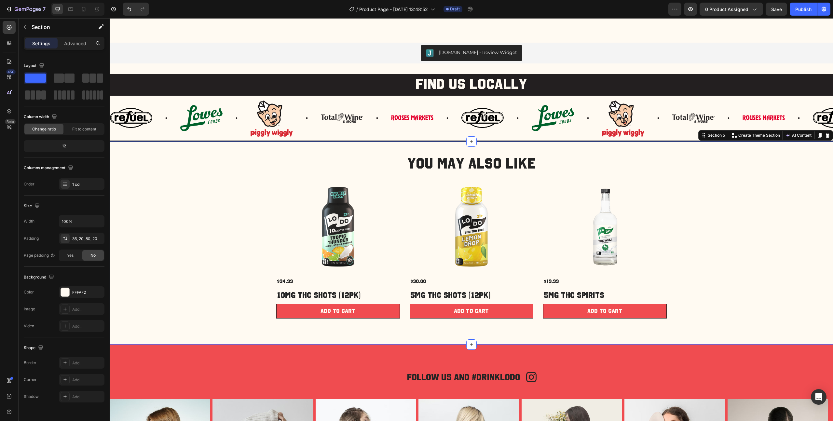
scroll to position [646, 0]
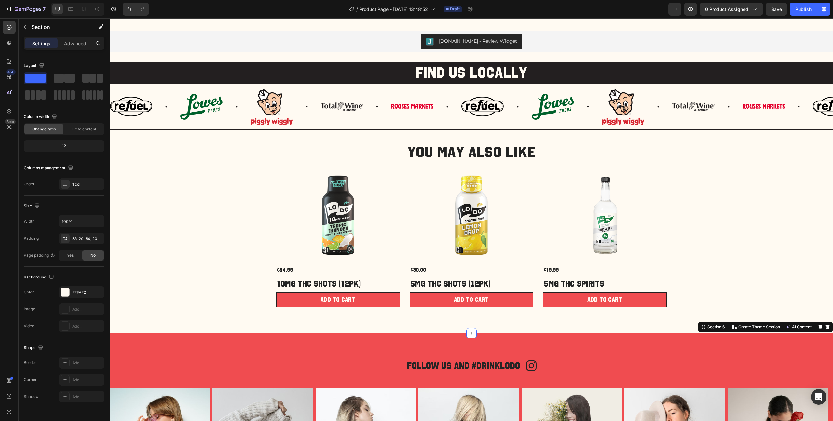
click at [541, 352] on div "Follow us and #Drinklodo Heading Icon Row Icon #GEMTHEME ON INSTAGRAM Heading R…" at bounding box center [471, 424] width 723 height 182
click at [79, 239] on div "80, 0, 80, 0" at bounding box center [81, 239] width 19 height 6
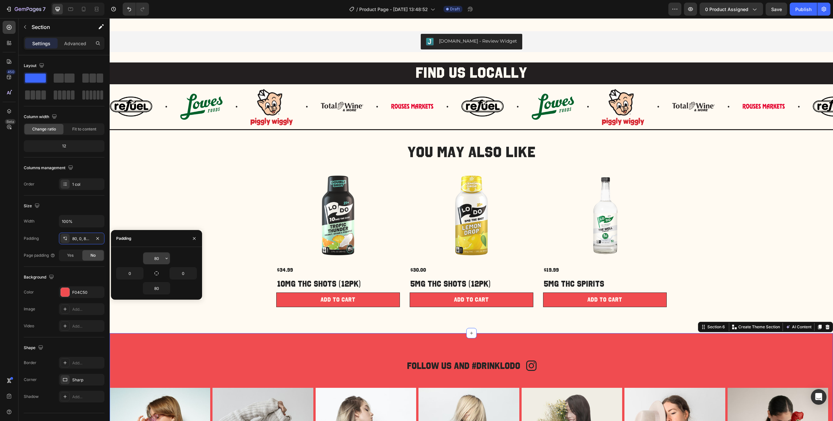
click at [155, 262] on input "80" at bounding box center [156, 258] width 27 height 12
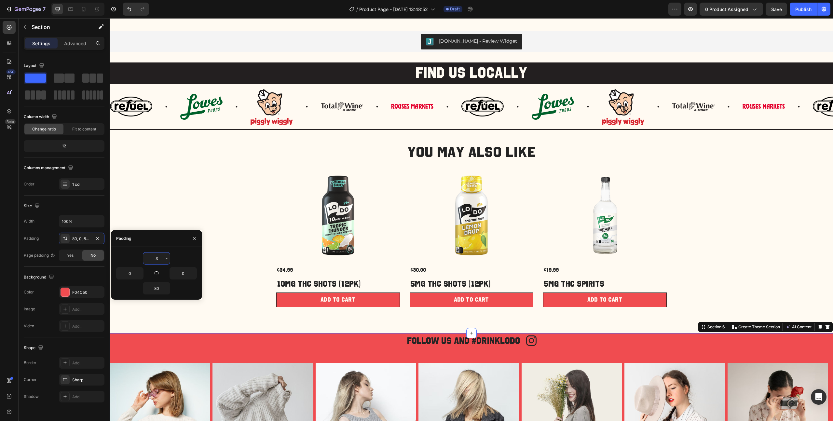
type input "36"
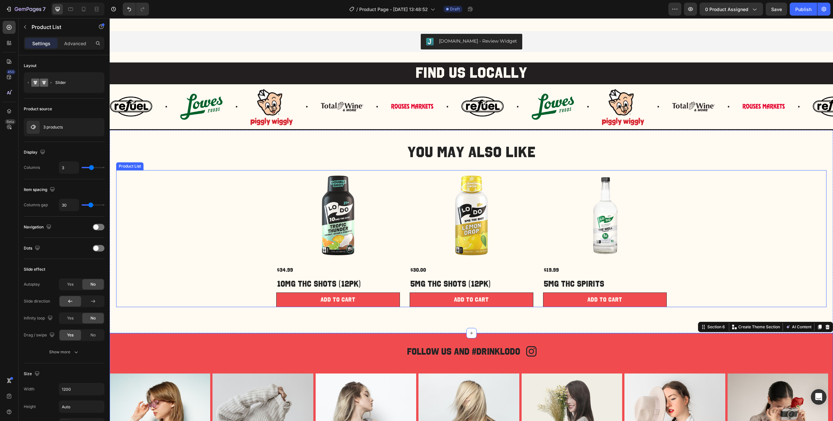
click at [780, 290] on div "Product Images $34.99 Product Price Product Price 10mg THC Shots (12pk) Product…" at bounding box center [471, 238] width 710 height 137
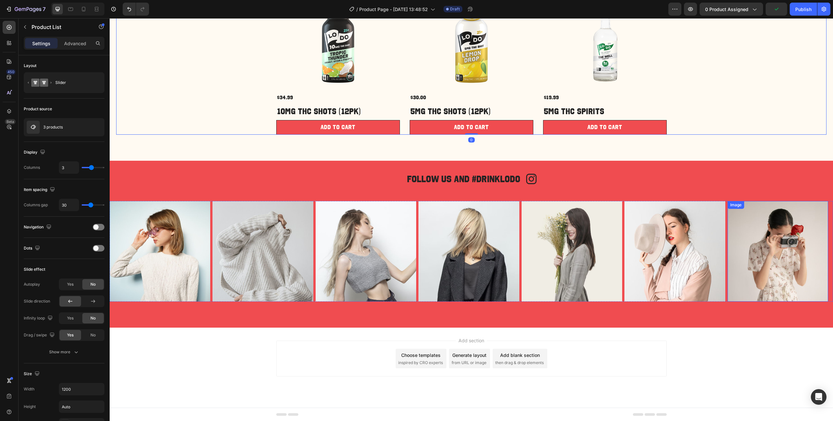
scroll to position [819, 0]
click at [282, 257] on img at bounding box center [262, 251] width 101 height 101
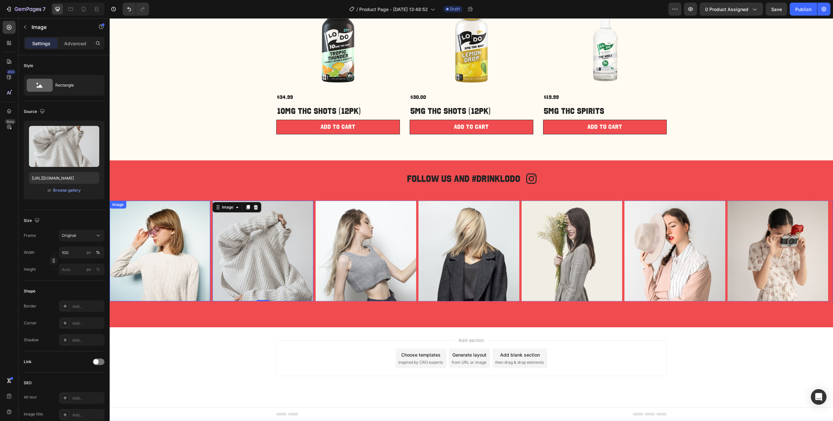
click at [193, 232] on img at bounding box center [160, 251] width 101 height 101
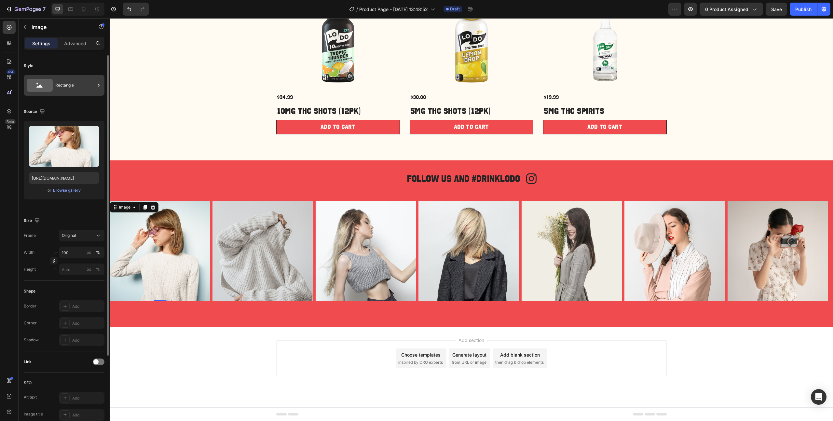
click at [70, 85] on div "Rectangle" at bounding box center [75, 85] width 40 height 15
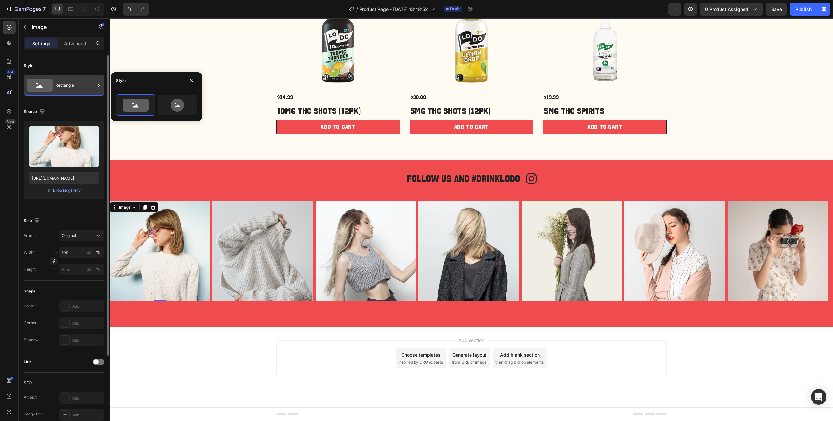
click at [70, 85] on div "Rectangle" at bounding box center [75, 85] width 40 height 15
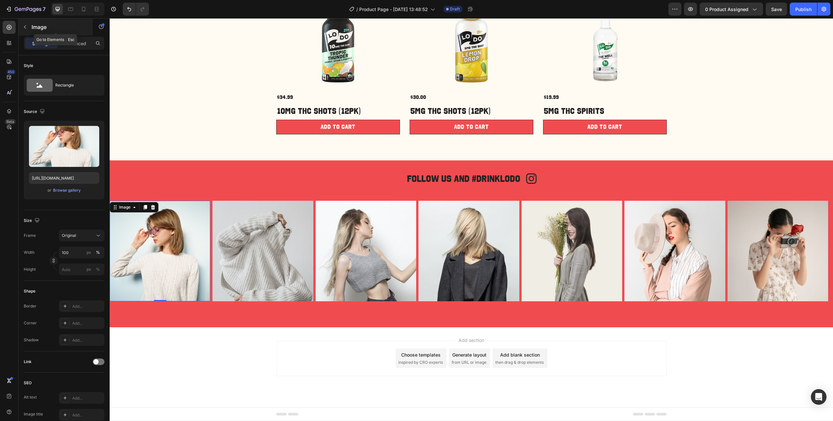
click at [34, 25] on p "Image" at bounding box center [59, 27] width 55 height 8
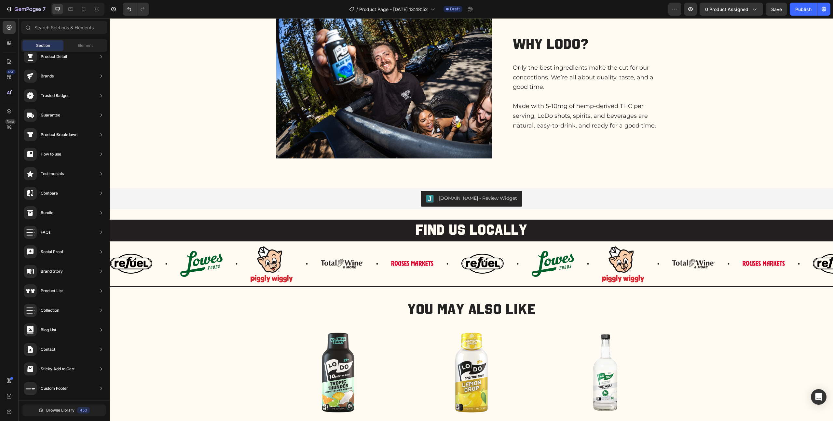
scroll to position [484, 0]
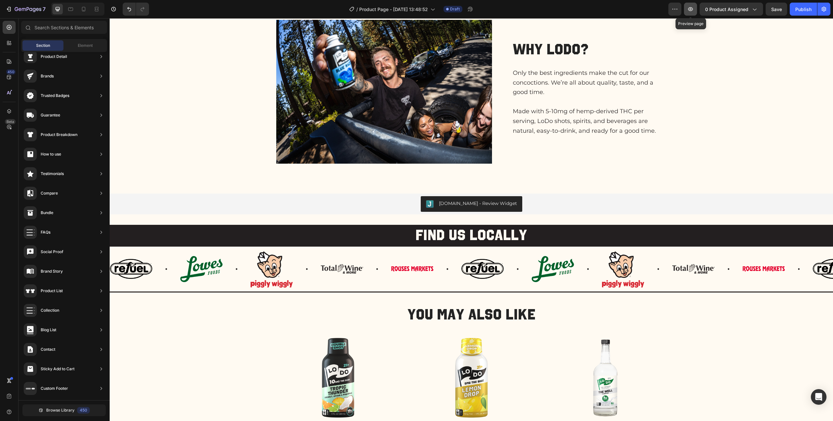
click at [691, 8] on icon "button" at bounding box center [690, 9] width 7 height 7
click at [538, 204] on div "Judge.me - Review Widget" at bounding box center [471, 204] width 718 height 16
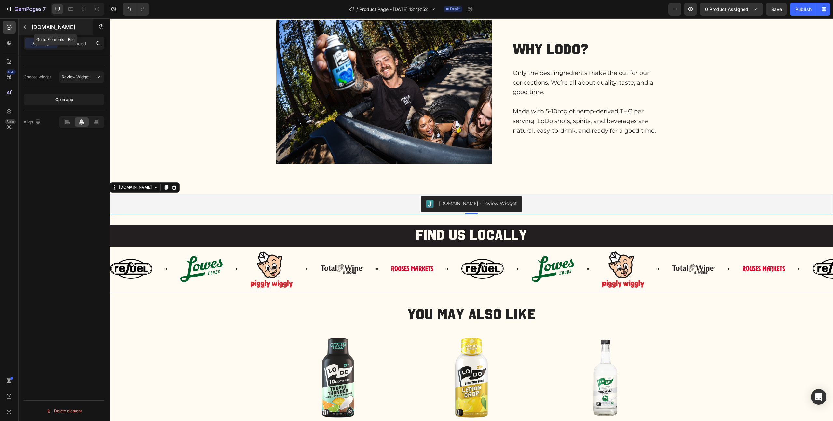
click at [20, 24] on button "button" at bounding box center [25, 27] width 10 height 10
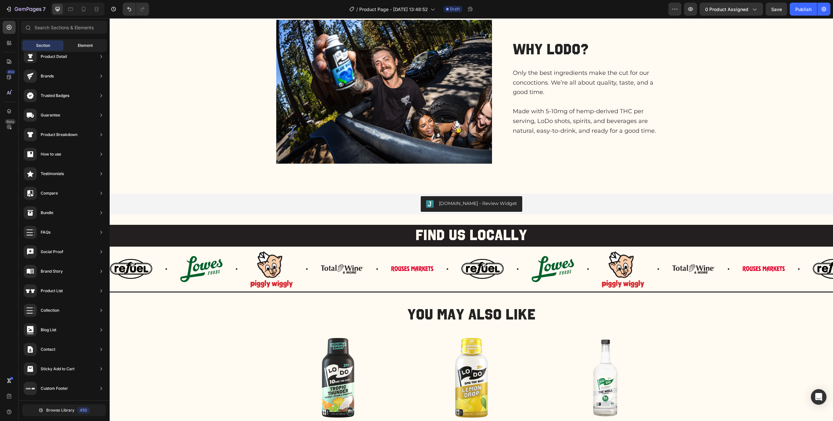
click at [75, 44] on div "Element" at bounding box center [85, 45] width 41 height 10
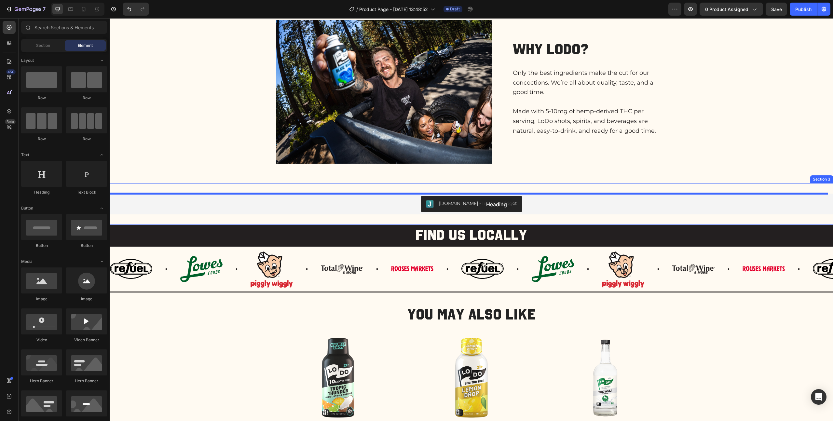
drag, startPoint x: 147, startPoint y: 195, endPoint x: 481, endPoint y: 198, distance: 333.8
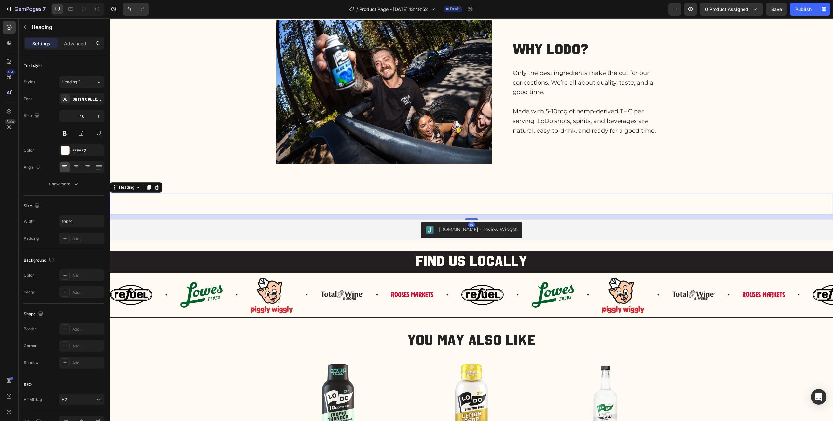
click at [452, 203] on h2 "Your heading text goes here" at bounding box center [471, 204] width 723 height 21
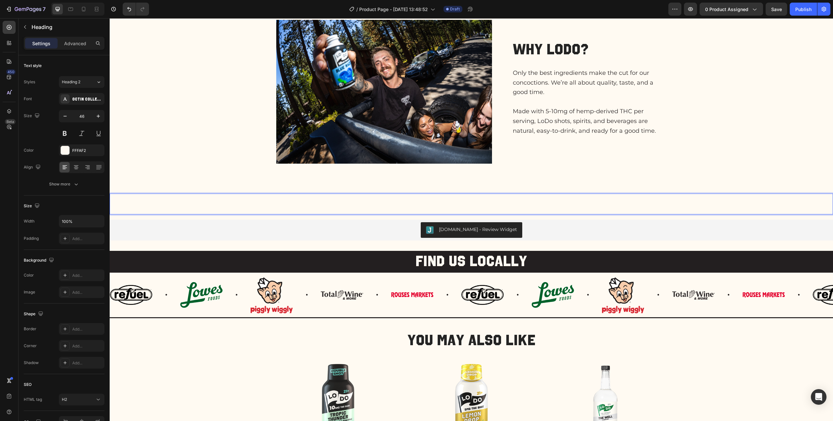
click at [452, 203] on p "Your heading text goes here" at bounding box center [471, 204] width 722 height 20
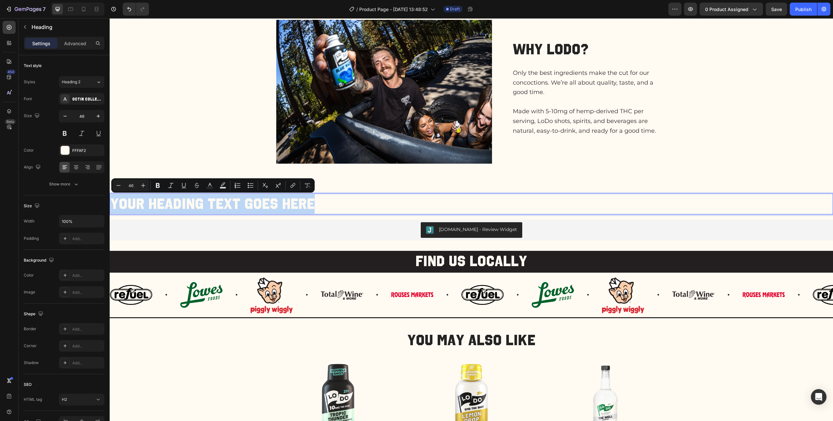
drag, startPoint x: 454, startPoint y: 207, endPoint x: 91, endPoint y: 198, distance: 362.9
click at [110, 198] on html "Header FAQs Heading THC? Is that legal? How does it taste? How many can I drink…" at bounding box center [471, 158] width 723 height 1248
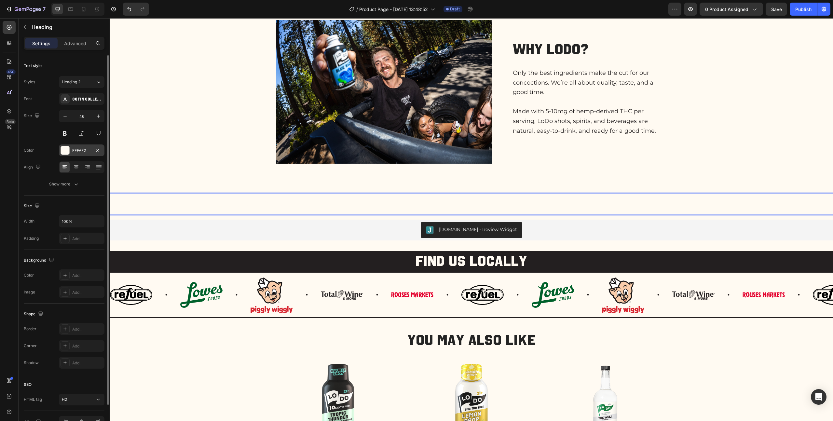
click at [76, 152] on div "FFFAF2" at bounding box center [81, 151] width 19 height 6
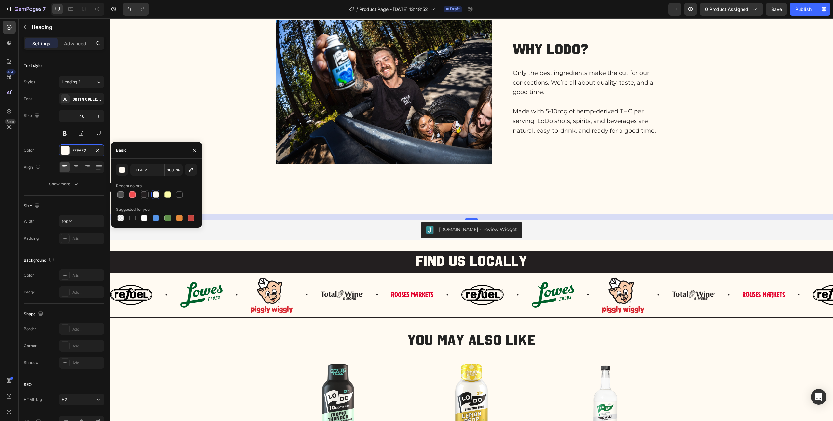
click at [148, 195] on div at bounding box center [144, 194] width 9 height 9
type input "231F20"
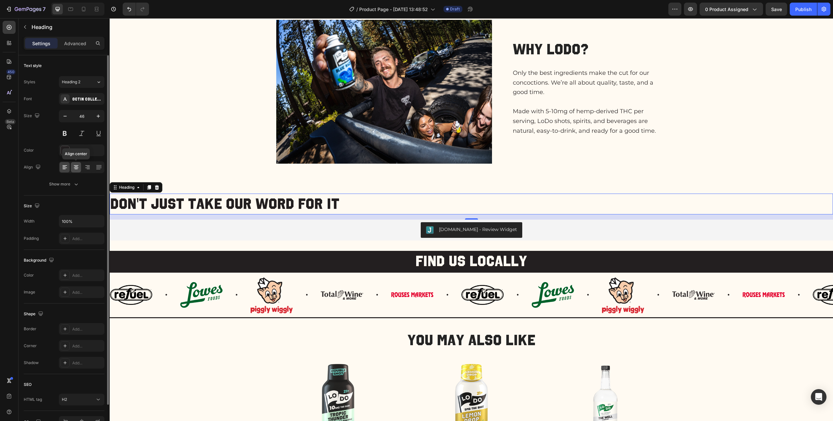
click at [78, 167] on icon at bounding box center [76, 167] width 7 height 7
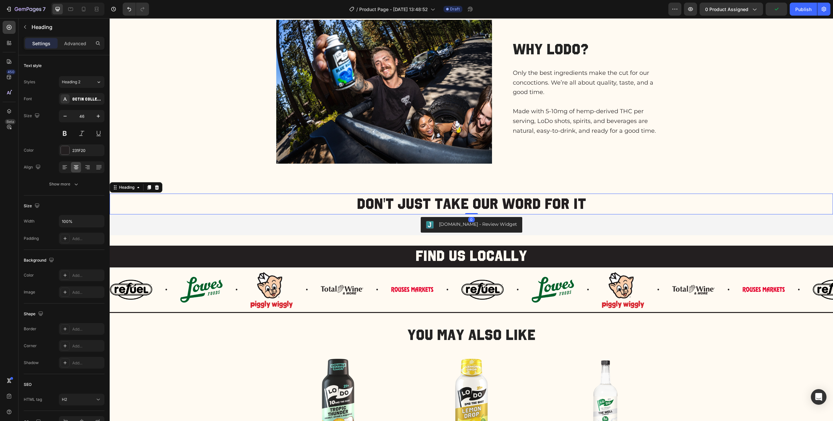
drag, startPoint x: 471, startPoint y: 219, endPoint x: 472, endPoint y: 211, distance: 7.5
click at [472, 211] on div "DON'T JUST TAKE OUR WORD FOR IT Heading 0" at bounding box center [471, 204] width 723 height 21
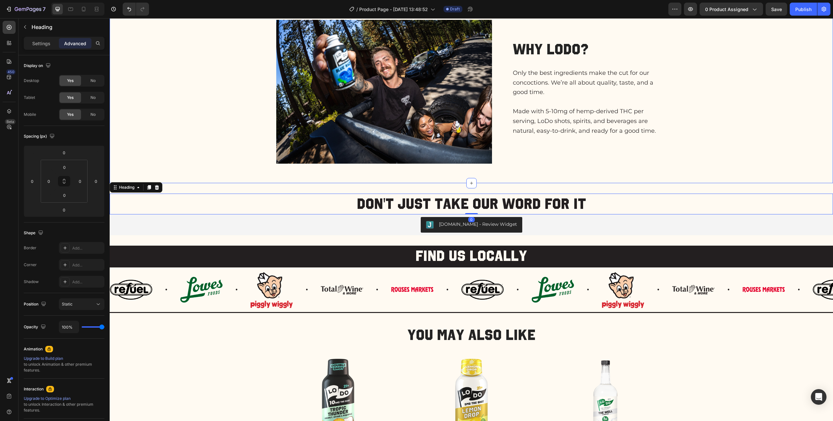
click at [724, 173] on div "FAQs Heading THC? Is that legal? How does it taste? How many can I drink? Accor…" at bounding box center [471, 26] width 710 height 313
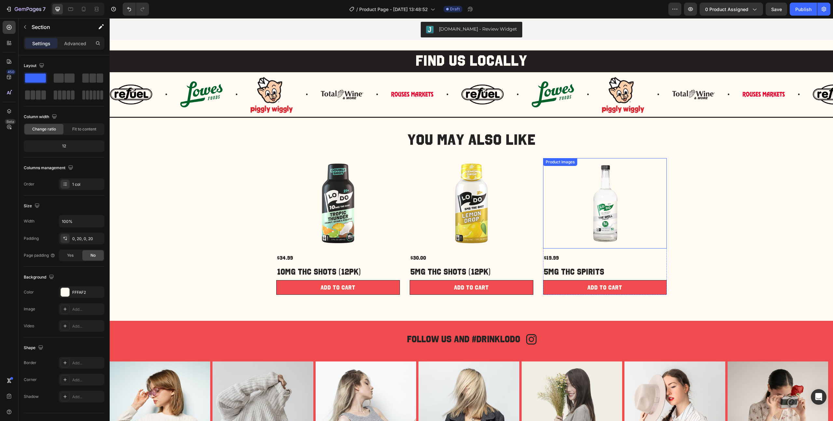
scroll to position [678, 0]
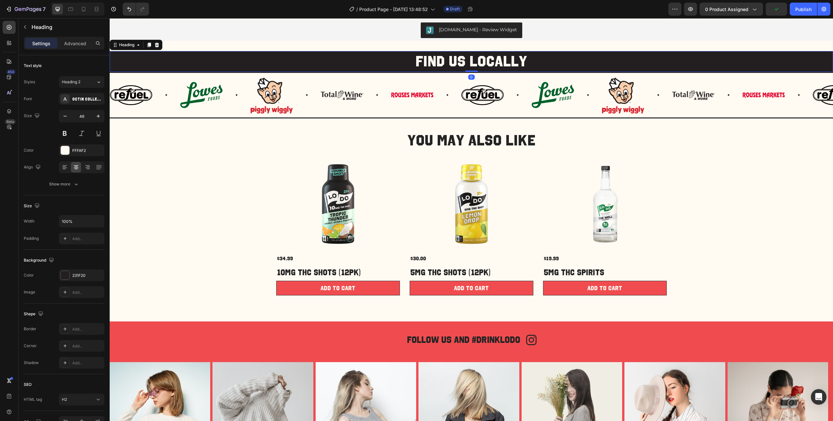
click at [590, 62] on h2 "Find us locally" at bounding box center [471, 61] width 723 height 21
click at [129, 45] on div "Heading" at bounding box center [127, 45] width 18 height 6
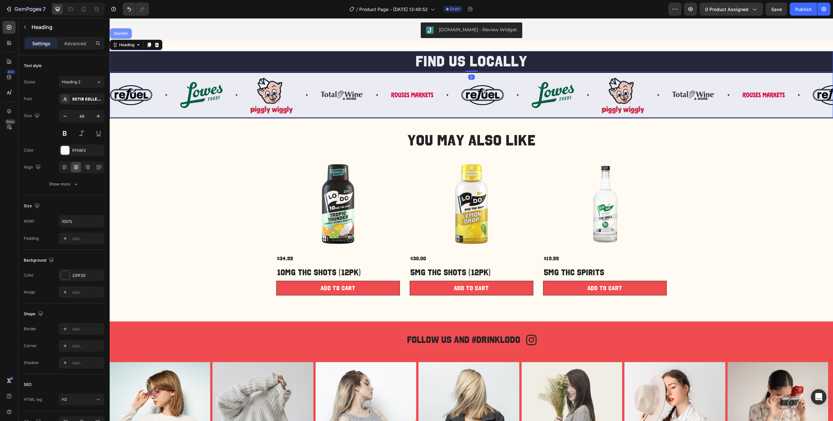
click at [123, 38] on div "Section" at bounding box center [121, 33] width 22 height 10
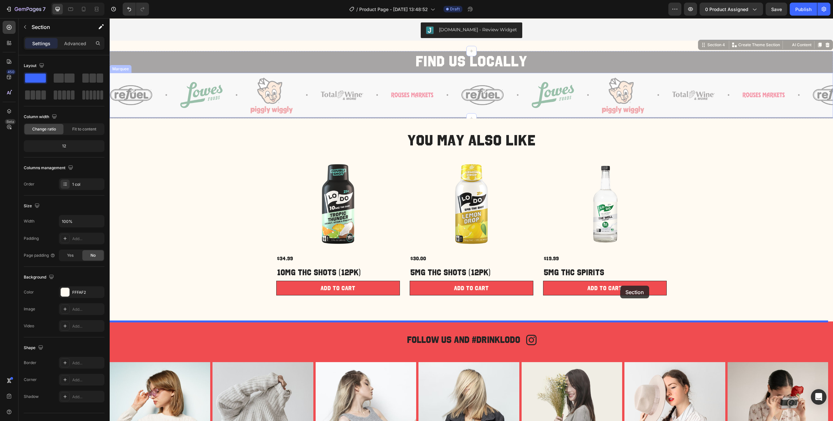
drag, startPoint x: 700, startPoint y: 44, endPoint x: 620, endPoint y: 286, distance: 254.4
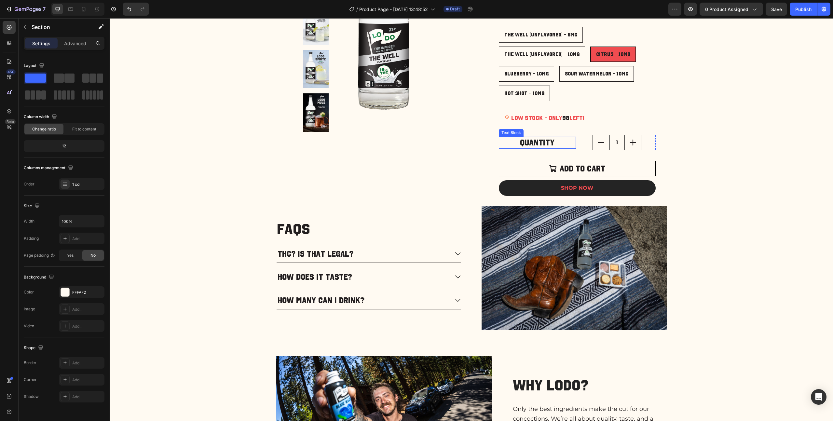
scroll to position [137, 0]
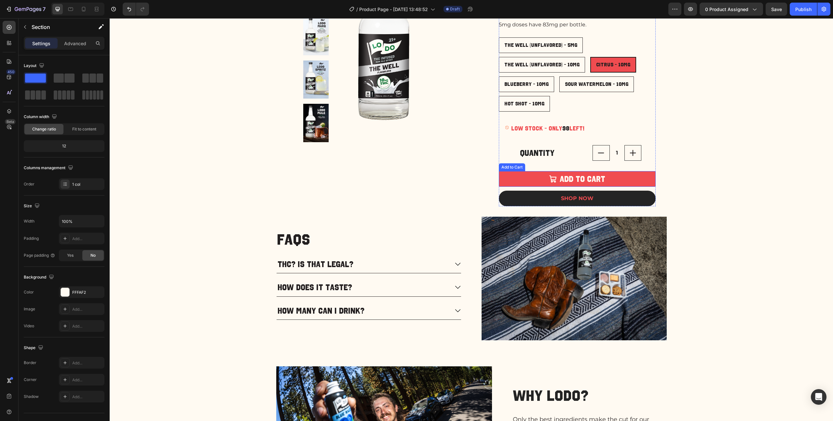
click at [627, 173] on button "ADD TO CART" at bounding box center [577, 179] width 157 height 16
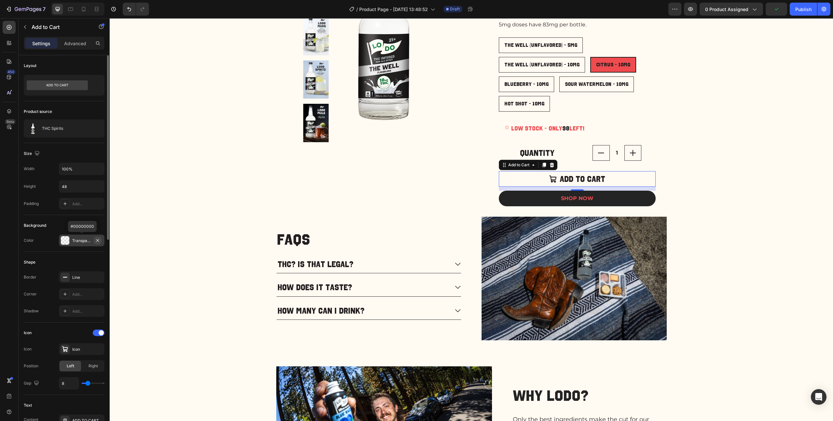
click at [96, 241] on icon "button" at bounding box center [97, 240] width 3 height 3
click at [79, 240] on div "Add..." at bounding box center [87, 241] width 31 height 6
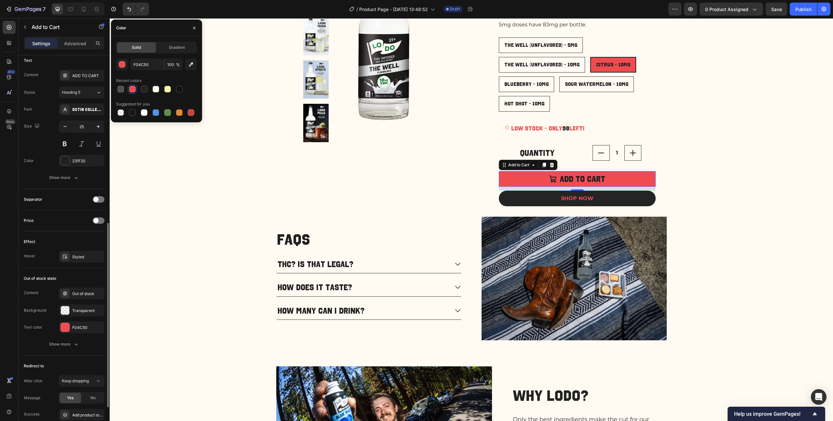
scroll to position [395, 0]
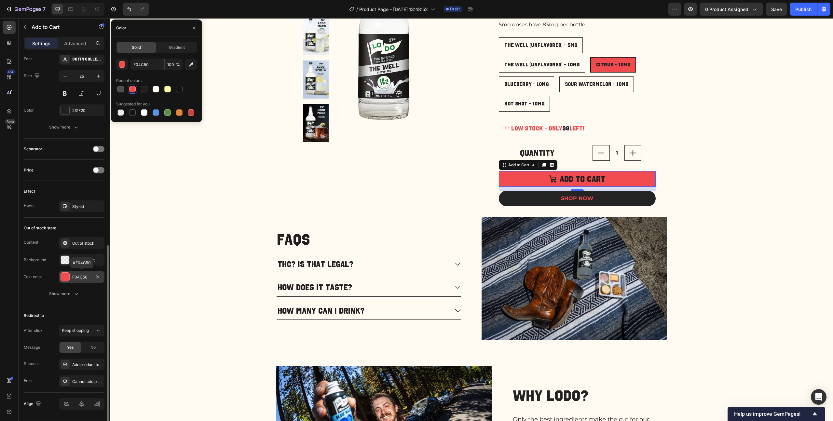
click at [81, 277] on div "F04C50" at bounding box center [81, 277] width 19 height 6
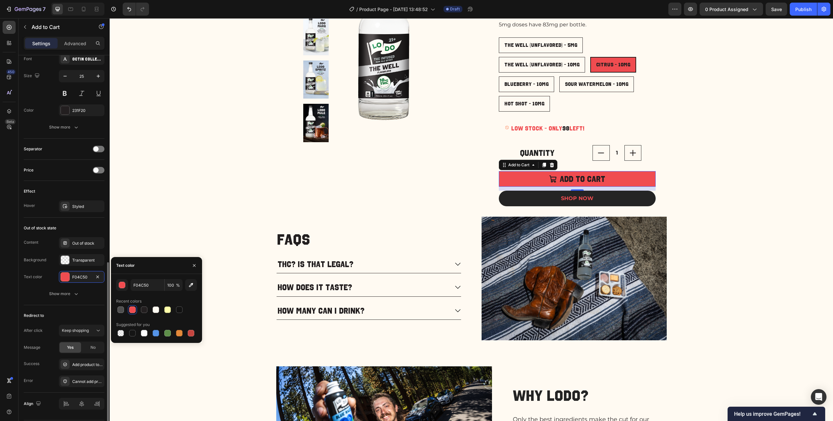
scroll to position [415, 0]
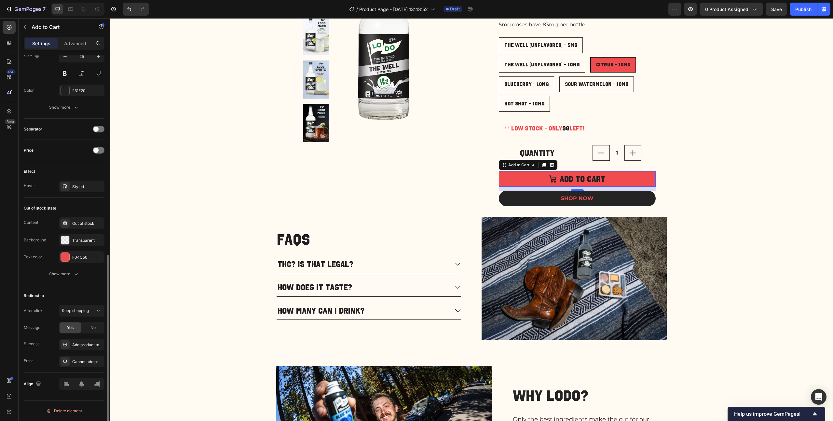
click at [66, 289] on div "Redirect to After click Keep shopping Message Yes No Success Add product to car…" at bounding box center [64, 329] width 81 height 88
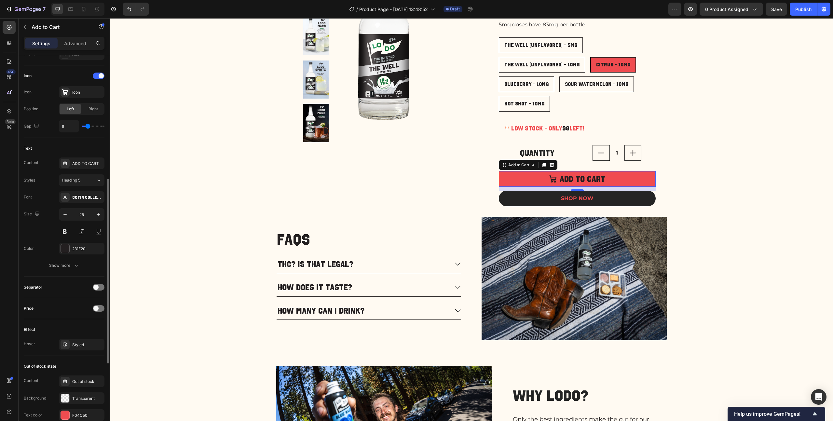
scroll to position [304, 0]
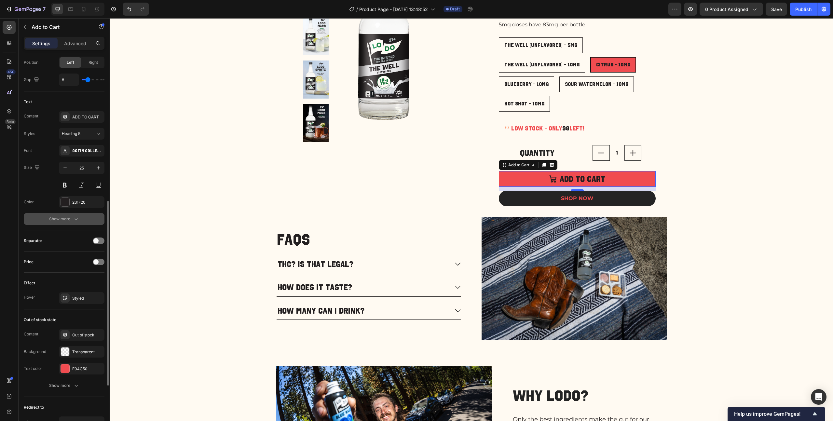
click at [66, 221] on div "Show more" at bounding box center [64, 219] width 30 height 7
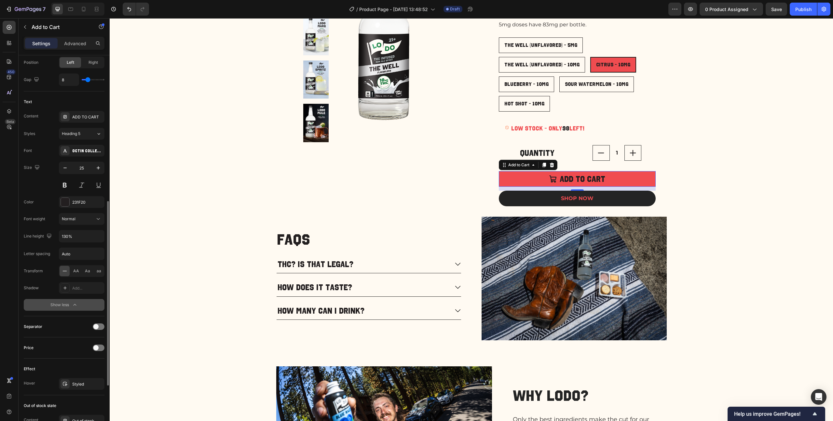
click at [61, 305] on div "Show less" at bounding box center [64, 305] width 28 height 7
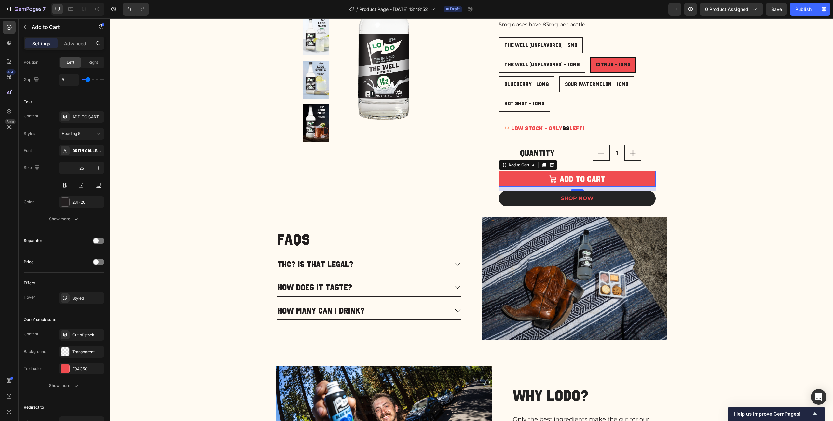
click at [528, 180] on button "ADD TO CART" at bounding box center [577, 179] width 157 height 16
click at [68, 385] on div "Show more" at bounding box center [64, 385] width 30 height 7
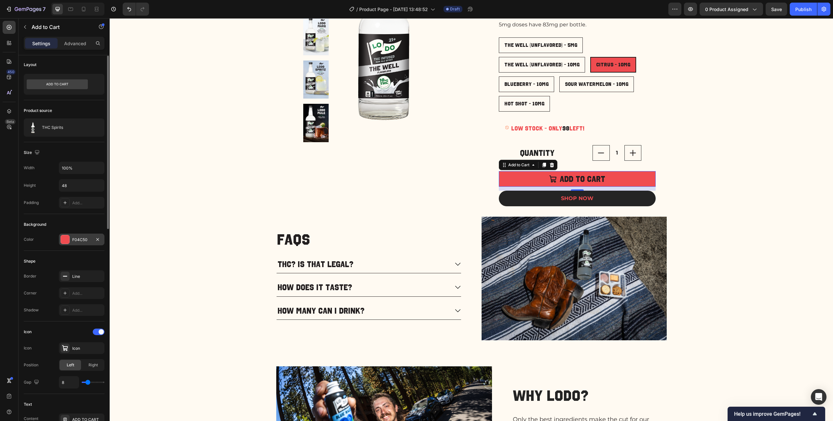
scroll to position [0, 0]
click at [76, 84] on icon at bounding box center [57, 85] width 61 height 10
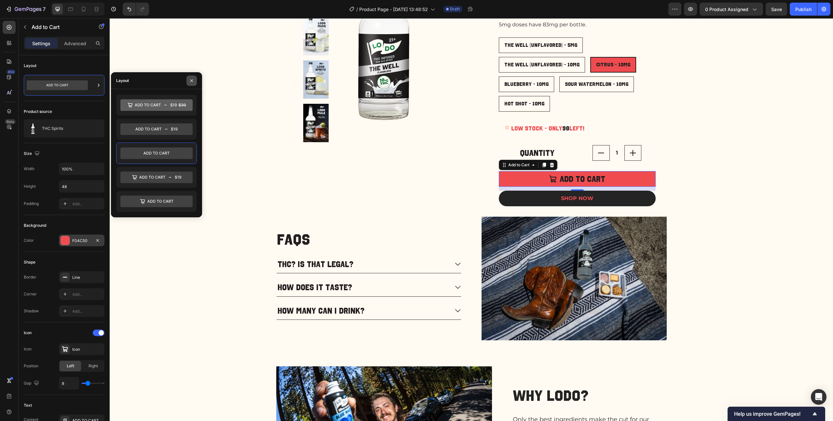
click at [195, 79] on button "button" at bounding box center [191, 80] width 10 height 10
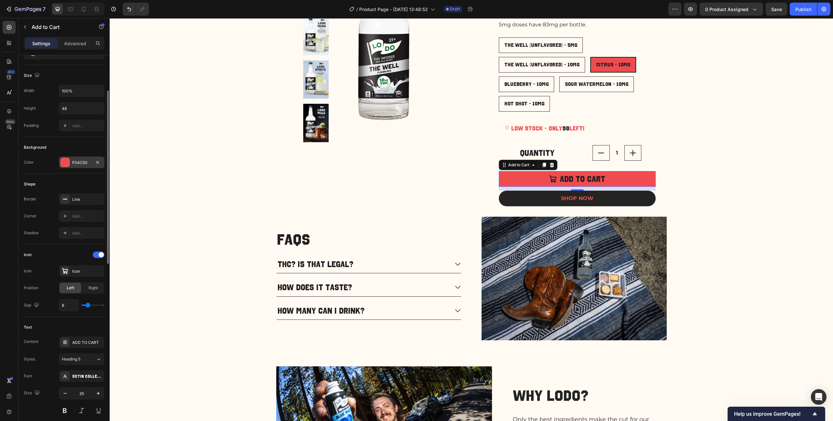
scroll to position [108, 0]
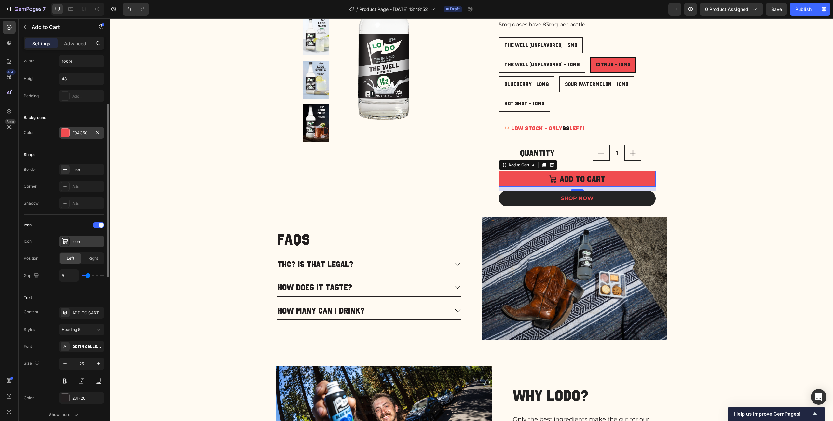
click at [83, 241] on div "Icon" at bounding box center [87, 242] width 31 height 6
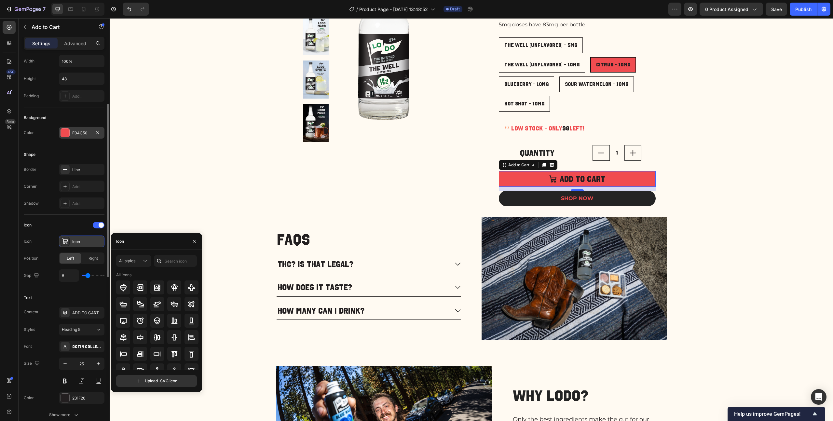
click at [83, 241] on div "Icon" at bounding box center [87, 242] width 31 height 6
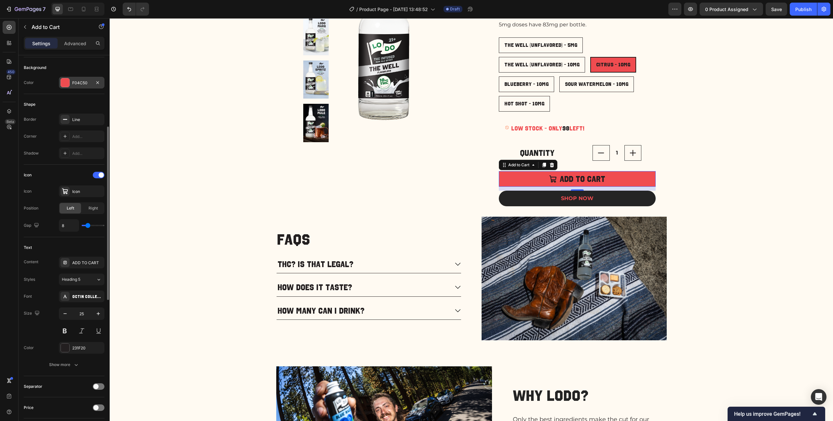
scroll to position [214, 0]
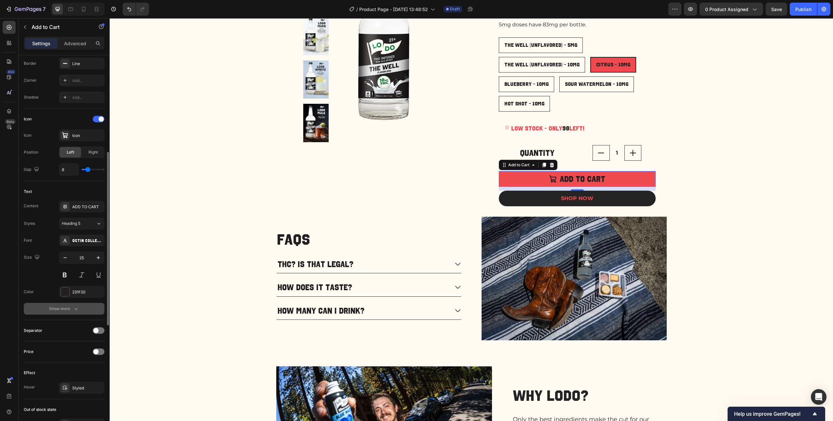
click at [69, 306] on div "Show more" at bounding box center [64, 308] width 30 height 7
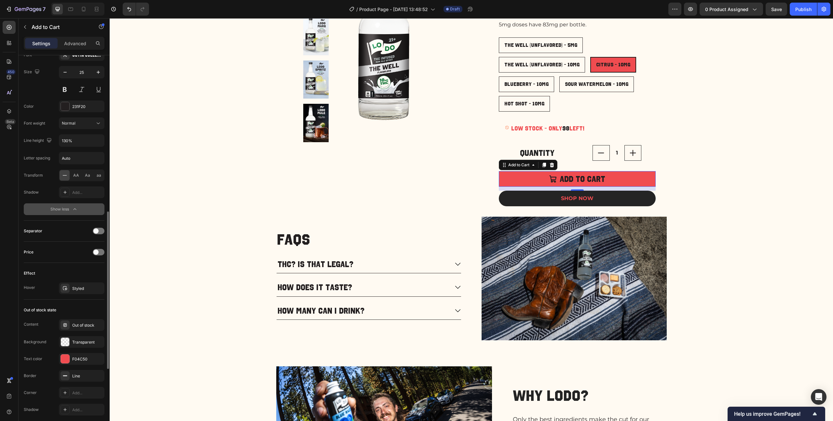
scroll to position [412, 0]
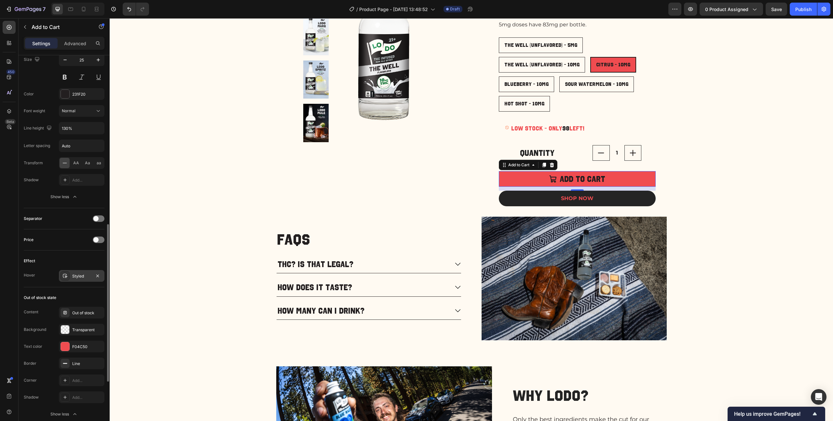
click at [74, 280] on div "Styled" at bounding box center [82, 276] width 46 height 12
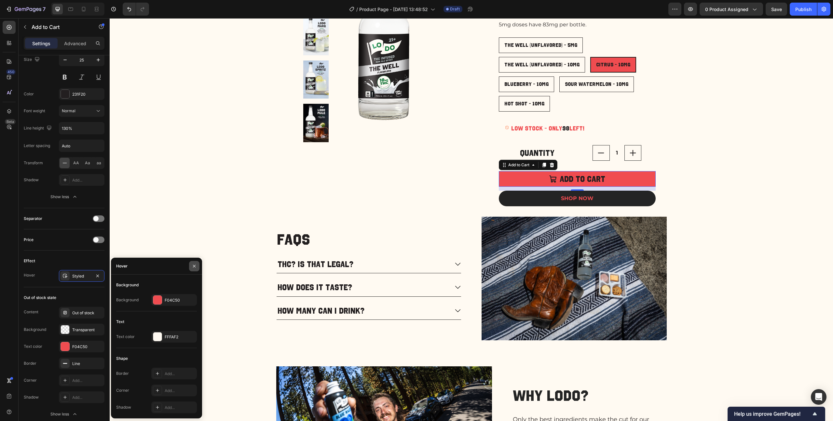
click at [195, 266] on icon "button" at bounding box center [194, 266] width 5 height 5
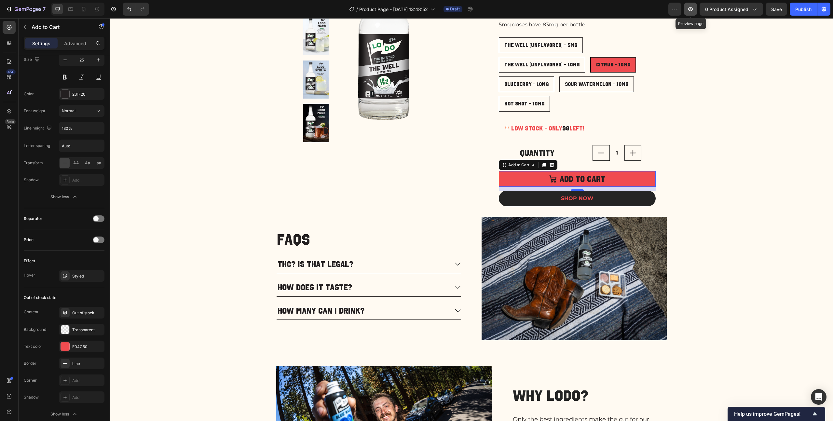
click at [690, 9] on icon "button" at bounding box center [690, 9] width 7 height 7
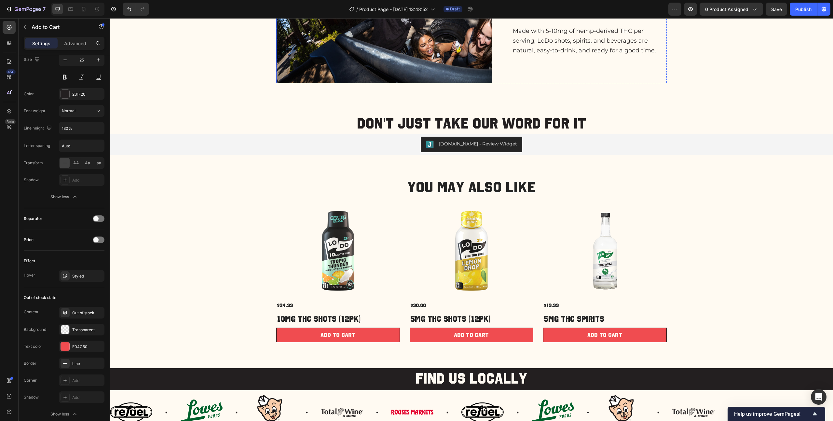
scroll to position [566, 0]
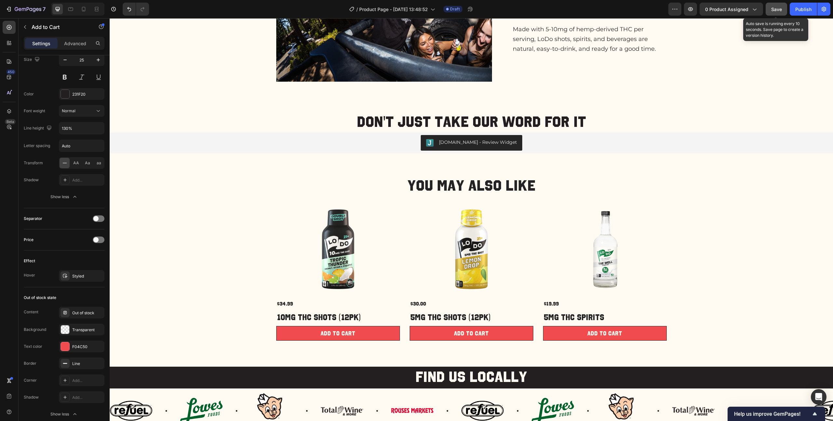
click at [773, 12] on button "Save" at bounding box center [776, 9] width 21 height 13
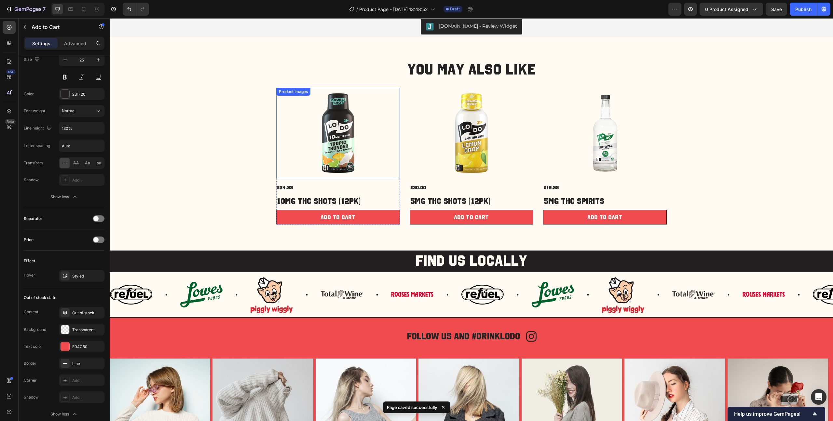
scroll to position [685, 0]
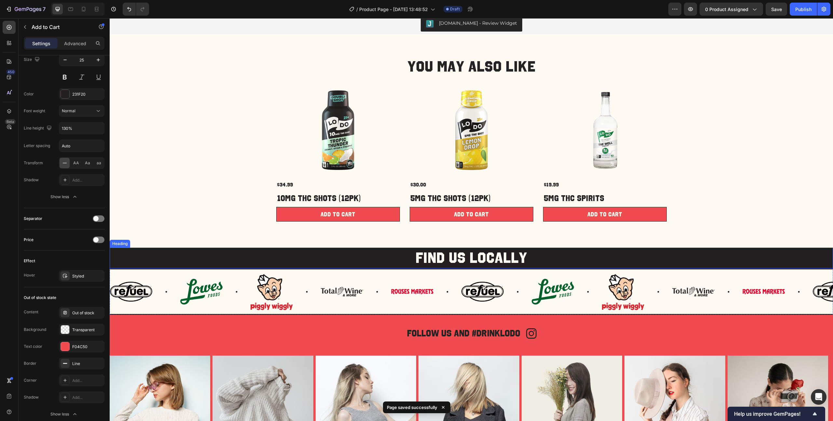
click at [189, 259] on h2 "Find us locally" at bounding box center [471, 258] width 723 height 21
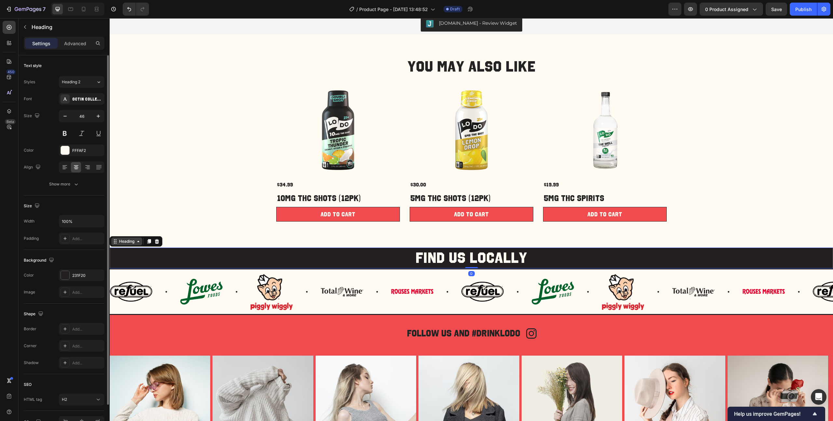
click at [126, 241] on div "Heading" at bounding box center [127, 241] width 18 height 6
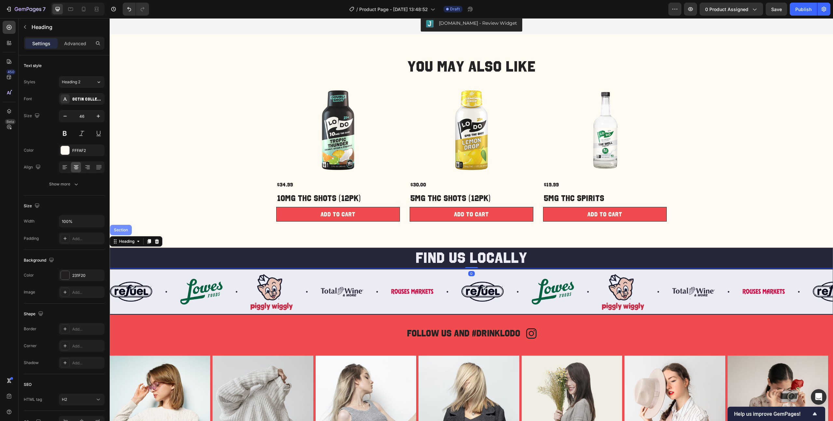
click at [125, 232] on div "Section" at bounding box center [121, 230] width 22 height 10
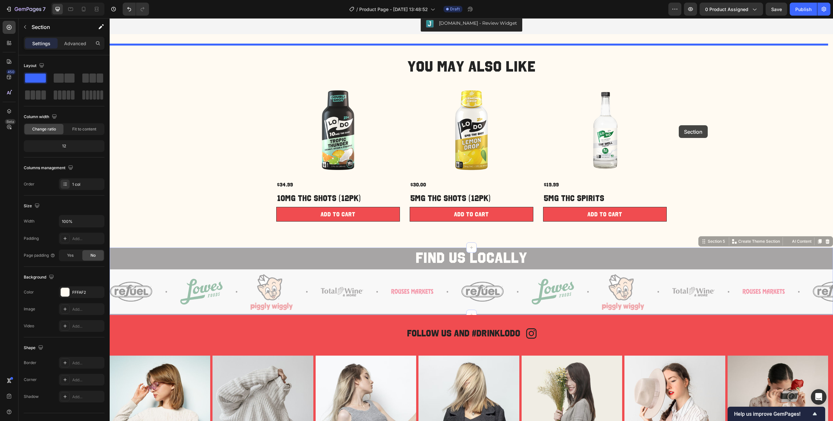
drag, startPoint x: 713, startPoint y: 242, endPoint x: 679, endPoint y: 123, distance: 123.8
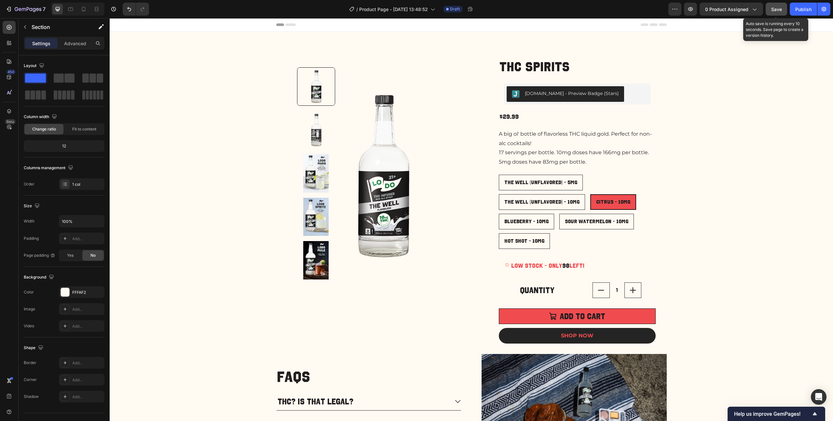
click at [773, 12] on span "Save" at bounding box center [776, 10] width 11 height 6
click at [691, 11] on icon "button" at bounding box center [690, 9] width 5 height 4
click at [439, 123] on img at bounding box center [382, 176] width 191 height 236
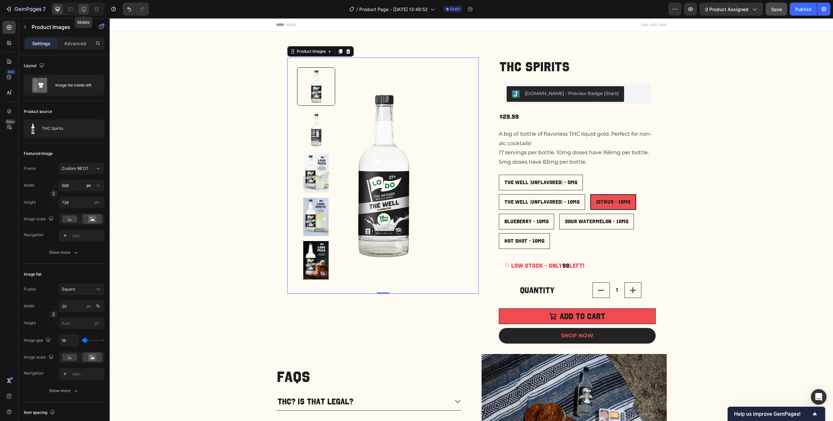
click at [85, 11] on icon at bounding box center [83, 9] width 7 height 7
type input "8"
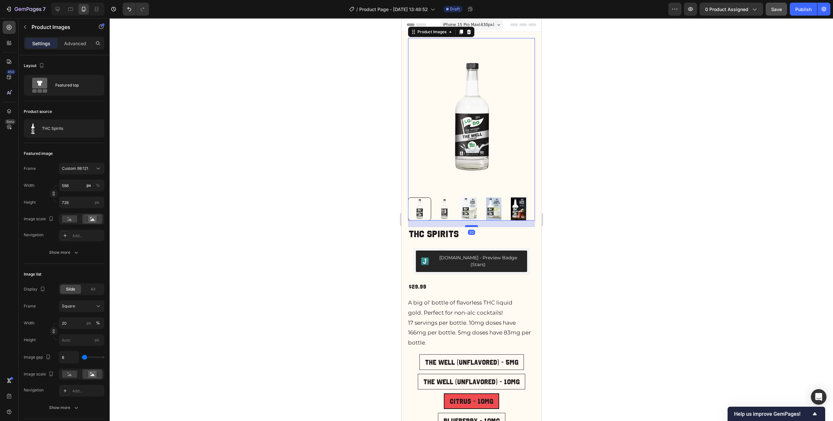
drag, startPoint x: 471, startPoint y: 224, endPoint x: 471, endPoint y: 220, distance: 3.9
click at [471, 225] on div at bounding box center [471, 226] width 13 height 2
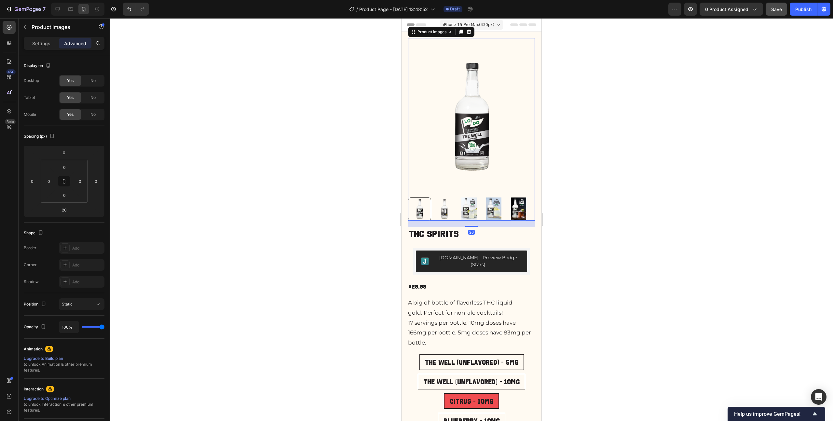
click at [446, 198] on img at bounding box center [443, 208] width 23 height 23
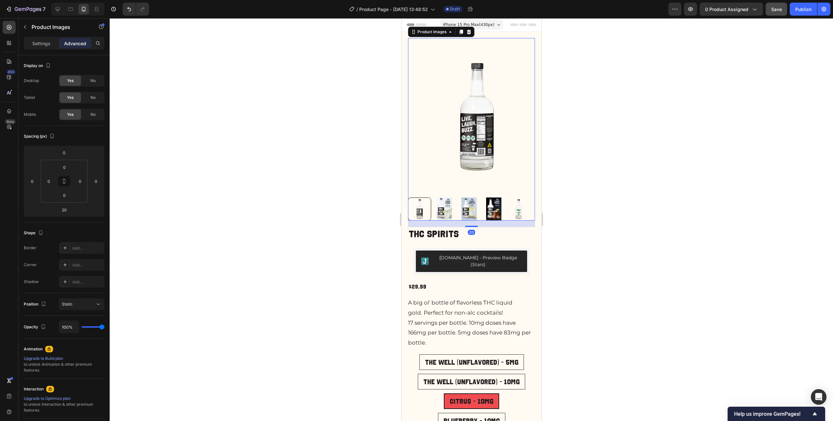
click at [451, 198] on div at bounding box center [471, 208] width 127 height 23
click at [445, 205] on img at bounding box center [443, 208] width 23 height 23
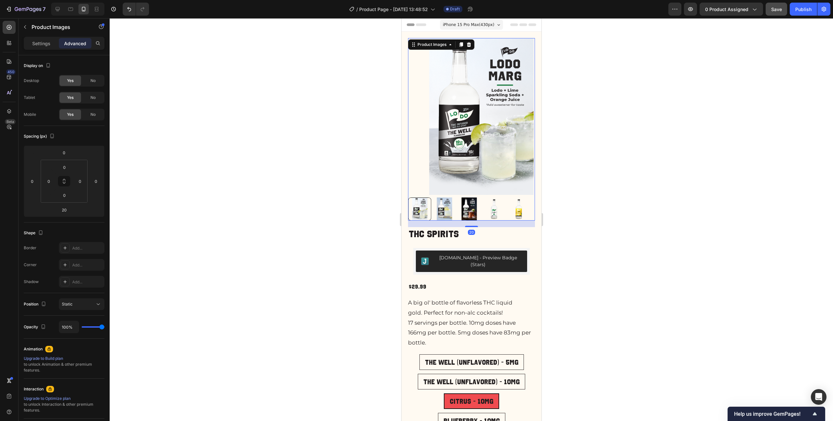
click at [445, 205] on img at bounding box center [443, 208] width 23 height 23
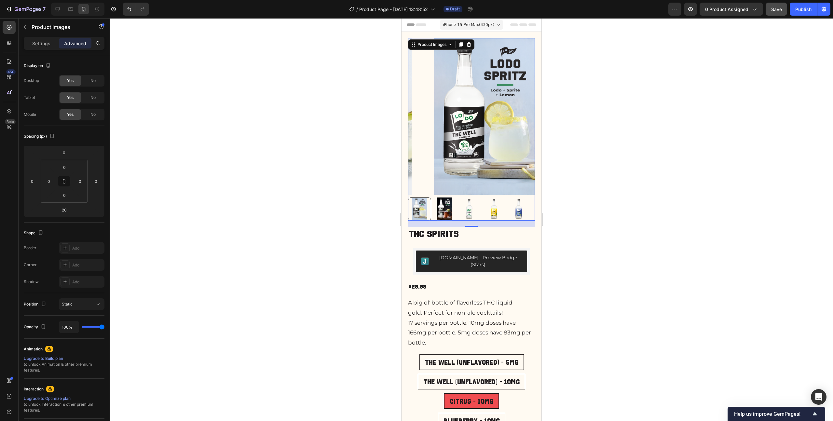
click at [445, 205] on img at bounding box center [443, 208] width 23 height 23
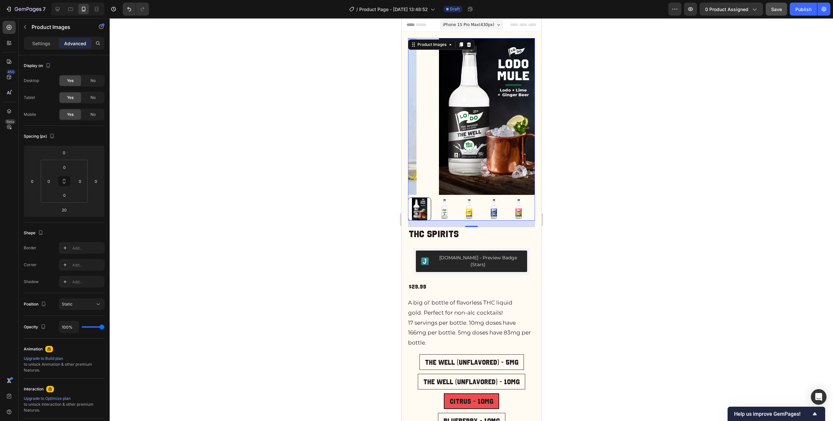
click at [444, 204] on img at bounding box center [443, 208] width 23 height 23
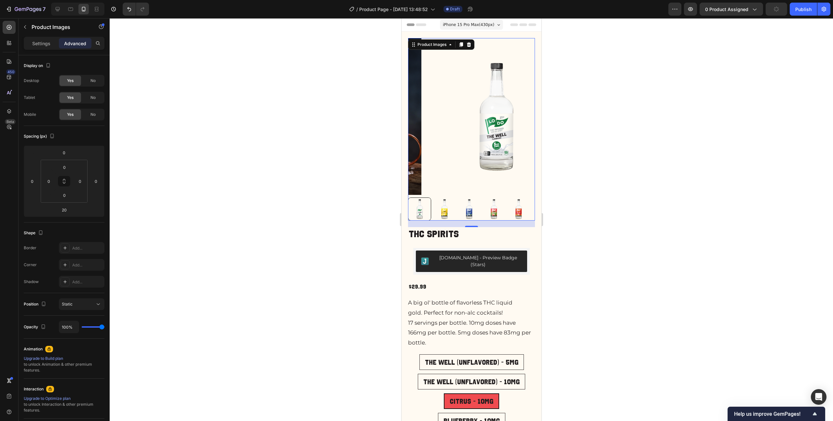
click at [449, 203] on img at bounding box center [443, 208] width 23 height 23
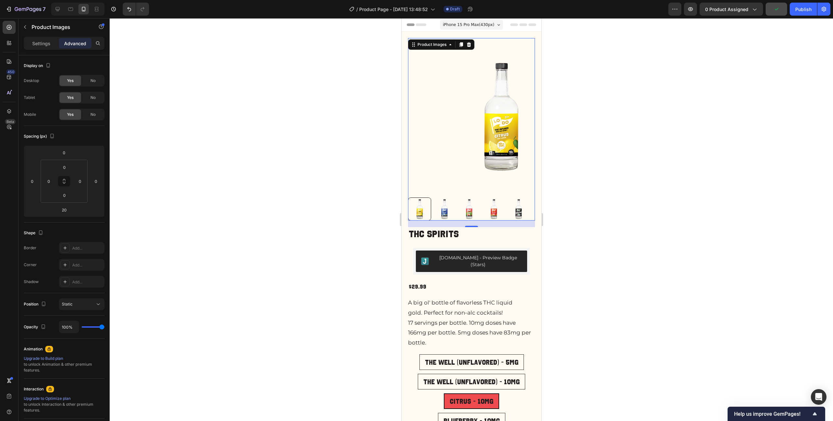
click at [449, 203] on img at bounding box center [443, 208] width 23 height 23
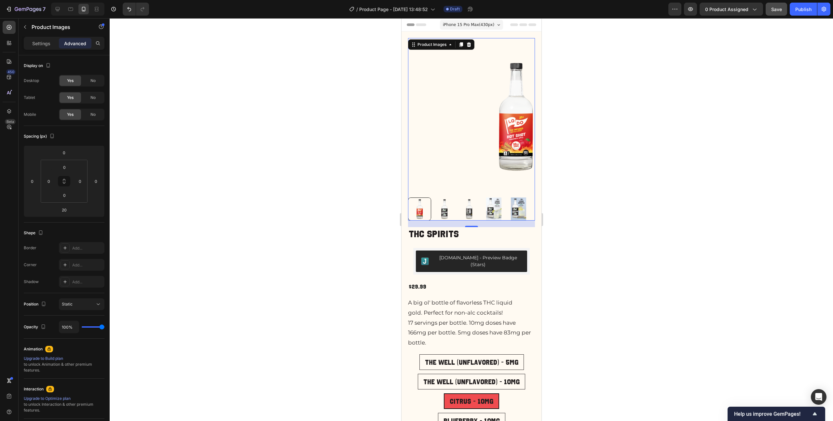
click at [449, 203] on img at bounding box center [443, 208] width 23 height 23
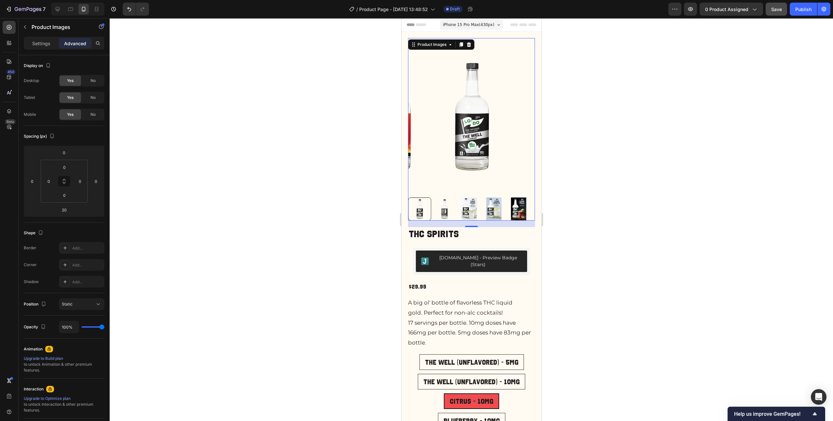
click at [449, 203] on img at bounding box center [443, 208] width 23 height 23
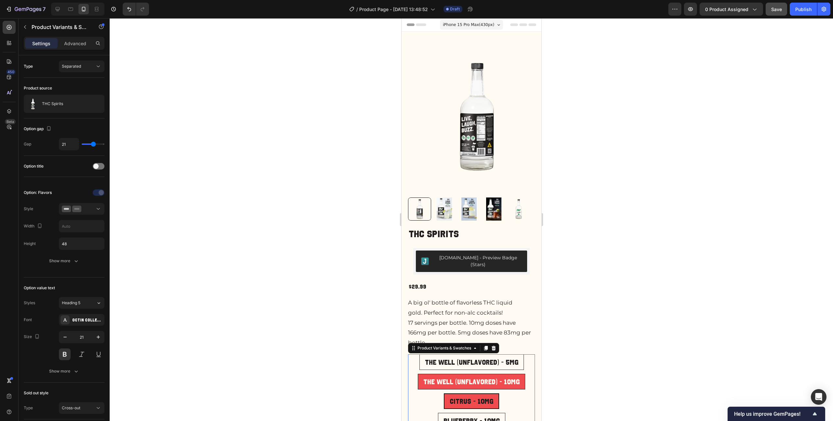
click at [479, 378] on span "The Well (Unflavored) - 10mg" at bounding box center [471, 381] width 96 height 7
click at [471, 373] on input "The Well (Unflavored) - 10mg The Well (Unflavored) - 10mg The Well (Unflavored)…" at bounding box center [471, 373] width 0 height 0
radio input "true"
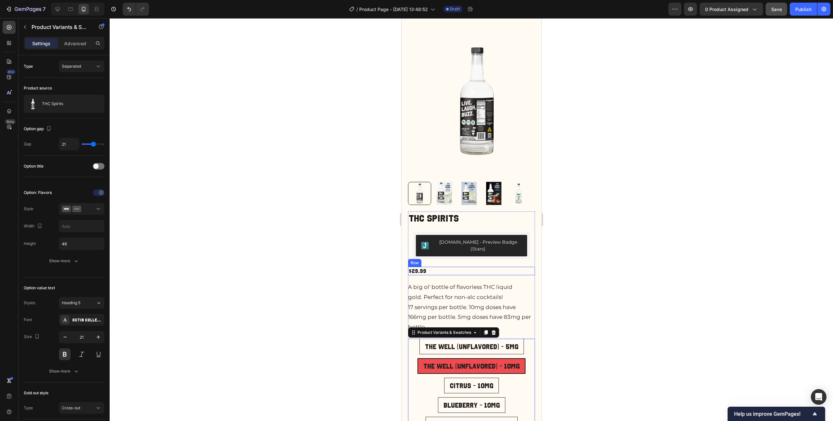
scroll to position [19, 0]
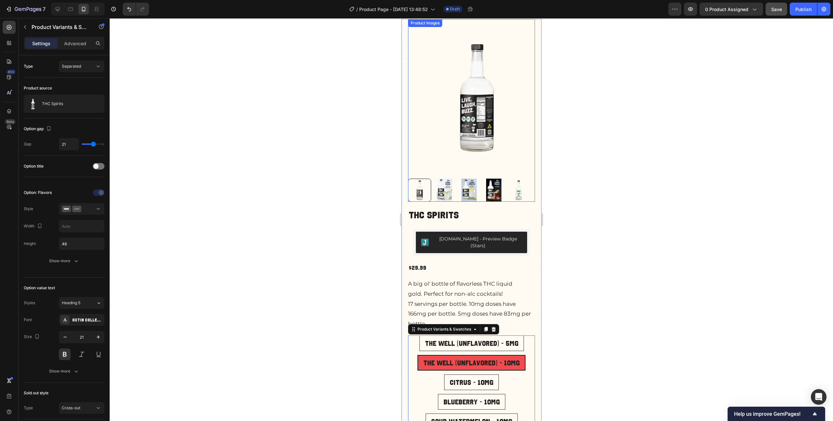
click at [486, 128] on img at bounding box center [476, 97] width 127 height 157
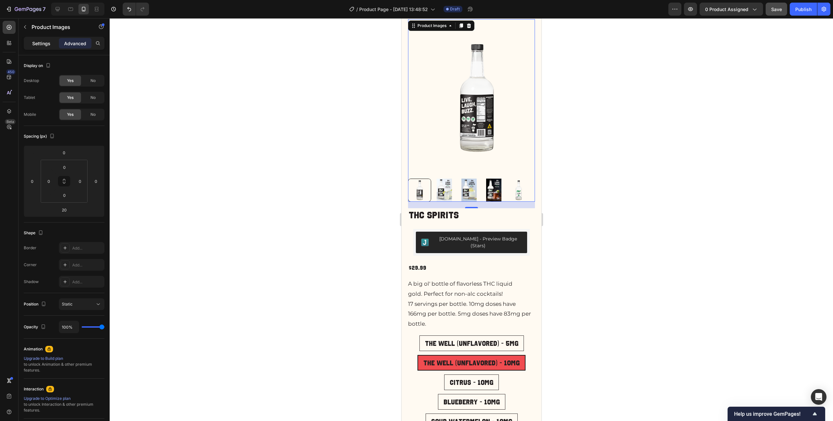
click at [39, 47] on p "Settings" at bounding box center [41, 43] width 18 height 7
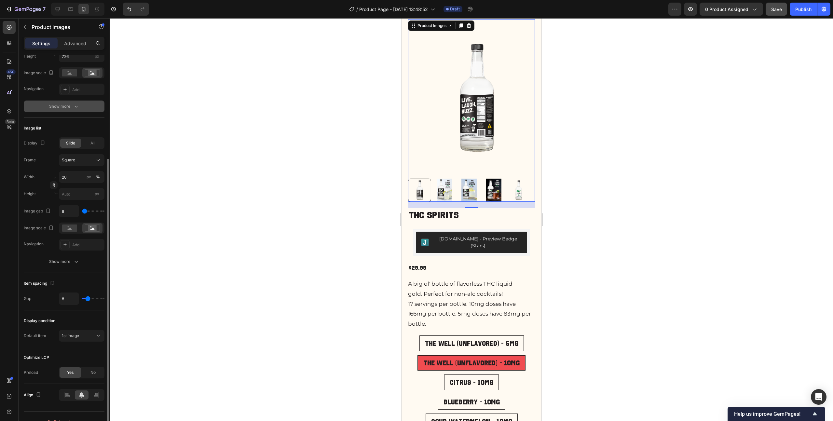
scroll to position [157, 0]
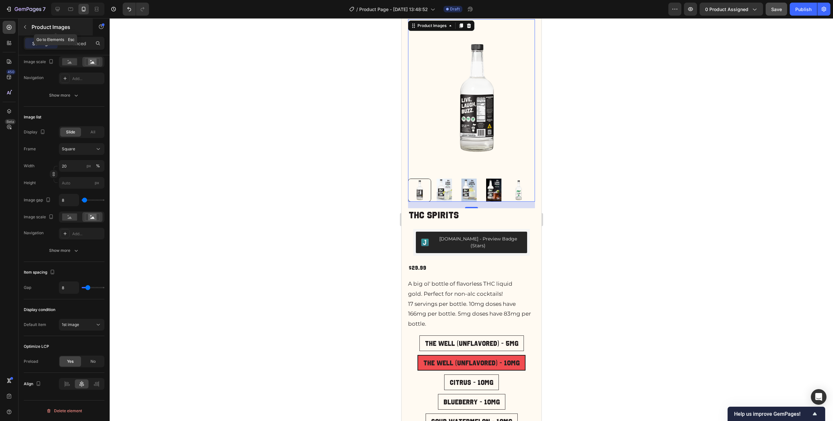
click at [34, 28] on p "Product Images" at bounding box center [59, 27] width 55 height 8
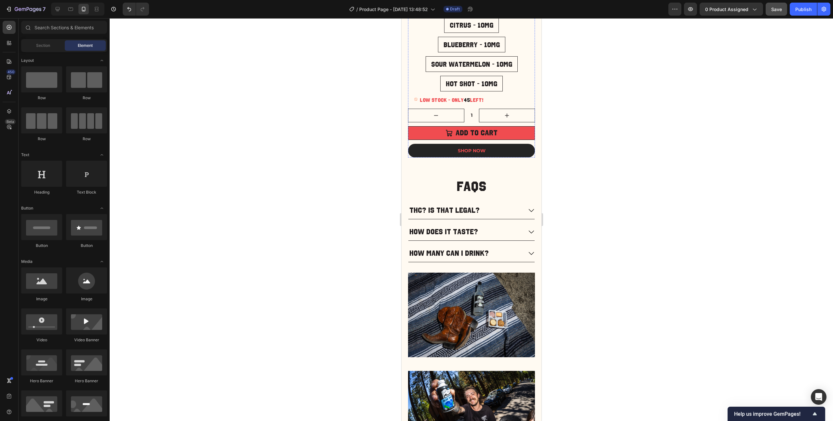
scroll to position [409, 0]
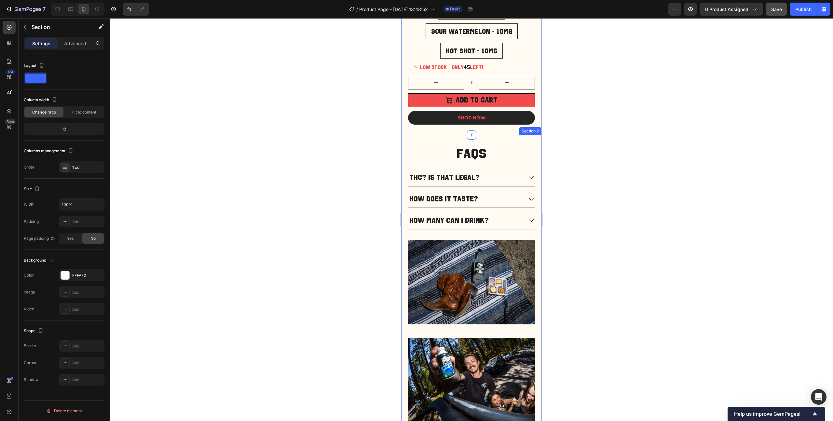
click at [489, 135] on div "FAQs Heading THC? Is that legal? How does it taste? How many can I drink? Accor…" at bounding box center [471, 345] width 140 height 420
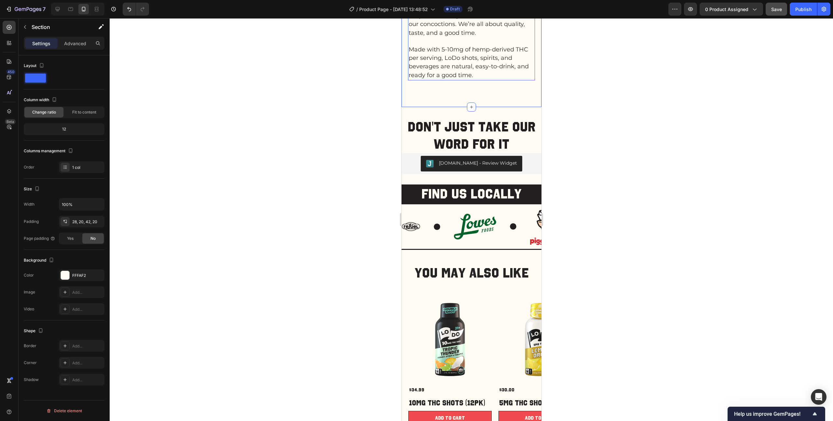
scroll to position [846, 0]
click at [443, 208] on div "Image Image Image Image Image" at bounding box center [567, 226] width 332 height 37
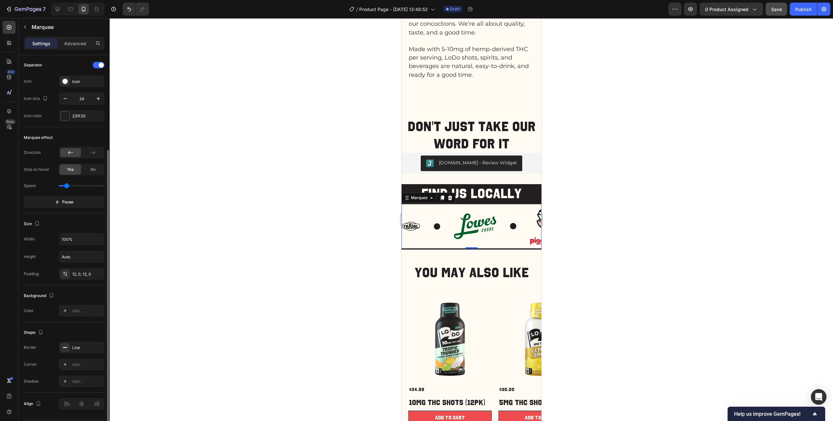
scroll to position [130, 0]
click at [68, 203] on span "Pause" at bounding box center [67, 200] width 11 height 7
click at [68, 203] on span "Preview" at bounding box center [67, 200] width 15 height 7
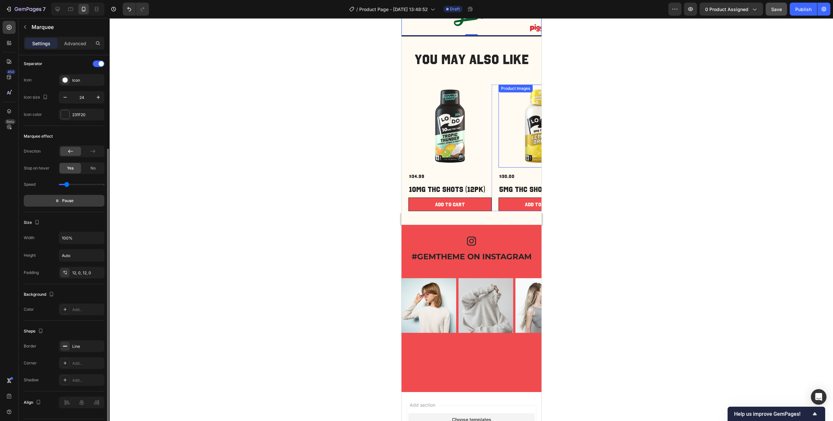
scroll to position [1082, 0]
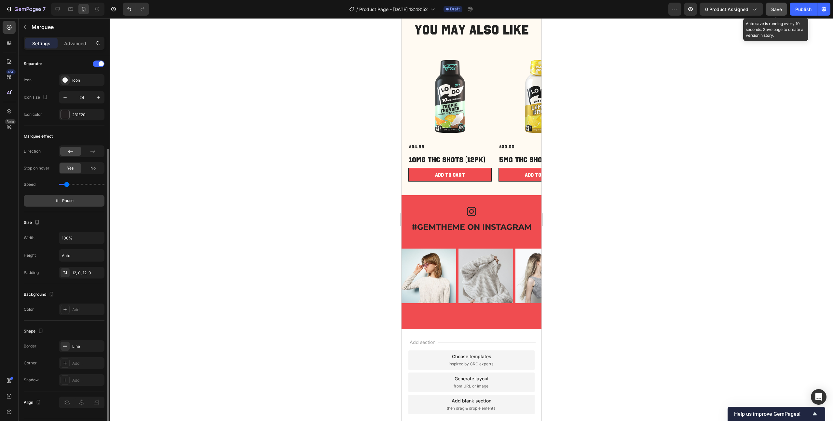
click at [780, 12] on button "Save" at bounding box center [776, 9] width 21 height 13
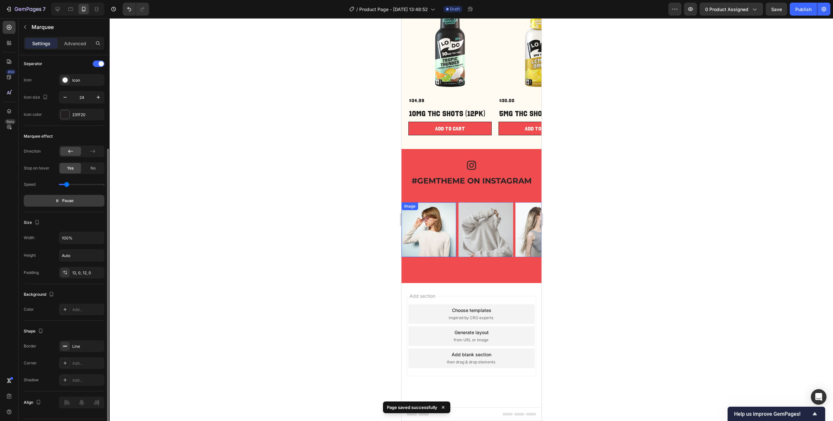
scroll to position [0, 0]
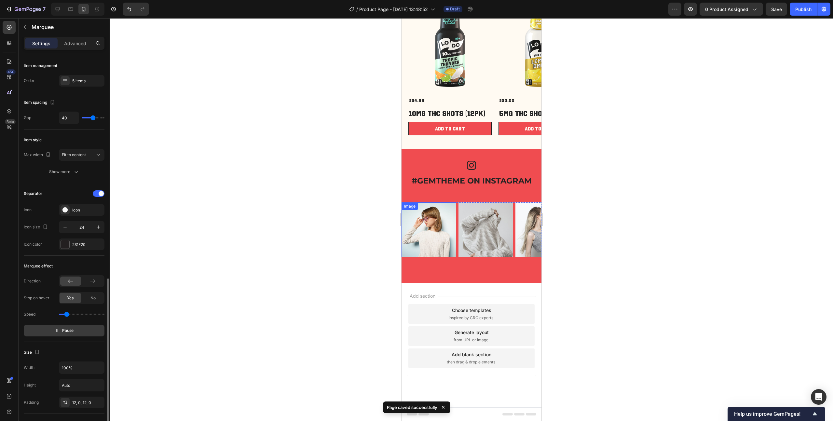
click at [428, 231] on img at bounding box center [428, 229] width 55 height 55
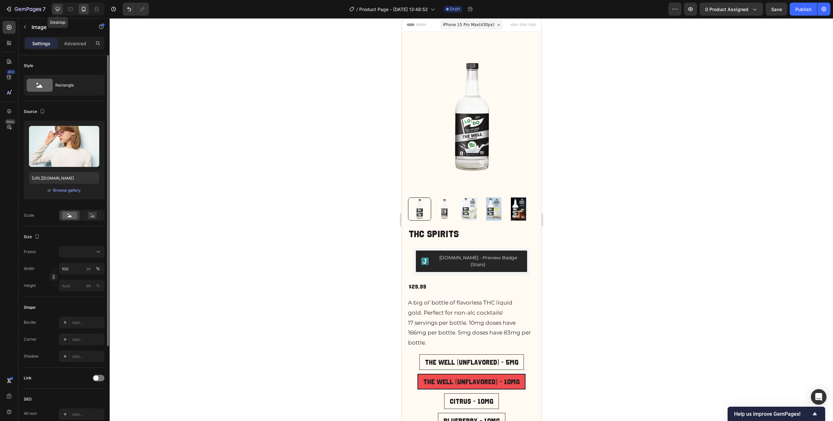
click at [58, 9] on icon at bounding box center [57, 9] width 7 height 7
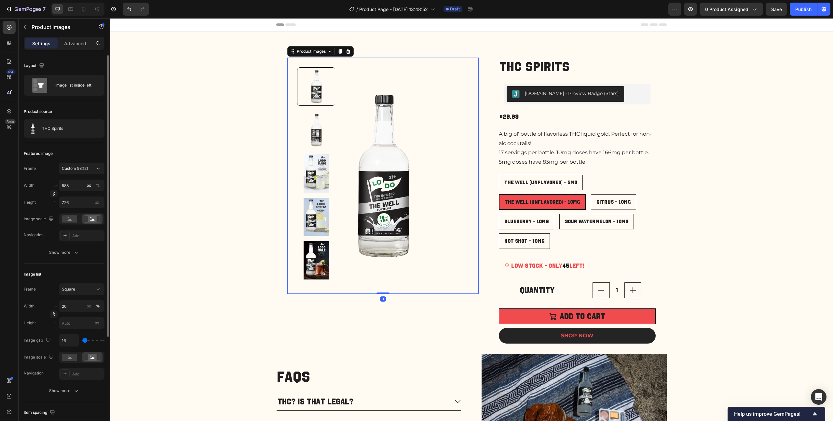
click at [385, 137] on img at bounding box center [382, 176] width 191 height 236
click at [78, 91] on div "Image list inside left" at bounding box center [75, 85] width 40 height 15
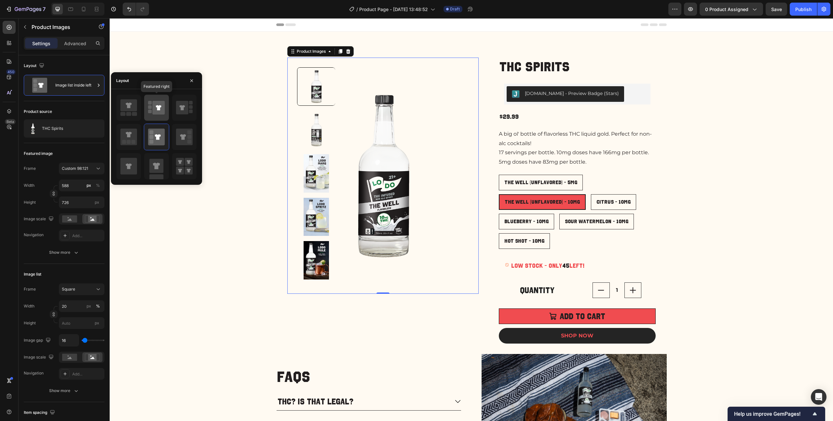
click at [161, 105] on icon at bounding box center [159, 108] width 12 height 14
type input "100"
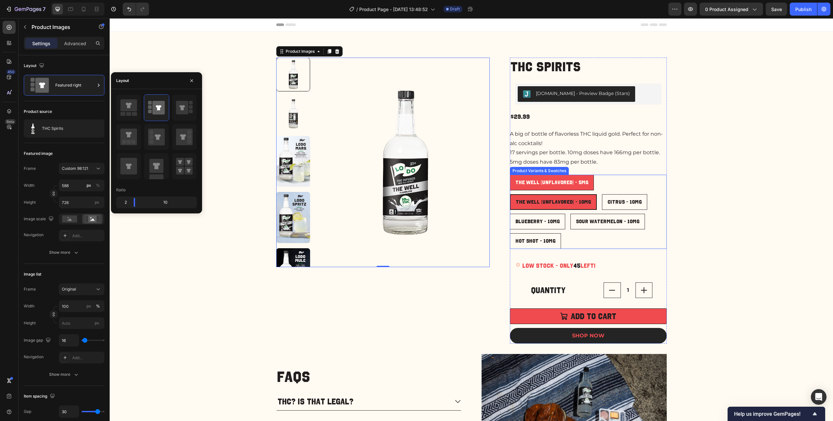
click at [540, 185] on span "The Well (Unflavored) - 5mg" at bounding box center [551, 182] width 73 height 6
click at [510, 175] on input "The Well (Unflavored) - 5mg The Well (Unflavored) - 5mg The Well (Unflavored) -…" at bounding box center [509, 174] width 0 height 0
radio input "true"
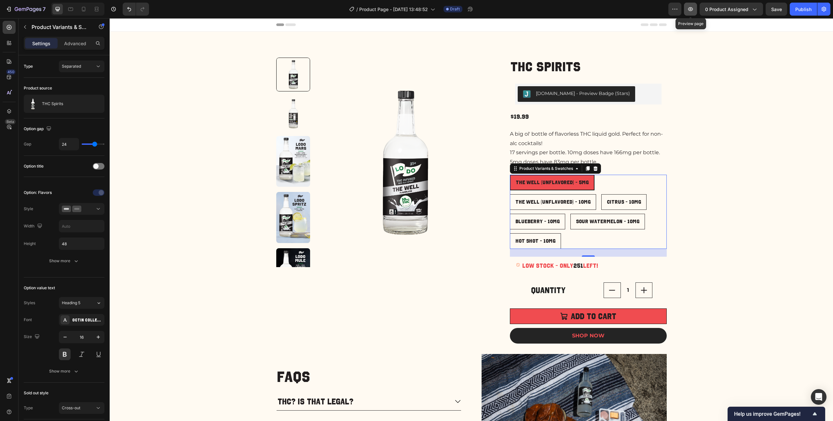
click at [688, 8] on icon "button" at bounding box center [690, 9] width 7 height 7
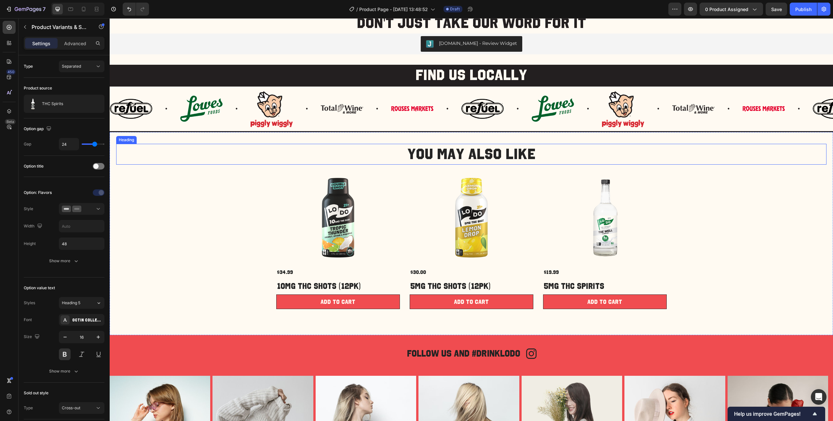
scroll to position [630, 0]
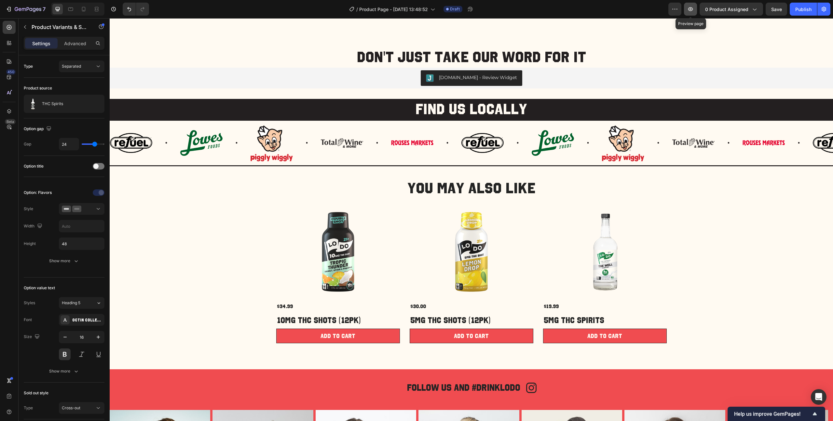
click at [687, 11] on button "button" at bounding box center [690, 9] width 13 height 13
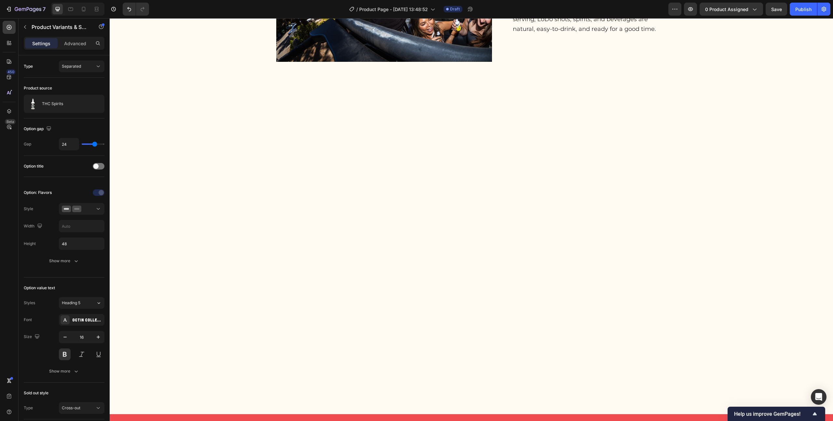
scroll to position [0, 0]
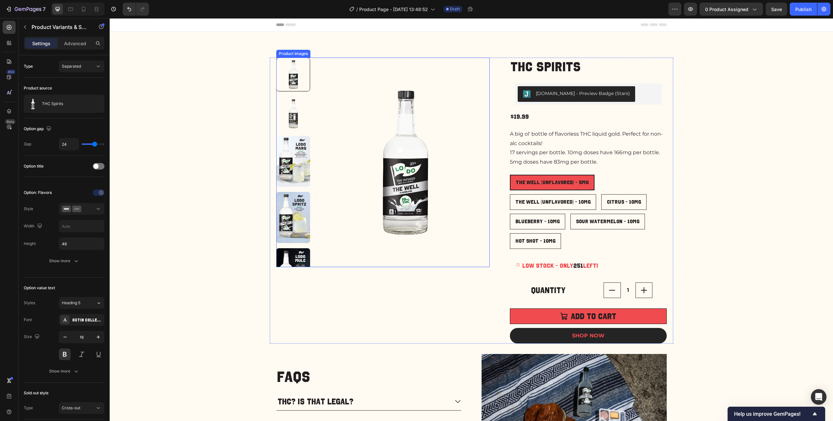
click at [395, 123] on img at bounding box center [405, 163] width 170 height 210
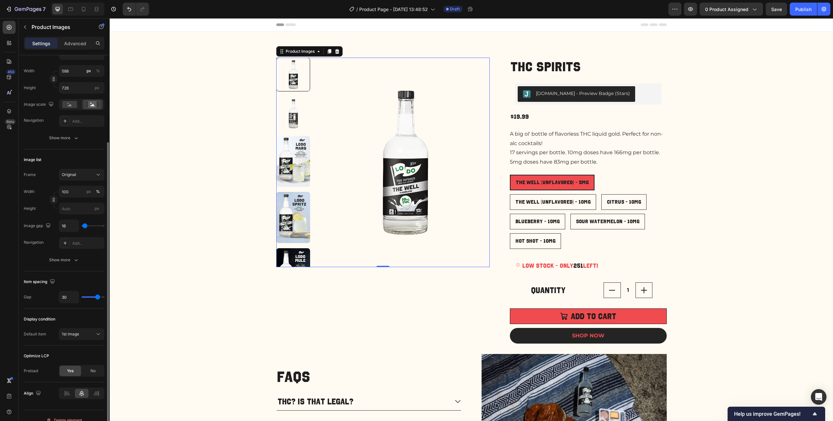
scroll to position [116, 0]
click at [65, 261] on div "Show more" at bounding box center [64, 258] width 30 height 7
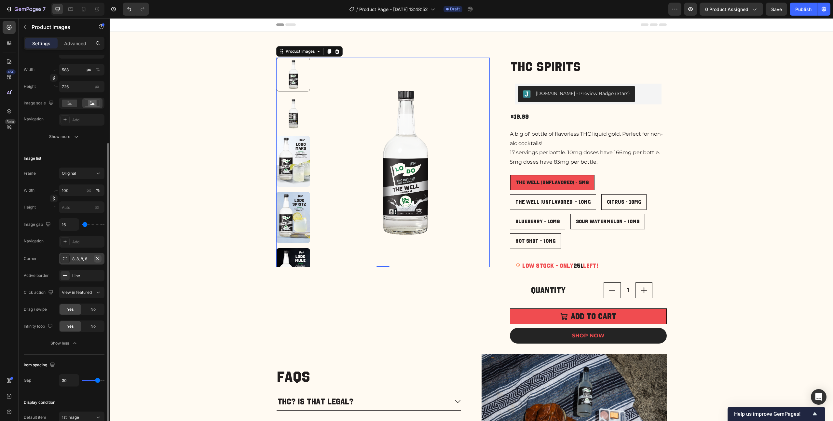
click at [99, 259] on icon "button" at bounding box center [97, 258] width 5 height 5
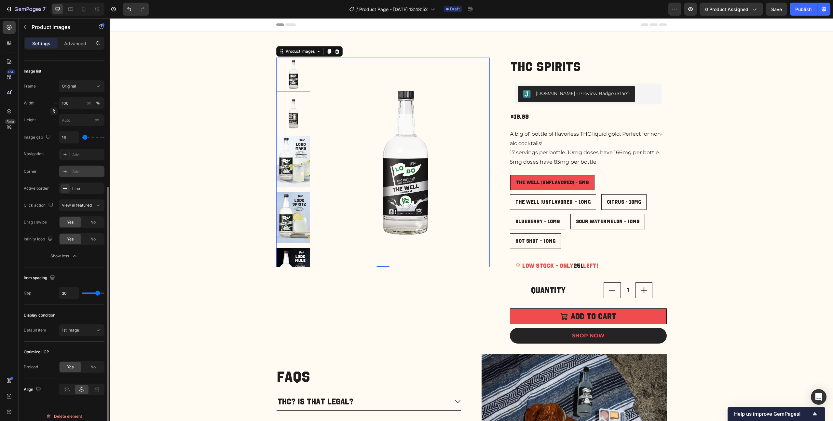
scroll to position [204, 0]
click at [83, 10] on icon at bounding box center [83, 9] width 7 height 7
type input "8"
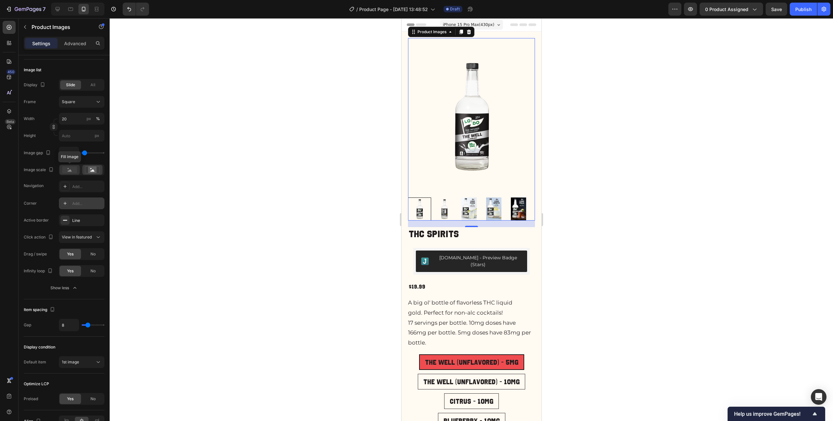
click at [66, 170] on rect at bounding box center [69, 169] width 15 height 7
click at [92, 172] on rect at bounding box center [92, 170] width 8 height 7
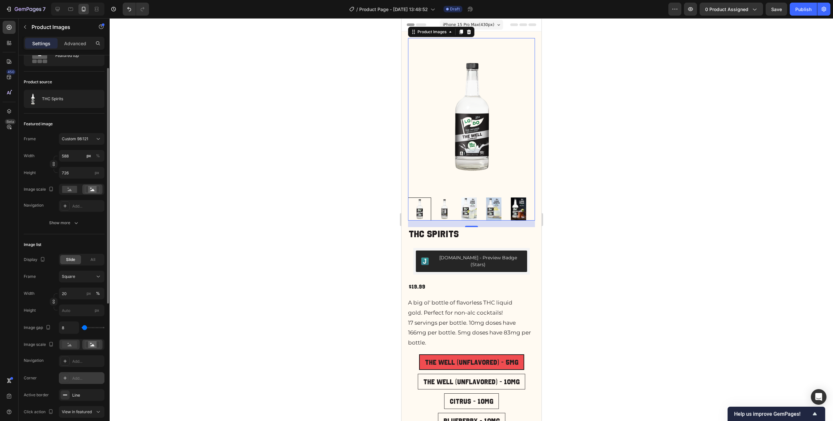
scroll to position [26, 0]
click at [75, 195] on rect at bounding box center [69, 192] width 15 height 7
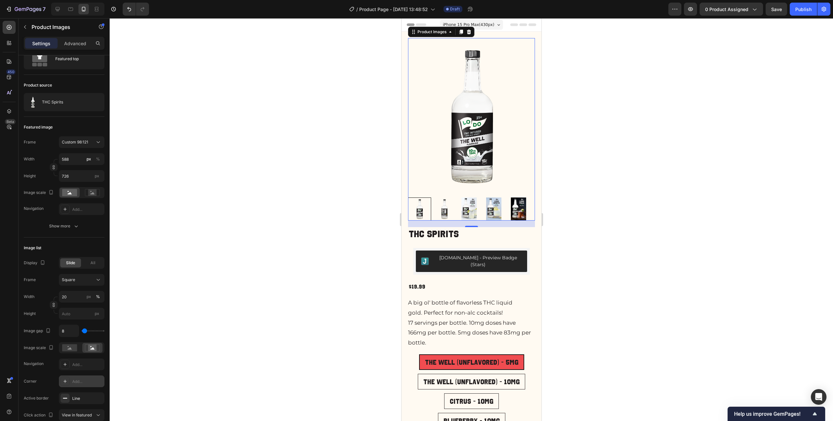
click at [475, 206] on img at bounding box center [468, 208] width 23 height 23
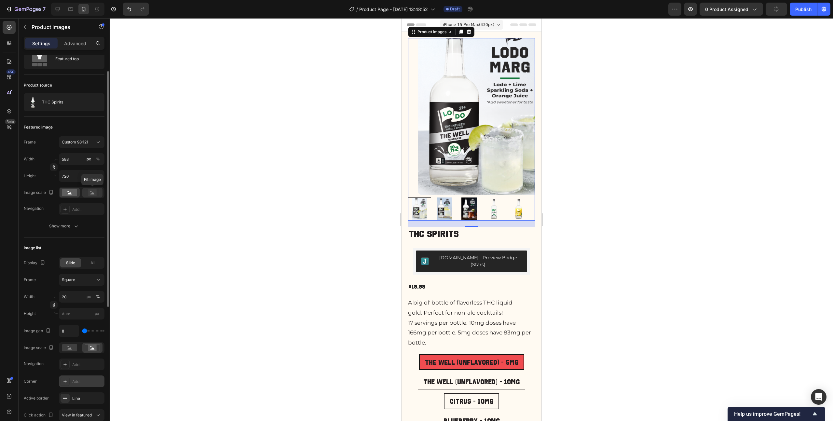
click at [89, 194] on rect at bounding box center [92, 192] width 8 height 7
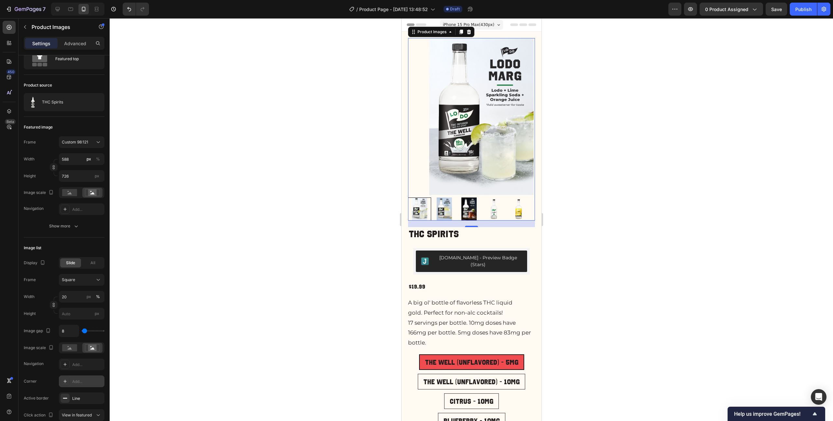
click at [443, 204] on img at bounding box center [443, 208] width 23 height 23
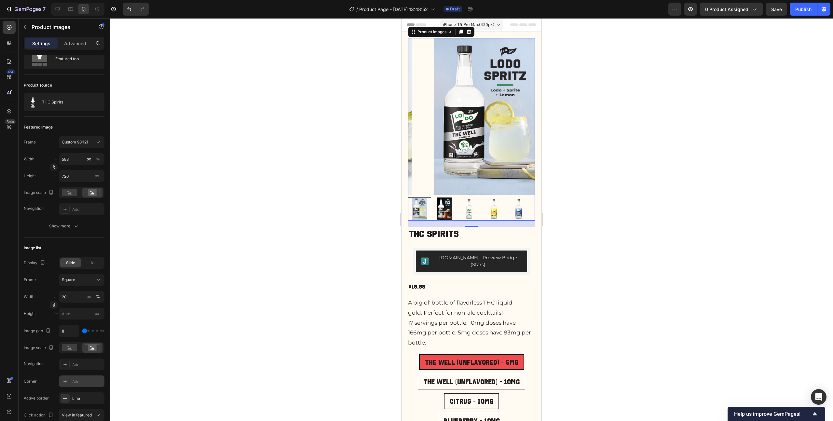
click at [444, 203] on div at bounding box center [471, 208] width 127 height 23
click at [444, 203] on img at bounding box center [443, 208] width 23 height 23
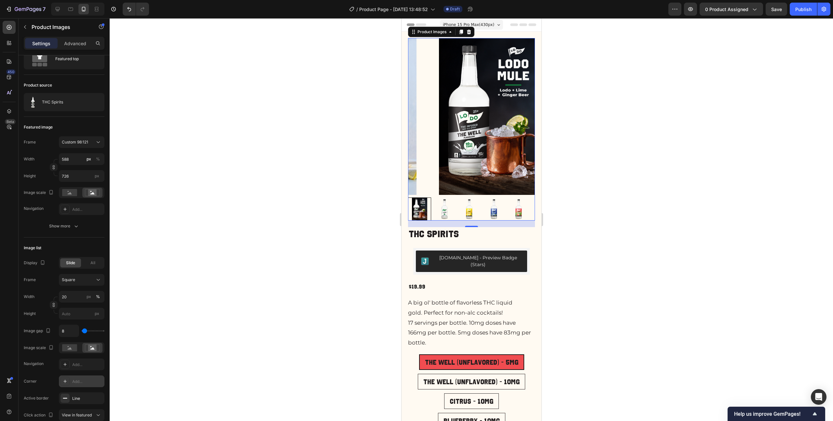
click at [444, 203] on img at bounding box center [443, 208] width 23 height 23
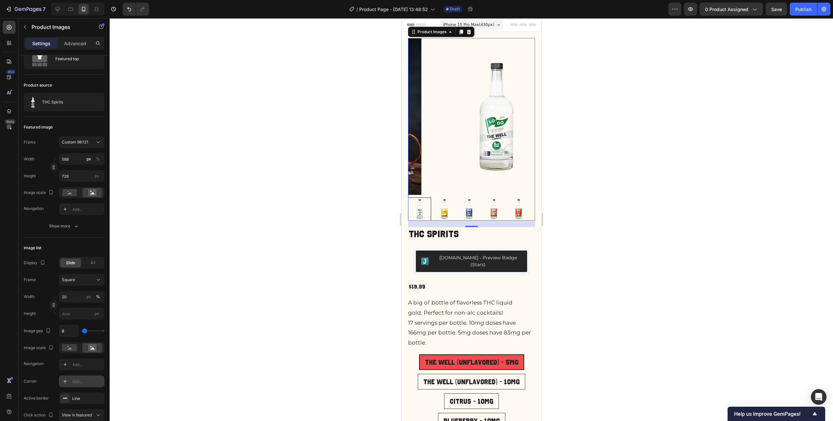
click at [444, 203] on img at bounding box center [443, 208] width 23 height 23
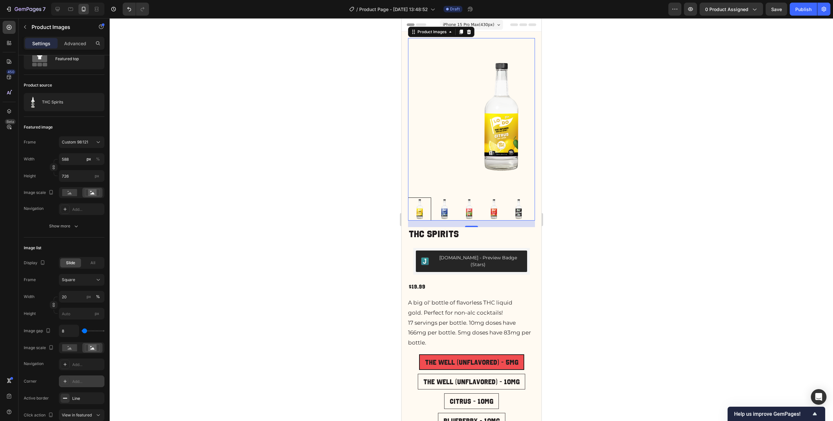
click at [444, 203] on img at bounding box center [443, 208] width 23 height 23
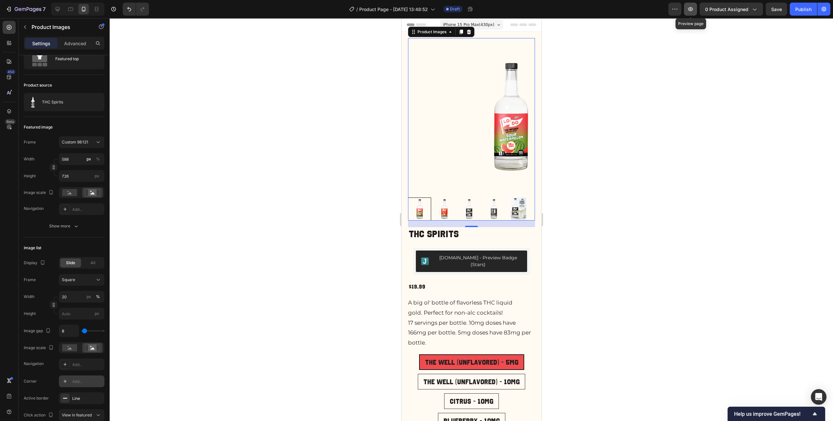
click at [693, 11] on icon "button" at bounding box center [690, 9] width 7 height 7
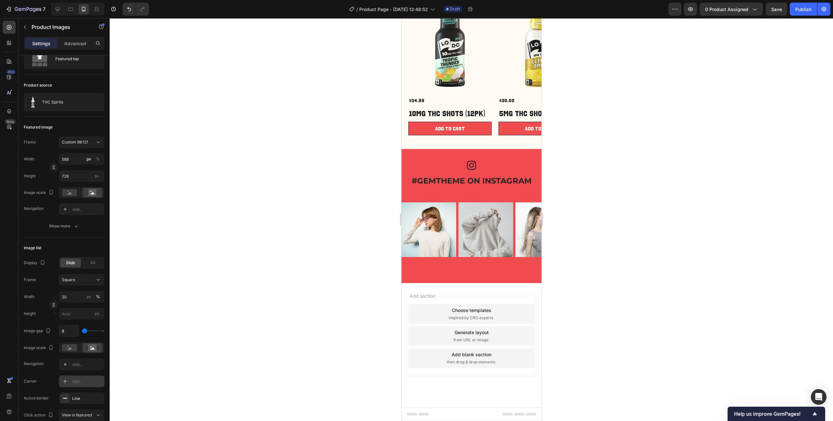
scroll to position [1130, 0]
click at [60, 9] on icon at bounding box center [58, 9] width 4 height 4
type input "30"
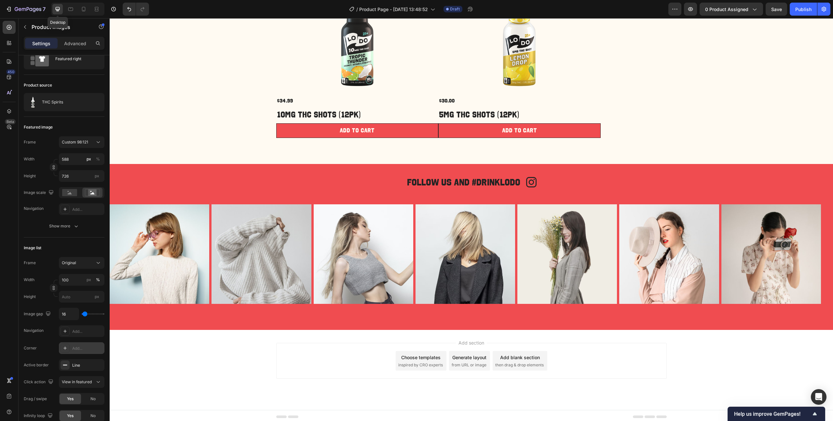
scroll to position [1086, 0]
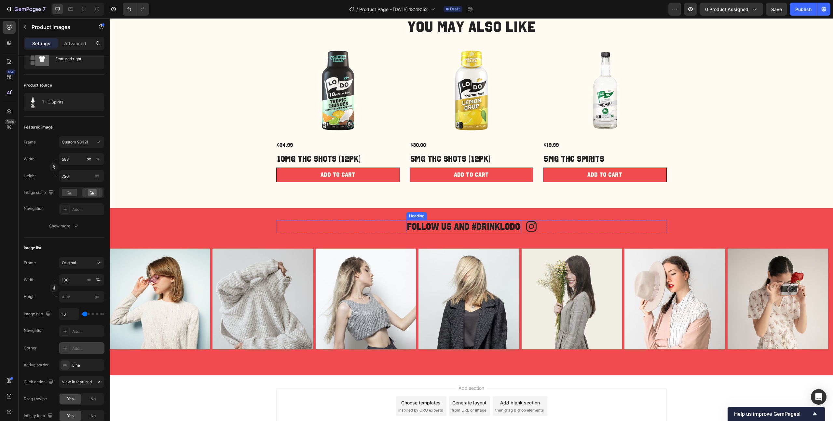
click at [453, 225] on h2 "Follow us and #Drinklodo" at bounding box center [463, 226] width 115 height 13
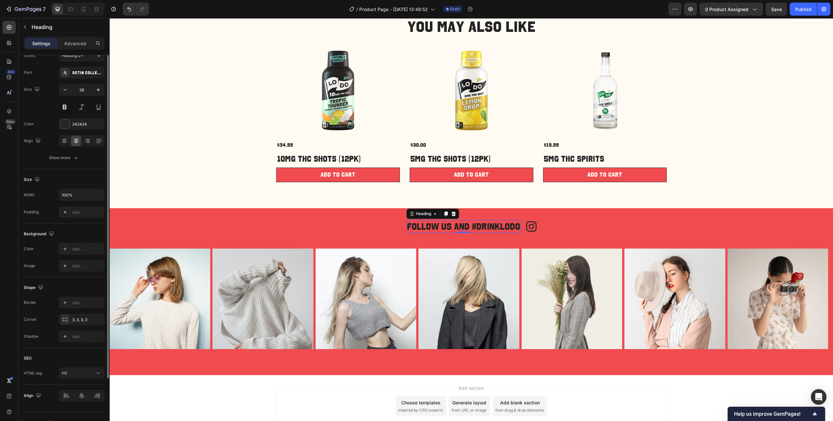
scroll to position [0, 0]
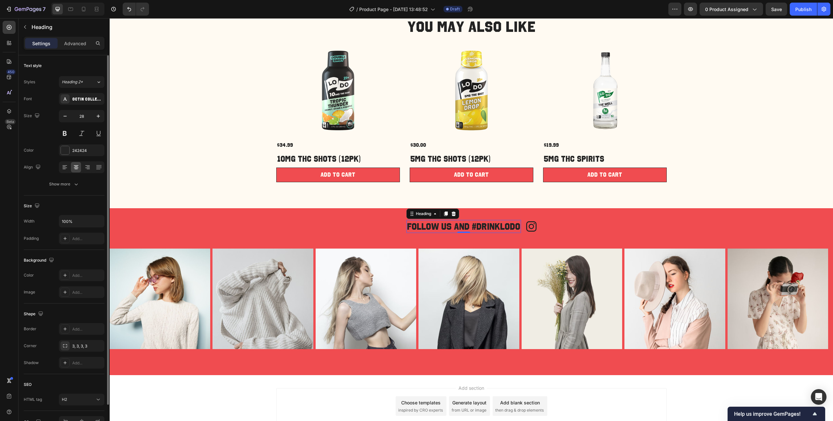
click at [453, 225] on h2 "Follow us and #Drinklodo" at bounding box center [463, 226] width 115 height 13
click at [453, 225] on p "Follow us and #Drinklodo" at bounding box center [463, 227] width 113 height 12
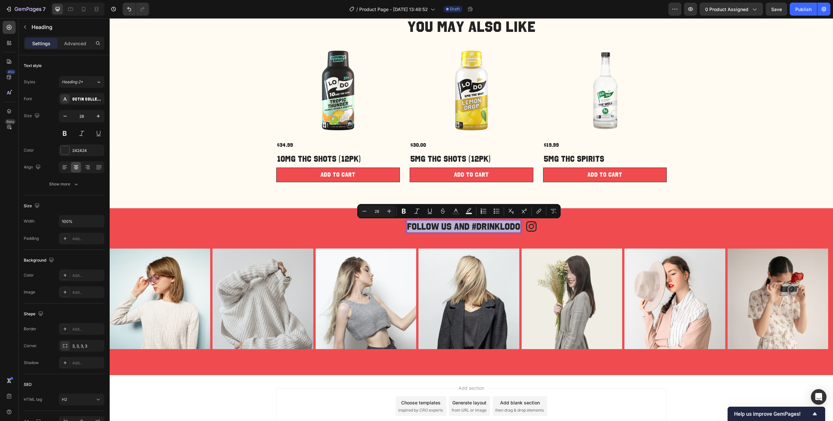
click at [453, 225] on p "Follow us and #Drinklodo" at bounding box center [463, 227] width 113 height 12
copy p "Follow us and #Drinklodo"
click at [81, 10] on icon at bounding box center [83, 9] width 7 height 7
type input "24"
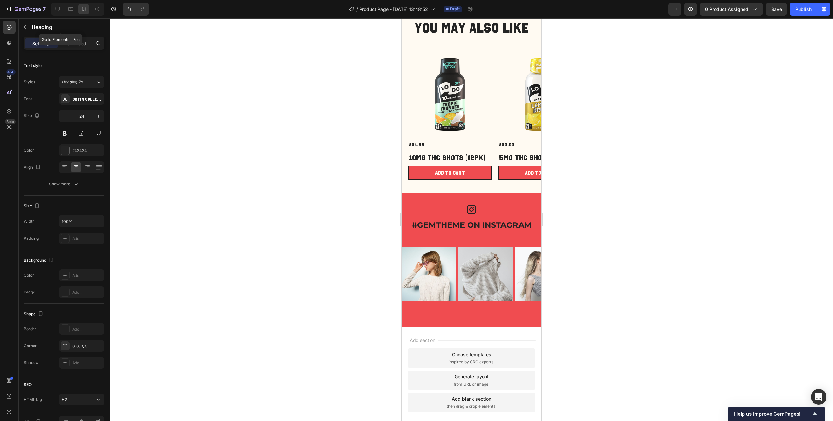
scroll to position [1063, 0]
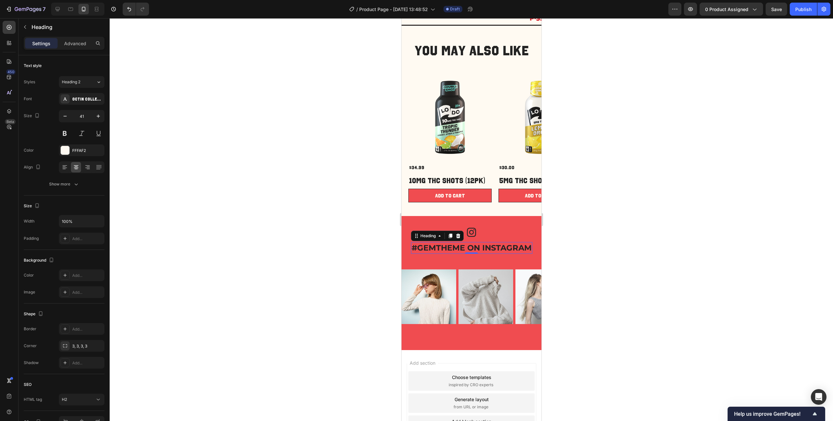
click at [480, 250] on p "#GEMTHEME ON INSTAGRAM" at bounding box center [471, 248] width 120 height 10
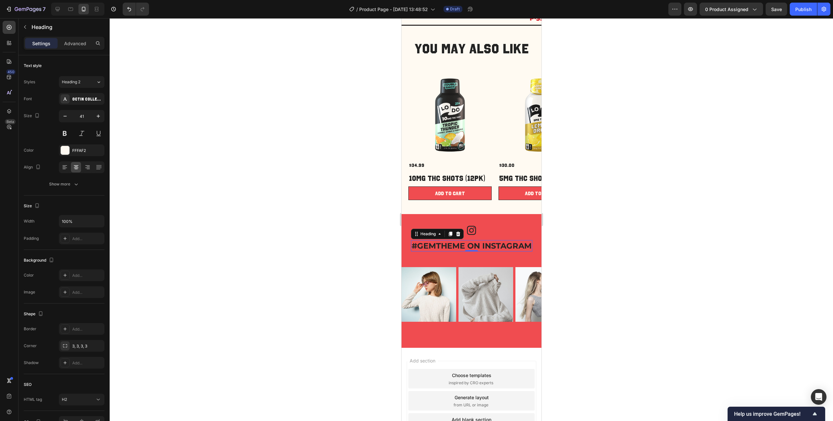
click at [480, 244] on p "#GEMTHEME ON INSTAGRAM" at bounding box center [471, 246] width 120 height 10
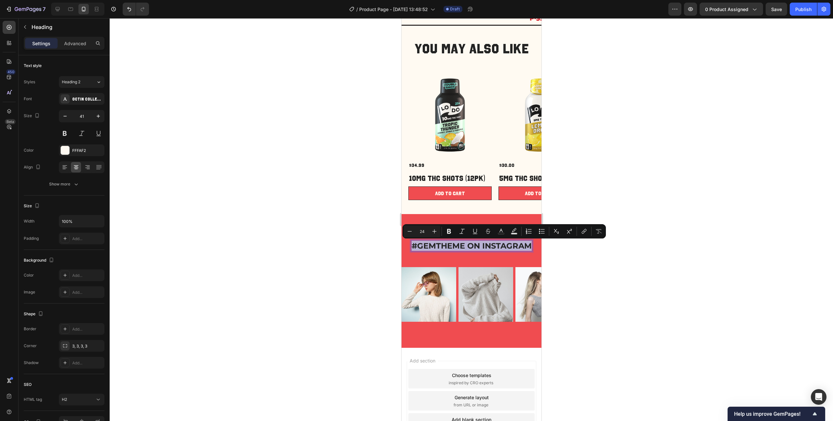
click at [480, 244] on p "#GEMTHEME ON INSTAGRAM" at bounding box center [471, 246] width 120 height 10
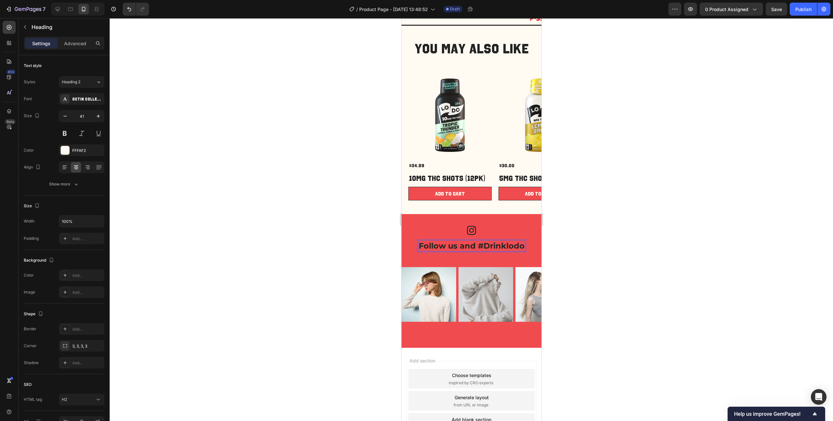
click at [508, 245] on p "Follow us and #Drinklodo" at bounding box center [471, 246] width 106 height 10
click at [299, 114] on div at bounding box center [471, 219] width 723 height 403
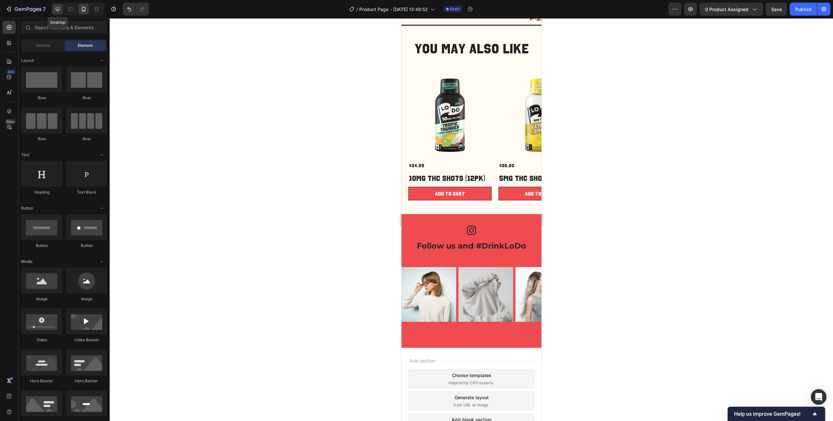
click at [61, 9] on div at bounding box center [57, 9] width 10 height 10
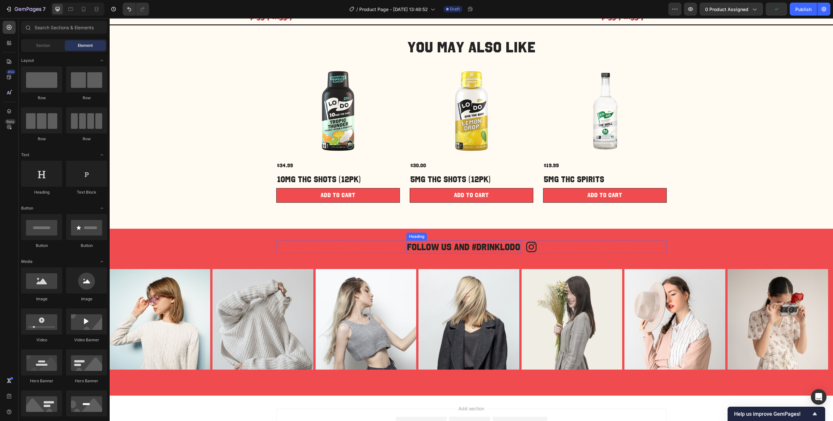
click at [462, 249] on p "Follow us and #Drinklodo" at bounding box center [463, 247] width 113 height 12
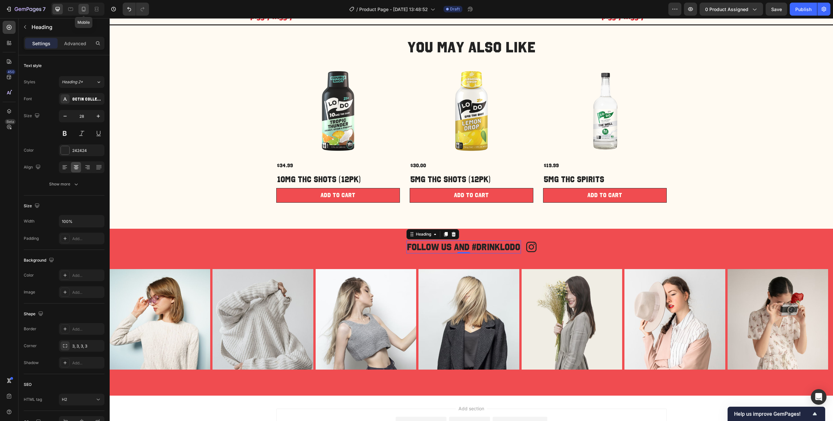
click at [84, 10] on icon at bounding box center [84, 10] width 2 height 1
type input "24"
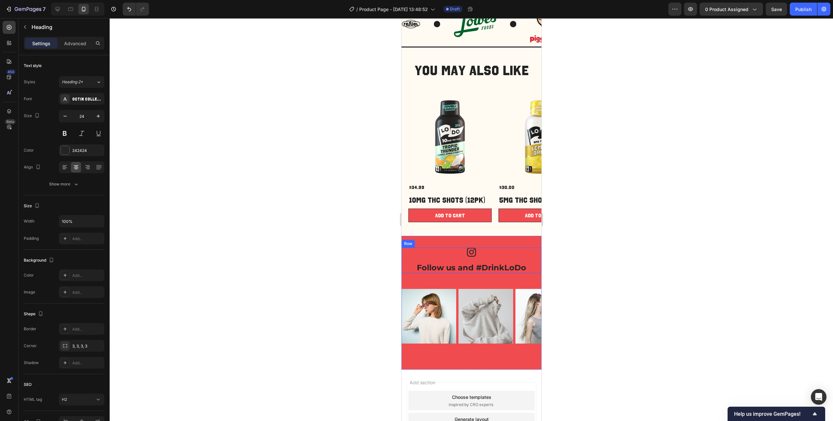
scroll to position [1040, 0]
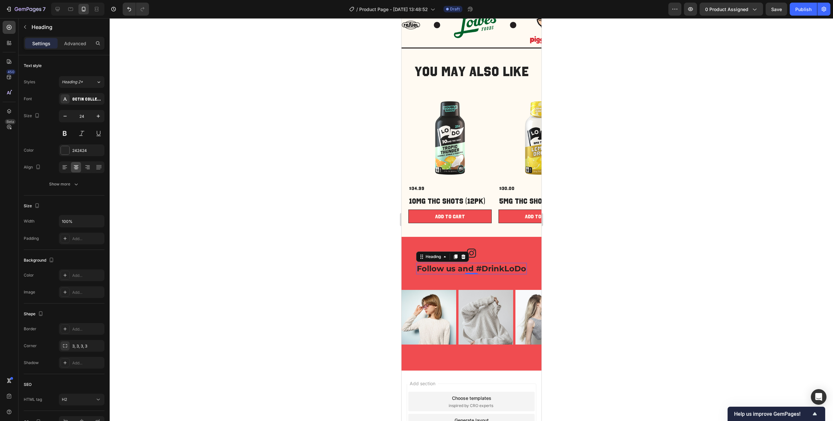
click at [470, 268] on p "Follow us and #DrinkLoDo" at bounding box center [470, 269] width 109 height 10
click at [82, 87] on button "Heading 2" at bounding box center [82, 82] width 46 height 12
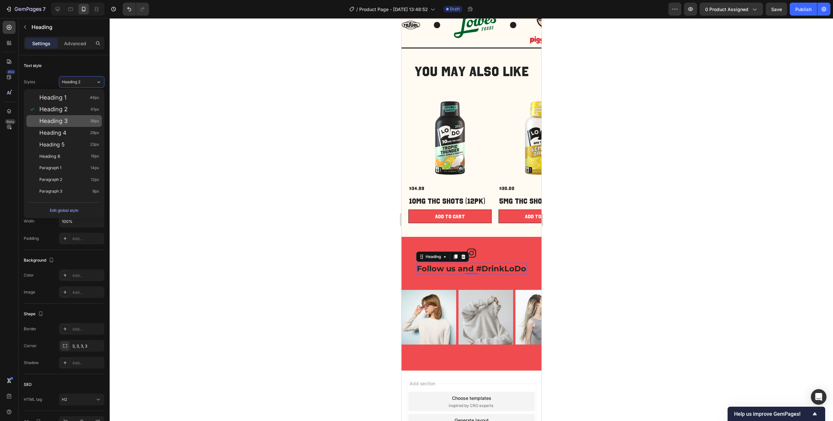
click at [67, 118] on span "Heading 3" at bounding box center [53, 121] width 28 height 7
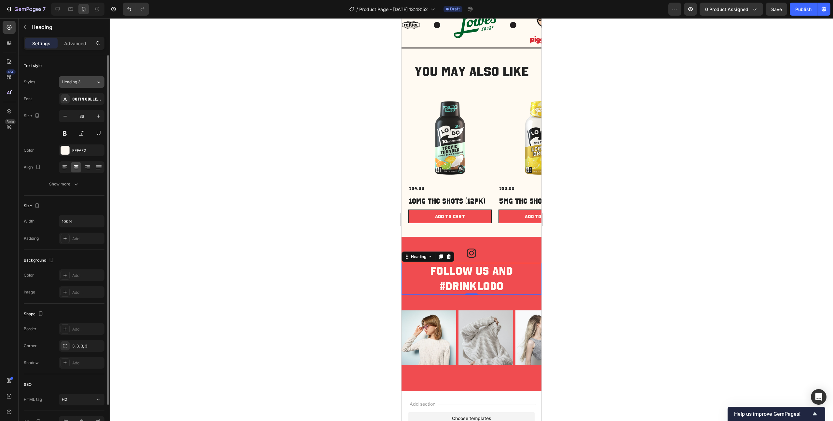
click at [84, 82] on div "Heading 3" at bounding box center [75, 82] width 26 height 6
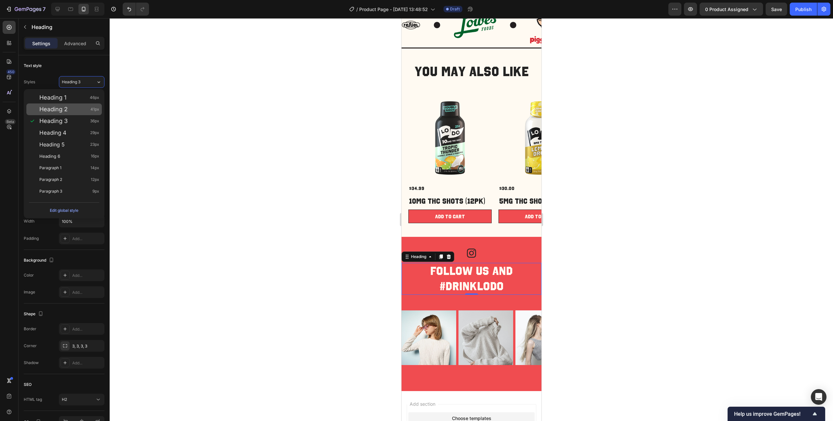
click at [71, 108] on div "Heading 2 41px" at bounding box center [69, 109] width 60 height 7
type input "41"
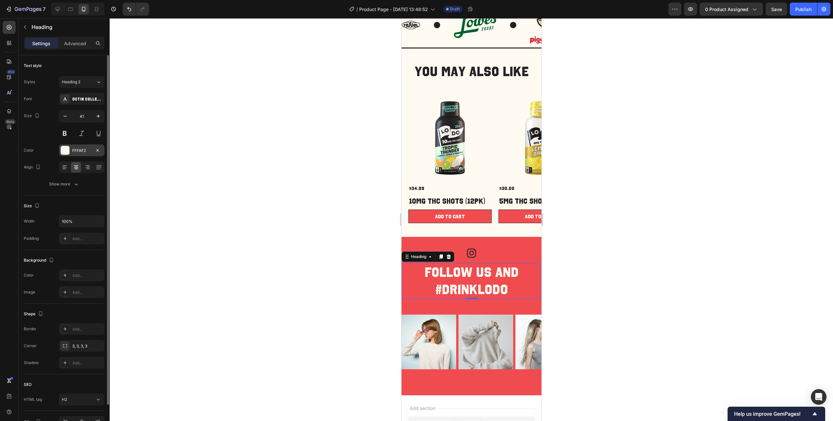
click at [81, 152] on div "FFFAF2" at bounding box center [81, 151] width 19 height 6
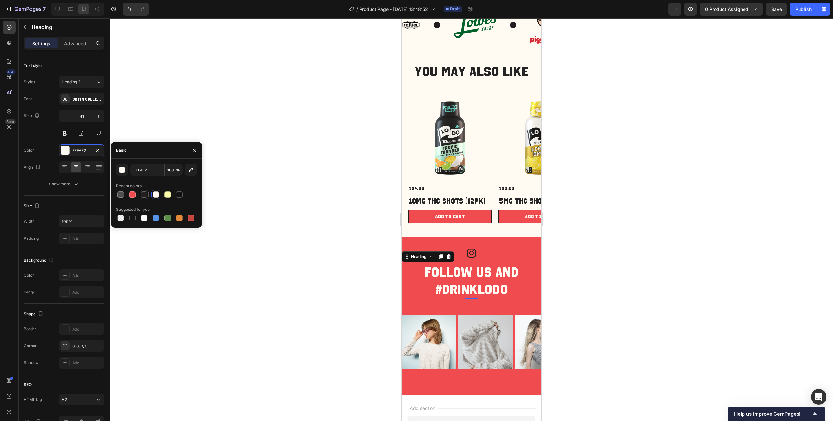
click at [145, 198] on div at bounding box center [144, 195] width 8 height 8
type input "231F20"
click at [323, 171] on div at bounding box center [471, 219] width 723 height 403
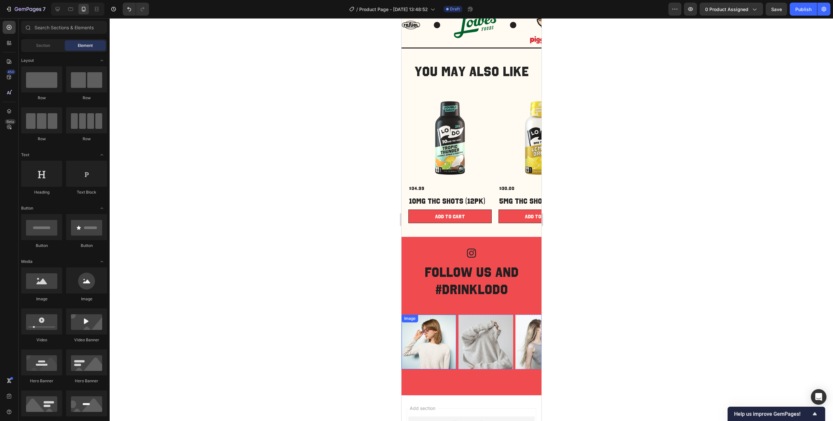
click at [445, 332] on img at bounding box center [428, 342] width 55 height 55
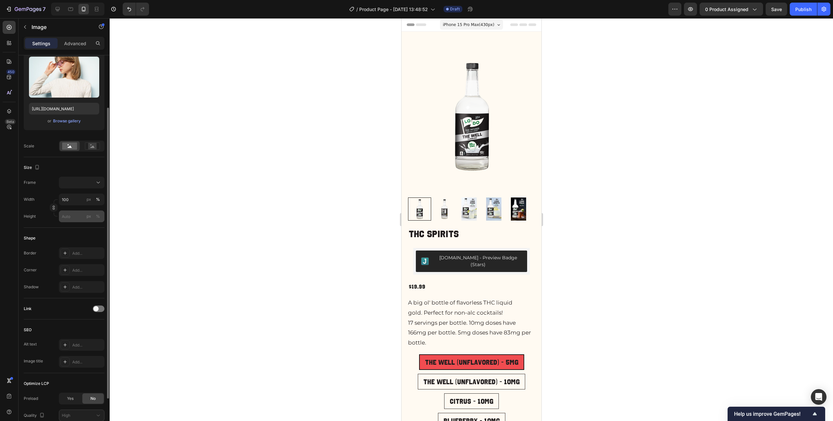
scroll to position [0, 0]
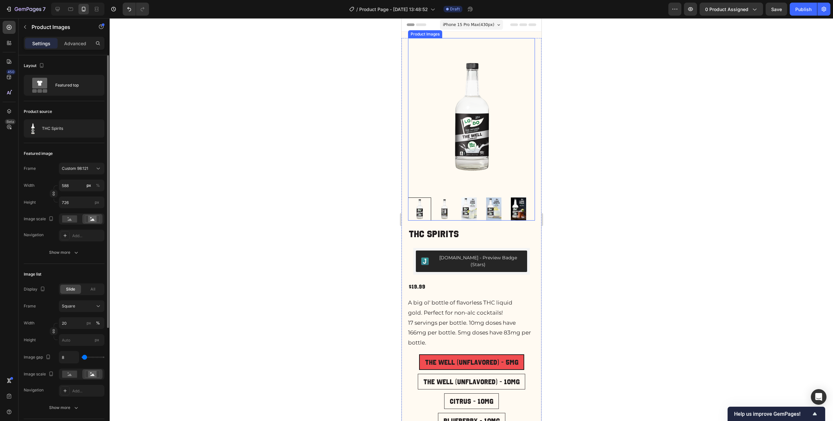
click at [462, 97] on img at bounding box center [471, 116] width 127 height 157
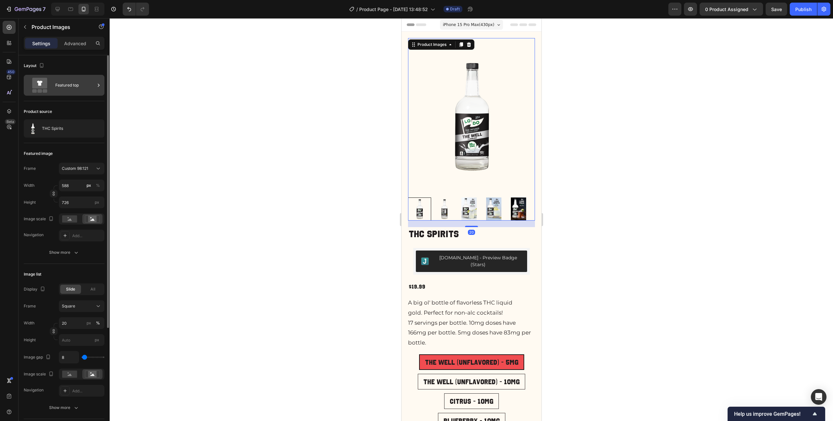
click at [78, 84] on div "Featured top" at bounding box center [75, 85] width 40 height 15
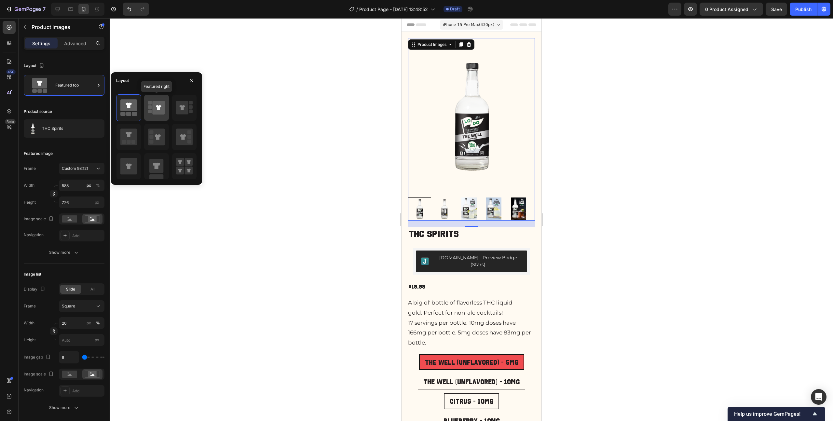
click at [151, 108] on rect at bounding box center [150, 107] width 4 height 4
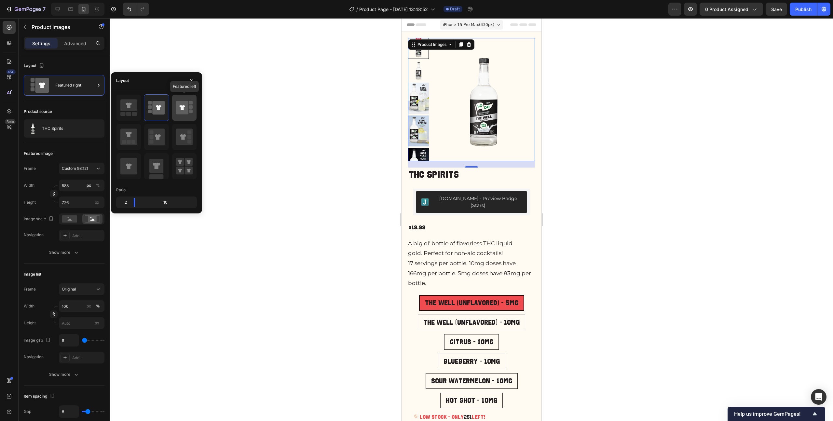
click at [183, 102] on icon at bounding box center [182, 108] width 12 height 14
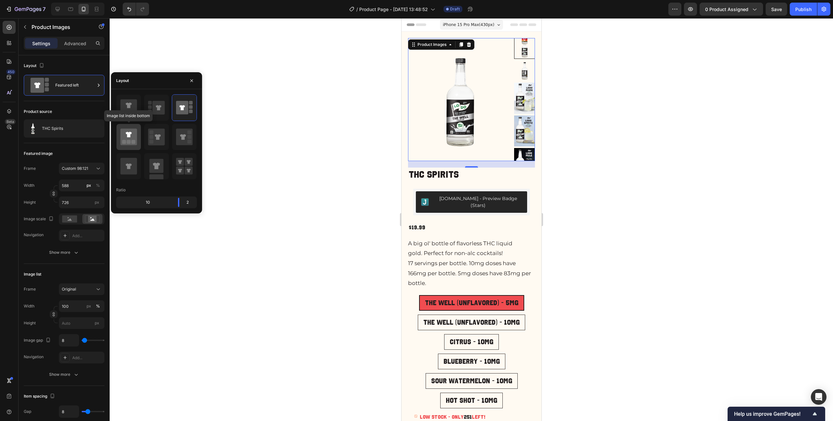
click at [131, 134] on icon at bounding box center [128, 137] width 17 height 17
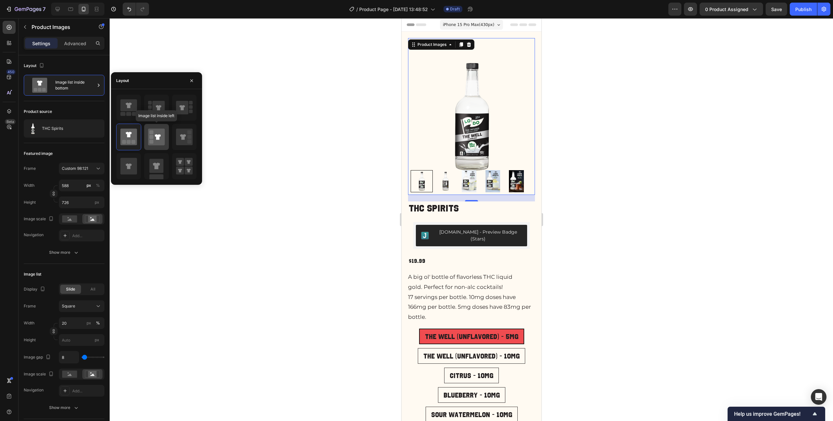
click at [161, 137] on icon at bounding box center [156, 137] width 17 height 17
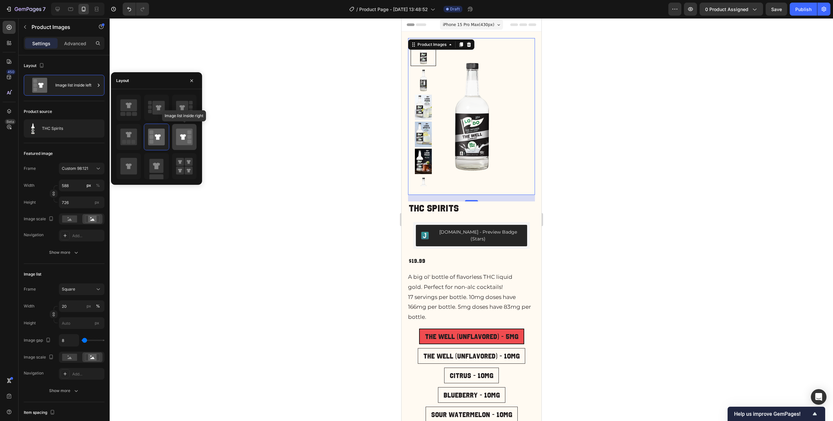
click at [193, 136] on div at bounding box center [184, 137] width 24 height 26
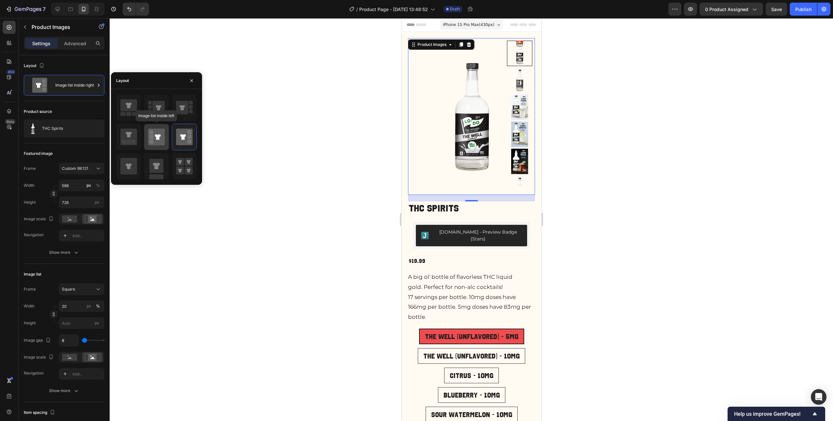
click at [153, 141] on icon at bounding box center [156, 137] width 17 height 17
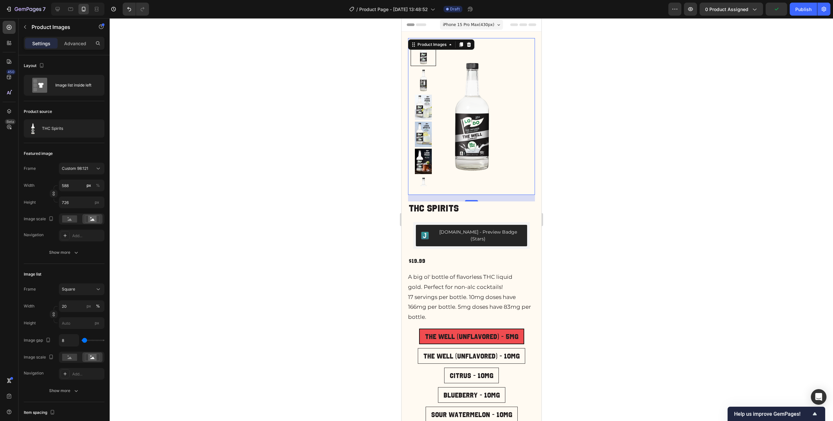
click at [414, 100] on img at bounding box center [422, 107] width 25 height 25
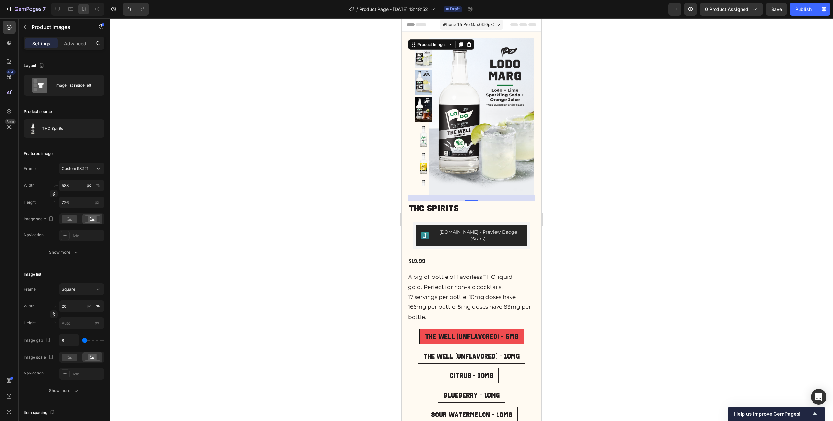
click at [414, 82] on img at bounding box center [422, 82] width 25 height 25
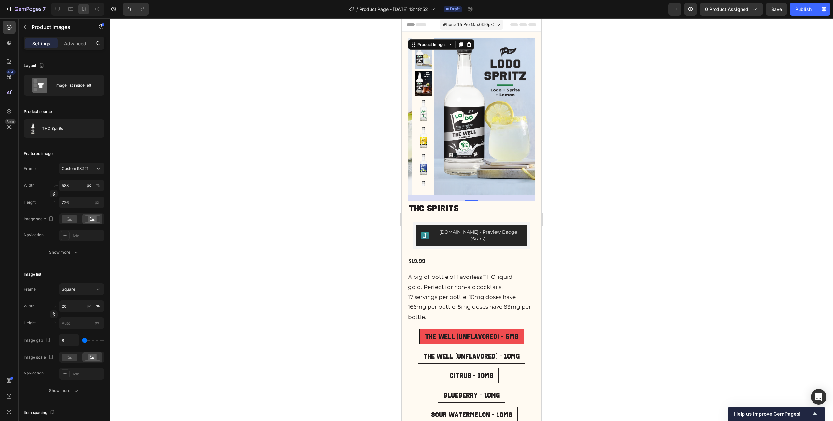
click at [415, 82] on img at bounding box center [422, 83] width 25 height 25
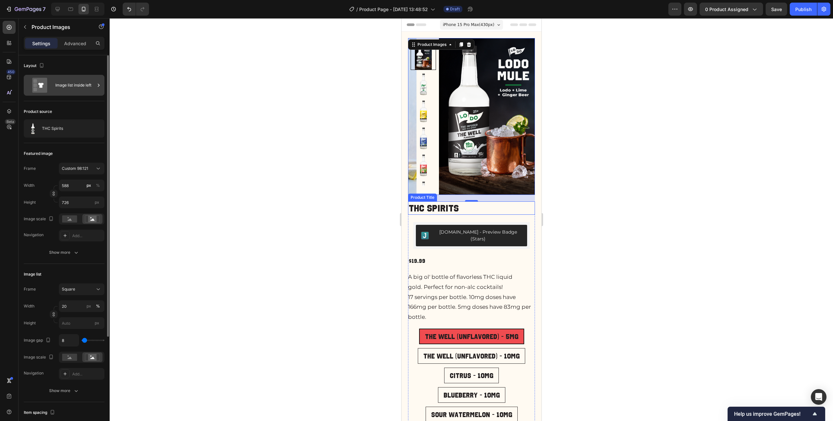
click at [61, 83] on div "Image list inside left" at bounding box center [75, 85] width 40 height 15
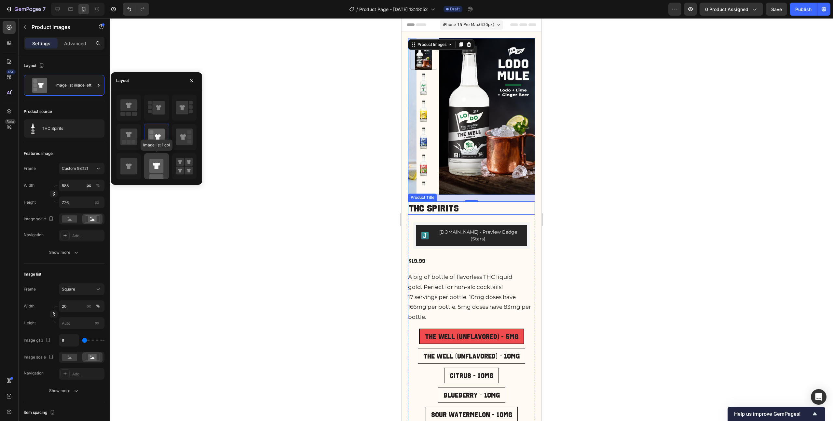
click at [162, 165] on rect at bounding box center [156, 166] width 14 height 14
type input "100"
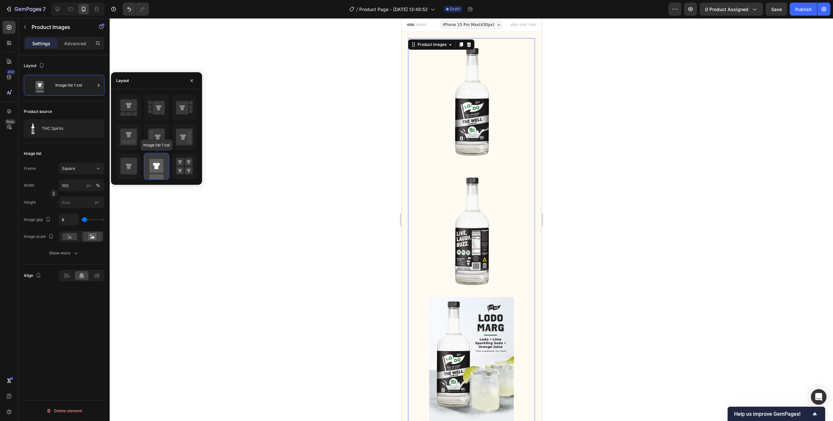
click at [162, 165] on rect at bounding box center [156, 166] width 14 height 14
click at [183, 164] on rect at bounding box center [180, 162] width 8 height 8
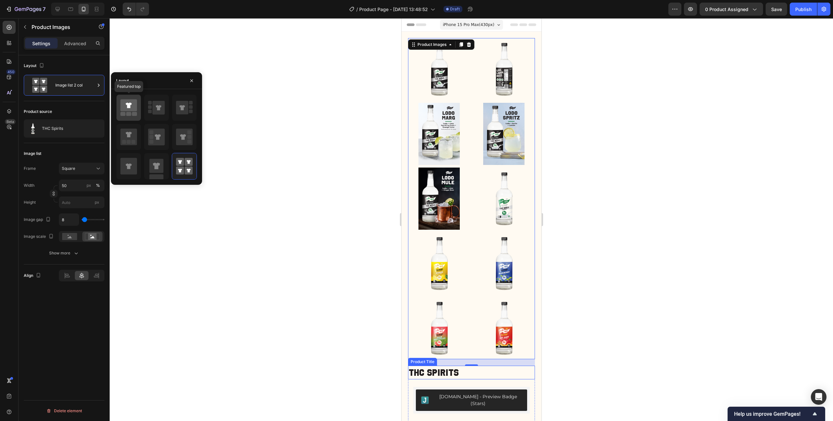
click at [129, 106] on icon at bounding box center [129, 105] width 6 height 6
type input "588"
type input "726"
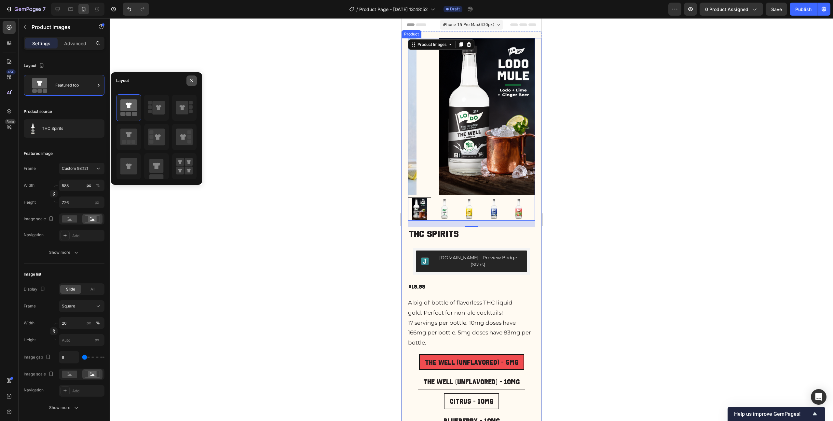
click at [194, 82] on button "button" at bounding box center [191, 80] width 10 height 10
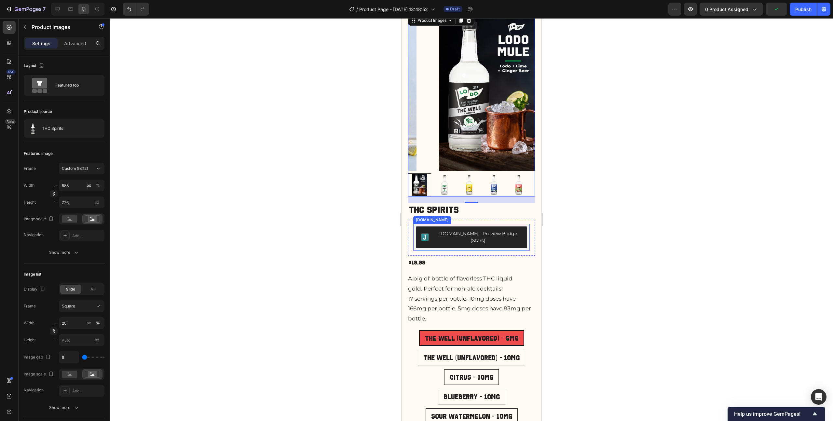
scroll to position [50, 0]
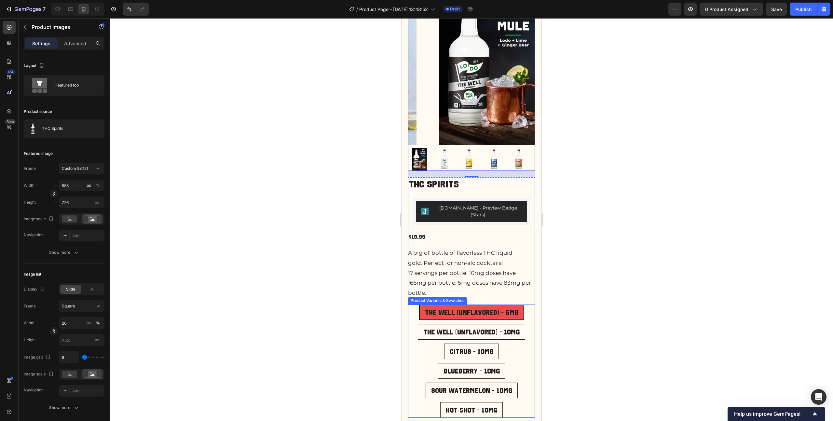
click at [523, 352] on div "The Well (Unflavored) - 5mg The Well (Unflavored) - 5mg The Well (Unflavored) -…" at bounding box center [471, 361] width 127 height 113
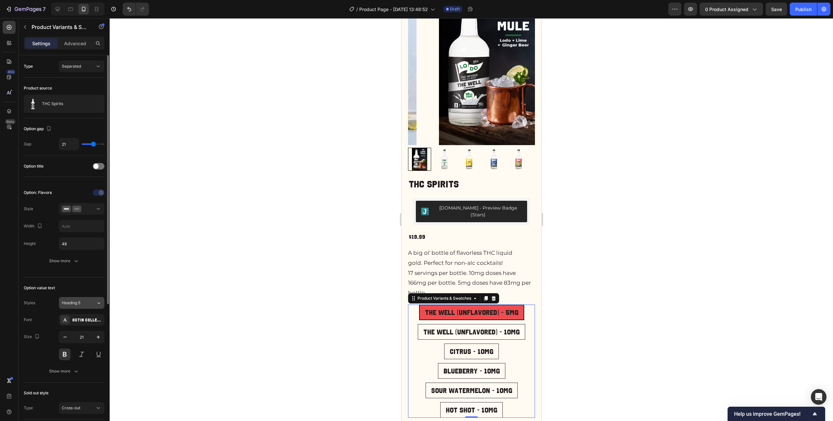
click at [80, 303] on span "Heading 5" at bounding box center [71, 303] width 19 height 6
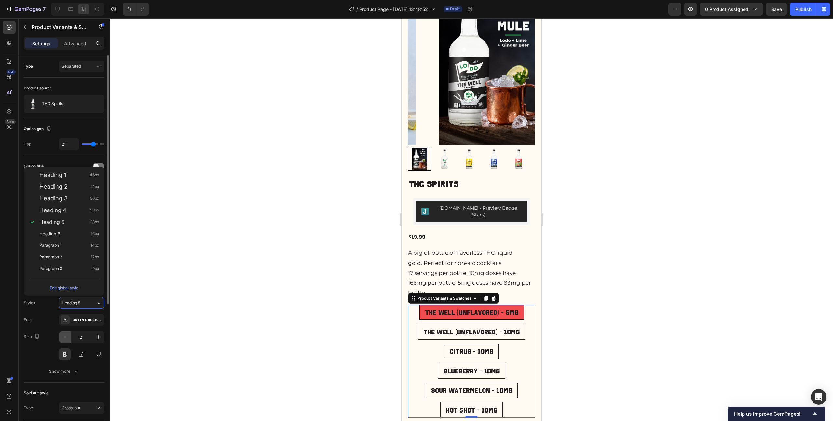
click at [65, 337] on icon "button" at bounding box center [65, 337] width 7 height 7
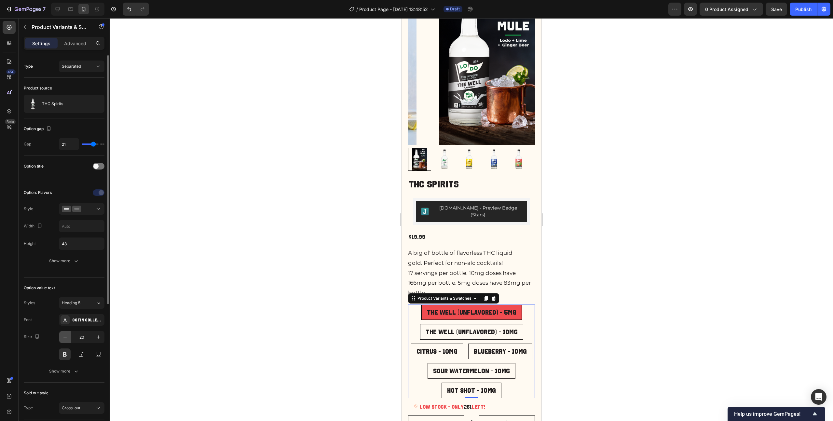
click at [65, 337] on icon "button" at bounding box center [65, 337] width 7 height 7
type input "16"
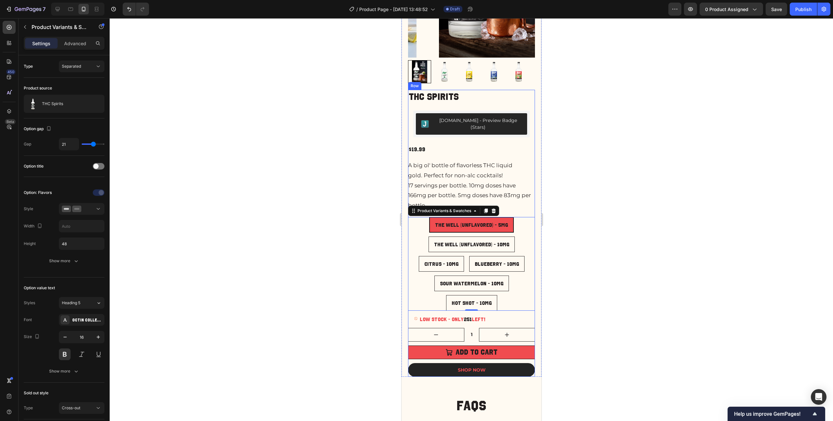
scroll to position [152, 0]
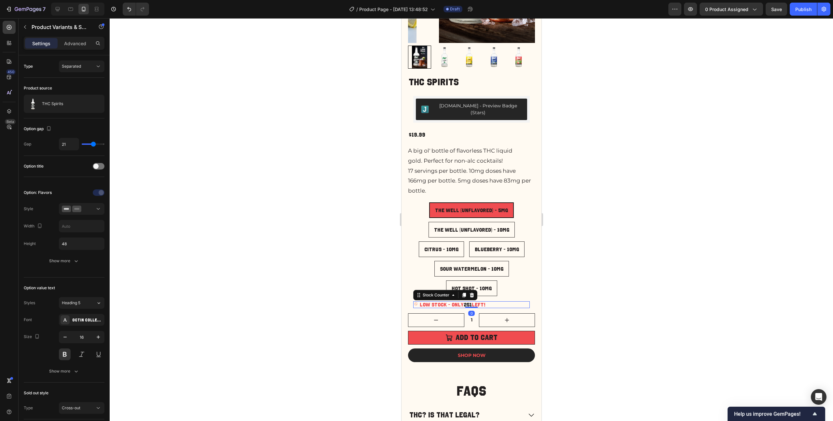
click at [439, 301] on p "Low stock - Only 251 left!" at bounding box center [452, 304] width 66 height 7
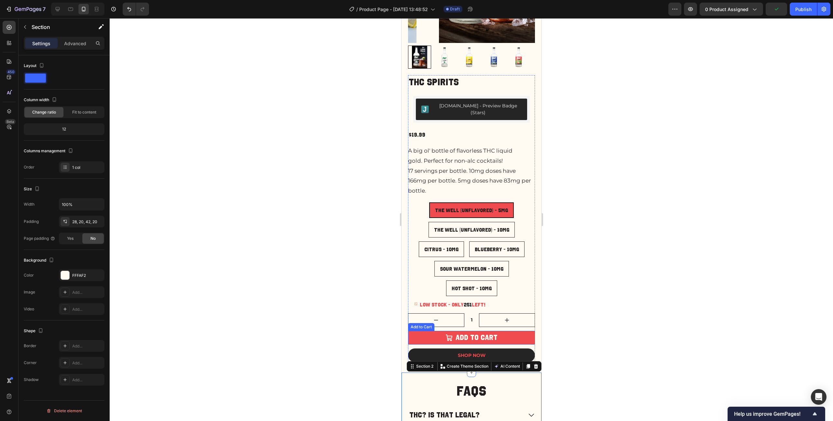
click at [512, 331] on button "ADD TO CART" at bounding box center [471, 338] width 127 height 14
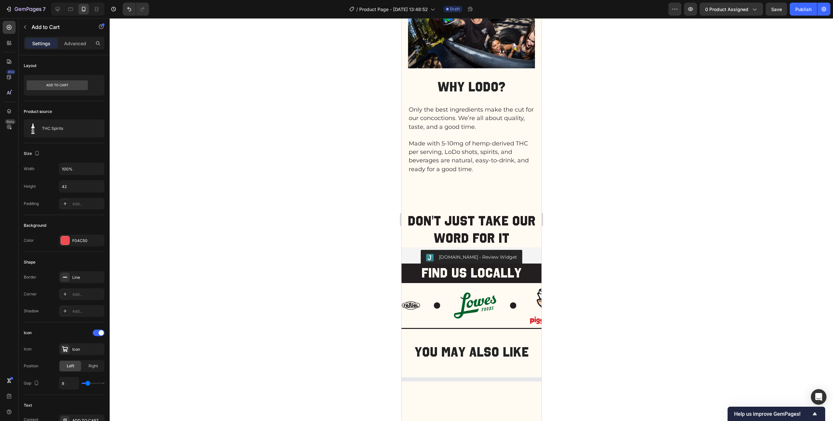
scroll to position [778, 0]
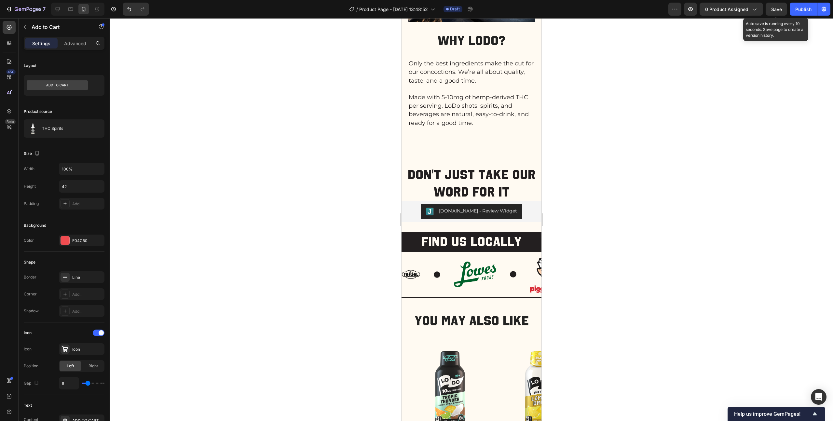
click at [777, 7] on span "Save" at bounding box center [776, 10] width 11 height 6
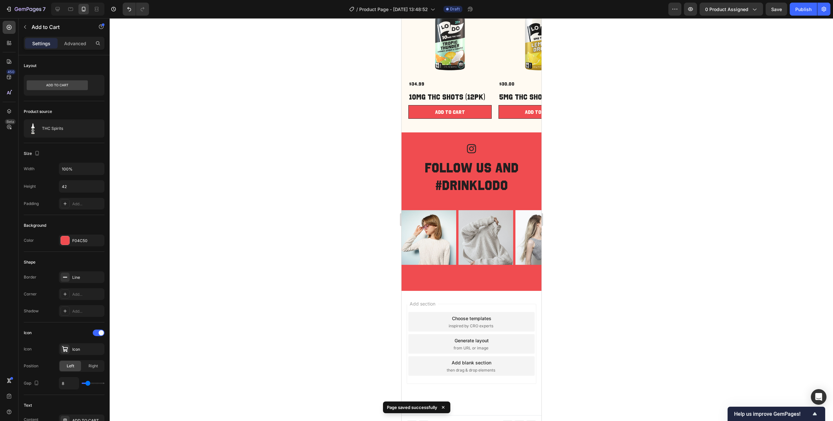
scroll to position [1133, 0]
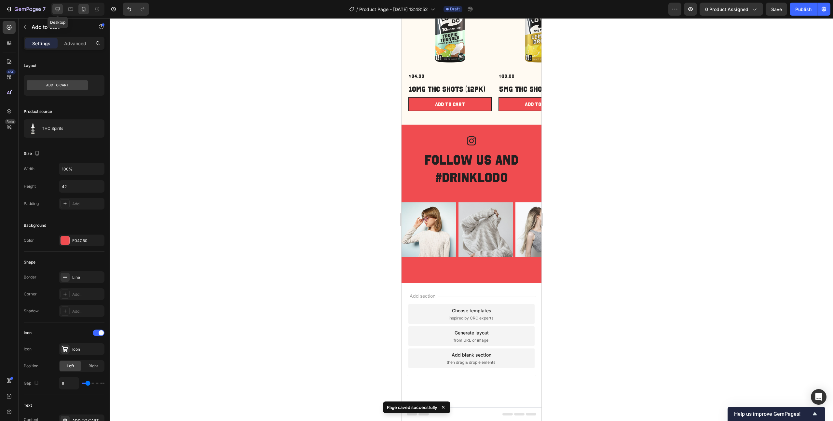
click at [58, 8] on icon at bounding box center [57, 9] width 7 height 7
type input "25"
type input "48"
